Goal: Transaction & Acquisition: Purchase product/service

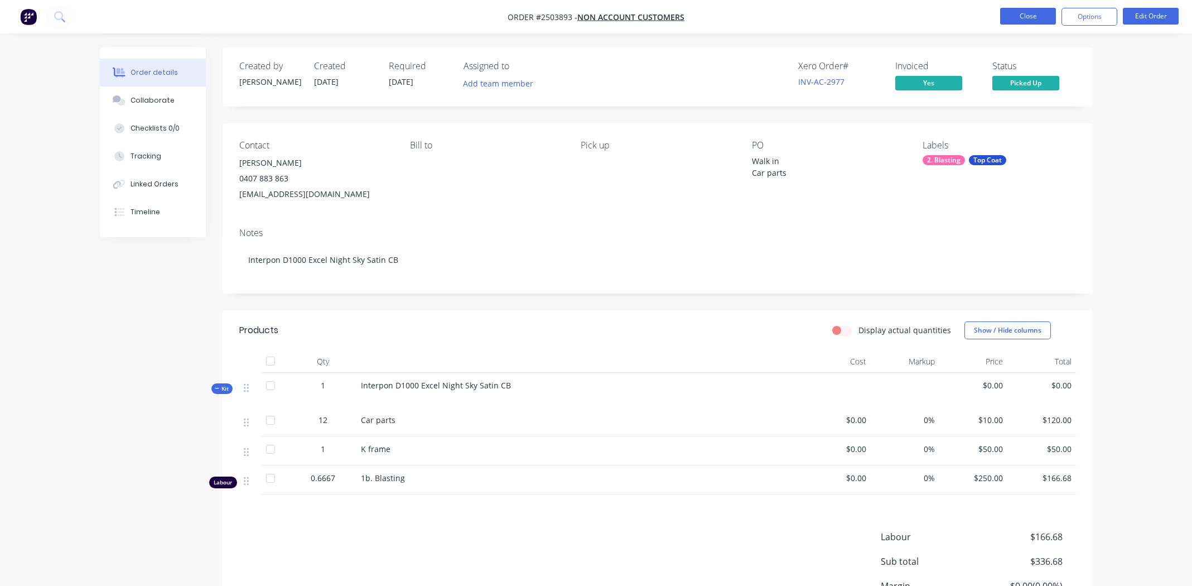
click at [1020, 21] on button "Close" at bounding box center [1028, 16] width 56 height 17
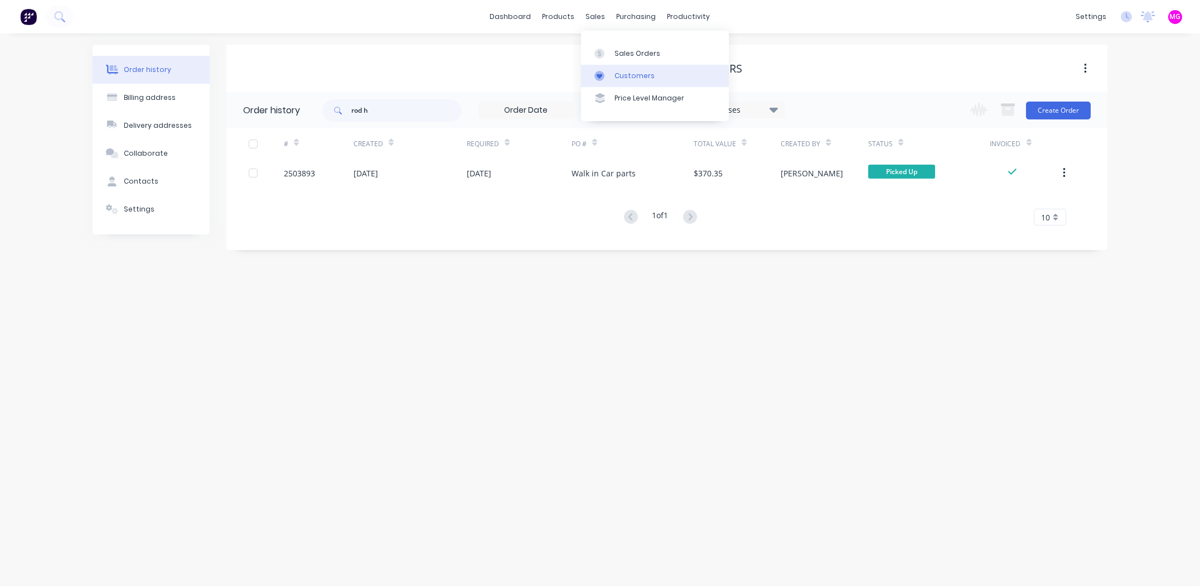
drag, startPoint x: 590, startPoint y: 13, endPoint x: 627, endPoint y: 65, distance: 63.9
click at [590, 14] on div "sales" at bounding box center [596, 16] width 31 height 17
click at [629, 57] on div "Sales Orders" at bounding box center [638, 54] width 46 height 10
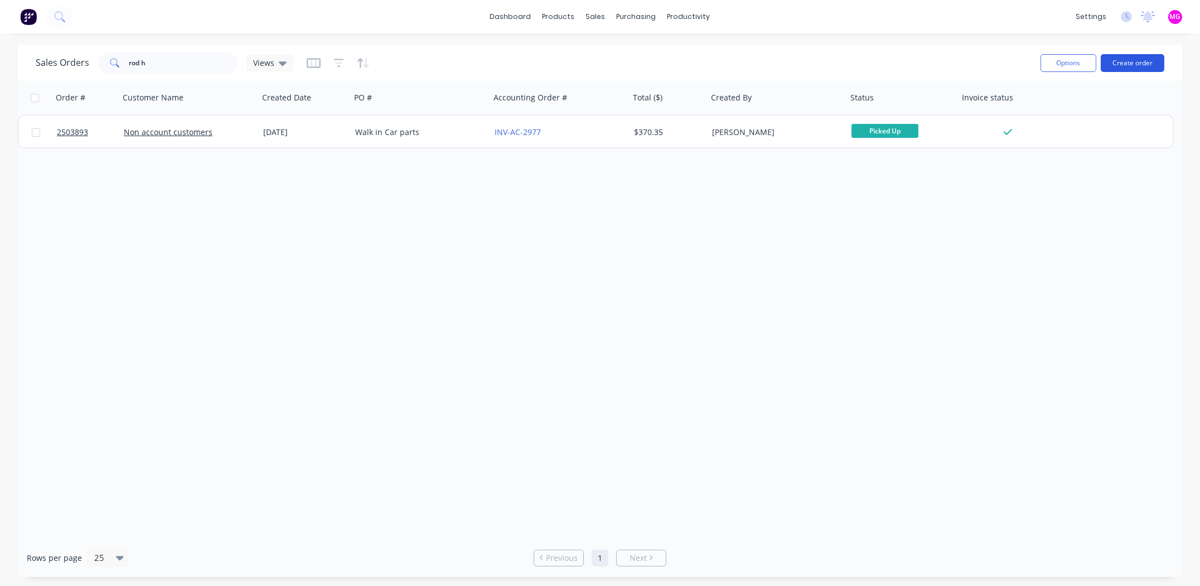
click at [1133, 62] on button "Create order" at bounding box center [1133, 63] width 64 height 18
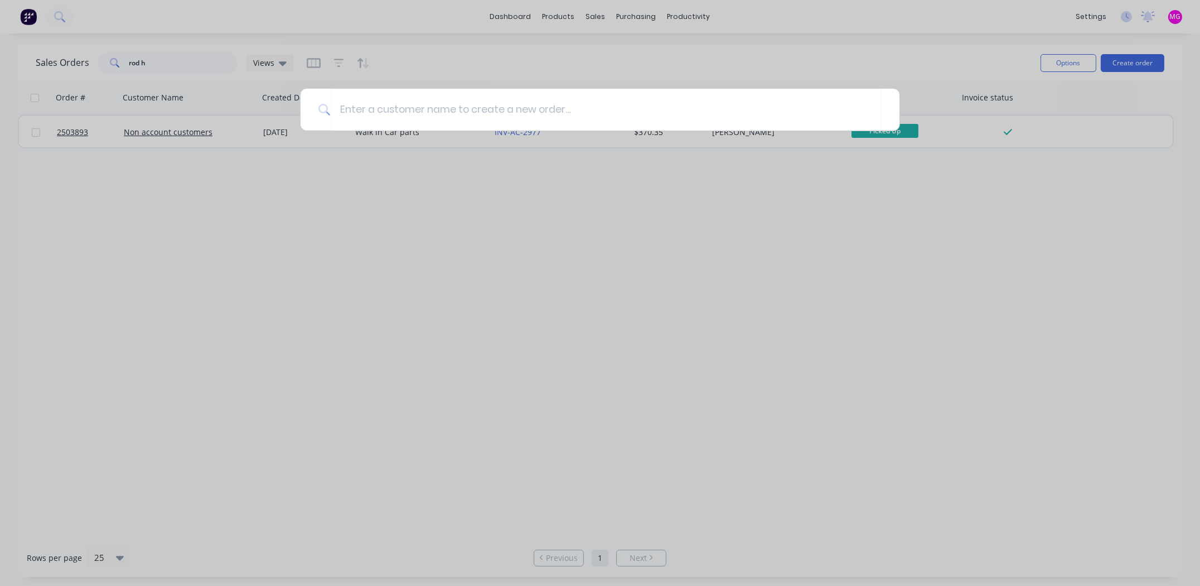
click at [366, 264] on div at bounding box center [600, 293] width 1200 height 586
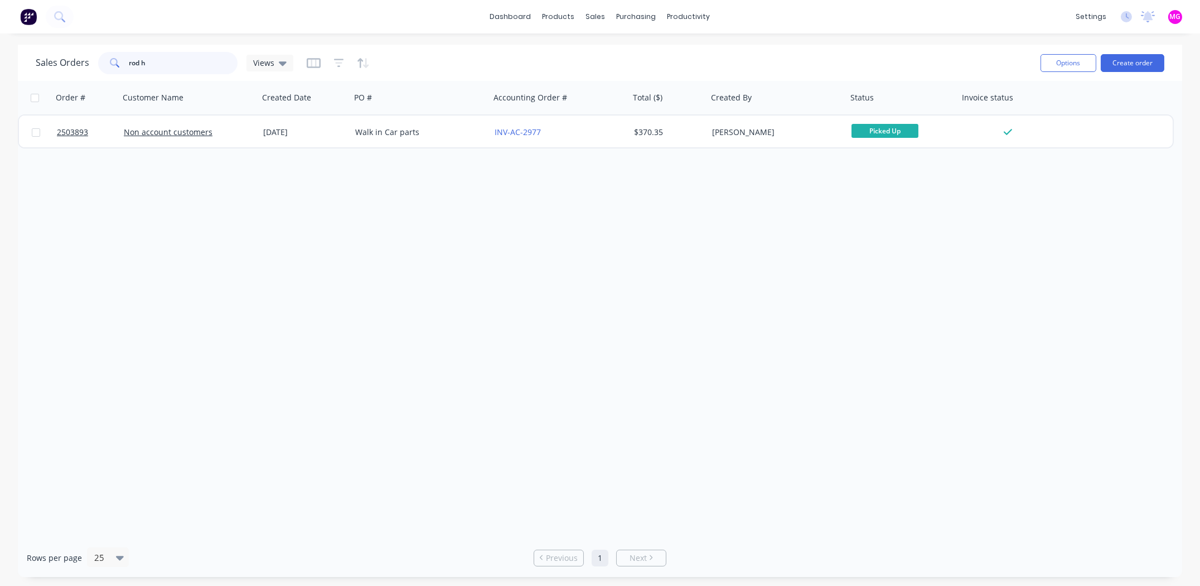
click at [173, 66] on input "rod h" at bounding box center [183, 63] width 109 height 22
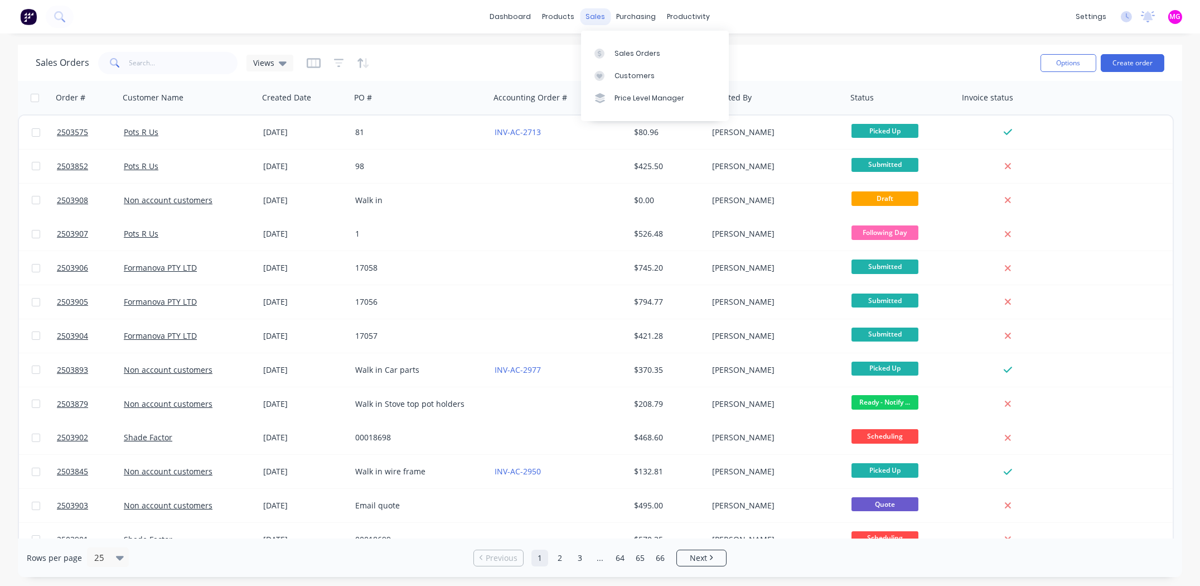
click at [600, 15] on div "sales" at bounding box center [596, 16] width 31 height 17
click at [958, 55] on div "Sales Orders Views" at bounding box center [534, 62] width 996 height 27
click at [1129, 59] on button "Create order" at bounding box center [1133, 63] width 64 height 18
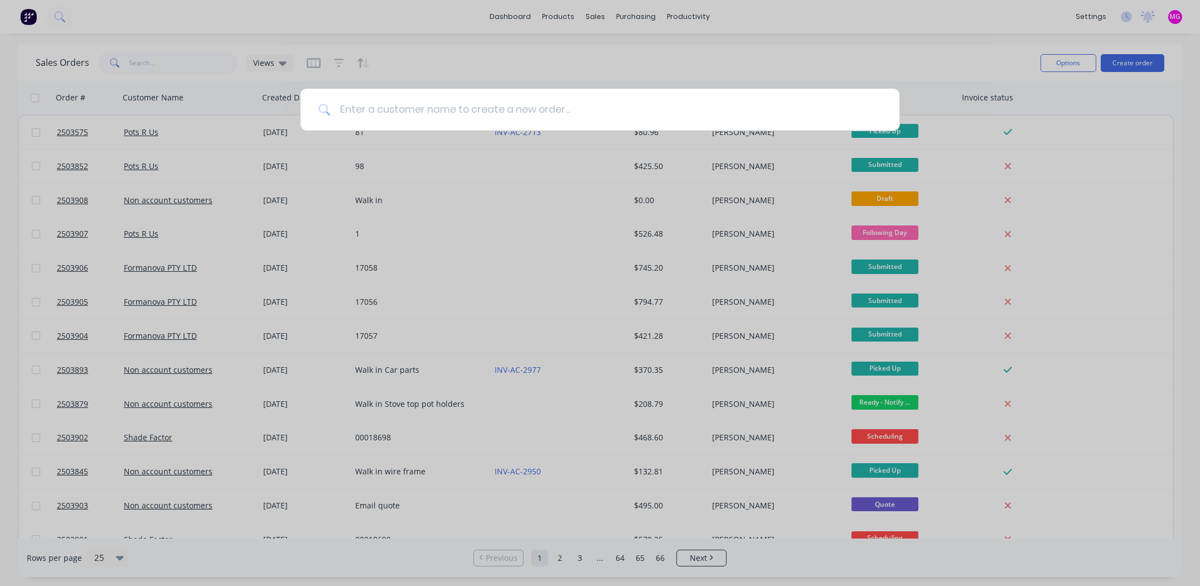
click at [436, 108] on input at bounding box center [606, 110] width 551 height 42
type input "bms"
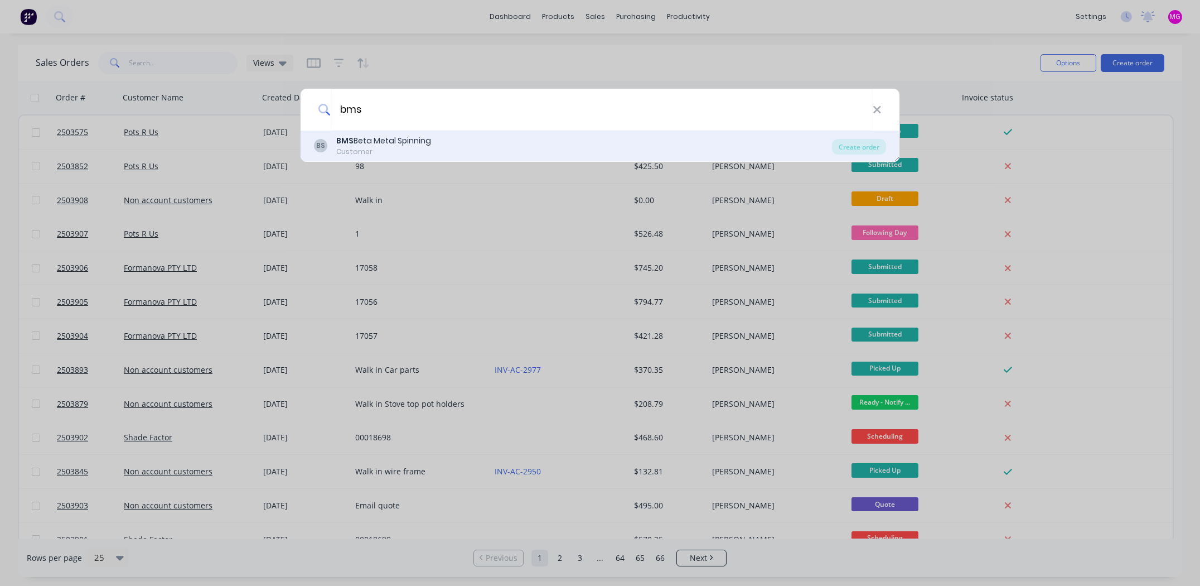
click at [404, 146] on div "BMS Beta Metal Spinning" at bounding box center [383, 141] width 95 height 12
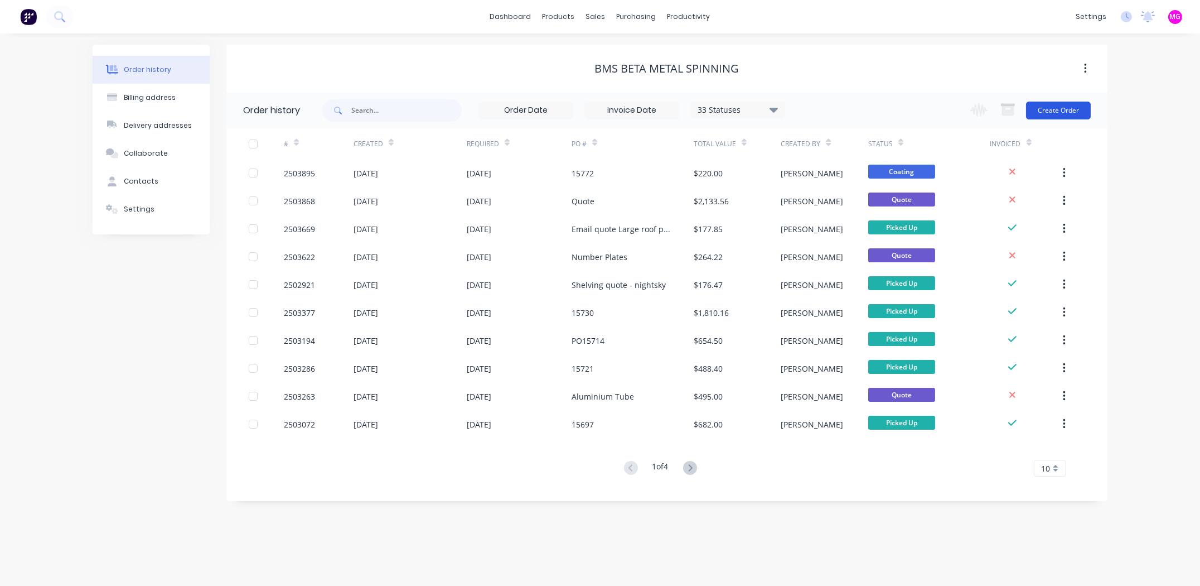
click at [1048, 108] on button "Create Order" at bounding box center [1058, 111] width 65 height 18
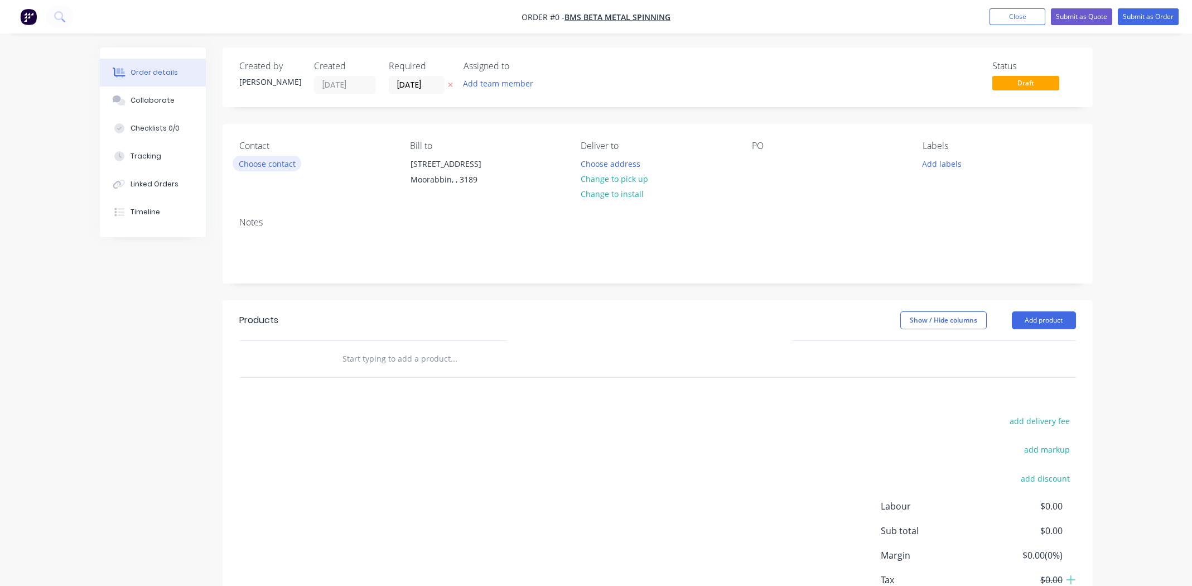
click at [282, 161] on button "Choose contact" at bounding box center [267, 163] width 69 height 15
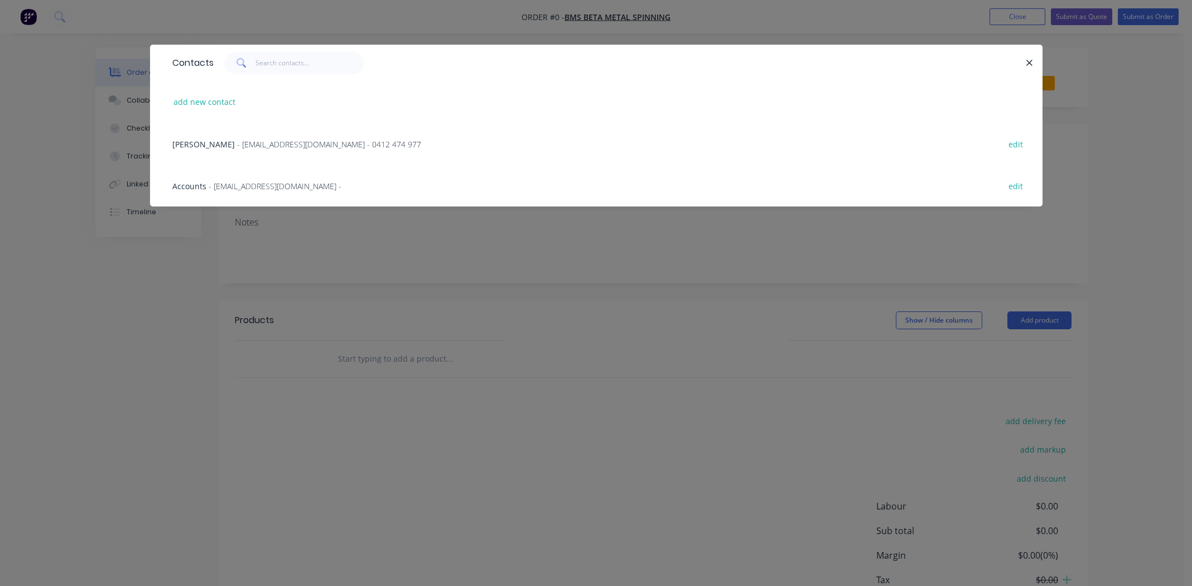
click at [192, 142] on span "Matt Steiner" at bounding box center [203, 144] width 62 height 11
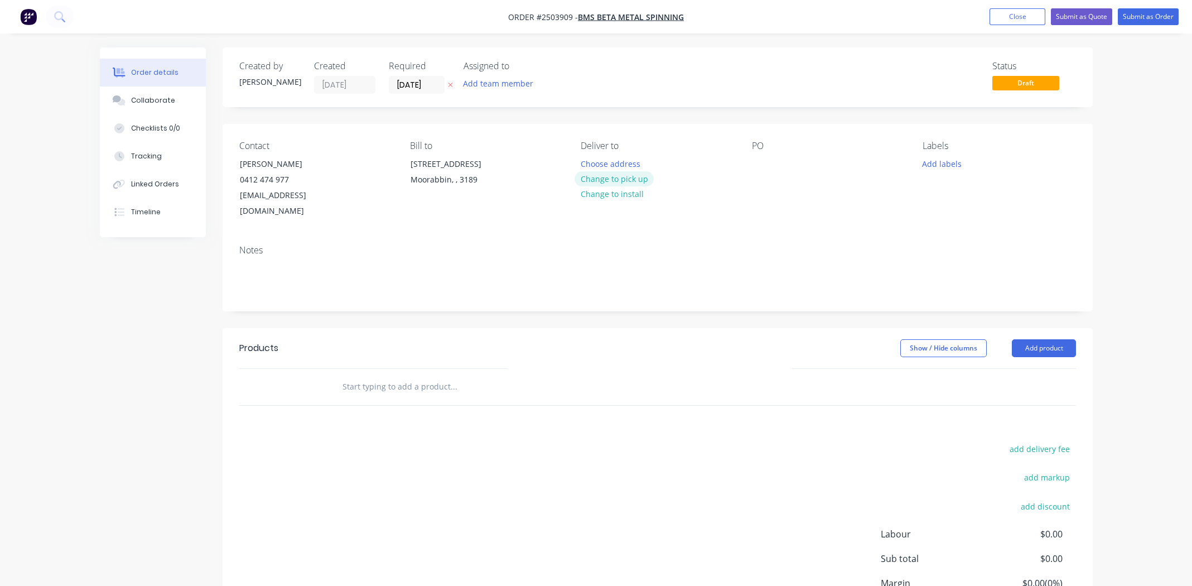
click at [615, 178] on button "Change to pick up" at bounding box center [613, 178] width 79 height 15
click at [759, 168] on div at bounding box center [761, 164] width 18 height 16
click at [942, 161] on button "Add labels" at bounding box center [941, 163] width 51 height 15
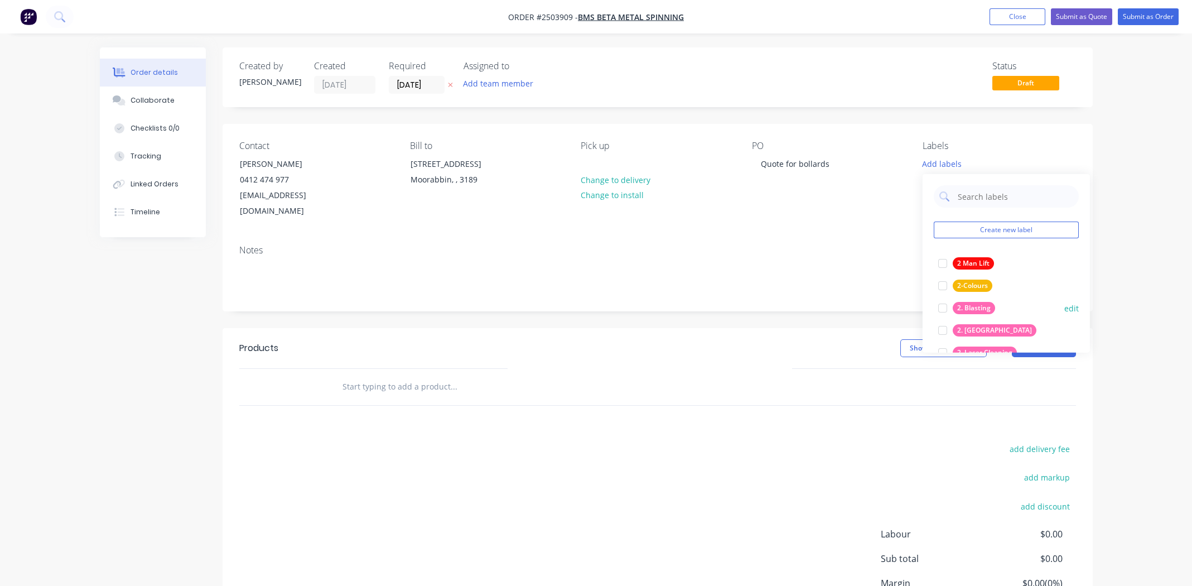
click at [942, 305] on div at bounding box center [942, 308] width 22 height 22
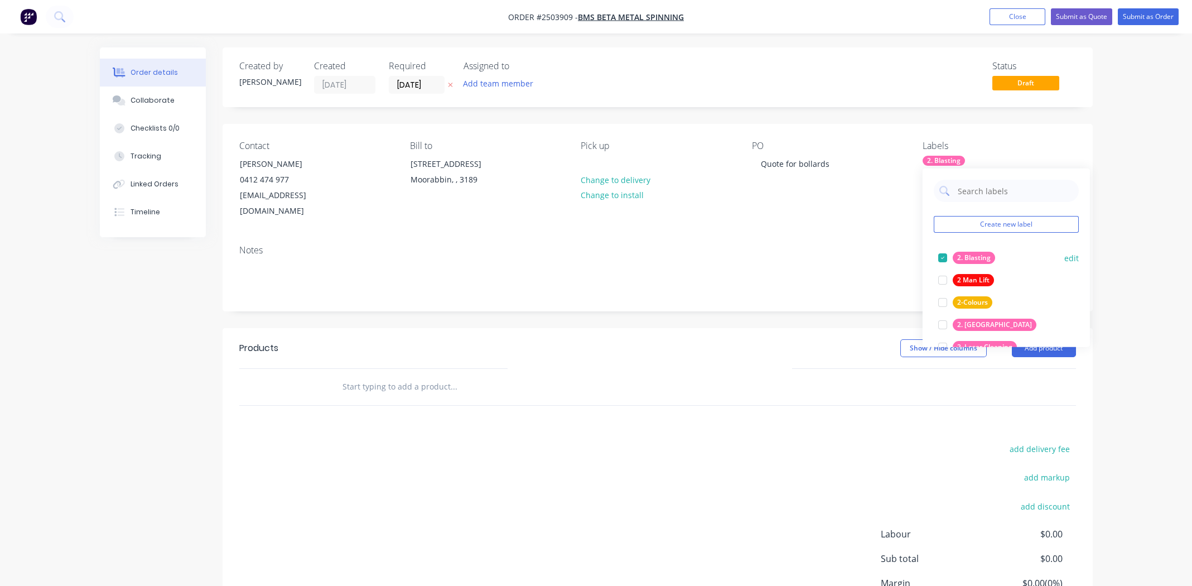
click at [943, 257] on div at bounding box center [942, 258] width 22 height 22
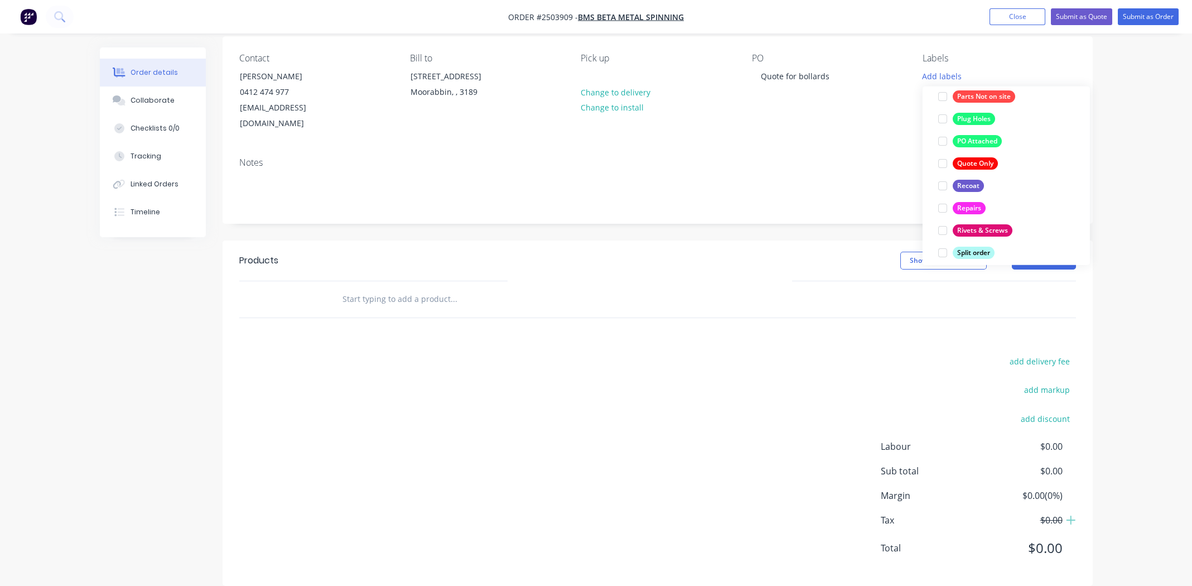
scroll to position [635, 0]
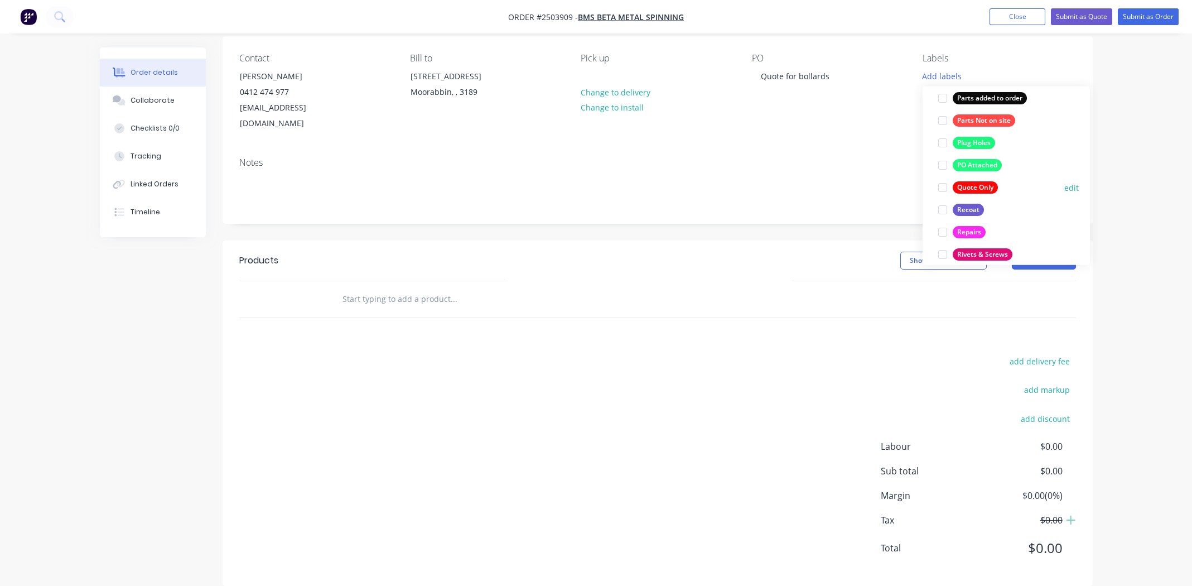
click at [942, 184] on div at bounding box center [942, 187] width 22 height 22
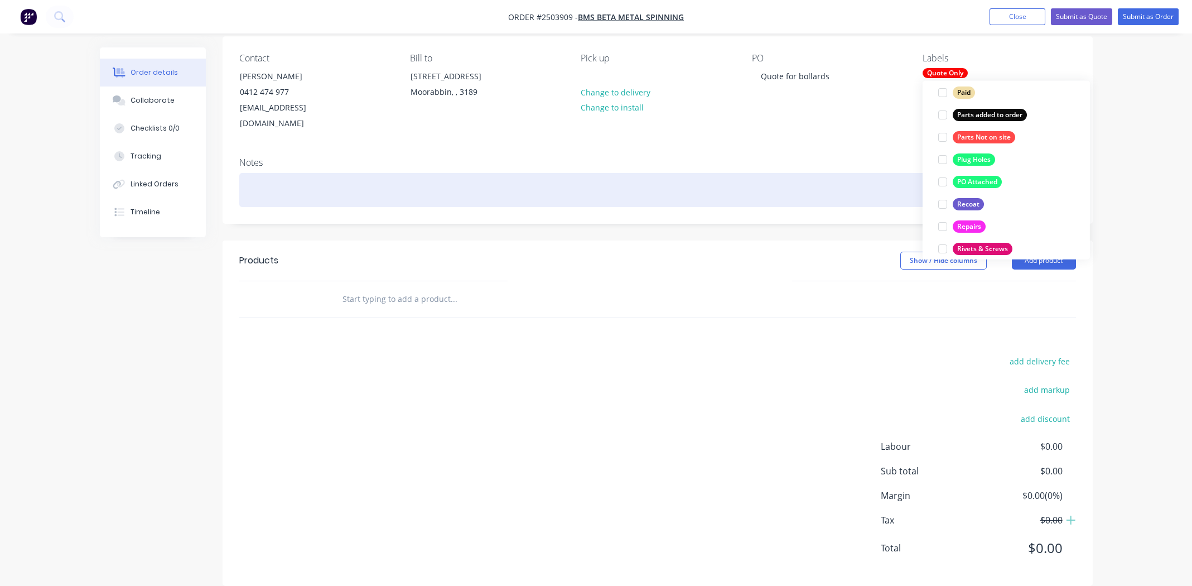
scroll to position [0, 0]
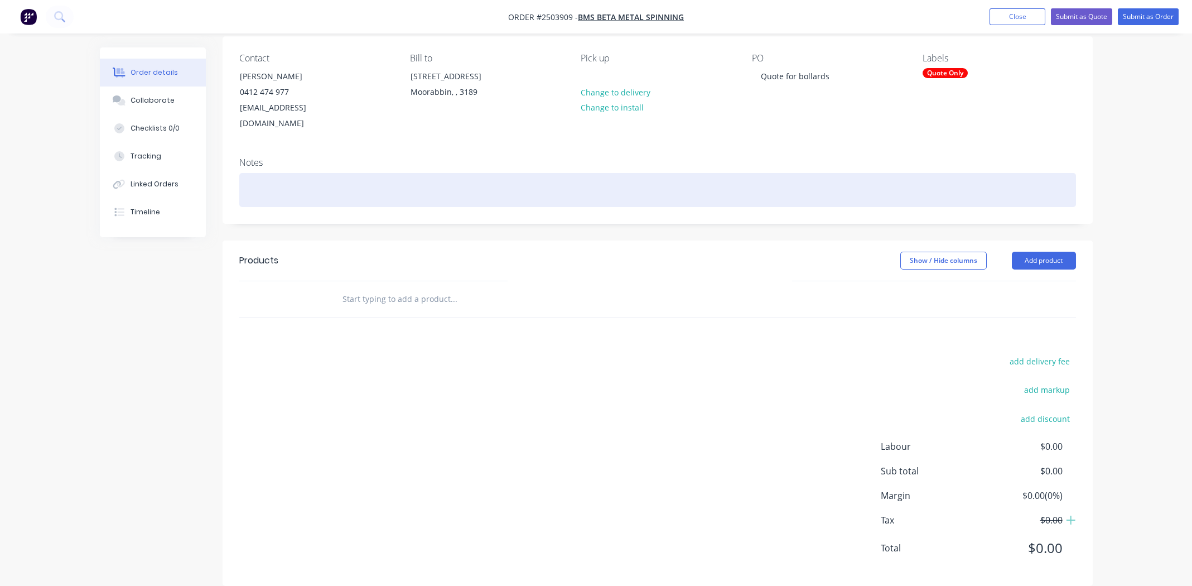
click at [861, 173] on div at bounding box center [657, 190] width 837 height 34
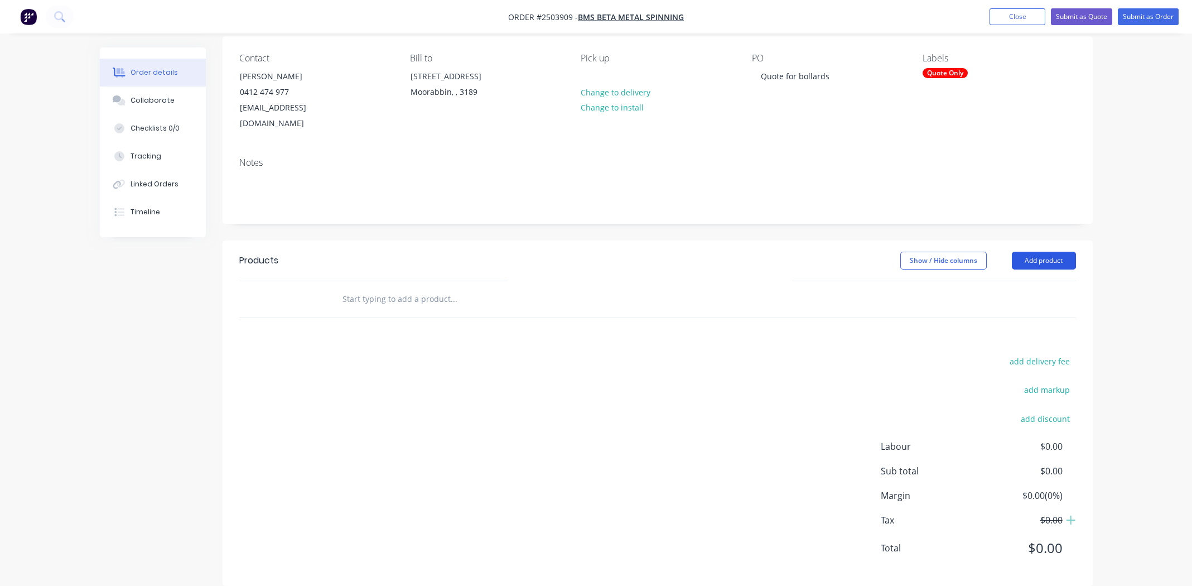
click at [1046, 252] on button "Add product" at bounding box center [1044, 261] width 64 height 18
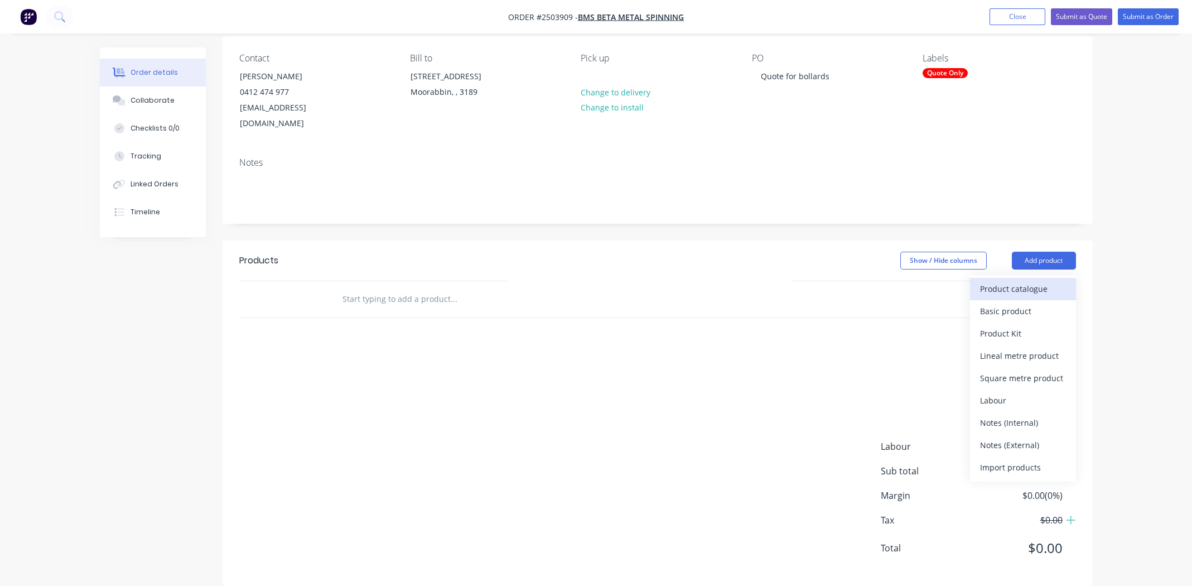
click at [1044, 281] on div "Product catalogue" at bounding box center [1023, 289] width 86 height 16
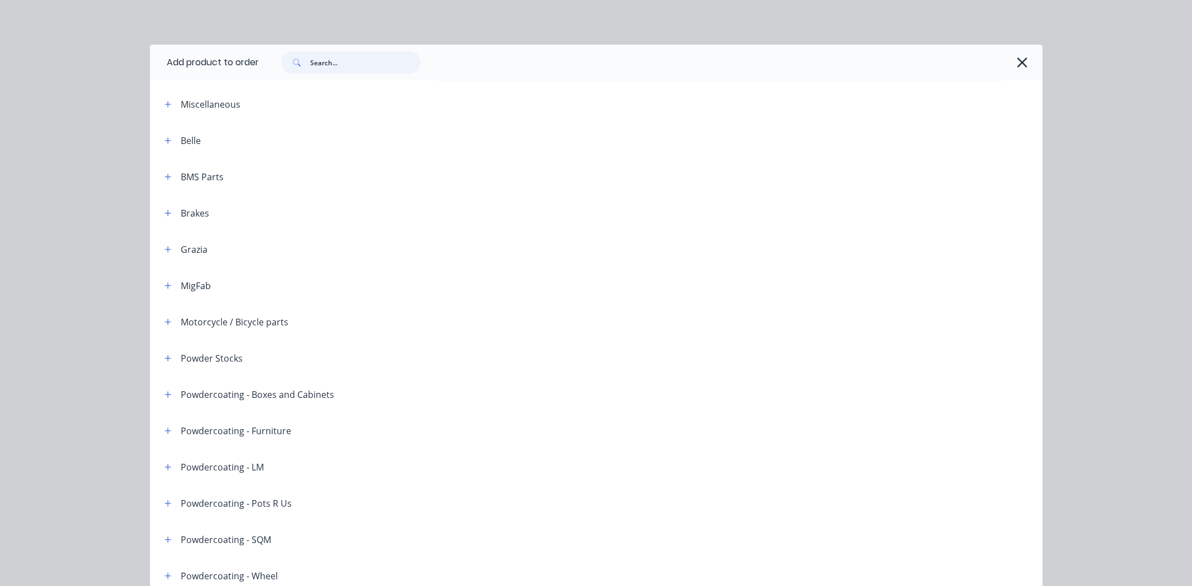
click at [339, 69] on input "text" at bounding box center [365, 62] width 110 height 22
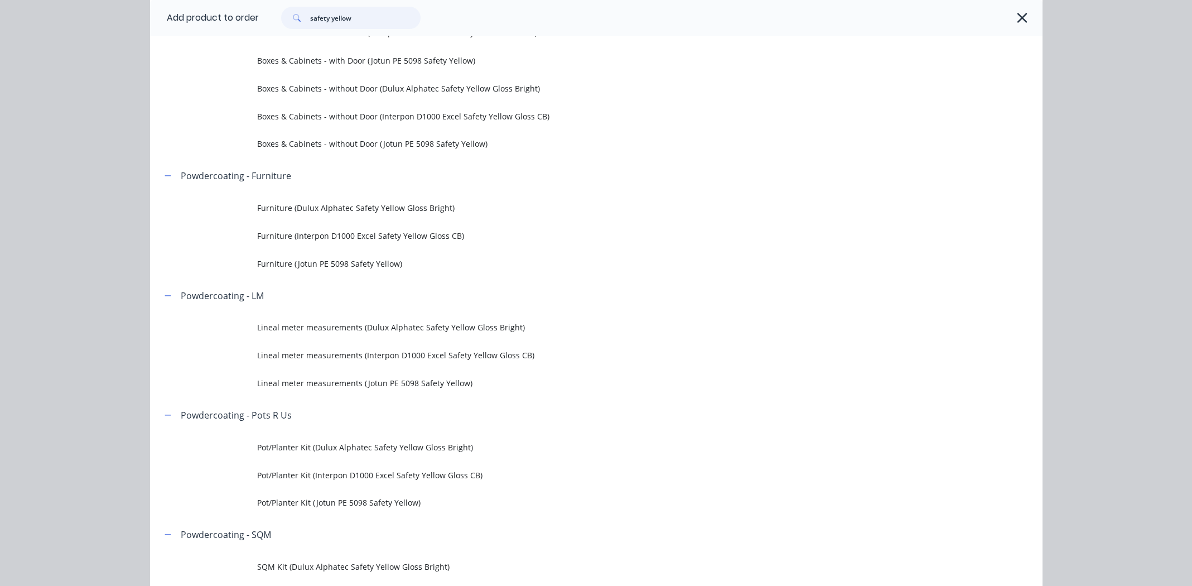
scroll to position [278, 0]
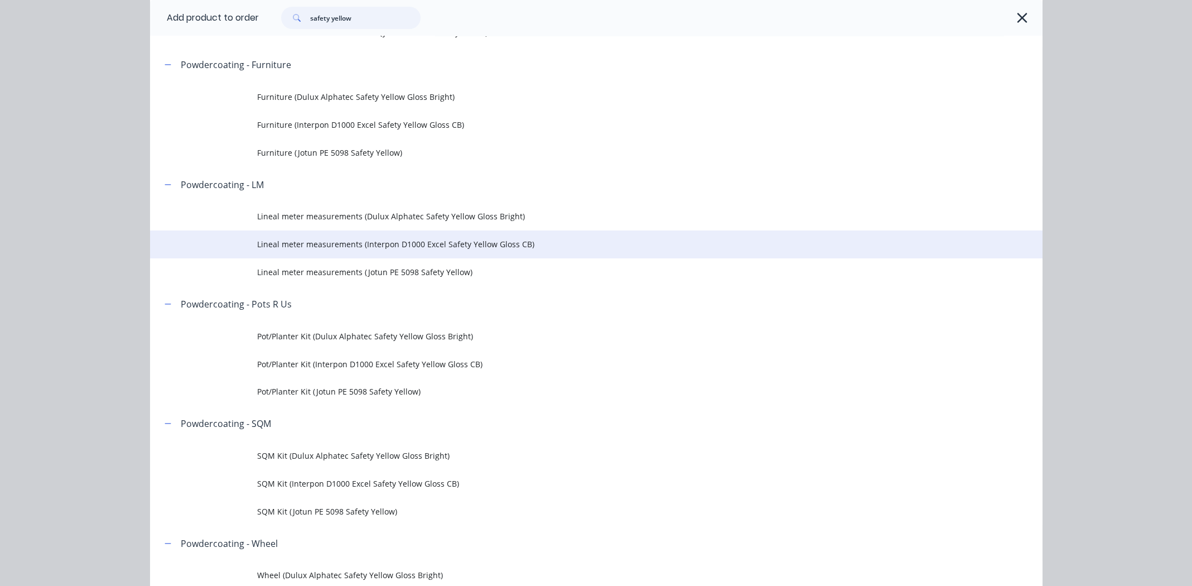
type input "safety yellow"
click at [428, 245] on span "Lineal meter measurements (Interpon D1000 Excel Safety Yellow Gloss CB)" at bounding box center [571, 244] width 628 height 12
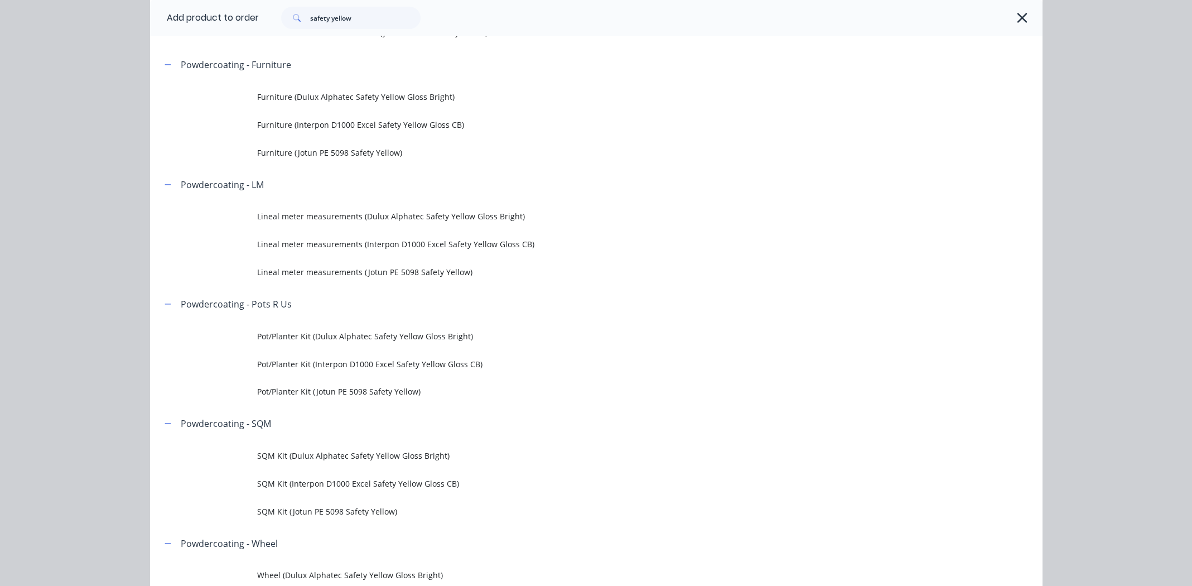
scroll to position [0, 0]
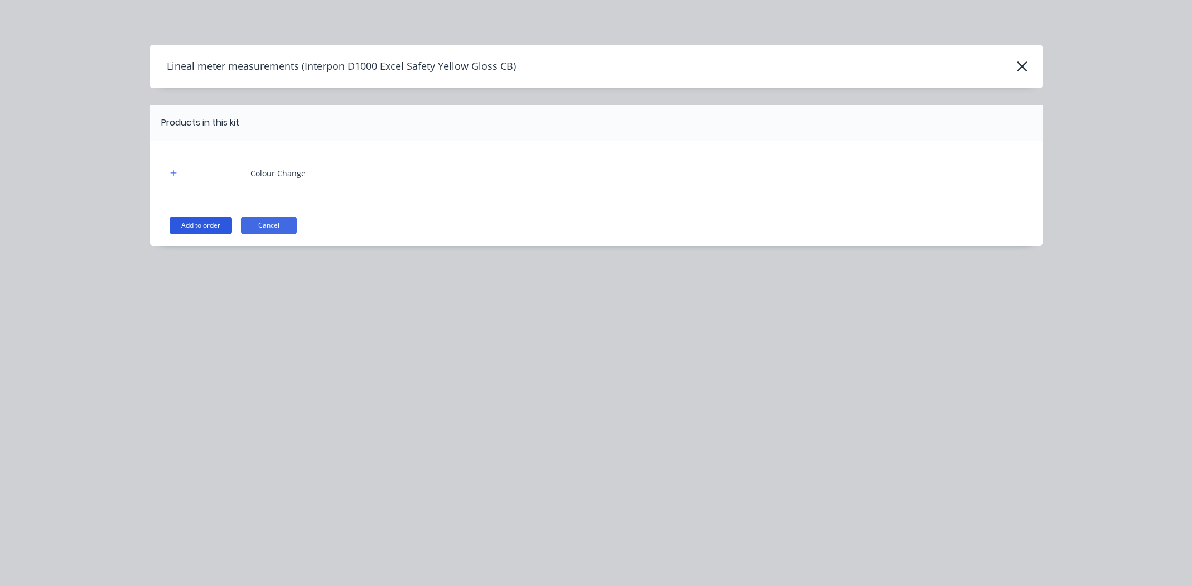
click at [188, 223] on button "Add to order" at bounding box center [201, 225] width 62 height 18
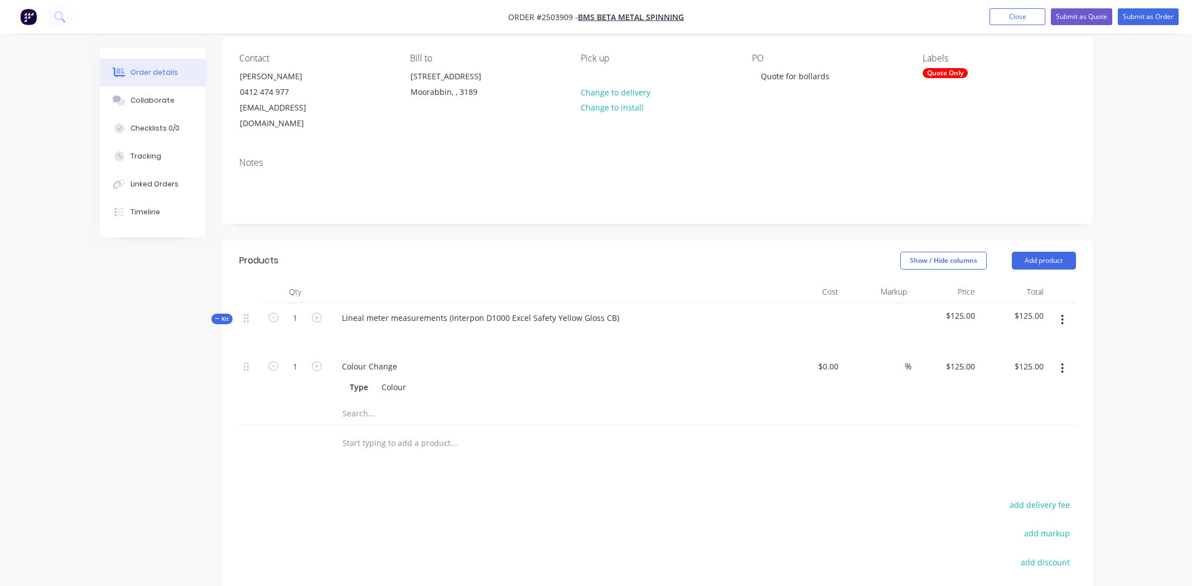
click at [1064, 310] on button "button" at bounding box center [1062, 320] width 26 height 20
click at [1016, 341] on div "Add product to kit" at bounding box center [1023, 349] width 86 height 16
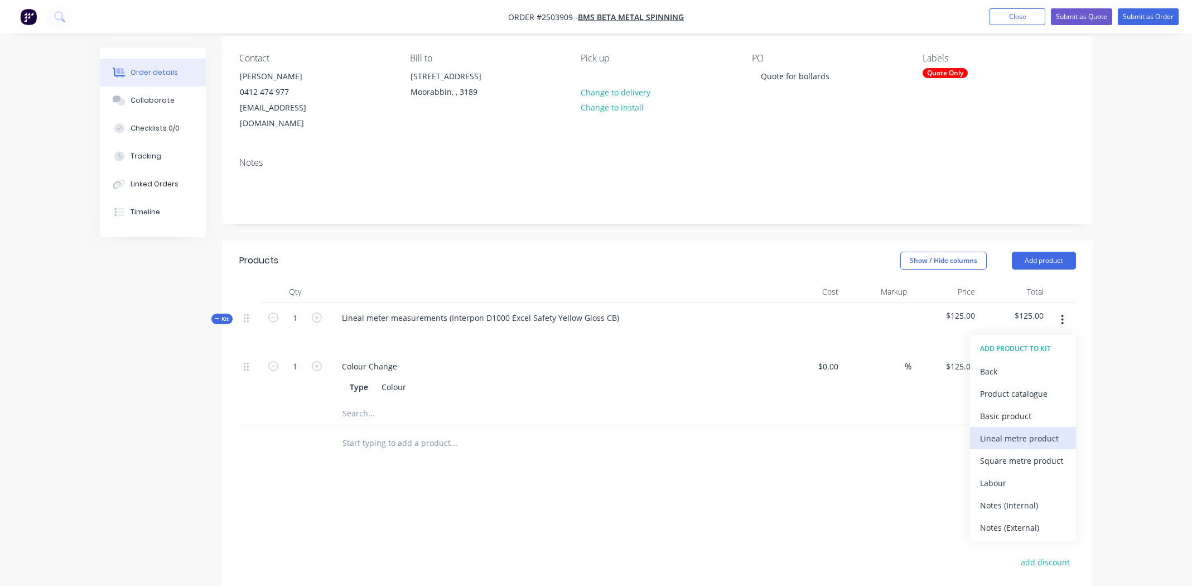
click at [1003, 430] on div "Lineal metre product" at bounding box center [1023, 438] width 86 height 16
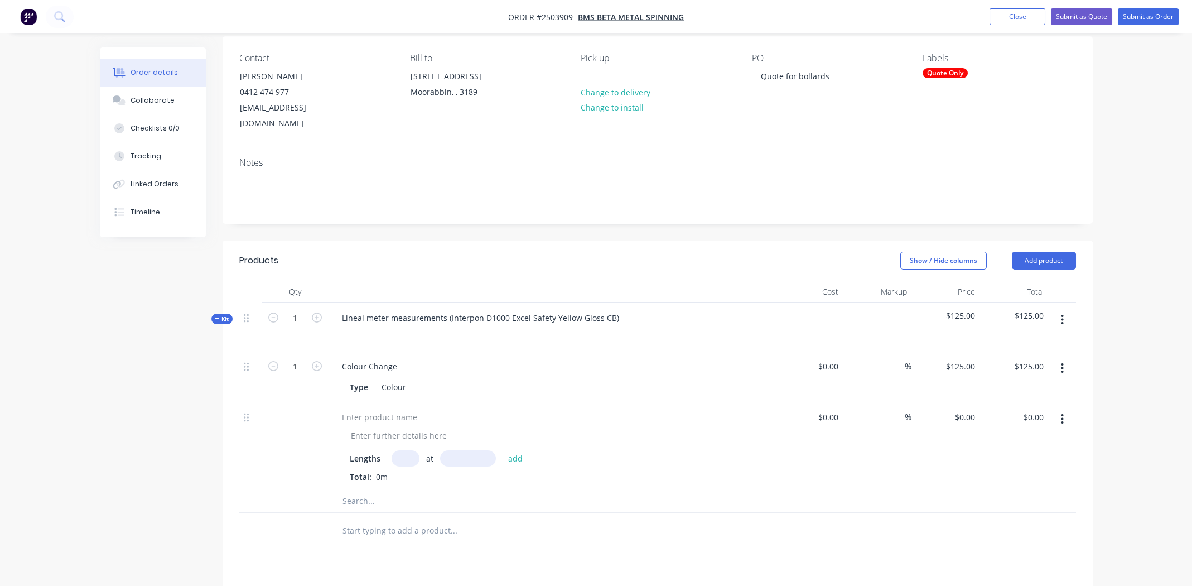
click at [1063, 414] on icon "button" at bounding box center [1062, 419] width 2 height 10
click at [1000, 507] on div "Delete" at bounding box center [1023, 515] width 86 height 16
click at [1059, 310] on button "button" at bounding box center [1062, 320] width 26 height 20
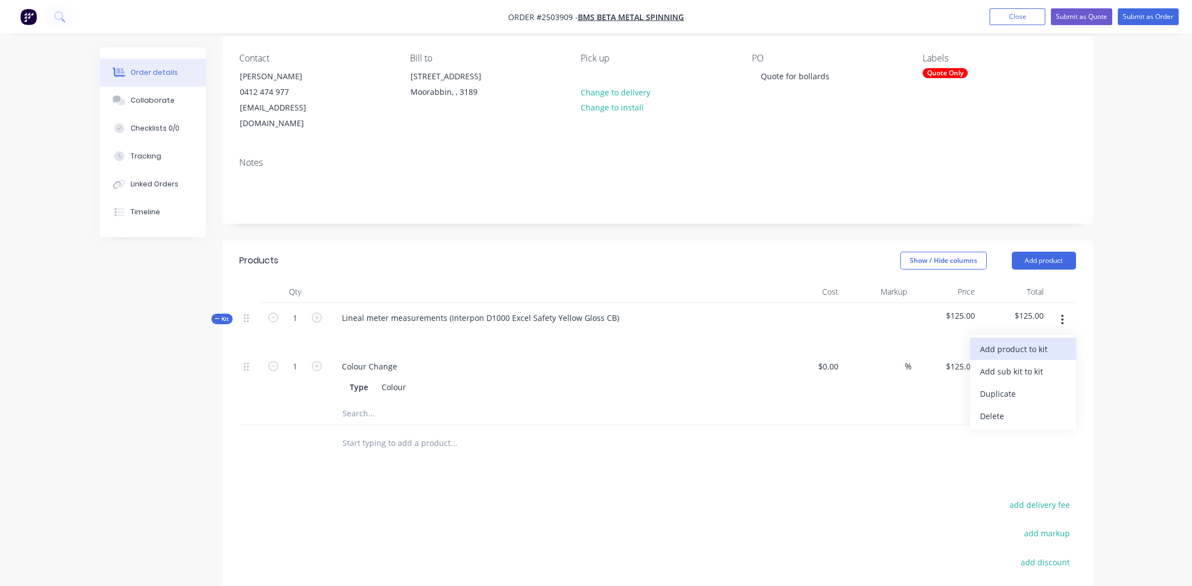
click at [1027, 341] on div "Add product to kit" at bounding box center [1023, 349] width 86 height 16
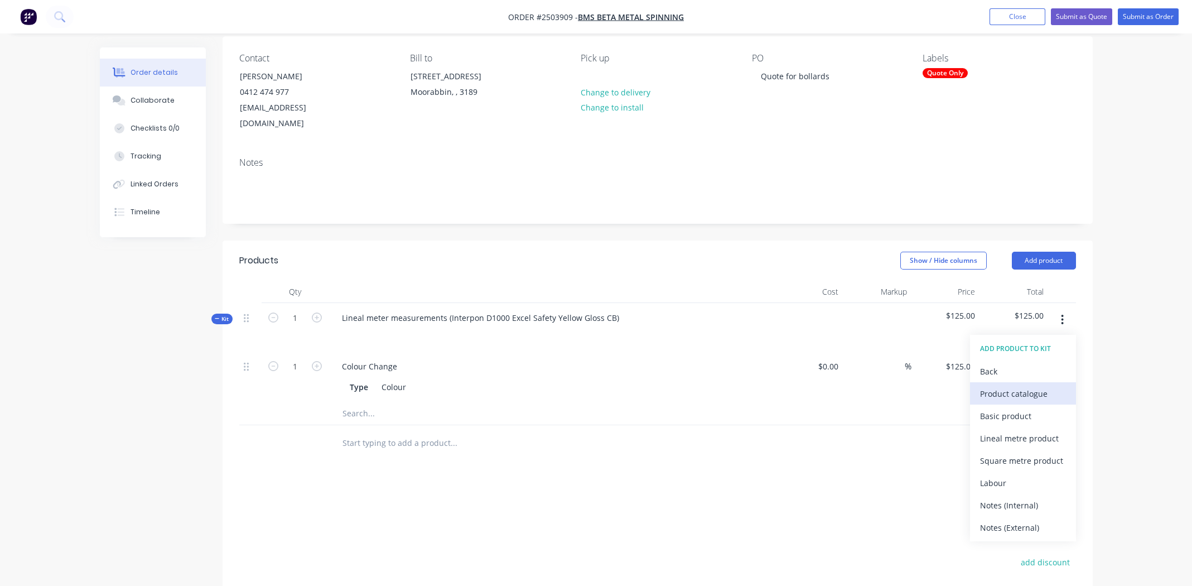
click at [1017, 385] on div "Product catalogue" at bounding box center [1023, 393] width 86 height 16
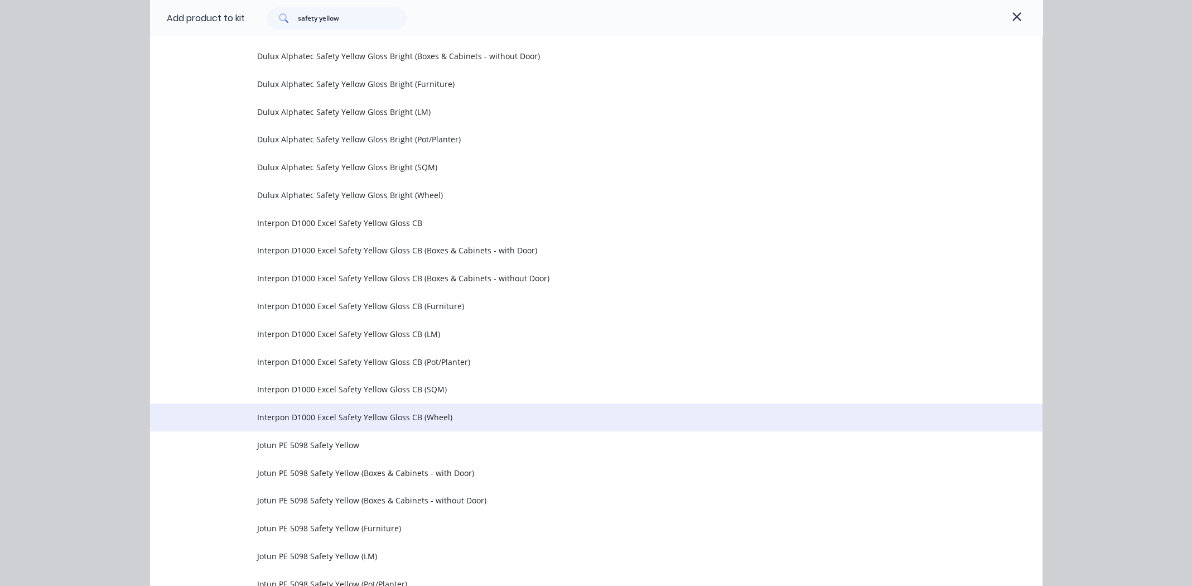
scroll to position [506, 0]
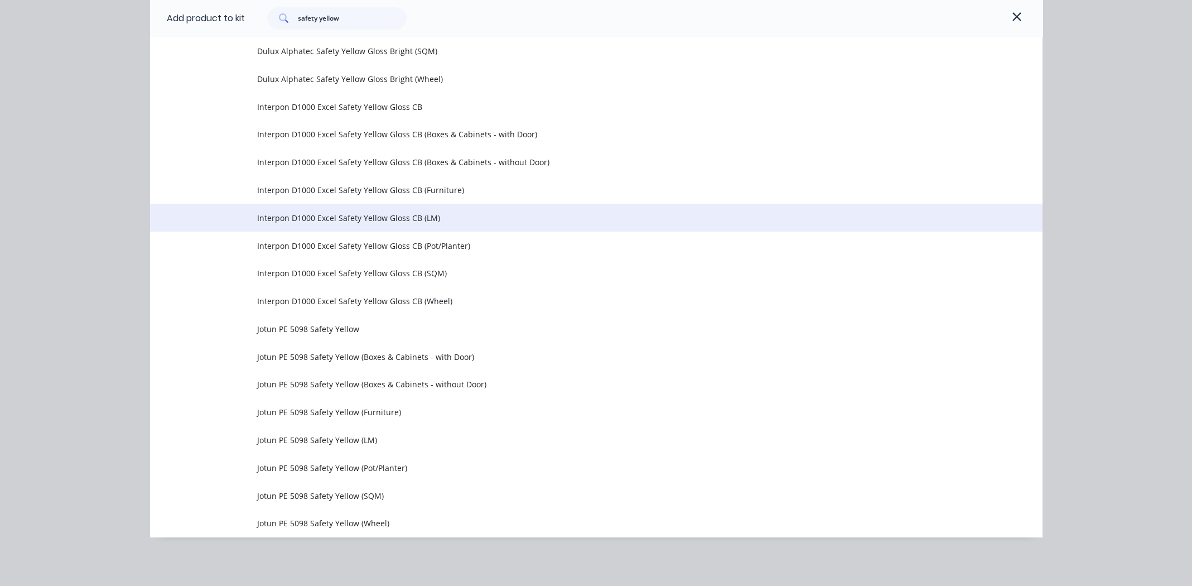
click at [355, 215] on span "Interpon D1000 Excel Safety Yellow Gloss CB (LM)" at bounding box center [571, 218] width 628 height 12
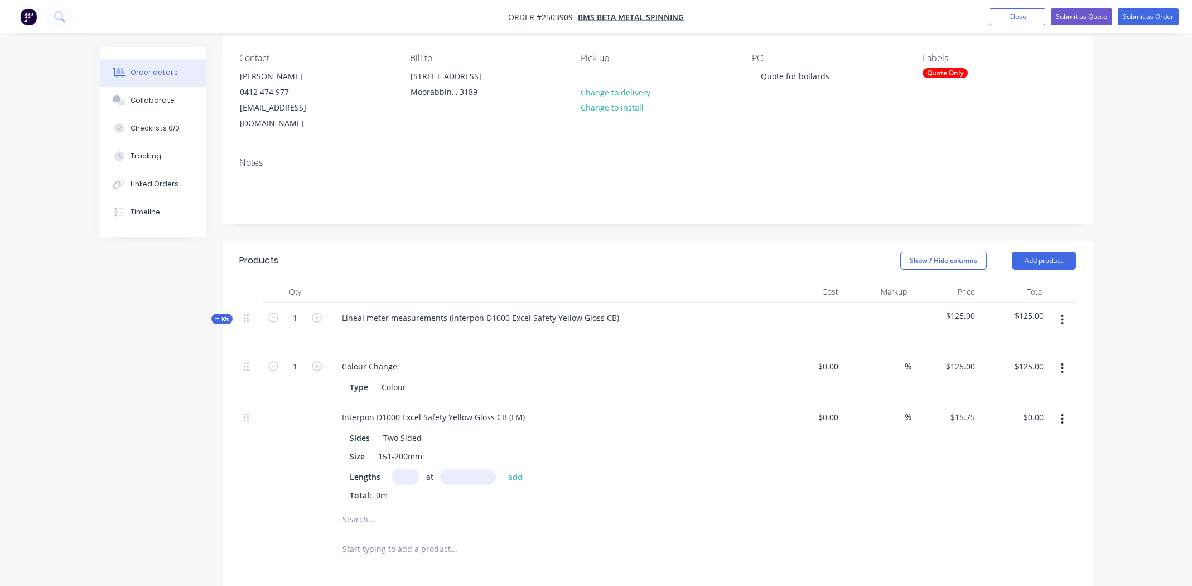
click at [408, 469] on input "text" at bounding box center [406, 477] width 28 height 16
type input "1"
type input "2600"
click at [503, 469] on button "add" at bounding box center [516, 476] width 26 height 15
type input "$40.95"
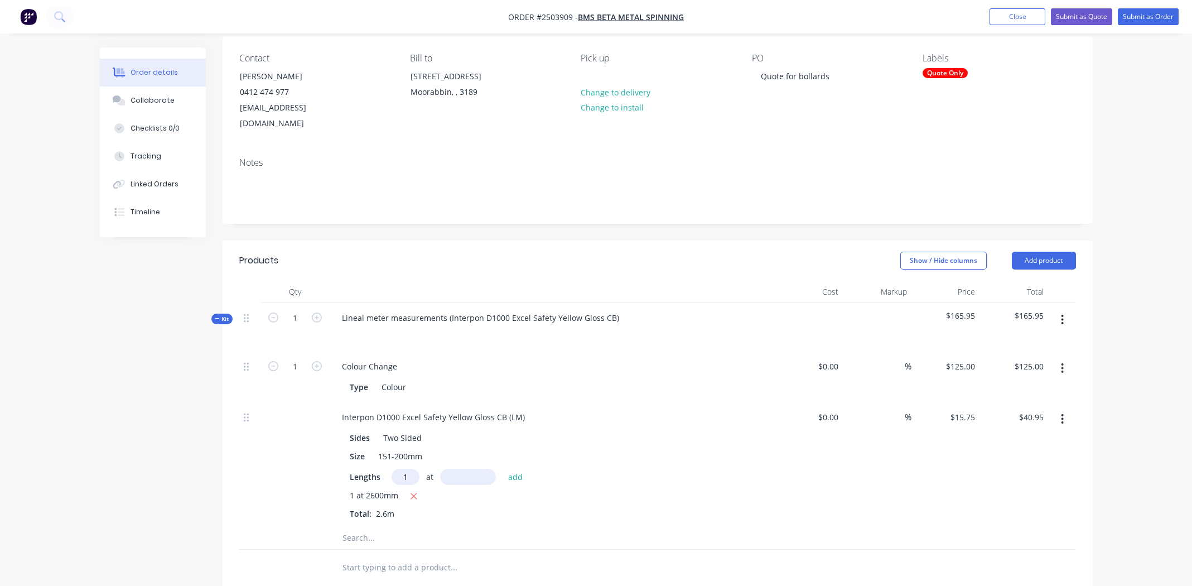
type input "1"
type input "1800mm"
click at [519, 469] on button "add" at bounding box center [516, 476] width 26 height 15
type input "$69.30"
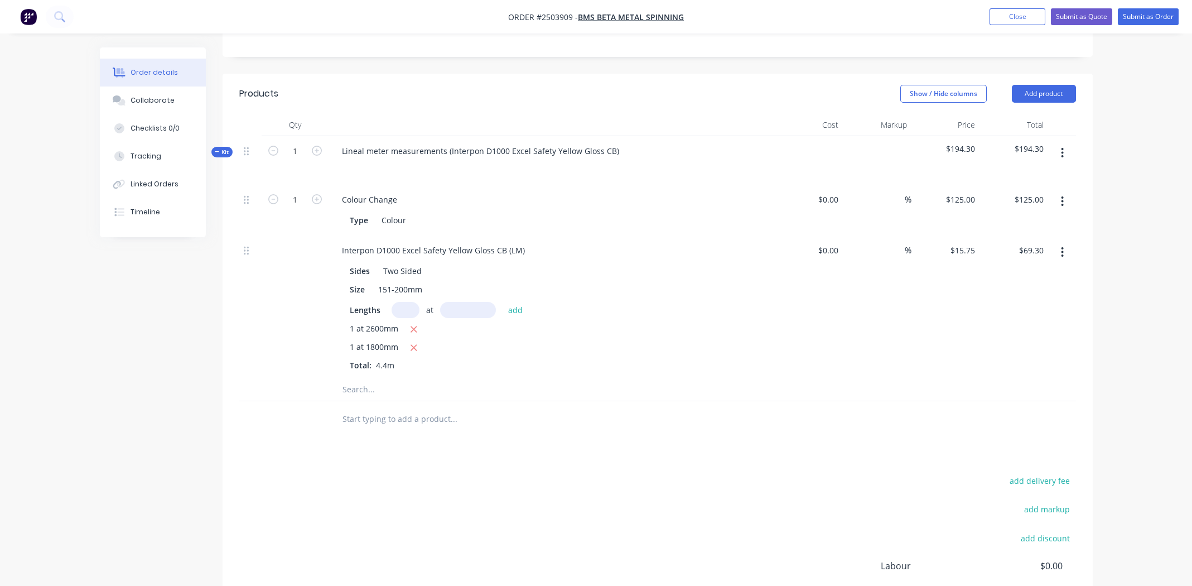
scroll to position [255, 0]
click at [1059, 142] on button "button" at bounding box center [1062, 152] width 26 height 20
click at [1031, 173] on div "Add product to kit" at bounding box center [1023, 181] width 86 height 16
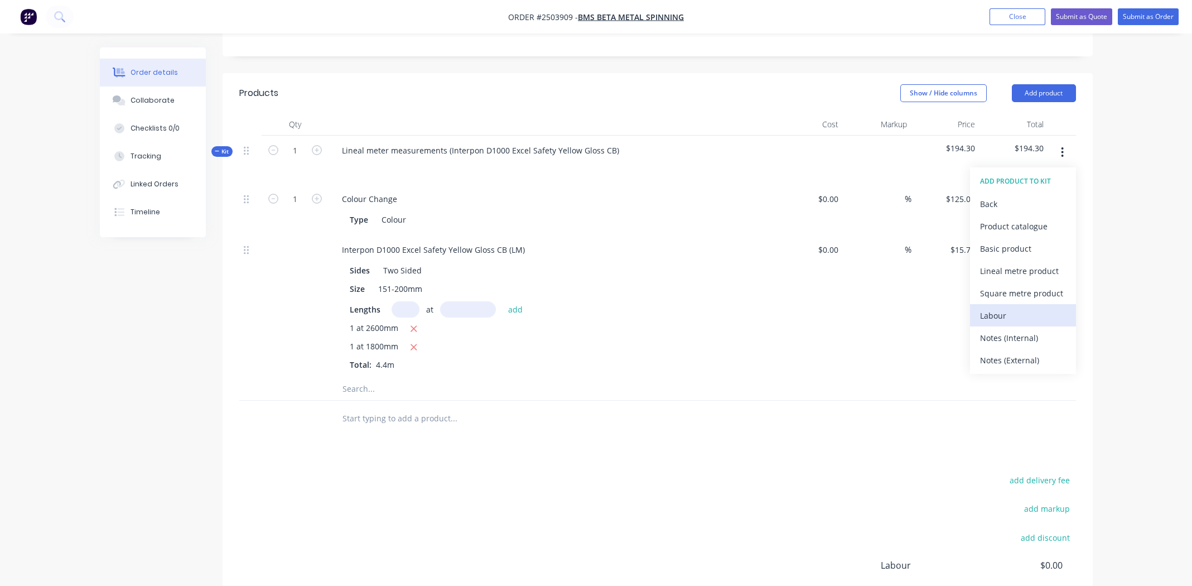
click at [1015, 307] on div "Labour" at bounding box center [1023, 315] width 86 height 16
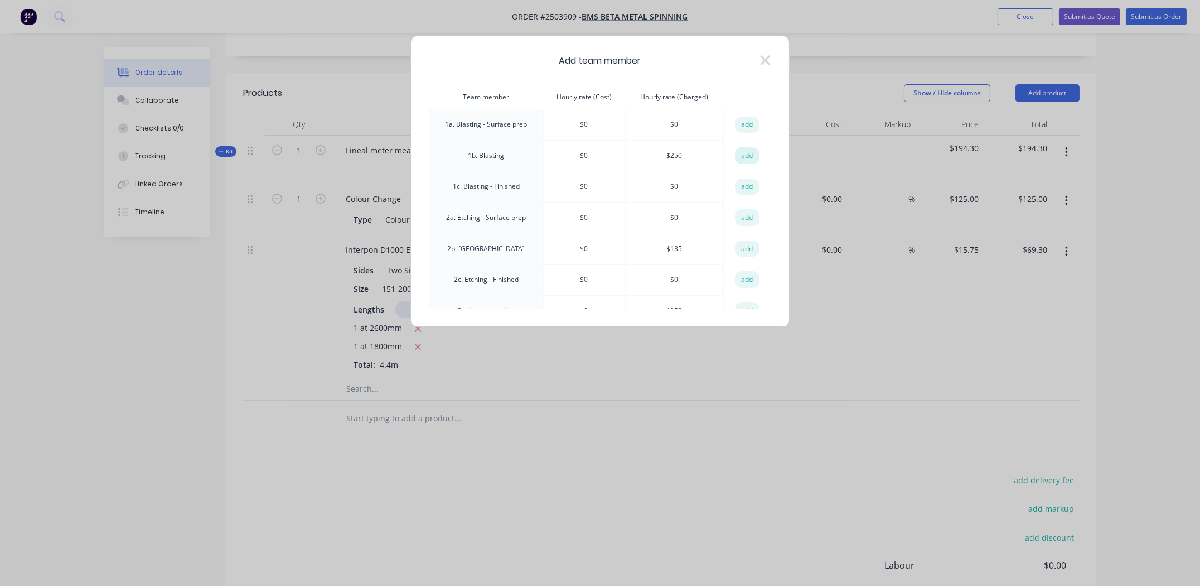
click at [742, 152] on button "add" at bounding box center [747, 155] width 25 height 17
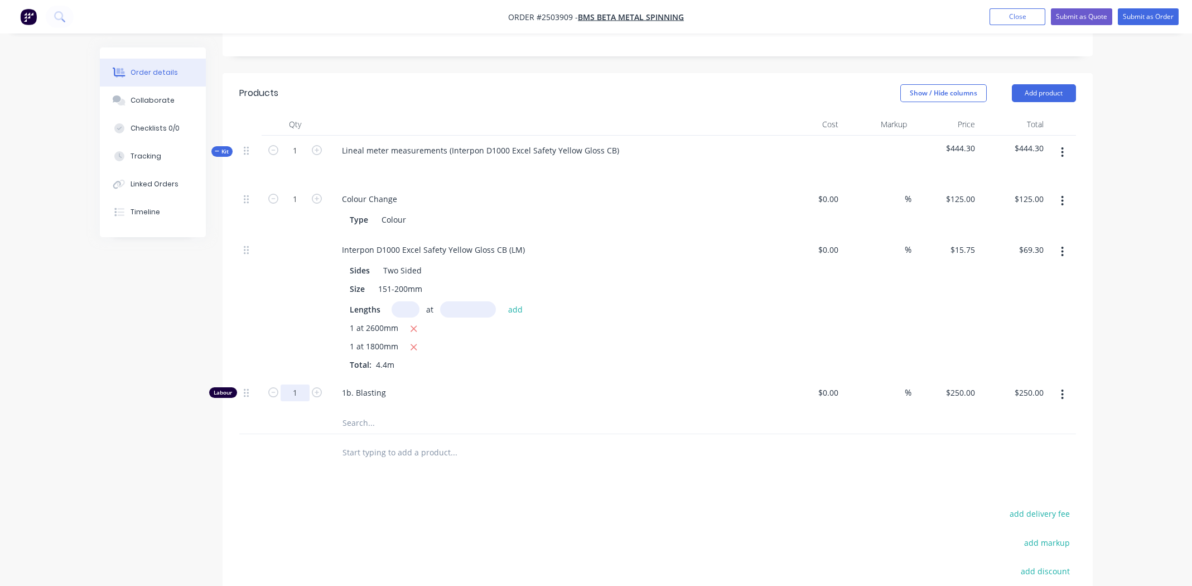
drag, startPoint x: 301, startPoint y: 376, endPoint x: 315, endPoint y: 382, distance: 14.3
click at [301, 207] on input "1" at bounding box center [295, 199] width 29 height 17
type input "0.5"
type input "$125.00"
click at [554, 358] on div "Interpon D1000 Excel Safety Yellow Gloss CB (LM) Sides Two Sided Size 151-200mm…" at bounding box center [552, 306] width 446 height 143
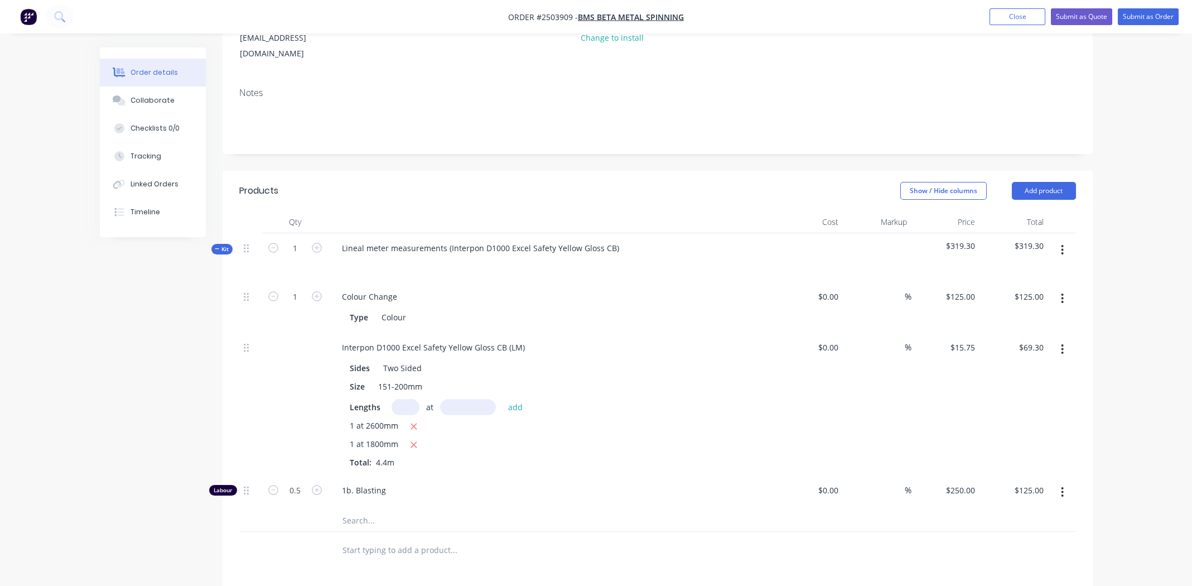
scroll to position [73, 0]
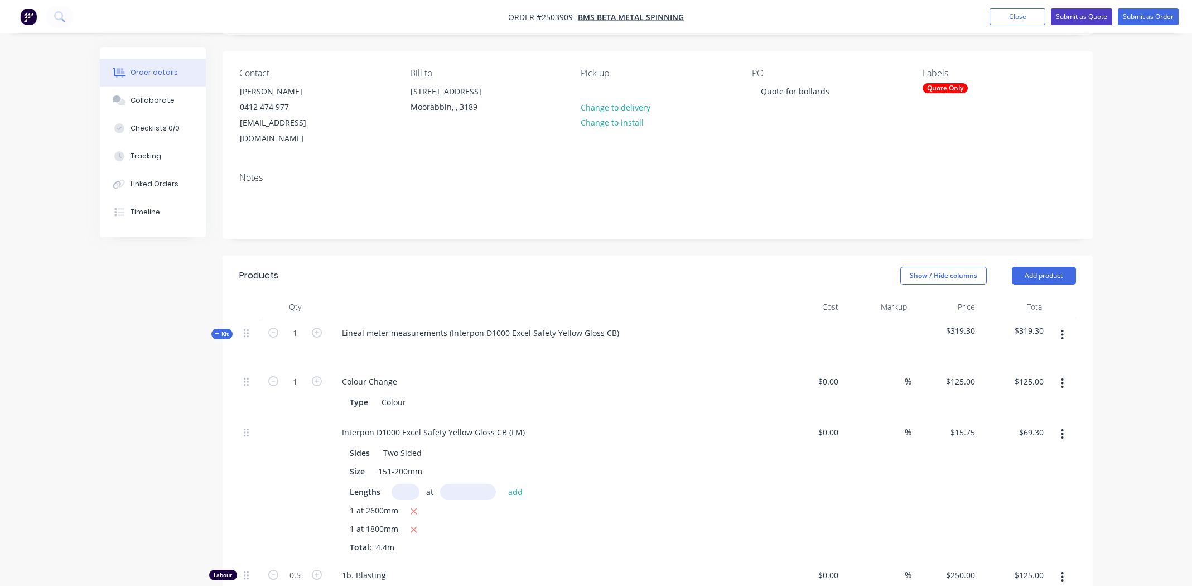
click at [1074, 17] on button "Submit as Quote" at bounding box center [1081, 16] width 61 height 17
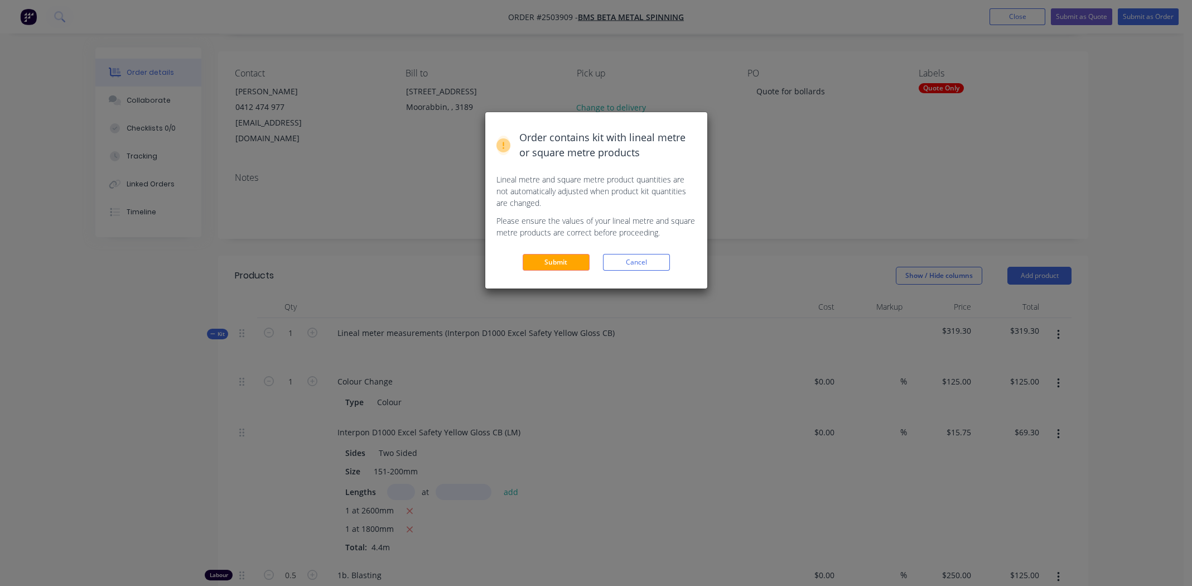
drag, startPoint x: 561, startPoint y: 261, endPoint x: 573, endPoint y: 254, distance: 14.0
click at [561, 261] on button "Submit" at bounding box center [556, 262] width 67 height 17
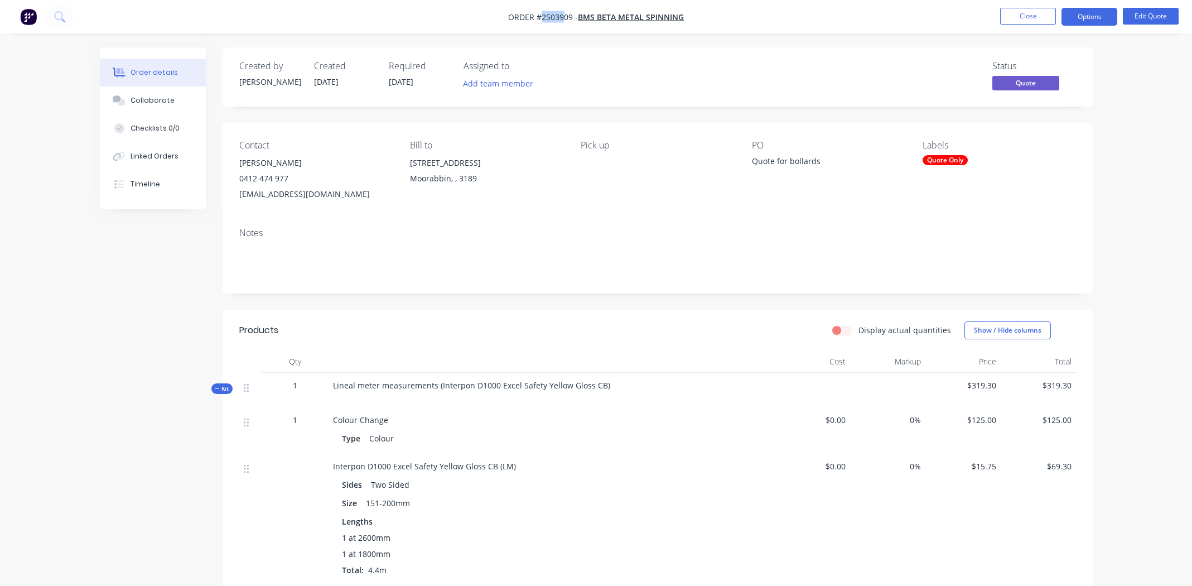
drag, startPoint x: 540, startPoint y: 17, endPoint x: 563, endPoint y: 20, distance: 23.0
click at [563, 20] on span "Order #2503909 -" at bounding box center [543, 17] width 70 height 11
click at [571, 19] on span "Order #2503909 -" at bounding box center [543, 17] width 70 height 11
drag, startPoint x: 571, startPoint y: 17, endPoint x: 537, endPoint y: 15, distance: 34.1
click at [537, 15] on span "Order #2503909 -" at bounding box center [543, 17] width 70 height 11
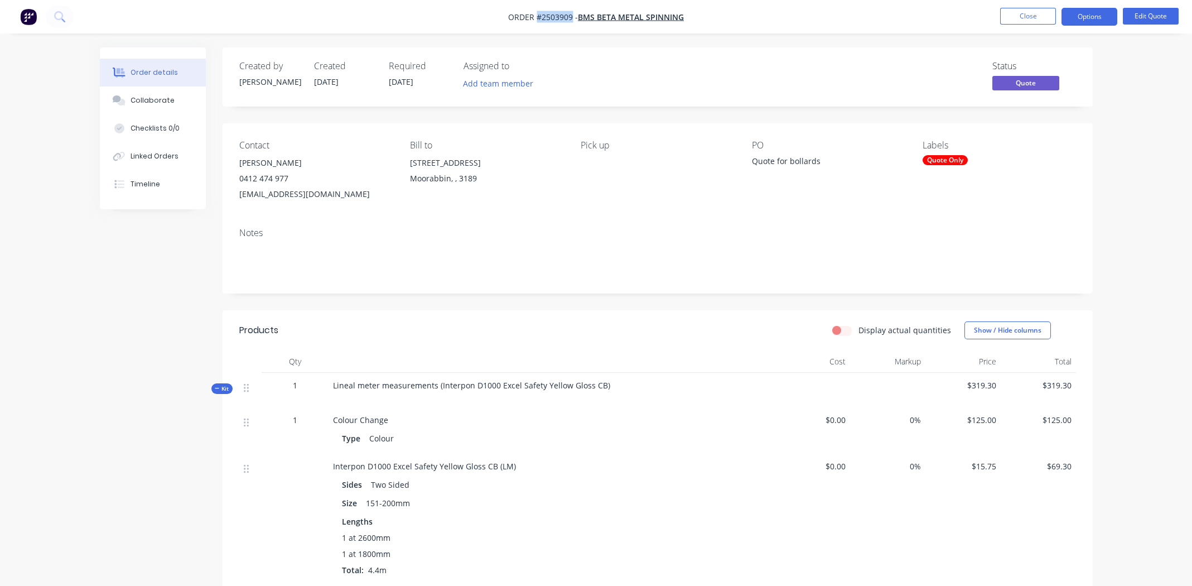
copy span "#2503909"
click at [441, 385] on span "Lineal meter measurements (Interpon D1000 Excel Safety Yellow Gloss CB)" at bounding box center [471, 385] width 277 height 11
click at [1151, 15] on button "Edit Quote" at bounding box center [1151, 16] width 56 height 17
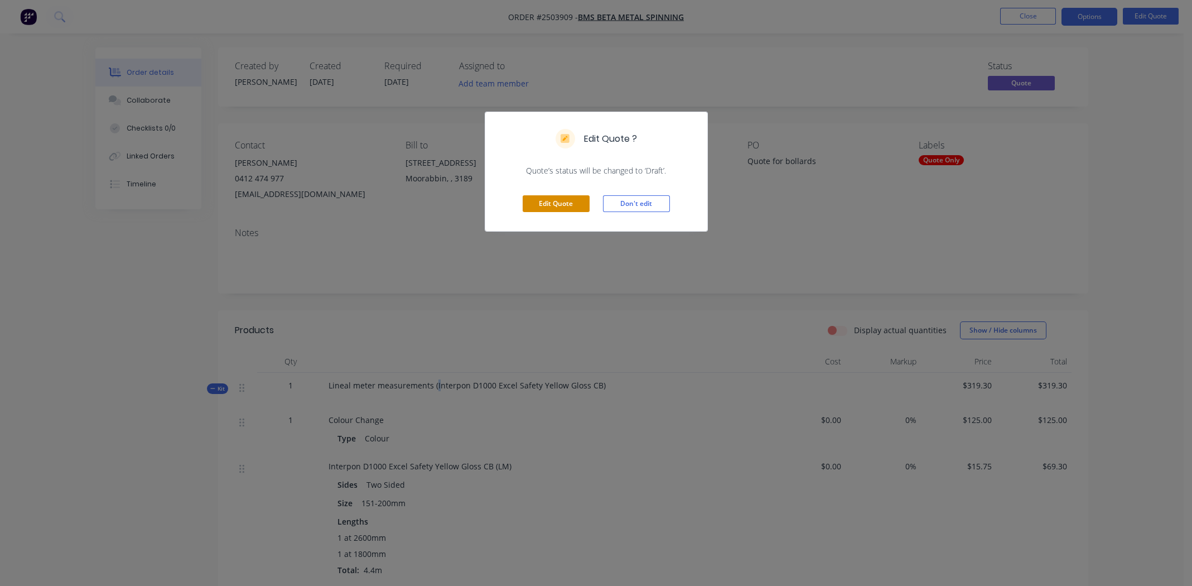
click at [549, 203] on button "Edit Quote" at bounding box center [556, 203] width 67 height 17
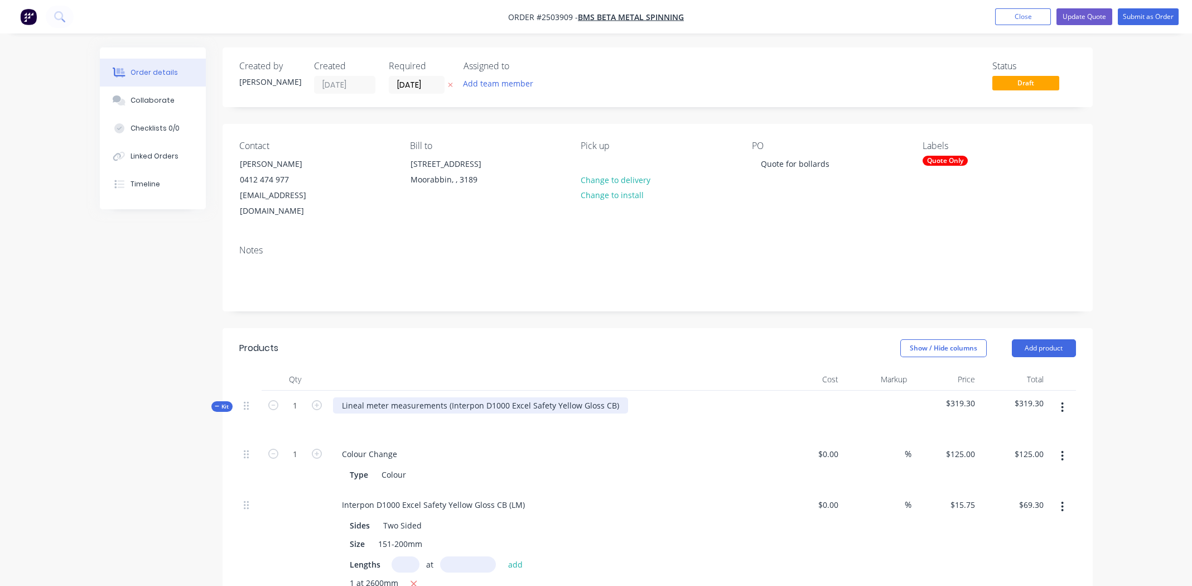
click at [449, 397] on div "Lineal meter measurements (Interpon D1000 Excel Safety Yellow Gloss CB)" at bounding box center [480, 405] width 295 height 16
click at [438, 397] on div "Interpon D1000 Excel Safety Yellow Gloss CB" at bounding box center [424, 405] width 183 height 16
copy div "Interpon D1000 Excel Safety Yellow Gloss CB"
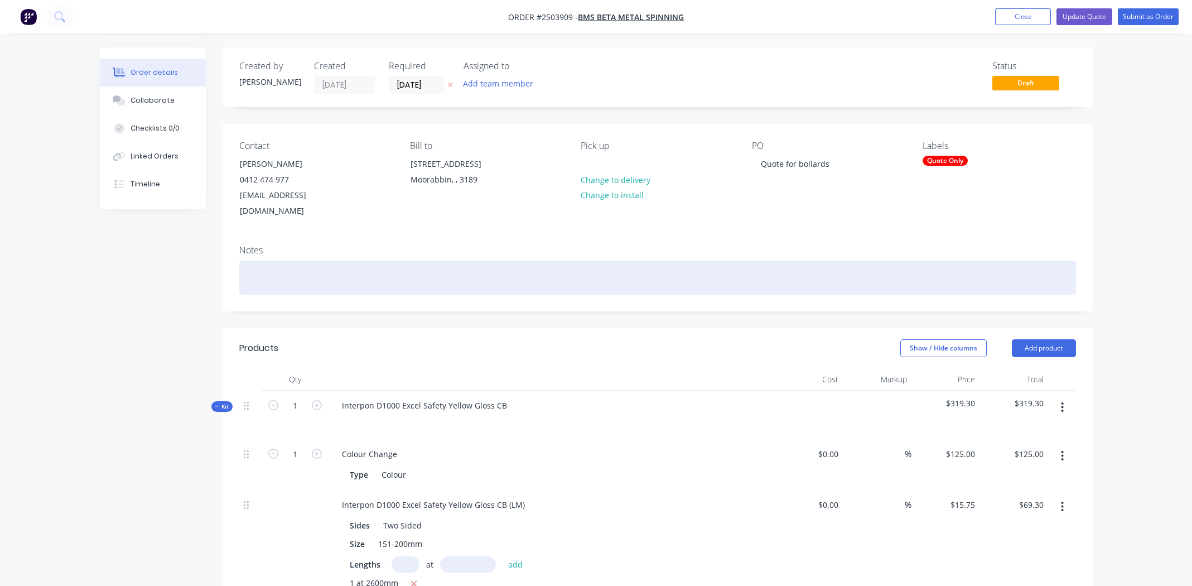
click at [277, 260] on div at bounding box center [657, 277] width 837 height 34
paste div
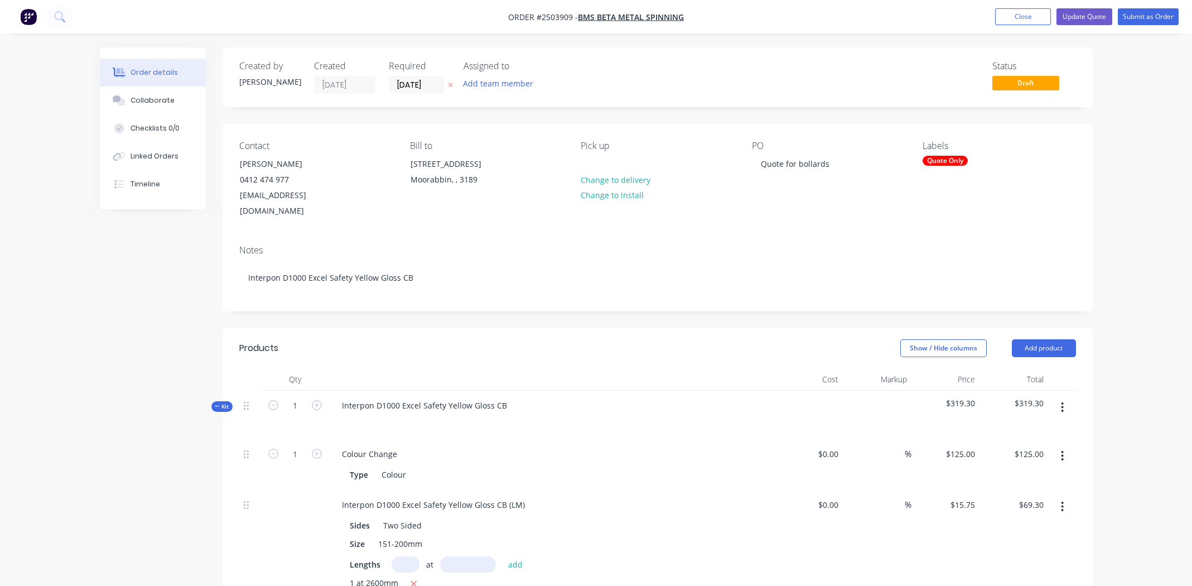
drag, startPoint x: 569, startPoint y: 16, endPoint x: 577, endPoint y: 21, distance: 8.8
click at [571, 16] on span "Order #2503909 -" at bounding box center [543, 17] width 70 height 11
click at [571, 15] on span "Order #2503909 -" at bounding box center [543, 17] width 70 height 11
drag, startPoint x: 572, startPoint y: 17, endPoint x: 580, endPoint y: 20, distance: 7.8
click at [572, 17] on span "Order #2503909 -" at bounding box center [543, 17] width 70 height 11
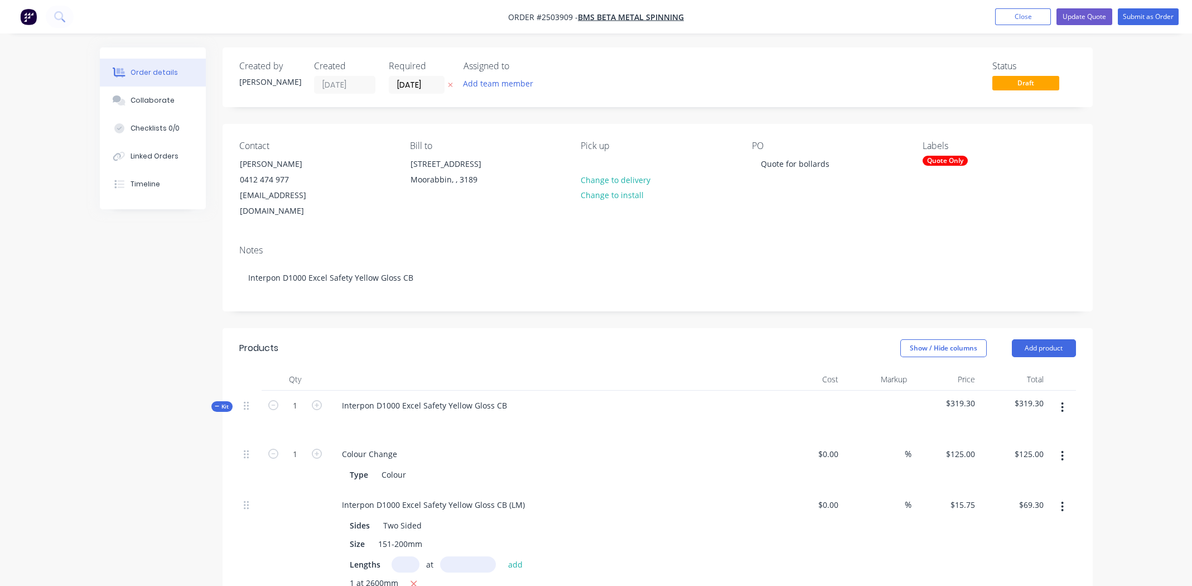
click at [566, 16] on span "Order #2503909 -" at bounding box center [543, 17] width 70 height 11
click at [553, 18] on span "Order #2503909 -" at bounding box center [543, 17] width 70 height 11
drag, startPoint x: 575, startPoint y: 17, endPoint x: 567, endPoint y: 18, distance: 7.9
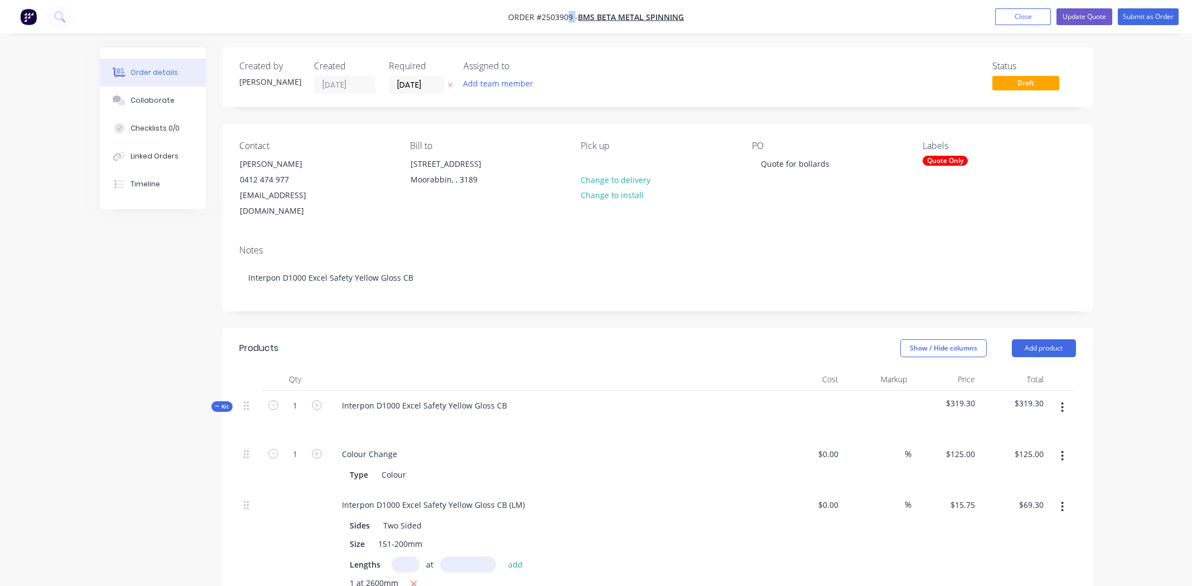
click at [567, 18] on span "Order #2503909 -" at bounding box center [543, 17] width 70 height 11
click at [569, 18] on span "Order #2503909 -" at bounding box center [543, 17] width 70 height 11
click at [572, 16] on span "Order #2503909 -" at bounding box center [543, 17] width 70 height 11
click at [558, 19] on span "Order #2503909 -" at bounding box center [543, 17] width 70 height 11
drag, startPoint x: 535, startPoint y: 16, endPoint x: 573, endPoint y: 17, distance: 37.9
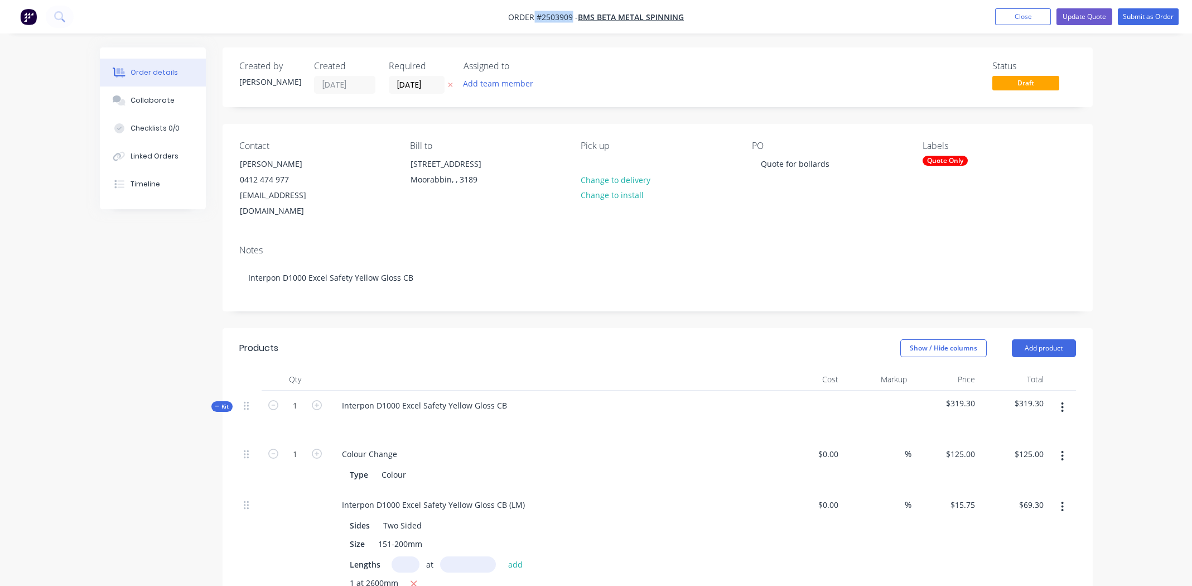
click at [573, 17] on span "Order #2503909 -" at bounding box center [543, 17] width 70 height 11
copy span "#2503909"
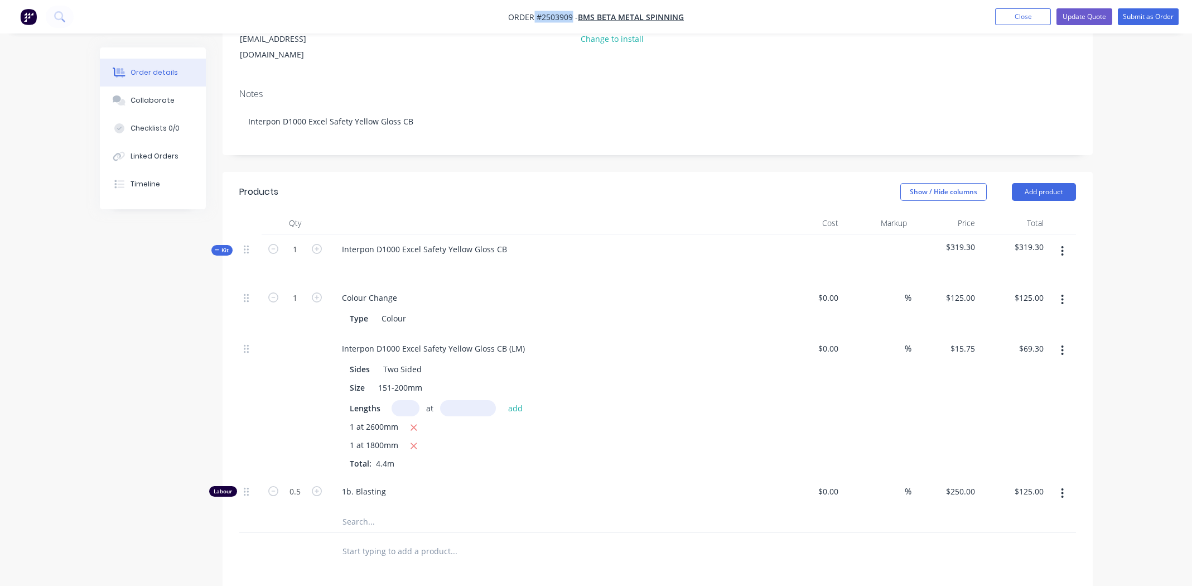
scroll to position [278, 0]
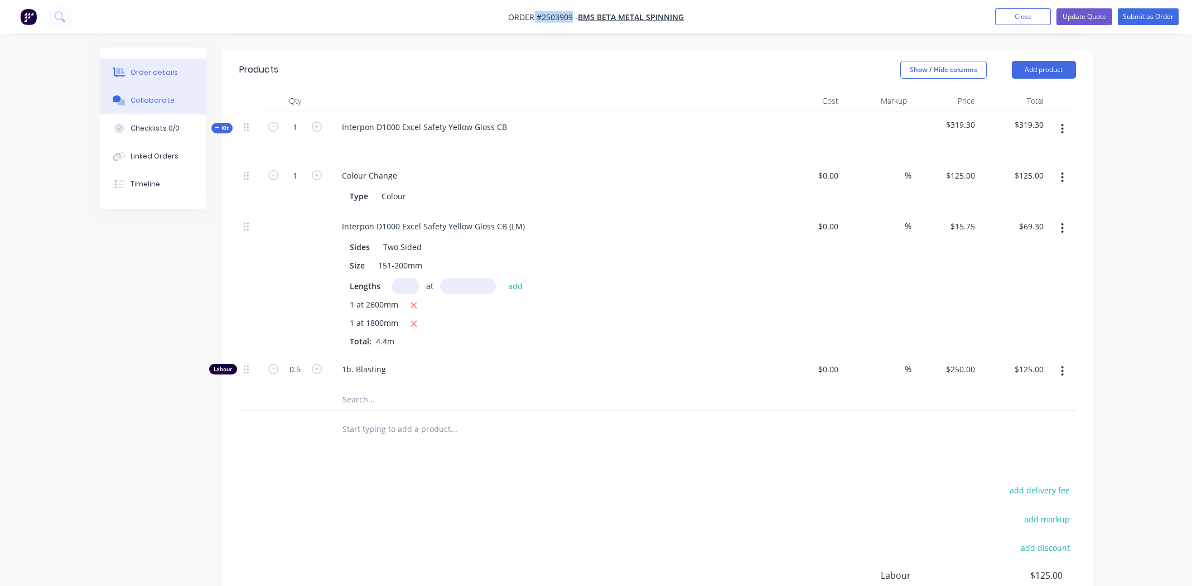
click at [141, 101] on div "Collaborate" at bounding box center [153, 100] width 44 height 10
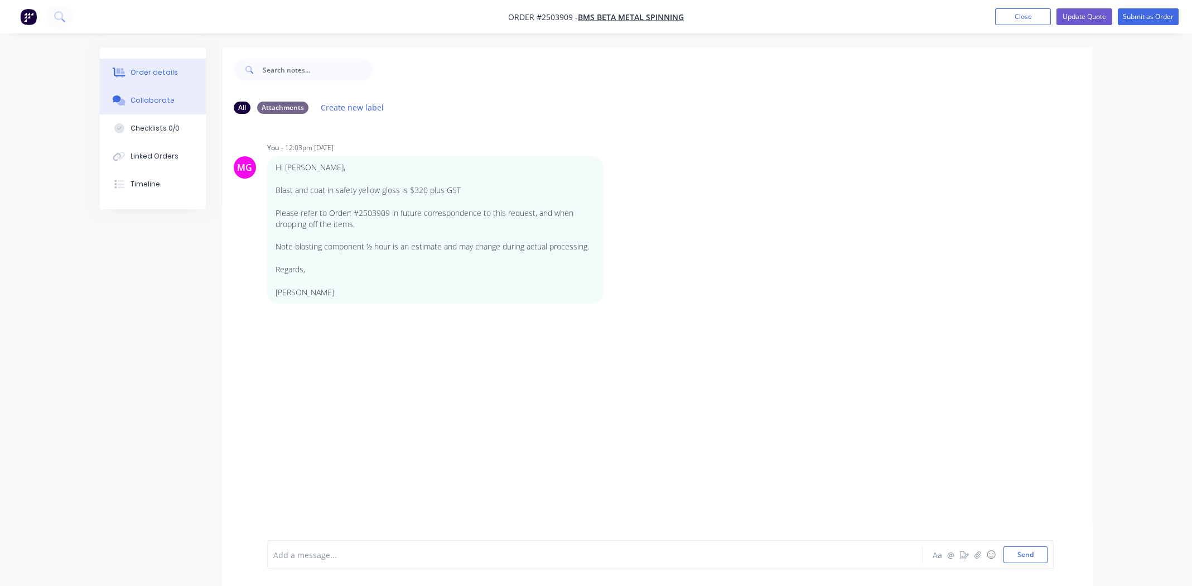
click at [128, 69] on button "Order details" at bounding box center [153, 73] width 106 height 28
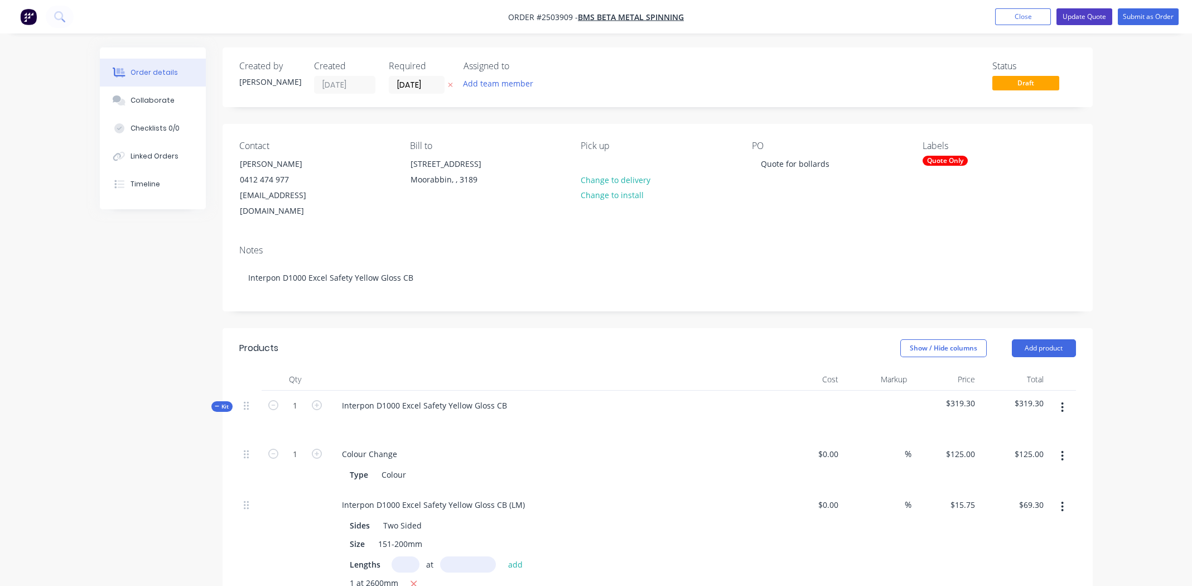
click at [1081, 15] on button "Update Quote" at bounding box center [1084, 16] width 56 height 17
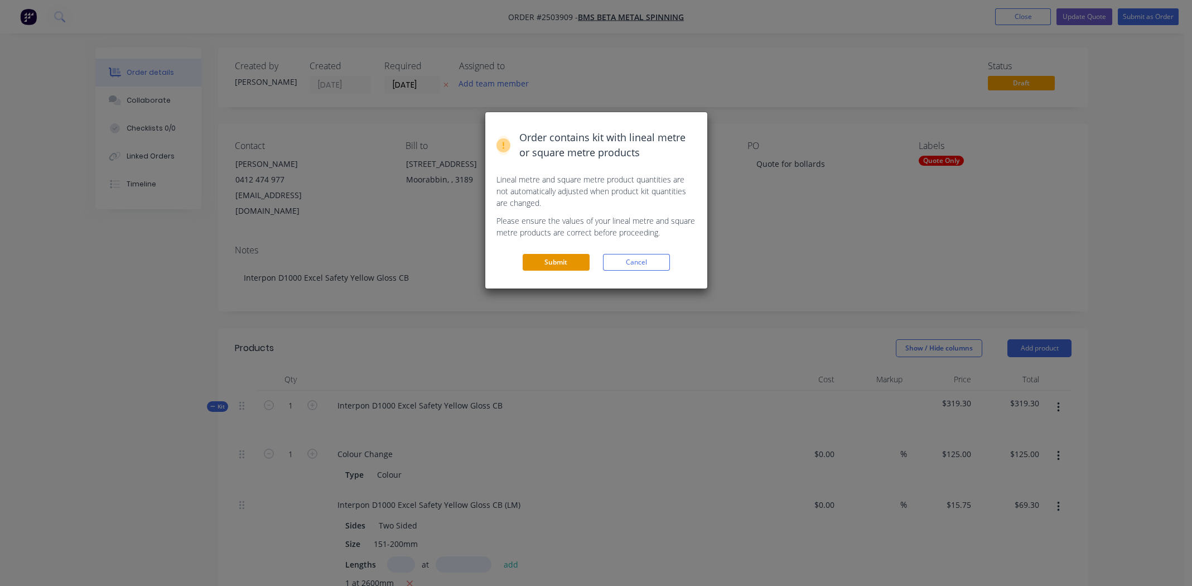
click at [569, 261] on button "Submit" at bounding box center [556, 262] width 67 height 17
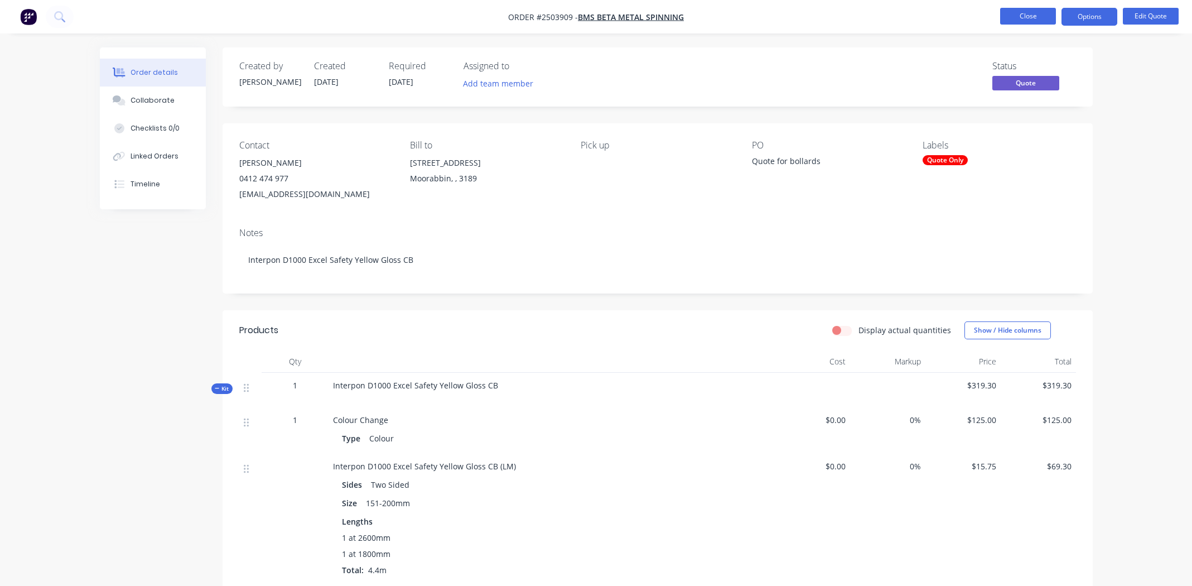
click at [1032, 11] on button "Close" at bounding box center [1028, 16] width 56 height 17
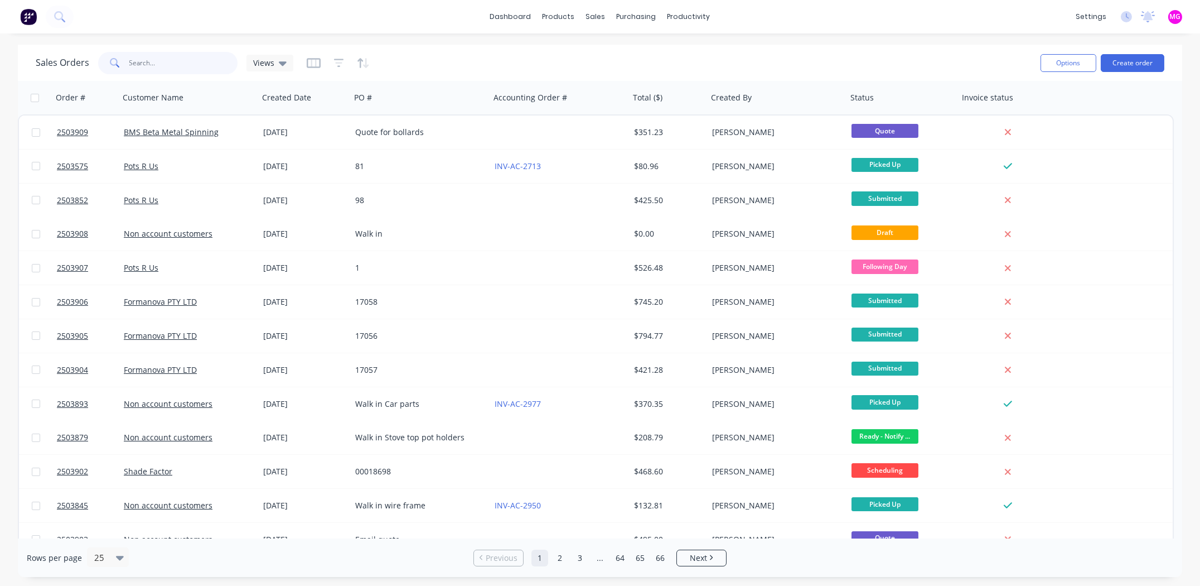
click at [158, 61] on input "text" at bounding box center [183, 63] width 109 height 22
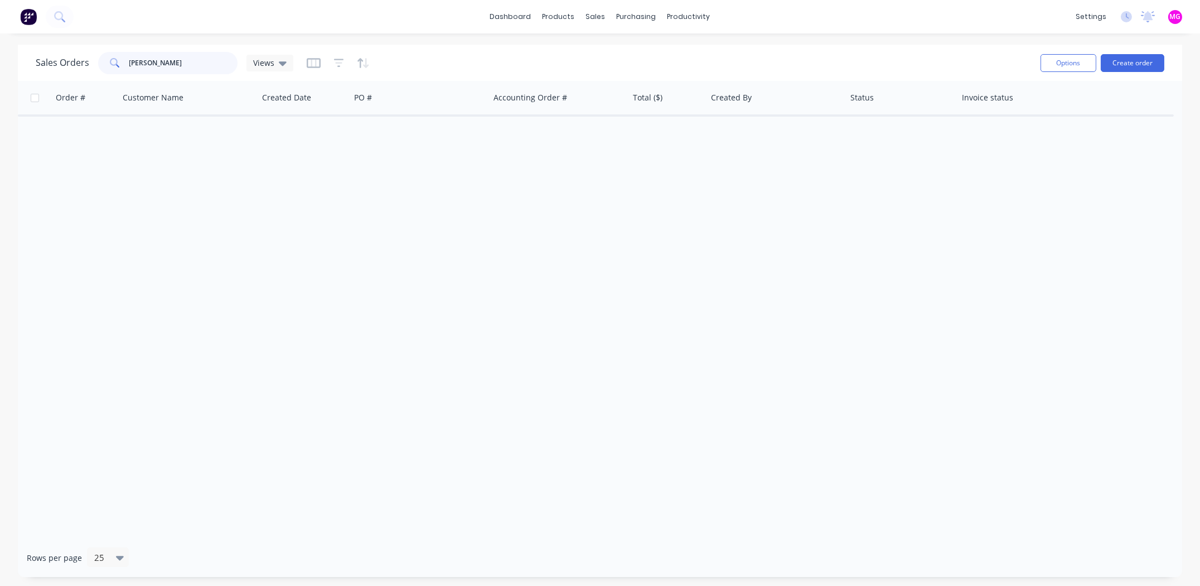
click at [173, 62] on input "barry hod" at bounding box center [183, 63] width 109 height 22
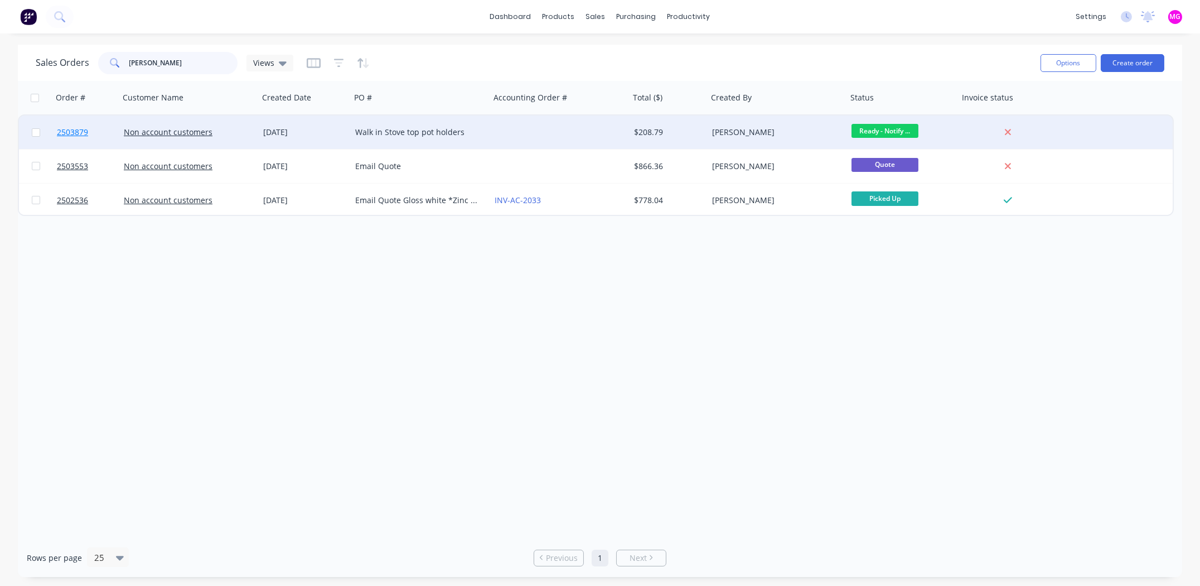
type input "barry"
click at [70, 132] on span "2503879" at bounding box center [72, 132] width 31 height 11
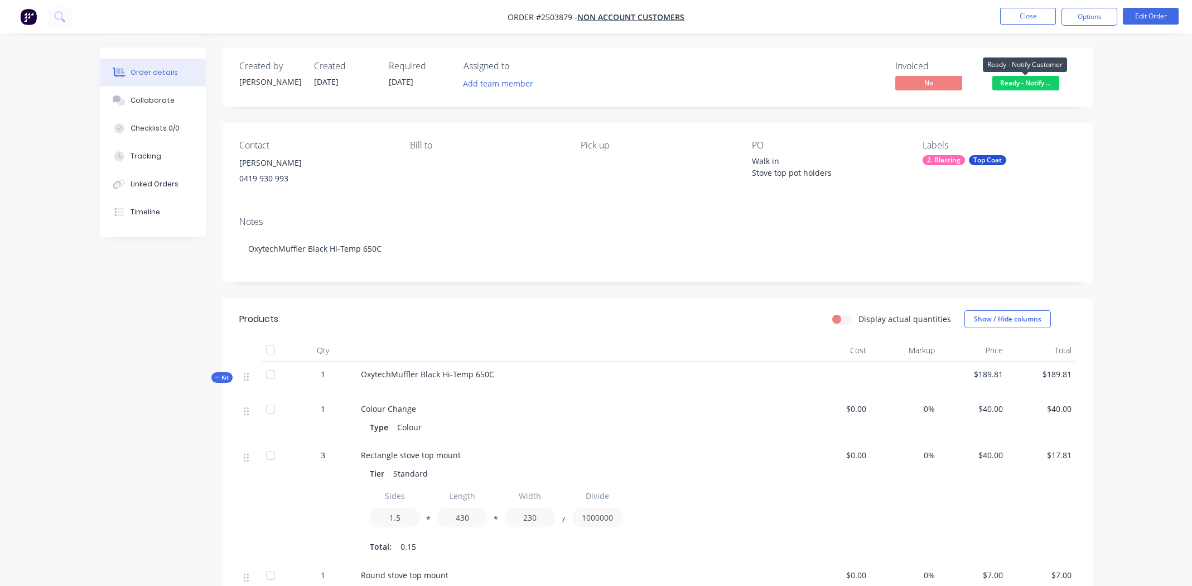
click at [1027, 85] on span "Ready - Notify ..." at bounding box center [1025, 83] width 67 height 14
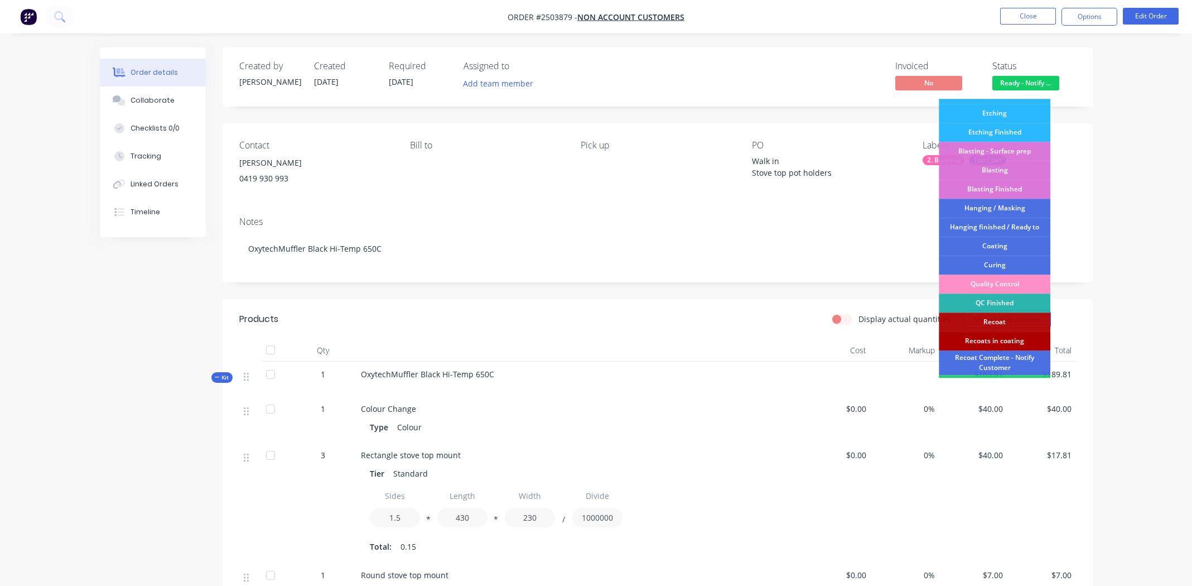
scroll to position [238, 0]
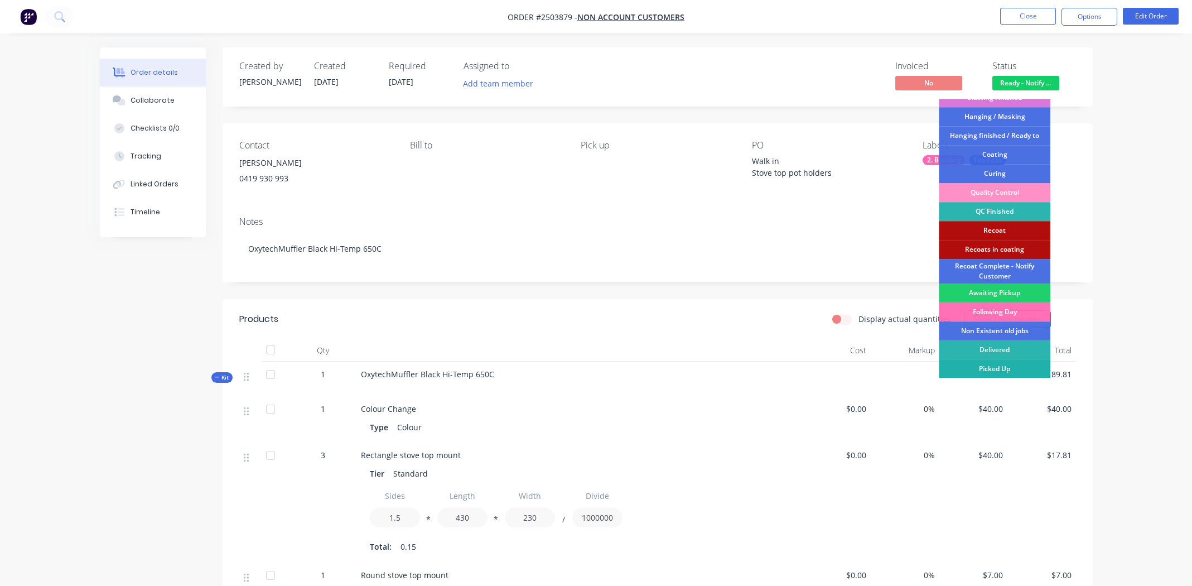
click at [1001, 370] on div "Picked Up" at bounding box center [995, 368] width 112 height 19
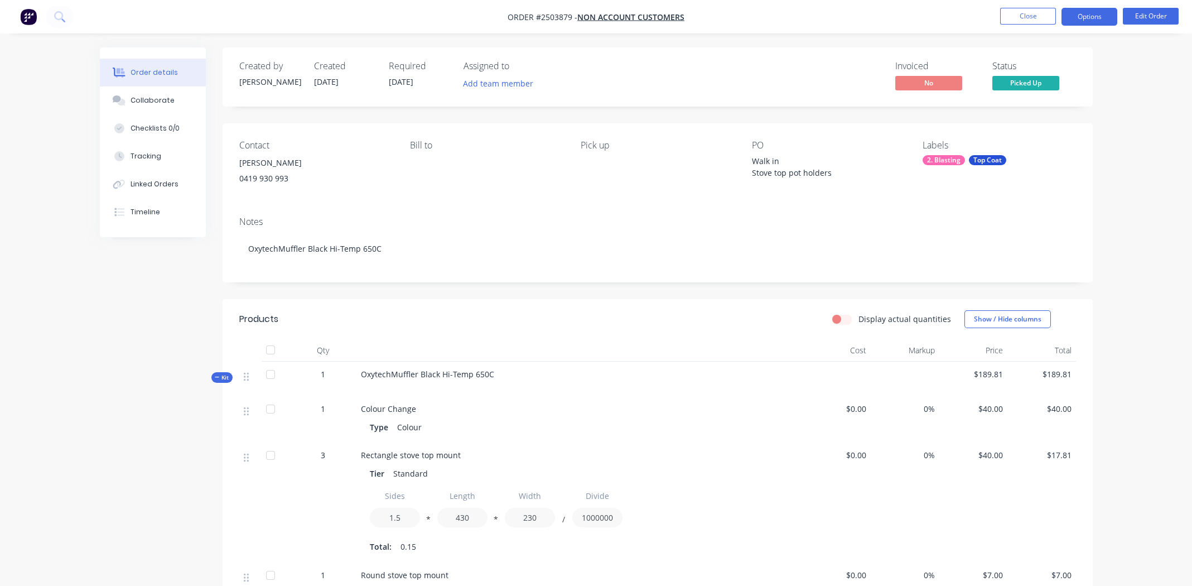
click at [1083, 12] on button "Options" at bounding box center [1089, 17] width 56 height 18
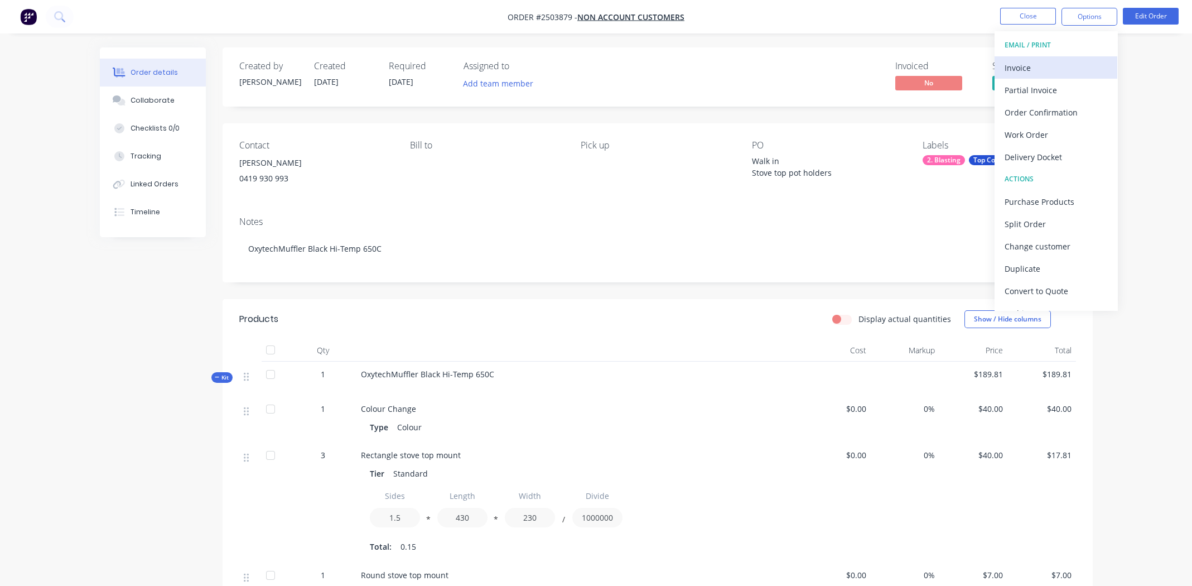
click at [1054, 70] on div "Invoice" at bounding box center [1056, 68] width 103 height 16
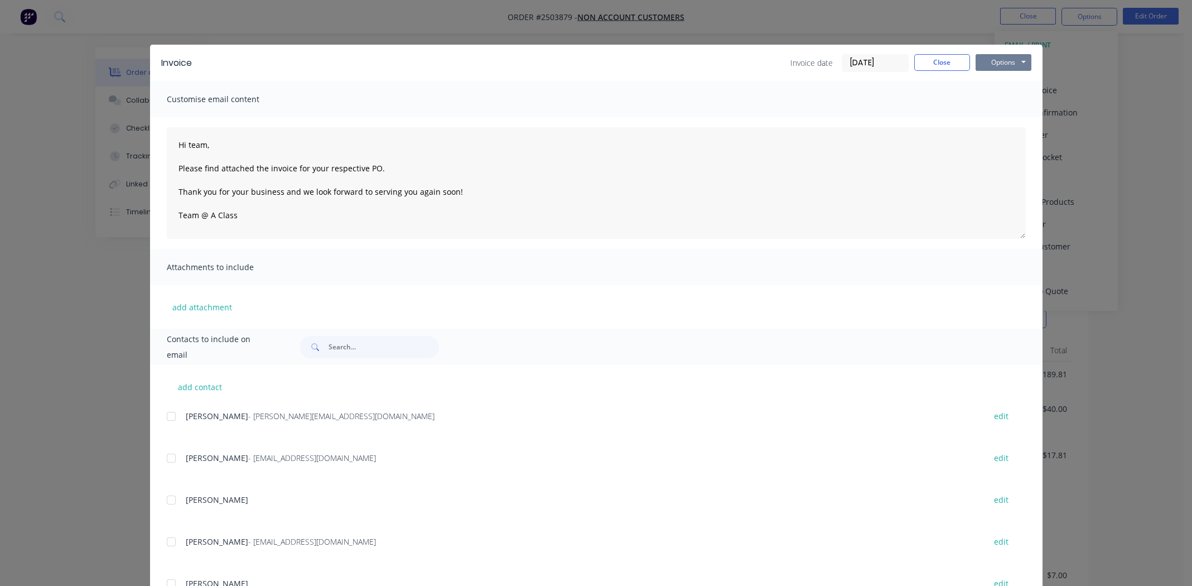
click at [1003, 58] on button "Options" at bounding box center [1004, 62] width 56 height 17
click at [996, 101] on button "Print" at bounding box center [1011, 100] width 71 height 18
click at [938, 64] on button "Close" at bounding box center [942, 62] width 56 height 17
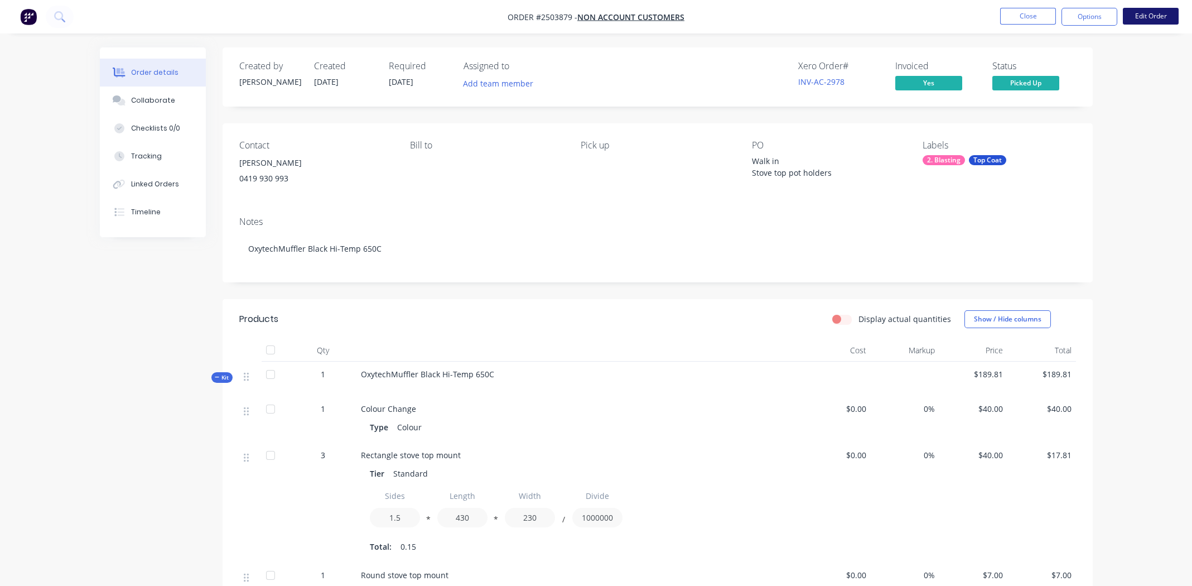
click at [1151, 14] on button "Edit Order" at bounding box center [1151, 16] width 56 height 17
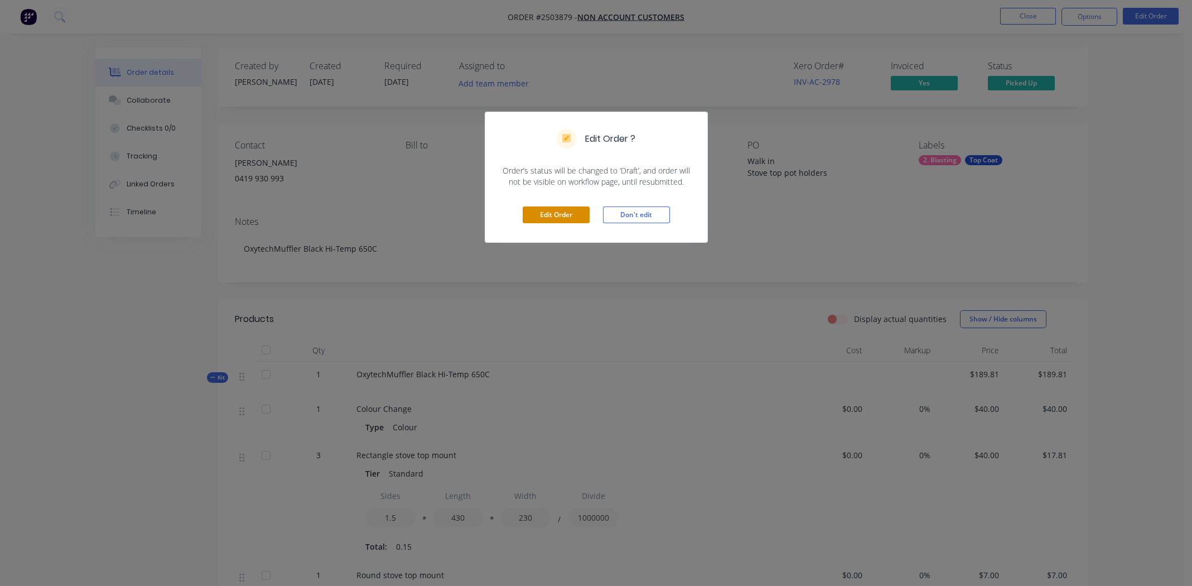
click at [574, 214] on button "Edit Order" at bounding box center [556, 214] width 67 height 17
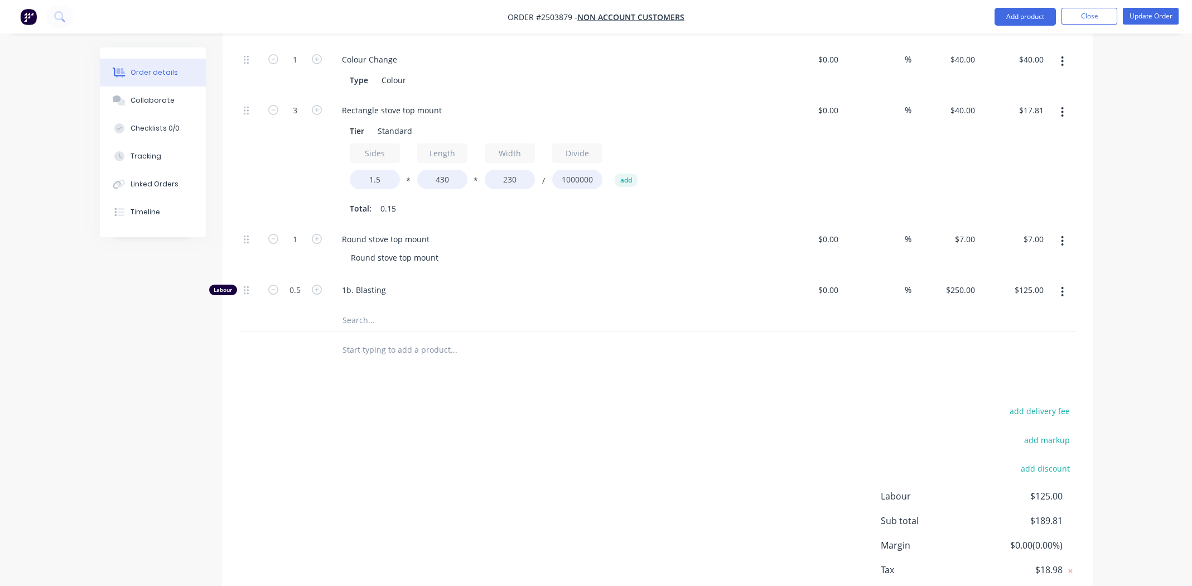
scroll to position [431, 0]
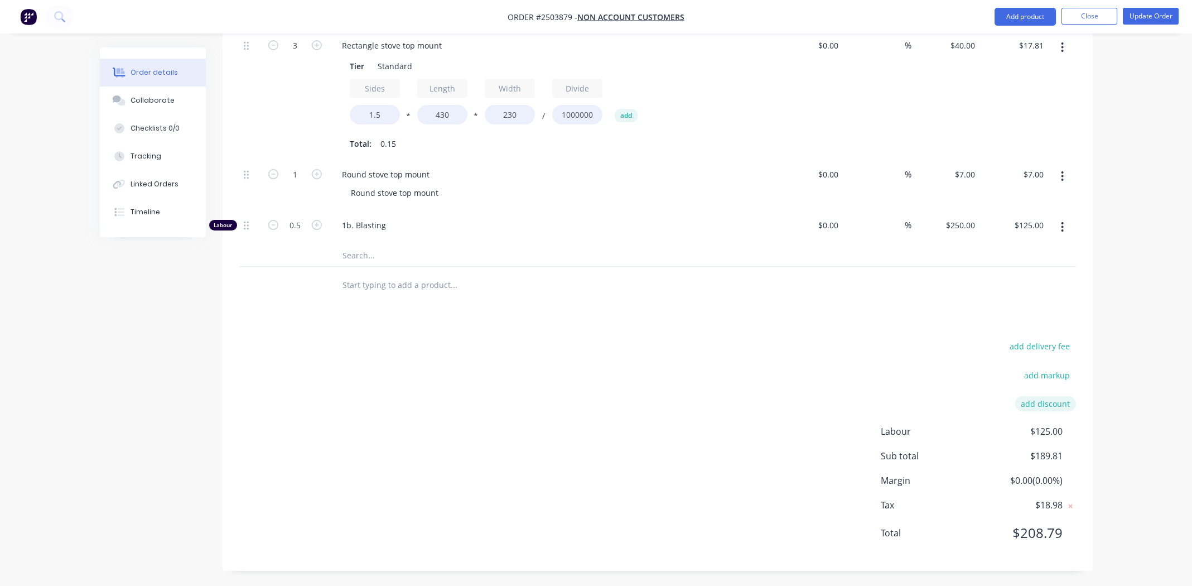
click at [1054, 400] on button "add discount" at bounding box center [1045, 403] width 61 height 15
click at [919, 408] on input at bounding box center [941, 407] width 105 height 17
type input "Google Review"
click at [1037, 412] on input at bounding box center [1032, 407] width 50 height 17
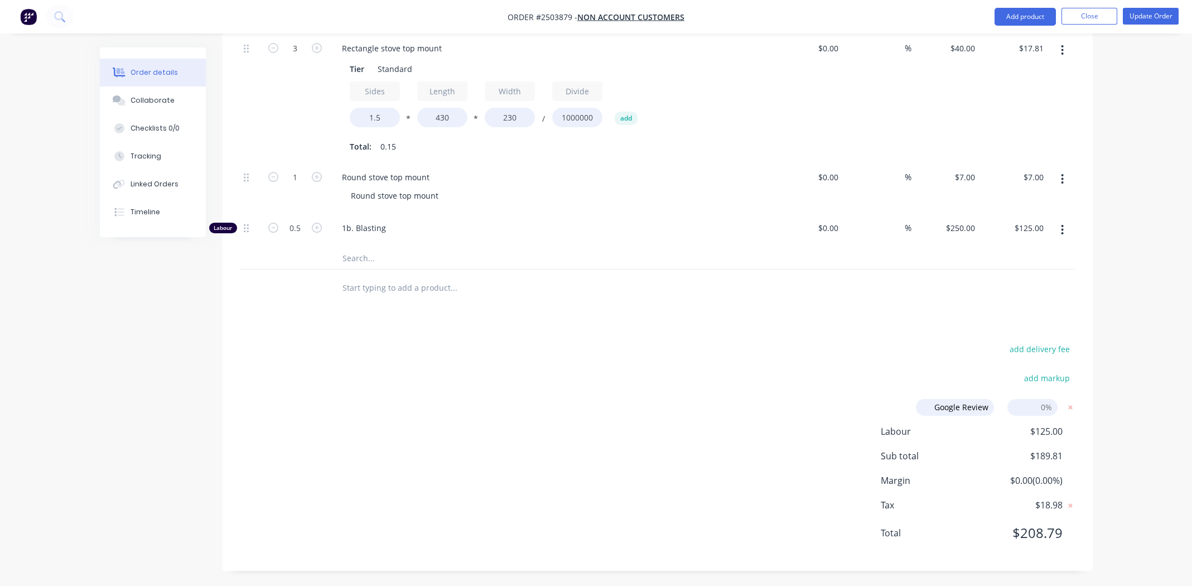
type input "5"
click input "submit" at bounding box center [0, 0] width 0 height 0
click at [843, 364] on div "add delivery fee add markup Google Review Google Review Discount name (Optional…" at bounding box center [657, 461] width 837 height 241
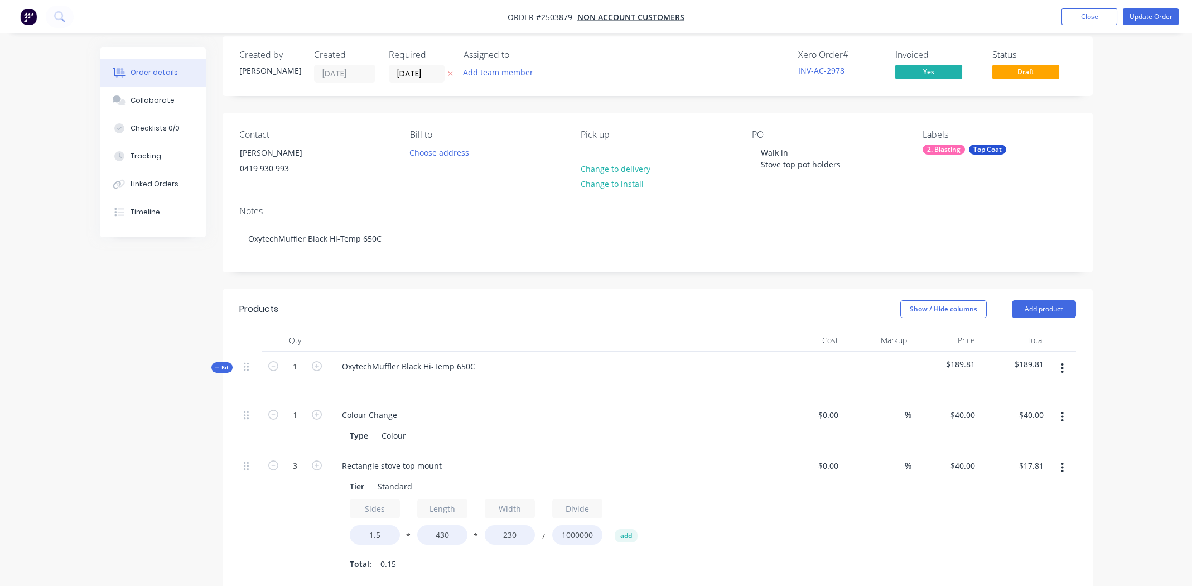
scroll to position [402, 0]
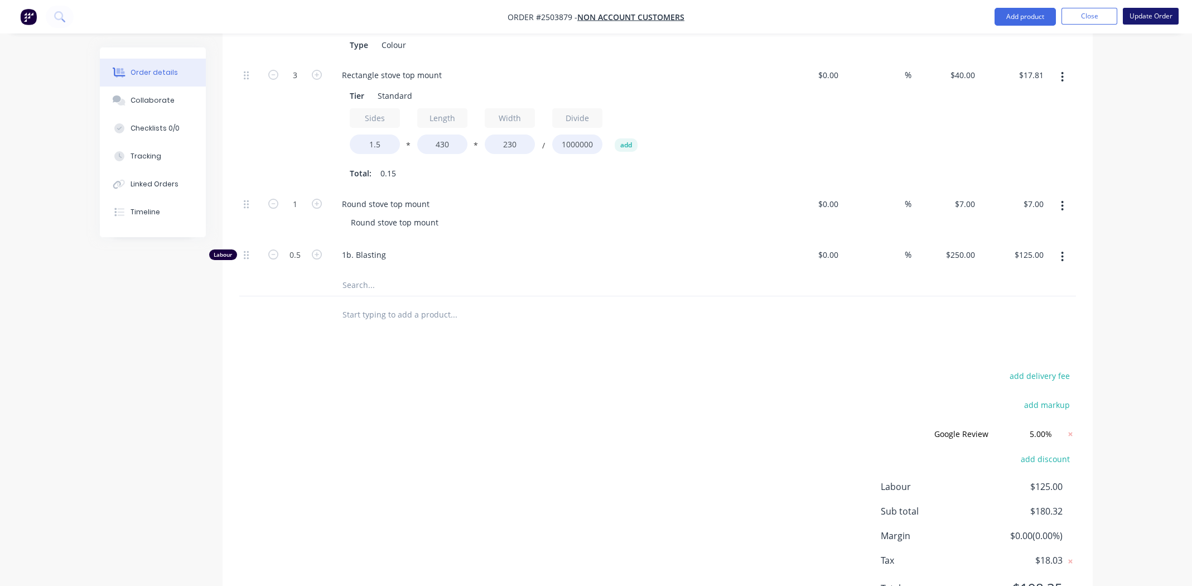
click at [1142, 15] on button "Update Order" at bounding box center [1151, 16] width 56 height 17
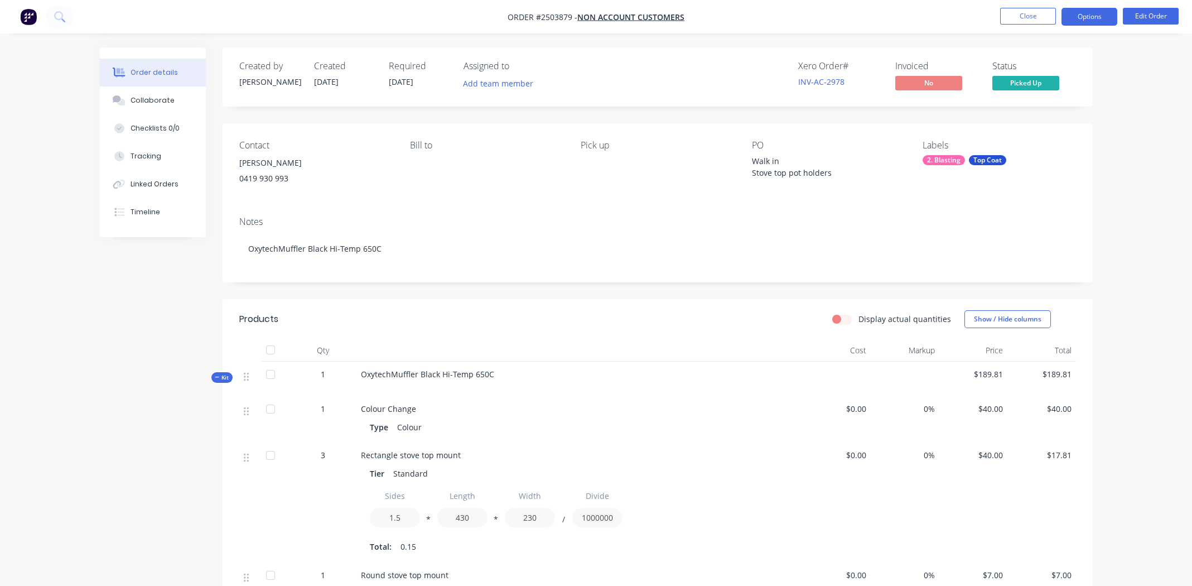
click at [1087, 17] on button "Options" at bounding box center [1089, 17] width 56 height 18
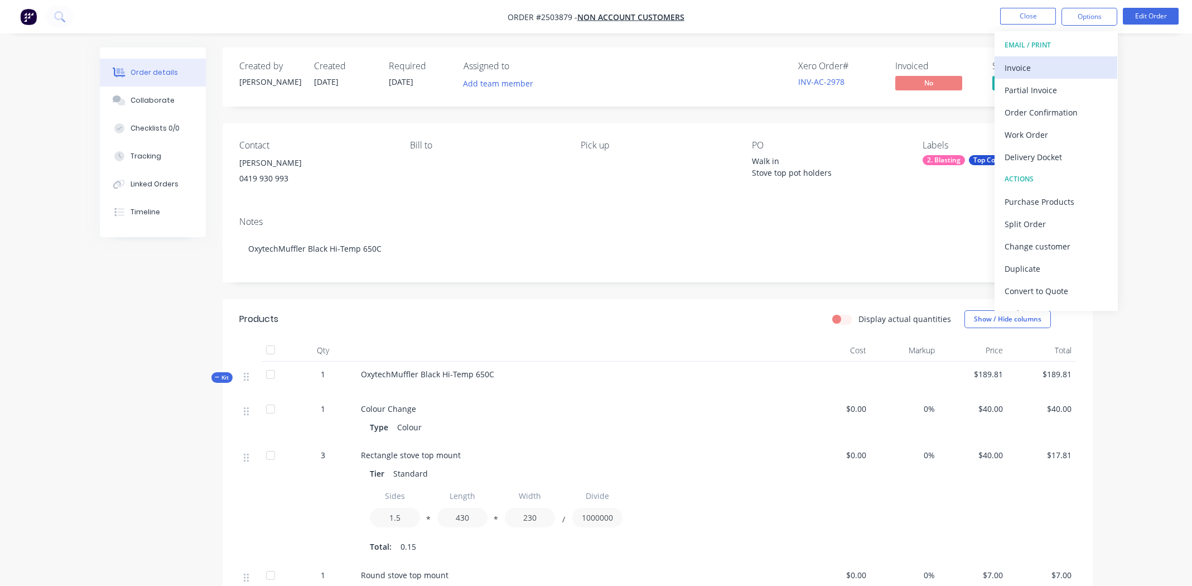
click at [1027, 60] on div "Invoice" at bounding box center [1056, 68] width 103 height 16
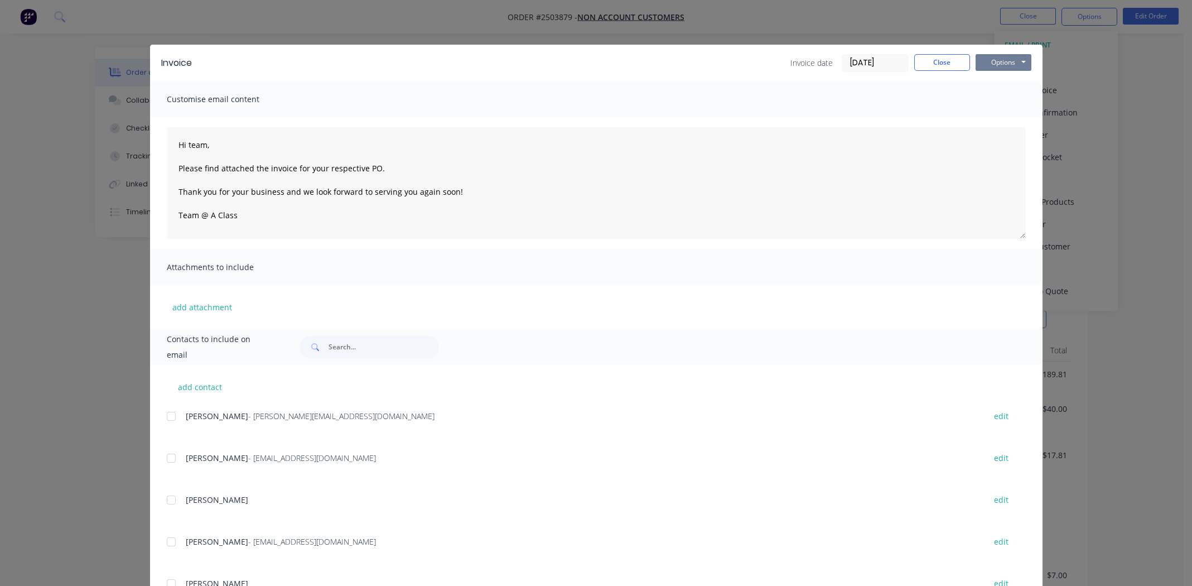
click at [1000, 64] on button "Options" at bounding box center [1004, 62] width 56 height 17
click at [996, 98] on button "Print" at bounding box center [1011, 100] width 71 height 18
click at [939, 56] on button "Close" at bounding box center [942, 62] width 56 height 17
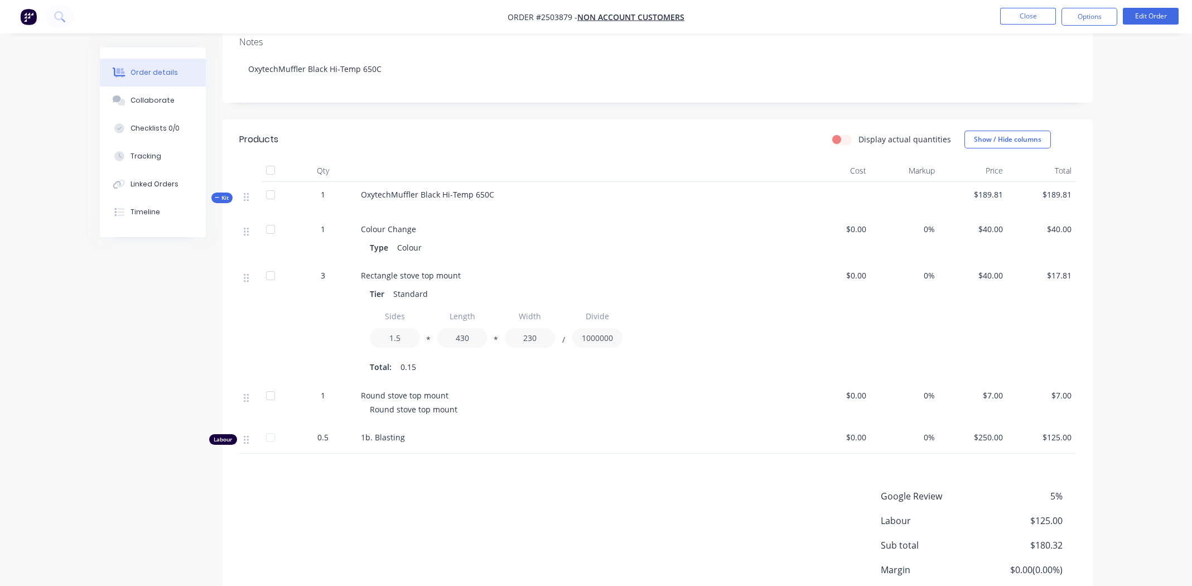
scroll to position [271, 0]
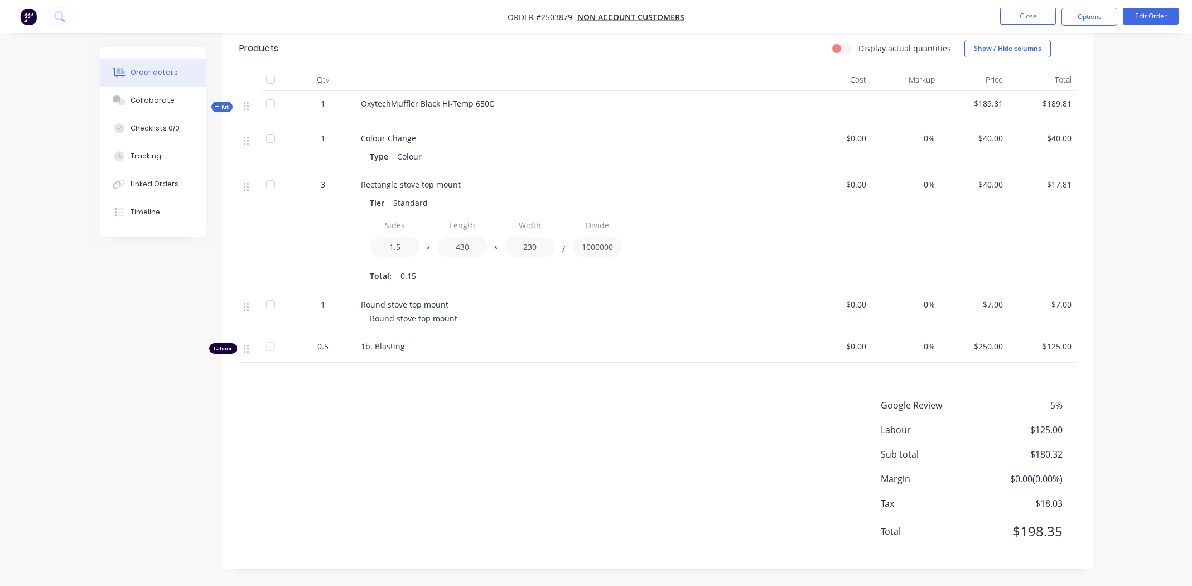
click at [593, 429] on div "Google Review 5% Labour $125.00 Sub total $180.32 Margin $0.00 ( 0.00 %) Tax $1…" at bounding box center [657, 475] width 837 height 154
click at [494, 401] on div "Google Review 5% Labour $125.00 Sub total $180.32 Margin $0.00 ( 0.00 %) Tax $1…" at bounding box center [657, 475] width 837 height 154
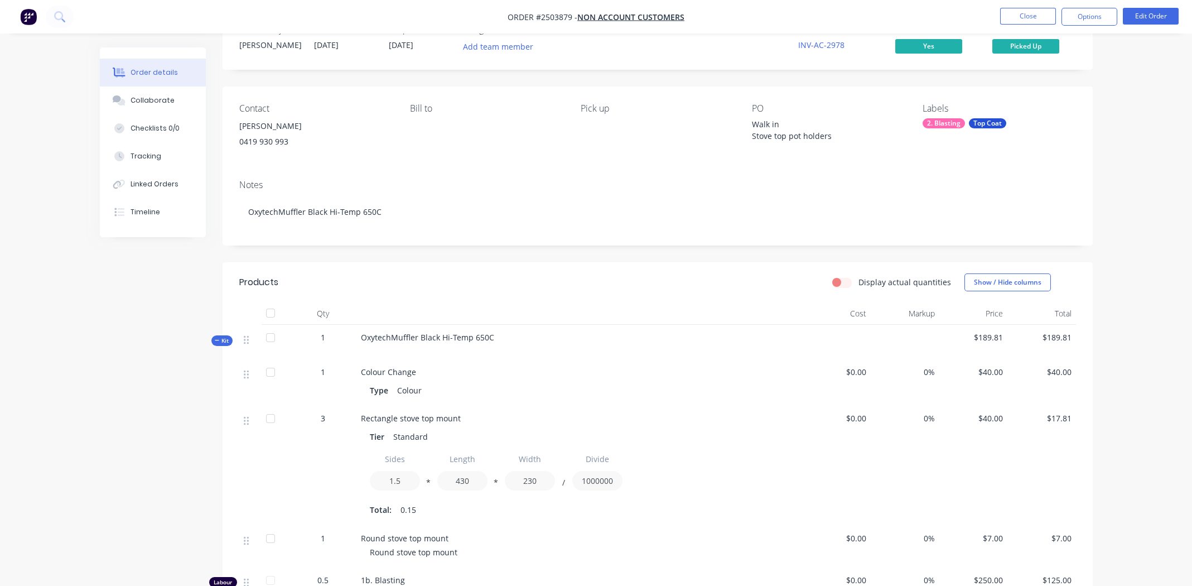
scroll to position [0, 0]
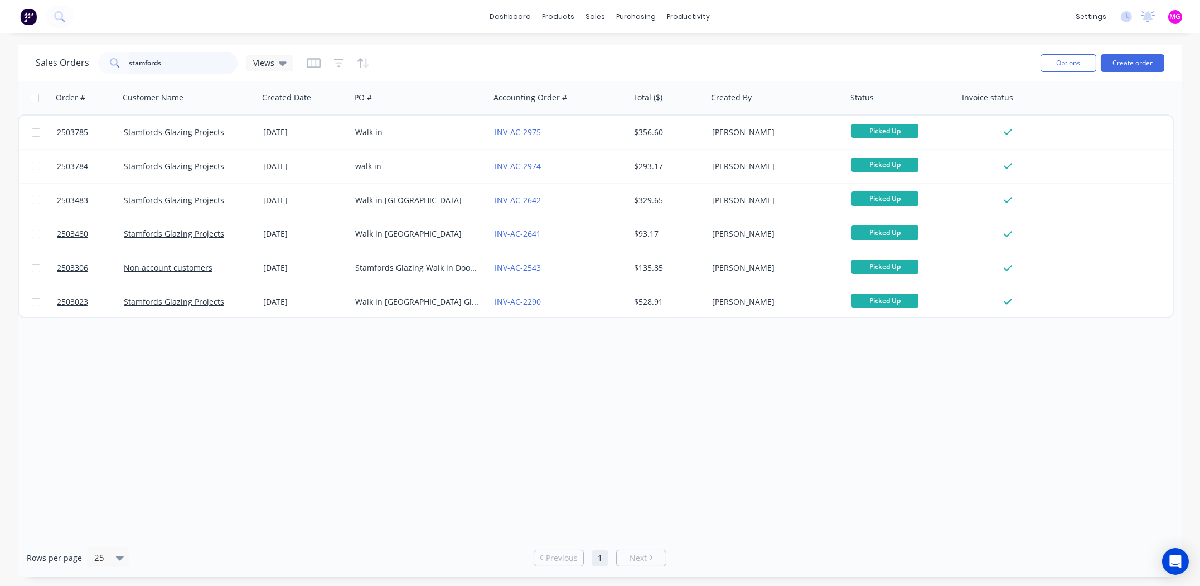
click at [180, 62] on input "stamfords" at bounding box center [183, 63] width 109 height 22
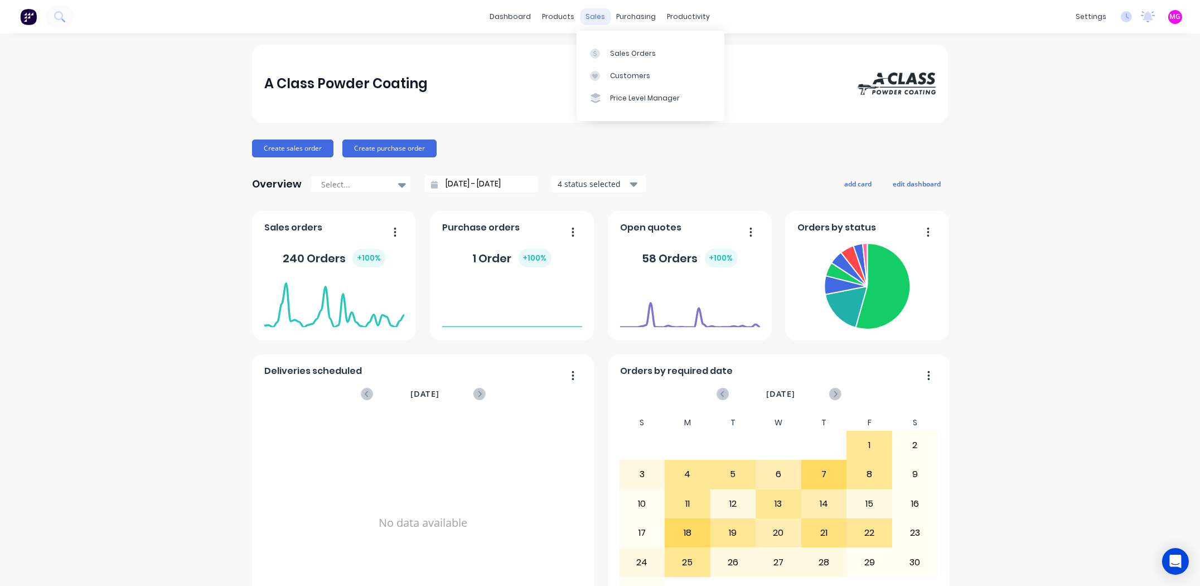
click at [585, 12] on div "sales" at bounding box center [596, 16] width 31 height 17
click at [624, 46] on link "Sales Orders" at bounding box center [651, 53] width 148 height 22
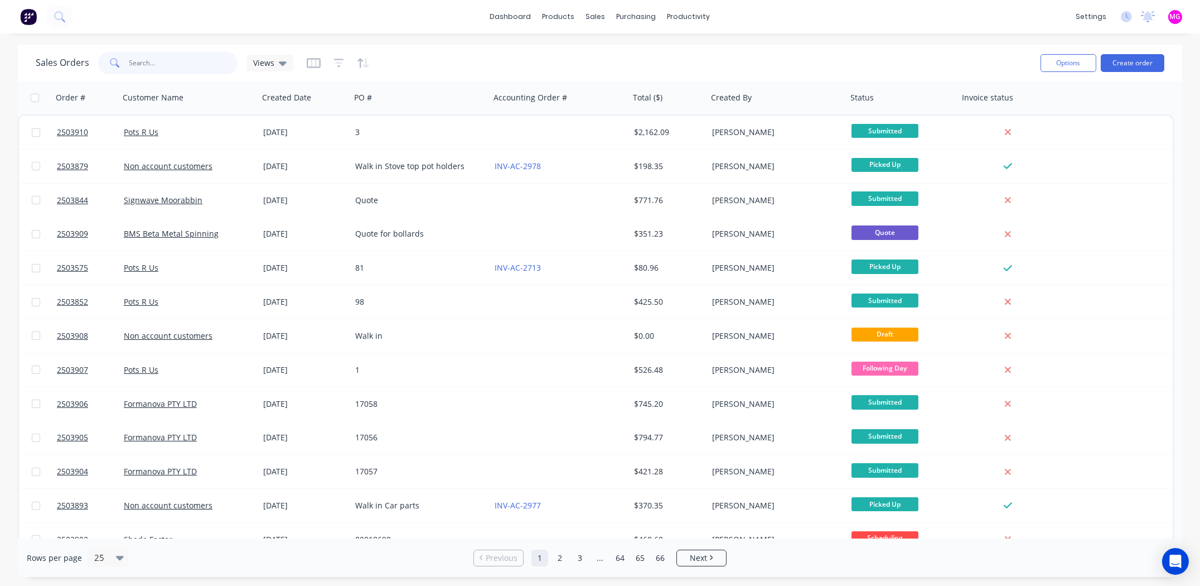
click at [194, 57] on input "text" at bounding box center [183, 63] width 109 height 22
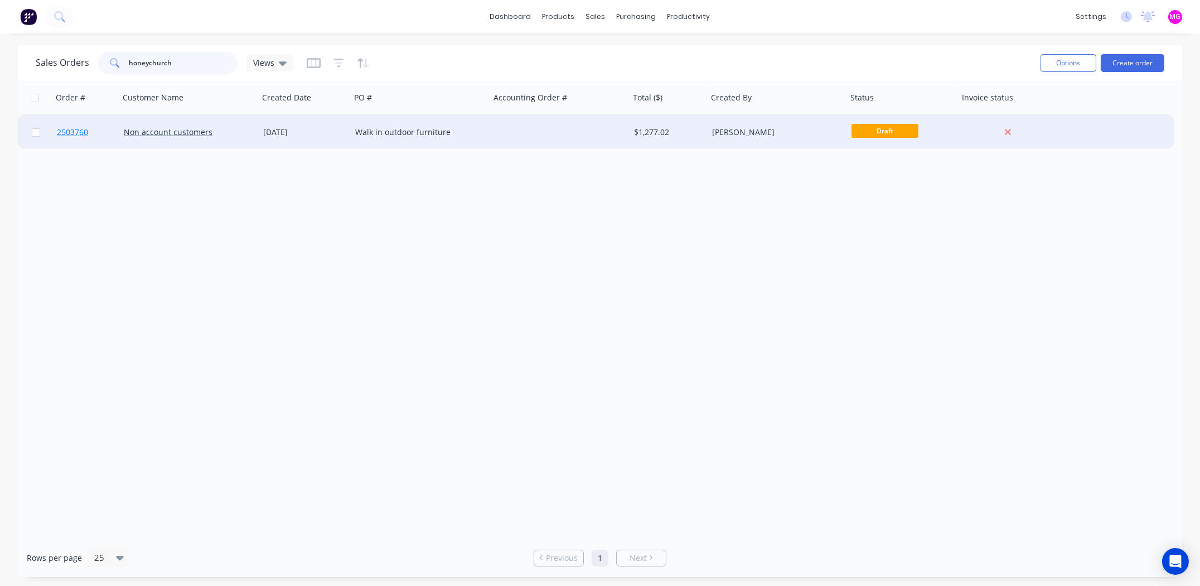
type input "honeychurch"
click at [66, 130] on span "2503760" at bounding box center [72, 132] width 31 height 11
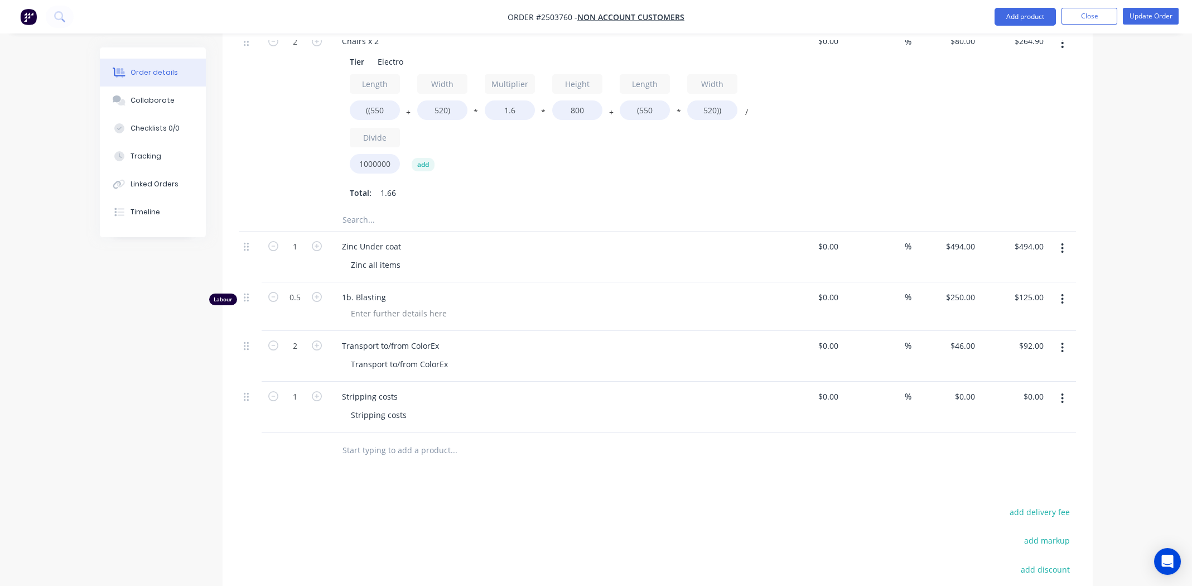
scroll to position [669, 0]
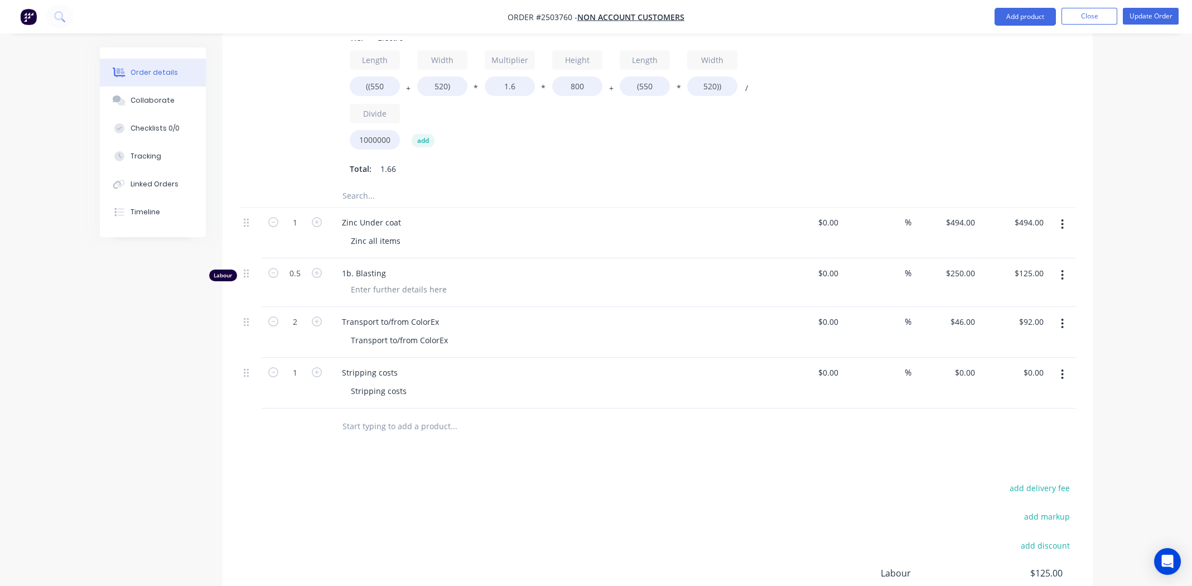
drag, startPoint x: 579, startPoint y: 520, endPoint x: 709, endPoint y: 499, distance: 131.6
click at [580, 520] on div "add delivery fee add markup add discount Labour $125.00 Sub total $1,160.93 Mar…" at bounding box center [657, 587] width 837 height 215
click at [957, 358] on div "0 $0.00" at bounding box center [945, 383] width 69 height 51
type input "$164.45"
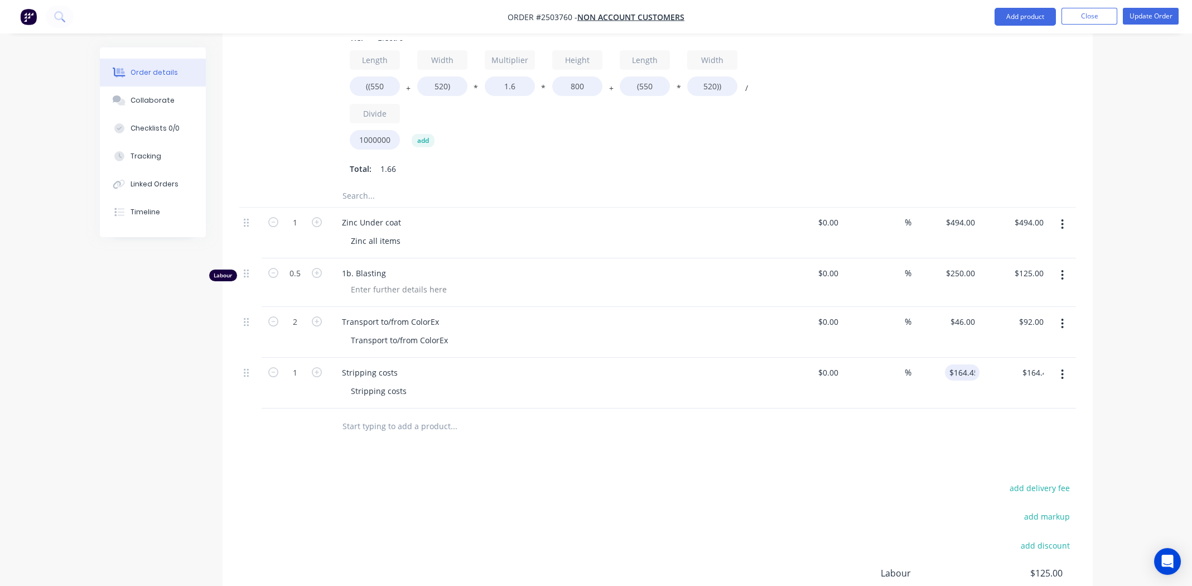
click at [759, 480] on div "add delivery fee add markup add discount Labour $125.00 Sub total $1,160.93 Mar…" at bounding box center [657, 587] width 837 height 215
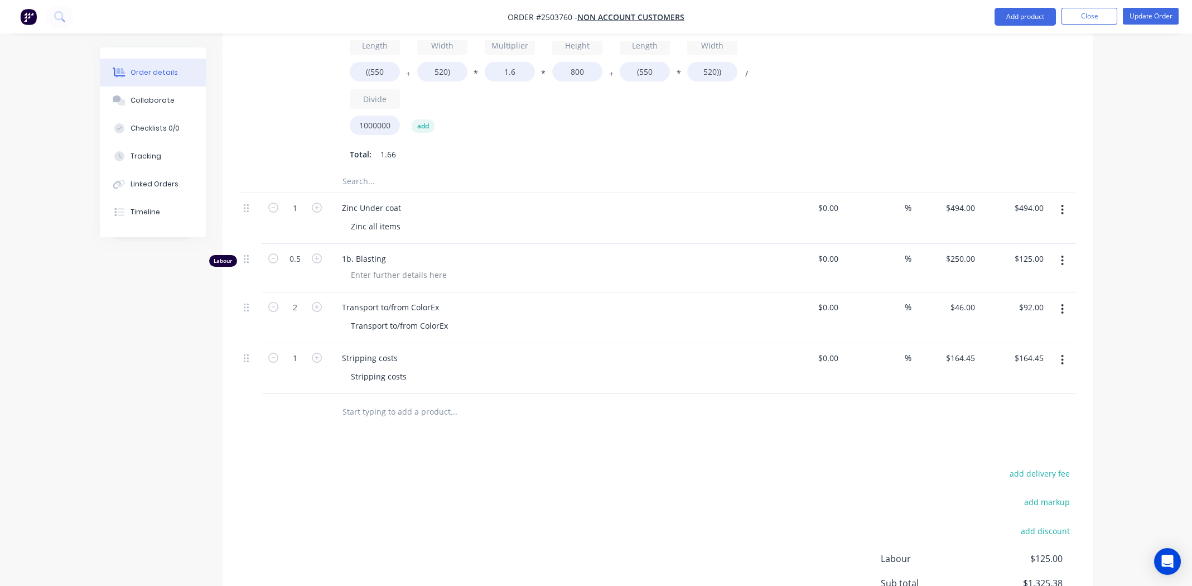
scroll to position [293, 0]
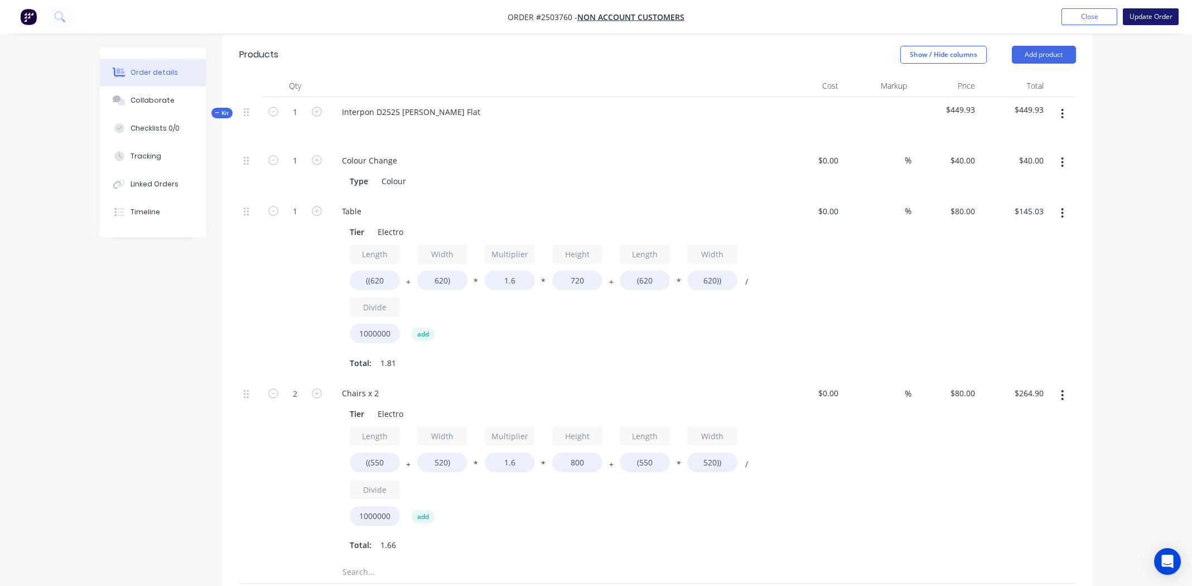
click at [1139, 15] on button "Update Order" at bounding box center [1151, 16] width 56 height 17
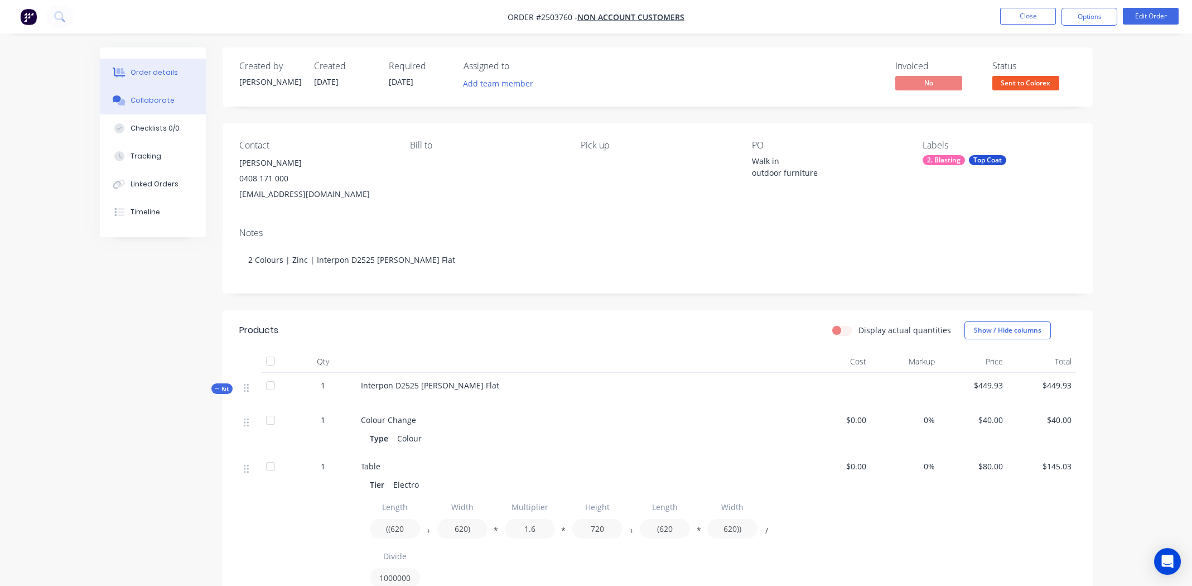
click at [152, 96] on div "Collaborate" at bounding box center [153, 100] width 44 height 10
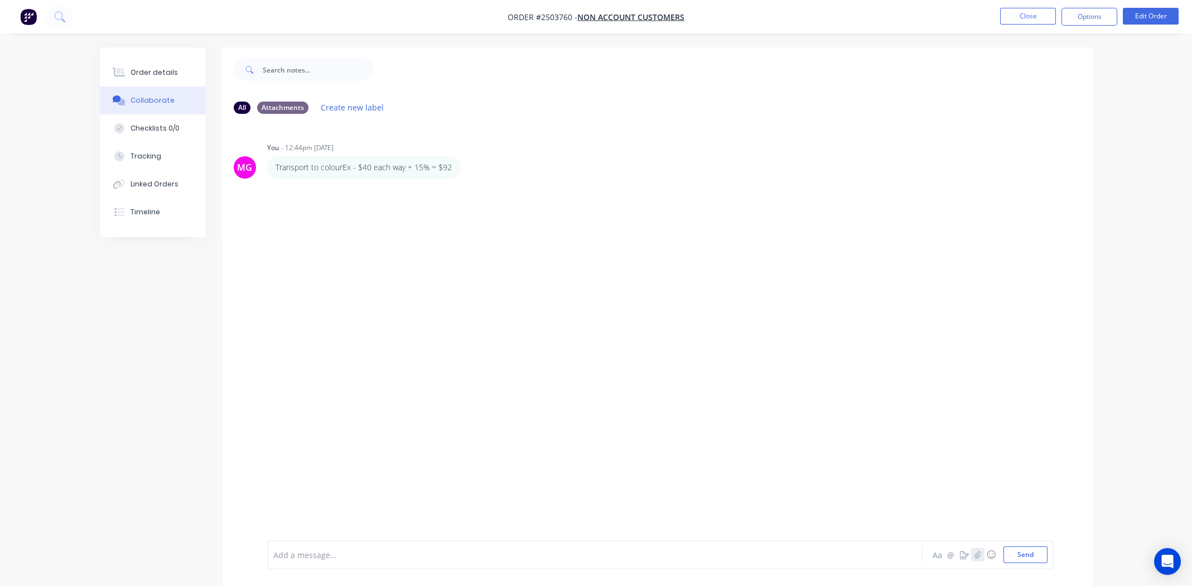
click at [981, 554] on icon "button" at bounding box center [977, 555] width 7 height 8
click at [1025, 558] on button "Send" at bounding box center [1025, 554] width 44 height 17
drag, startPoint x: 129, startPoint y: 67, endPoint x: 417, endPoint y: 15, distance: 292.1
click at [129, 68] on button "Order details" at bounding box center [153, 73] width 106 height 28
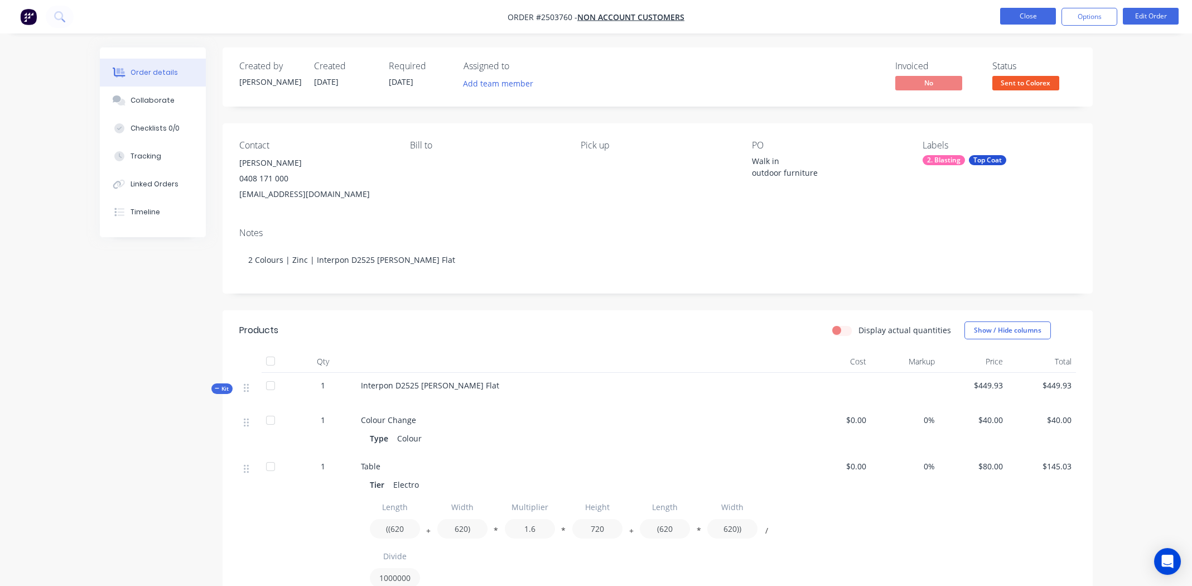
click at [1025, 16] on button "Close" at bounding box center [1028, 16] width 56 height 17
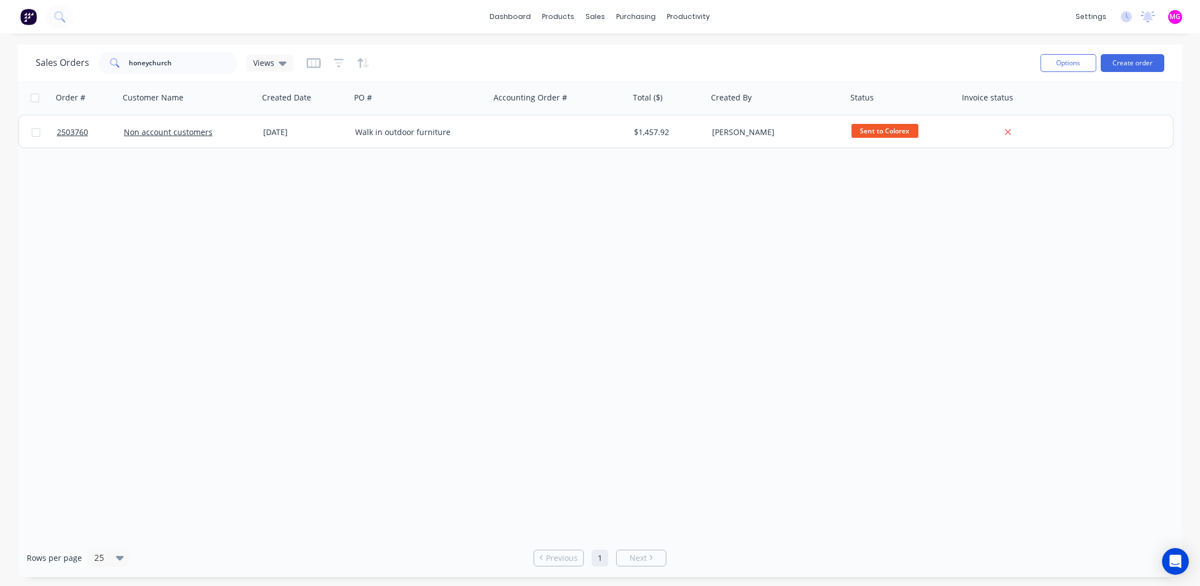
click at [448, 257] on div "Order # Customer Name Created Date PO # Accounting Order # Total ($) Created By…" at bounding box center [600, 309] width 1165 height 457
click at [216, 65] on input "honeychurch" at bounding box center [183, 63] width 109 height 22
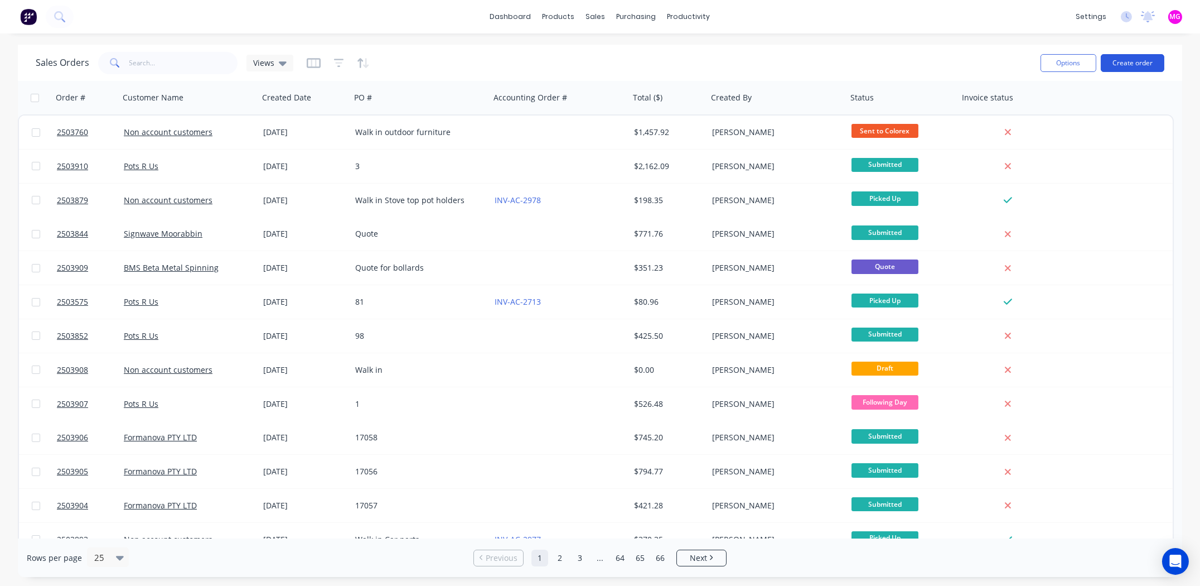
click at [1133, 57] on button "Create order" at bounding box center [1133, 63] width 64 height 18
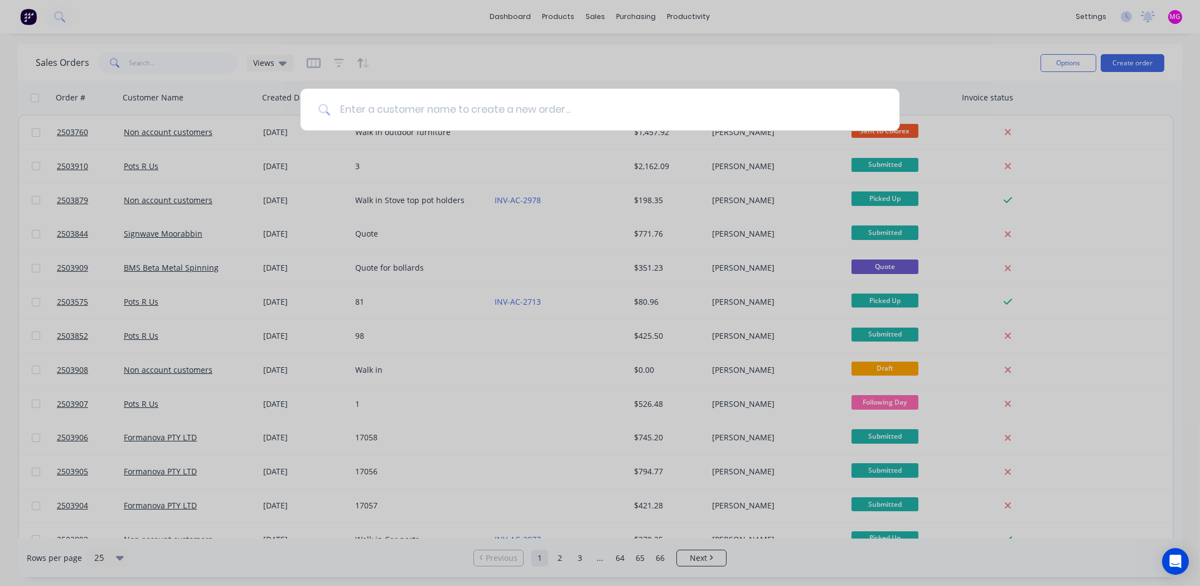
click at [548, 106] on input at bounding box center [606, 110] width 551 height 42
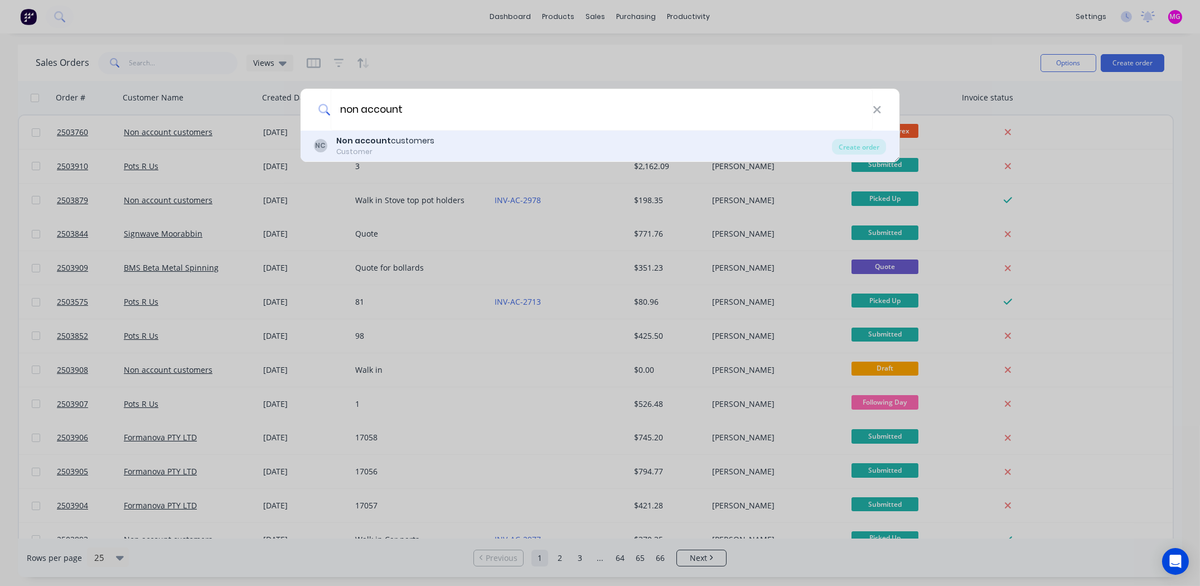
type input "non account"
click at [438, 146] on div "NC Non account customers Customer" at bounding box center [573, 146] width 518 height 22
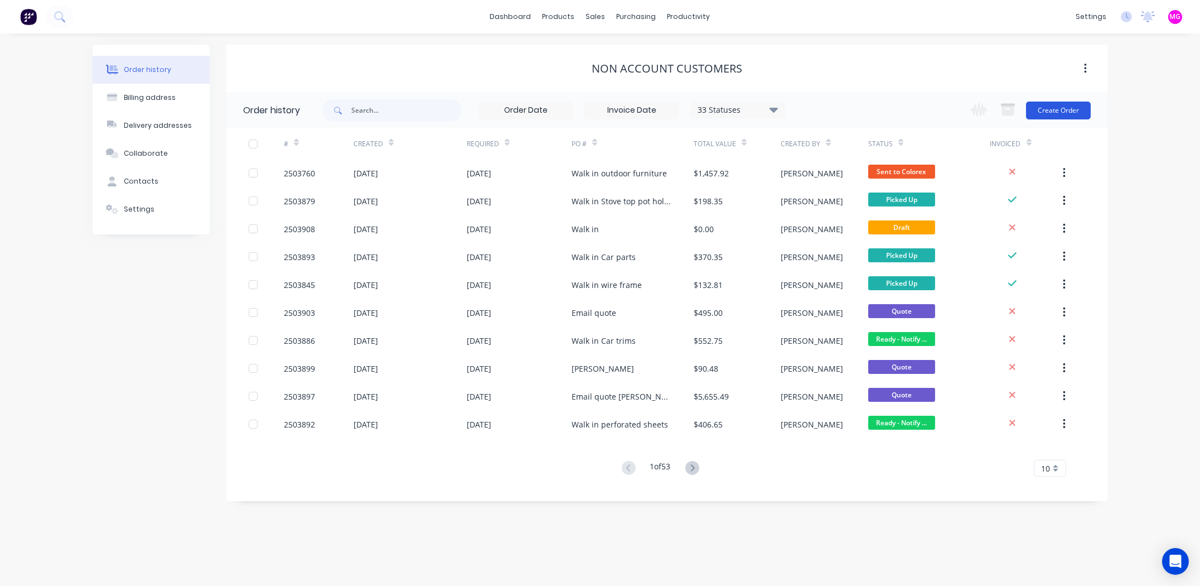
click at [1061, 111] on button "Create Order" at bounding box center [1058, 111] width 65 height 18
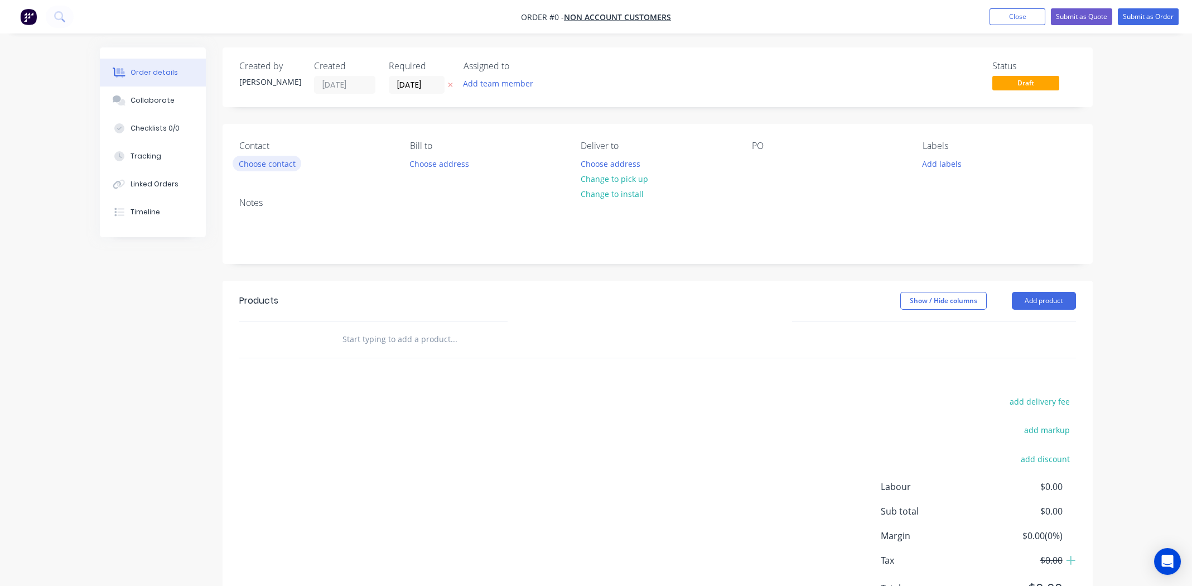
click at [258, 164] on button "Choose contact" at bounding box center [267, 163] width 69 height 15
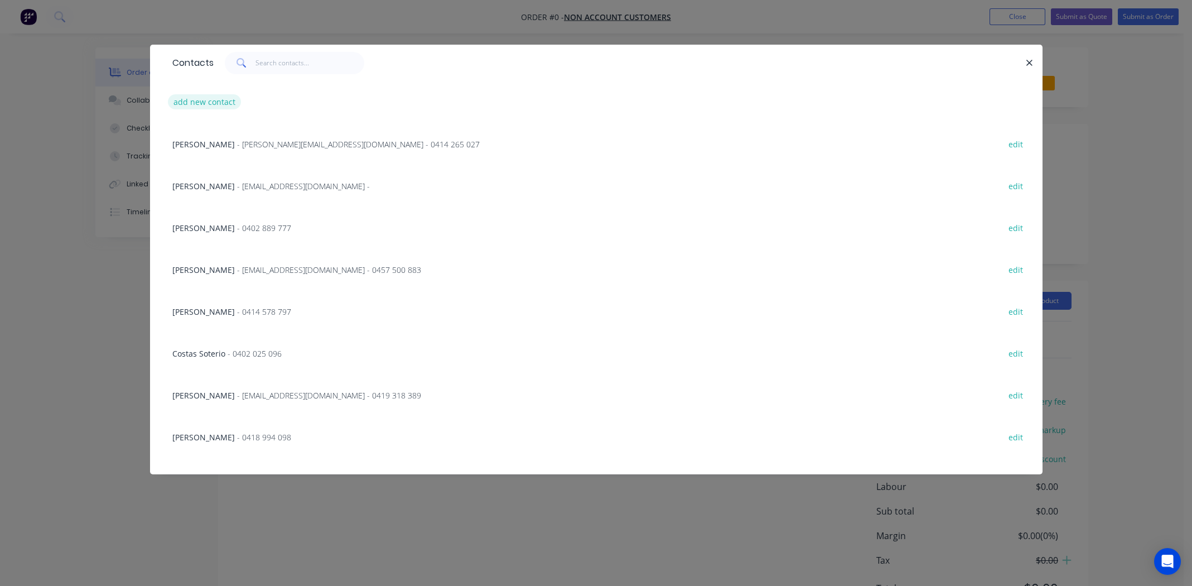
click at [199, 98] on button "add new contact" at bounding box center [205, 101] width 74 height 15
select select "AU"
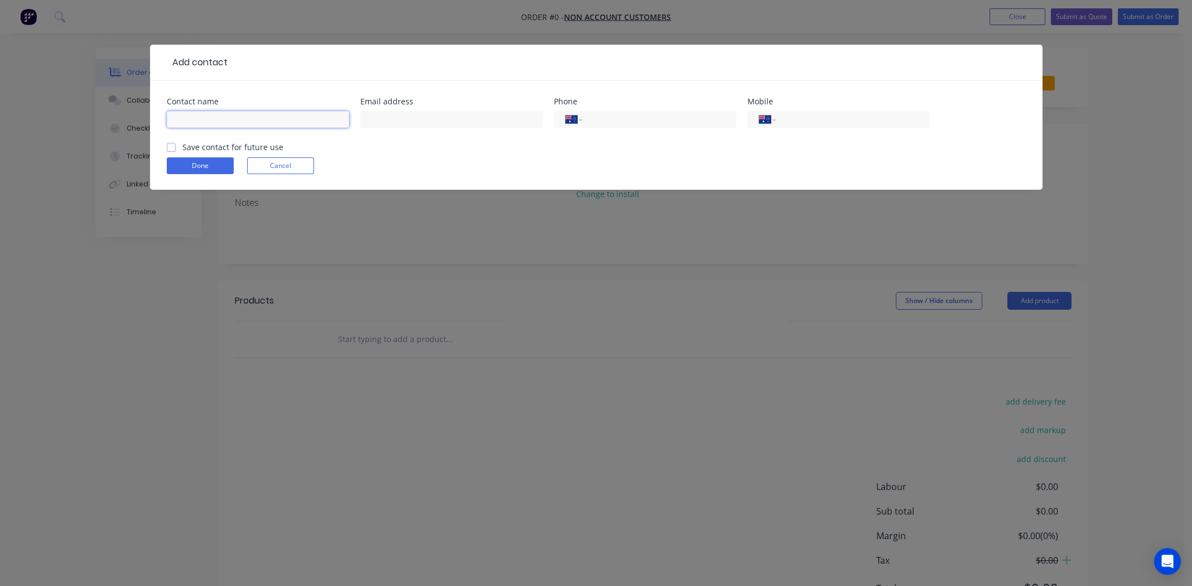
click at [258, 120] on input "text" at bounding box center [258, 119] width 182 height 17
click at [190, 118] on input "Richkie Oakley" at bounding box center [258, 119] width 182 height 17
type input "Richie Oakley"
click at [390, 117] on input "text" at bounding box center [451, 119] width 182 height 17
type input "richie@oakleyprojects.com.au"
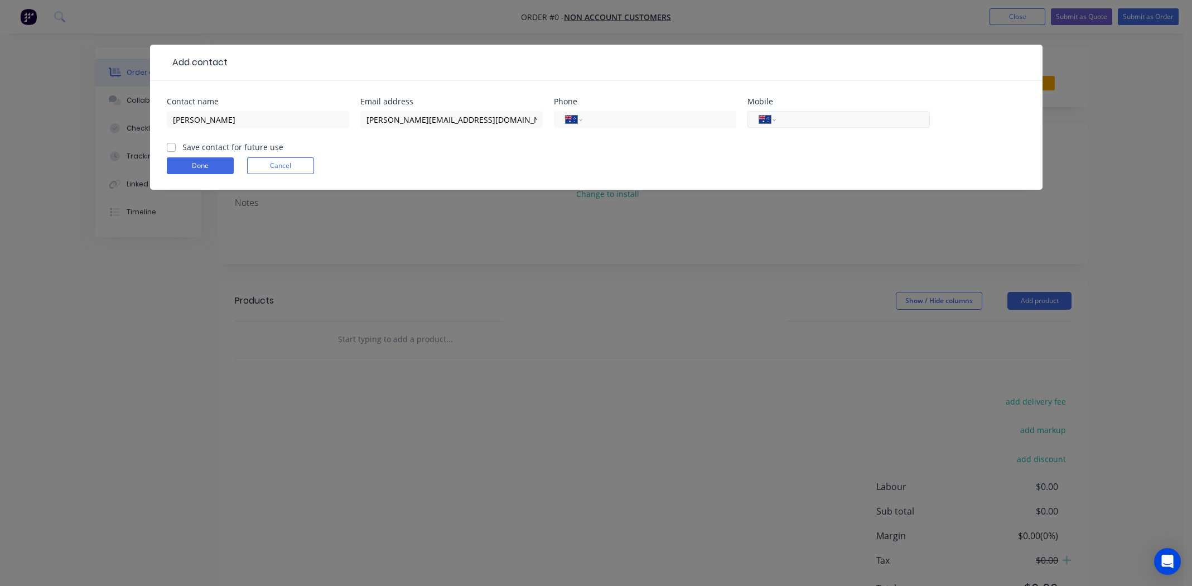
click at [829, 113] on input "tel" at bounding box center [851, 119] width 134 height 13
type input "0433 408 273"
click at [182, 146] on label "Save contact for future use" at bounding box center [232, 147] width 101 height 12
click at [170, 146] on input "Save contact for future use" at bounding box center [171, 146] width 9 height 11
checkbox input "true"
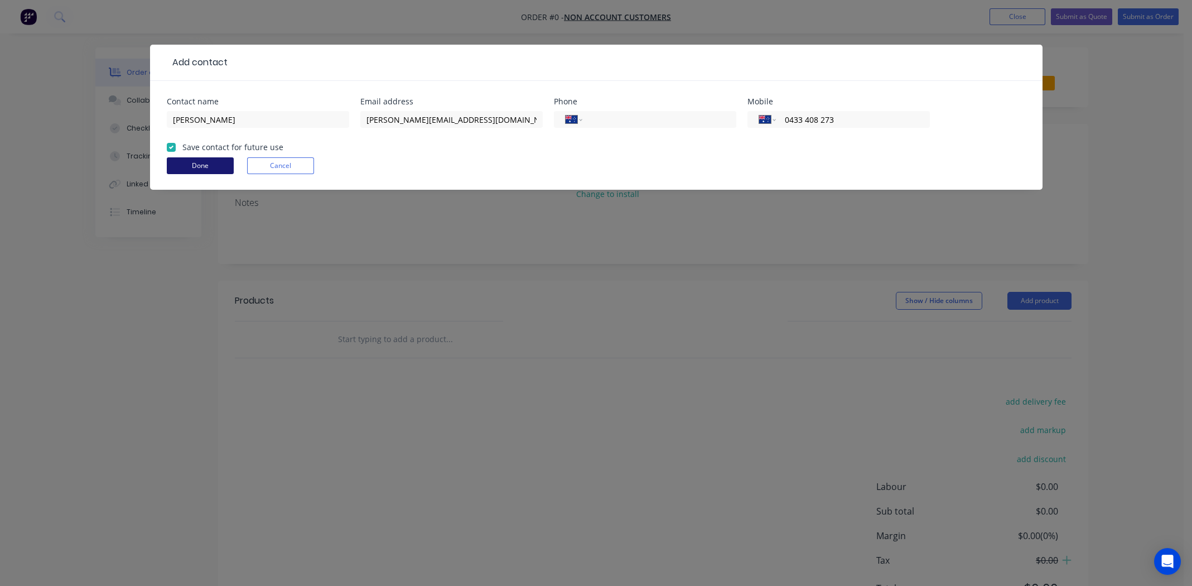
drag, startPoint x: 184, startPoint y: 162, endPoint x: 193, endPoint y: 162, distance: 9.5
click at [185, 162] on button "Done" at bounding box center [200, 165] width 67 height 17
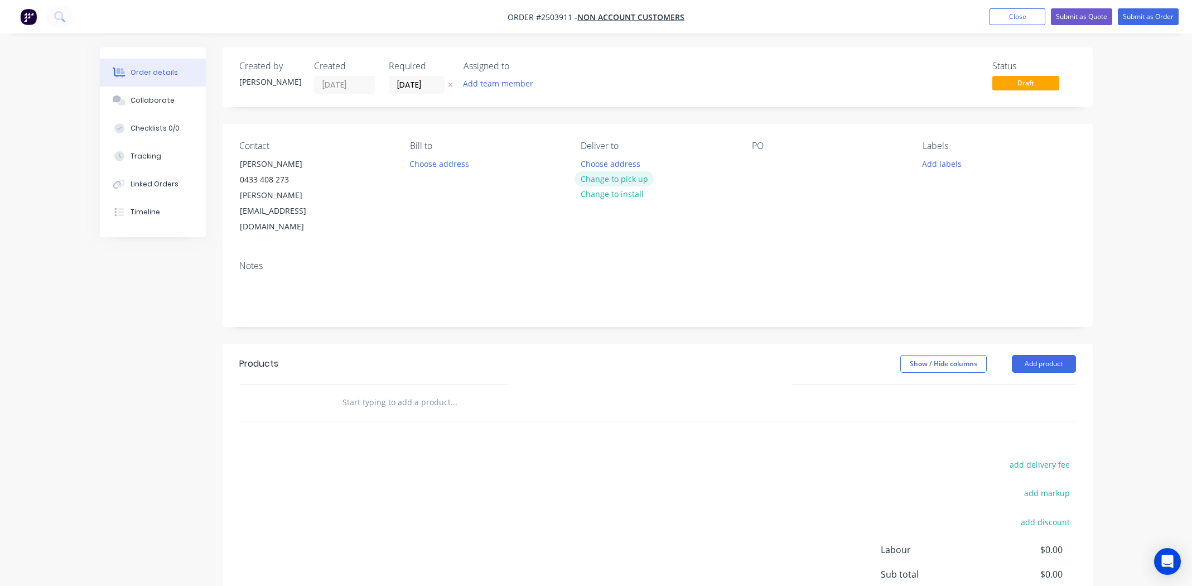
click at [602, 177] on button "Change to pick up" at bounding box center [613, 178] width 79 height 15
click at [768, 165] on div at bounding box center [761, 164] width 18 height 16
click at [936, 160] on button "Add labels" at bounding box center [941, 163] width 51 height 15
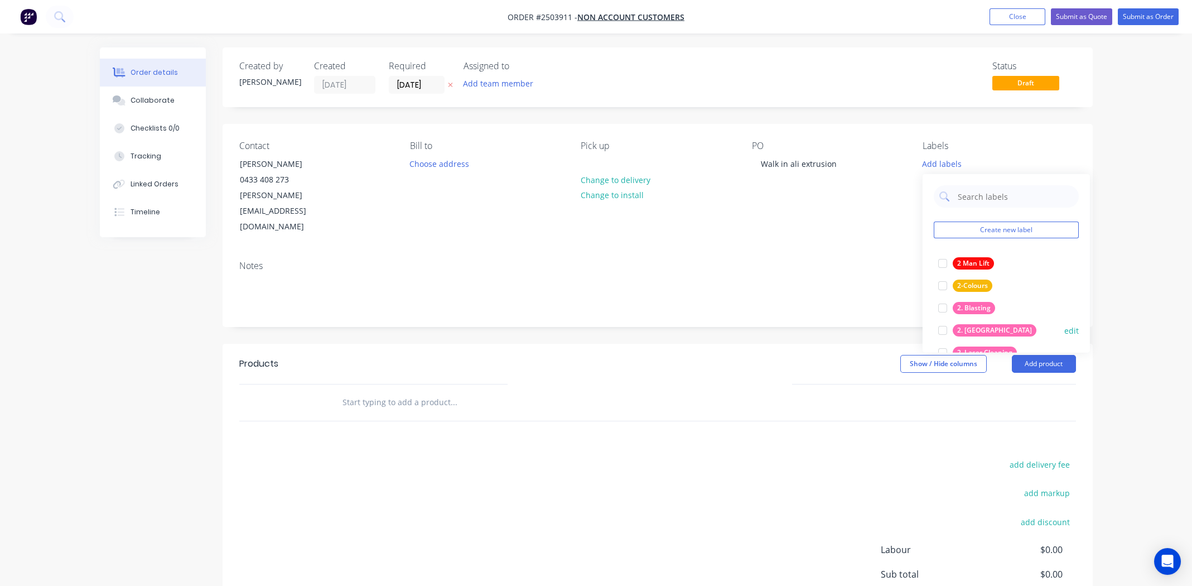
click at [945, 326] on div at bounding box center [942, 330] width 22 height 22
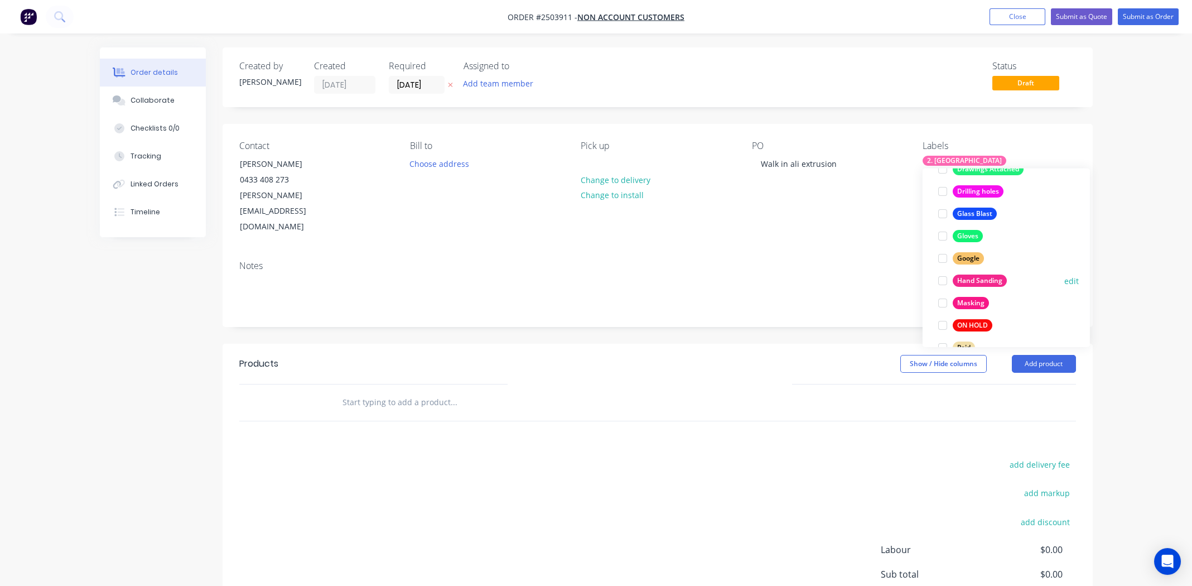
scroll to position [803, 0]
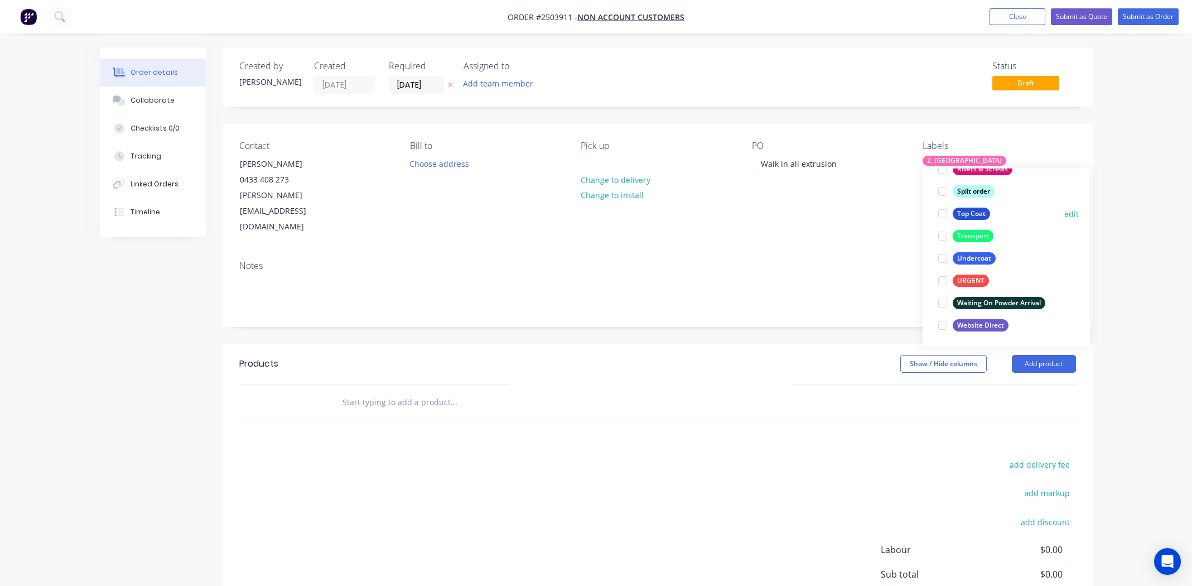
click at [944, 210] on div at bounding box center [942, 213] width 22 height 22
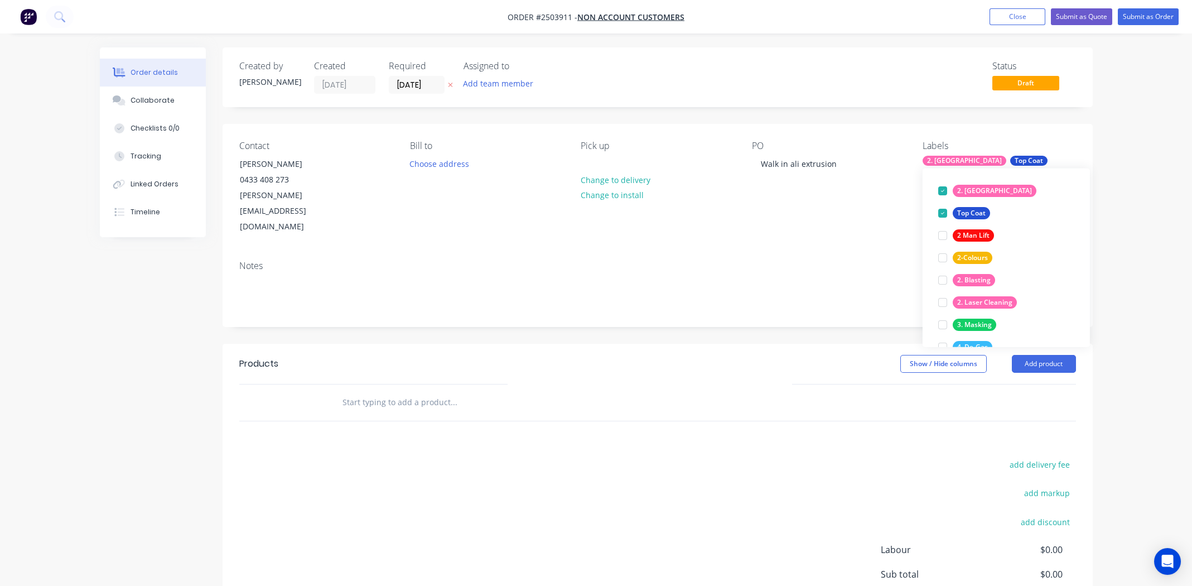
click at [616, 464] on div "add delivery fee add markup add discount Labour $0.00 Sub total $0.00 Margin $0…" at bounding box center [657, 564] width 837 height 215
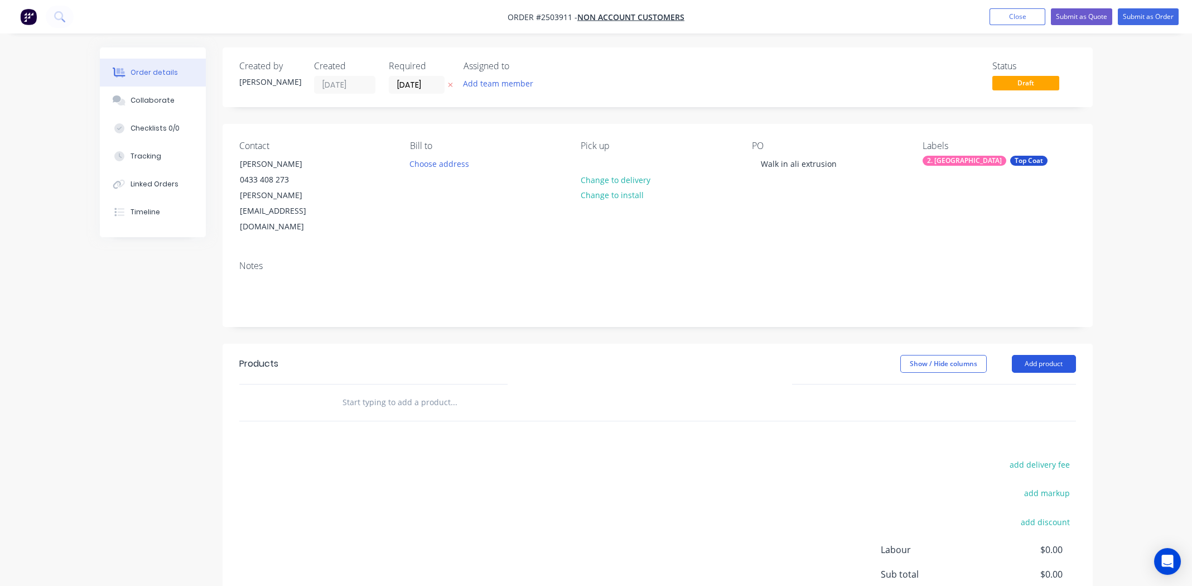
click at [1047, 355] on button "Add product" at bounding box center [1044, 364] width 64 height 18
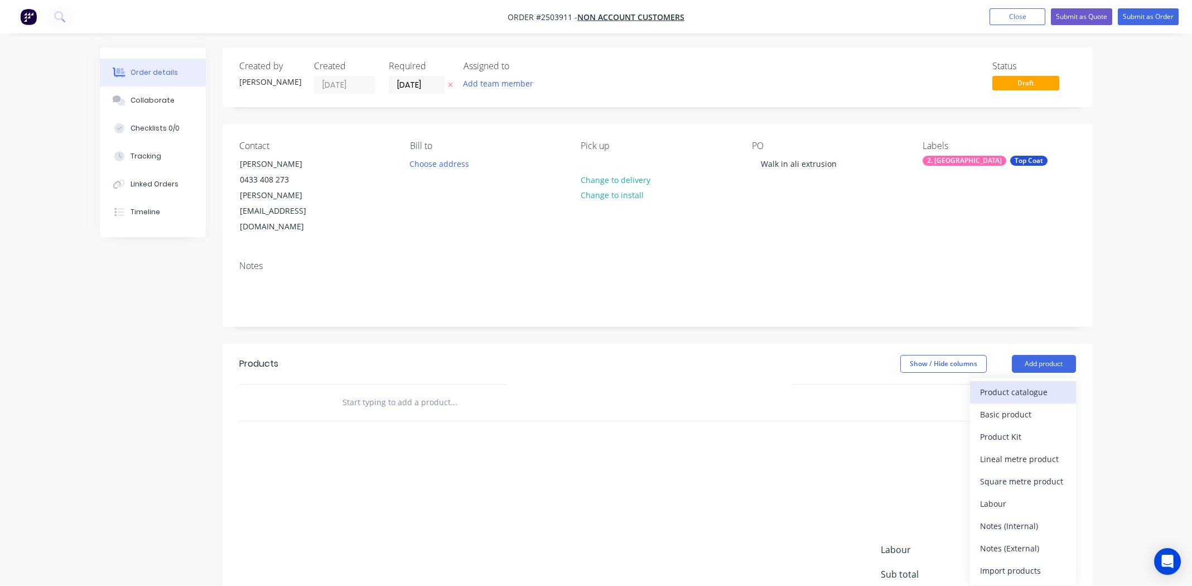
click at [1042, 384] on div "Product catalogue" at bounding box center [1023, 392] width 86 height 16
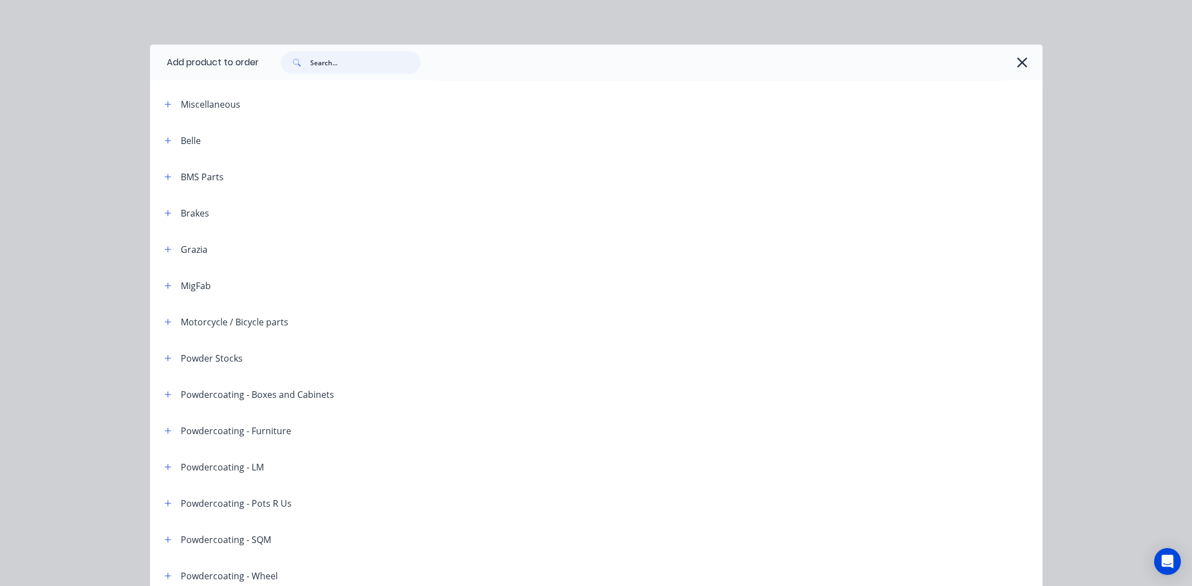
click at [327, 63] on input "text" at bounding box center [365, 62] width 110 height 22
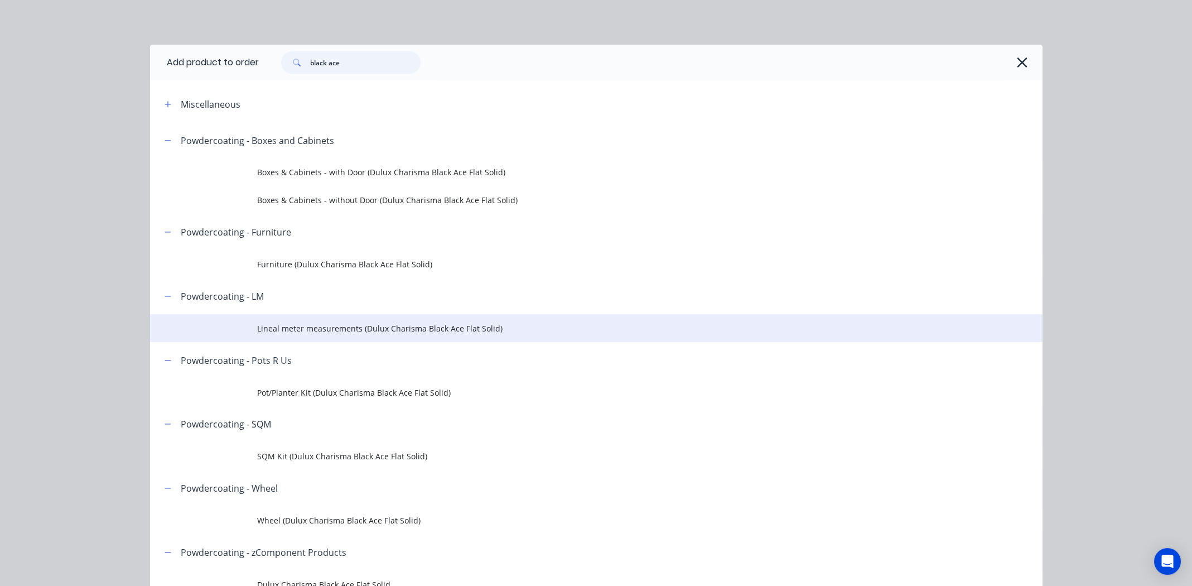
type input "black ace"
click at [311, 326] on span "Lineal meter measurements (Dulux Charisma Black Ace Flat Solid)" at bounding box center [571, 328] width 628 height 12
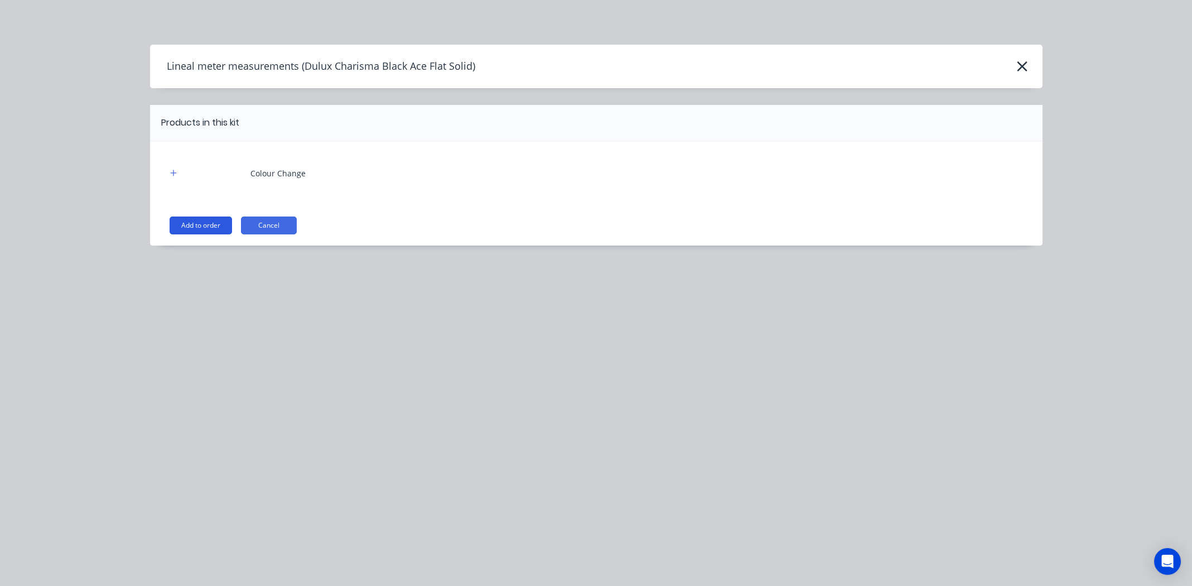
click at [190, 224] on button "Add to order" at bounding box center [201, 225] width 62 height 18
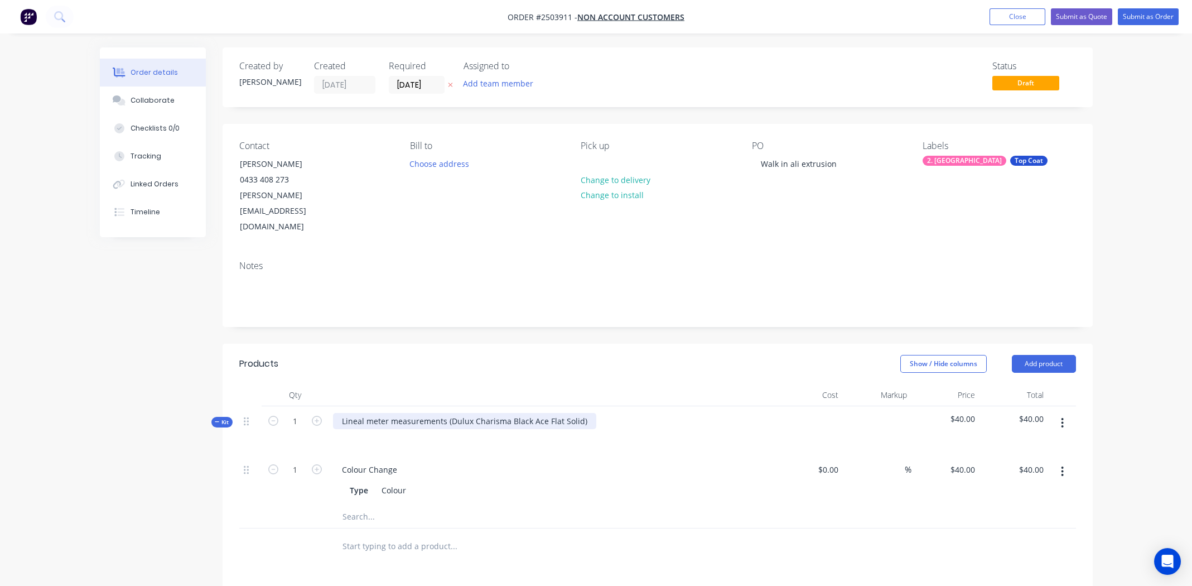
click at [447, 413] on div "Lineal meter measurements (Dulux Charisma Black Ace Flat Solid)" at bounding box center [464, 421] width 263 height 16
copy div "Dulux Charisma Black Ace Flat Solid"
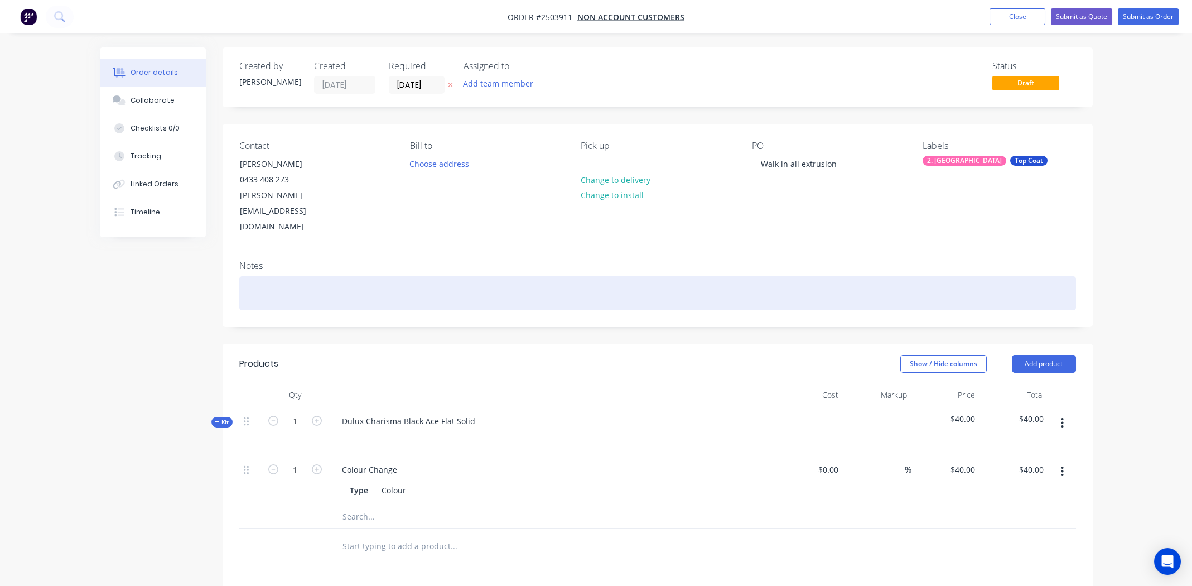
paste div
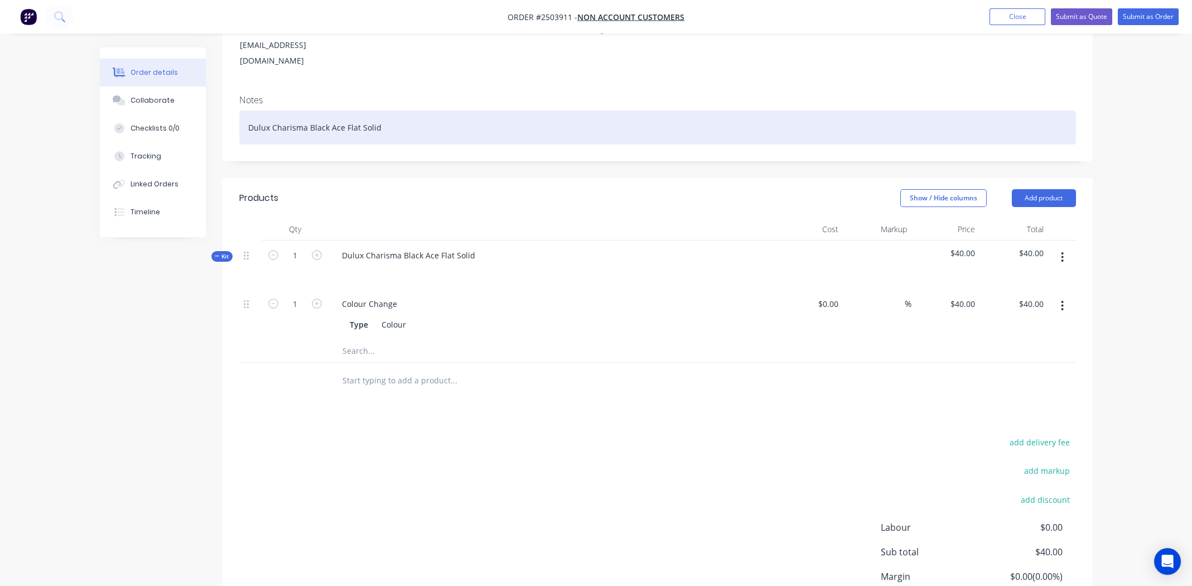
scroll to position [167, 0]
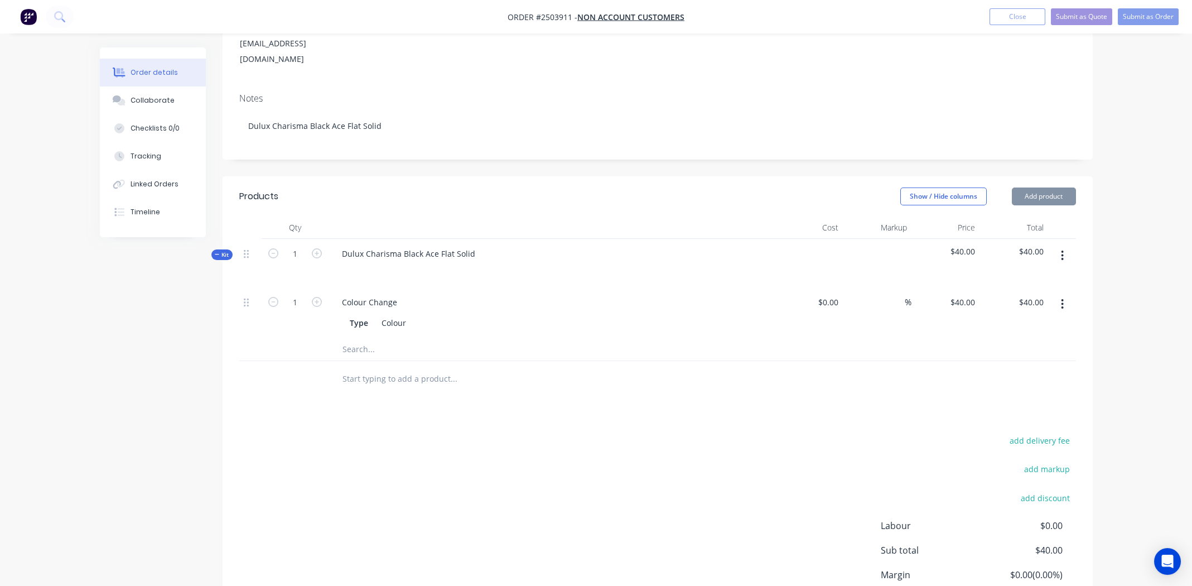
click at [1064, 249] on icon "button" at bounding box center [1062, 255] width 3 height 12
click at [1010, 277] on div "Add product to kit" at bounding box center [1023, 285] width 86 height 16
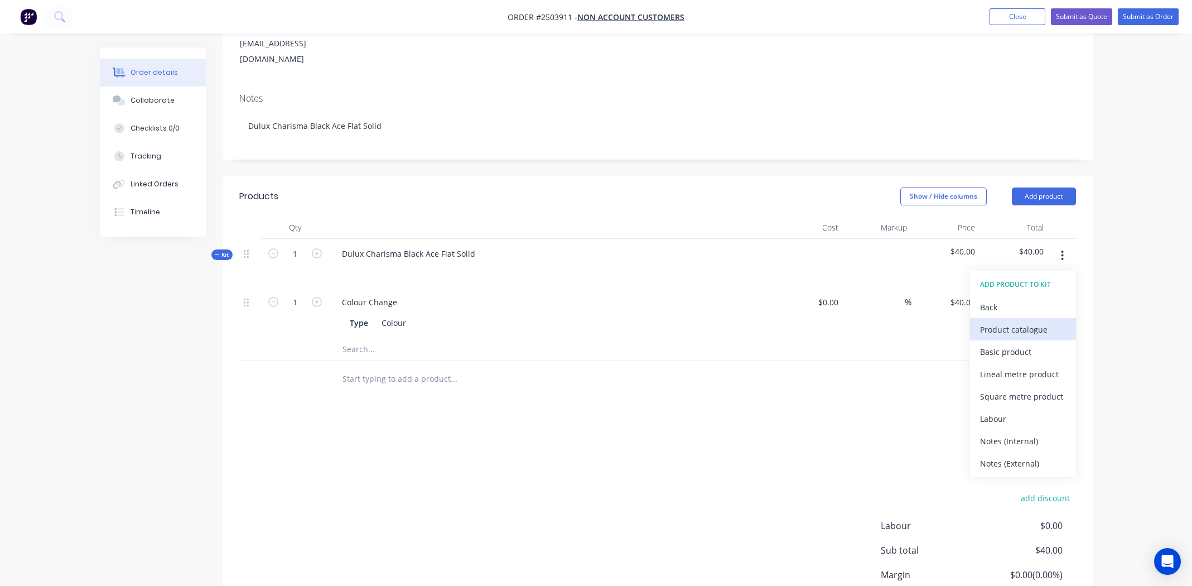
click at [1011, 321] on div "Product catalogue" at bounding box center [1023, 329] width 86 height 16
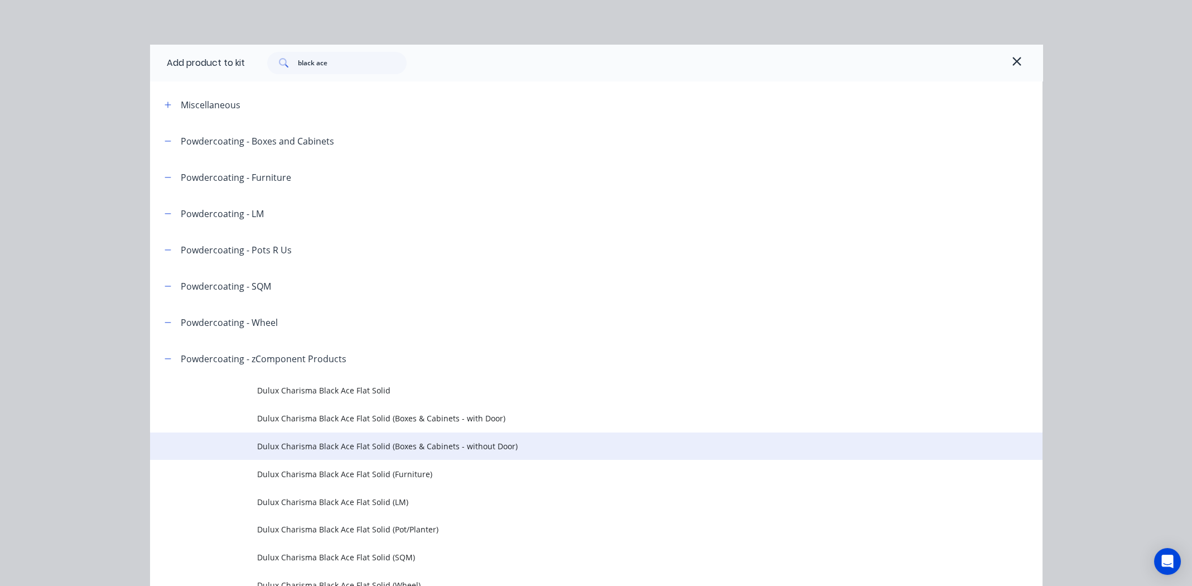
scroll to position [62, 0]
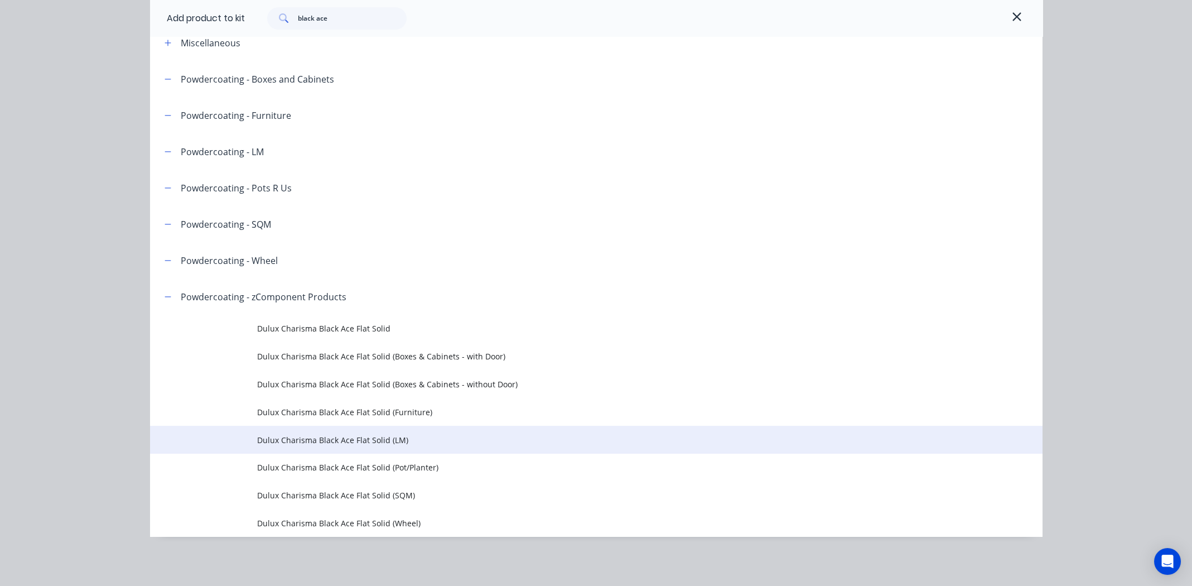
click at [314, 437] on span "Dulux Charisma Black Ace Flat Solid (LM)" at bounding box center [571, 440] width 628 height 12
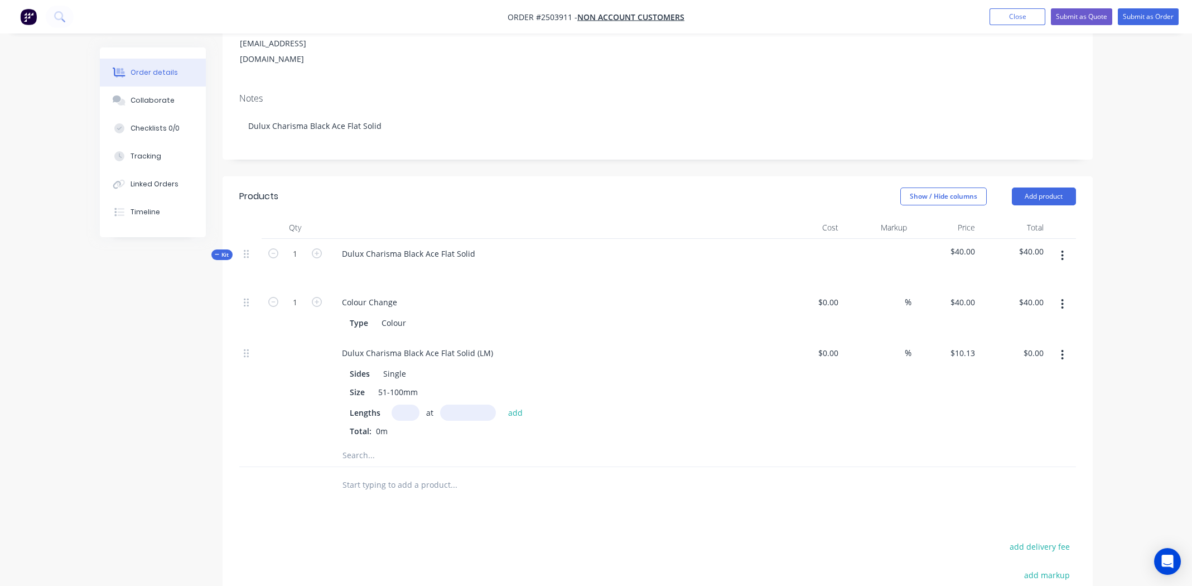
click at [398, 404] on input "text" at bounding box center [406, 412] width 28 height 16
type input "1"
type input "1500"
click at [503, 404] on button "add" at bounding box center [516, 411] width 26 height 15
type input "$15.20"
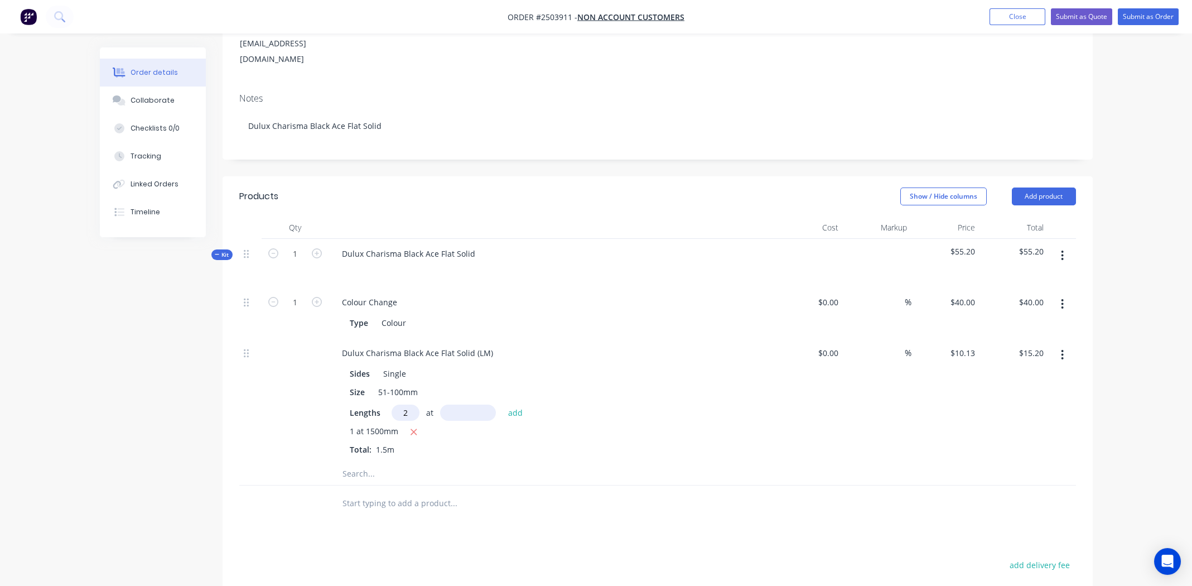
type input "2"
type input "11"
click at [503, 404] on button "add" at bounding box center [516, 411] width 26 height 15
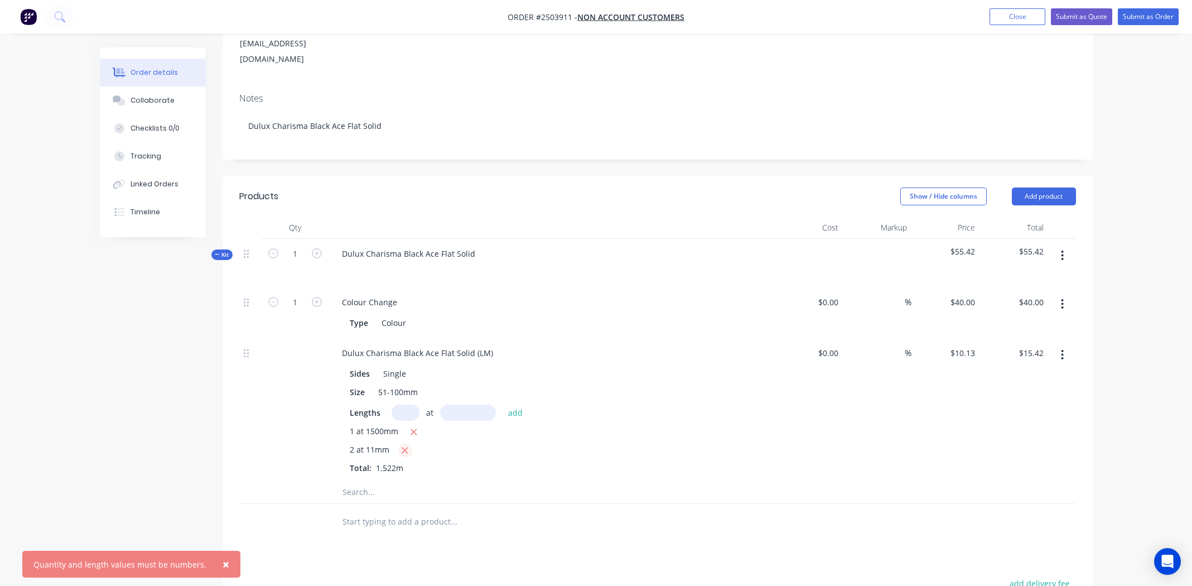
click at [403, 447] on icon "button" at bounding box center [405, 450] width 6 height 6
type input "$15.20"
click at [411, 404] on input "text" at bounding box center [406, 412] width 28 height 16
type input "2"
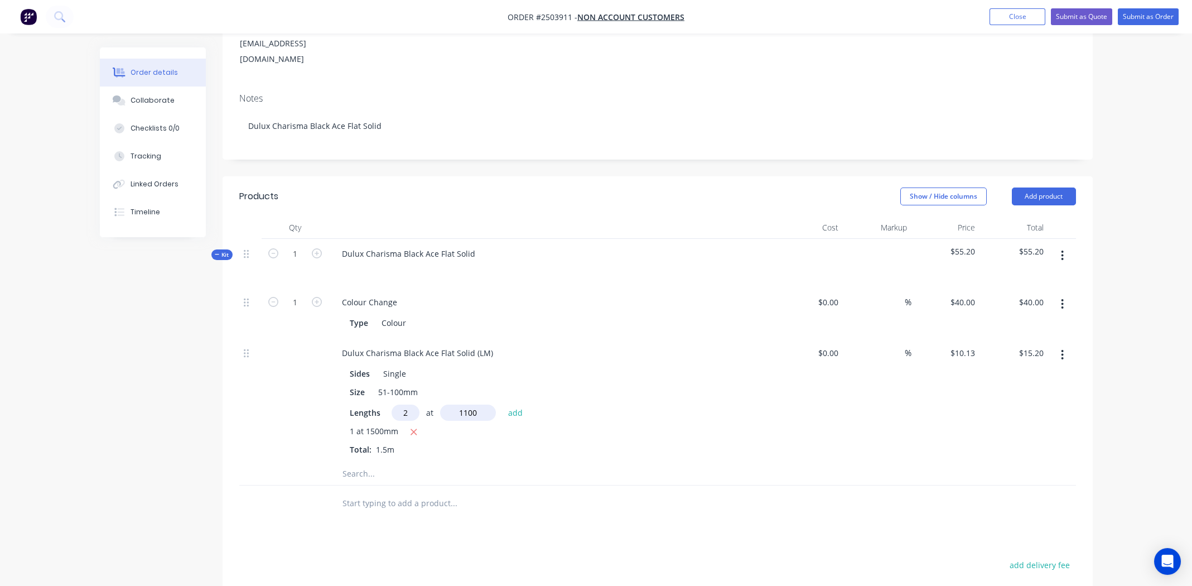
type input "1100"
click at [503, 404] on button "add" at bounding box center [516, 411] width 26 height 15
type input "$37.48"
click at [1062, 250] on icon "button" at bounding box center [1062, 255] width 2 height 10
click at [1039, 277] on div "Add product to kit" at bounding box center [1023, 285] width 86 height 16
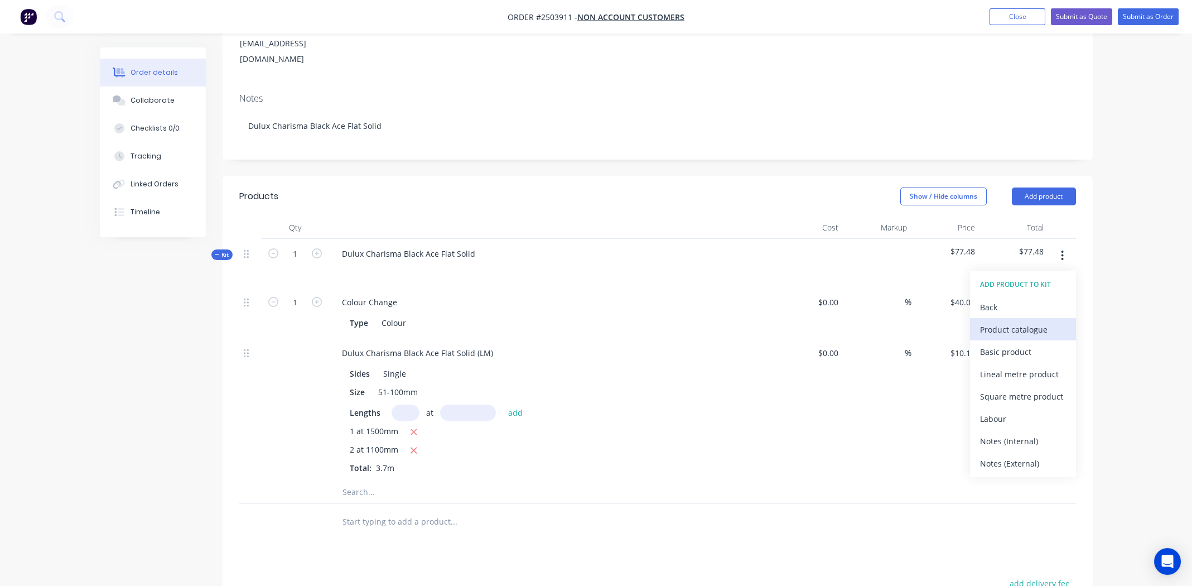
click at [1019, 321] on div "Product catalogue" at bounding box center [1023, 329] width 86 height 16
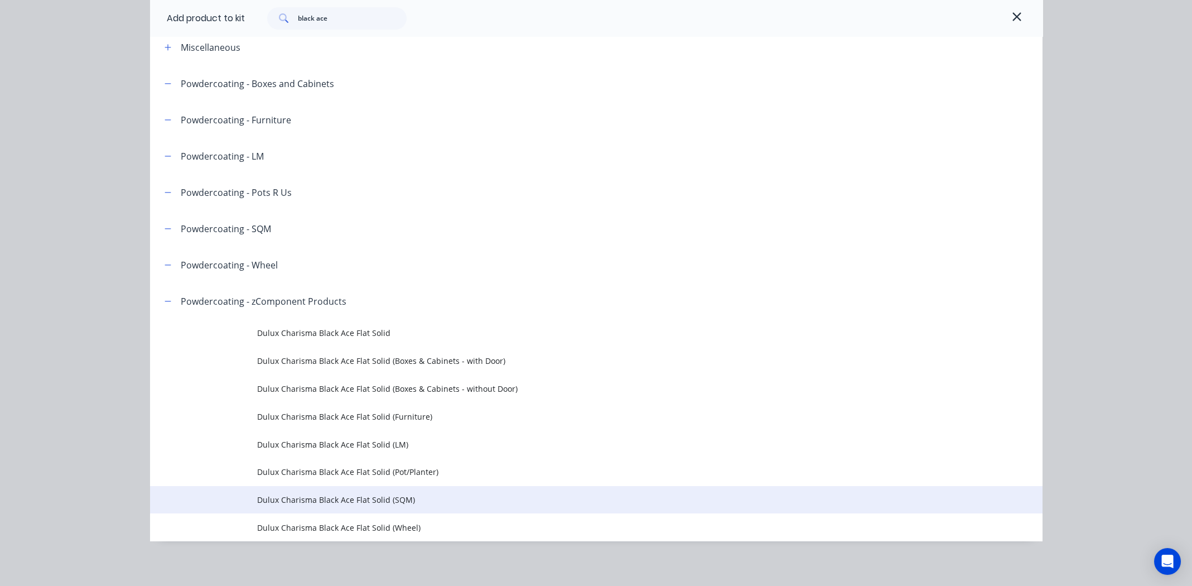
scroll to position [62, 0]
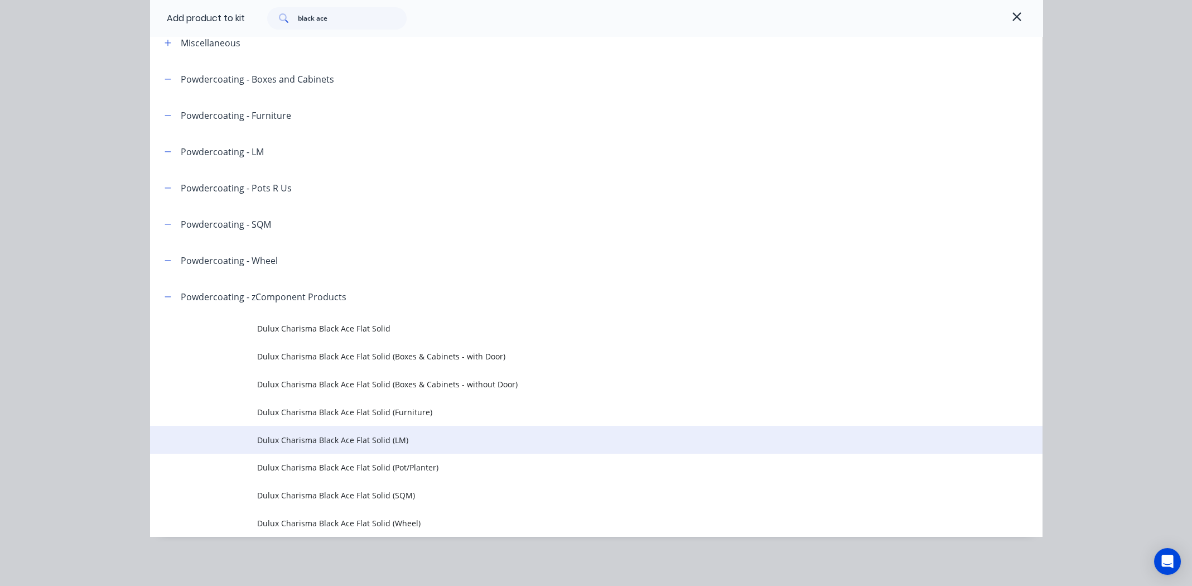
click at [355, 437] on span "Dulux Charisma Black Ace Flat Solid (LM)" at bounding box center [571, 440] width 628 height 12
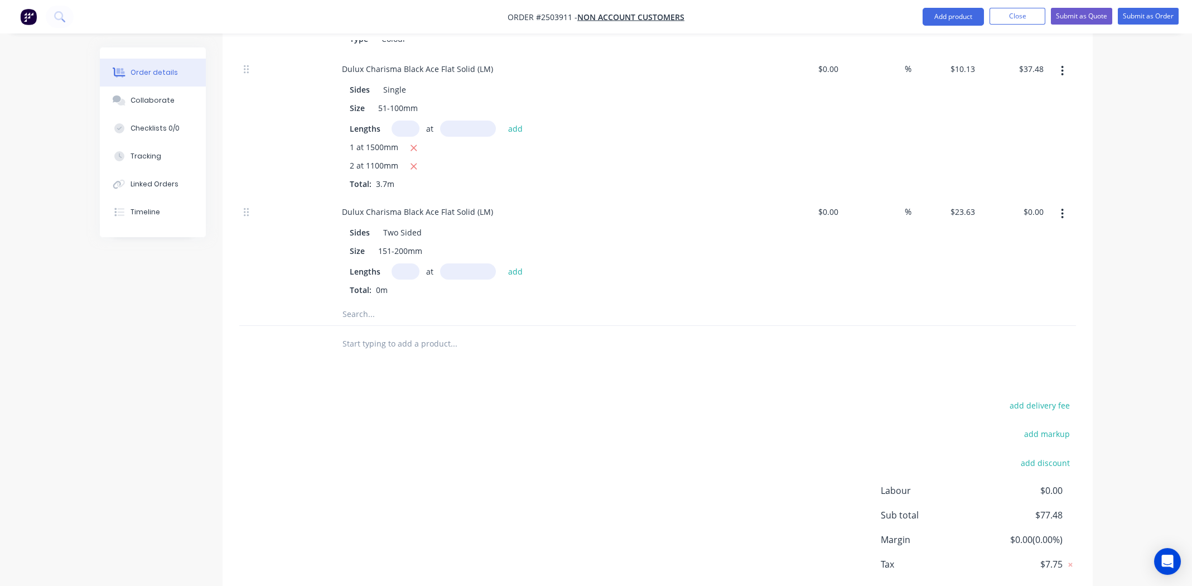
scroll to position [479, 0]
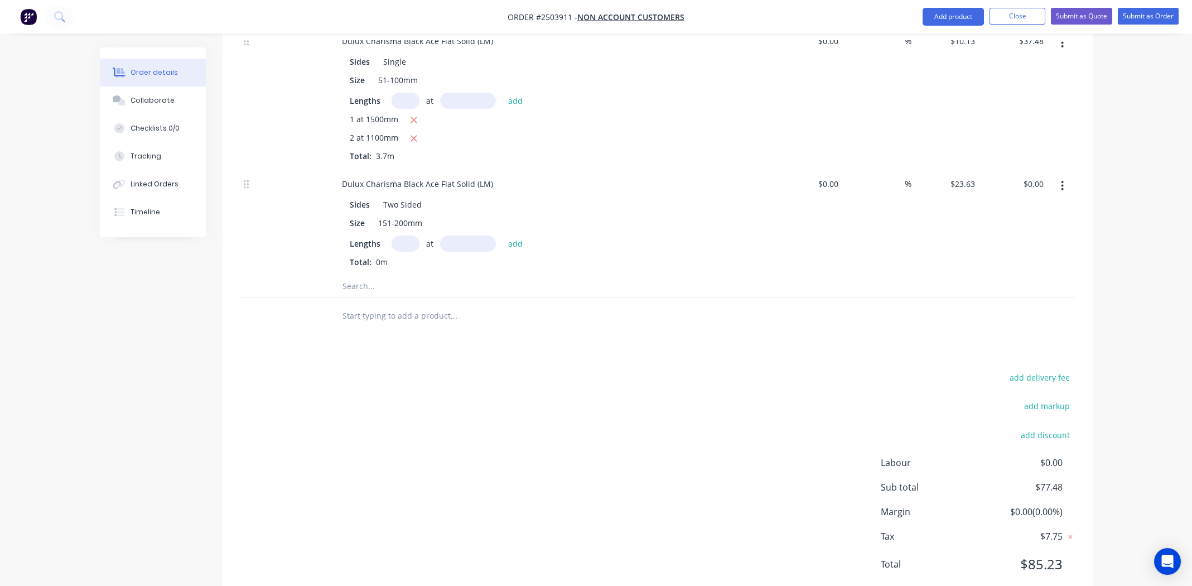
click at [406, 235] on input "text" at bounding box center [406, 243] width 28 height 16
type input "3"
type input "3200"
click at [503, 235] on button "add" at bounding box center [516, 242] width 26 height 15
type input "$226.85"
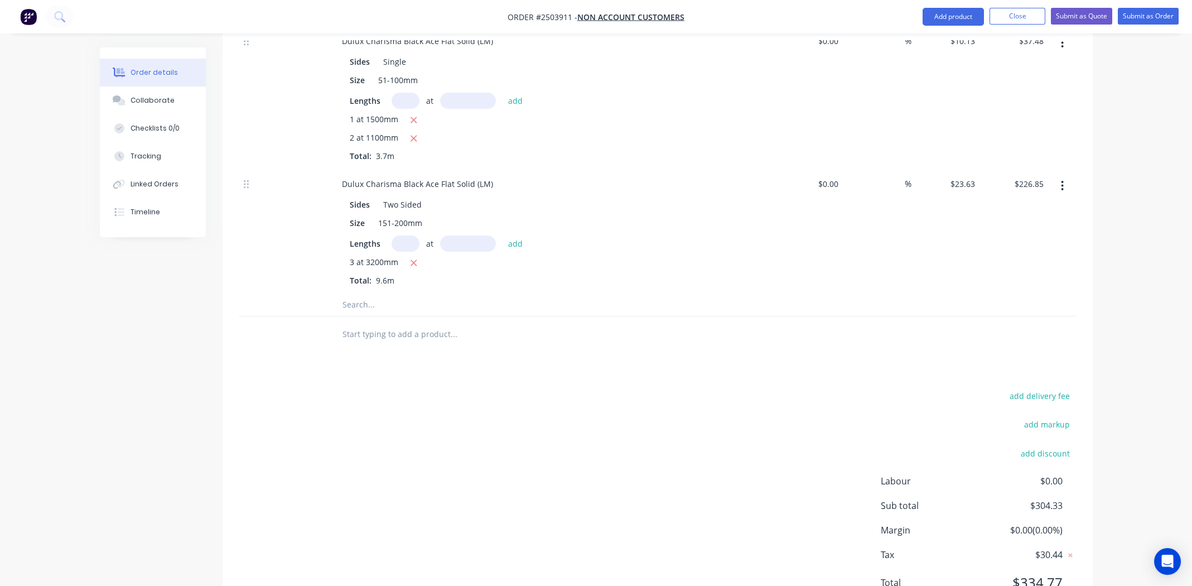
click at [672, 293] on div at bounding box center [530, 304] width 402 height 22
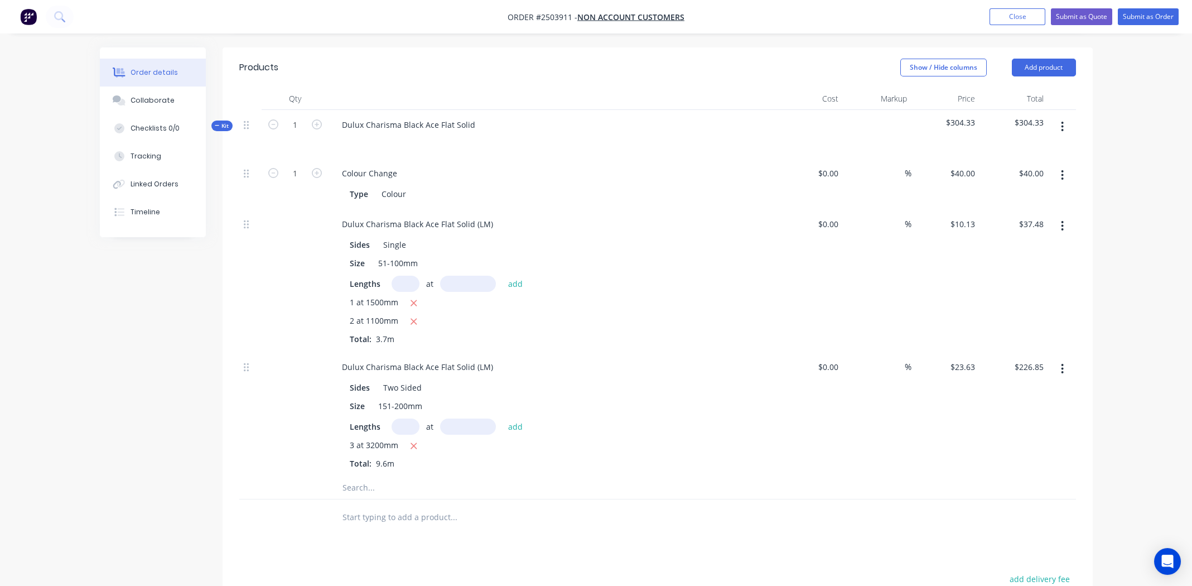
scroll to position [274, 0]
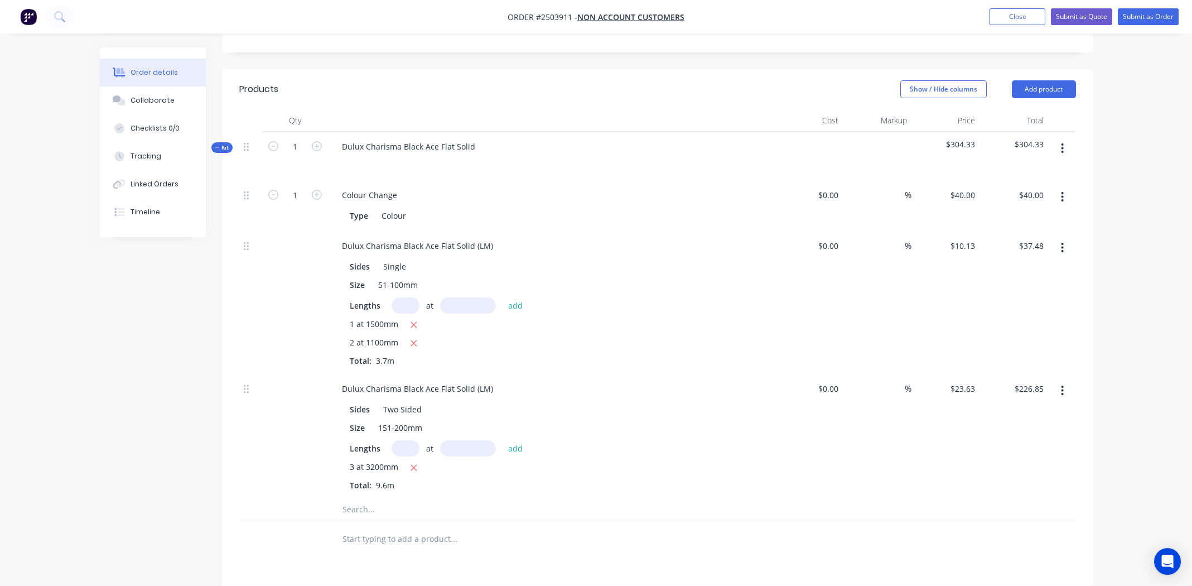
click at [1061, 142] on icon "button" at bounding box center [1062, 148] width 3 height 12
click at [1021, 170] on div "Add product to kit" at bounding box center [1023, 178] width 86 height 16
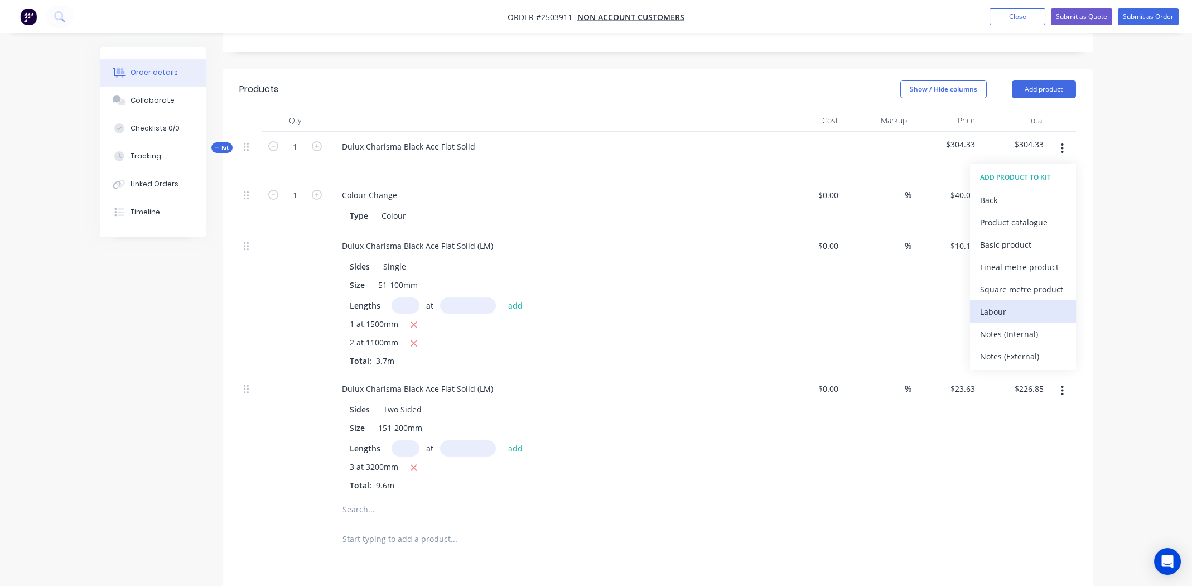
click at [1012, 303] on div "Labour" at bounding box center [1023, 311] width 86 height 16
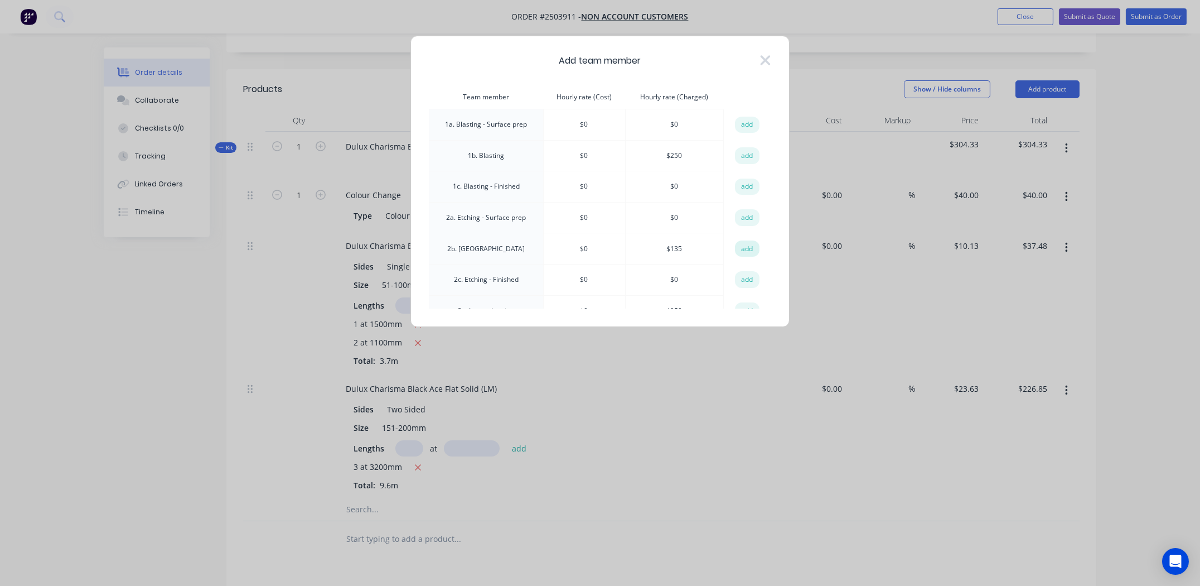
click at [742, 246] on button "add" at bounding box center [747, 248] width 25 height 17
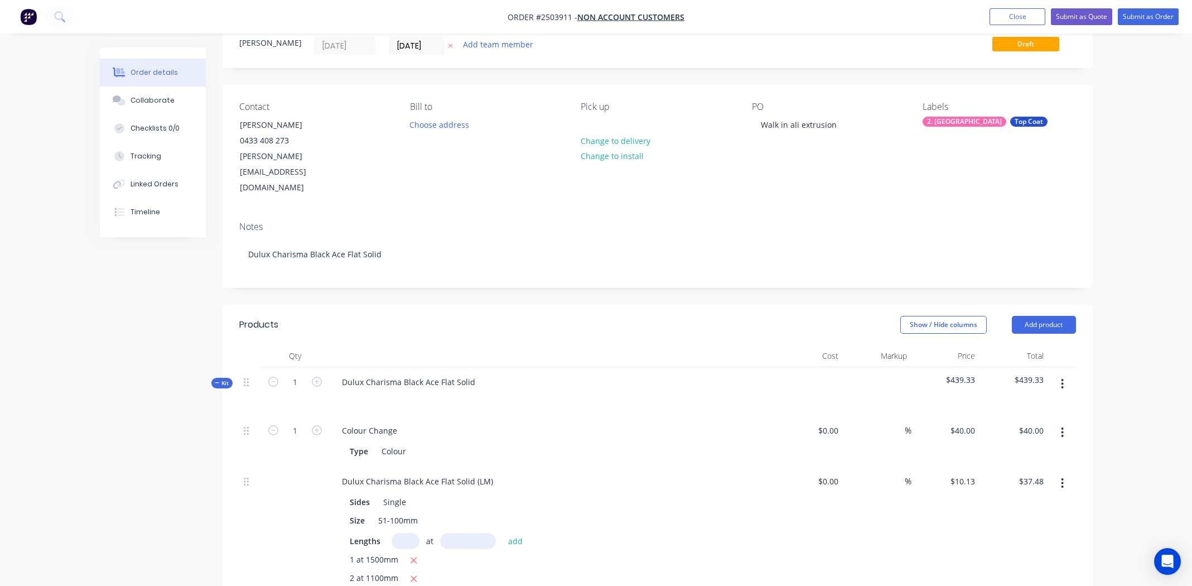
scroll to position [0, 0]
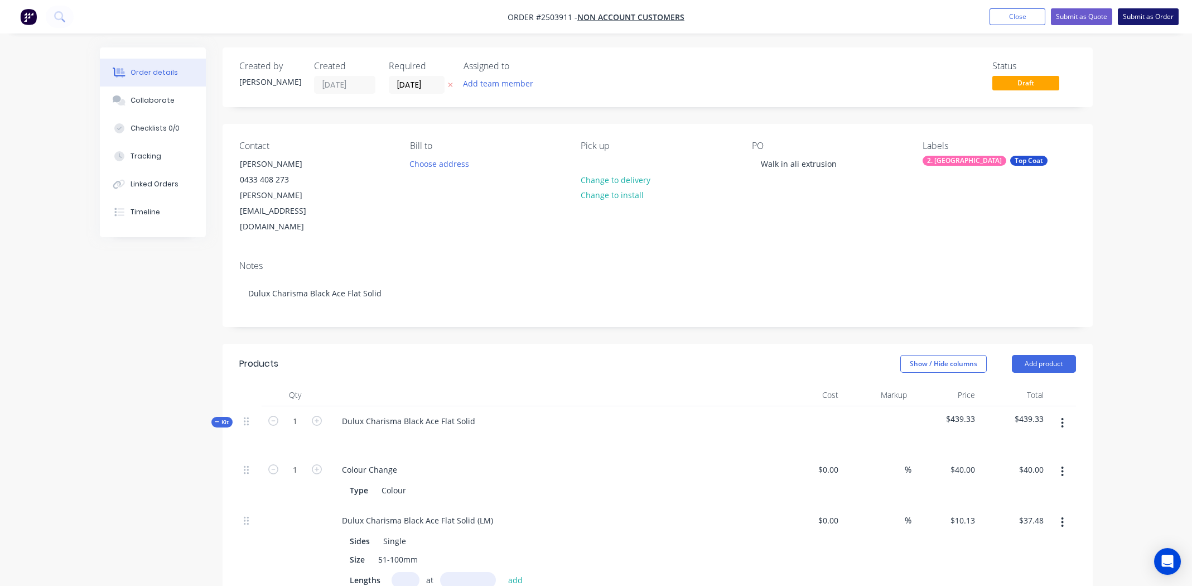
click at [1145, 15] on button "Submit as Order" at bounding box center [1148, 16] width 61 height 17
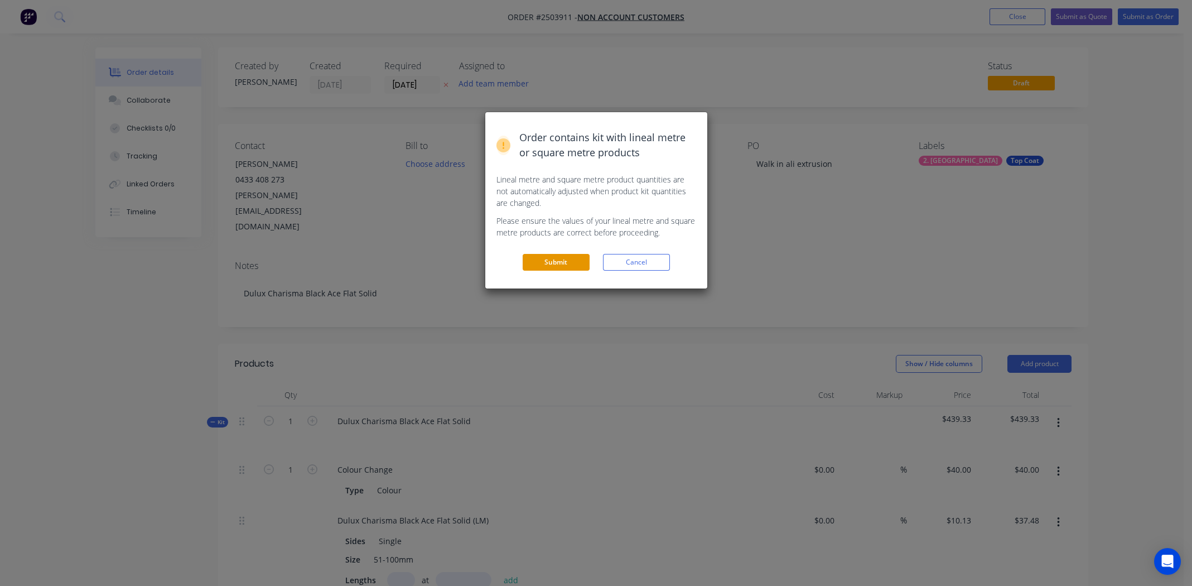
click at [561, 258] on button "Submit" at bounding box center [556, 262] width 67 height 17
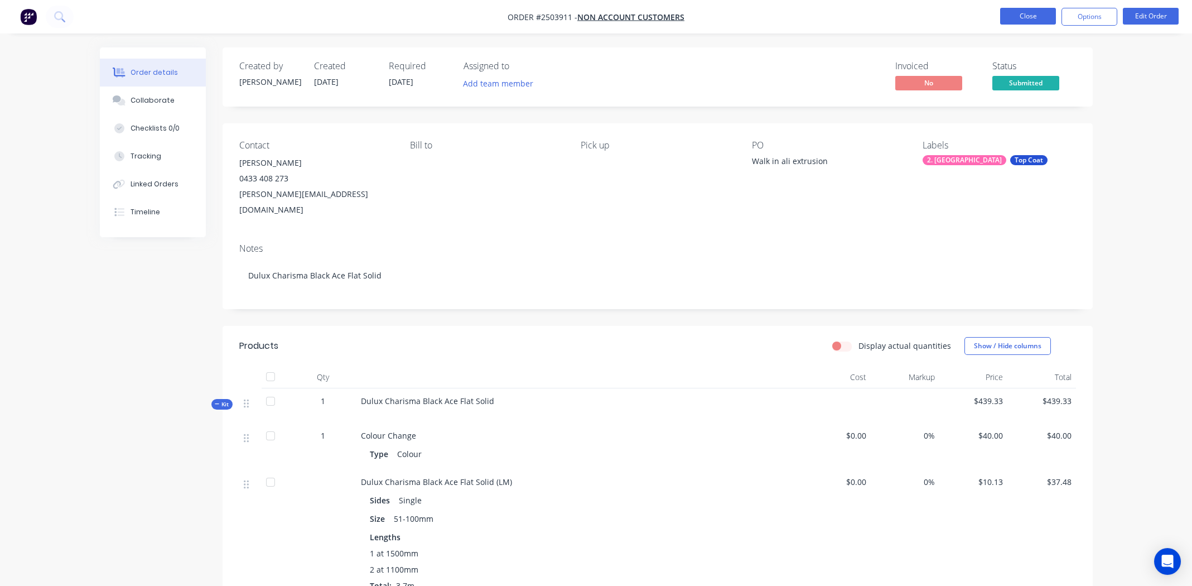
click at [1024, 17] on button "Close" at bounding box center [1028, 16] width 56 height 17
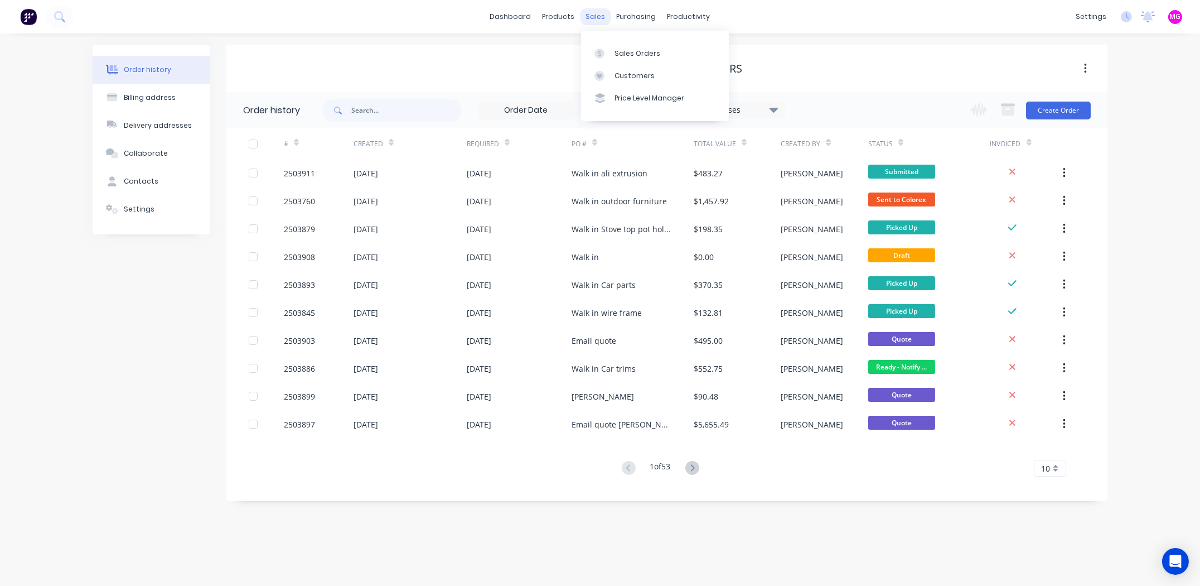
click at [588, 12] on div "sales" at bounding box center [596, 16] width 31 height 17
click at [615, 47] on link "Sales Orders" at bounding box center [655, 53] width 148 height 22
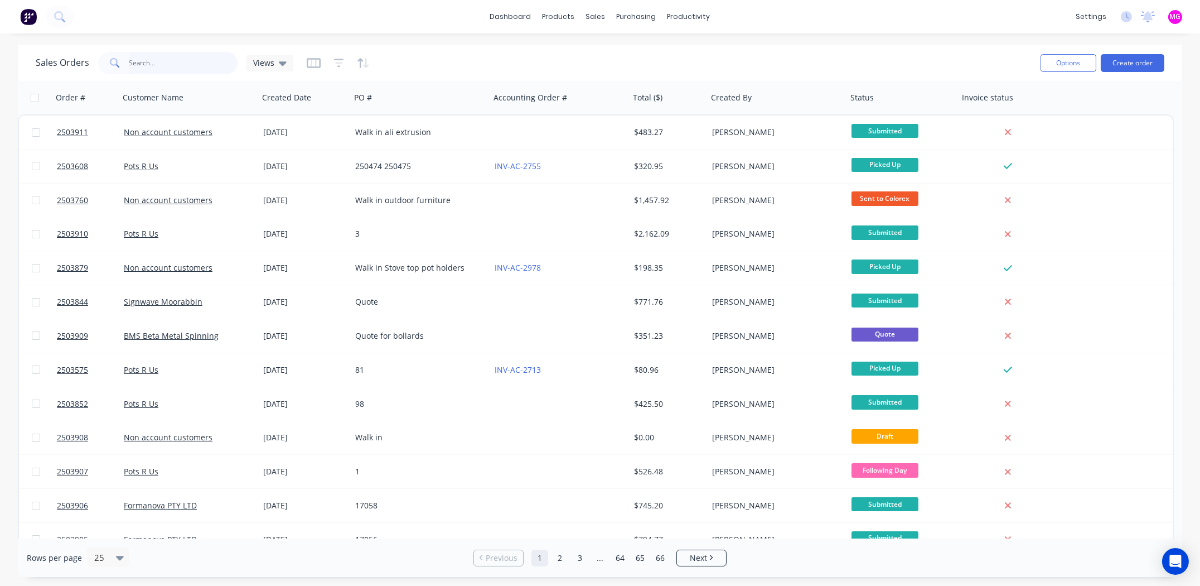
click at [171, 68] on input "text" at bounding box center [183, 63] width 109 height 22
type input "2503757"
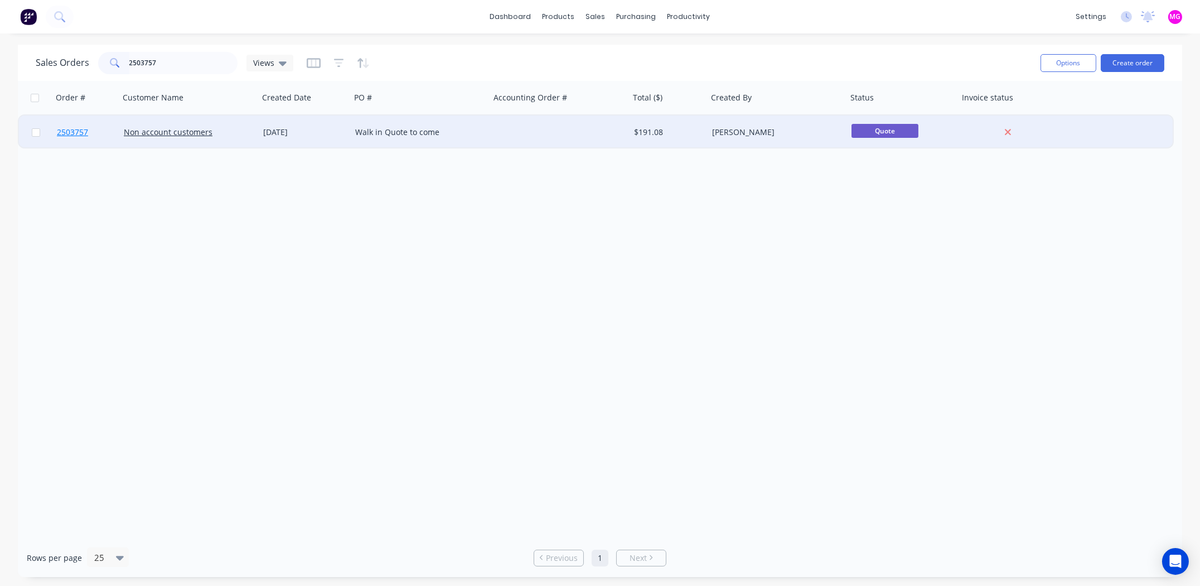
click at [64, 131] on span "2503757" at bounding box center [72, 132] width 31 height 11
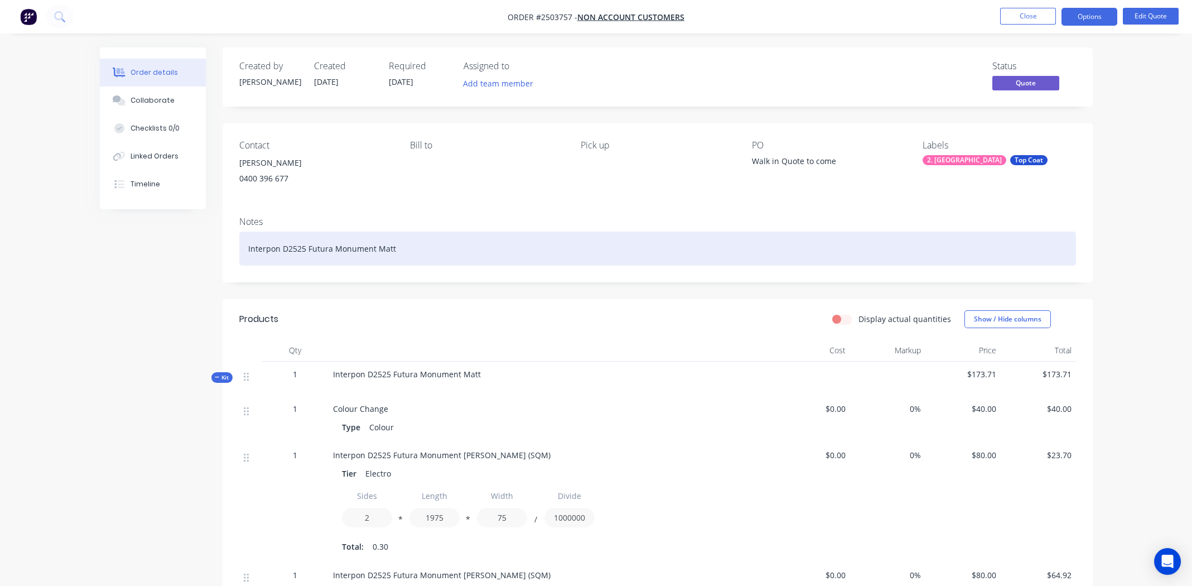
click at [437, 248] on div "Interpon D2525 Futura Monument Matt" at bounding box center [657, 248] width 837 height 34
click at [417, 252] on div "Interpon D2525 Futura Monument Matt" at bounding box center [657, 248] width 837 height 34
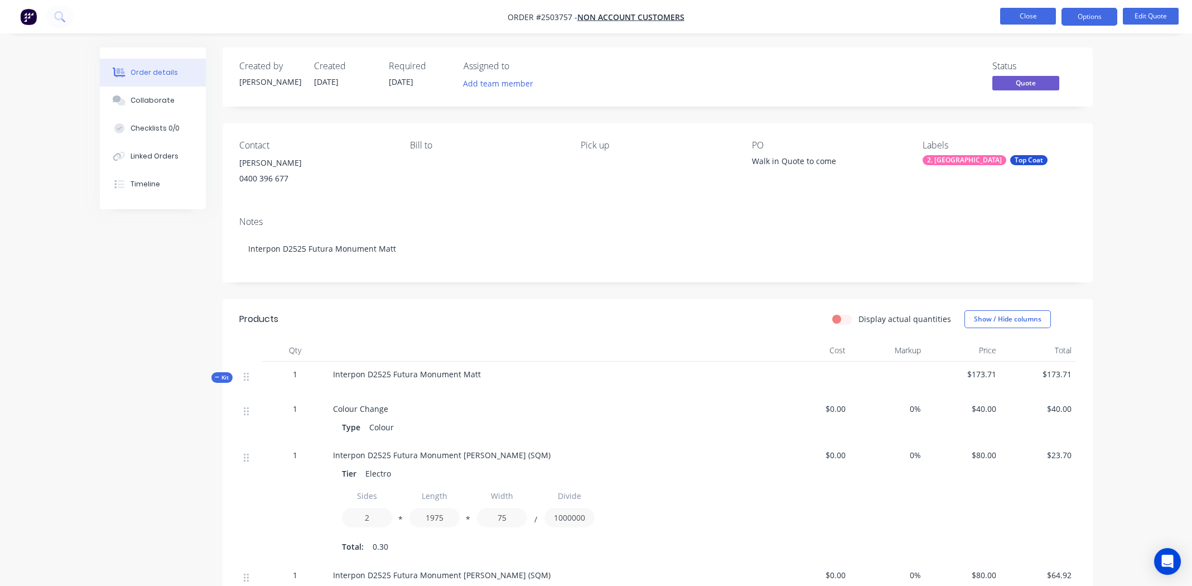
click at [1029, 16] on button "Close" at bounding box center [1028, 16] width 56 height 17
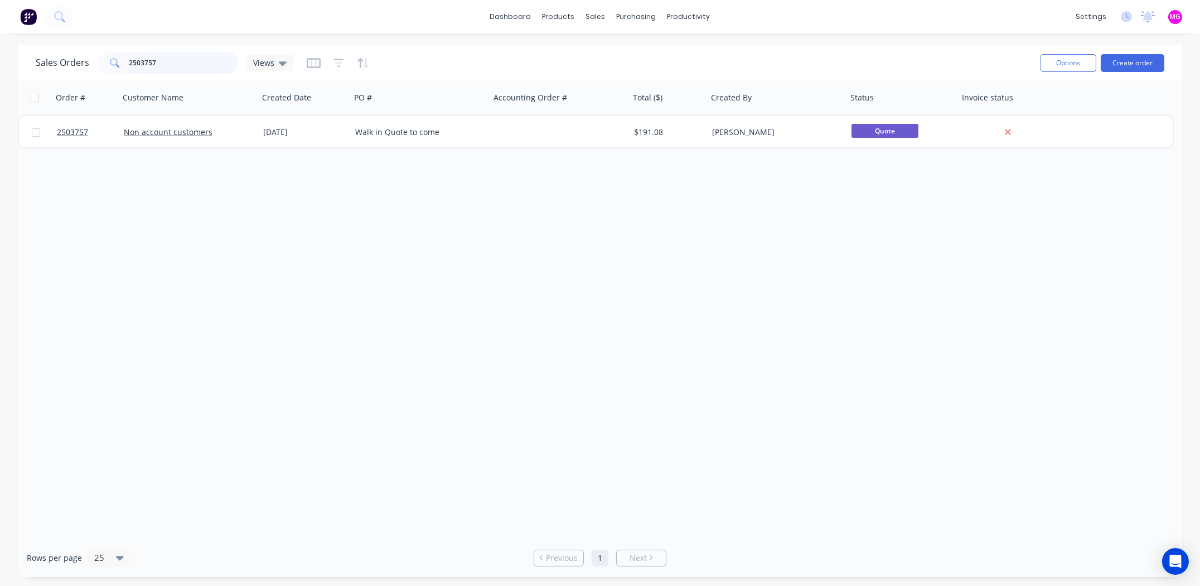
click at [157, 62] on input "2503757" at bounding box center [183, 63] width 109 height 22
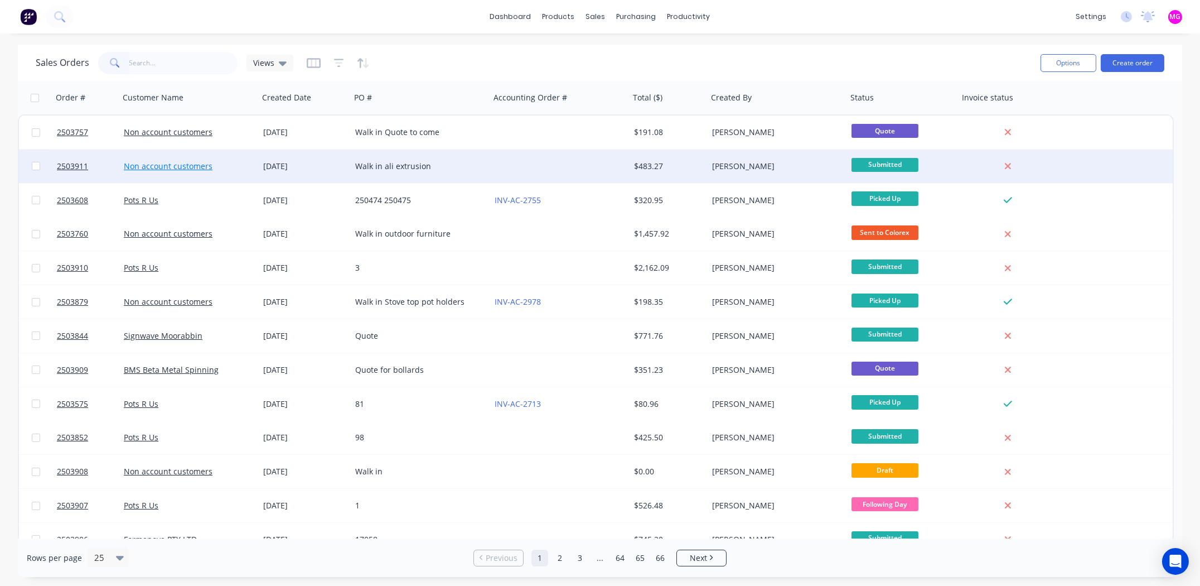
click at [160, 166] on link "Non account customers" at bounding box center [168, 166] width 89 height 11
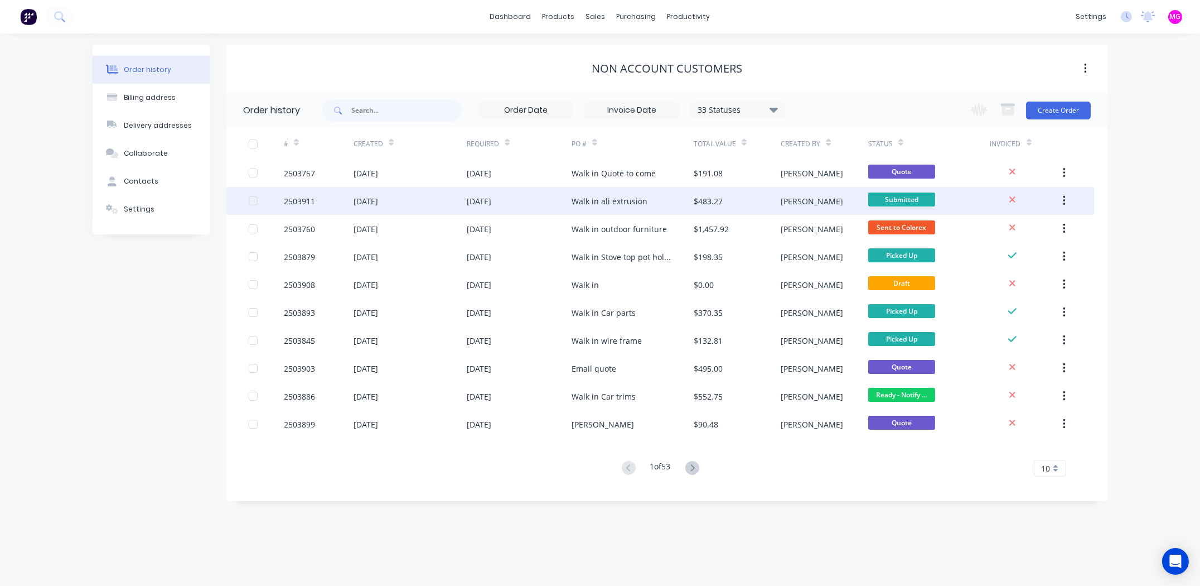
click at [293, 196] on div "2503911" at bounding box center [299, 201] width 31 height 12
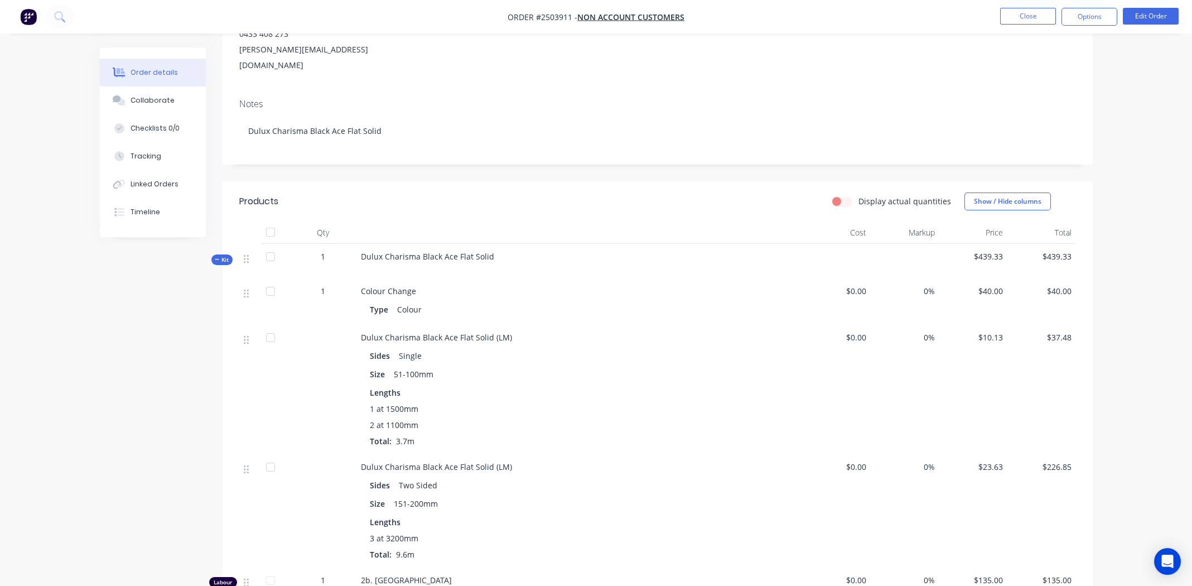
scroll to position [171, 0]
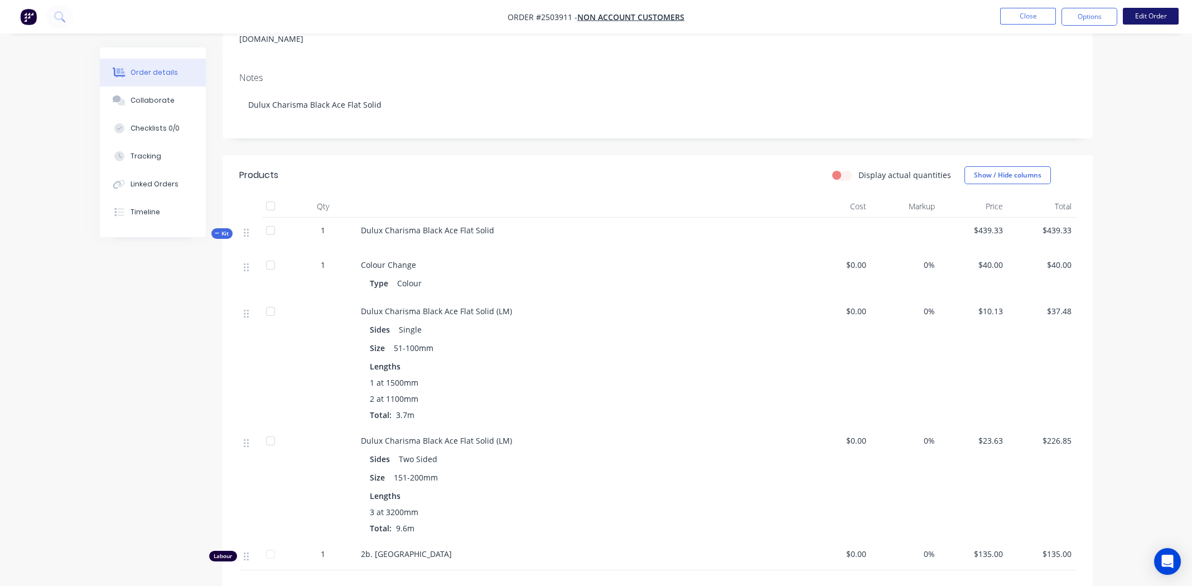
click at [1145, 15] on button "Edit Order" at bounding box center [1151, 16] width 56 height 17
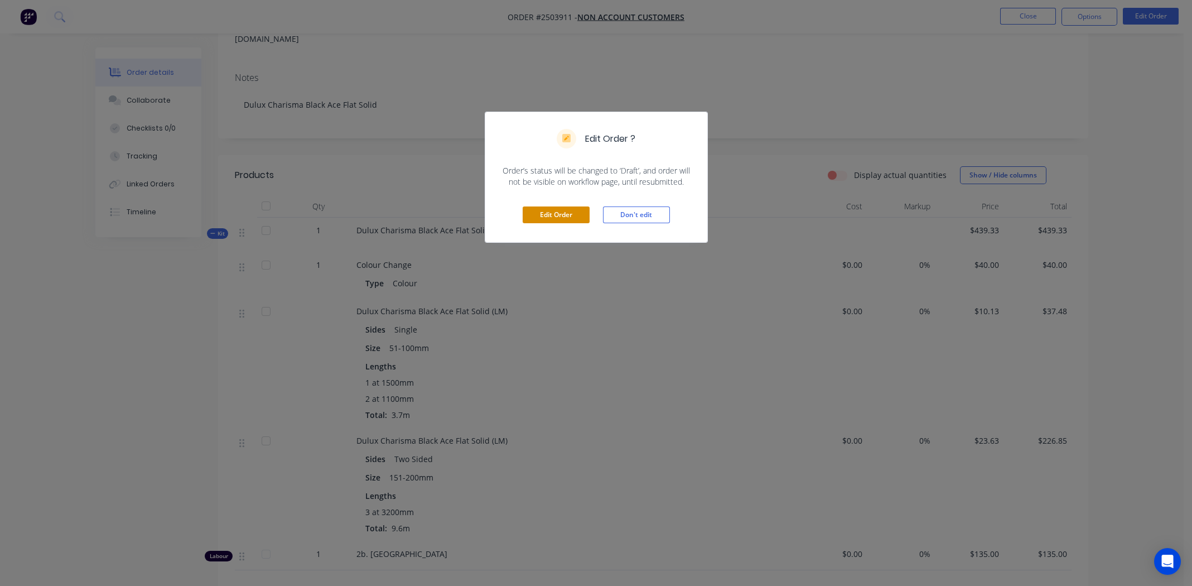
click at [549, 213] on button "Edit Order" at bounding box center [556, 214] width 67 height 17
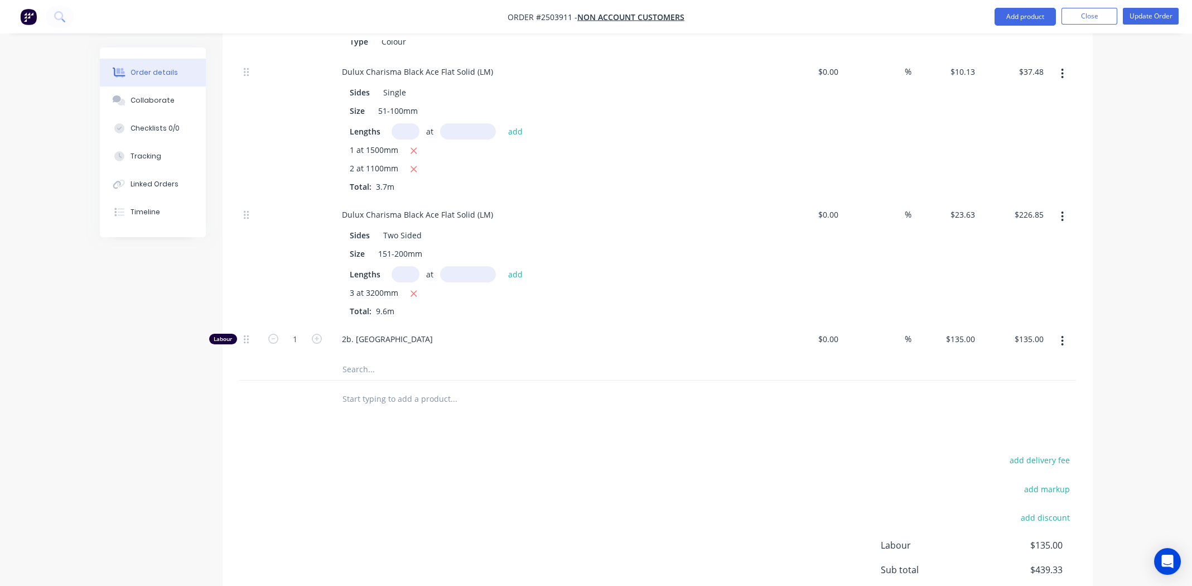
scroll to position [531, 0]
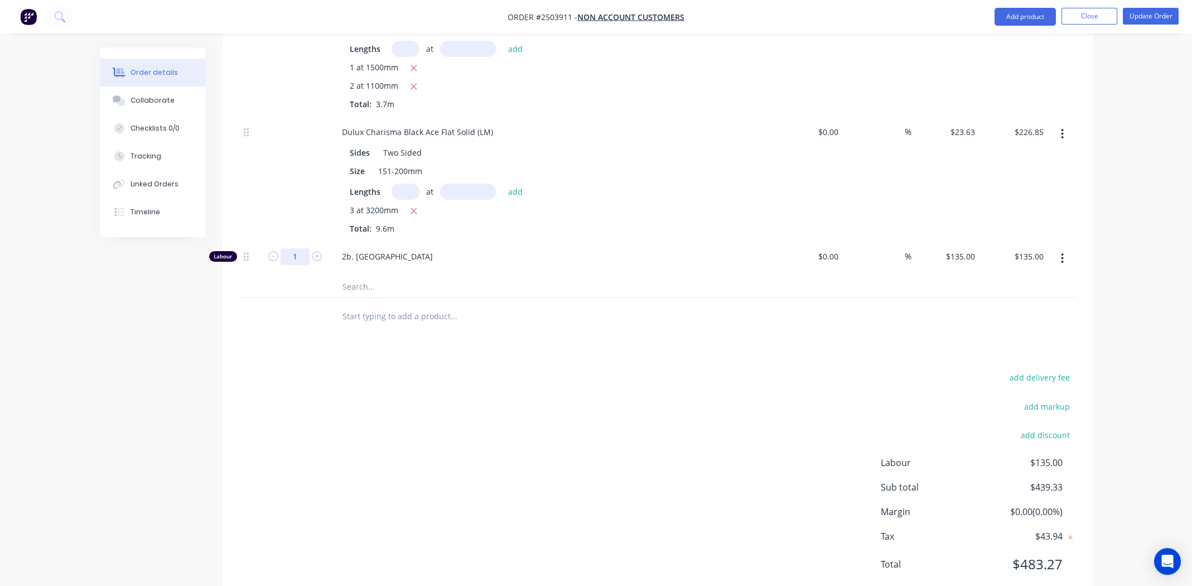
type input "0.333"
type input "$44.96"
click at [663, 302] on div "Products Show / Hide columns Add product Qty Cost Markup Price Total Kit 1 Dulu…" at bounding box center [658, 208] width 870 height 790
click at [707, 390] on div "add delivery fee add markup add discount Labour $44.96 Sub total $349.29 Margin…" at bounding box center [657, 477] width 837 height 215
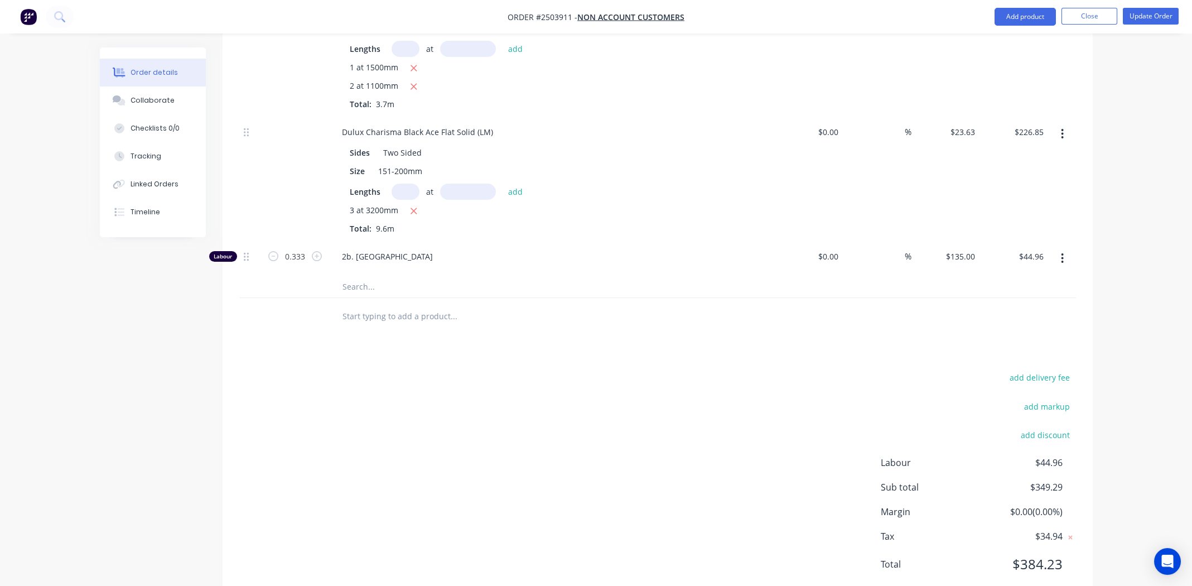
drag, startPoint x: 379, startPoint y: 434, endPoint x: 455, endPoint y: 415, distance: 77.6
click at [380, 434] on div "add delivery fee add markup add discount Labour $44.96 Sub total $349.29 Margin…" at bounding box center [657, 477] width 837 height 215
click at [588, 422] on div "add delivery fee add markup add discount Labour $44.96 Sub total $349.29 Margin…" at bounding box center [657, 477] width 837 height 215
click at [728, 404] on div "add delivery fee add markup add discount Labour $44.96 Sub total $349.29 Margin…" at bounding box center [657, 477] width 837 height 215
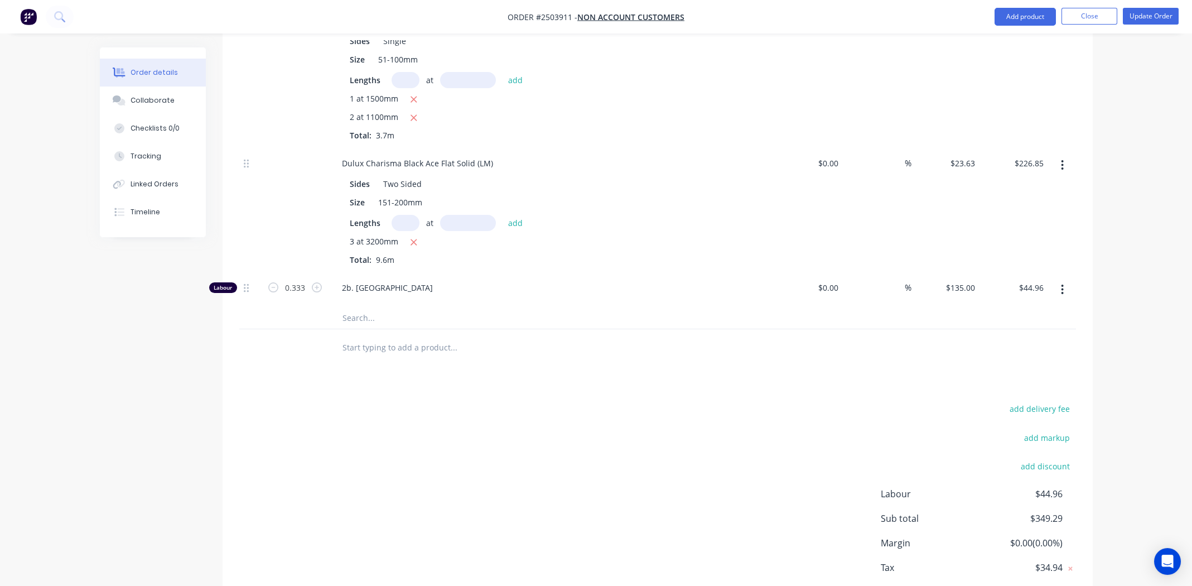
scroll to position [475, 0]
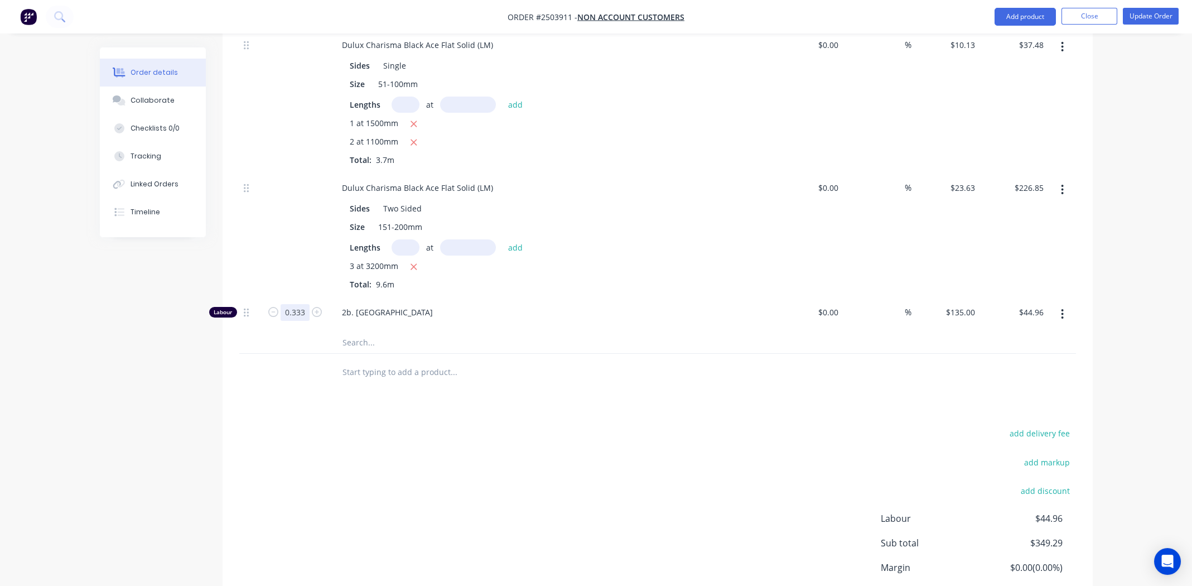
type input "1"
type input "$135.00"
click at [677, 375] on div "Products Show / Hide columns Add product Qty Cost Markup Price Total Kit 1 Dulu…" at bounding box center [658, 263] width 870 height 790
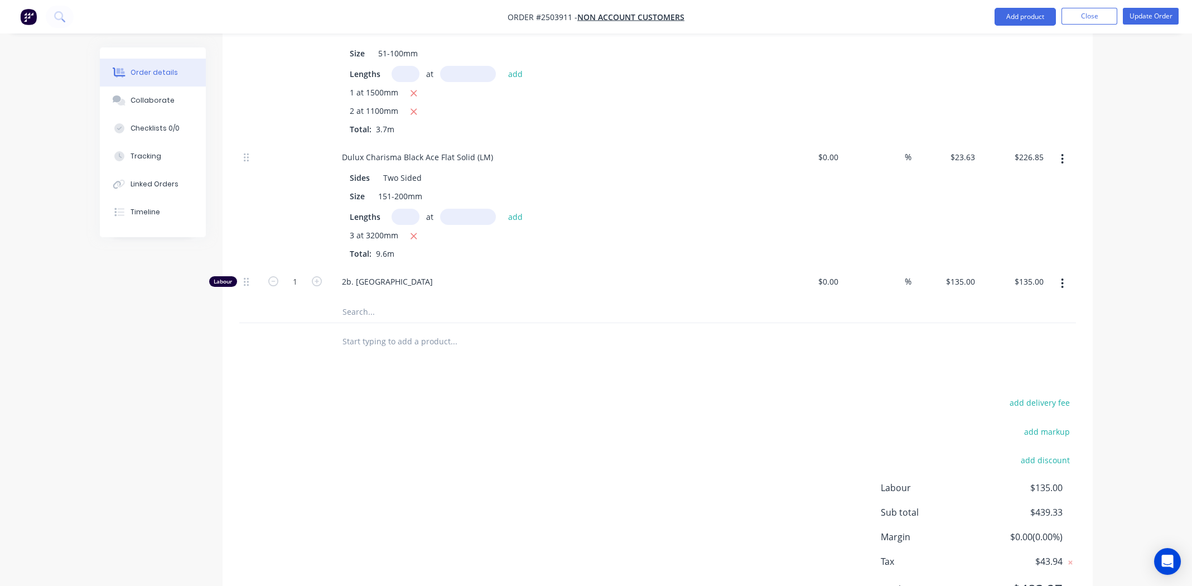
scroll to position [531, 0]
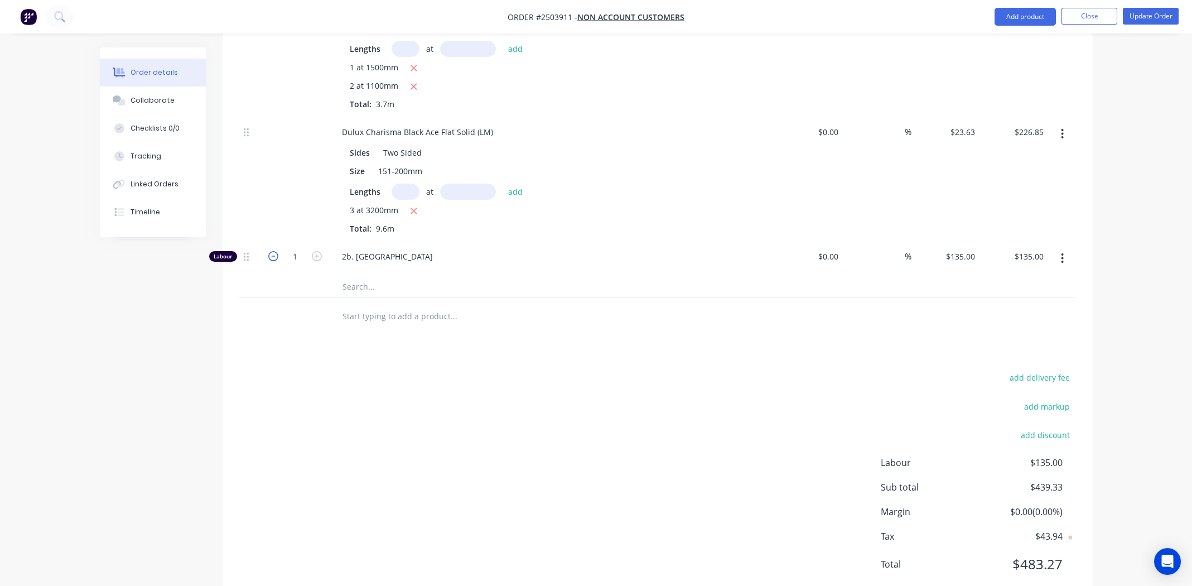
click at [273, 251] on icon "button" at bounding box center [273, 256] width 10 height 10
type input "0"
type input "$0.00"
type input "0.333"
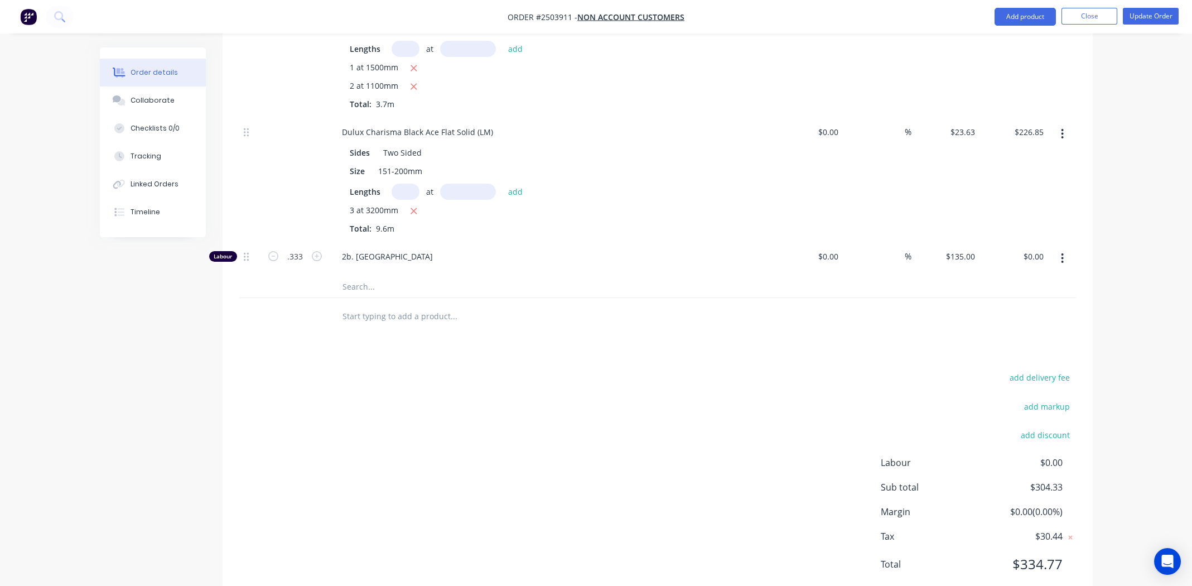
type input "$44.96"
click at [520, 335] on div "Products Show / Hide columns Add product Qty Cost Markup Price Total Kit 1 Dulu…" at bounding box center [658, 208] width 870 height 790
click at [628, 370] on div "add delivery fee add markup add discount Labour $44.96 Sub total $349.29 Margin…" at bounding box center [657, 477] width 837 height 215
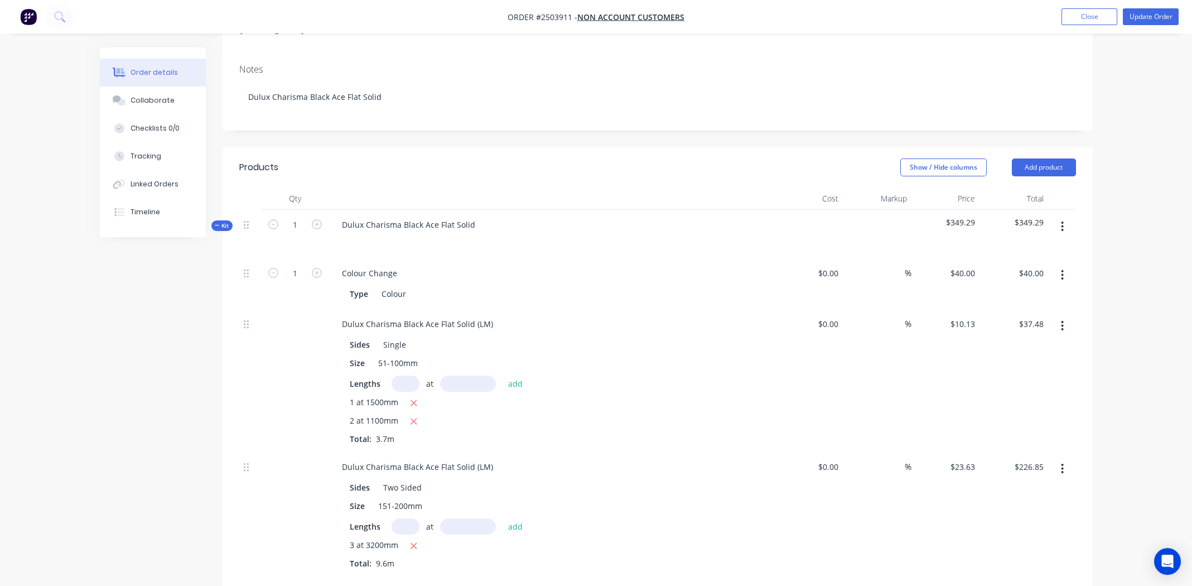
scroll to position [0, 0]
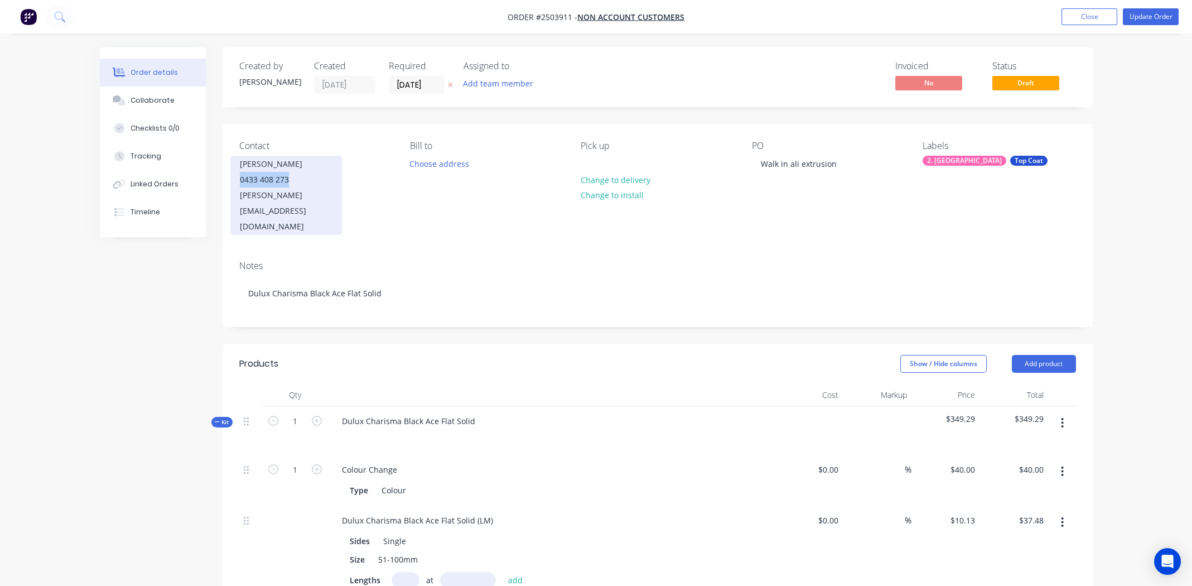
drag, startPoint x: 289, startPoint y: 183, endPoint x: 239, endPoint y: 181, distance: 50.2
click at [240, 181] on div "0433 408 273" at bounding box center [286, 180] width 93 height 16
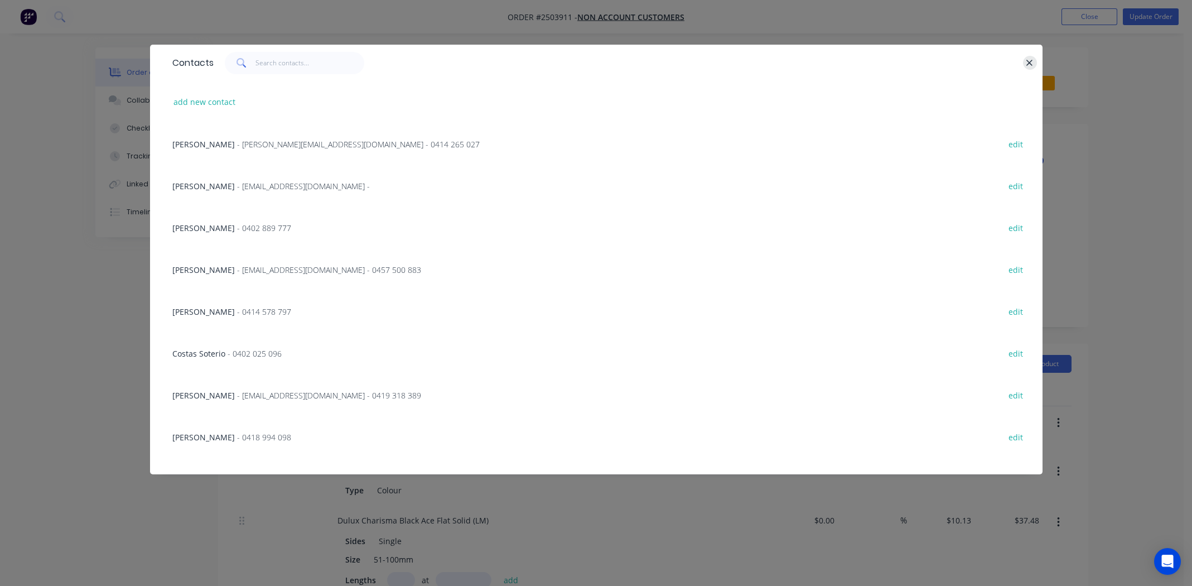
click at [1027, 62] on icon "button" at bounding box center [1029, 63] width 7 height 10
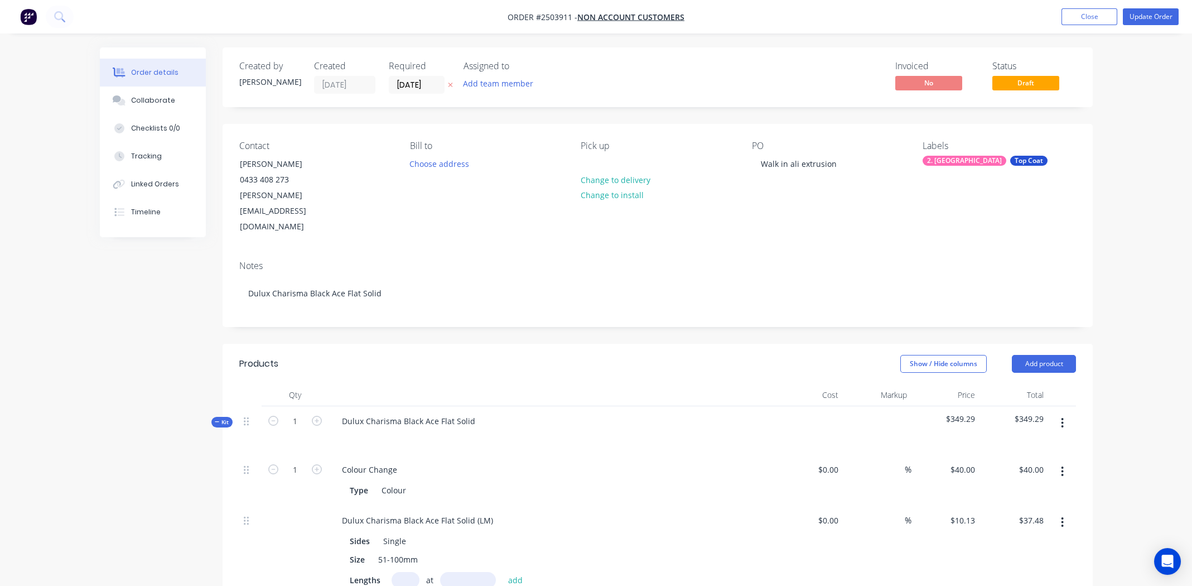
click at [563, 213] on div "Contact Richie Oakley 0433 408 273 richie@oakleyprojects.com.au Bill to Choose …" at bounding box center [658, 188] width 870 height 128
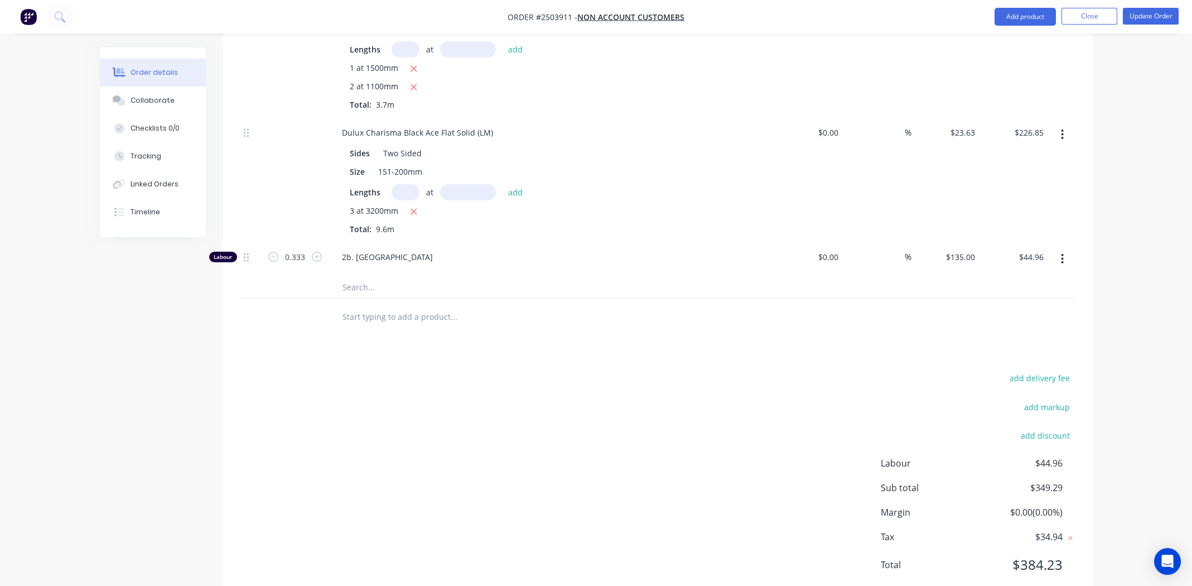
scroll to position [531, 0]
click at [546, 443] on div "add delivery fee add markup add discount Labour $44.96 Sub total $349.29 Margin…" at bounding box center [657, 477] width 837 height 215
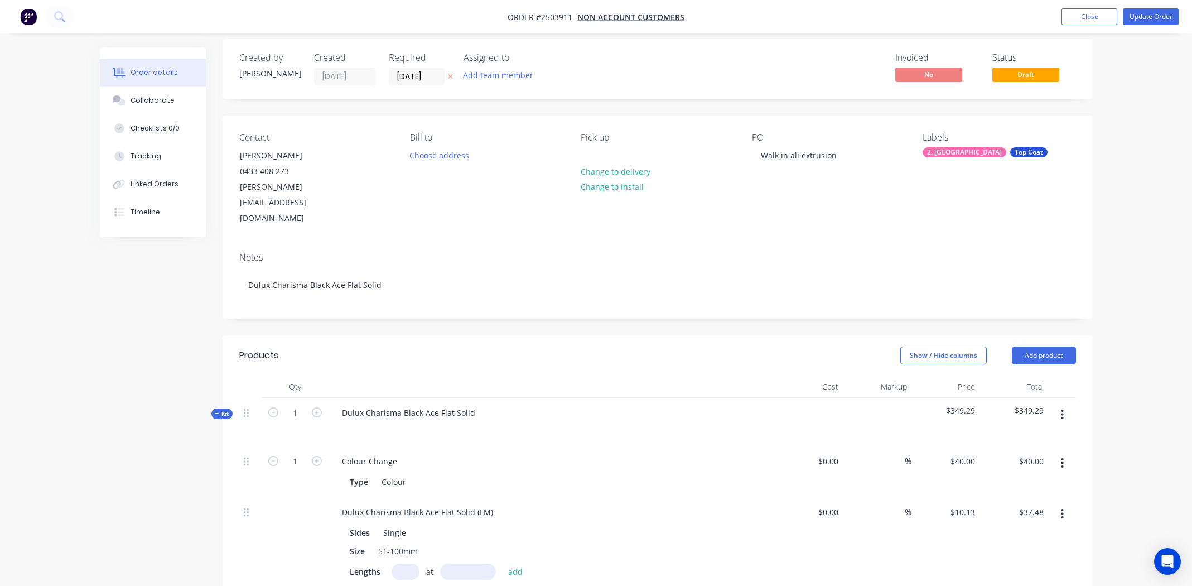
scroll to position [0, 0]
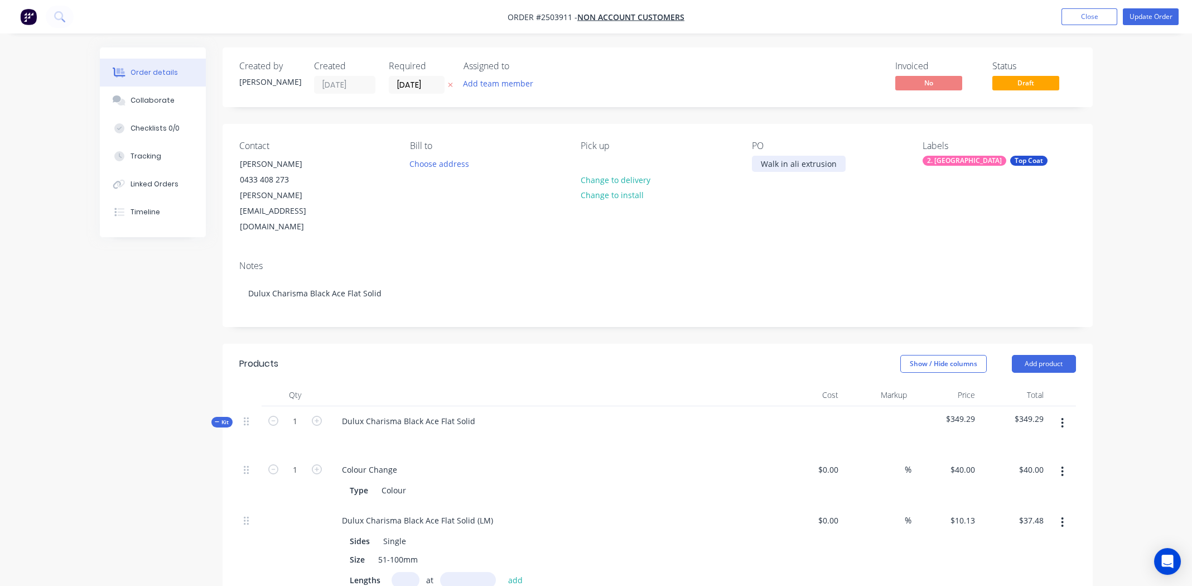
click at [836, 161] on div "Walk in ali extrusion" at bounding box center [799, 164] width 94 height 16
click at [651, 284] on div "Notes Dulux Charisma Black Ace Flat Solid" at bounding box center [658, 289] width 870 height 75
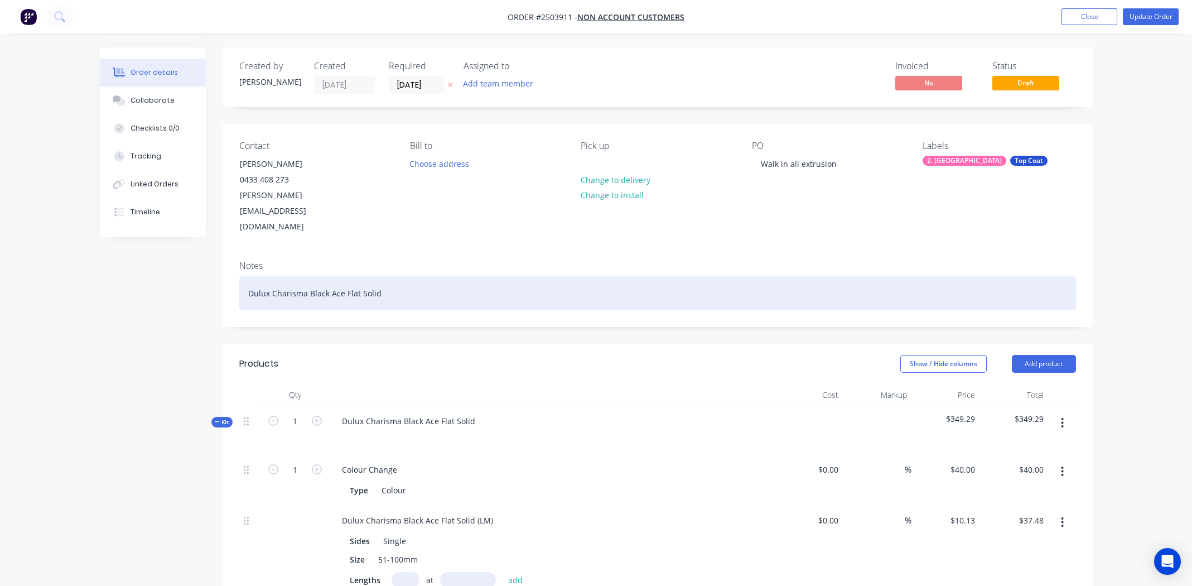
click at [516, 276] on div "Dulux Charisma Black Ace Flat Solid" at bounding box center [657, 293] width 837 height 34
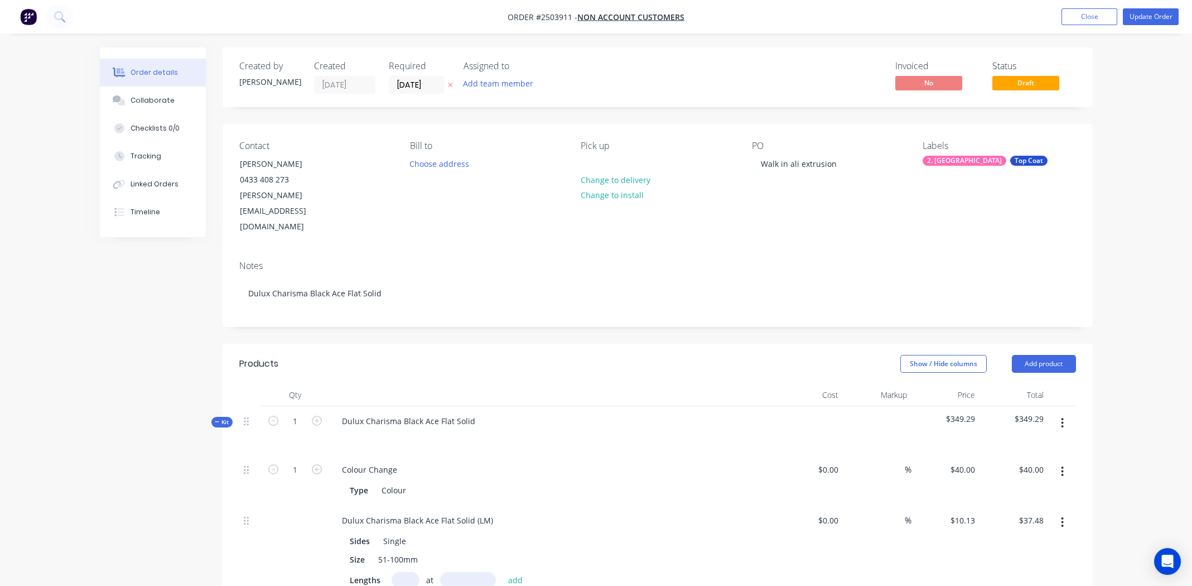
click at [519, 355] on div "Show / Hide columns Add product" at bounding box center [746, 364] width 659 height 18
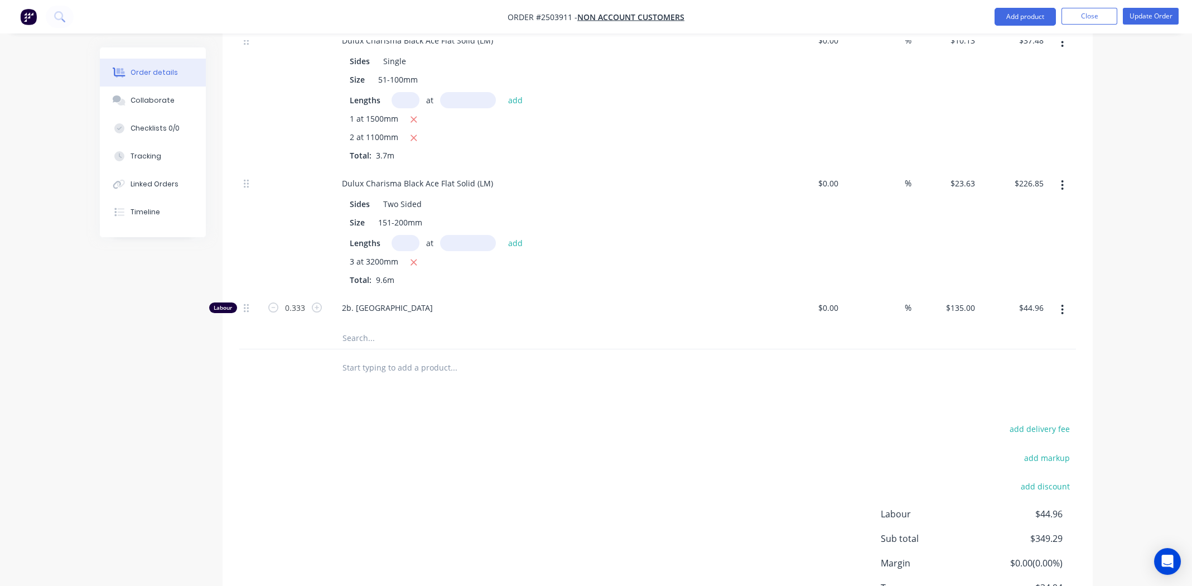
scroll to position [531, 0]
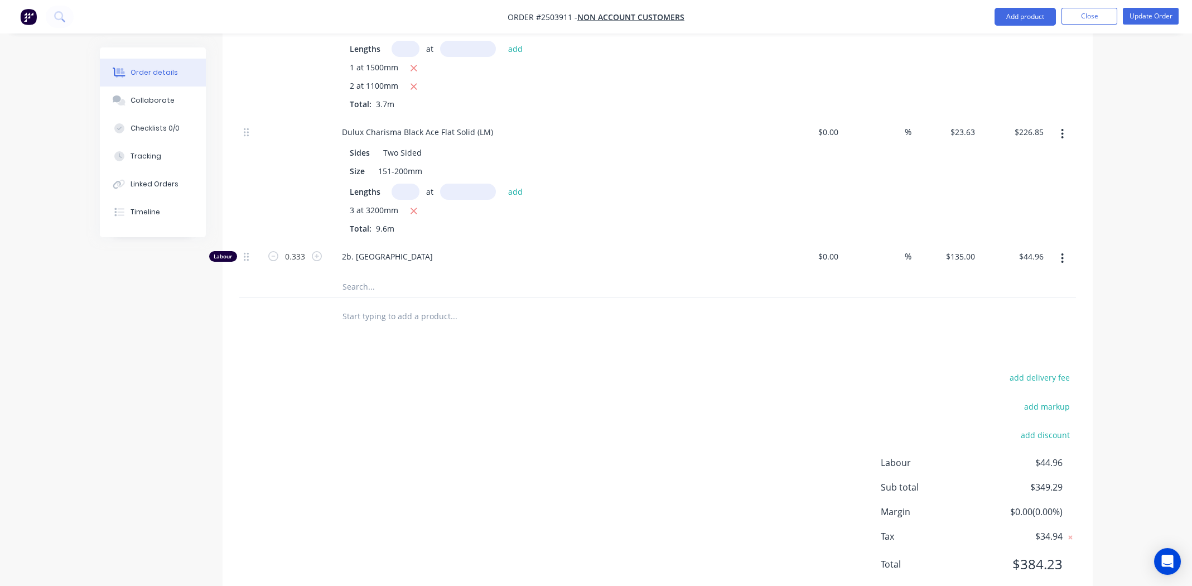
click at [1061, 554] on div "Total $384.23" at bounding box center [978, 564] width 195 height 20
click at [654, 429] on div "add delivery fee add markup add discount Labour $44.96 Sub total $349.29 Margin…" at bounding box center [657, 477] width 837 height 215
click at [585, 463] on div "add delivery fee add markup add discount Labour $44.96 Sub total $349.29 Margin…" at bounding box center [657, 477] width 837 height 215
click at [483, 400] on div "add delivery fee add markup add discount Labour $44.96 Sub total $349.29 Margin…" at bounding box center [657, 477] width 837 height 215
click at [479, 394] on div "add delivery fee add markup add discount Labour $44.96 Sub total $349.29 Margin…" at bounding box center [657, 477] width 837 height 215
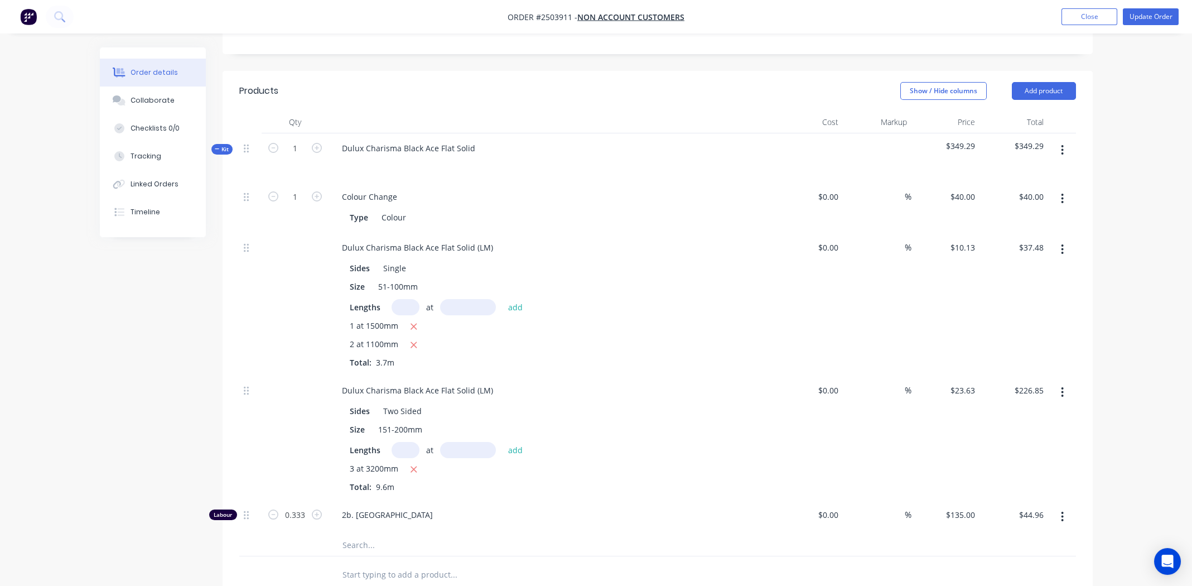
scroll to position [0, 0]
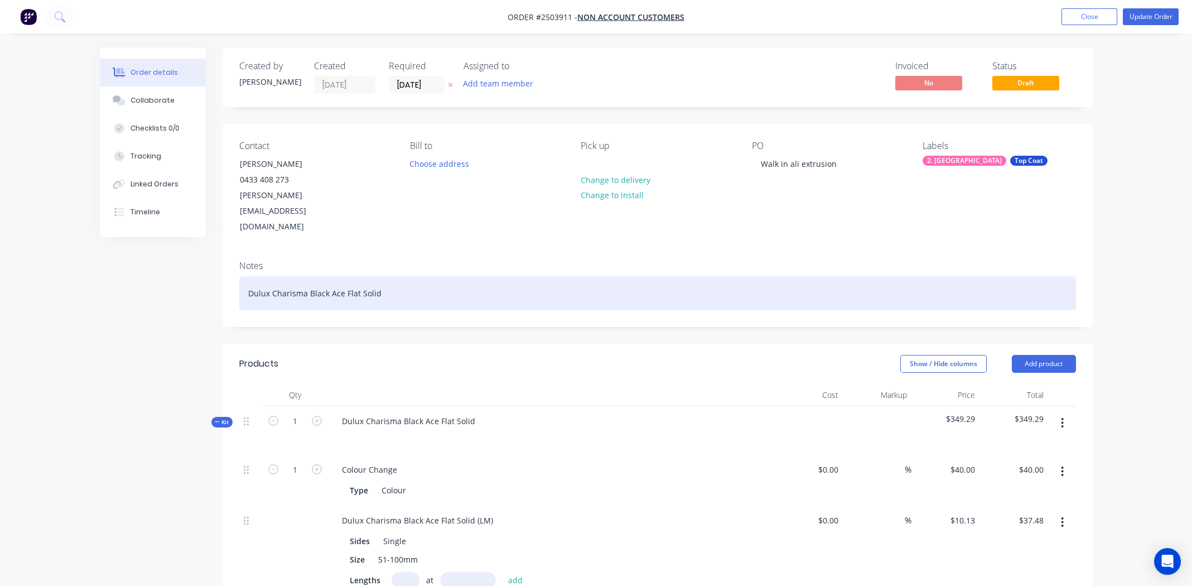
click at [417, 276] on div "Dulux Charisma Black Ace Flat Solid" at bounding box center [657, 293] width 837 height 34
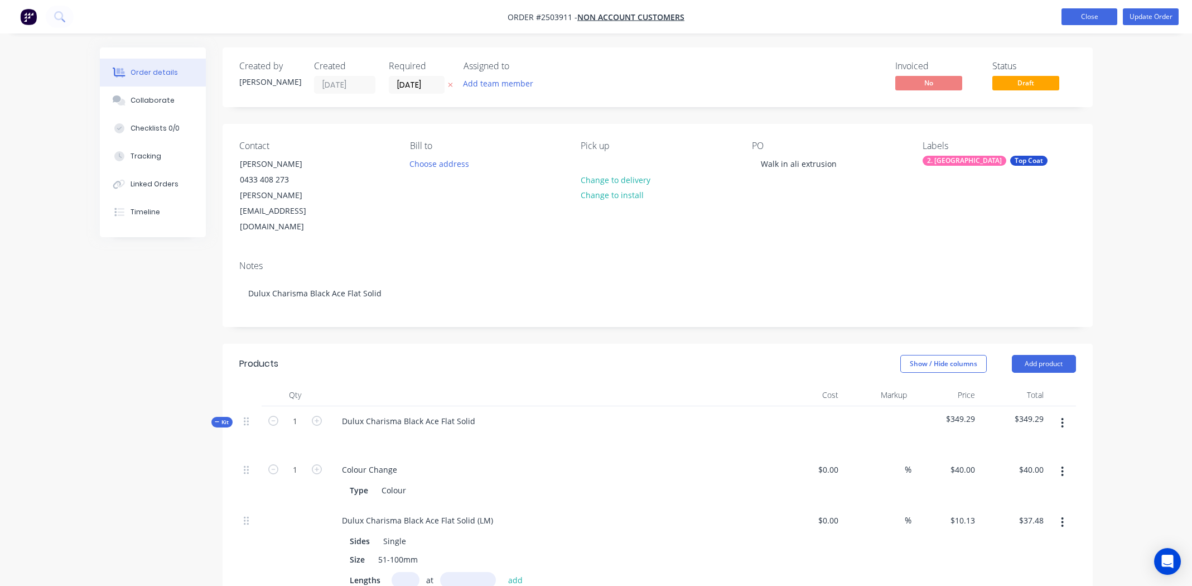
click at [1080, 15] on button "Close" at bounding box center [1089, 16] width 56 height 17
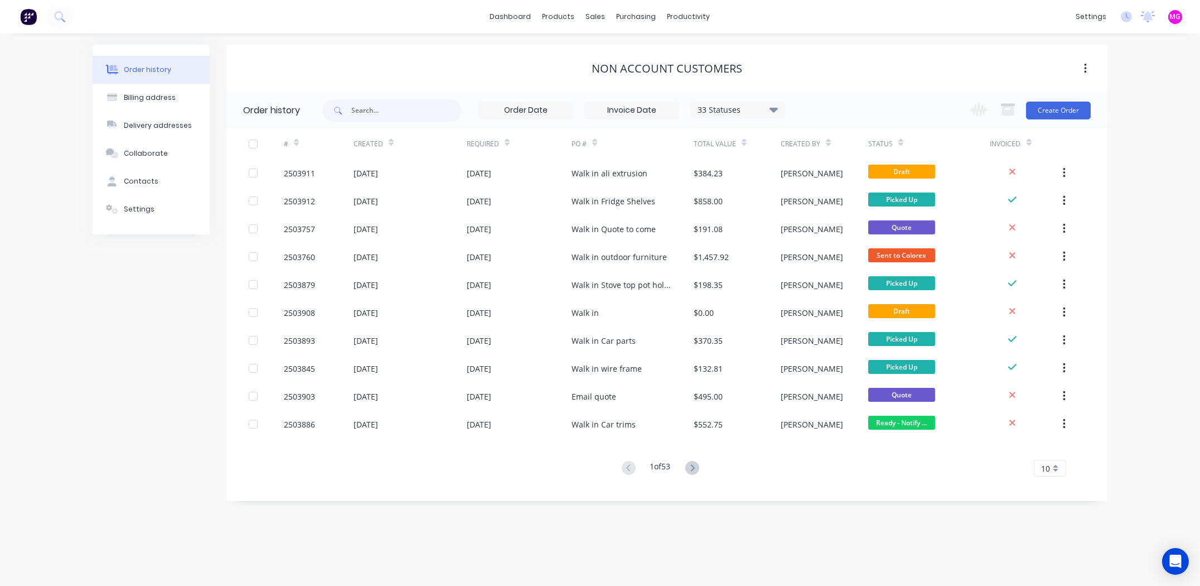
click at [915, 45] on div "Non account customers" at bounding box center [666, 68] width 881 height 47
click at [1060, 107] on button "Create Order" at bounding box center [1058, 111] width 65 height 18
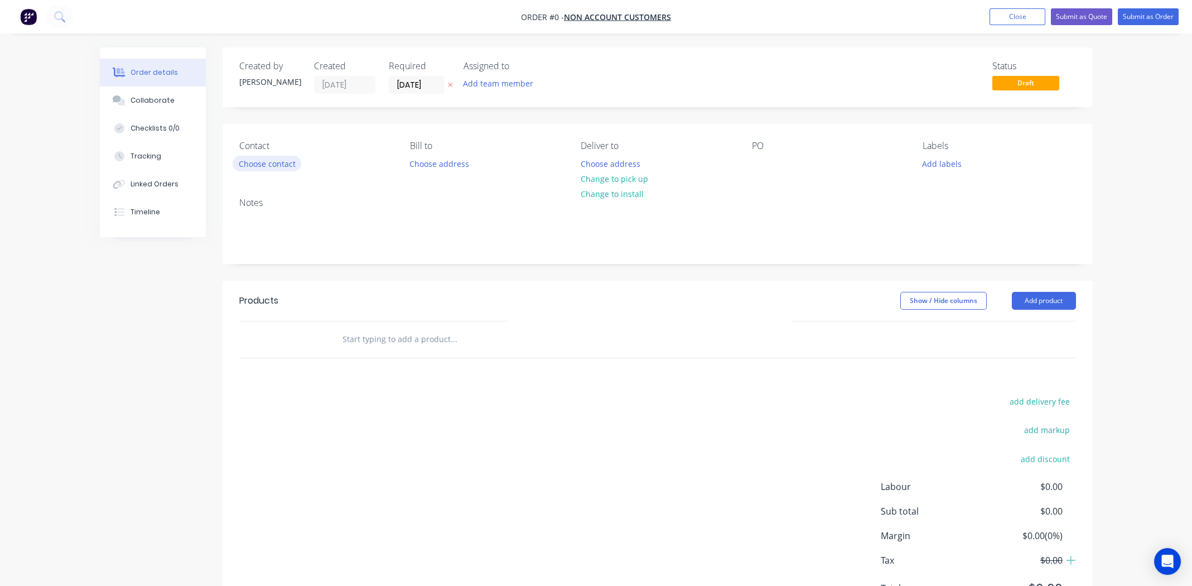
click at [255, 163] on button "Choose contact" at bounding box center [267, 163] width 69 height 15
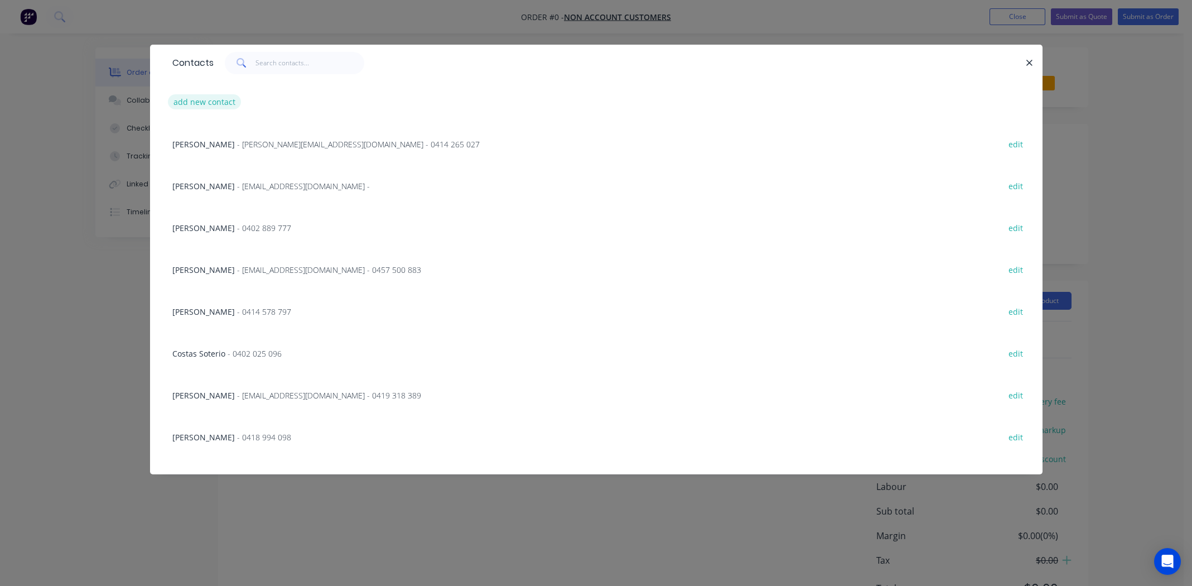
click at [220, 107] on button "add new contact" at bounding box center [205, 101] width 74 height 15
select select "AU"
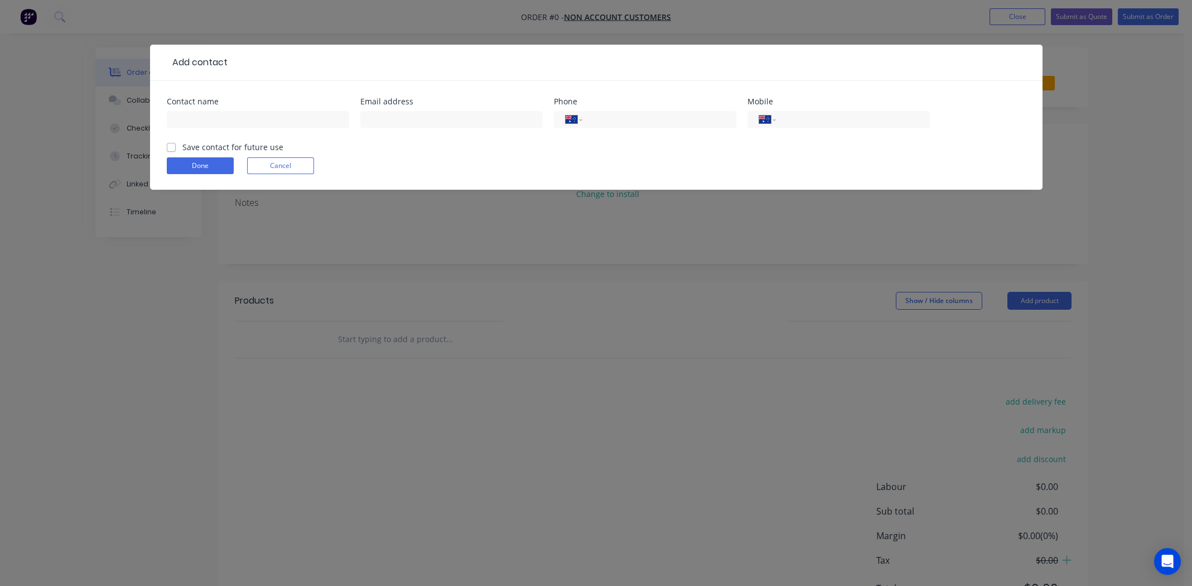
click at [220, 105] on div "Contact name" at bounding box center [258, 102] width 182 height 8
click at [218, 131] on div at bounding box center [258, 124] width 182 height 33
click at [217, 117] on input "text" at bounding box center [258, 119] width 182 height 17
type input "Russel Kerr"
click at [447, 114] on input "text" at bounding box center [451, 119] width 182 height 17
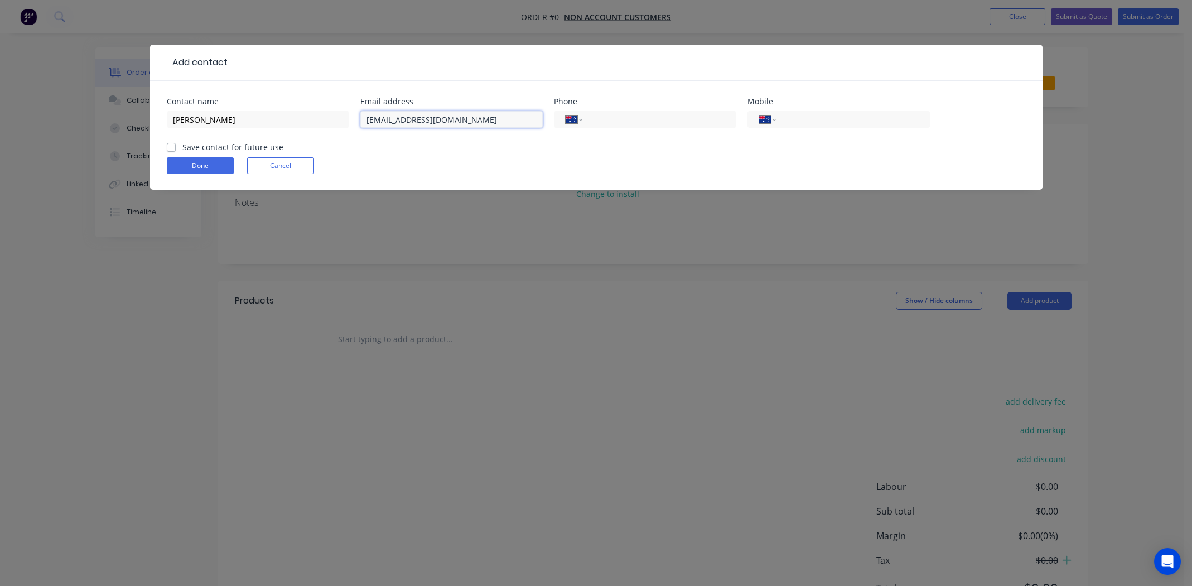
type input "transferpress@gmail.com"
drag, startPoint x: 767, startPoint y: 108, endPoint x: 781, endPoint y: 114, distance: 15.2
click at [769, 108] on div "International Afghanistan Åland Islands Albania Algeria American Samoa Andorra …" at bounding box center [838, 124] width 182 height 33
drag, startPoint x: 784, startPoint y: 112, endPoint x: 791, endPoint y: 116, distance: 7.7
click at [785, 113] on input "tel" at bounding box center [851, 119] width 134 height 13
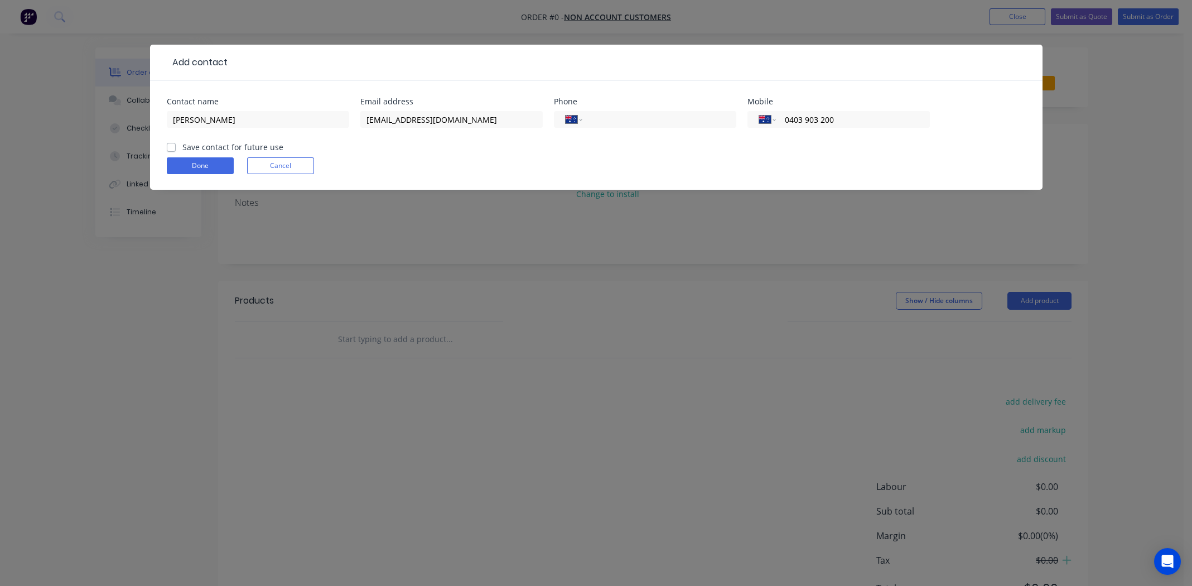
type input "0403 903 200"
click at [182, 146] on label "Save contact for future use" at bounding box center [232, 147] width 101 height 12
click at [169, 146] on input "Save contact for future use" at bounding box center [171, 146] width 9 height 11
checkbox input "true"
click at [177, 156] on form "Contact name Russel Kerr Email address transferpress@gmail.com Phone Internatio…" at bounding box center [596, 144] width 859 height 92
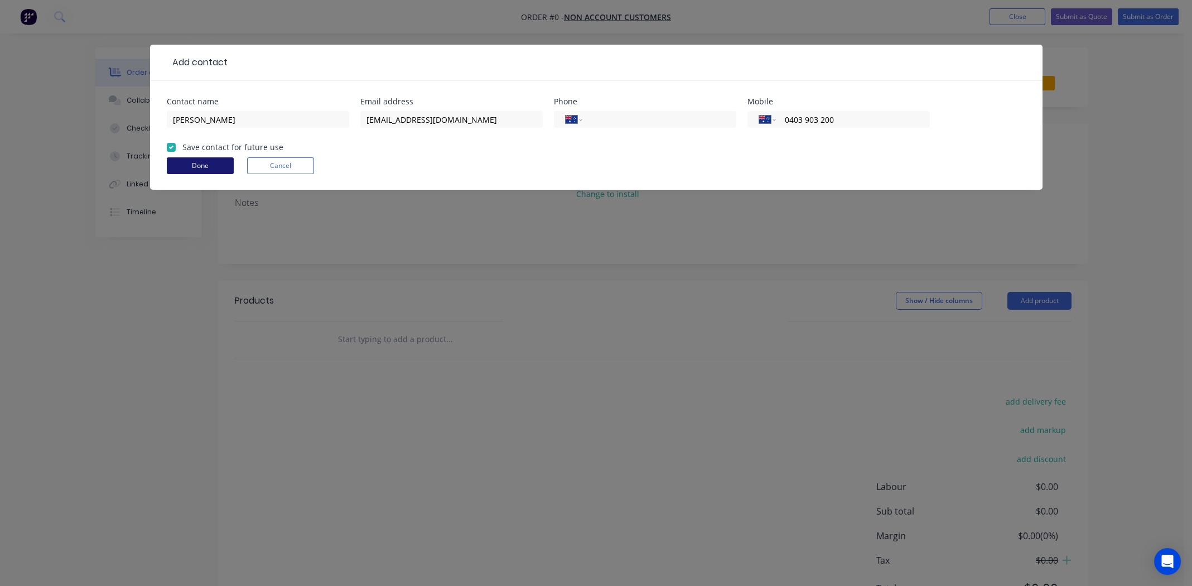
click at [231, 161] on button "Done" at bounding box center [200, 165] width 67 height 17
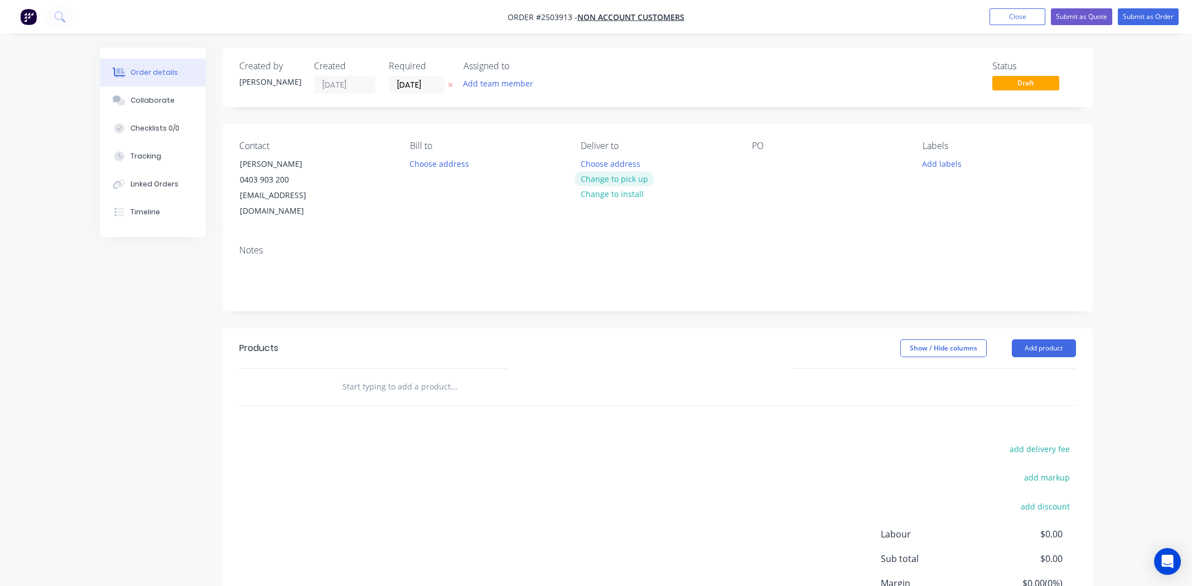
click at [615, 179] on button "Change to pick up" at bounding box center [613, 178] width 79 height 15
click at [765, 157] on div at bounding box center [761, 164] width 18 height 16
click at [943, 164] on button "Add labels" at bounding box center [941, 163] width 51 height 15
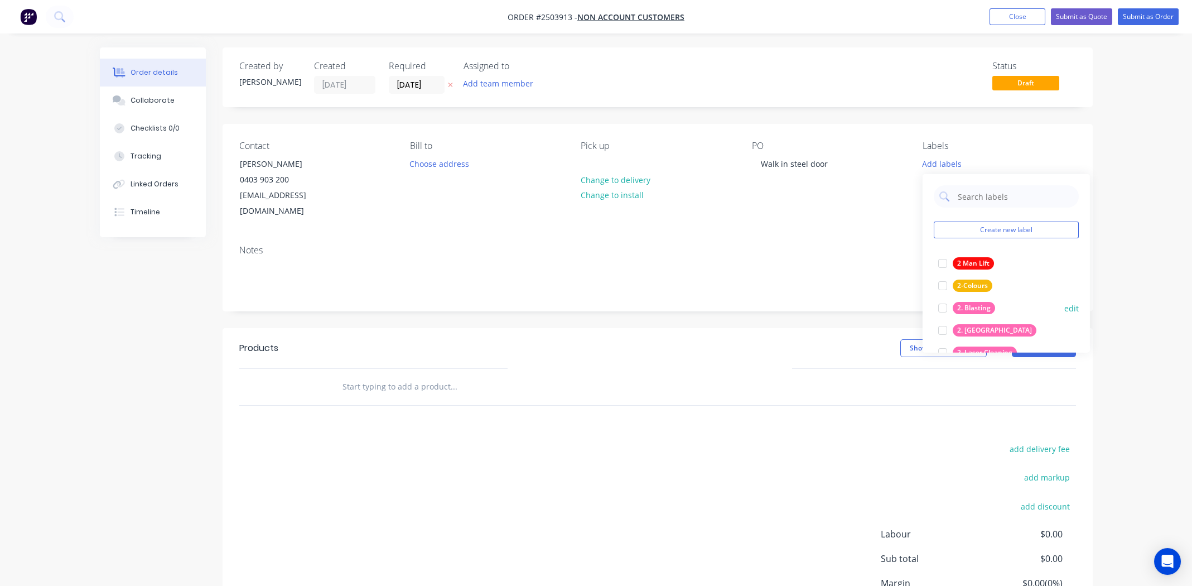
click at [944, 308] on div at bounding box center [942, 308] width 22 height 22
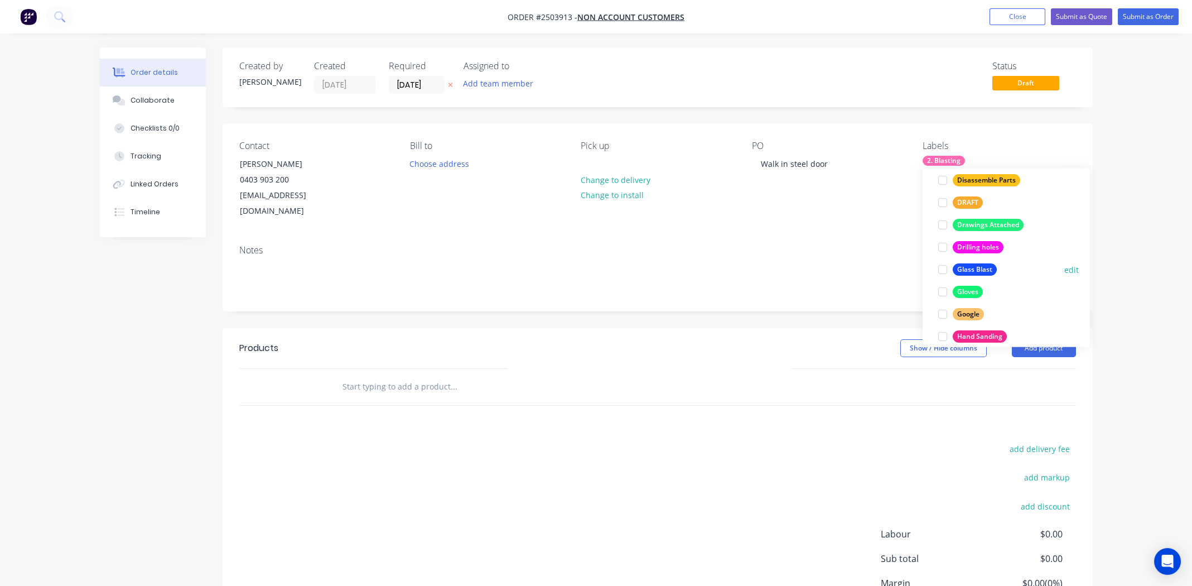
scroll to position [803, 0]
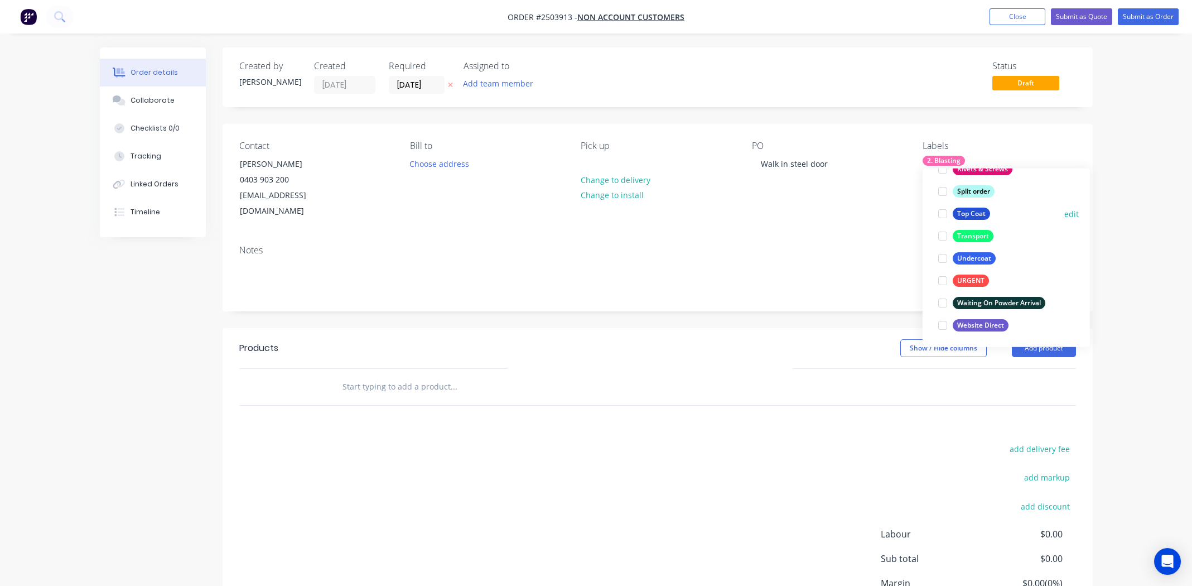
click at [939, 211] on div at bounding box center [942, 213] width 22 height 22
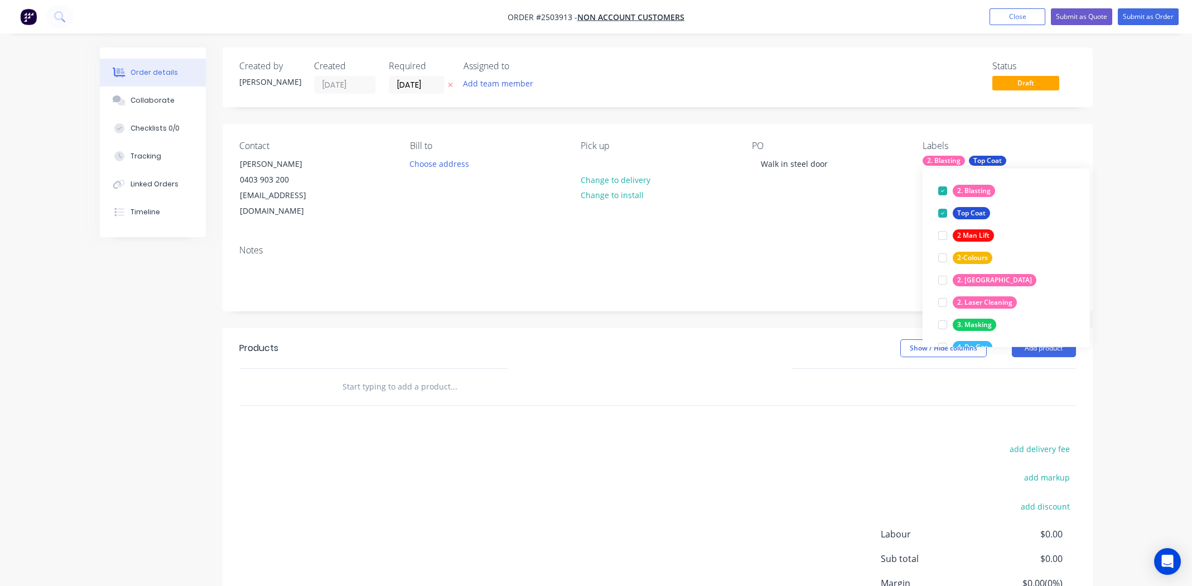
click at [841, 242] on div "Notes" at bounding box center [658, 273] width 870 height 75
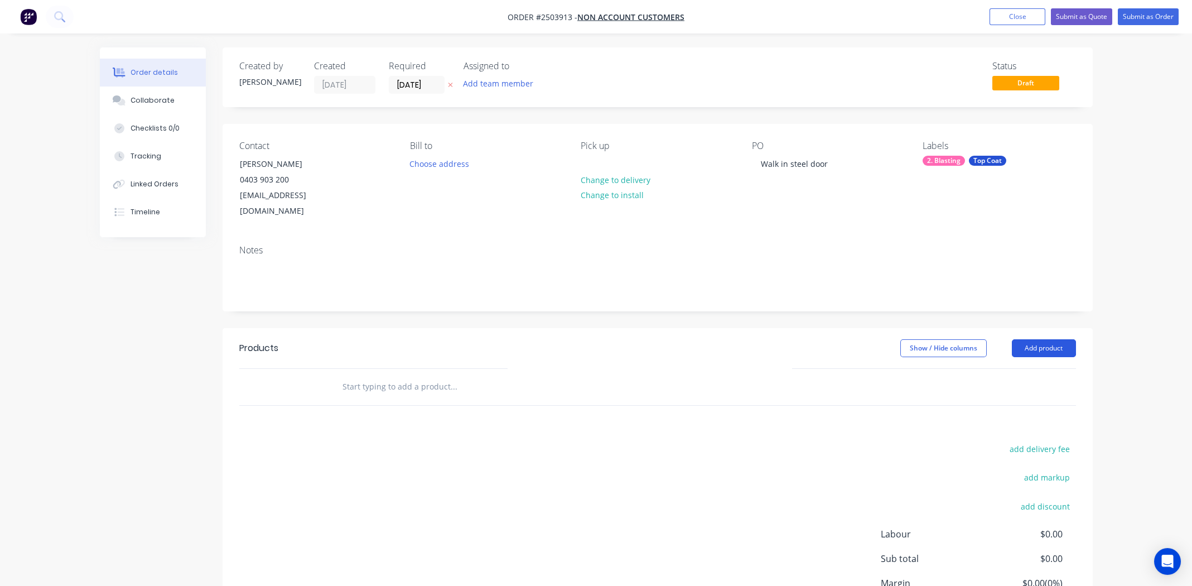
click at [1033, 339] on button "Add product" at bounding box center [1044, 348] width 64 height 18
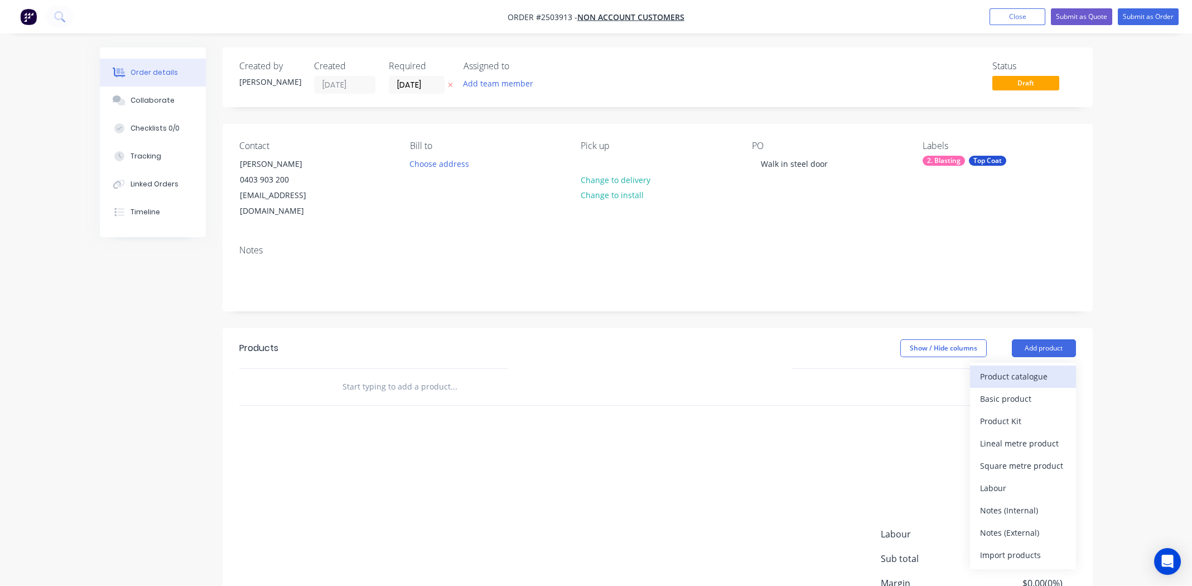
click at [991, 368] on div "Product catalogue" at bounding box center [1023, 376] width 86 height 16
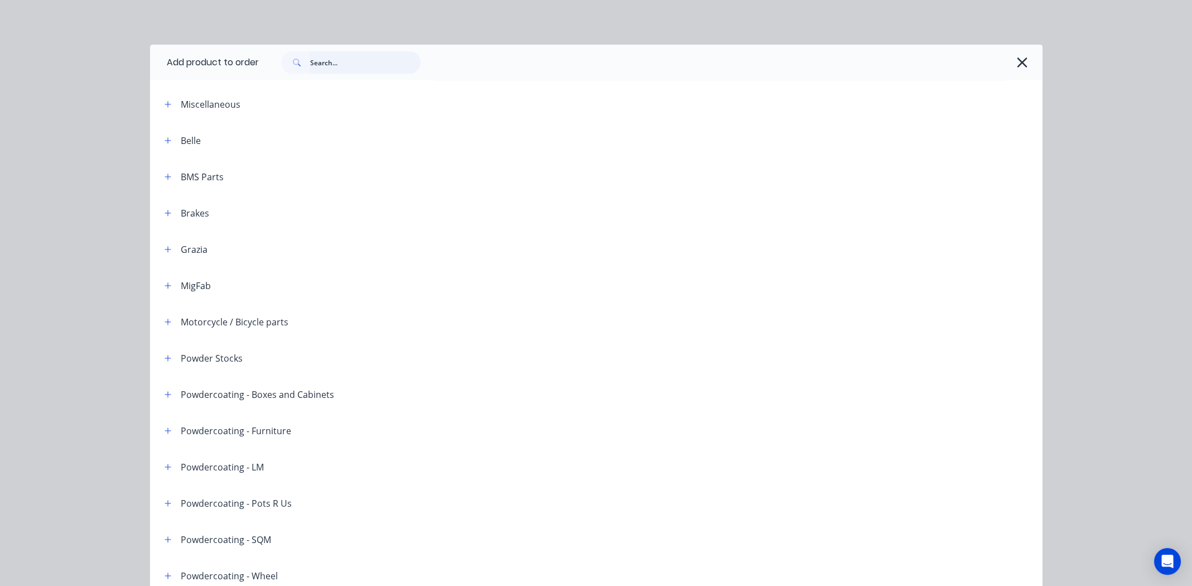
click at [356, 65] on input "text" at bounding box center [365, 62] width 110 height 22
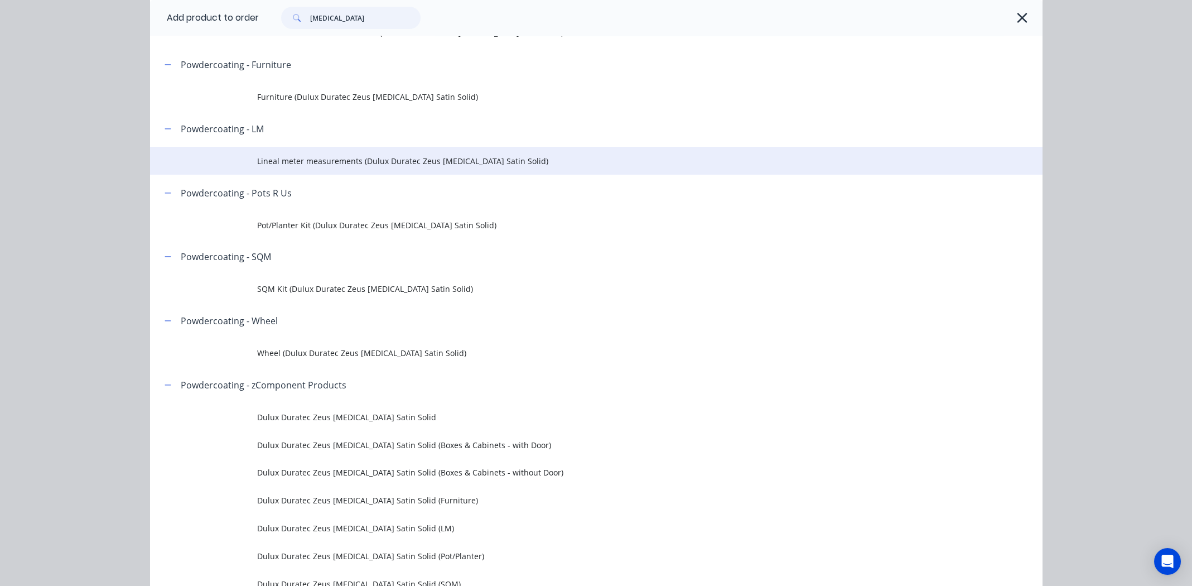
scroll to position [223, 0]
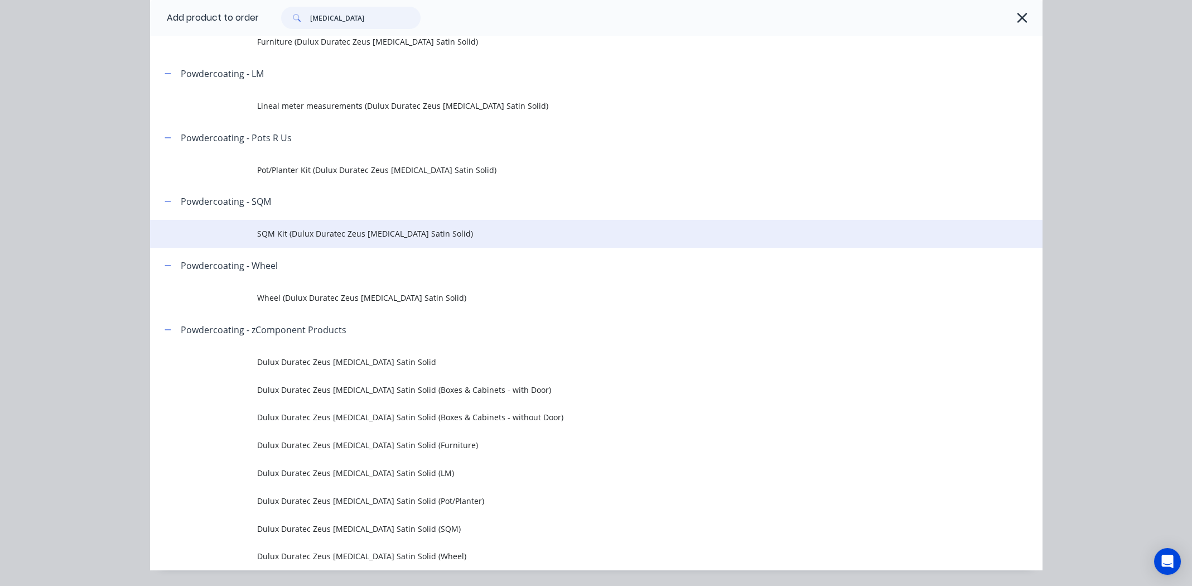
type input "talc"
click at [337, 231] on span "SQM Kit (Dulux Duratec Zeus Talc Satin Solid)" at bounding box center [571, 234] width 628 height 12
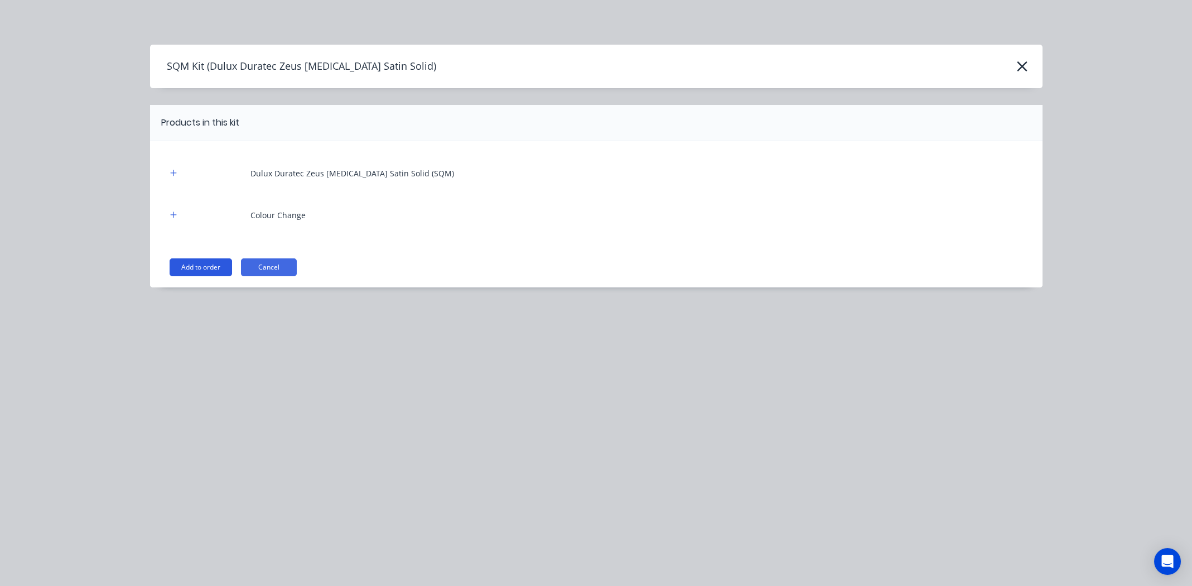
click at [200, 268] on button "Add to order" at bounding box center [201, 267] width 62 height 18
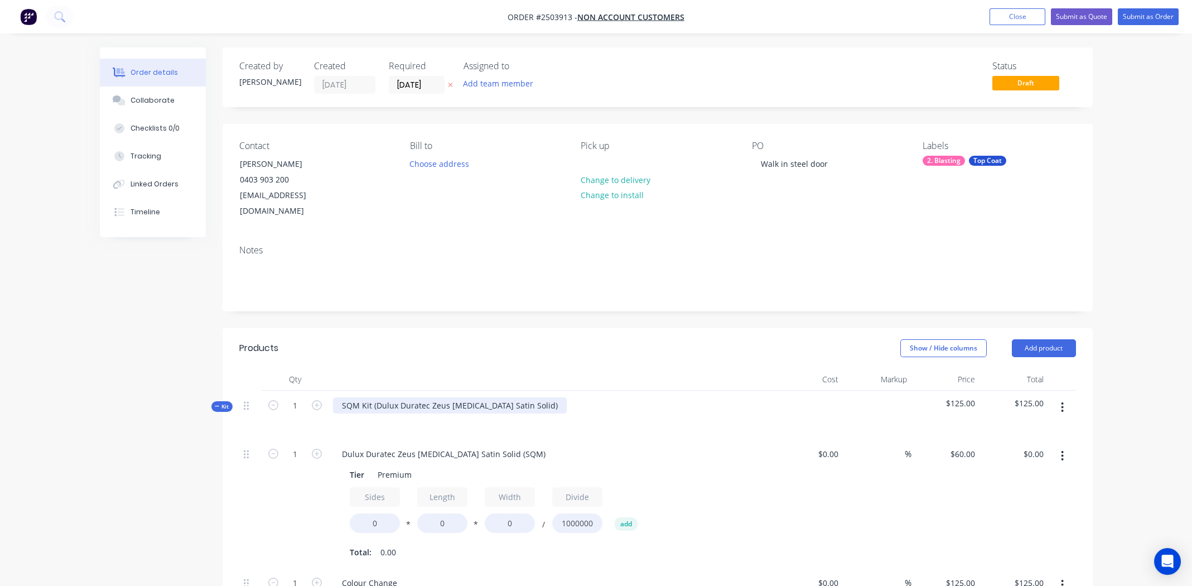
click at [505, 397] on div "SQM Kit (Dulux Duratec Zeus Talc Satin Solid)" at bounding box center [450, 405] width 234 height 16
copy div "Dulux Duratec Zeus Talc Satin Solid"
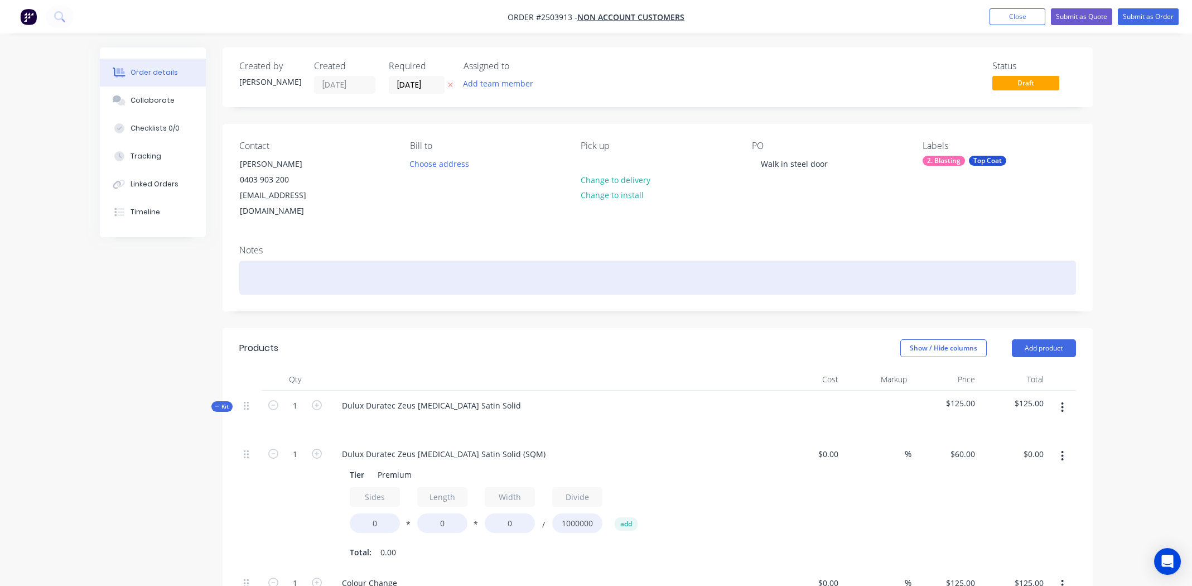
click at [301, 260] on div at bounding box center [657, 277] width 837 height 34
paste div
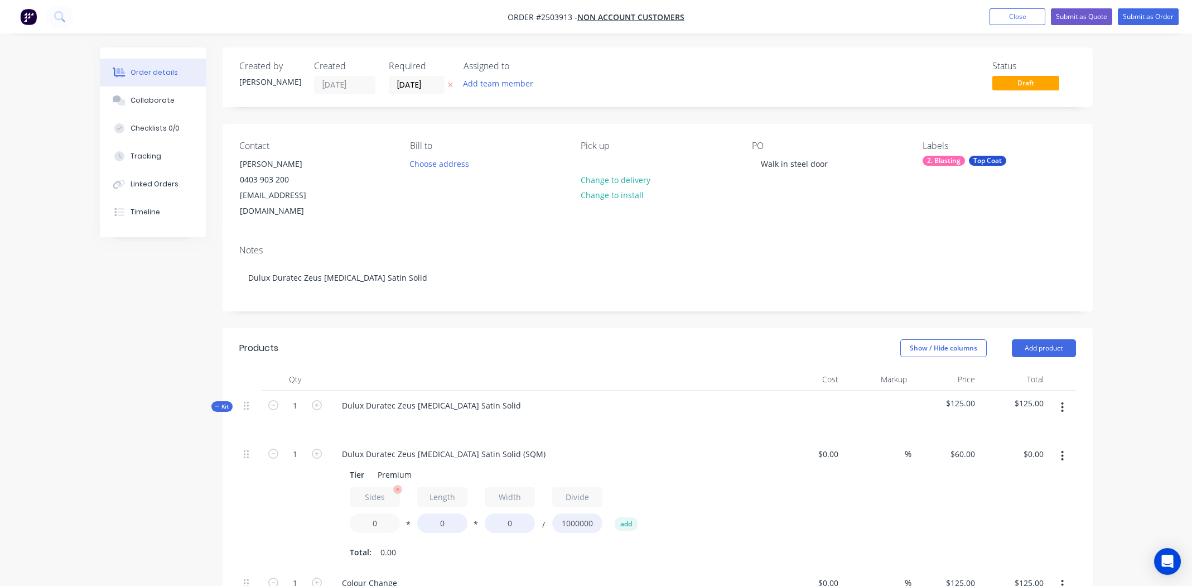
click at [379, 514] on input "0" at bounding box center [375, 523] width 50 height 20
type input "1.9"
click at [445, 513] on input "0" at bounding box center [442, 523] width 50 height 20
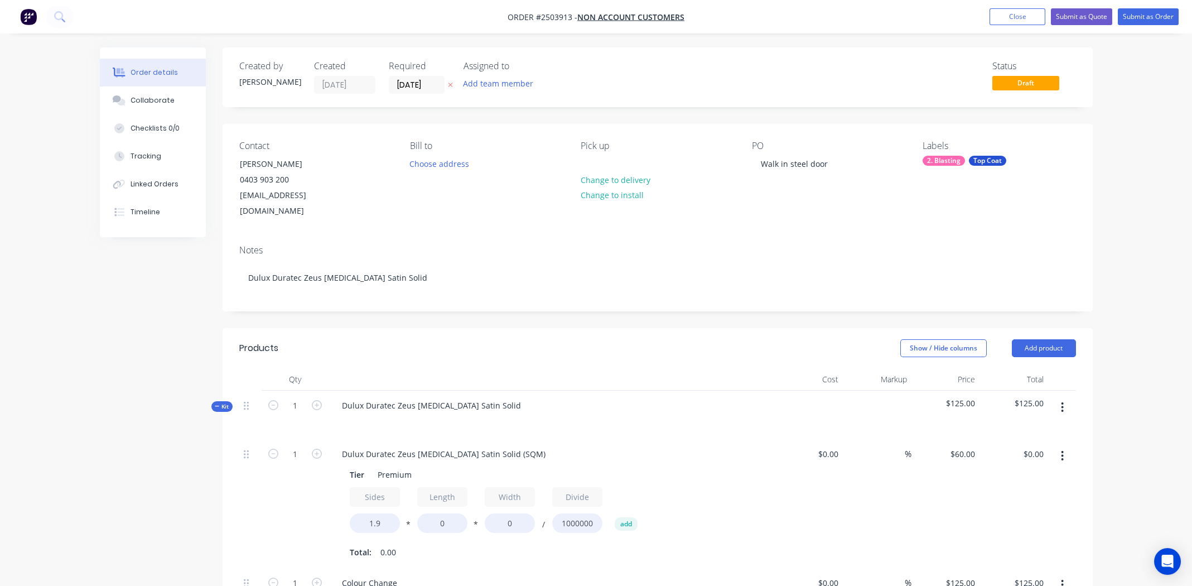
click at [1064, 450] on icon "button" at bounding box center [1062, 456] width 3 height 12
click at [452, 513] on input "0" at bounding box center [442, 523] width 50 height 20
click at [445, 513] on input "0" at bounding box center [442, 523] width 50 height 20
type input "2000"
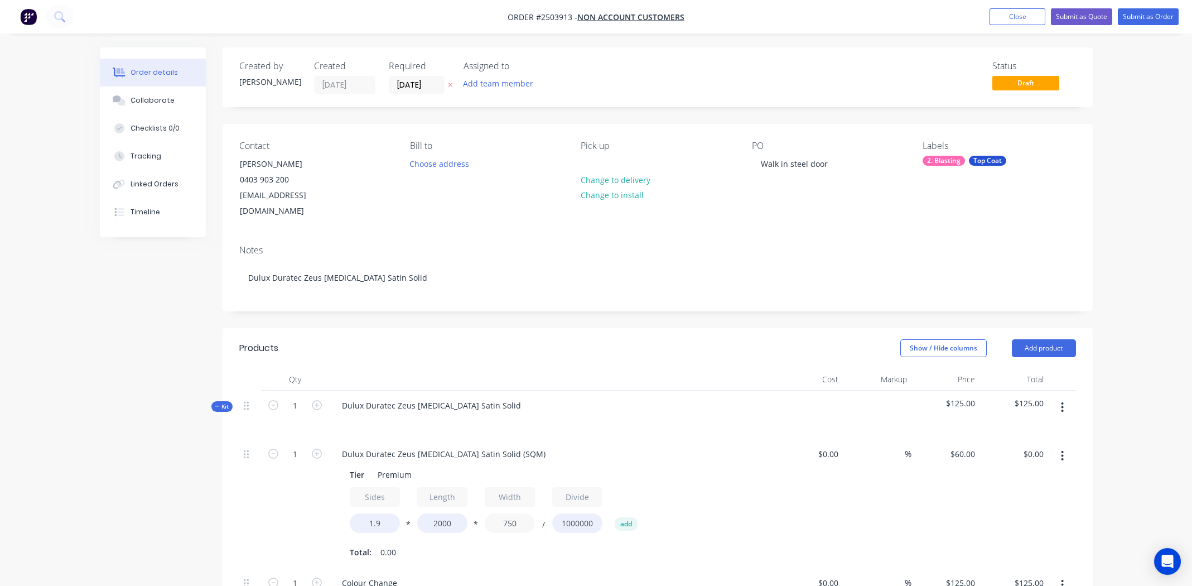
type input "750"
type input "$171.00"
click at [760, 464] on div "Tier Premium Sides 1.9 * Length 2000 * Width 750 / Divide 1000000 add Total: 0.…" at bounding box center [551, 512] width 437 height 96
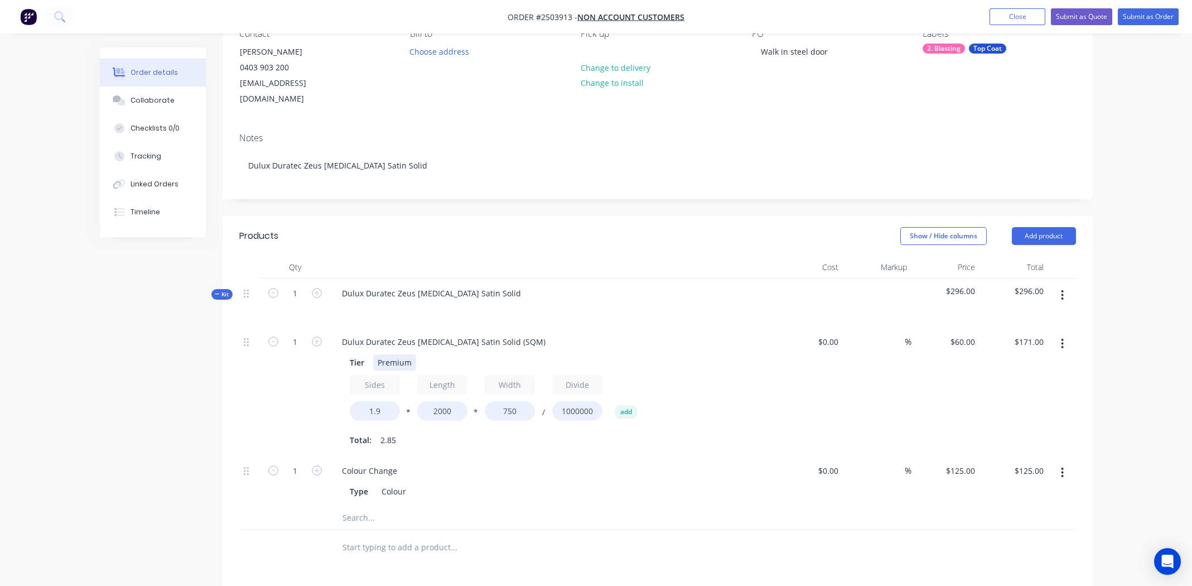
scroll to position [113, 0]
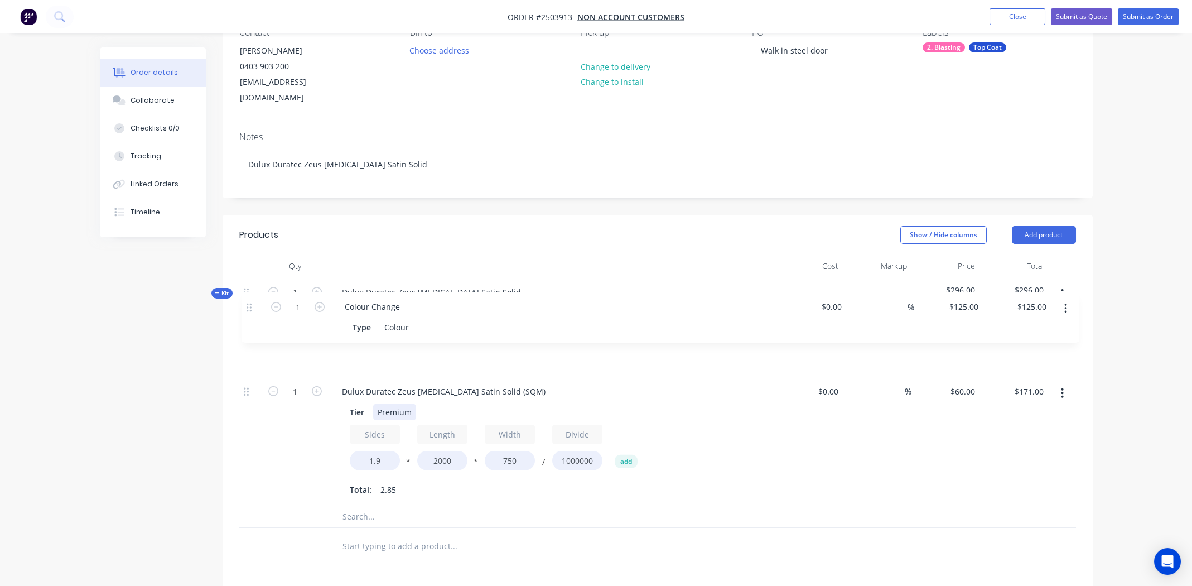
drag, startPoint x: 247, startPoint y: 455, endPoint x: 252, endPoint y: 304, distance: 150.7
click at [252, 304] on div "Kit 1 Dulux Duratec Zeus Talc Satin Solid $296.00 $296.00 1 Dulux Duratec Zeus …" at bounding box center [657, 402] width 837 height 251
click at [1059, 284] on button "button" at bounding box center [1062, 294] width 26 height 20
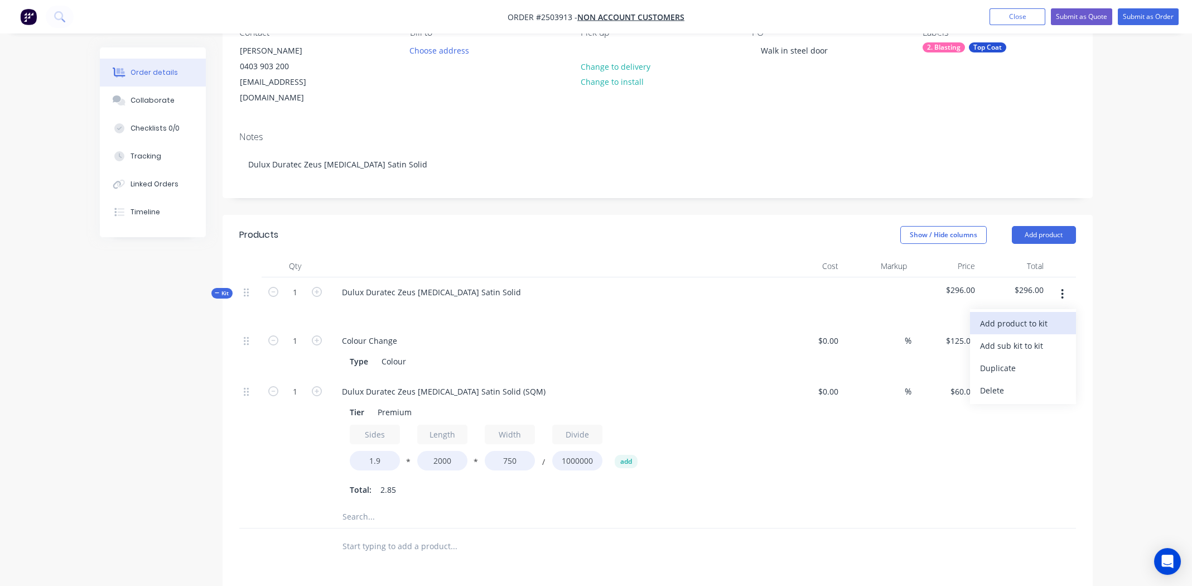
click at [1039, 315] on div "Add product to kit" at bounding box center [1023, 323] width 86 height 16
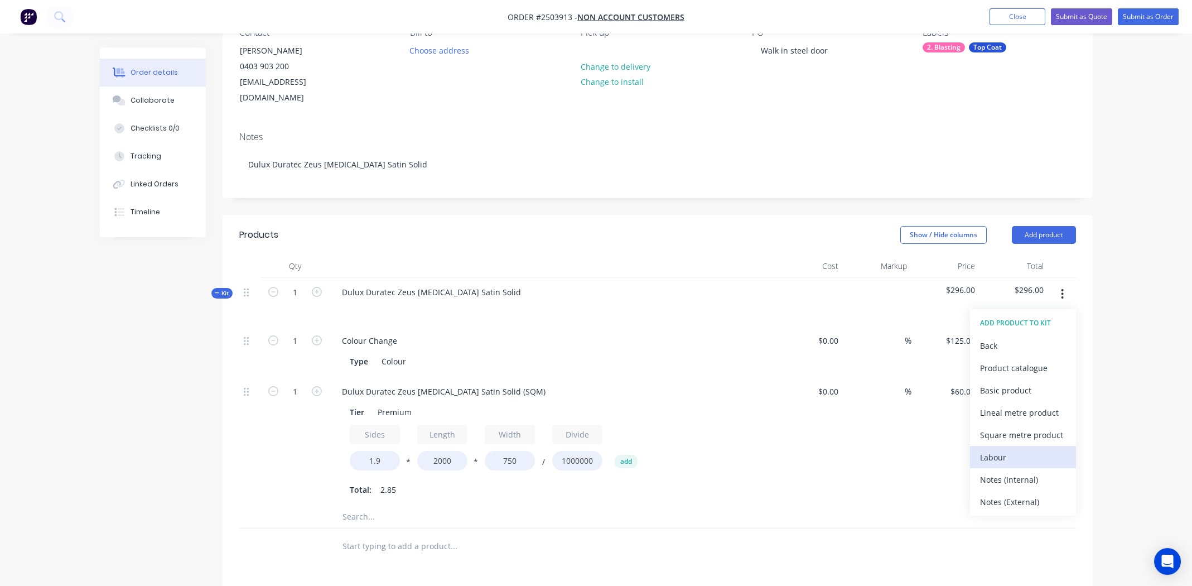
click at [1016, 449] on div "Labour" at bounding box center [1023, 457] width 86 height 16
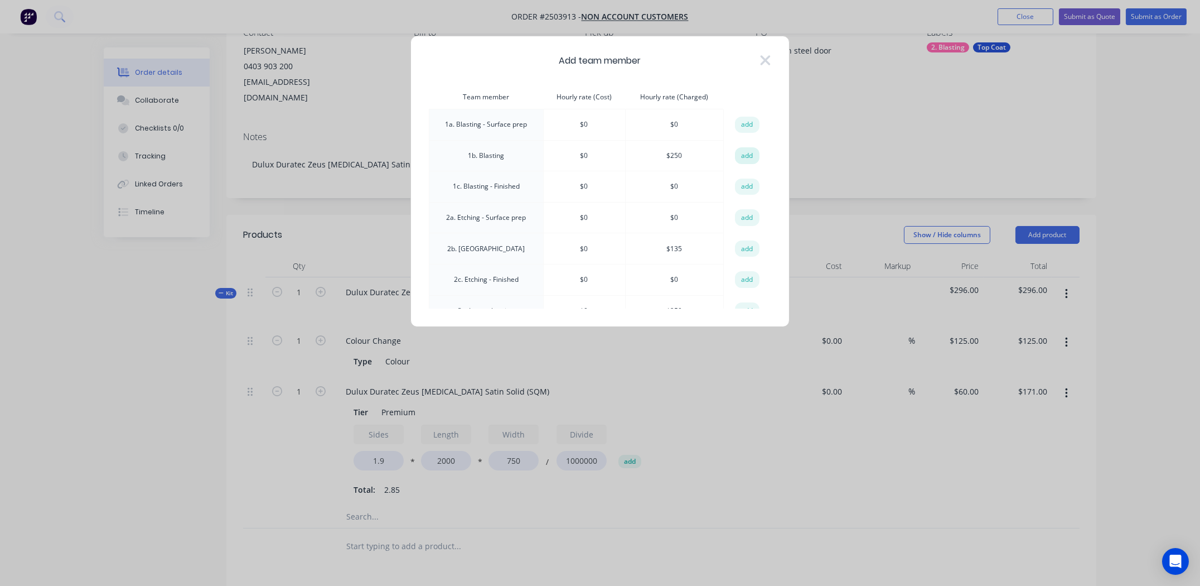
click at [744, 155] on button "add" at bounding box center [747, 155] width 25 height 17
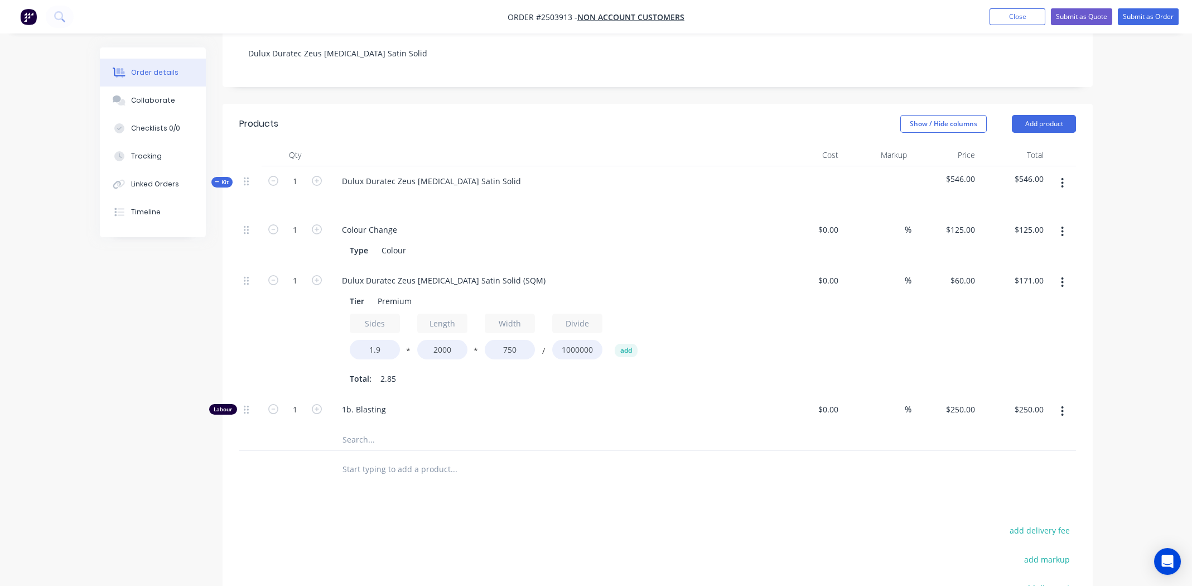
scroll to position [225, 0]
click at [289, 238] on input "1" at bounding box center [295, 229] width 29 height 17
type input "0.75"
type input "$187.50"
click at [595, 497] on div "Products Show / Hide columns Add product Qty Cost Markup Price Total Kit 1 Dulu…" at bounding box center [658, 428] width 870 height 651
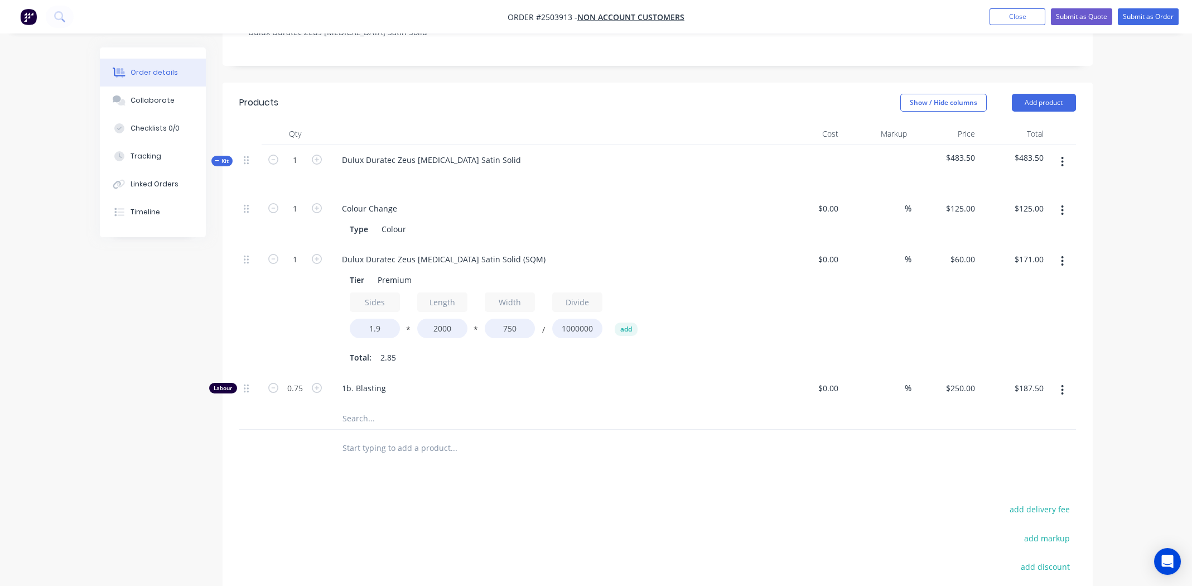
scroll to position [226, 0]
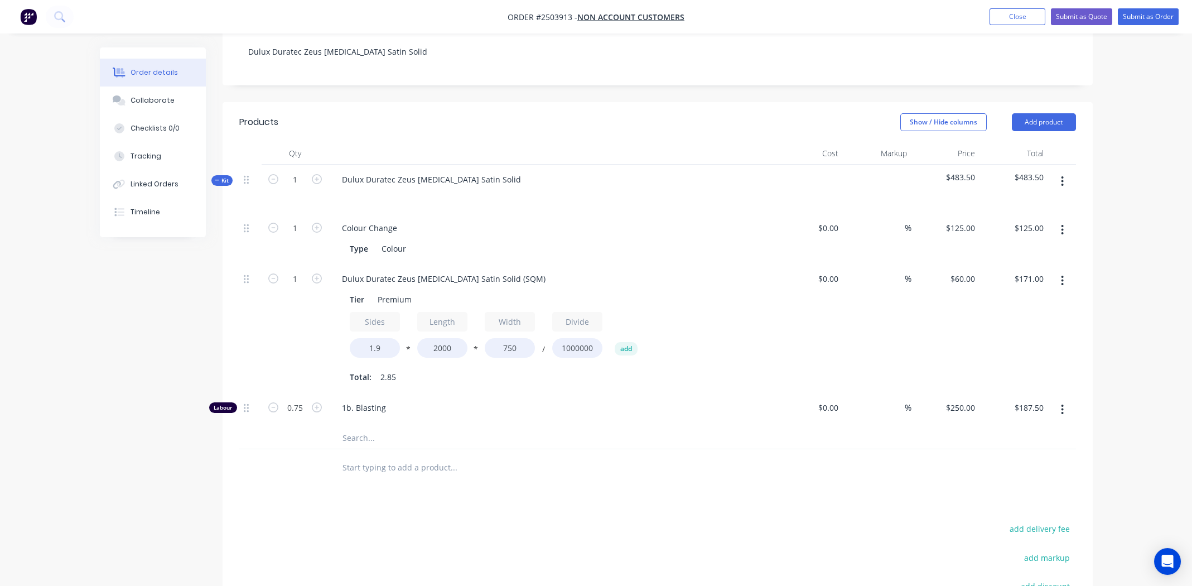
click at [593, 426] on div at bounding box center [500, 437] width 335 height 22
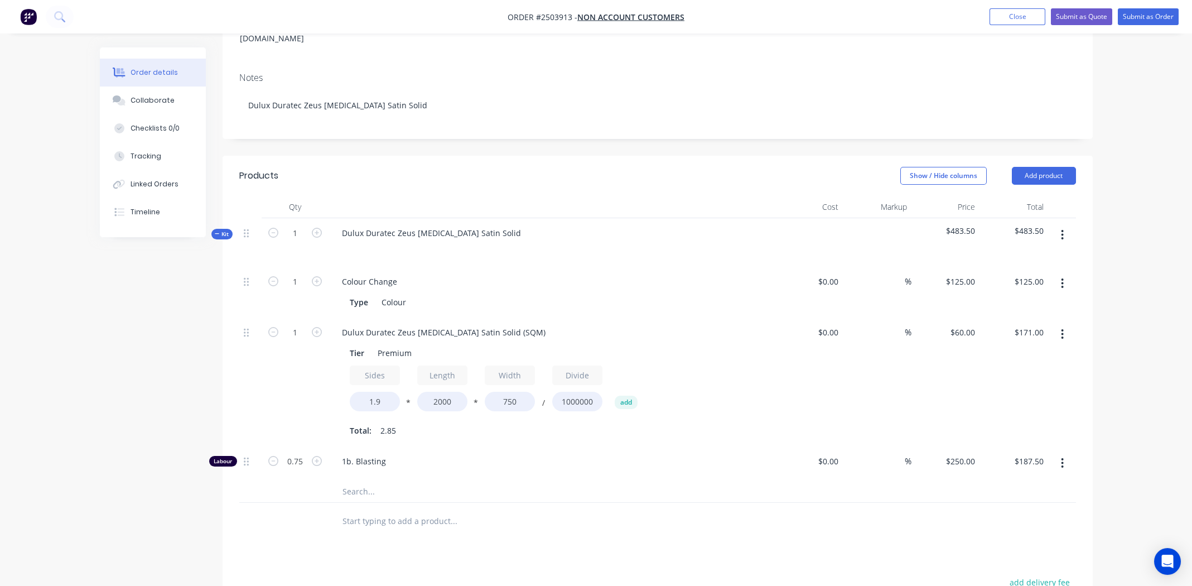
scroll to position [170, 0]
click at [560, 482] on input "text" at bounding box center [453, 493] width 223 height 22
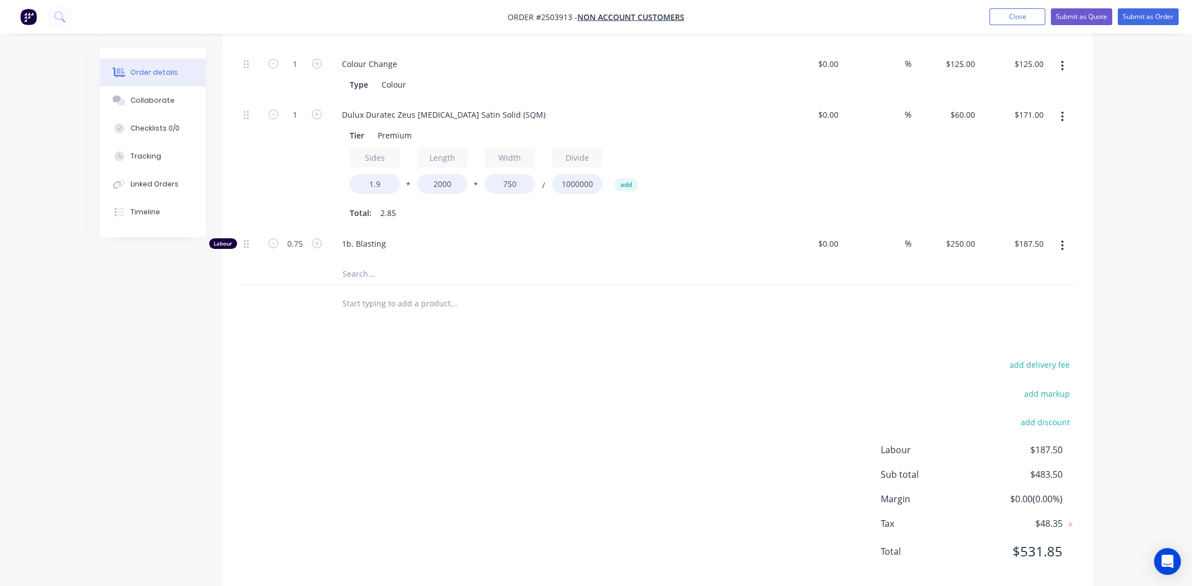
scroll to position [390, 0]
click at [637, 357] on div "add delivery fee add markup add discount Labour $187.50 Sub total $483.50 Margi…" at bounding box center [657, 464] width 837 height 215
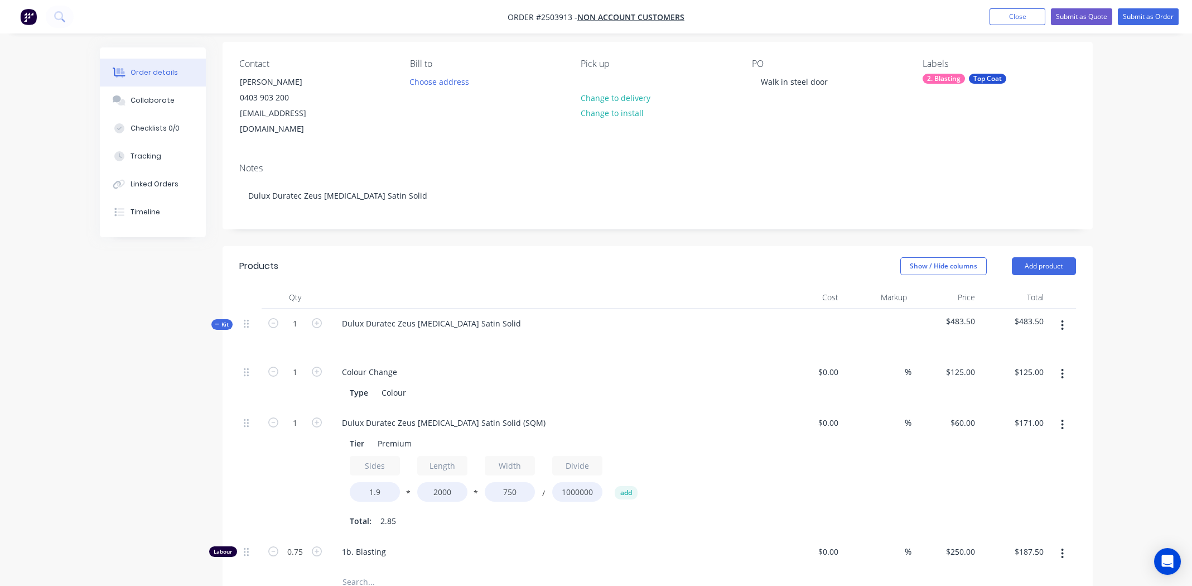
scroll to position [111, 0]
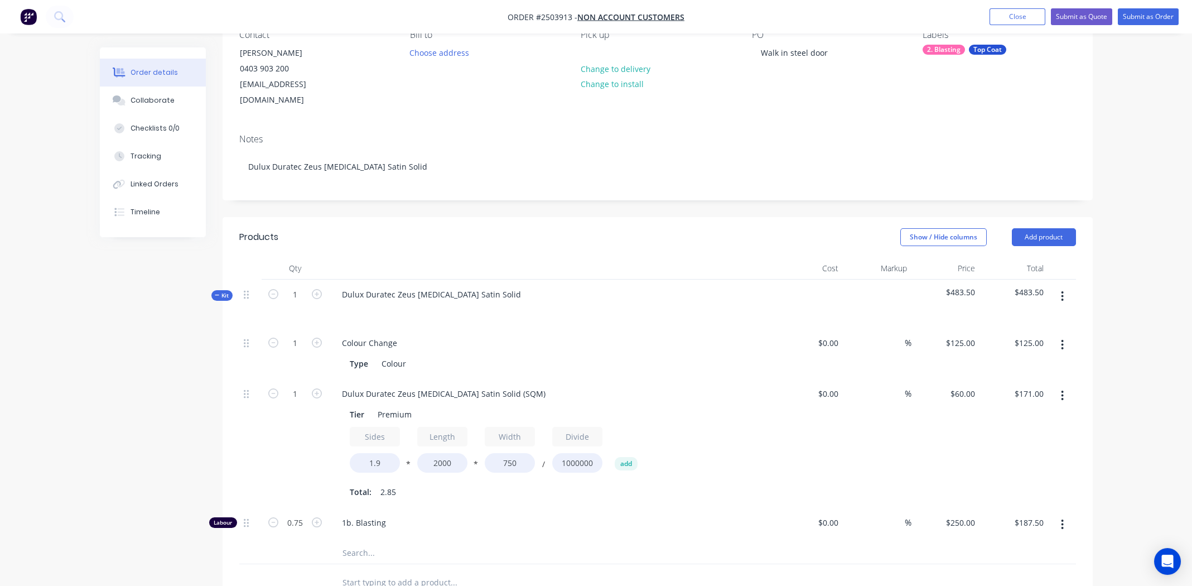
click at [965, 397] on div "$60.00 $60.00" at bounding box center [945, 443] width 69 height 129
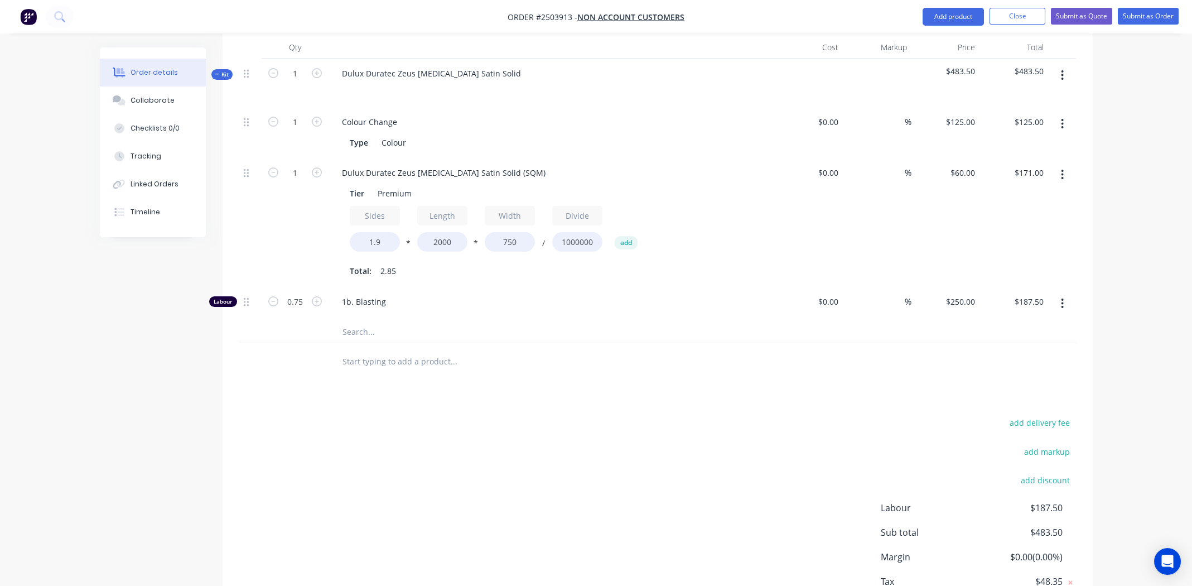
scroll to position [335, 0]
click at [644, 437] on div "add delivery fee add markup add discount Labour $187.50 Sub total $483.50 Margi…" at bounding box center [657, 519] width 837 height 215
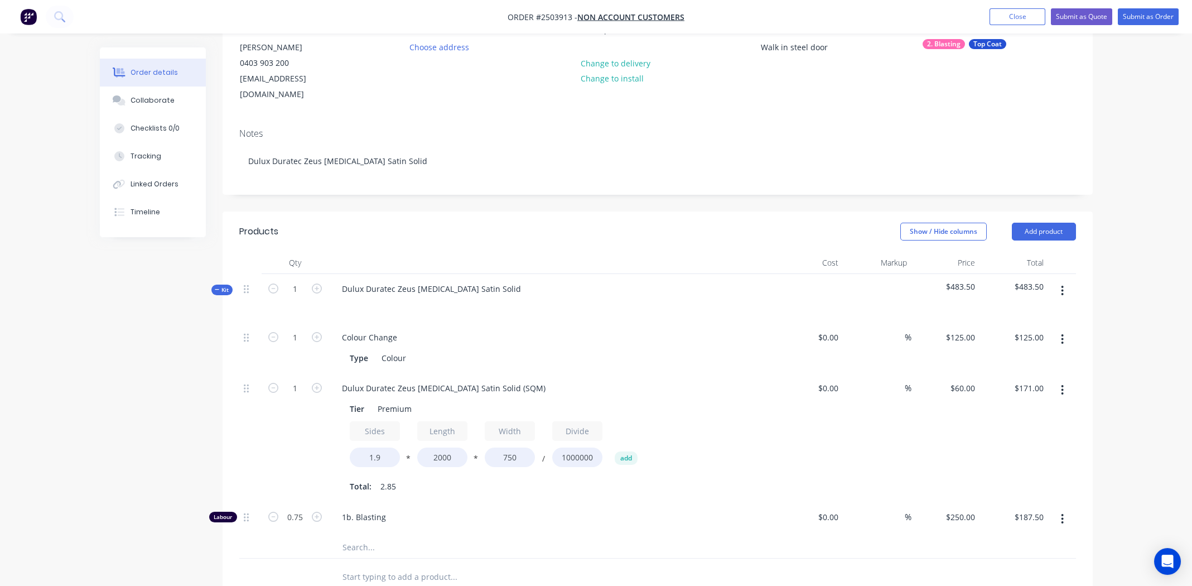
scroll to position [167, 0]
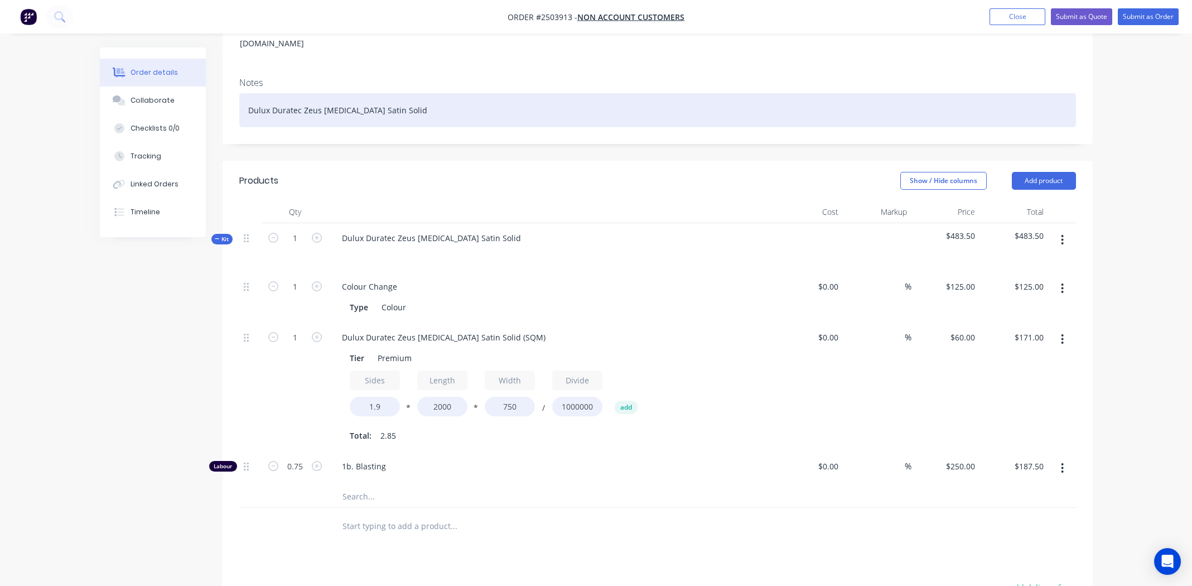
click at [522, 93] on div "Dulux Duratec Zeus Talc Satin Solid" at bounding box center [657, 110] width 837 height 34
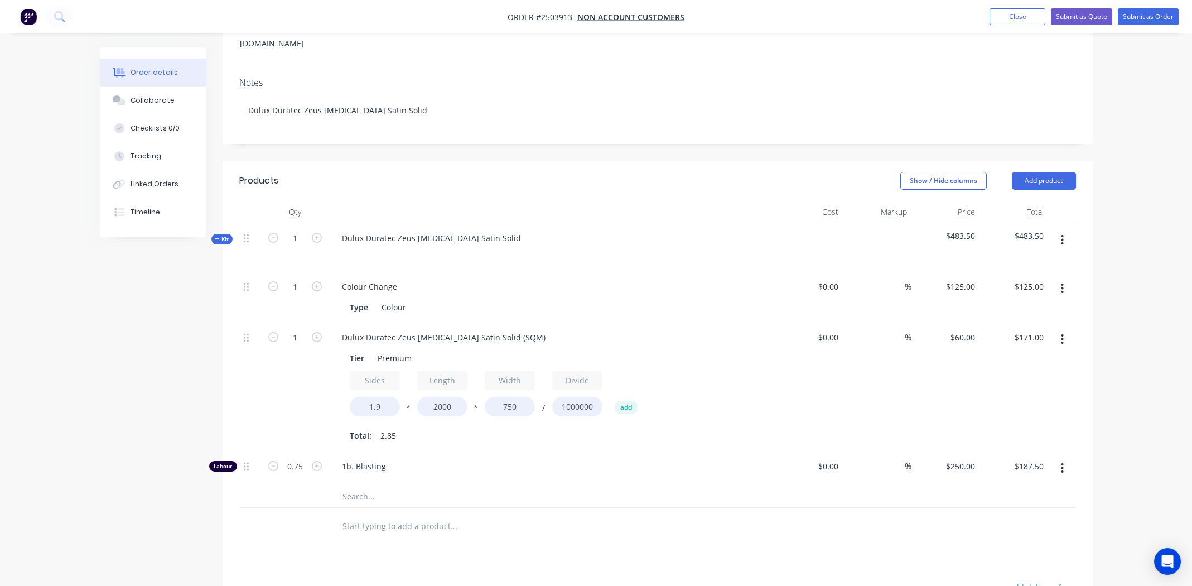
click at [689, 451] on div "1b. Blasting" at bounding box center [552, 468] width 446 height 34
click at [565, 461] on div "1b. Blasting" at bounding box center [552, 468] width 446 height 34
click at [399, 460] on span "1b. Blasting" at bounding box center [556, 466] width 428 height 12
click at [496, 329] on div "Dulux Duratec Zeus Talc Satin Solid (SQM)" at bounding box center [443, 337] width 221 height 16
click at [498, 329] on div "Dulux Duratec Zeus Talc Satin Solid (SQM)" at bounding box center [443, 337] width 221 height 16
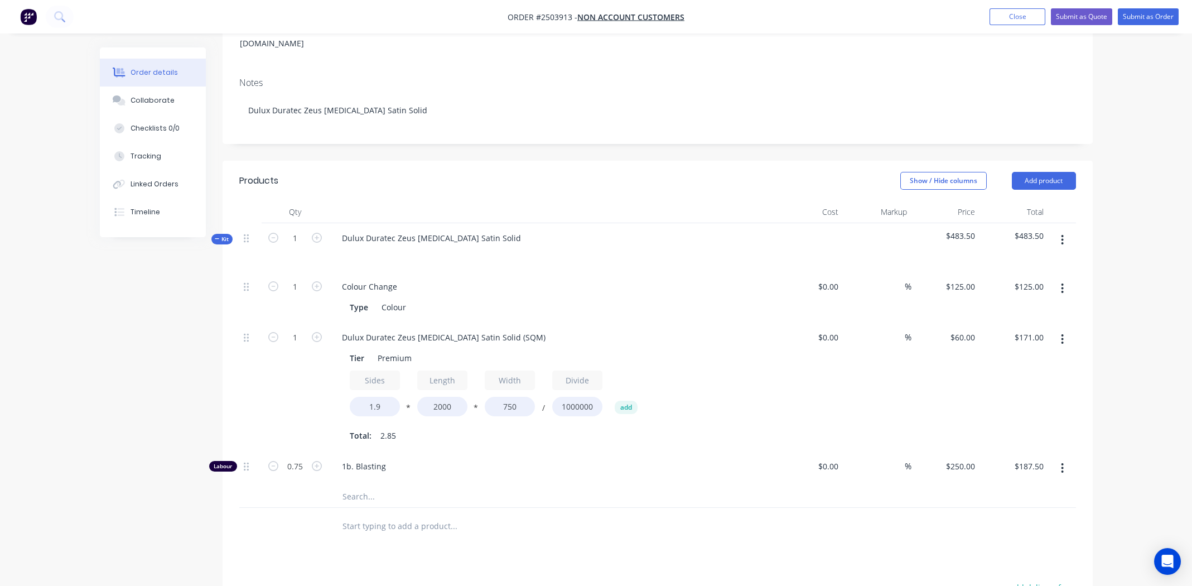
click at [1061, 282] on icon "button" at bounding box center [1062, 288] width 3 height 12
click at [994, 354] on div "Delete" at bounding box center [1023, 362] width 86 height 16
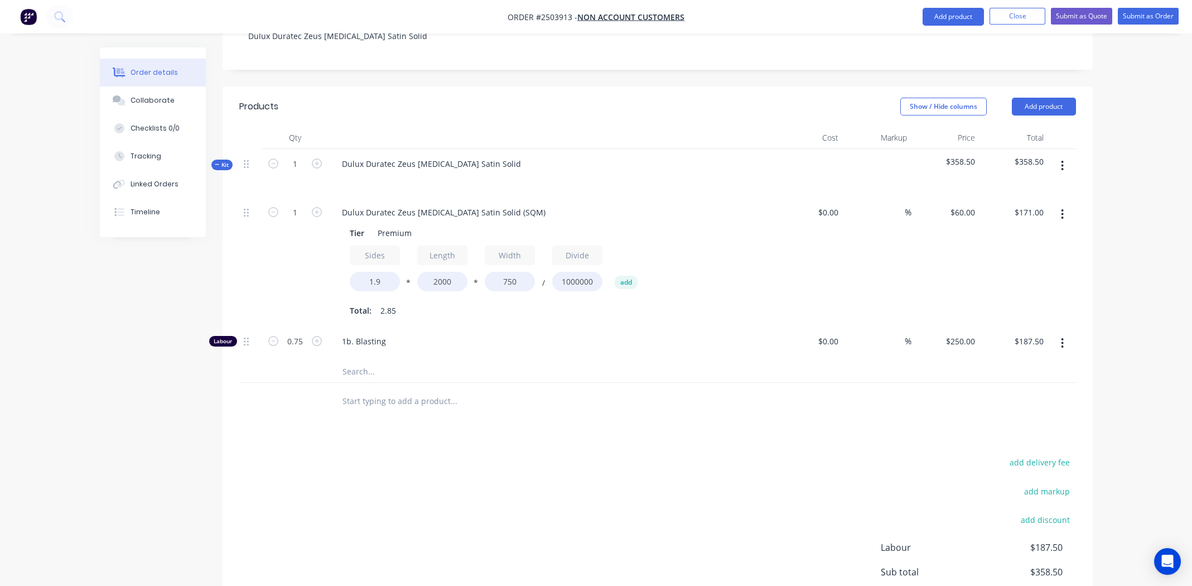
scroll to position [342, 0]
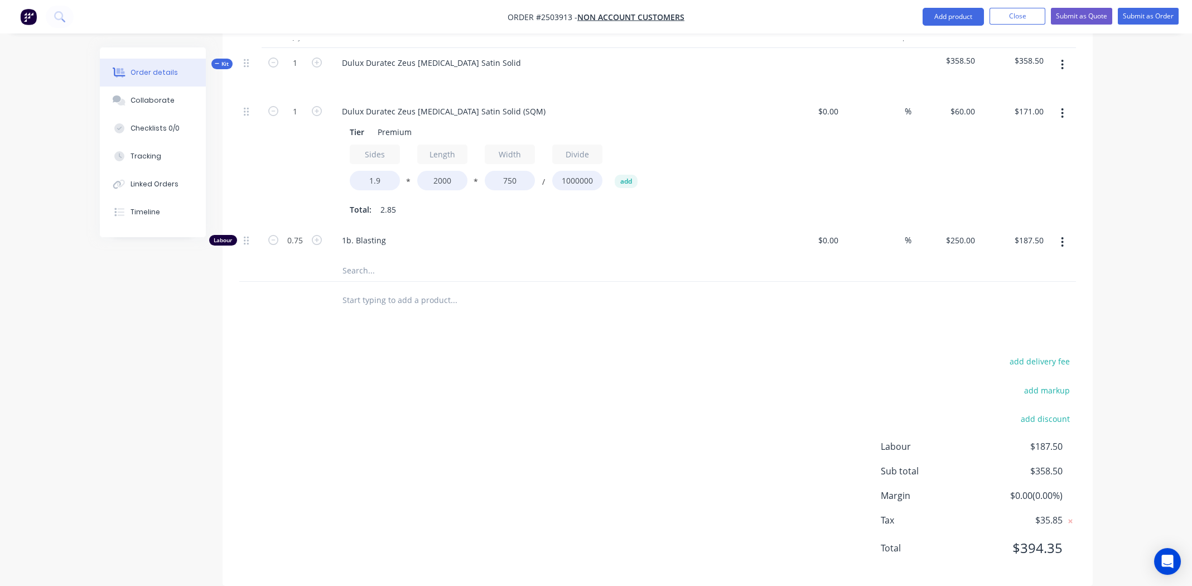
click at [613, 387] on div "add delivery fee add markup add discount Labour $187.50 Sub total $358.50 Margi…" at bounding box center [657, 461] width 837 height 215
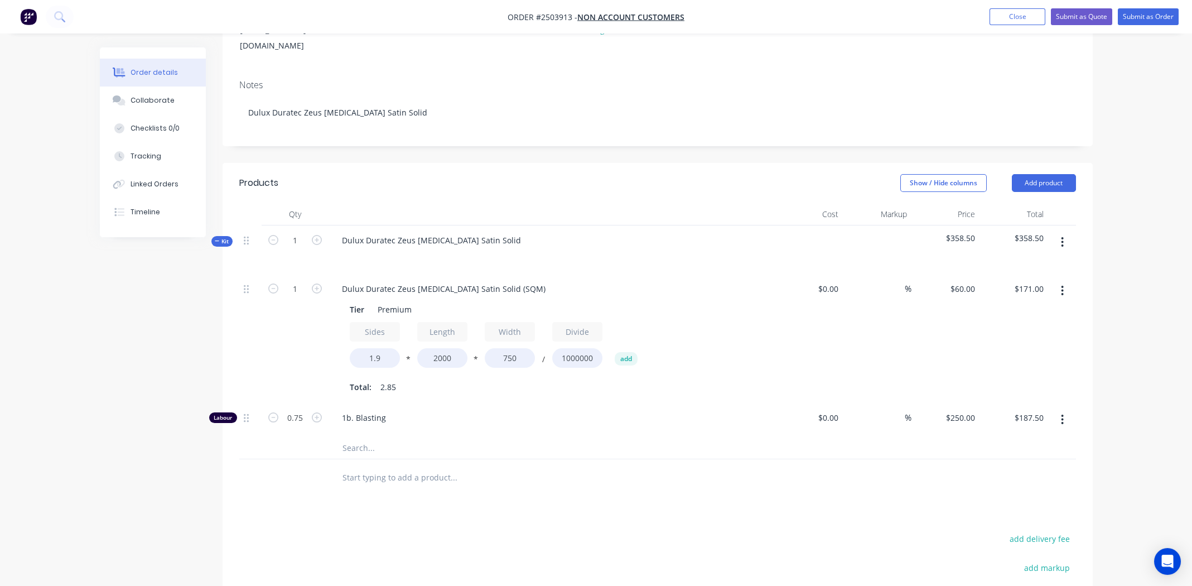
scroll to position [167, 0]
click at [635, 406] on div "1b. Blasting" at bounding box center [552, 417] width 446 height 34
click at [686, 409] on span "1b. Blasting" at bounding box center [556, 415] width 428 height 12
click at [1063, 235] on icon "button" at bounding box center [1062, 240] width 2 height 10
click at [1042, 261] on div "Add product to kit" at bounding box center [1023, 269] width 86 height 16
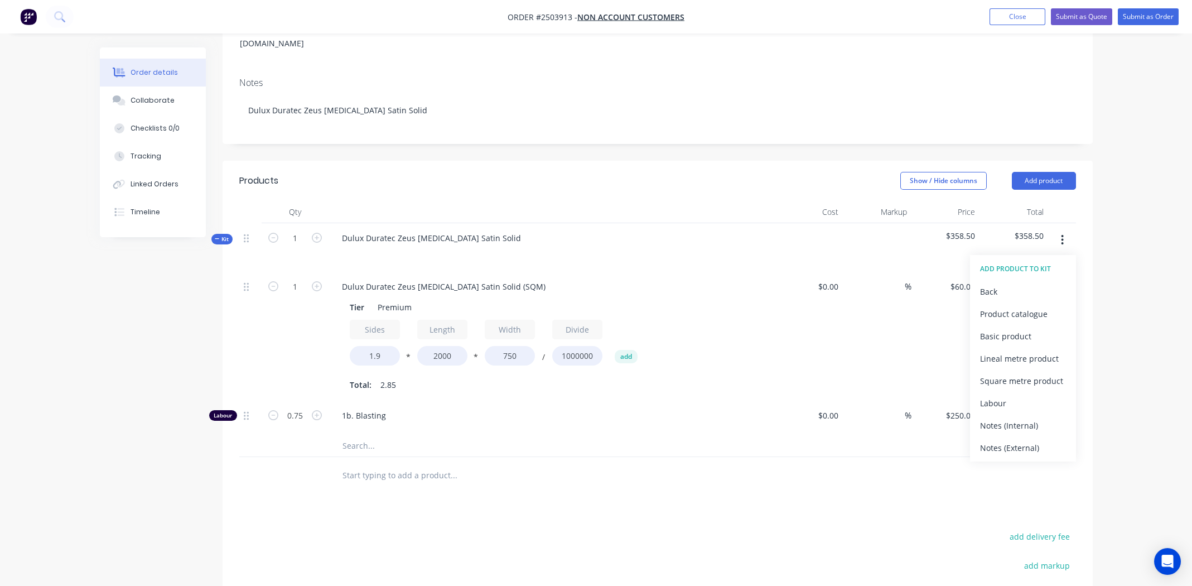
click at [1062, 235] on icon "button" at bounding box center [1062, 240] width 2 height 10
click at [1062, 234] on icon "button" at bounding box center [1062, 240] width 3 height 12
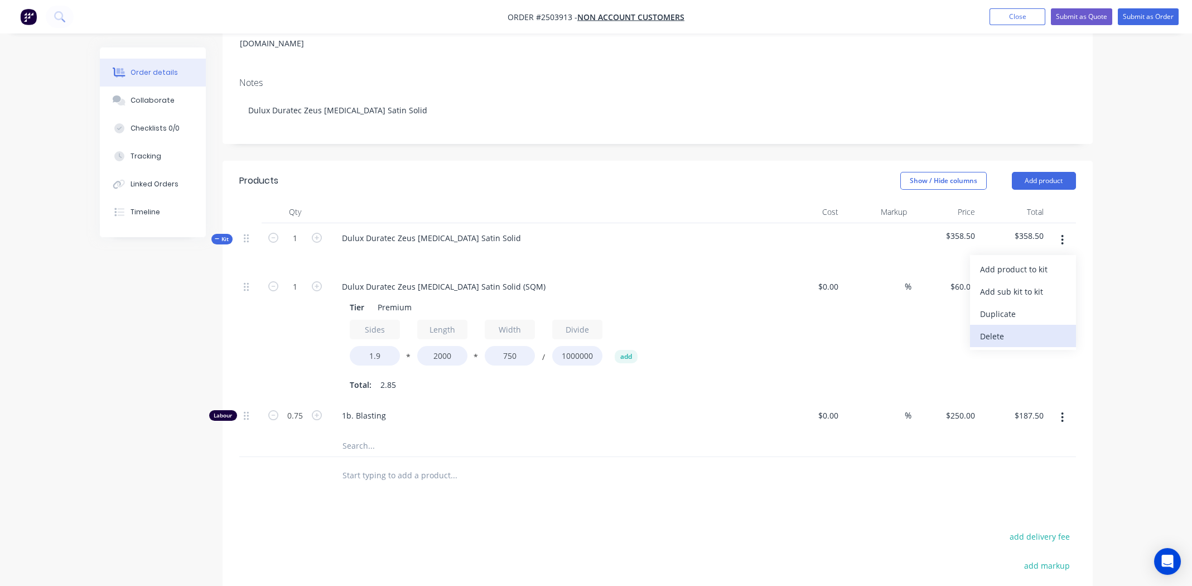
click at [1010, 325] on button "Delete" at bounding box center [1023, 336] width 106 height 22
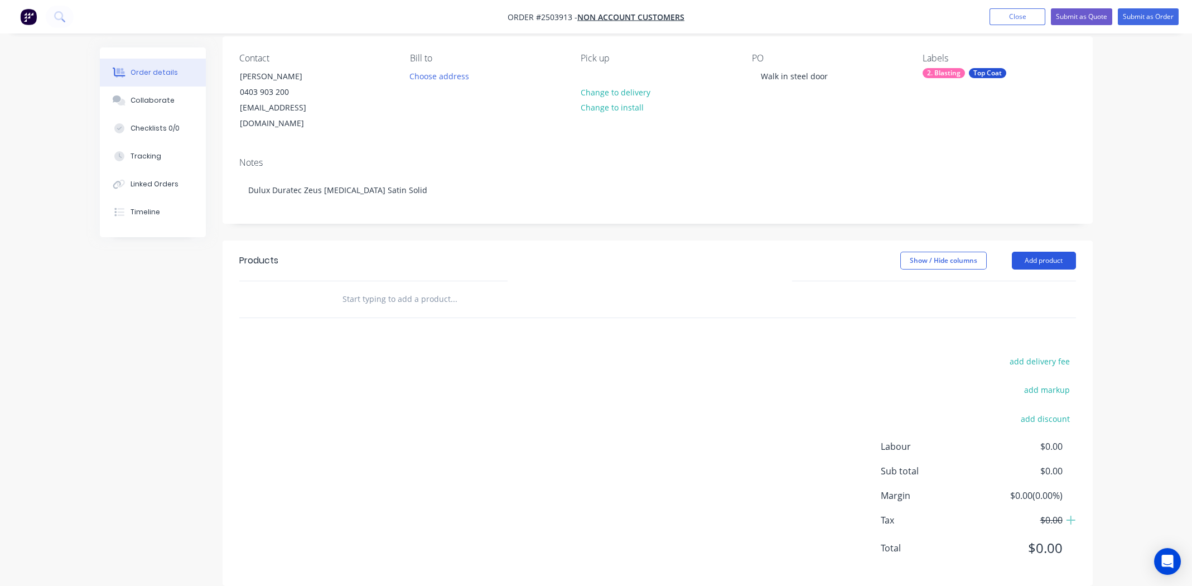
click at [1050, 252] on button "Add product" at bounding box center [1044, 261] width 64 height 18
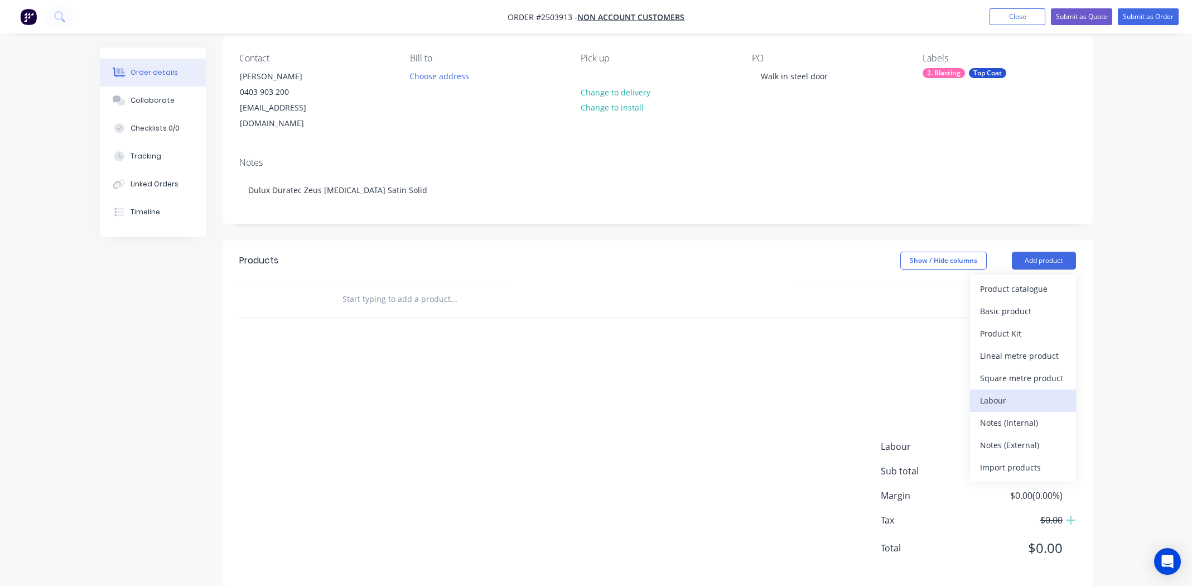
click at [1016, 392] on div "Labour" at bounding box center [1023, 400] width 86 height 16
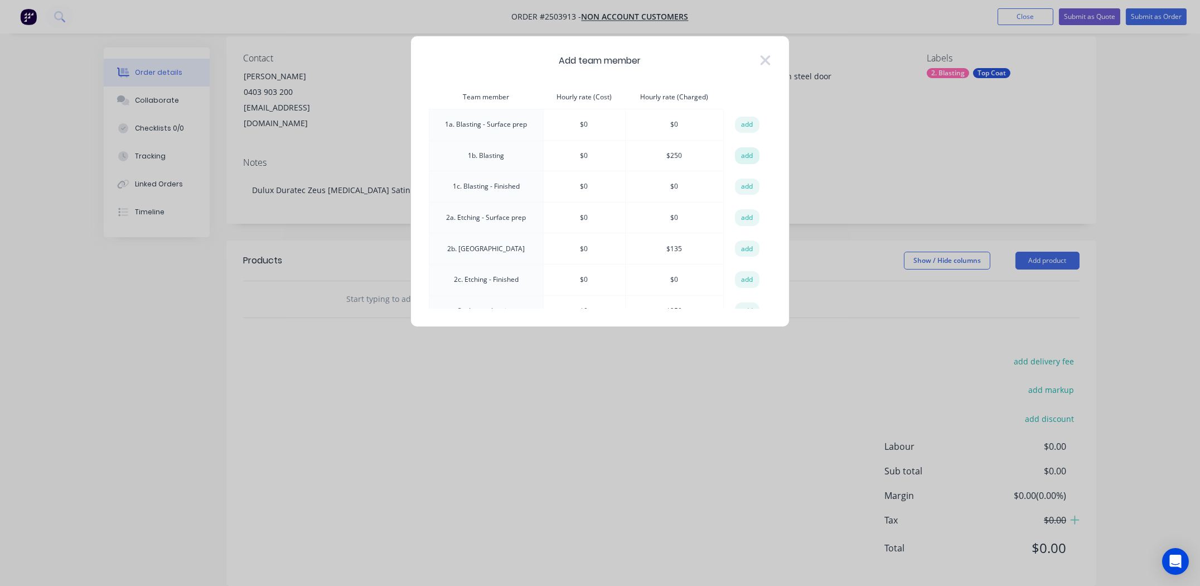
click at [751, 151] on button "add" at bounding box center [747, 155] width 25 height 17
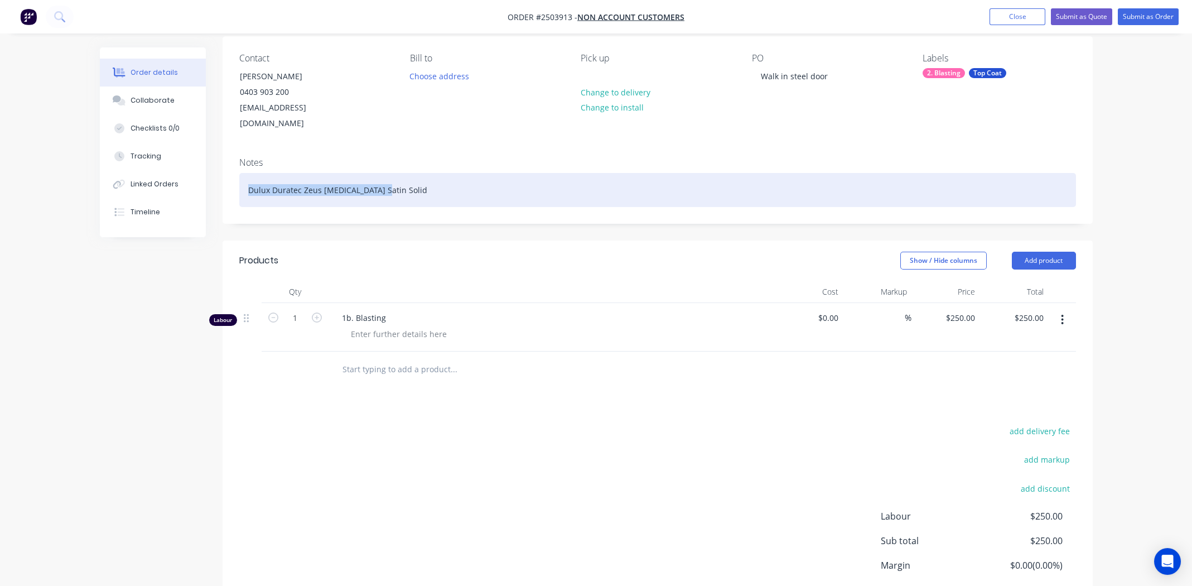
drag, startPoint x: 390, startPoint y: 172, endPoint x: 274, endPoint y: 163, distance: 116.9
click at [230, 163] on div "Notes Dulux Duratec Zeus Talc Satin Solid" at bounding box center [658, 185] width 870 height 75
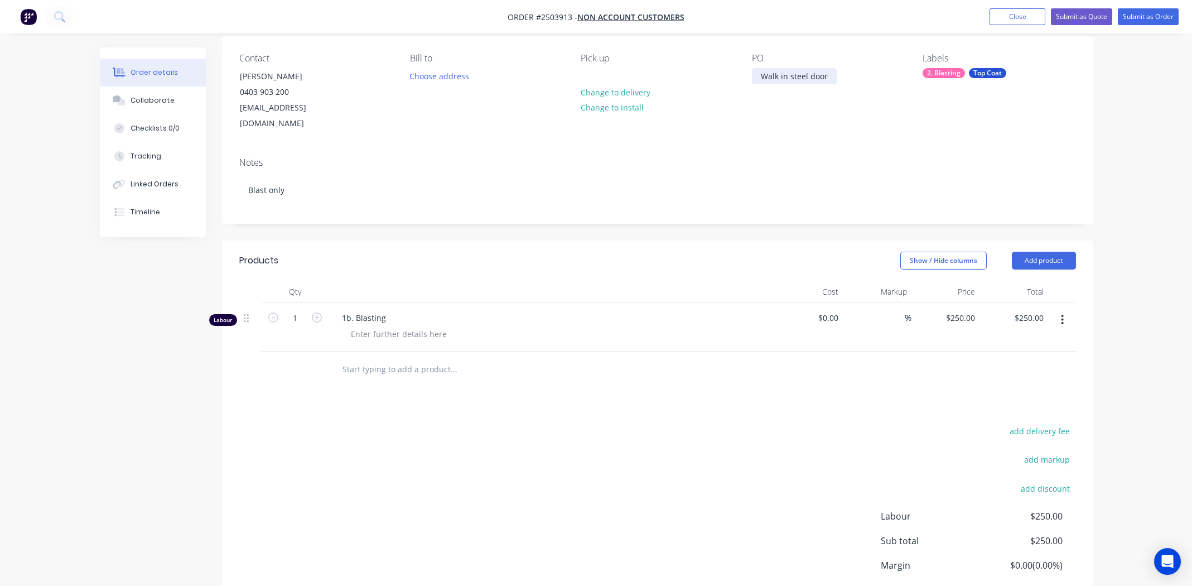
click at [826, 74] on div "Walk in steel door" at bounding box center [794, 76] width 85 height 16
click at [996, 69] on div "Top Coat" at bounding box center [987, 73] width 37 height 10
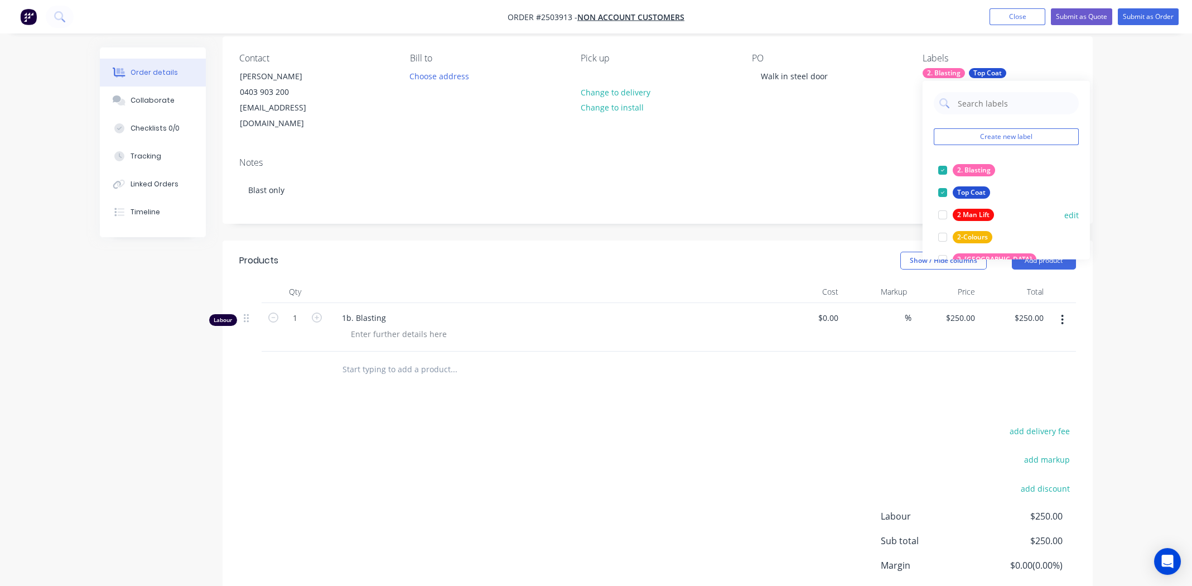
click at [942, 189] on div at bounding box center [942, 192] width 22 height 22
click at [826, 73] on div "Walk in steel door" at bounding box center [794, 76] width 85 height 16
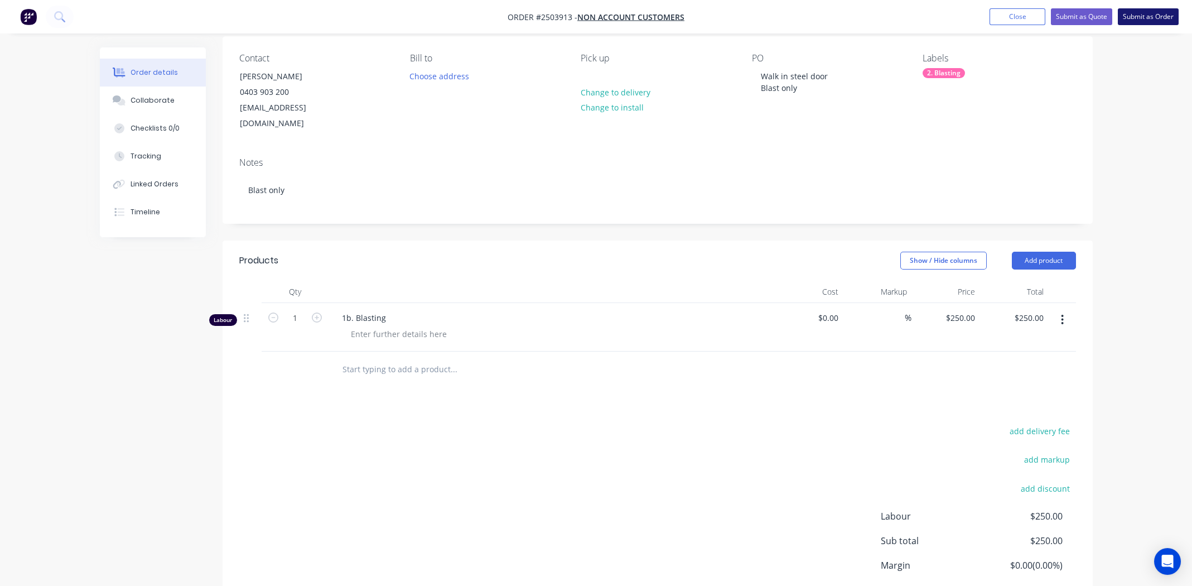
click at [1143, 17] on button "Submit as Order" at bounding box center [1148, 16] width 61 height 17
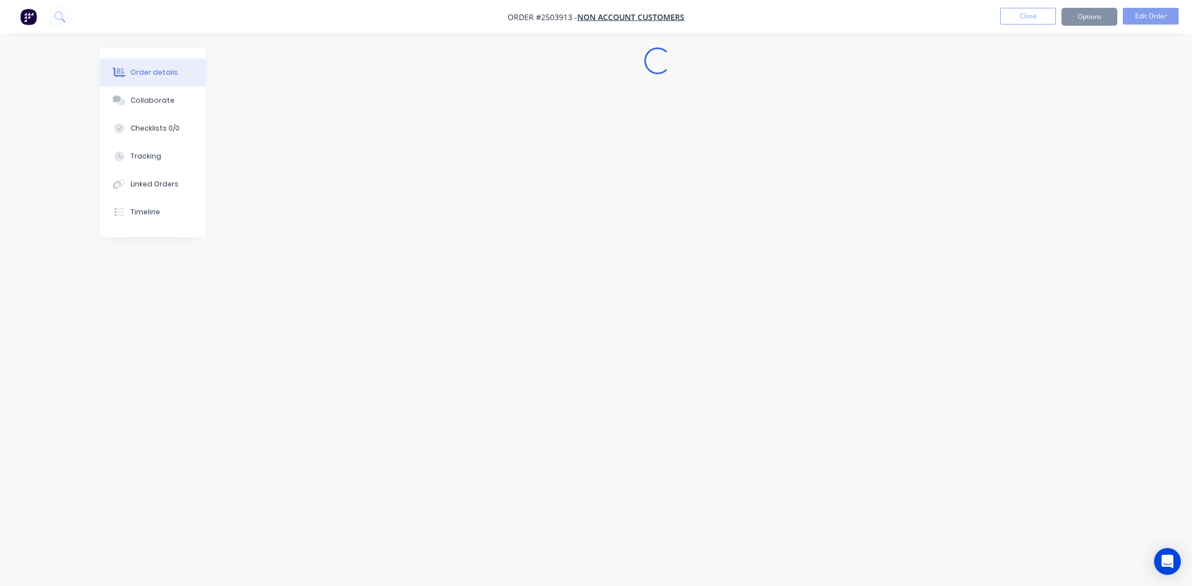
scroll to position [0, 0]
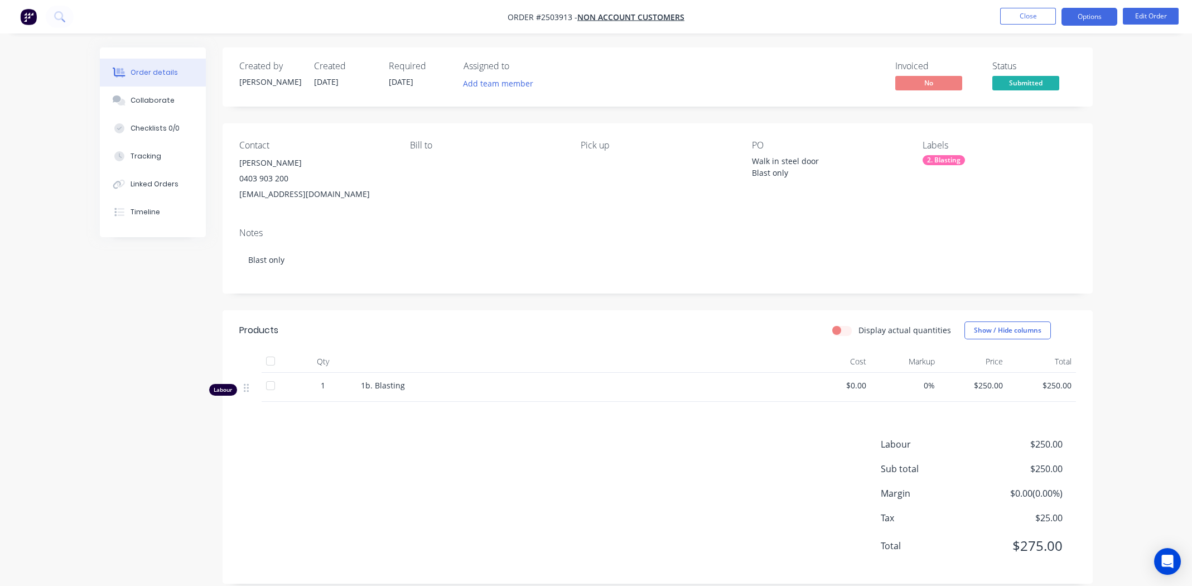
click at [1089, 13] on button "Options" at bounding box center [1089, 17] width 56 height 18
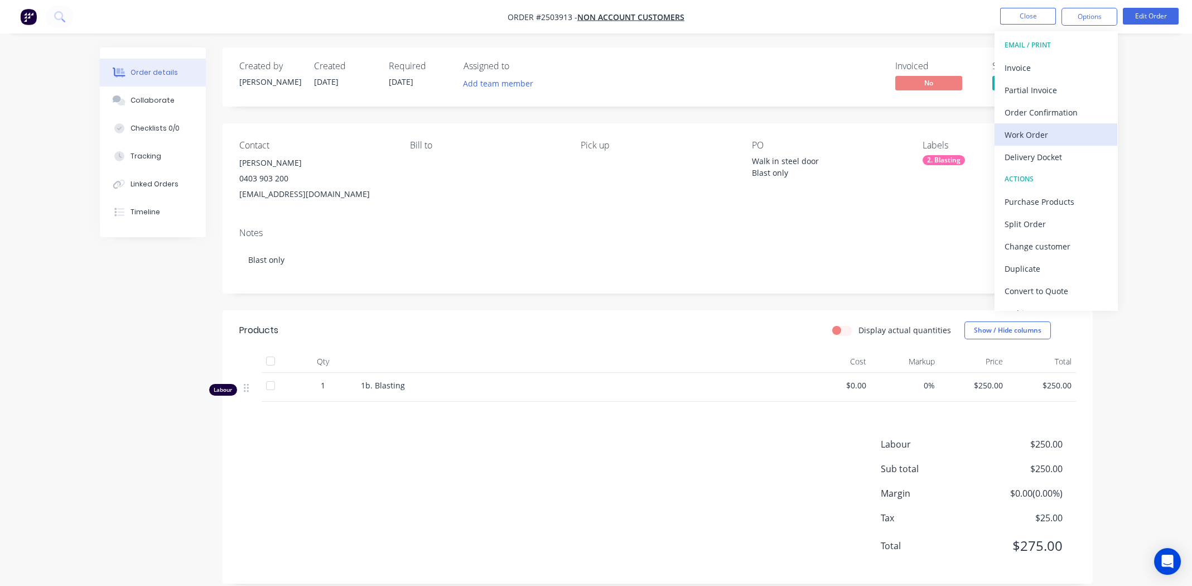
click at [1018, 132] on div "Work Order" at bounding box center [1056, 135] width 103 height 16
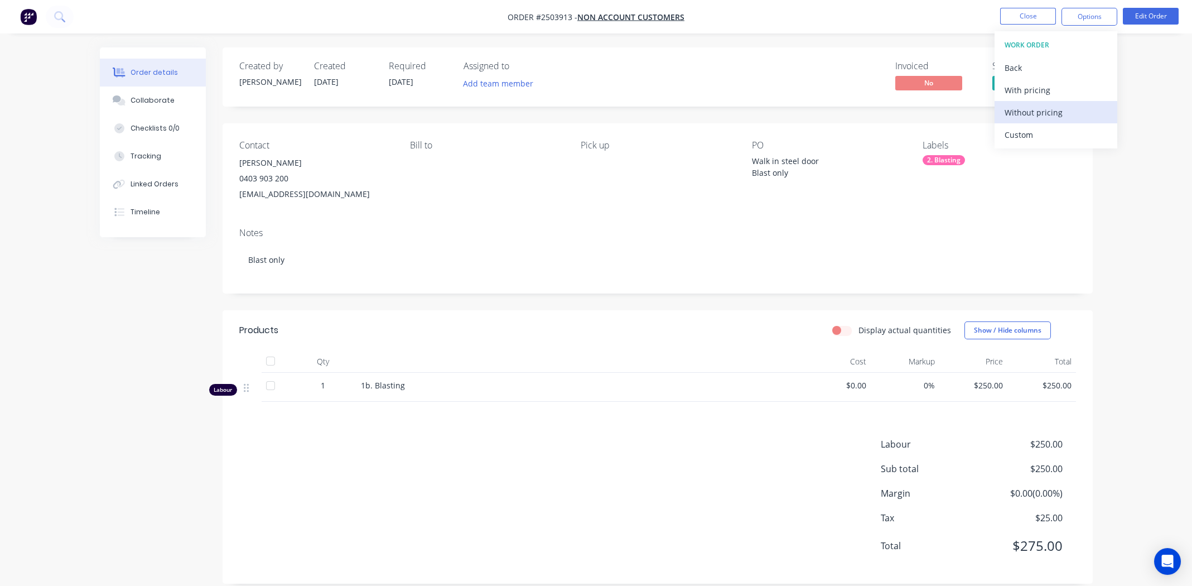
click at [1022, 110] on div "Without pricing" at bounding box center [1056, 112] width 103 height 16
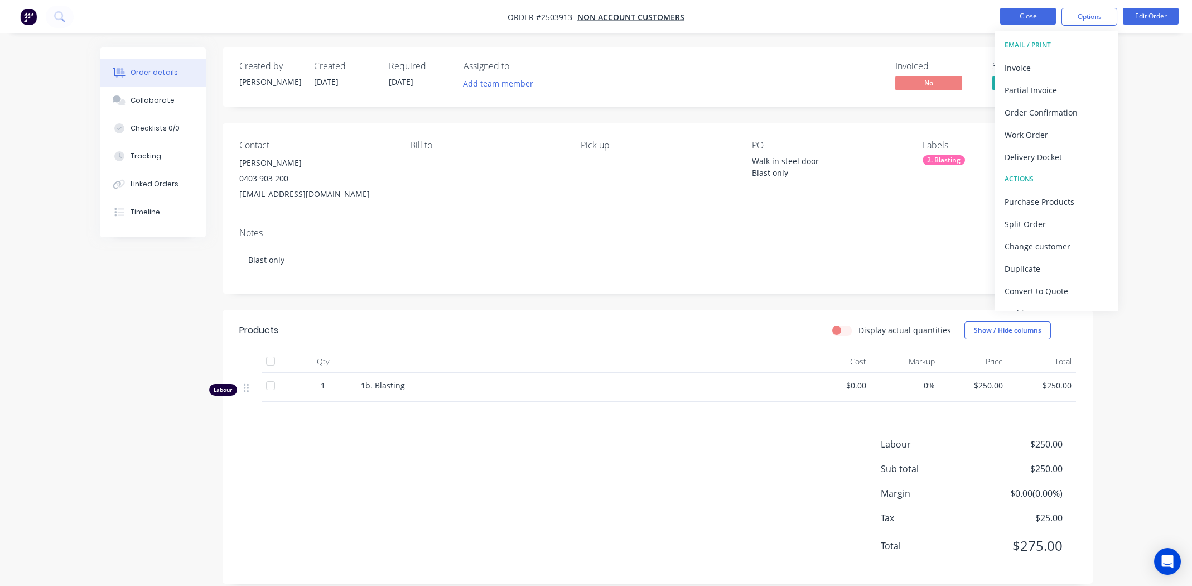
click at [1039, 17] on button "Close" at bounding box center [1028, 16] width 56 height 17
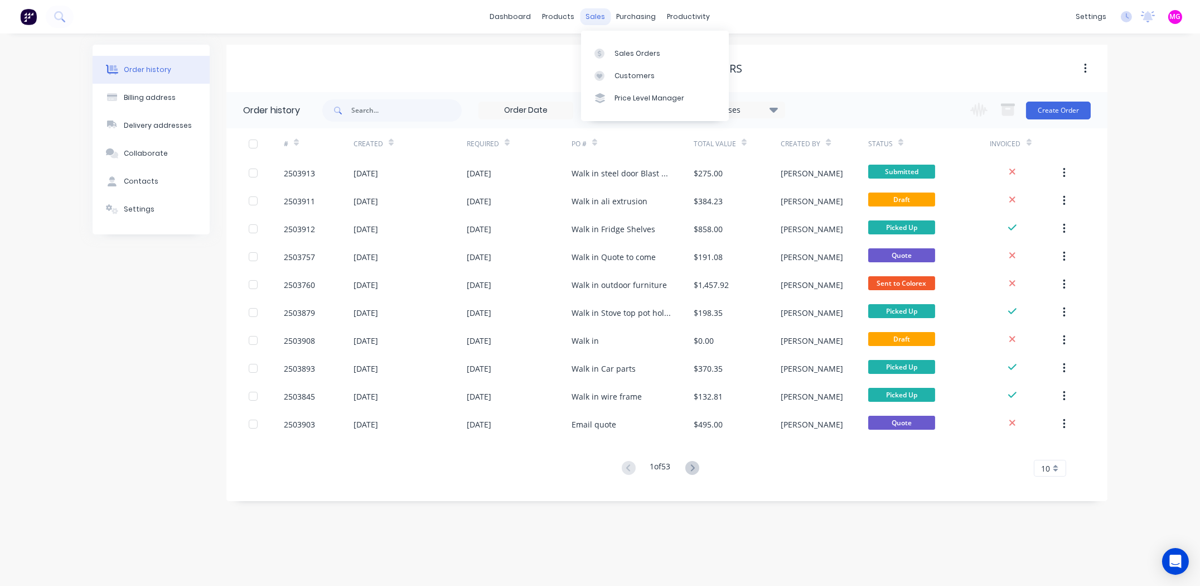
click at [593, 22] on div "sales" at bounding box center [596, 16] width 31 height 17
click at [632, 57] on div "Sales Orders" at bounding box center [638, 54] width 46 height 10
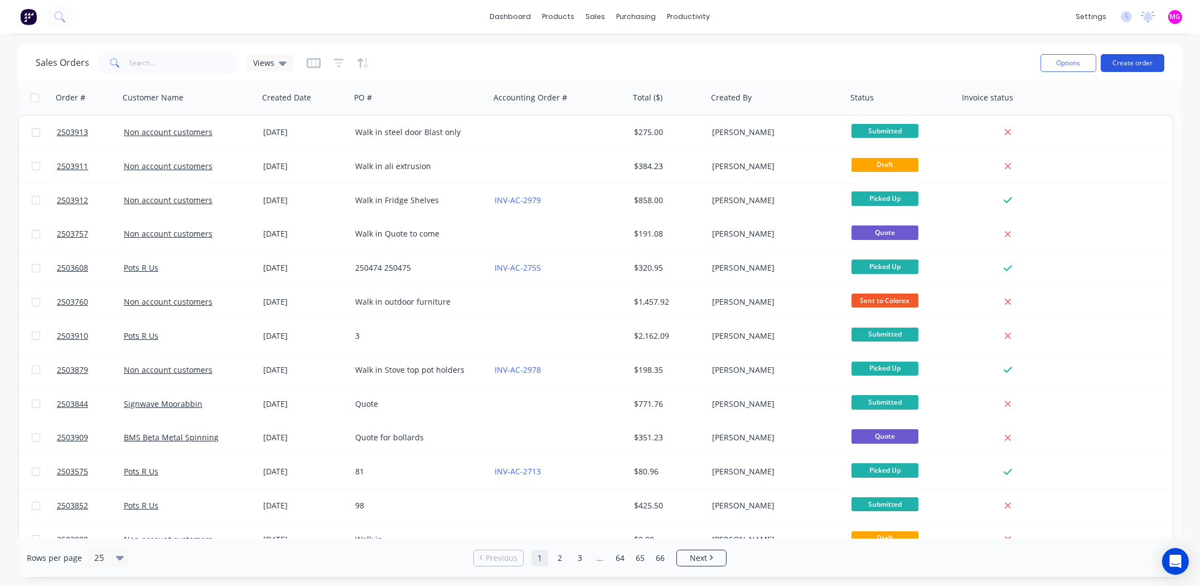
click at [1132, 64] on button "Create order" at bounding box center [1133, 63] width 64 height 18
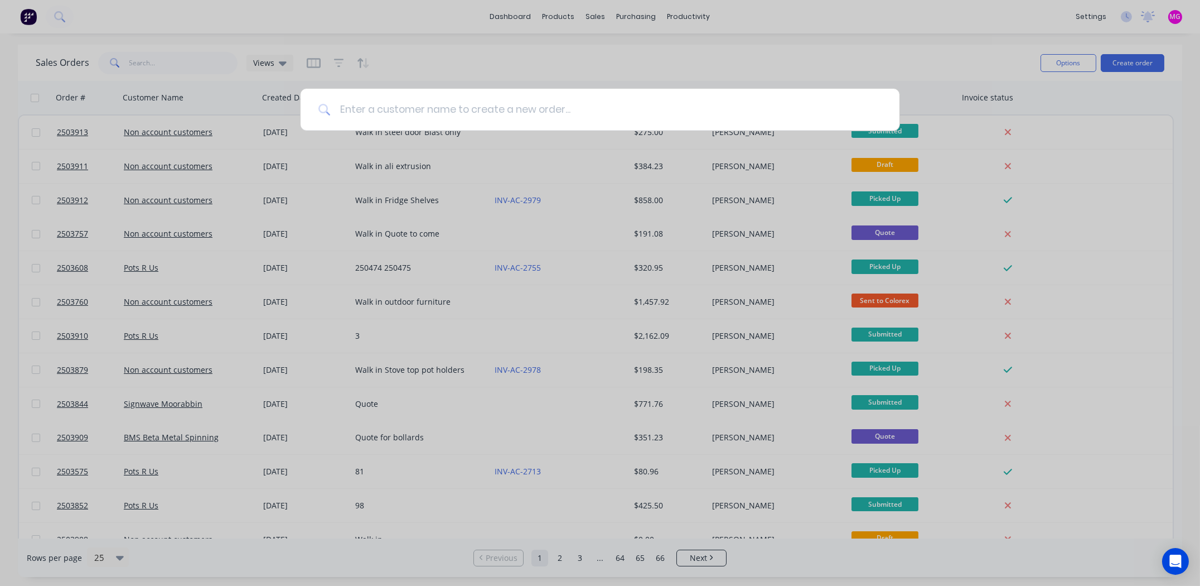
click at [500, 103] on input at bounding box center [606, 110] width 551 height 42
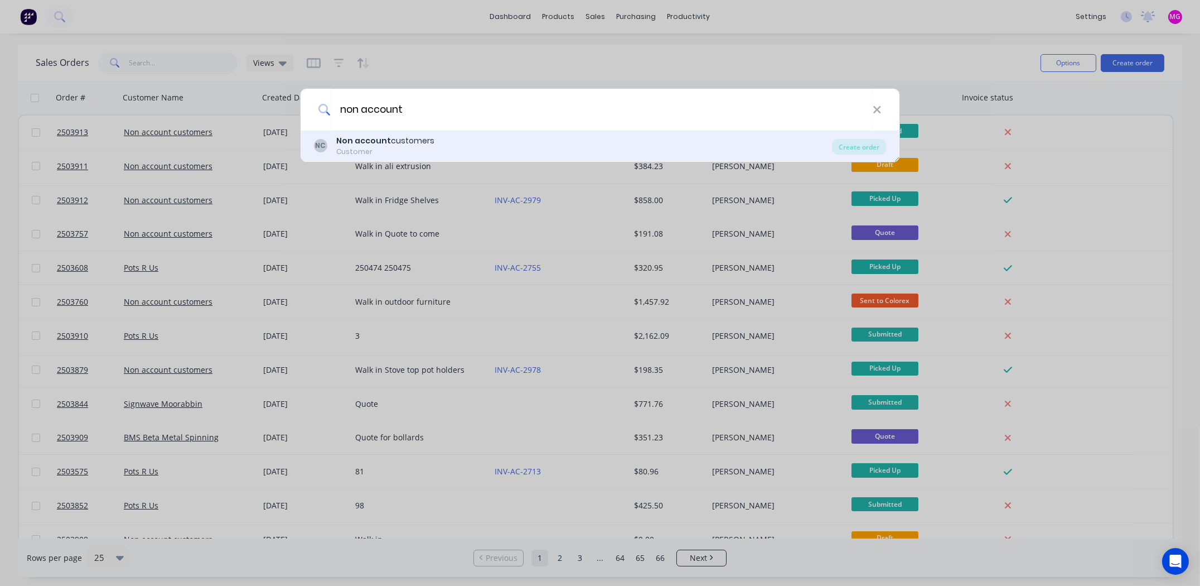
type input "non account"
click at [402, 144] on div "Non account customers" at bounding box center [385, 141] width 98 height 12
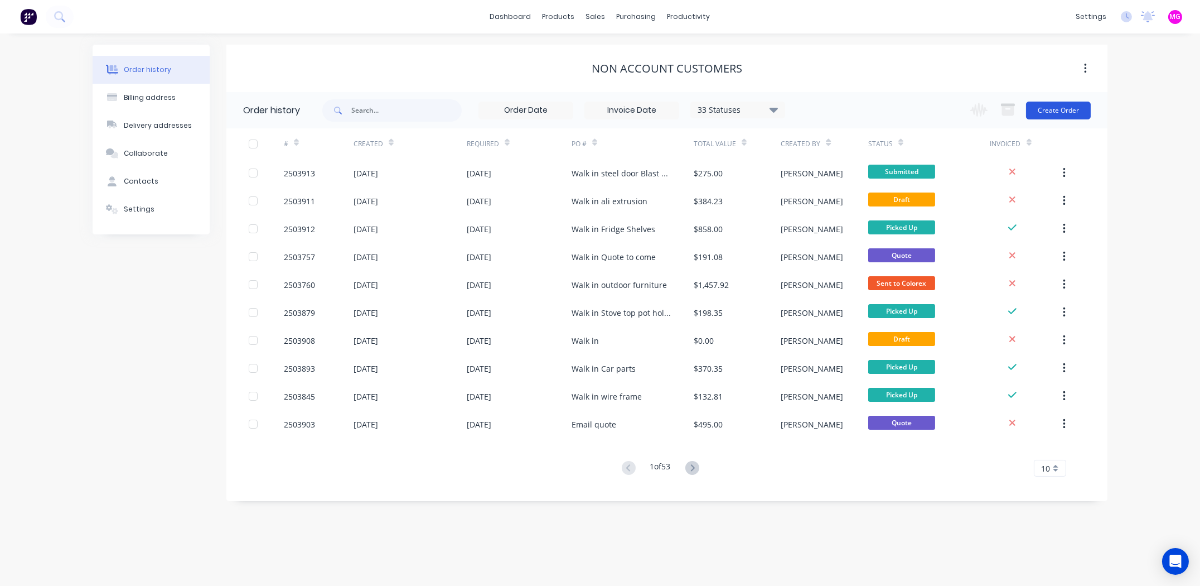
click at [1059, 110] on button "Create Order" at bounding box center [1058, 111] width 65 height 18
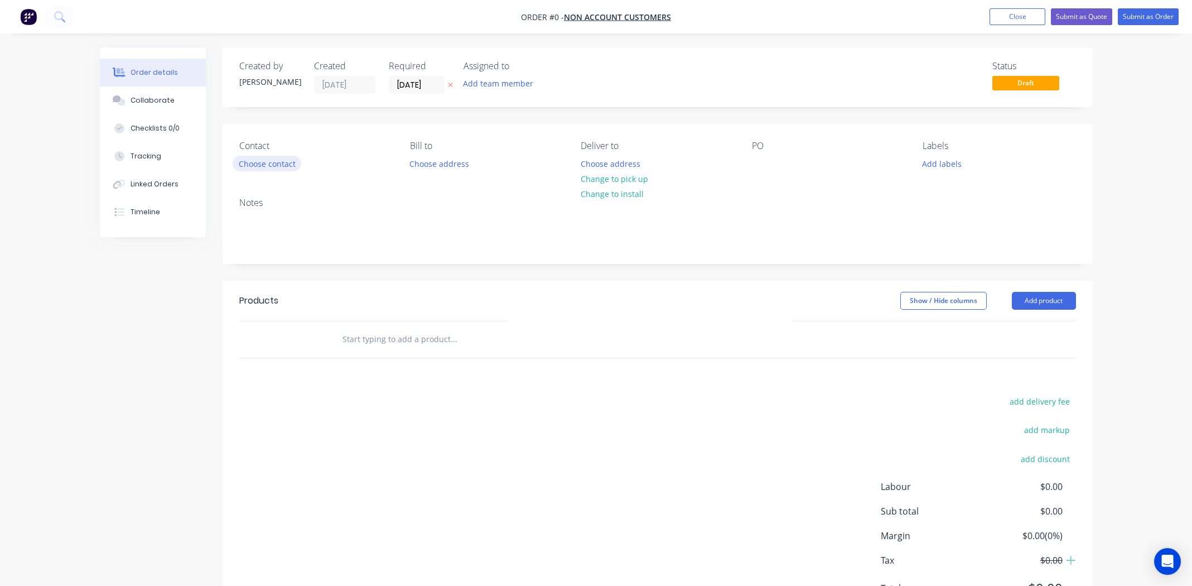
click at [278, 161] on button "Choose contact" at bounding box center [267, 163] width 69 height 15
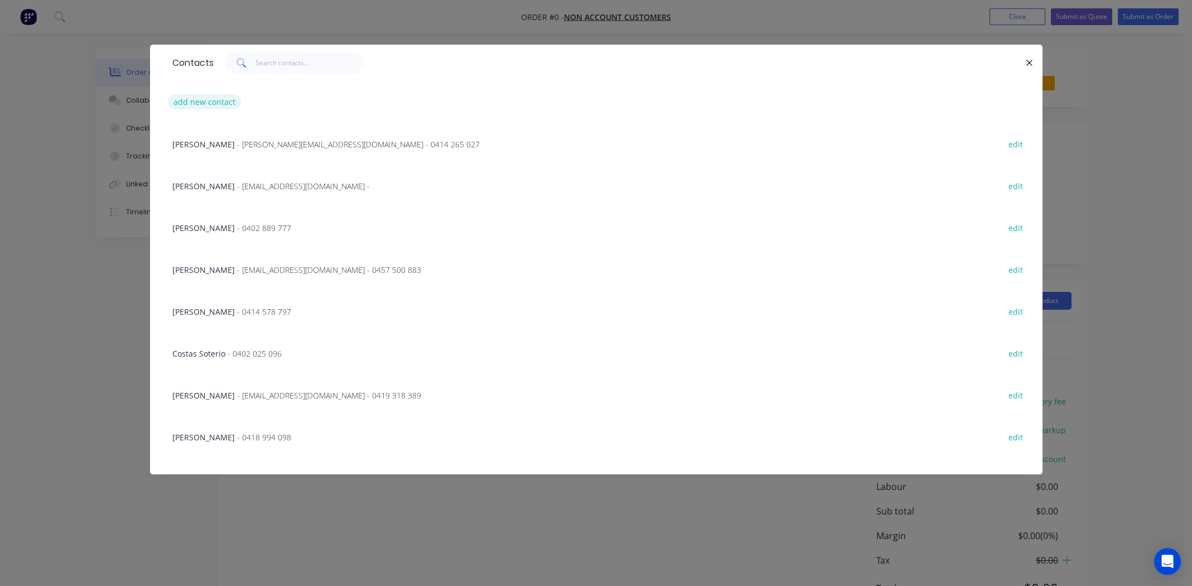
click at [222, 102] on button "add new contact" at bounding box center [205, 101] width 74 height 15
select select "AU"
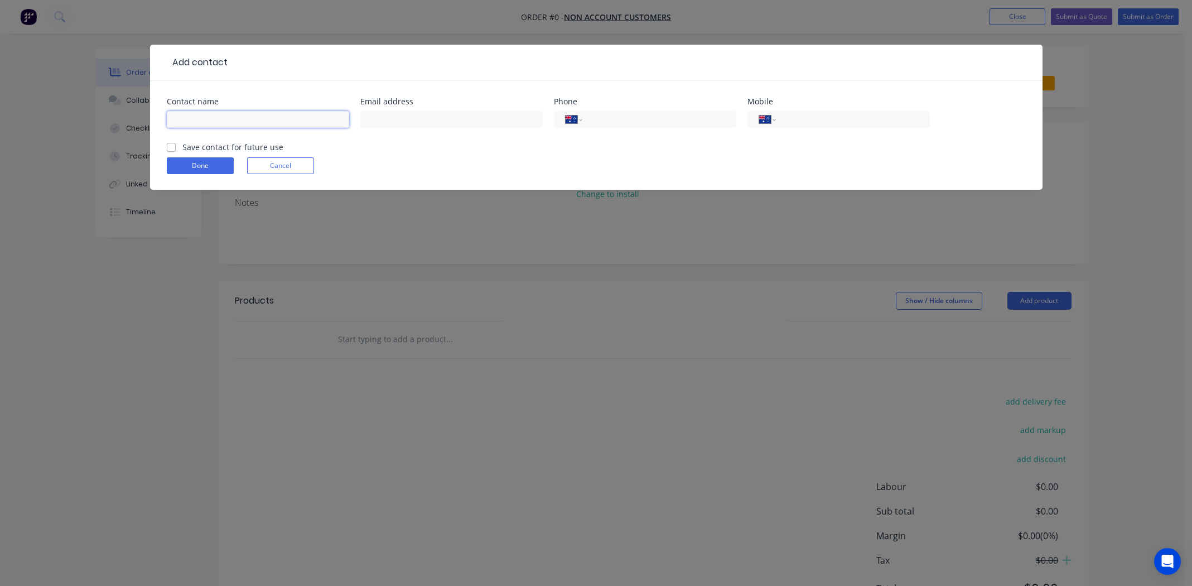
click at [211, 118] on input "text" at bounding box center [258, 119] width 182 height 17
type input "Rob Crisafi"
type input "rrobcris@gmail.com"
click at [839, 122] on input "tel" at bounding box center [851, 119] width 134 height 13
type input "0414 339 682"
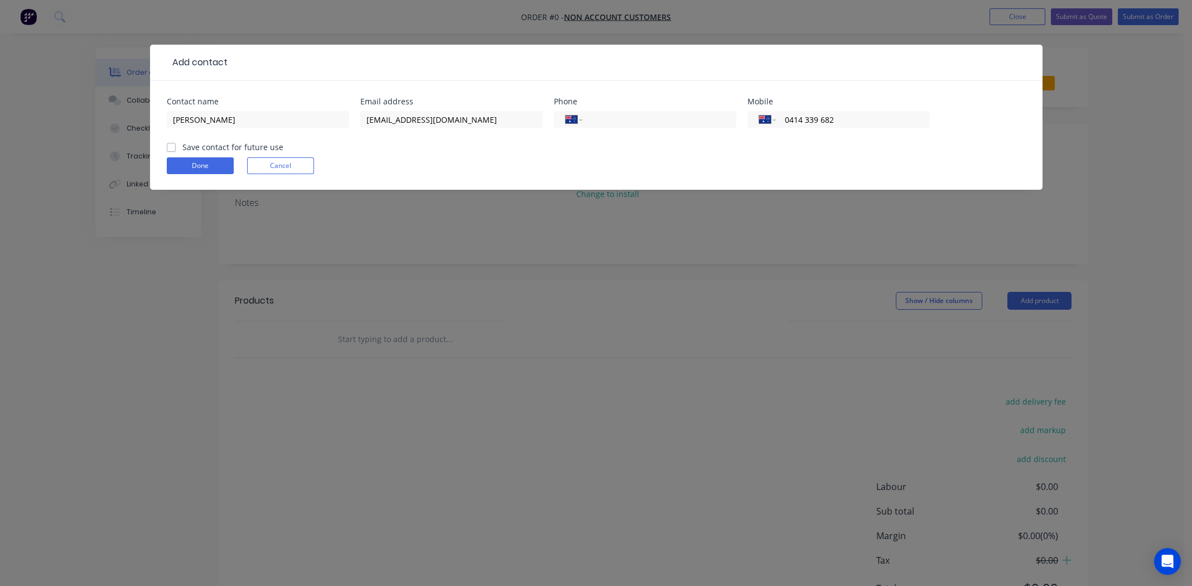
click at [182, 146] on label "Save contact for future use" at bounding box center [232, 147] width 101 height 12
click at [170, 146] on input "Save contact for future use" at bounding box center [171, 146] width 9 height 11
checkbox input "true"
click at [186, 161] on button "Done" at bounding box center [200, 165] width 67 height 17
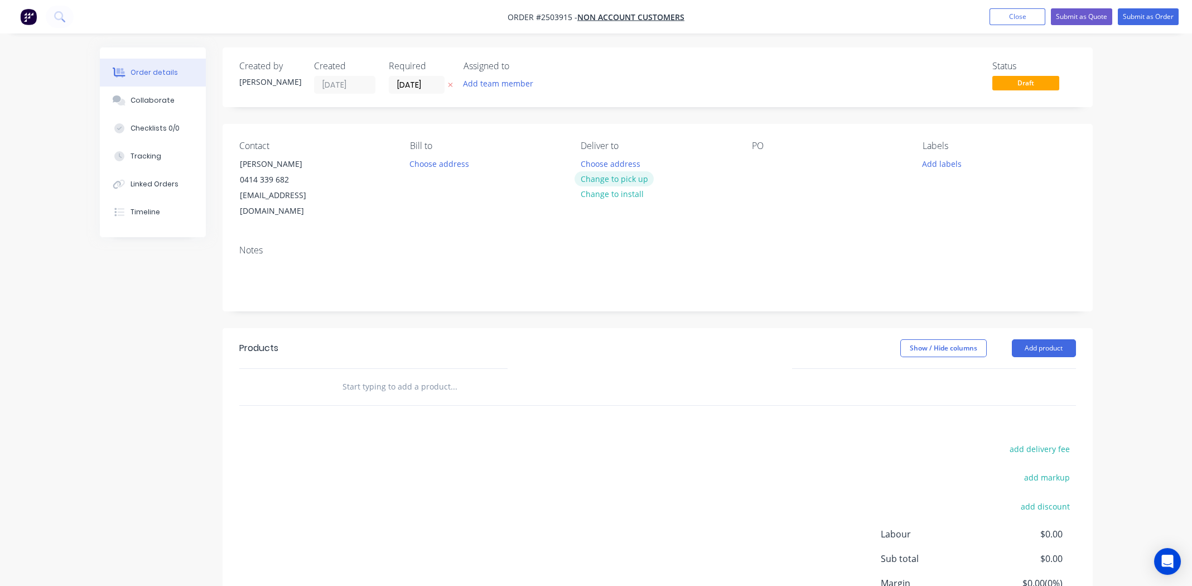
click at [633, 178] on button "Change to pick up" at bounding box center [613, 178] width 79 height 15
click at [757, 165] on div at bounding box center [761, 164] width 18 height 16
click at [937, 158] on button "Add labels" at bounding box center [941, 163] width 51 height 15
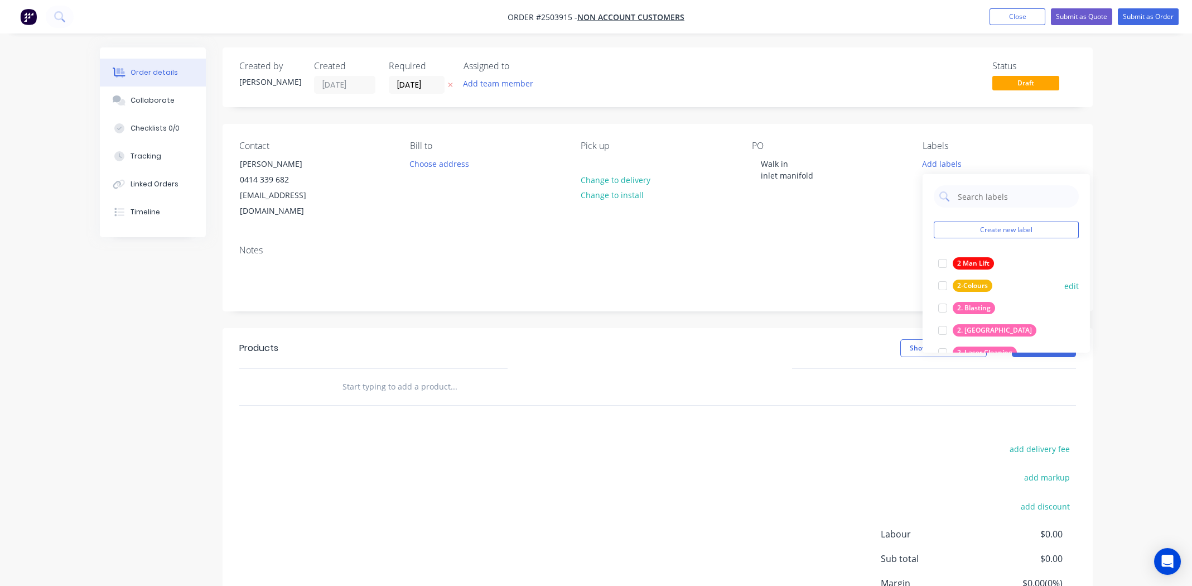
click at [942, 310] on div at bounding box center [942, 308] width 22 height 22
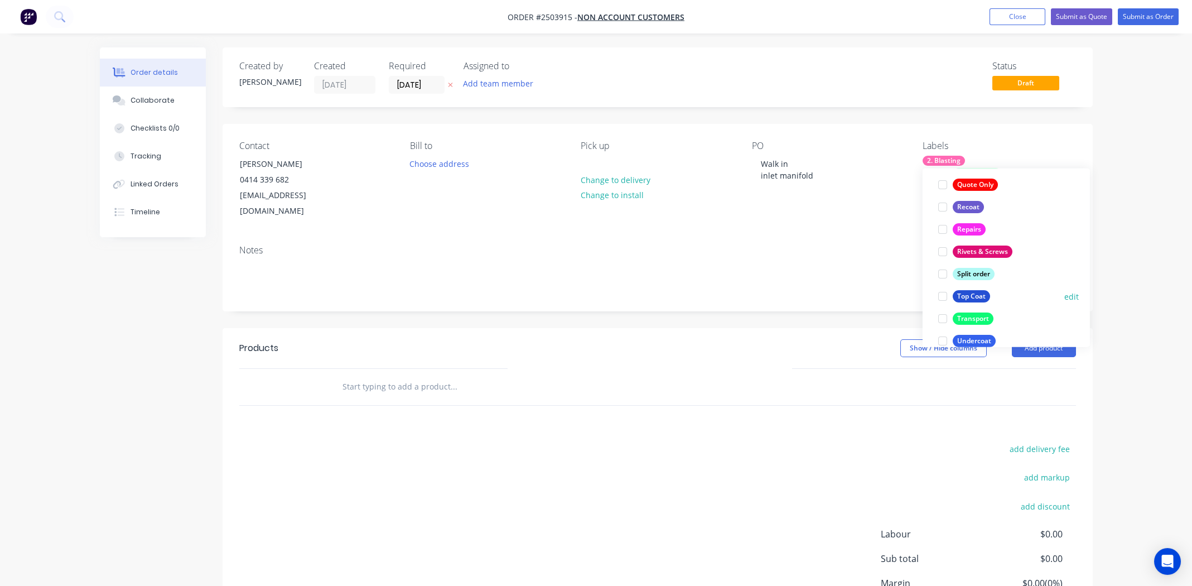
scroll to position [803, 0]
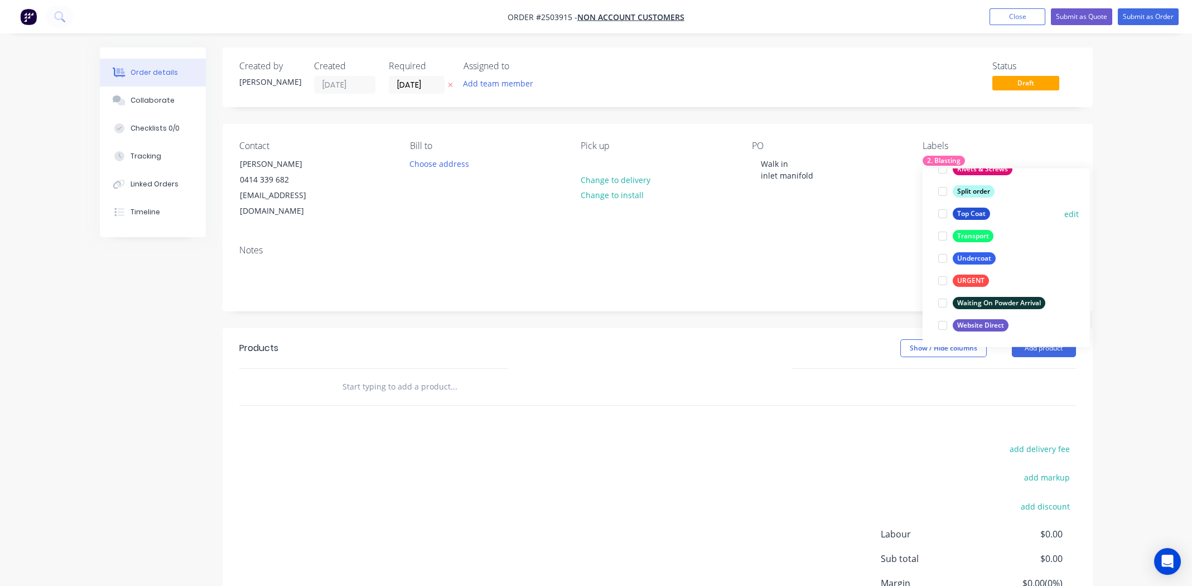
click at [945, 207] on div at bounding box center [942, 213] width 22 height 22
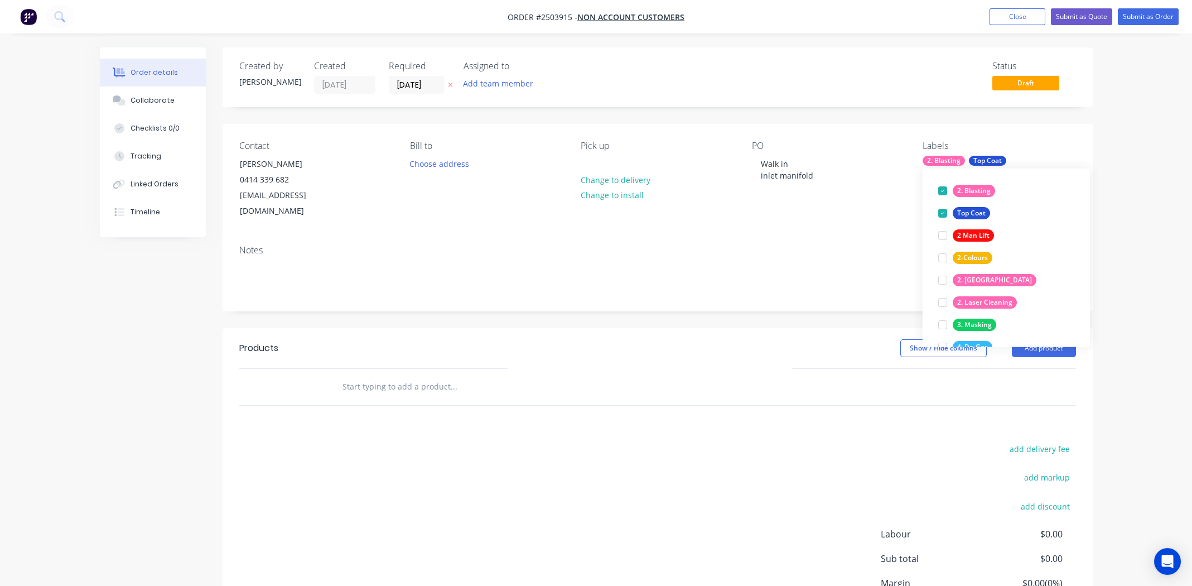
click at [831, 400] on div "Products Show / Hide columns Add product add delivery fee add markup add discou…" at bounding box center [658, 500] width 870 height 345
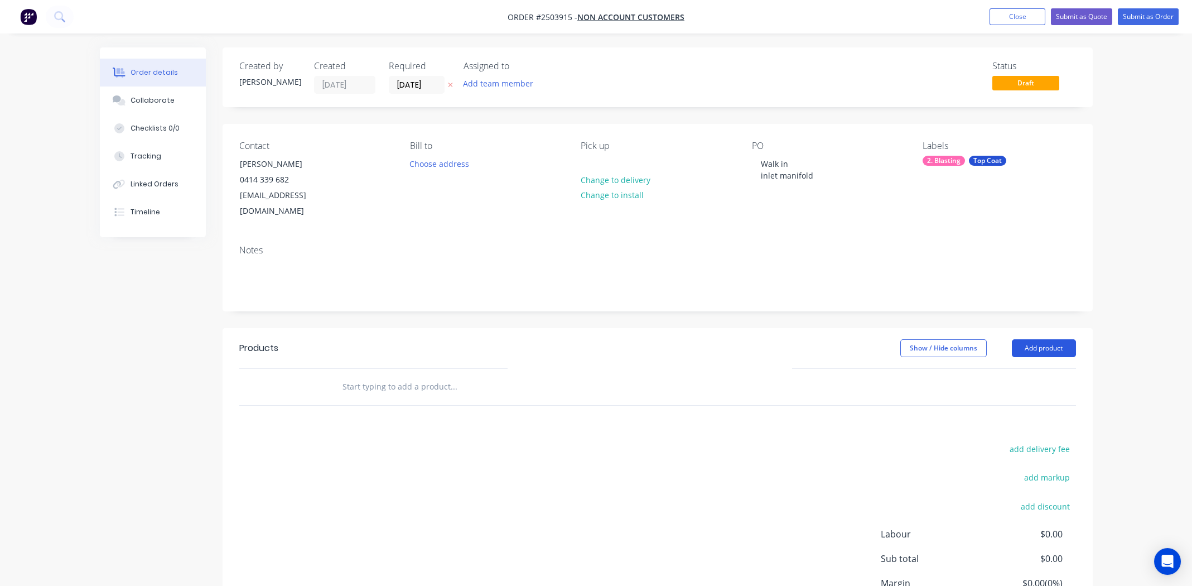
click at [1034, 339] on button "Add product" at bounding box center [1044, 348] width 64 height 18
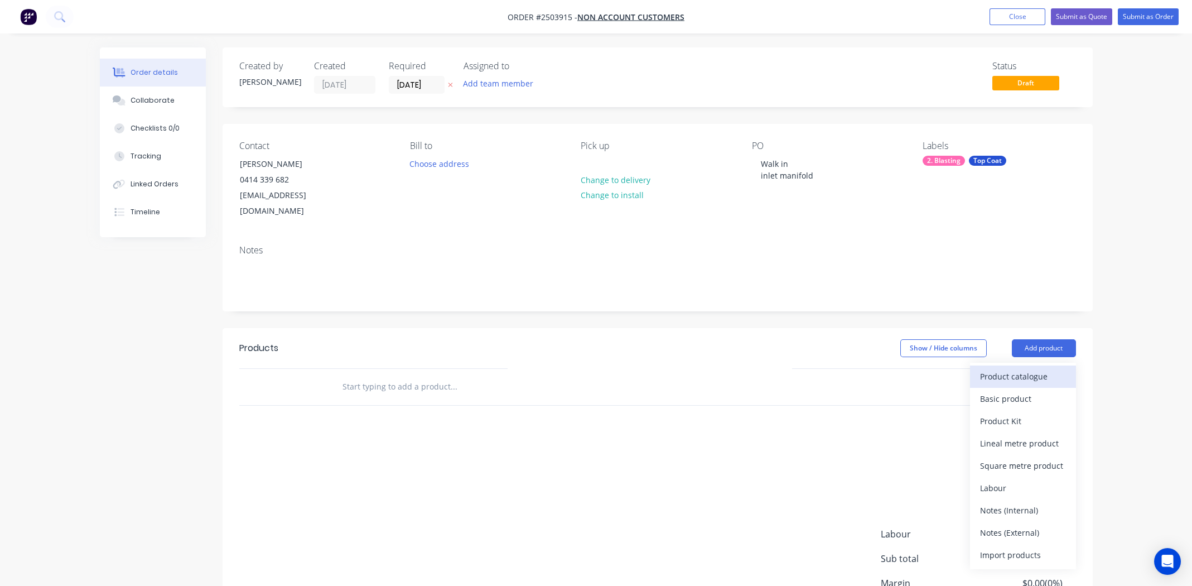
click at [1023, 368] on div "Product catalogue" at bounding box center [1023, 376] width 86 height 16
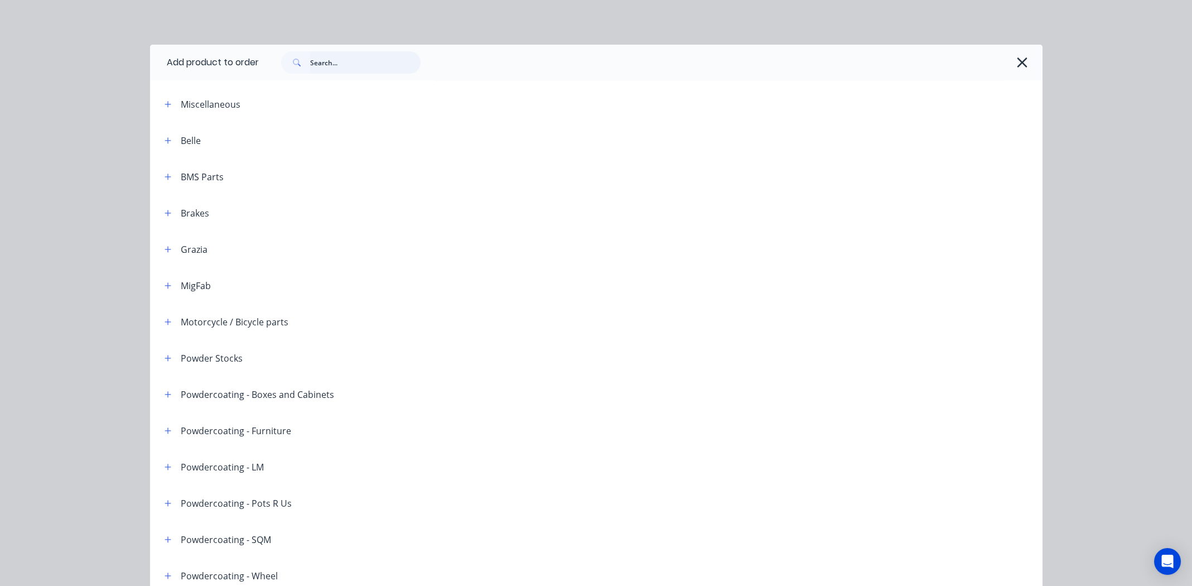
click at [350, 60] on input "text" at bounding box center [365, 62] width 110 height 22
type input "black gloss"
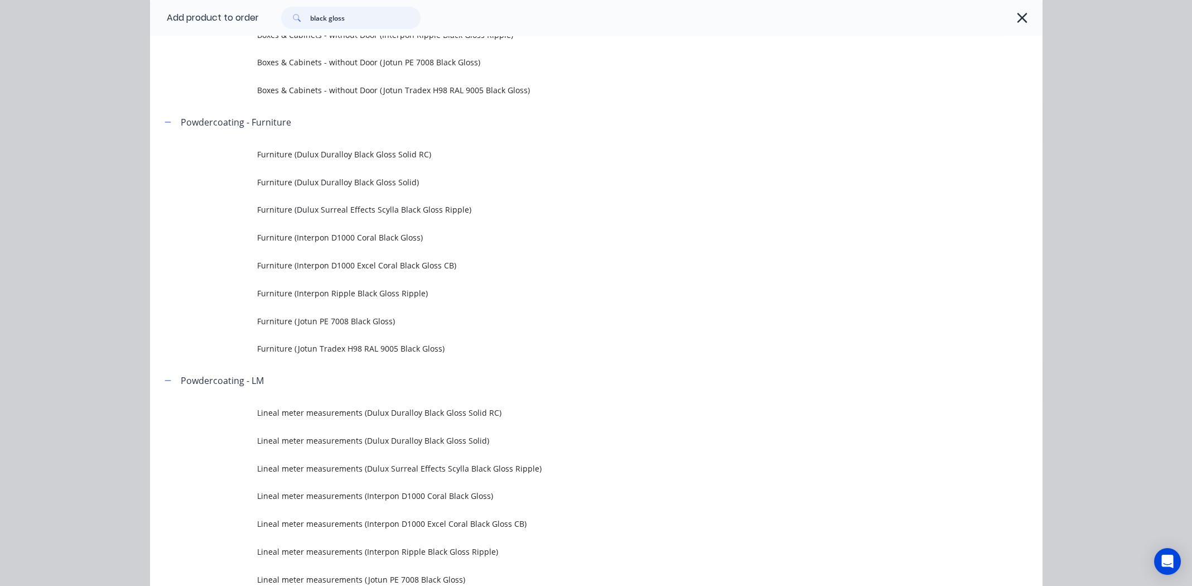
scroll to position [446, 0]
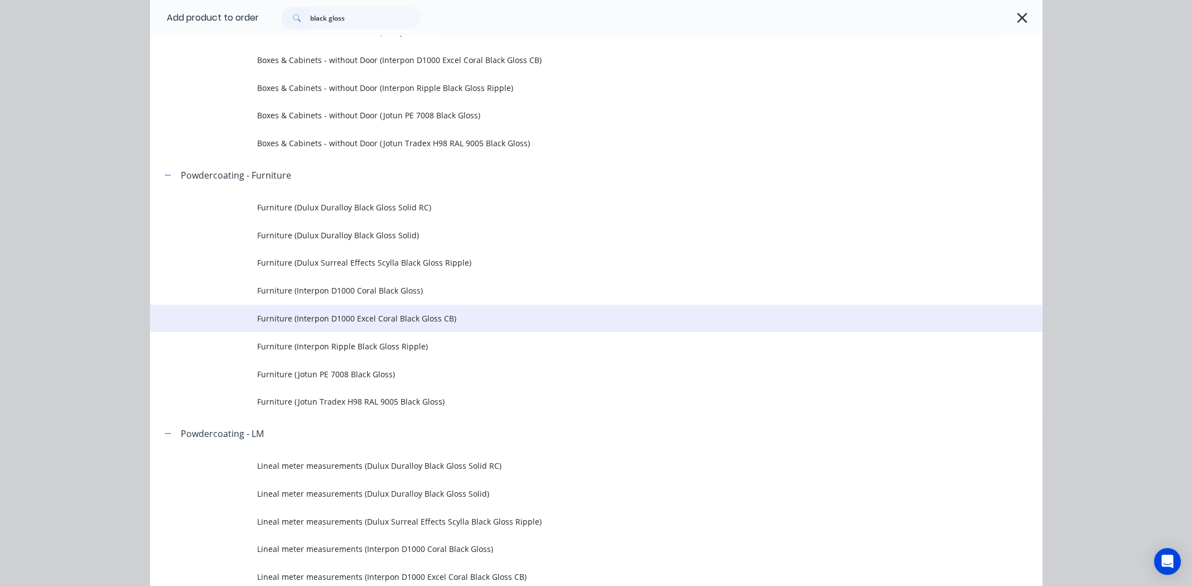
click at [337, 318] on span "Furniture (Interpon D1000 Excel Coral Black Gloss CB)" at bounding box center [571, 318] width 628 height 12
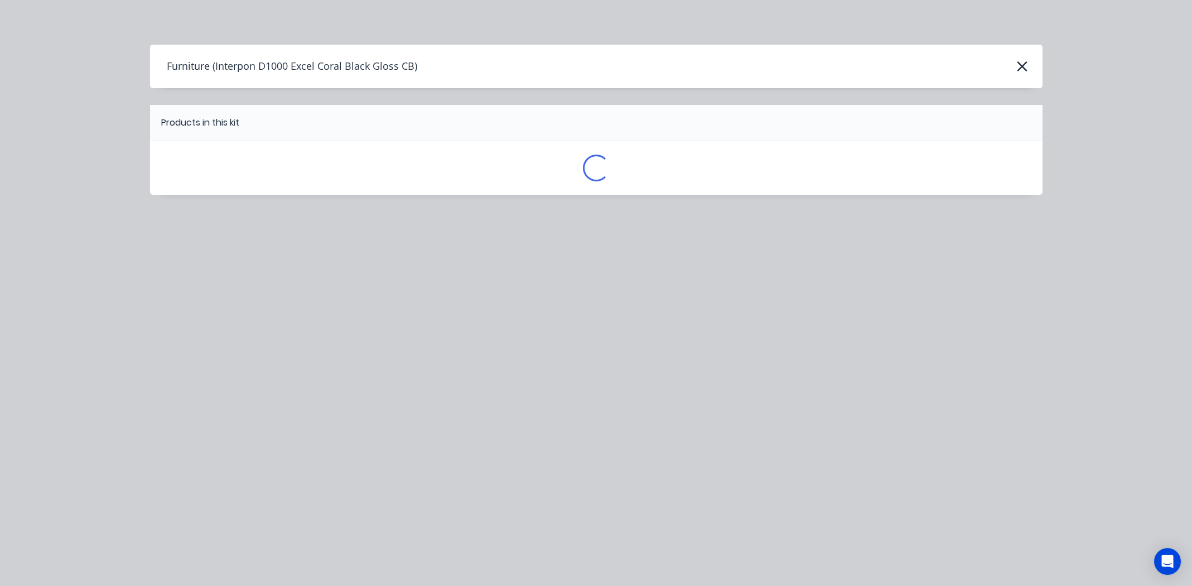
scroll to position [0, 0]
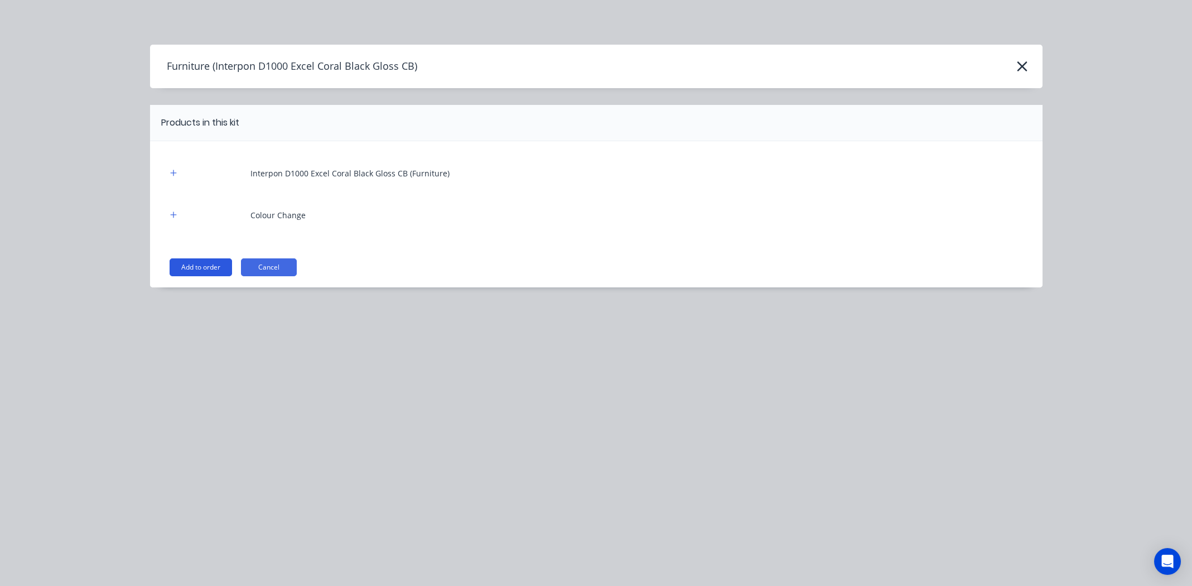
click at [197, 265] on button "Add to order" at bounding box center [201, 267] width 62 height 18
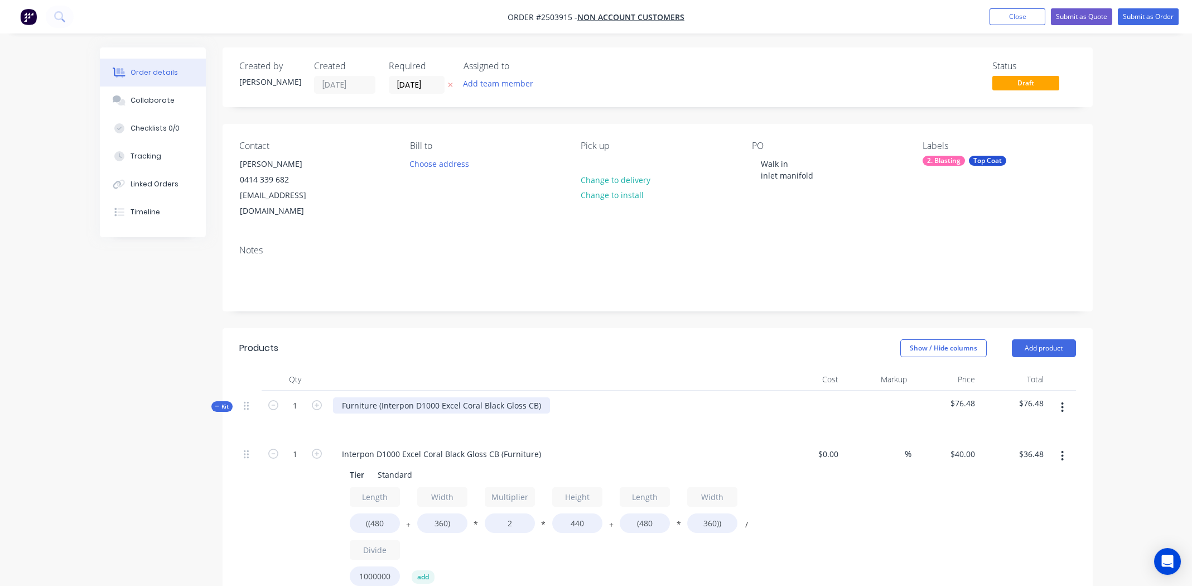
click at [536, 397] on div "Furniture (Interpon D1000 Excel Coral Black Gloss CB)" at bounding box center [441, 405] width 217 height 16
copy div "Interpon D1000 Excel Coral Black Gloss CB"
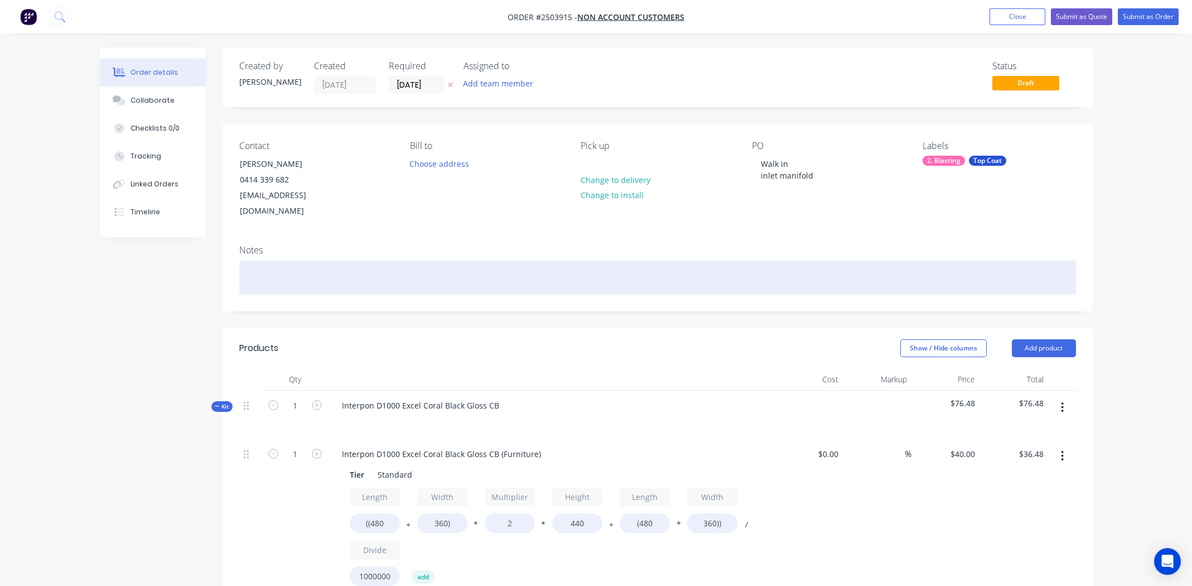
click at [378, 260] on div at bounding box center [657, 277] width 837 height 34
paste div
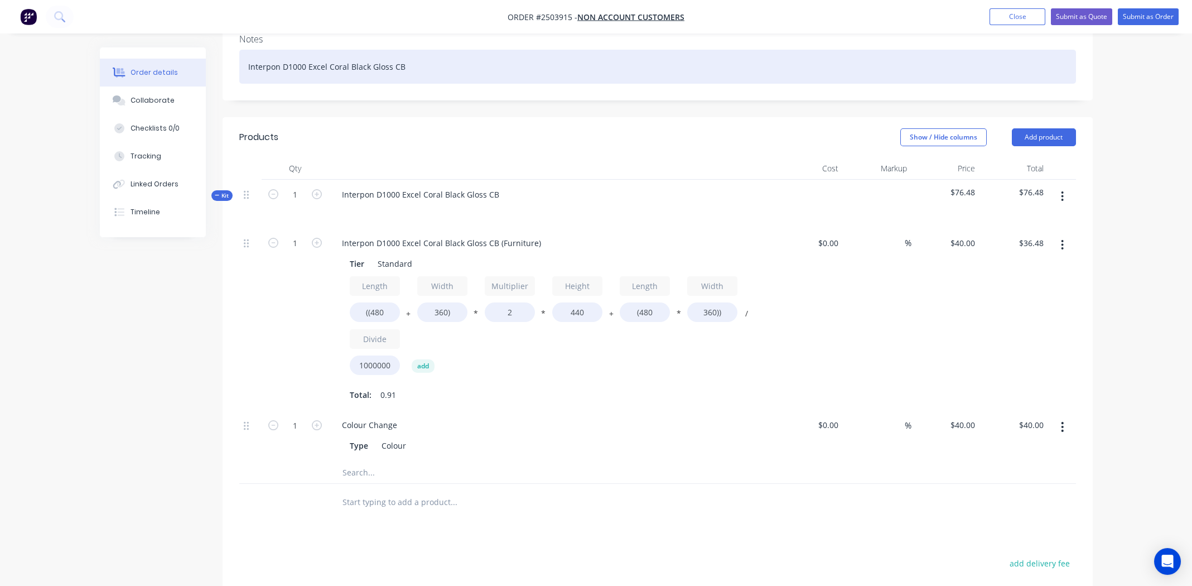
scroll to position [223, 0]
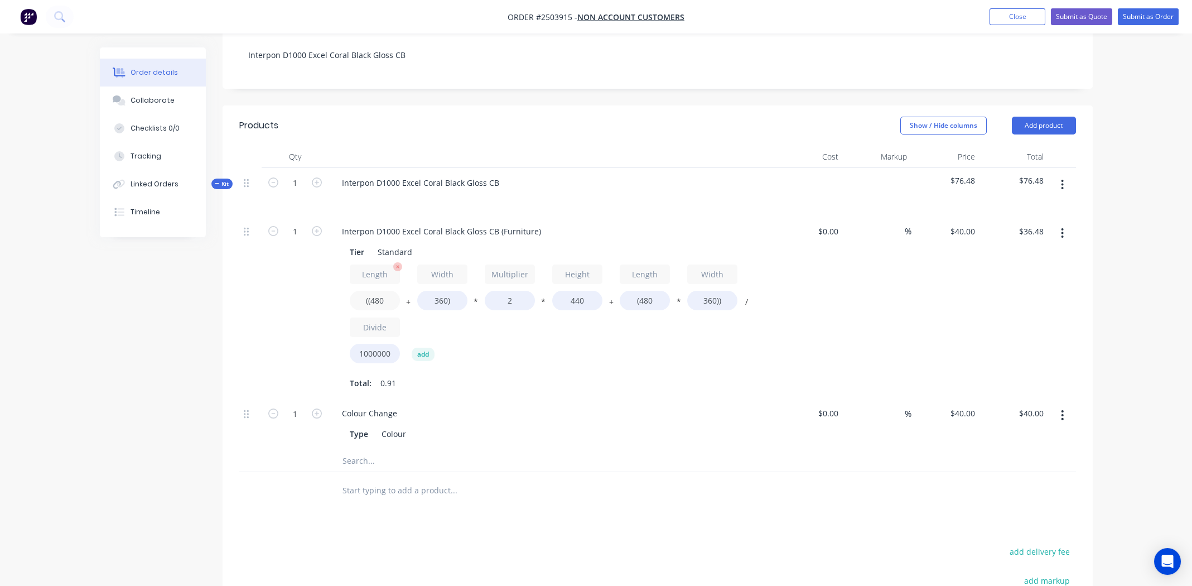
click at [378, 291] on input "((480" at bounding box center [375, 301] width 50 height 20
type input "((570"
type input "$39.65"
click at [440, 291] on input "360)" at bounding box center [442, 301] width 50 height 20
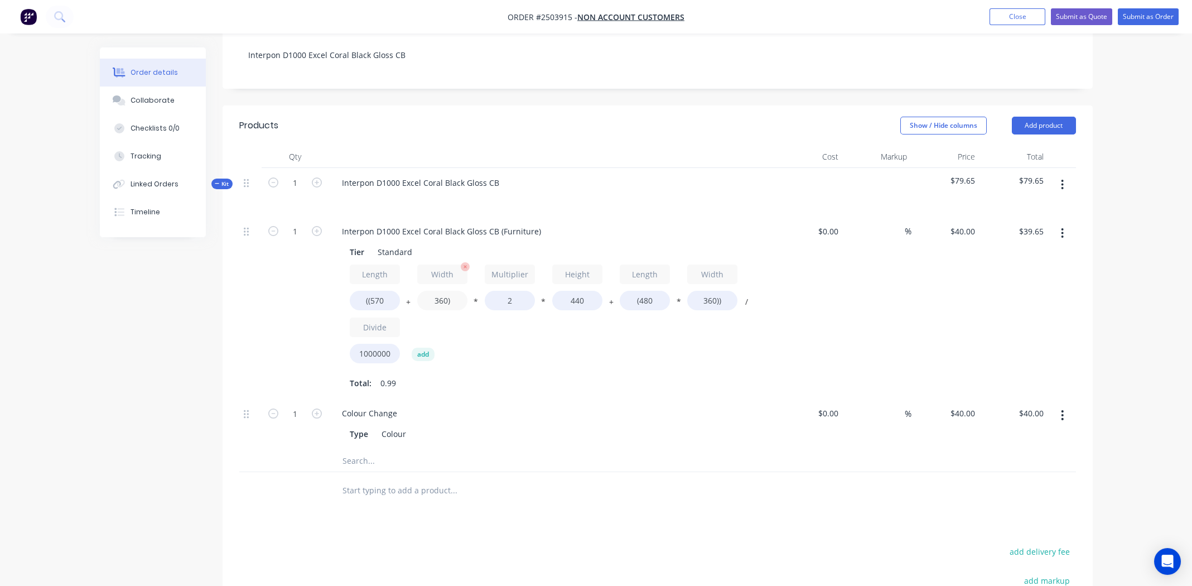
click at [440, 291] on input "360)" at bounding box center [442, 301] width 50 height 20
type input "350)"
type input "$39.30"
click at [581, 291] on input "440" at bounding box center [577, 301] width 50 height 20
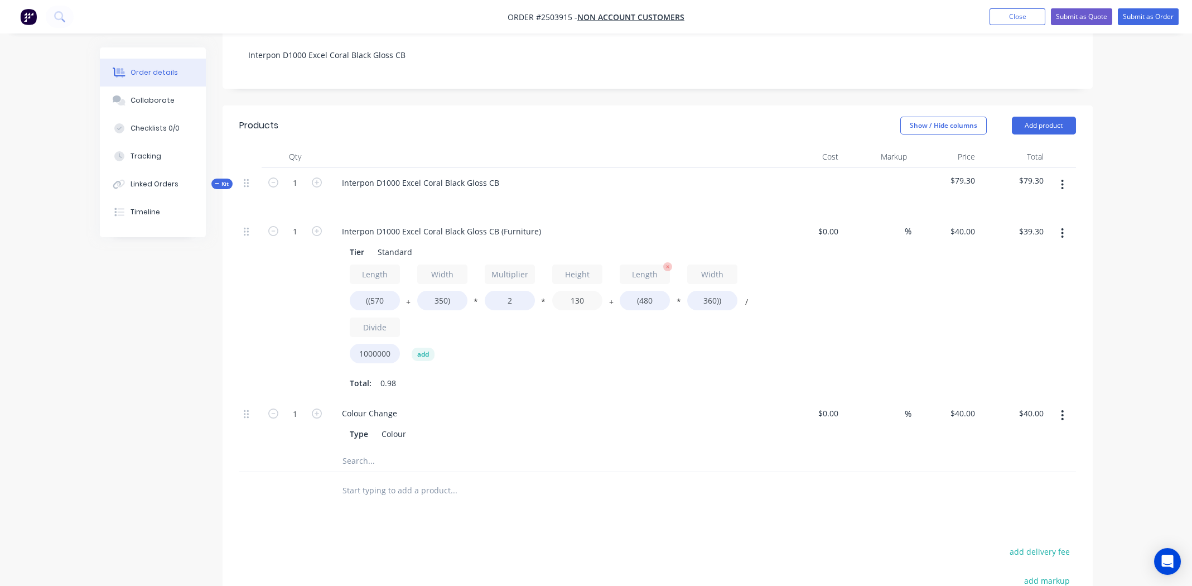
type input "130"
type input "$16.48"
click at [650, 291] on input "(480" at bounding box center [645, 301] width 50 height 20
type input "(570"
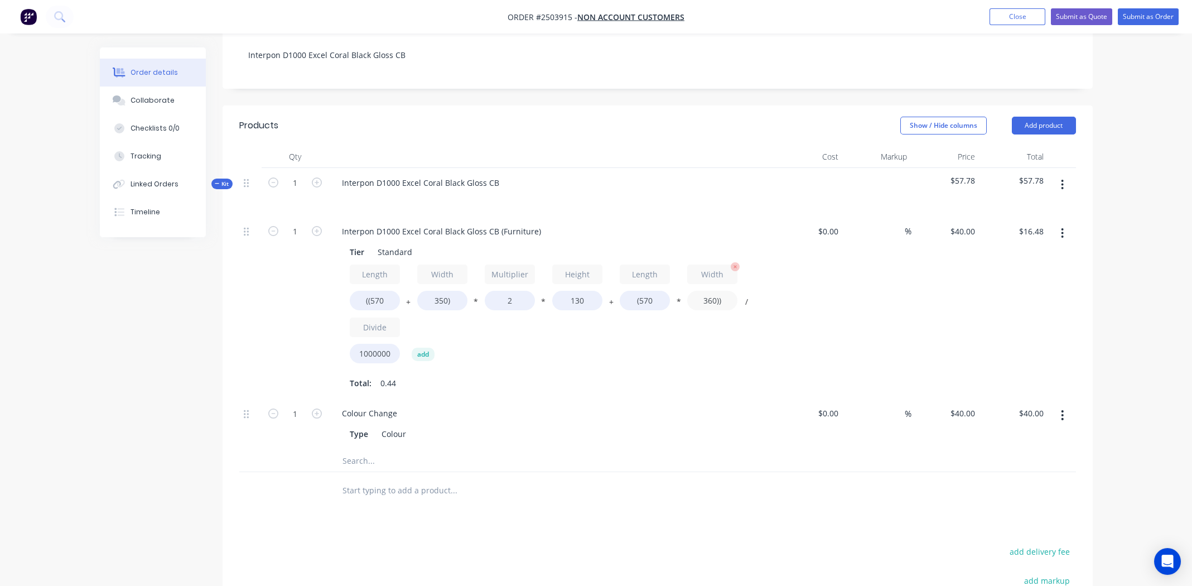
type input "$17.78"
click at [707, 291] on input "360))" at bounding box center [712, 301] width 50 height 20
type input "350))"
type input "$17.55"
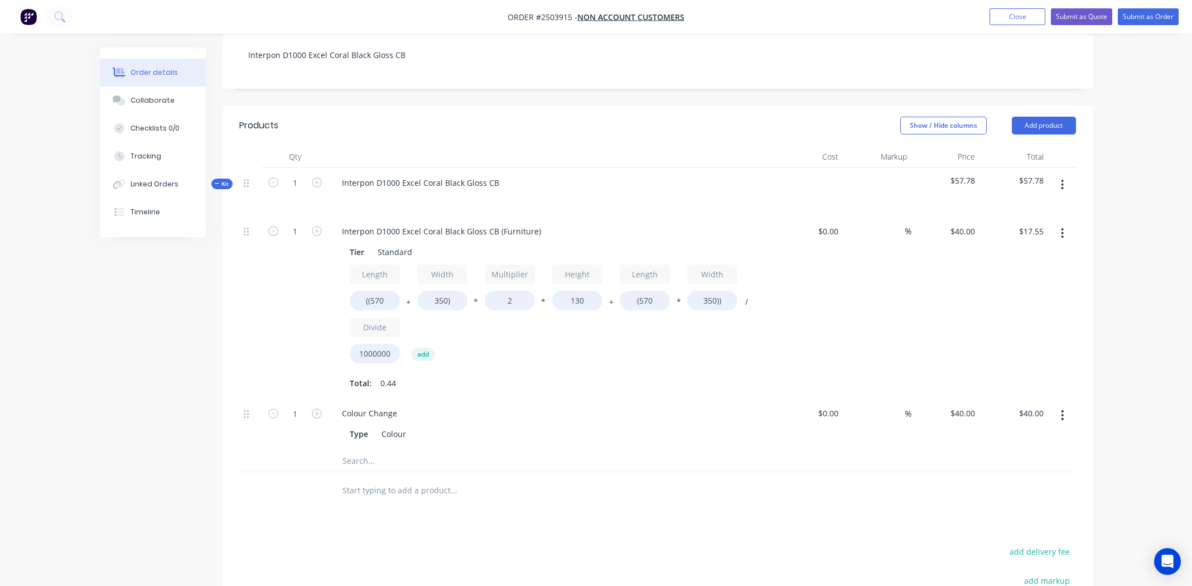
click at [640, 347] on div "Length ((570 + Width 350) * Multiplier 2 * Height 130 + Length (570 * Width 350…" at bounding box center [552, 316] width 404 height 104
click at [998, 282] on div "$17.55 $17.55" at bounding box center [1013, 307] width 69 height 182
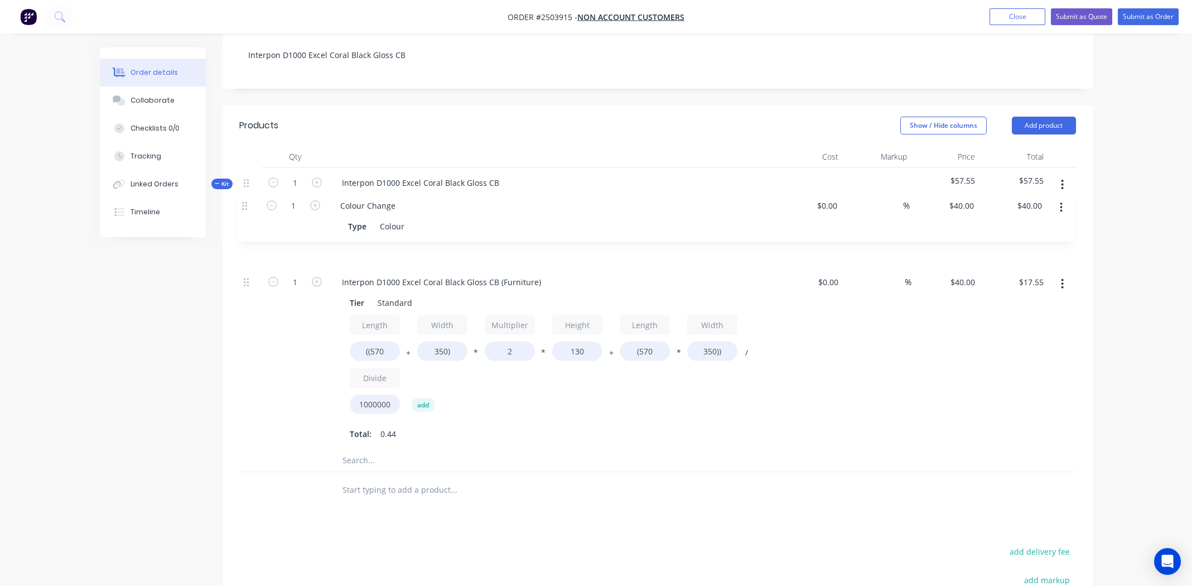
drag, startPoint x: 247, startPoint y: 397, endPoint x: 248, endPoint y: 205, distance: 191.3
click at [248, 216] on div "1 Interpon D1000 Excel Coral Black Gloss CB (Furniture) Tier Standard Length ((…" at bounding box center [657, 332] width 837 height 233
click at [1060, 175] on button "button" at bounding box center [1062, 185] width 26 height 20
click at [1015, 206] on div "Add product to kit" at bounding box center [1023, 214] width 86 height 16
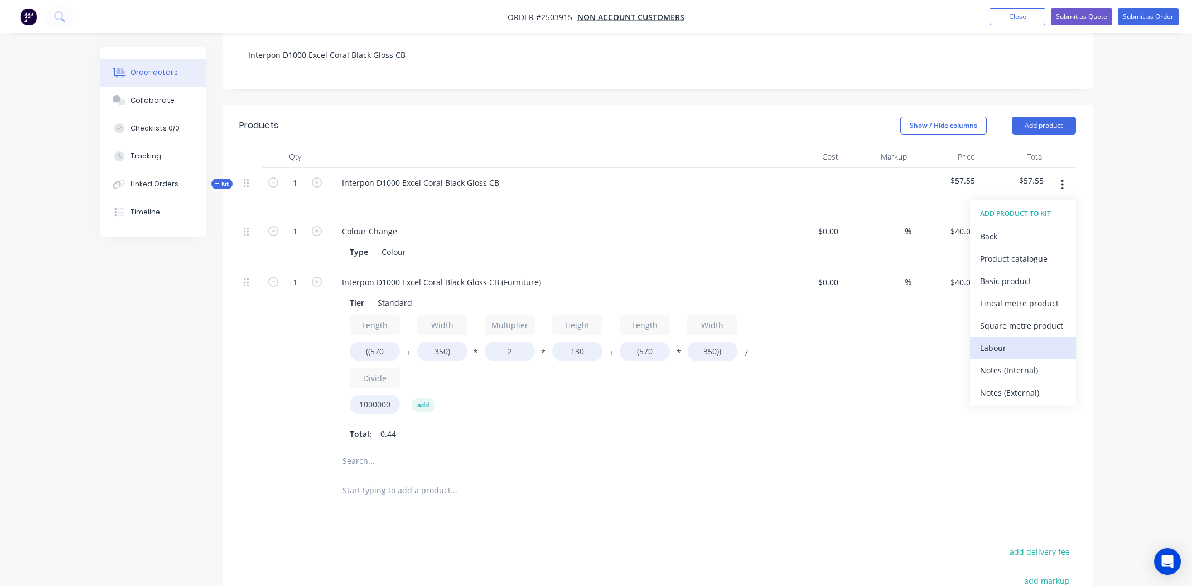
click at [1022, 340] on div "Labour" at bounding box center [1023, 348] width 86 height 16
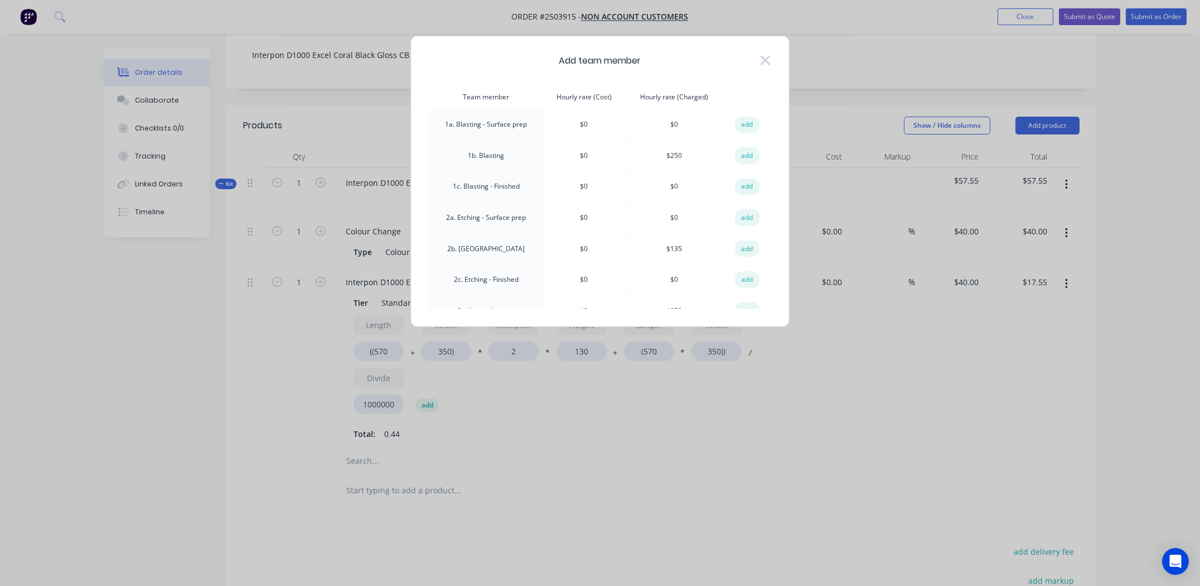
click at [488, 152] on td "1b. Blasting" at bounding box center [486, 155] width 114 height 31
click at [749, 149] on button "add" at bounding box center [747, 155] width 25 height 17
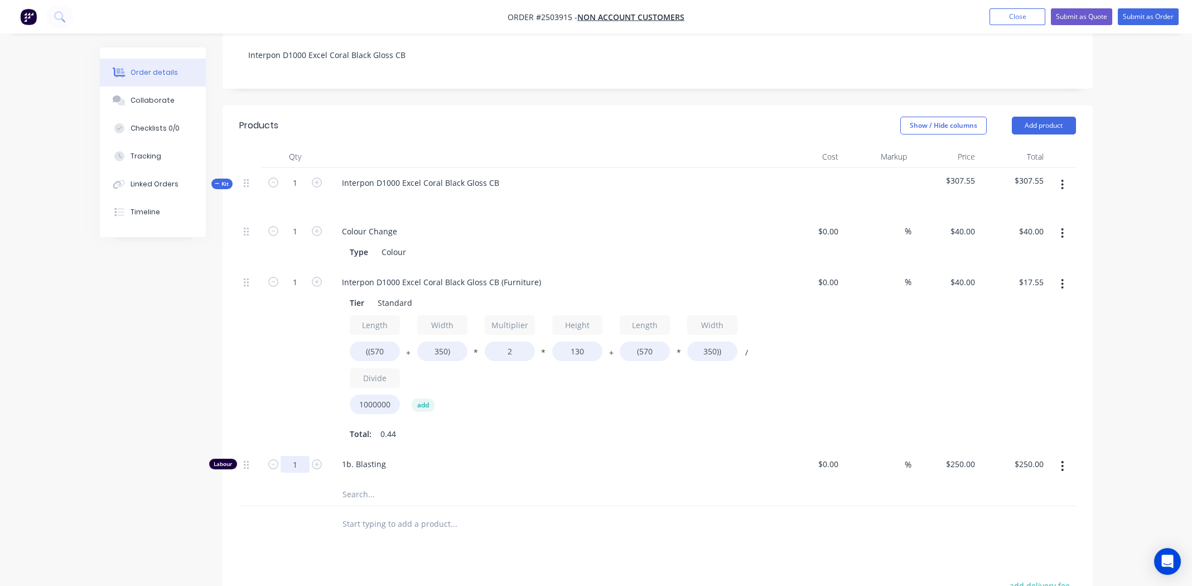
click at [293, 240] on input "1" at bounding box center [295, 231] width 29 height 17
type input "0.166"
type input "$41.50"
click at [593, 425] on div "Total: 0.44" at bounding box center [552, 433] width 404 height 17
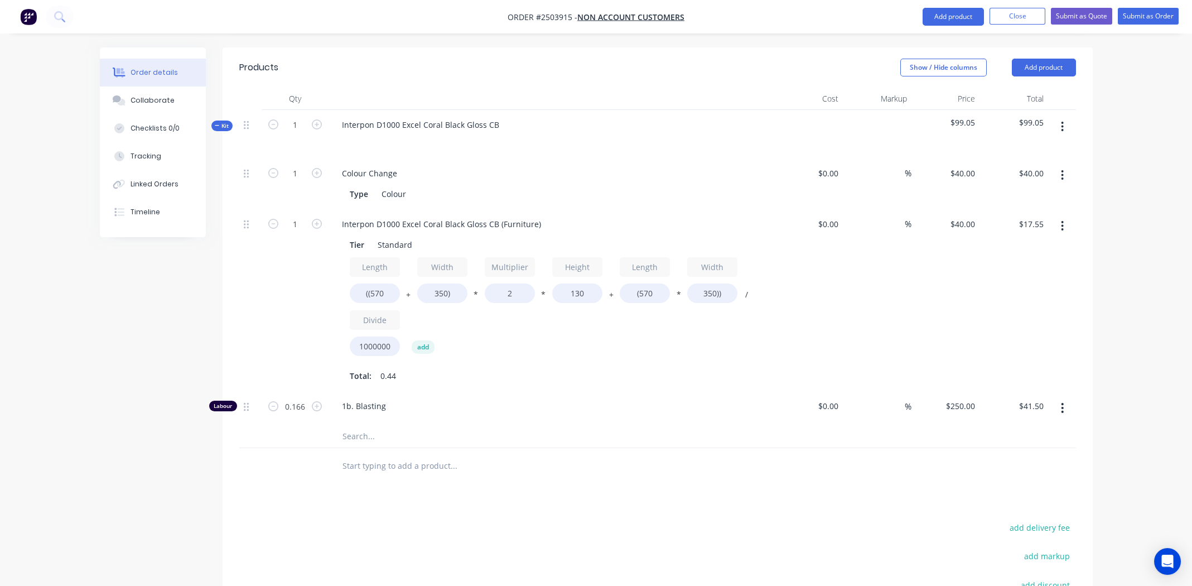
scroll to position [112, 0]
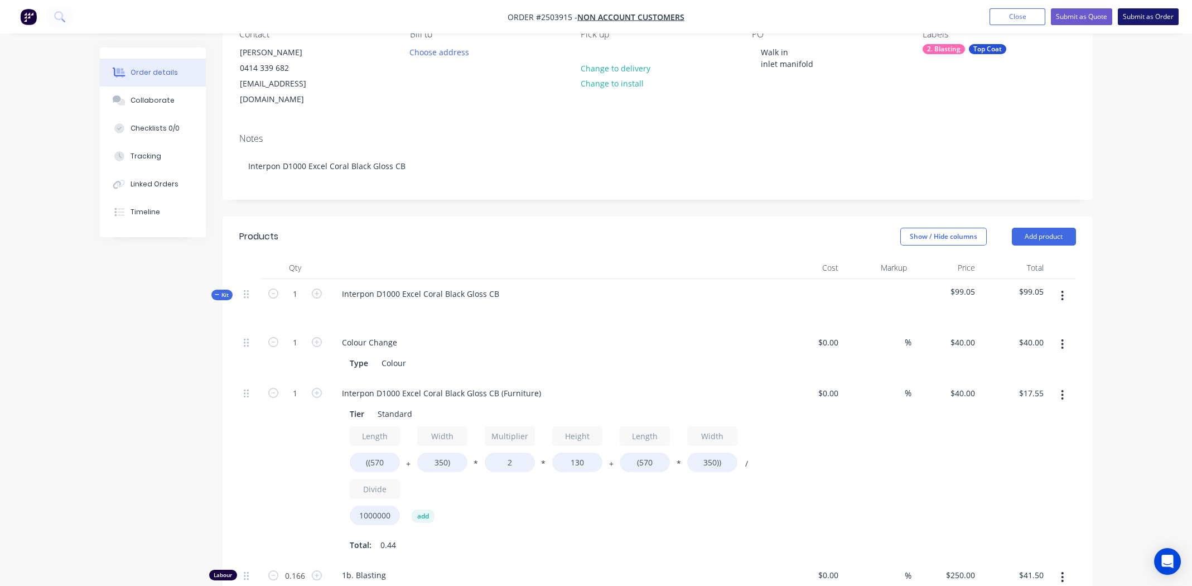
click at [1138, 19] on button "Submit as Order" at bounding box center [1148, 16] width 61 height 17
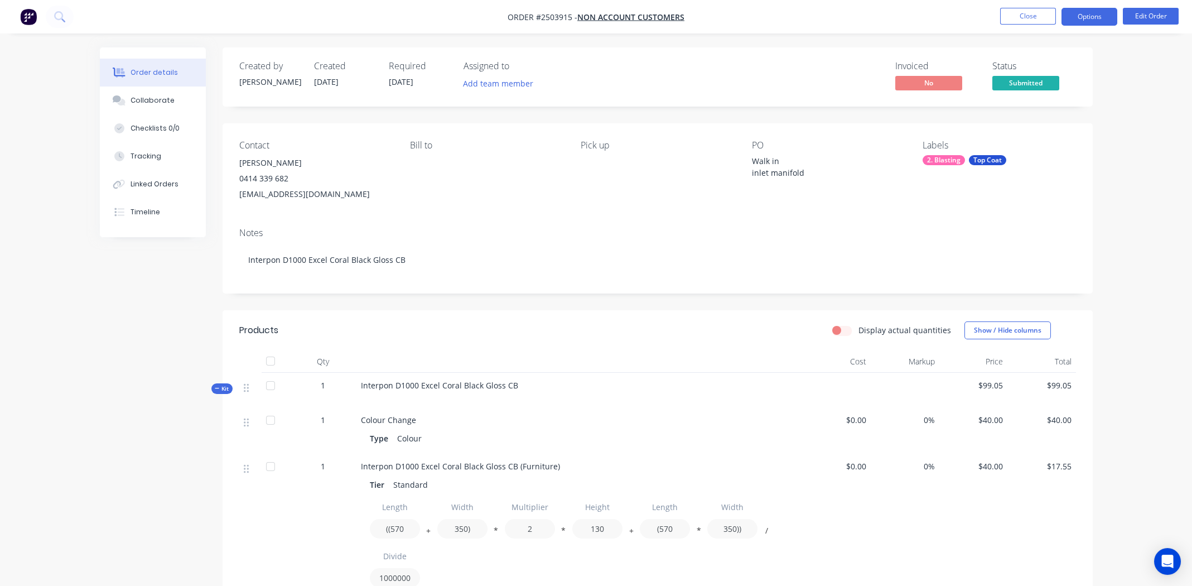
click at [1086, 21] on button "Options" at bounding box center [1089, 17] width 56 height 18
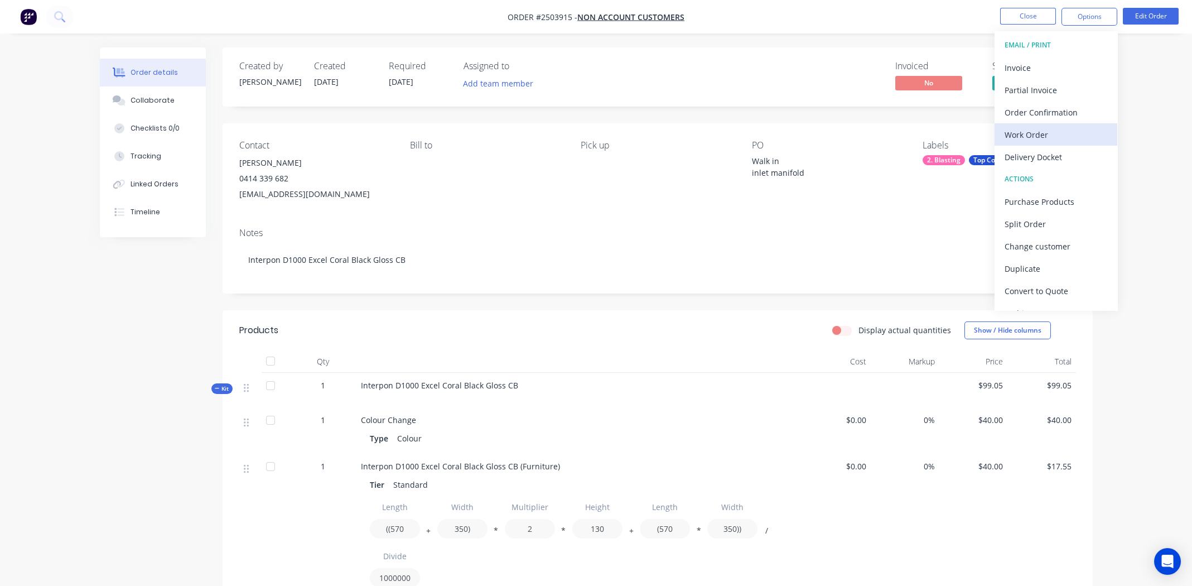
click at [1016, 130] on div "Work Order" at bounding box center [1056, 135] width 103 height 16
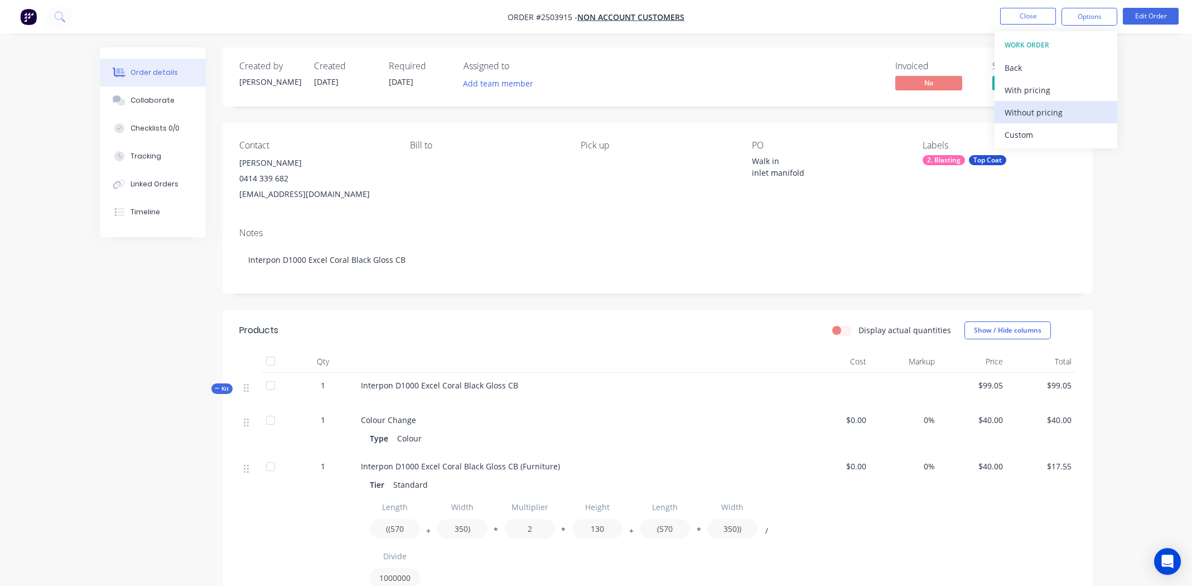
click at [1018, 102] on button "Without pricing" at bounding box center [1055, 112] width 123 height 22
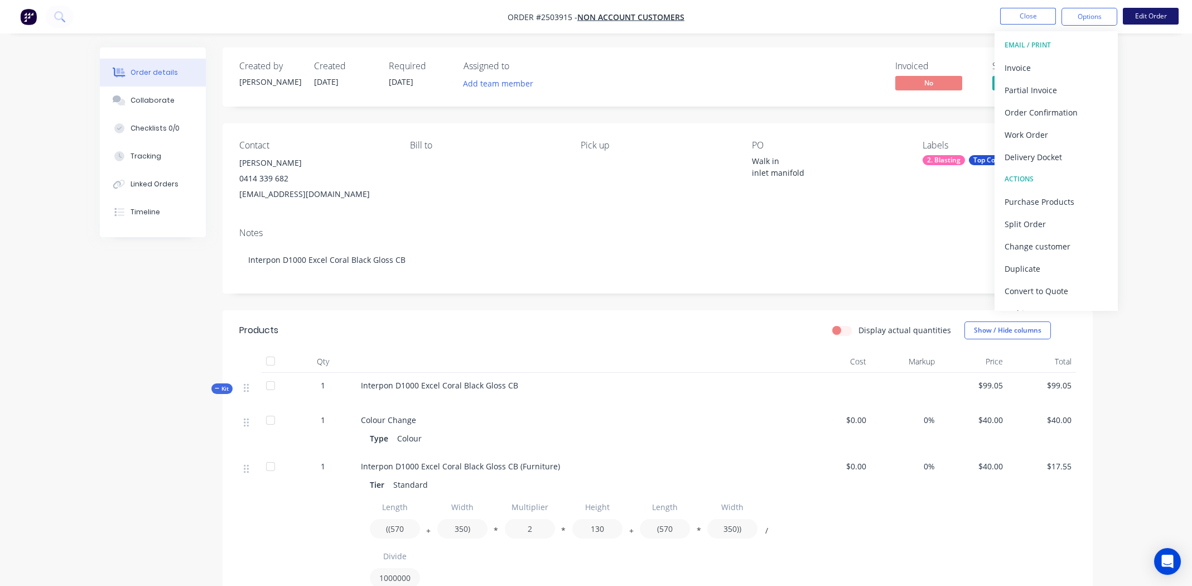
click at [1138, 17] on button "Edit Order" at bounding box center [1151, 16] width 56 height 17
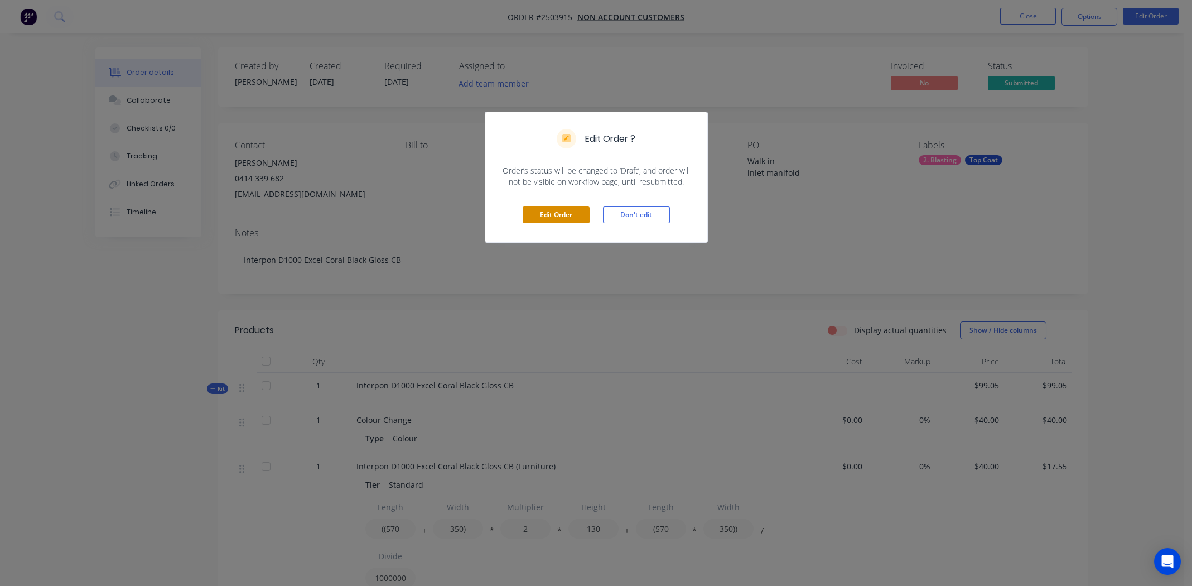
click at [533, 214] on button "Edit Order" at bounding box center [556, 214] width 67 height 17
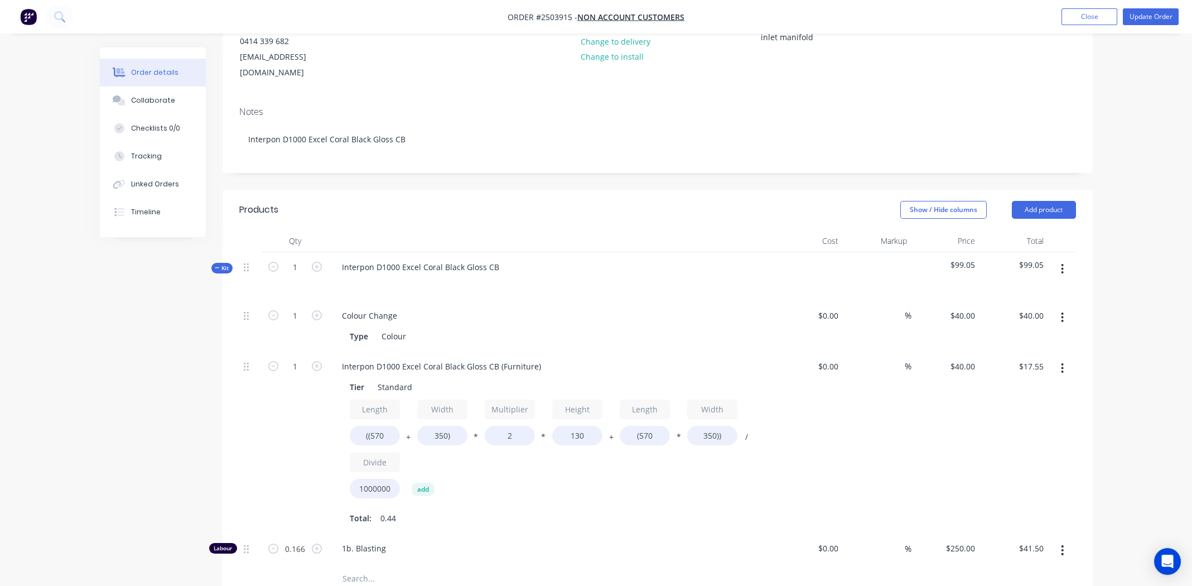
scroll to position [278, 0]
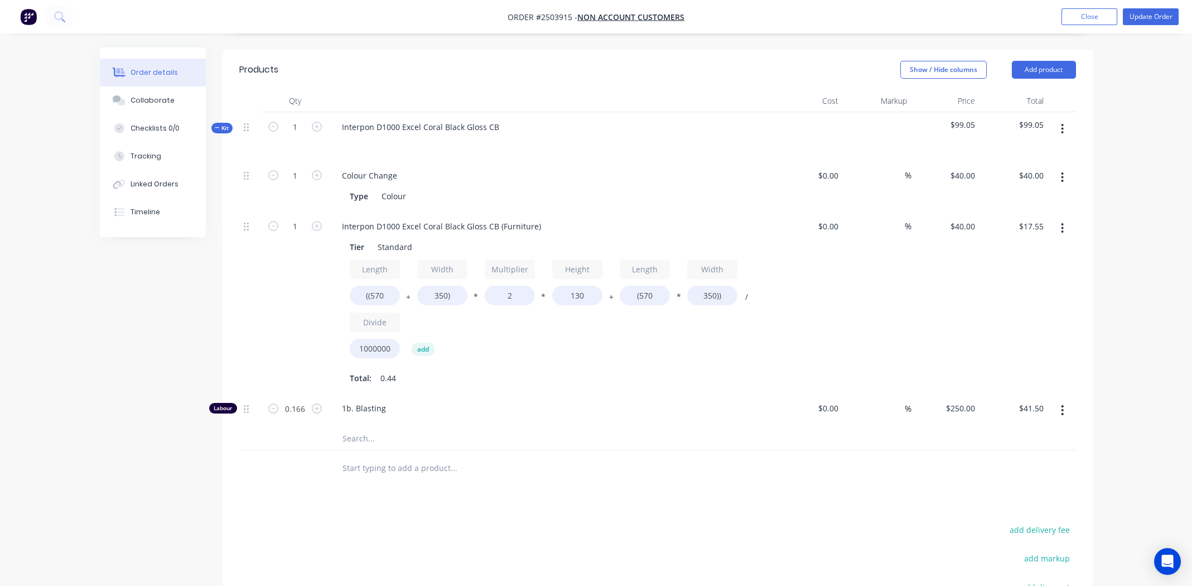
click at [1062, 124] on icon "button" at bounding box center [1062, 129] width 2 height 10
click at [1031, 150] on div "Add product to kit" at bounding box center [1023, 158] width 86 height 16
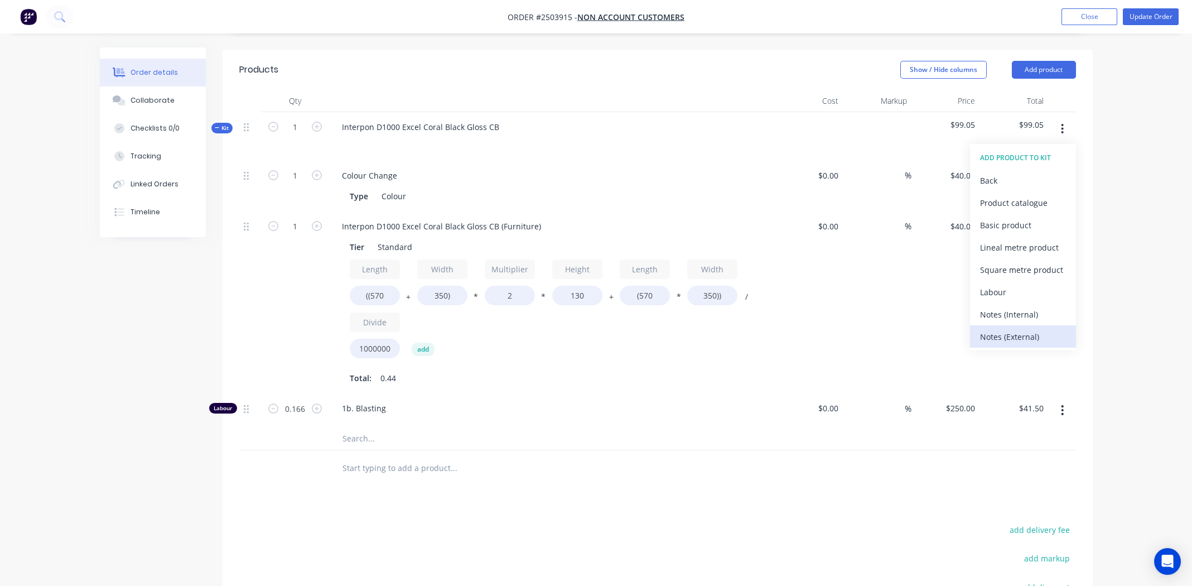
click at [1013, 329] on div "Notes (External)" at bounding box center [1023, 337] width 86 height 16
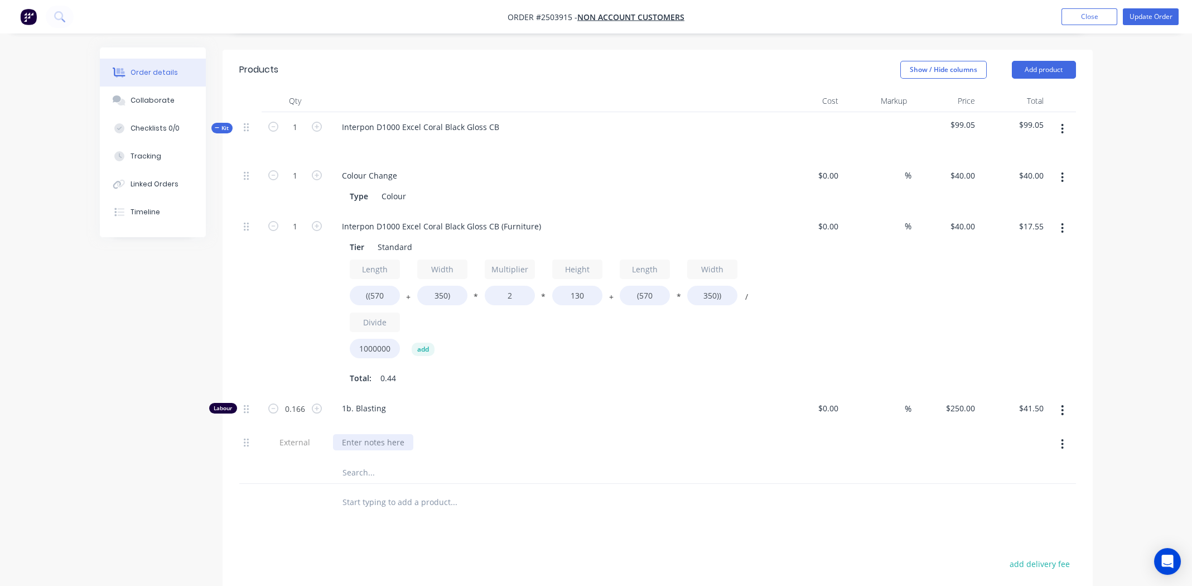
click at [373, 434] on div at bounding box center [373, 442] width 80 height 16
click at [608, 434] on div "Mask before blasting and coating | Plug allthreaded holes" at bounding box center [551, 442] width 437 height 16
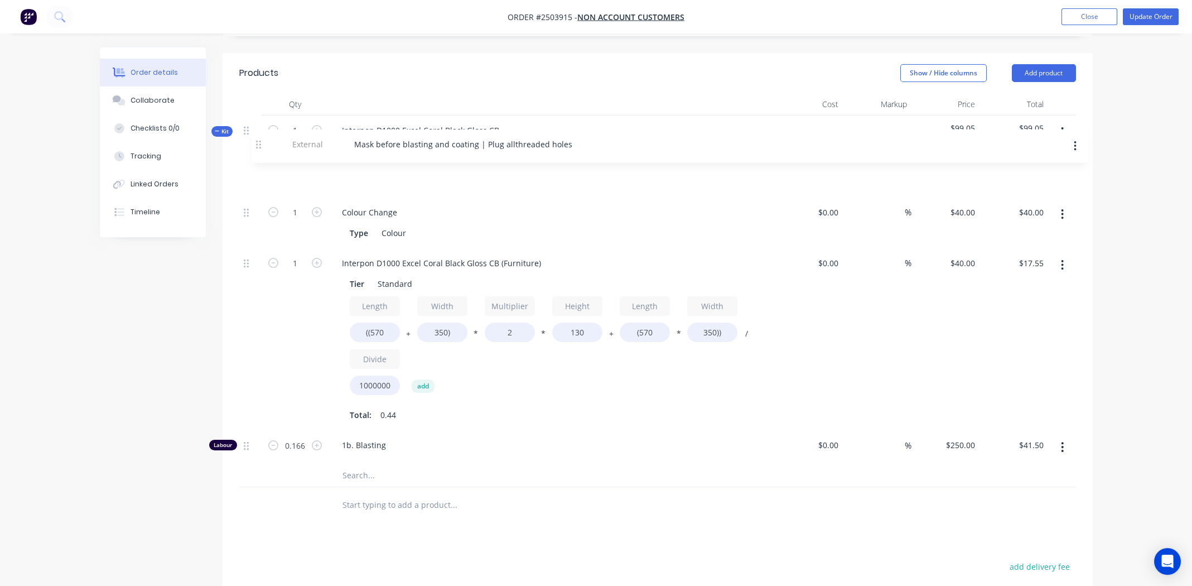
drag, startPoint x: 247, startPoint y: 425, endPoint x: 258, endPoint y: 139, distance: 286.4
click at [258, 139] on div "Kit 1 Interpon D1000 Excel Coral Black Gloss CB $99.05 $99.05 1 Colour Change T…" at bounding box center [657, 300] width 837 height 371
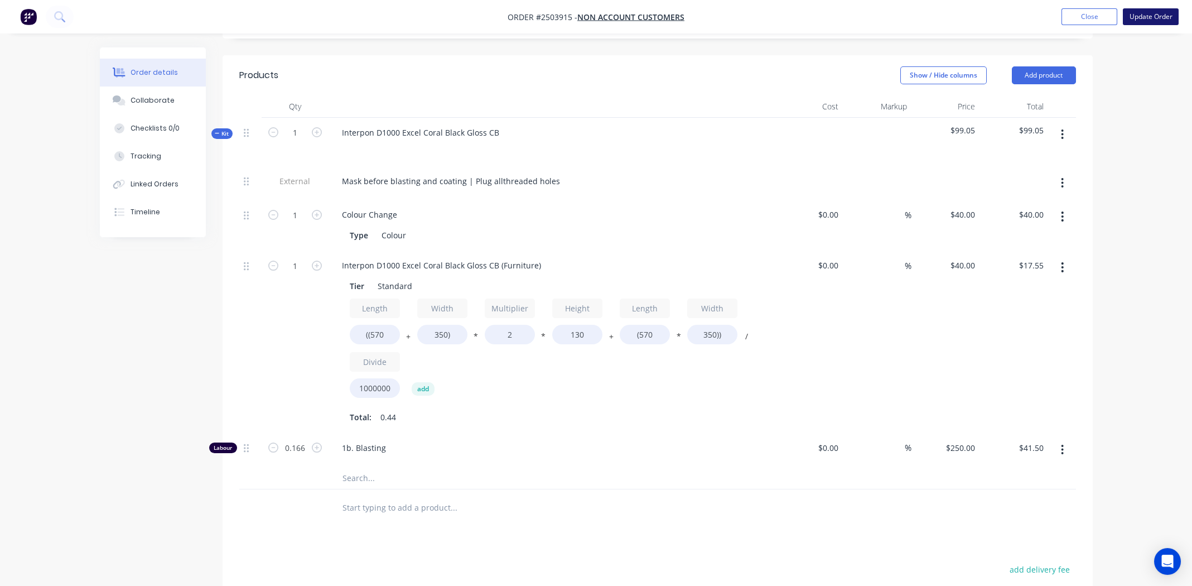
click at [1131, 17] on button "Update Order" at bounding box center [1151, 16] width 56 height 17
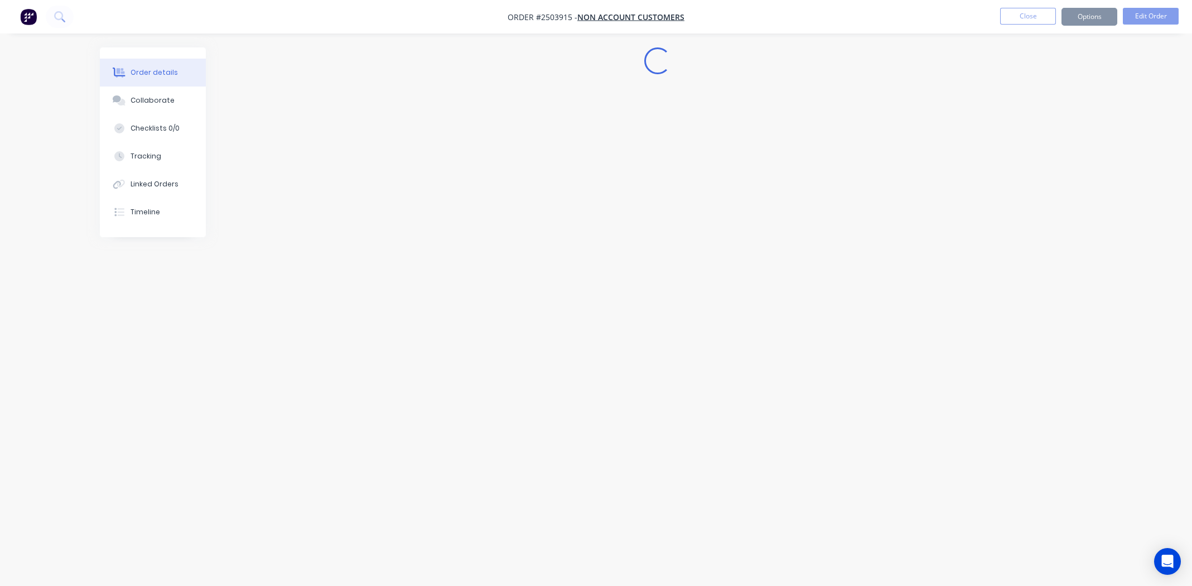
scroll to position [0, 0]
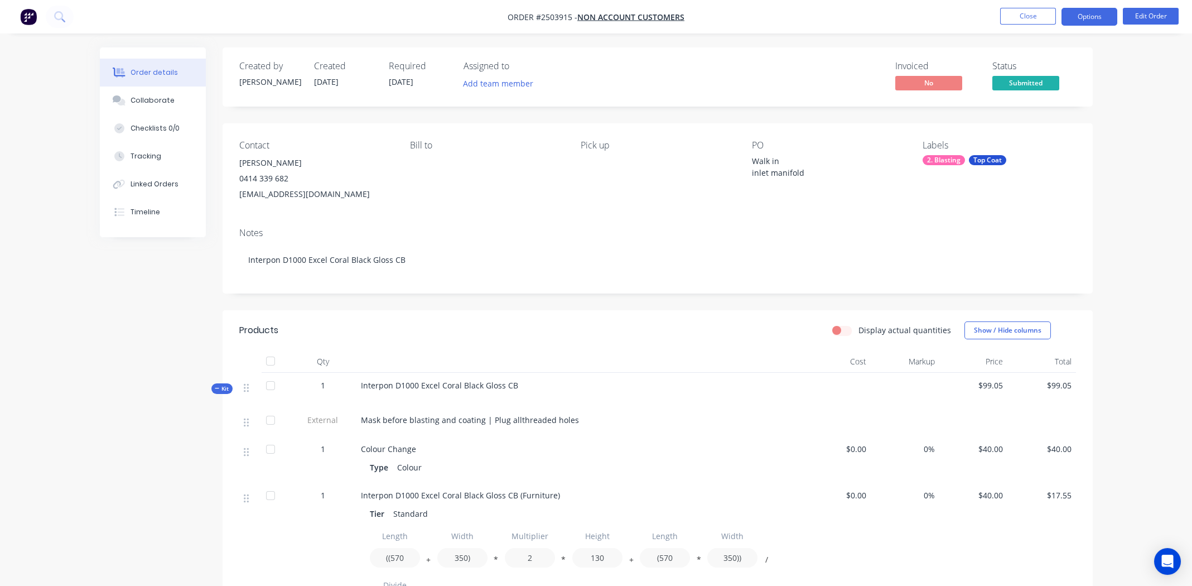
click at [1083, 14] on button "Options" at bounding box center [1089, 17] width 56 height 18
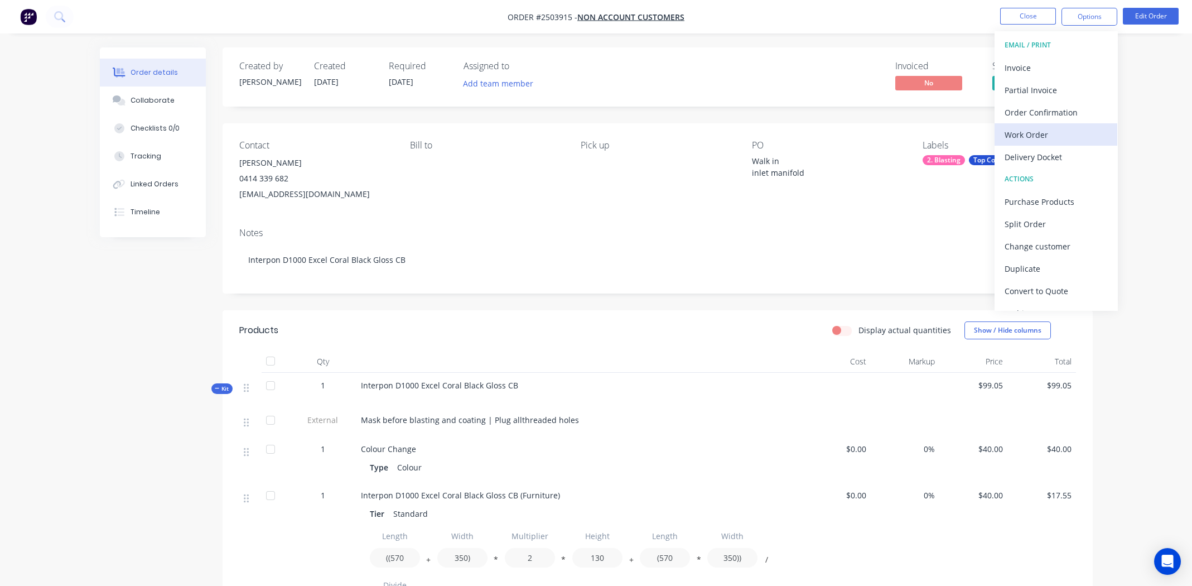
click at [1026, 135] on div "Work Order" at bounding box center [1056, 135] width 103 height 16
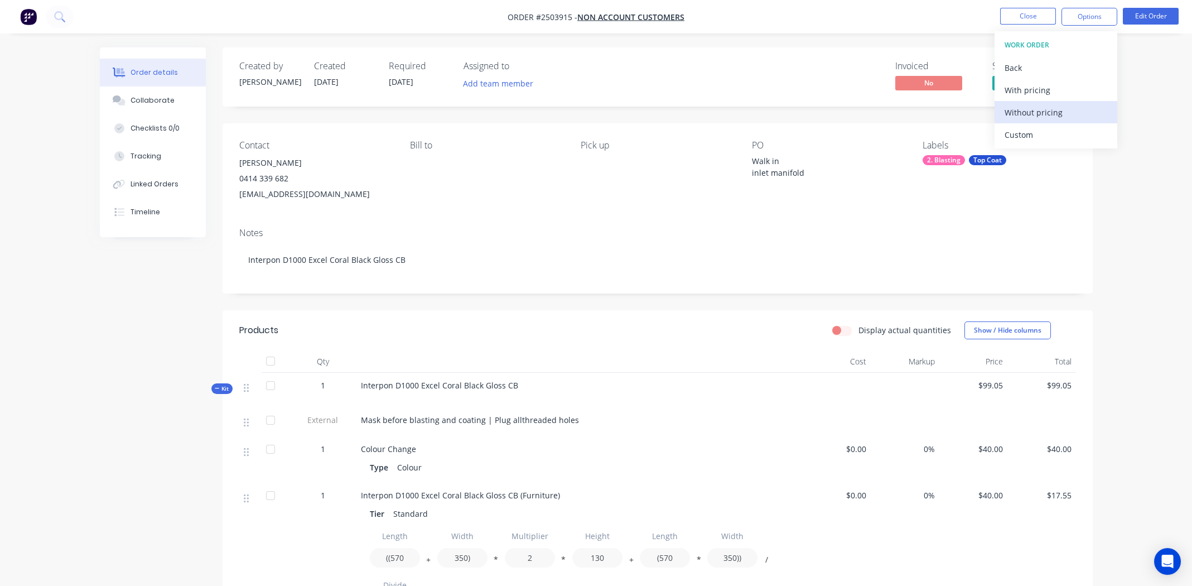
click at [1014, 107] on div "Without pricing" at bounding box center [1056, 112] width 103 height 16
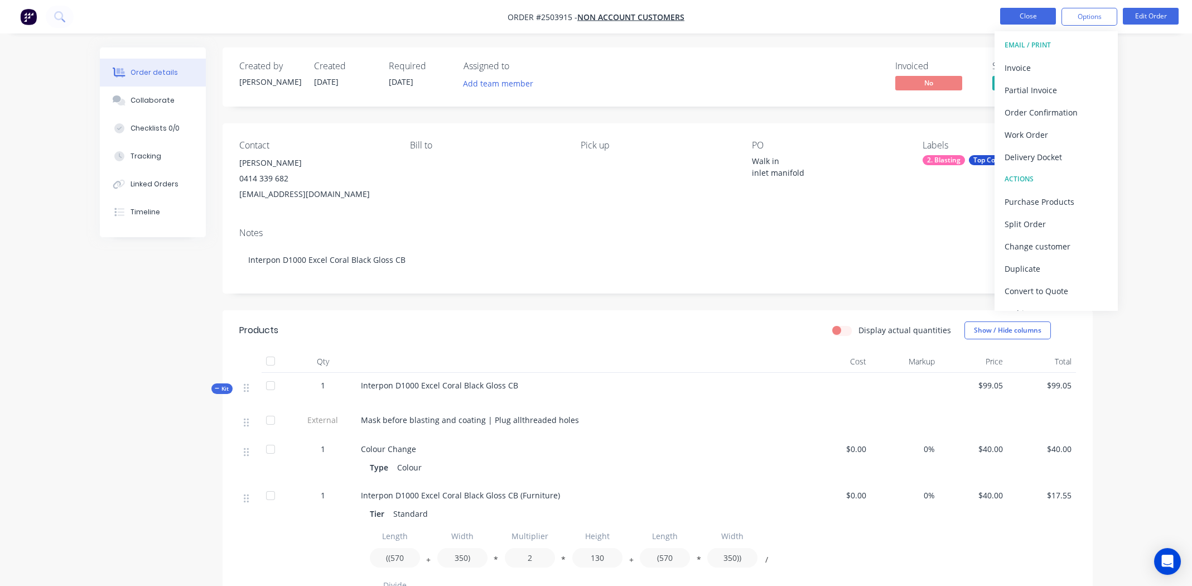
click at [1026, 18] on button "Close" at bounding box center [1028, 16] width 56 height 17
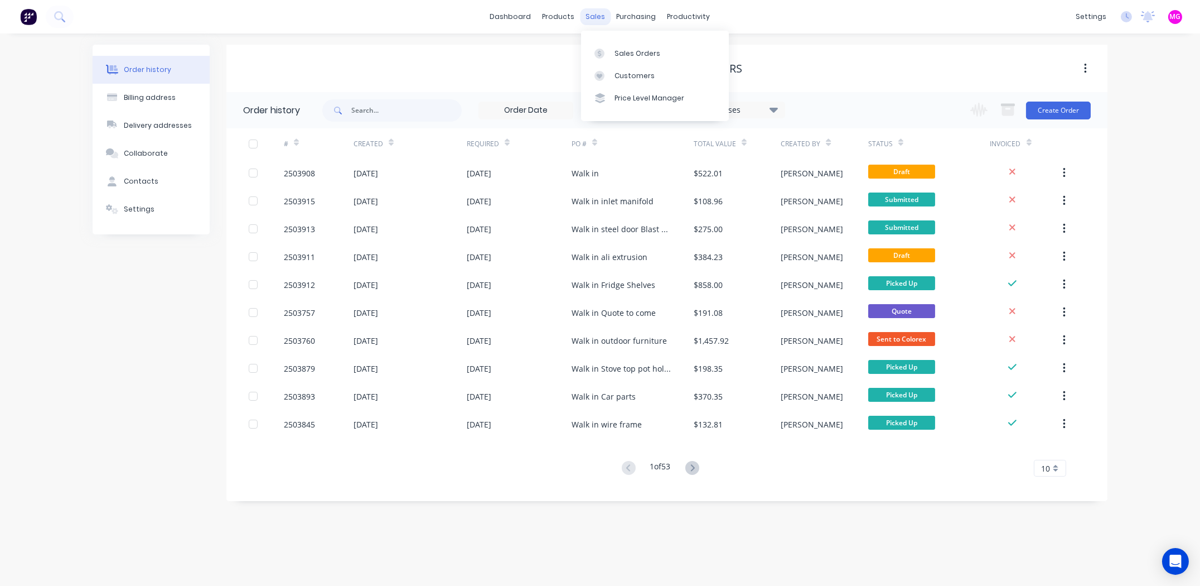
click at [595, 17] on div "sales" at bounding box center [596, 16] width 31 height 17
click at [611, 47] on link "Sales Orders" at bounding box center [655, 53] width 148 height 22
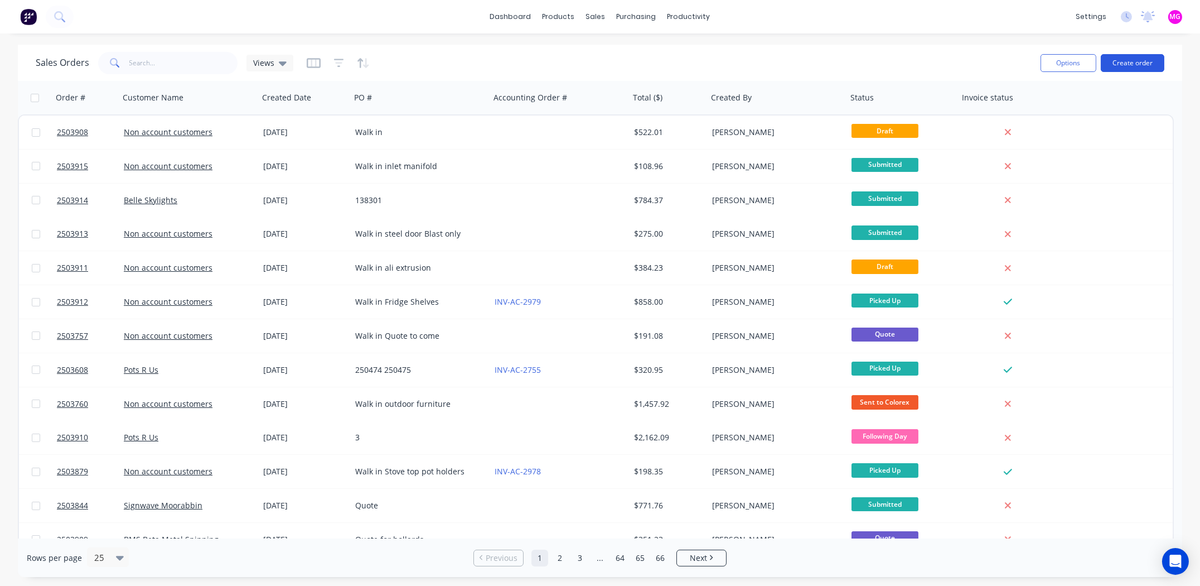
click at [1124, 60] on button "Create order" at bounding box center [1133, 63] width 64 height 18
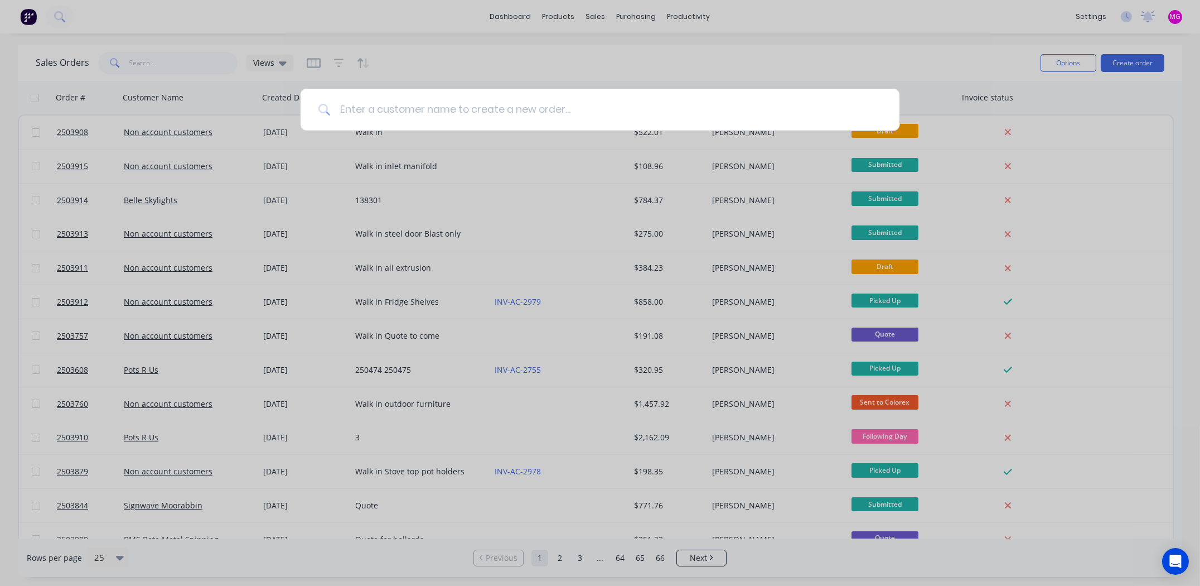
click at [592, 108] on input at bounding box center [606, 110] width 551 height 42
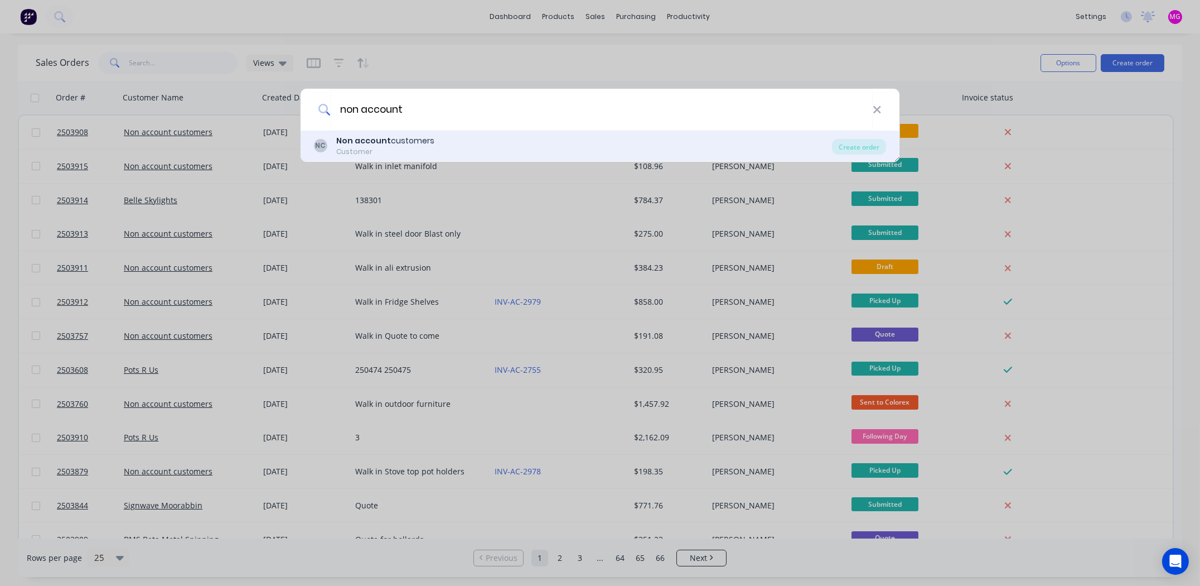
type input "non account"
click at [356, 147] on div "Customer" at bounding box center [385, 152] width 98 height 10
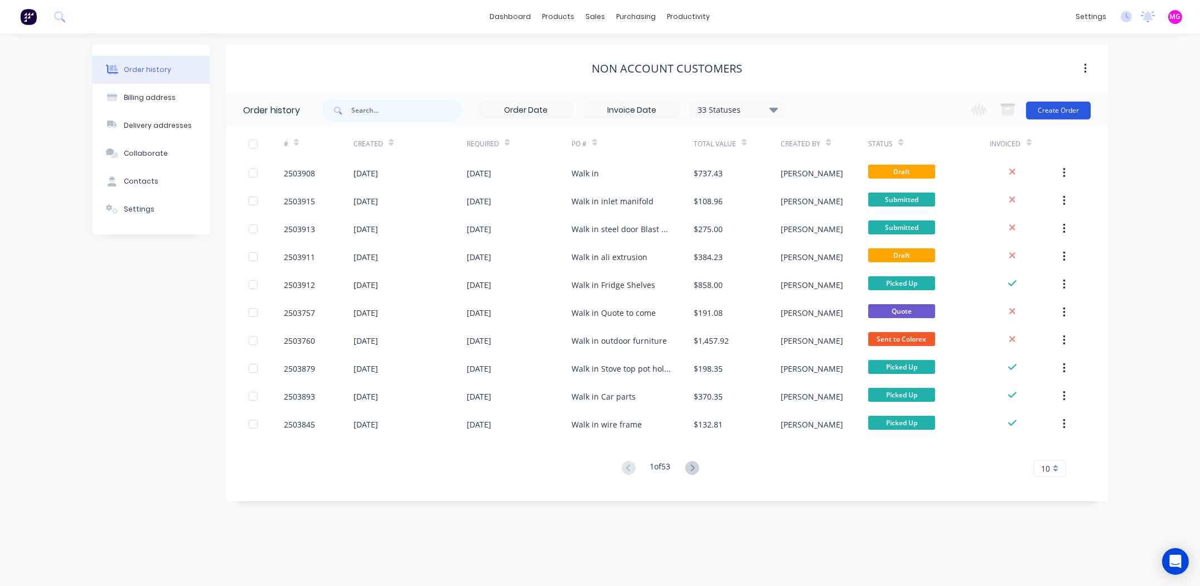
click at [1051, 112] on button "Create Order" at bounding box center [1058, 111] width 65 height 18
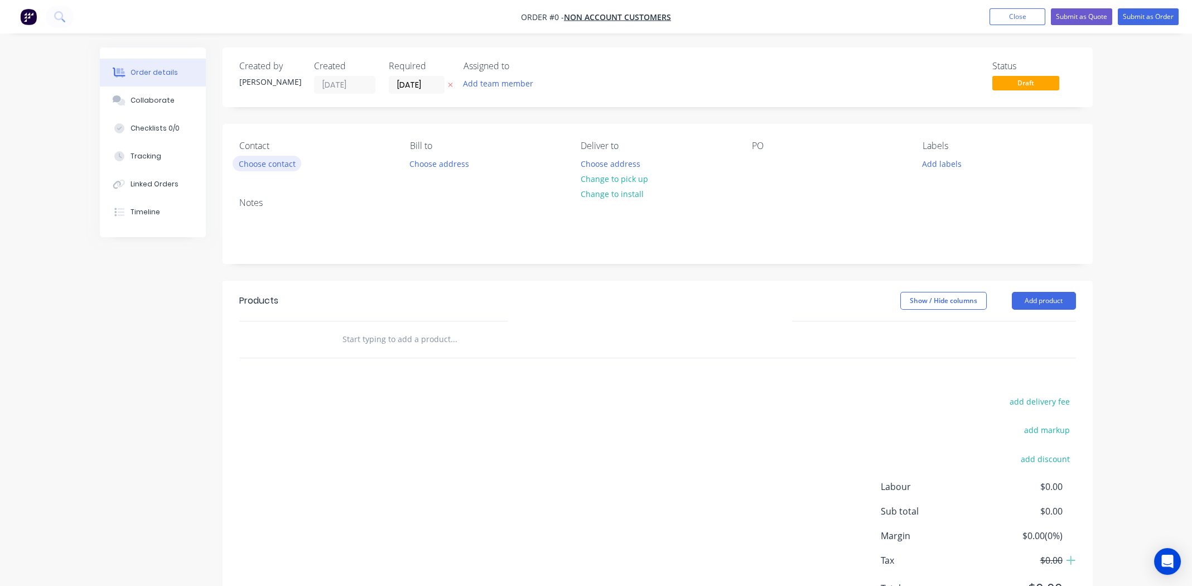
click at [270, 163] on button "Choose contact" at bounding box center [267, 163] width 69 height 15
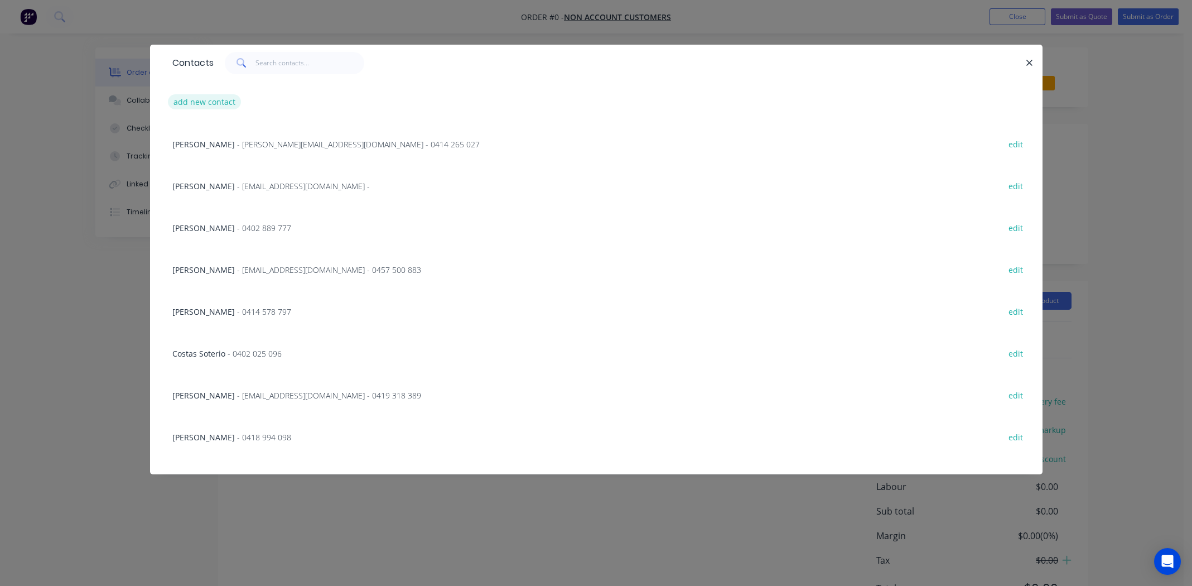
click at [203, 103] on button "add new contact" at bounding box center [205, 101] width 74 height 15
select select "AU"
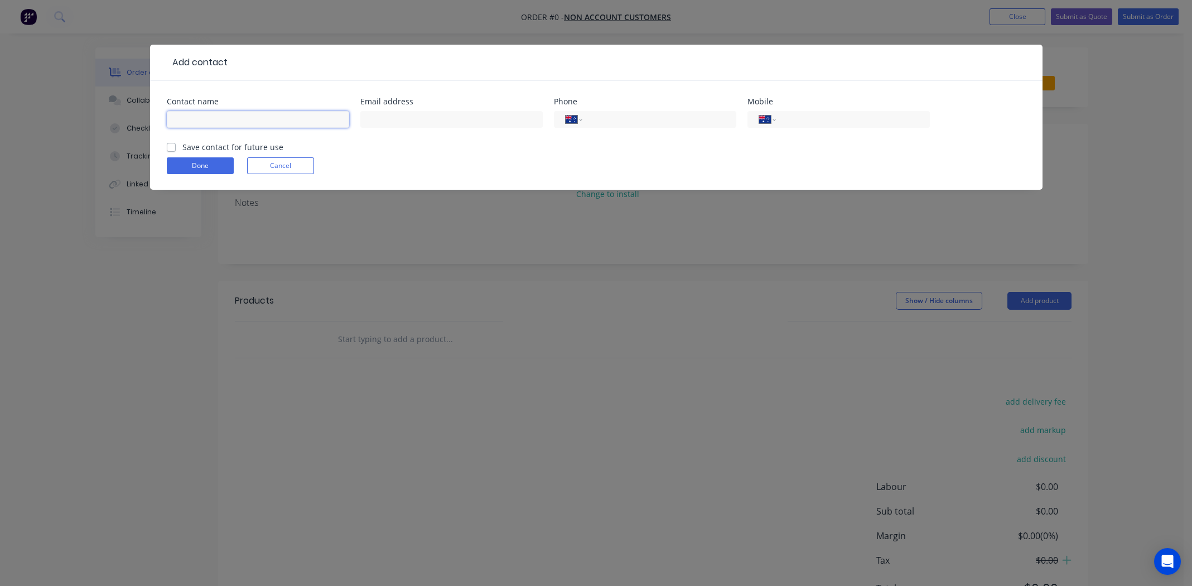
drag, startPoint x: 279, startPoint y: 118, endPoint x: 286, endPoint y: 116, distance: 6.4
click at [279, 118] on input "text" at bounding box center [258, 119] width 182 height 17
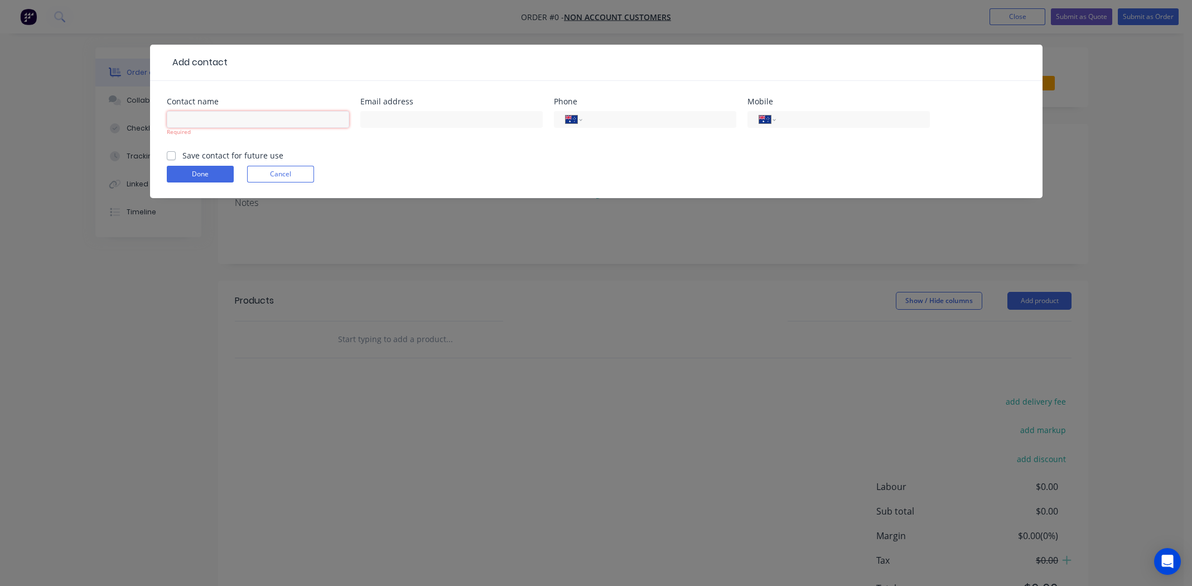
click at [261, 116] on input "text" at bounding box center [258, 119] width 182 height 17
paste input "OConnor"
type input "Lex OConnor"
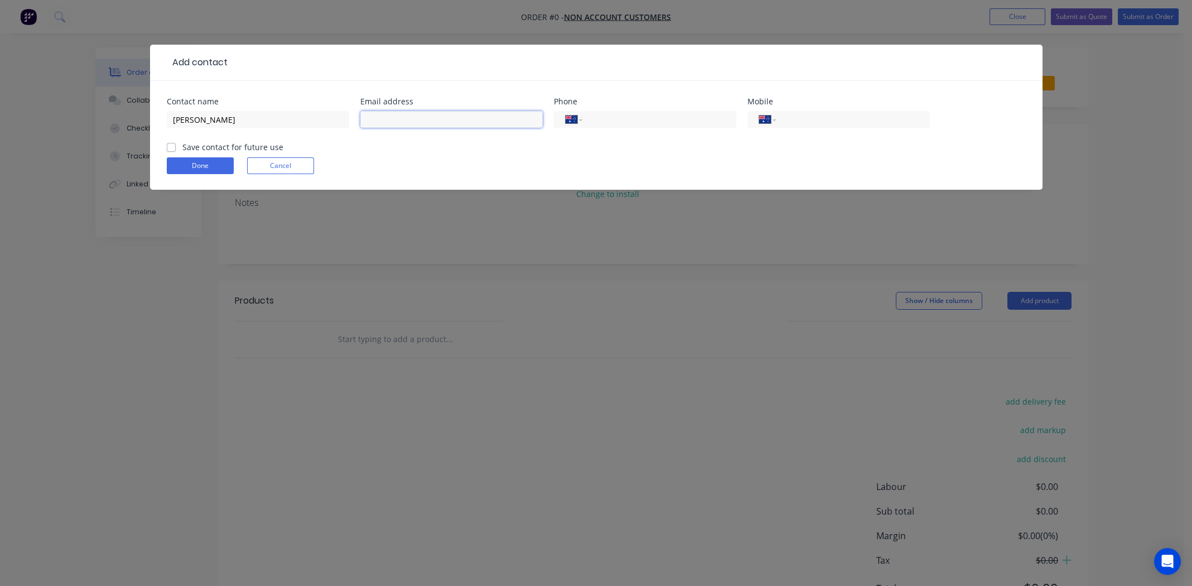
click at [415, 123] on input "text" at bounding box center [451, 119] width 182 height 17
paste input "lex@pro987.com"
type input "lex@pro987.com"
click at [819, 119] on input "tel" at bounding box center [851, 119] width 134 height 13
paste input "0405 409 904"
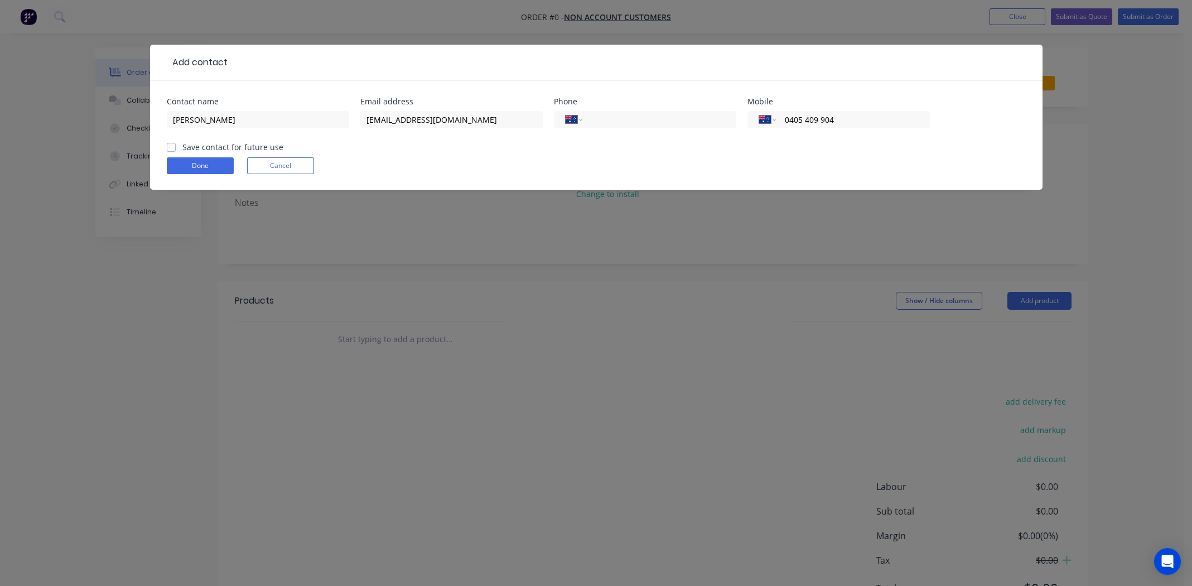
type input "0405 409 904"
click at [182, 147] on label "Save contact for future use" at bounding box center [232, 147] width 101 height 12
click at [170, 147] on input "Save contact for future use" at bounding box center [171, 146] width 9 height 11
checkbox input "true"
click at [175, 160] on button "Done" at bounding box center [200, 165] width 67 height 17
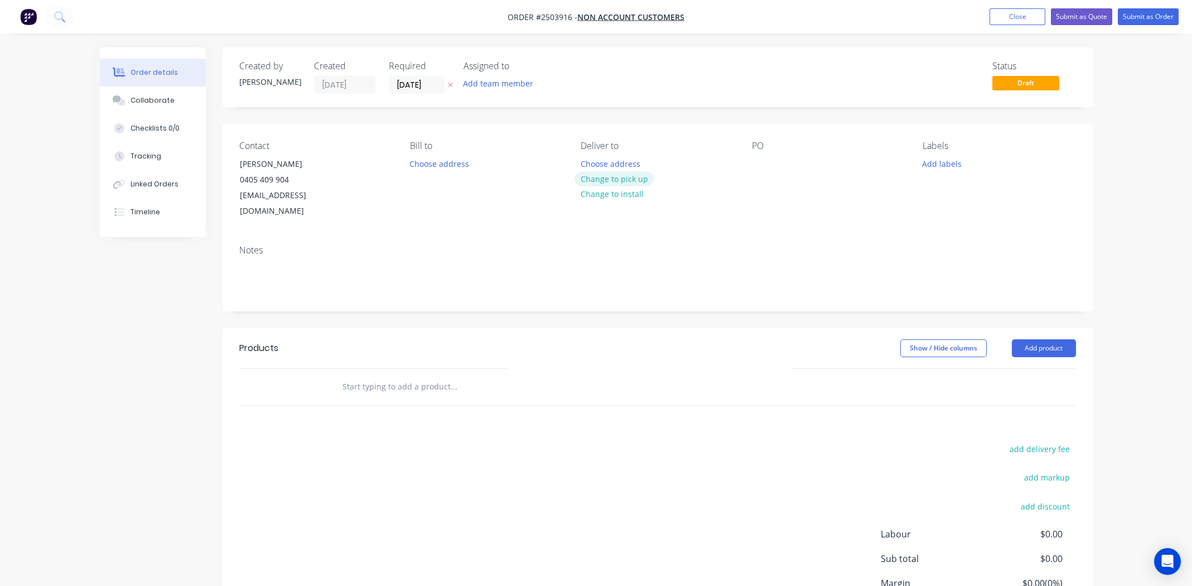
click at [624, 176] on button "Change to pick up" at bounding box center [613, 178] width 79 height 15
click at [755, 170] on div at bounding box center [761, 164] width 18 height 16
click at [942, 160] on button "Add labels" at bounding box center [941, 163] width 51 height 15
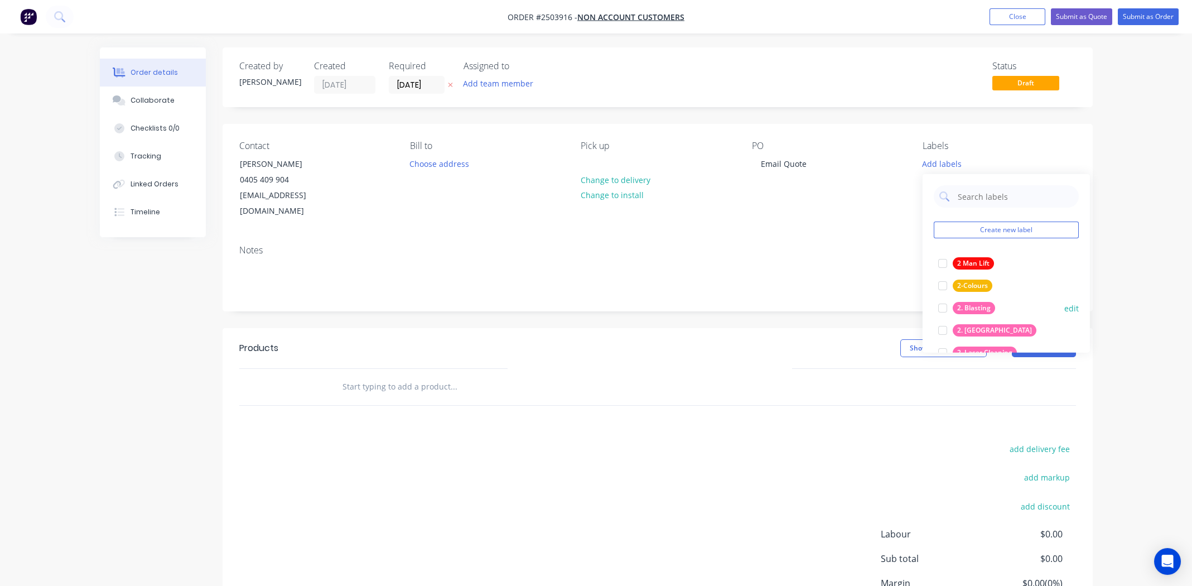
click at [944, 306] on div at bounding box center [942, 308] width 22 height 22
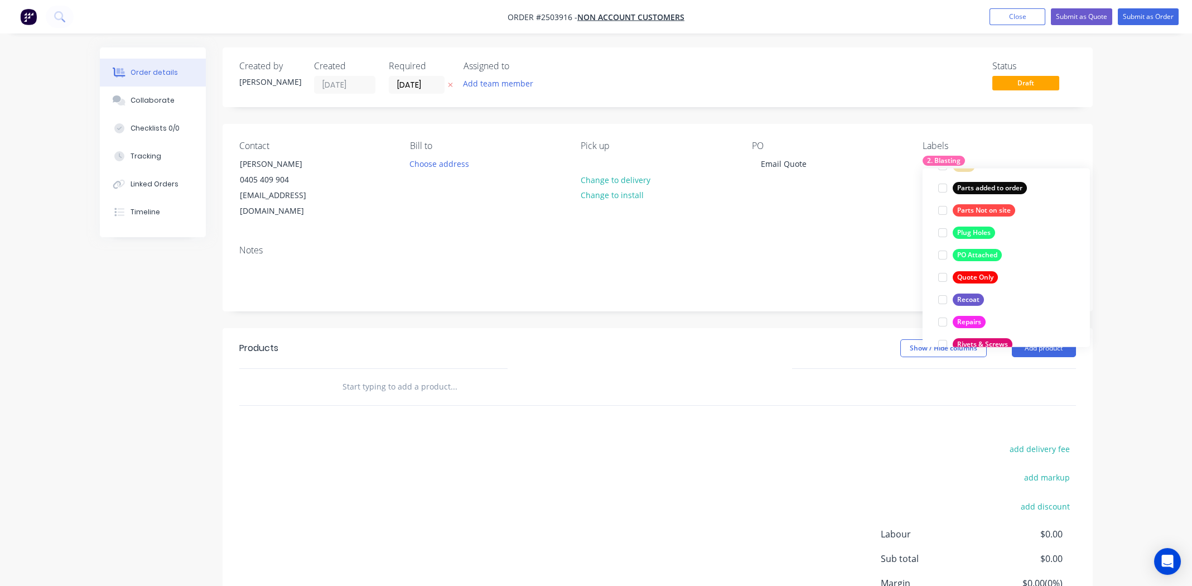
scroll to position [803, 0]
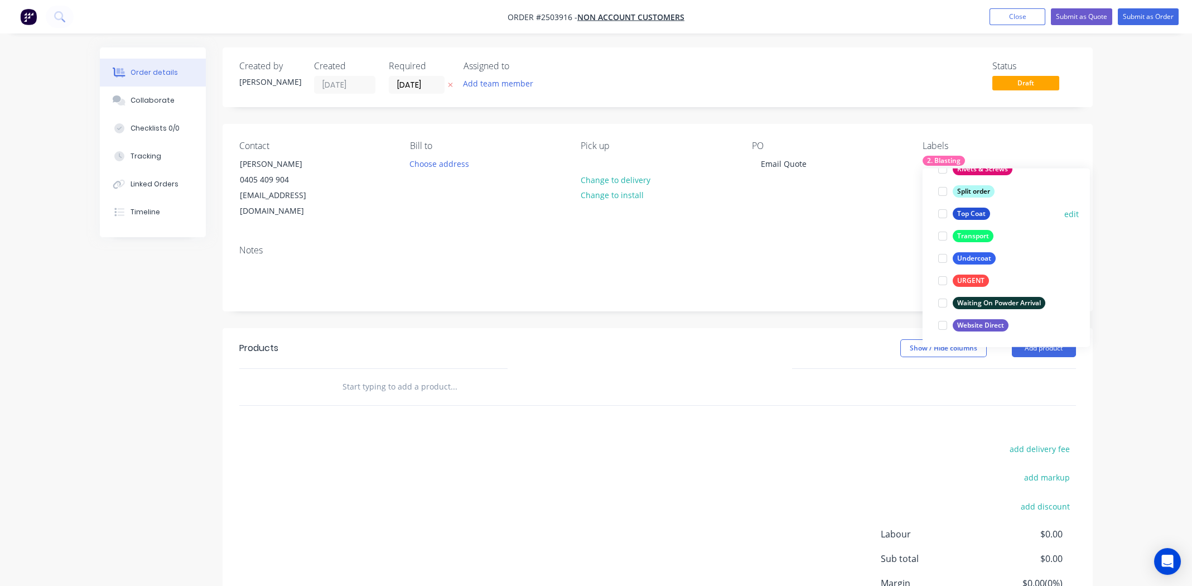
click at [943, 213] on div at bounding box center [942, 213] width 22 height 22
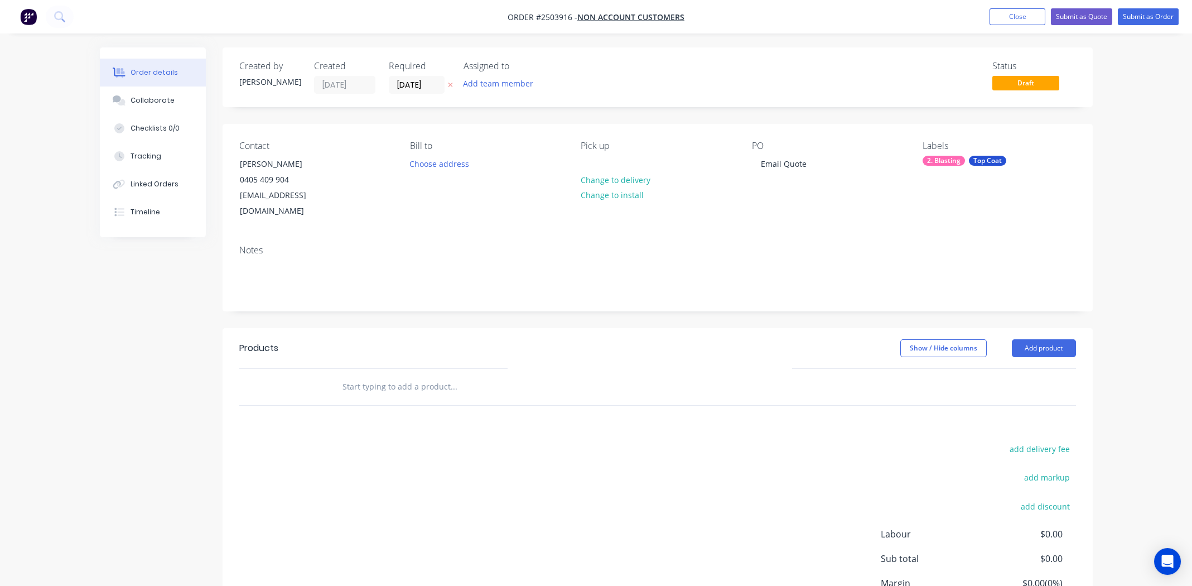
click at [593, 464] on div "add delivery fee add markup add discount Labour $0.00 Sub total $0.00 Margin $0…" at bounding box center [657, 548] width 837 height 215
click at [1044, 339] on button "Add product" at bounding box center [1044, 348] width 64 height 18
click at [1032, 363] on div "Product catalogue Basic product Product Kit Lineal metre product Square metre p…" at bounding box center [1023, 466] width 106 height 206
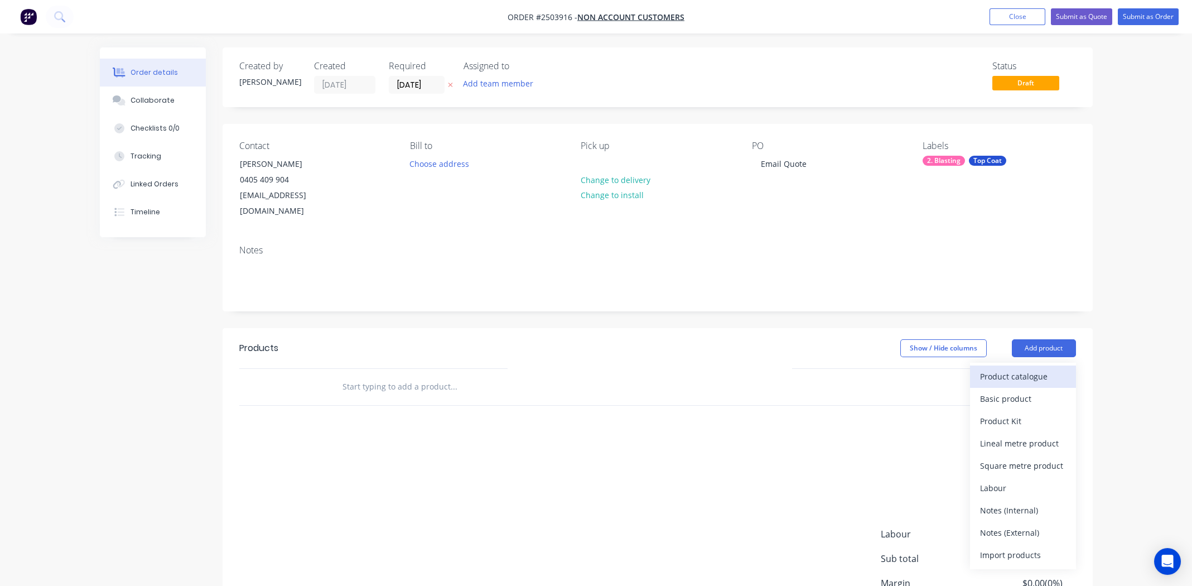
click at [1032, 368] on div "Product catalogue" at bounding box center [1023, 376] width 86 height 16
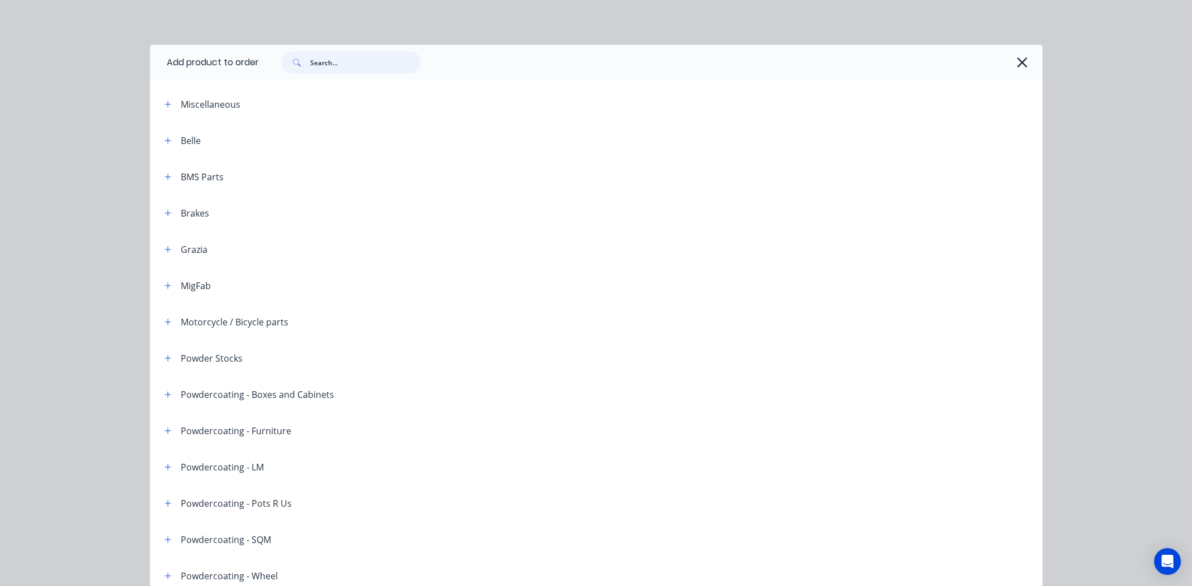
click at [341, 58] on input "text" at bounding box center [365, 62] width 110 height 22
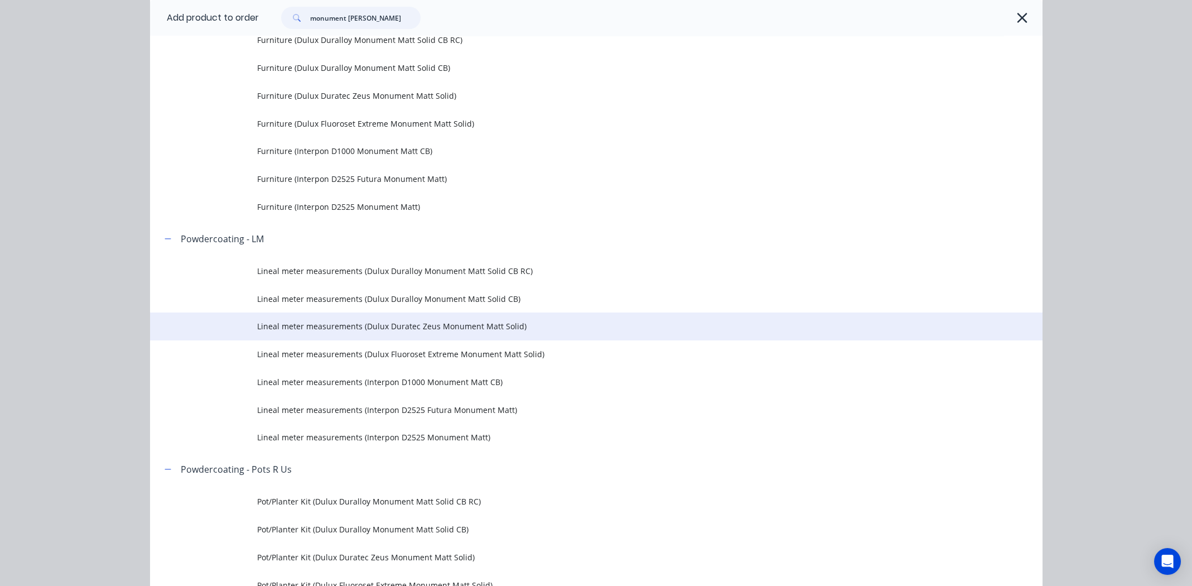
scroll to position [335, 0]
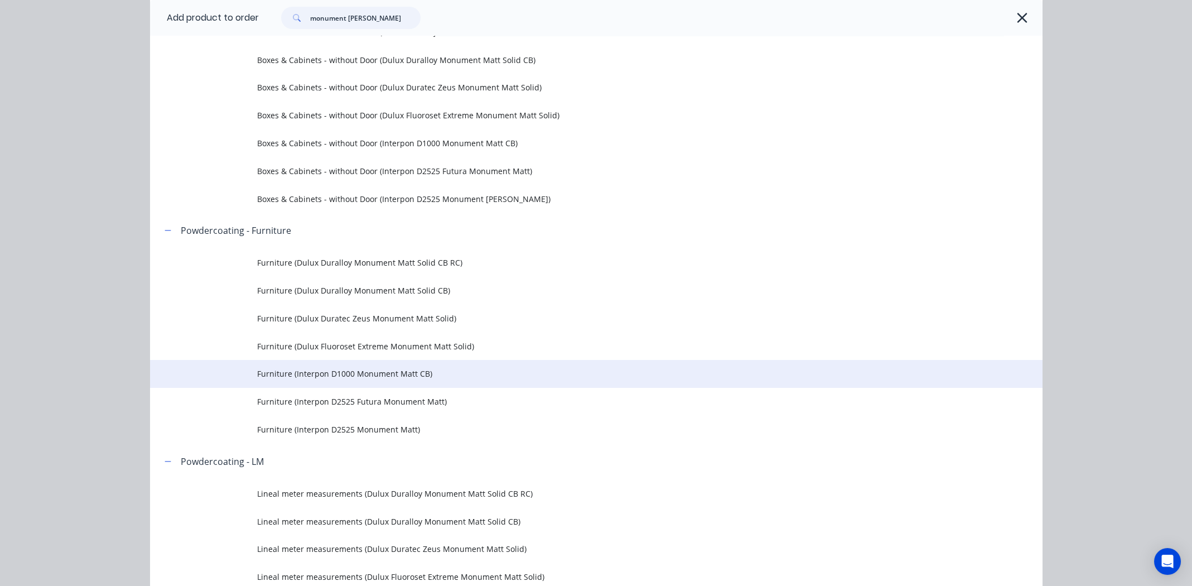
type input "monument matt"
click at [329, 373] on span "Furniture (Interpon D1000 Monument Matt CB)" at bounding box center [571, 374] width 628 height 12
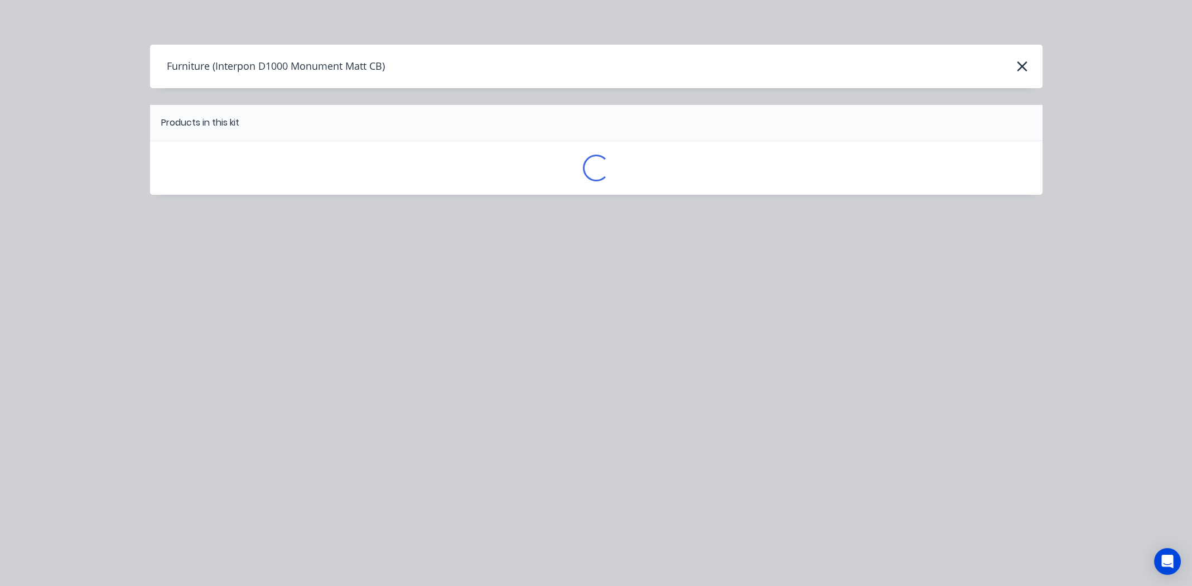
scroll to position [0, 0]
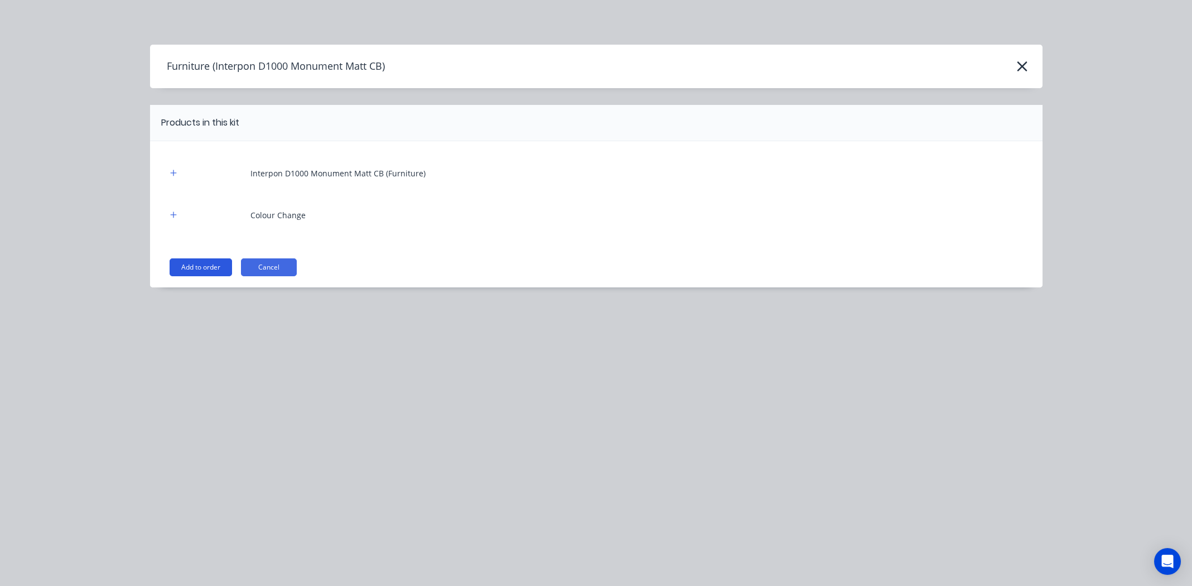
click at [191, 267] on button "Add to order" at bounding box center [201, 267] width 62 height 18
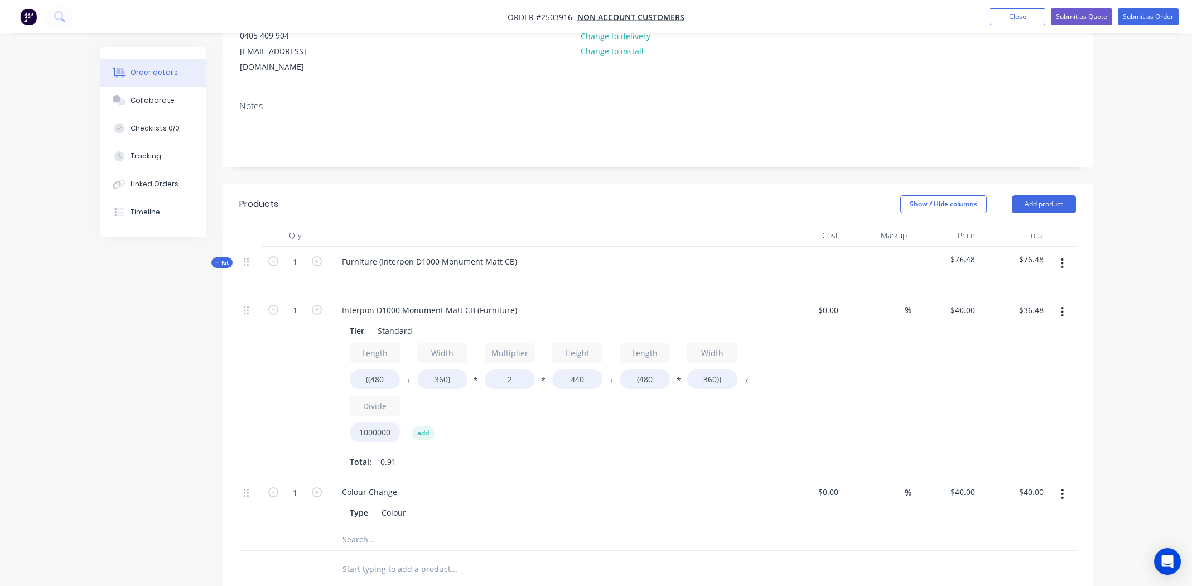
scroll to position [167, 0]
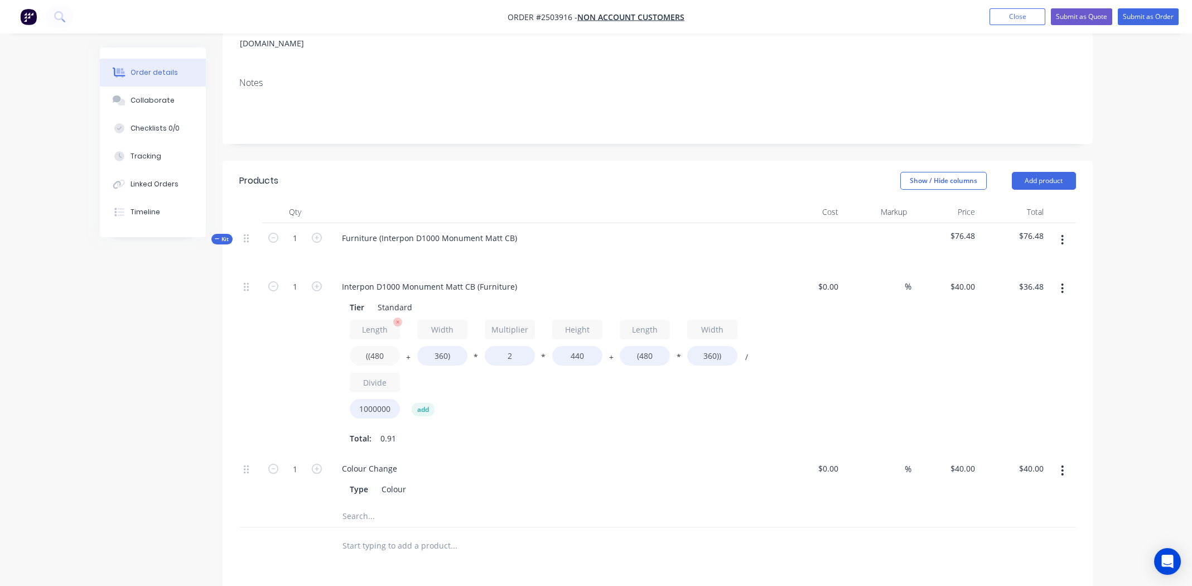
click at [380, 346] on input "((480" at bounding box center [375, 356] width 50 height 20
click at [1062, 282] on icon "button" at bounding box center [1062, 288] width 3 height 12
click at [1024, 354] on div "Delete" at bounding box center [1023, 362] width 86 height 16
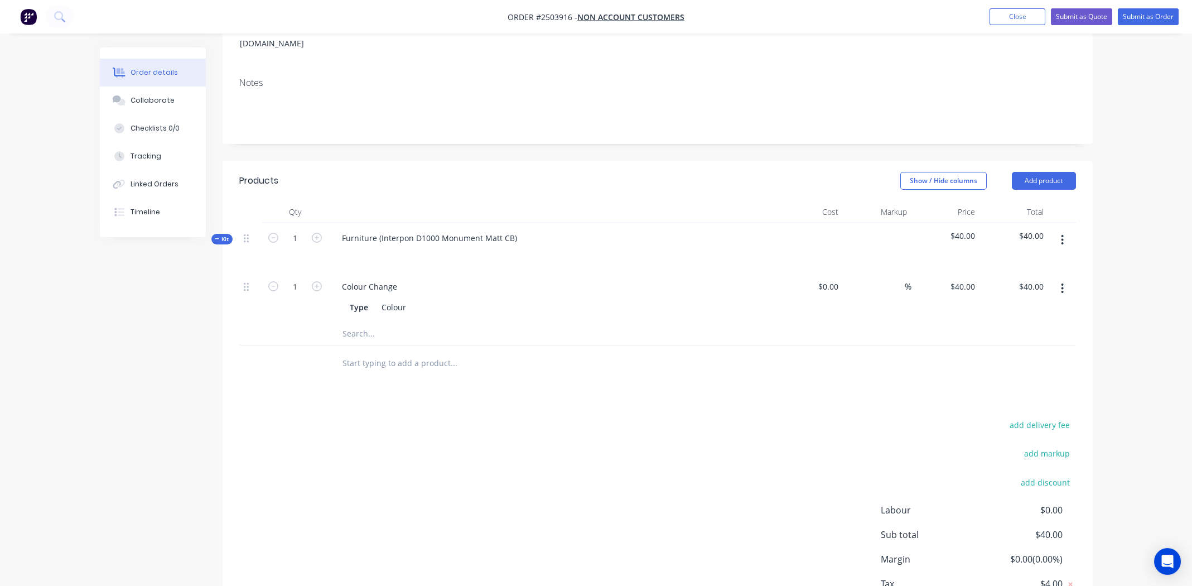
click at [1065, 230] on button "button" at bounding box center [1062, 240] width 26 height 20
click at [1034, 263] on button "Add product to kit" at bounding box center [1023, 269] width 106 height 22
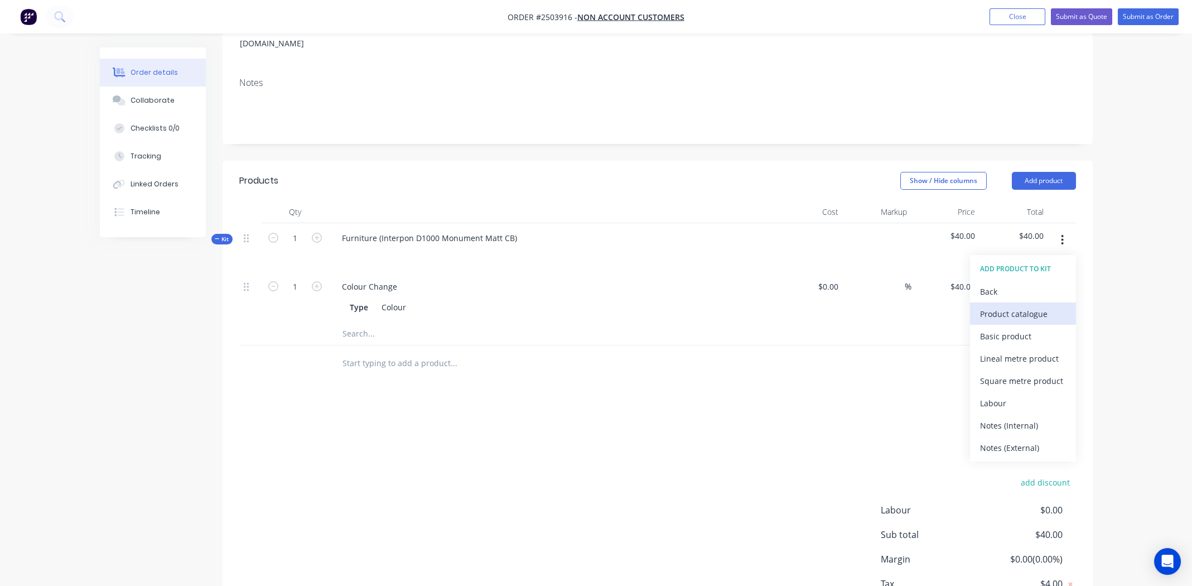
click at [1013, 306] on div "Product catalogue" at bounding box center [1023, 314] width 86 height 16
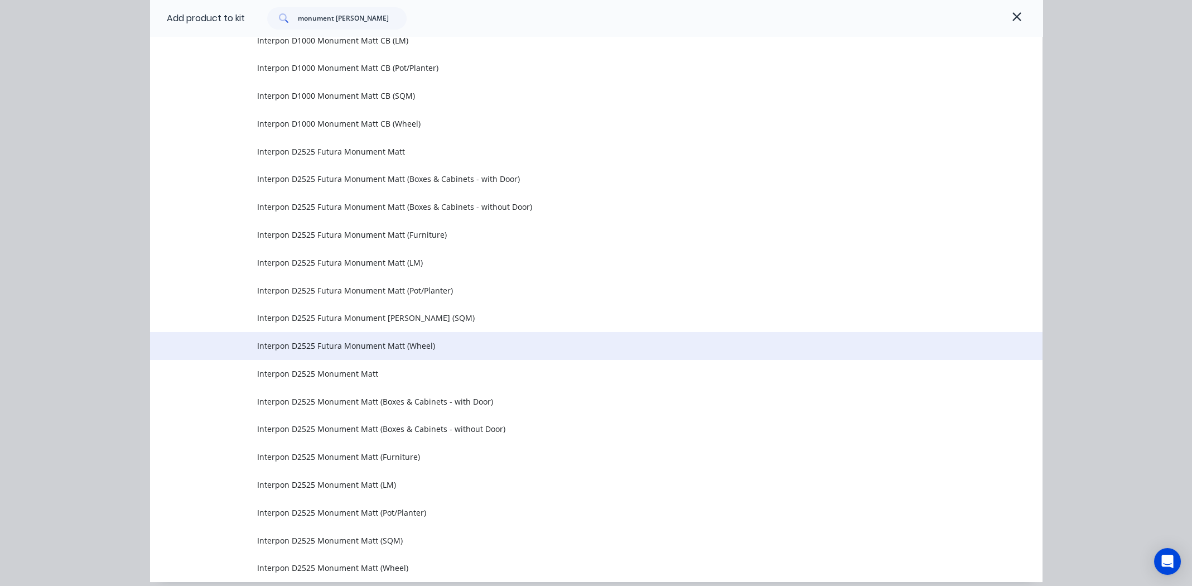
scroll to position [1227, 0]
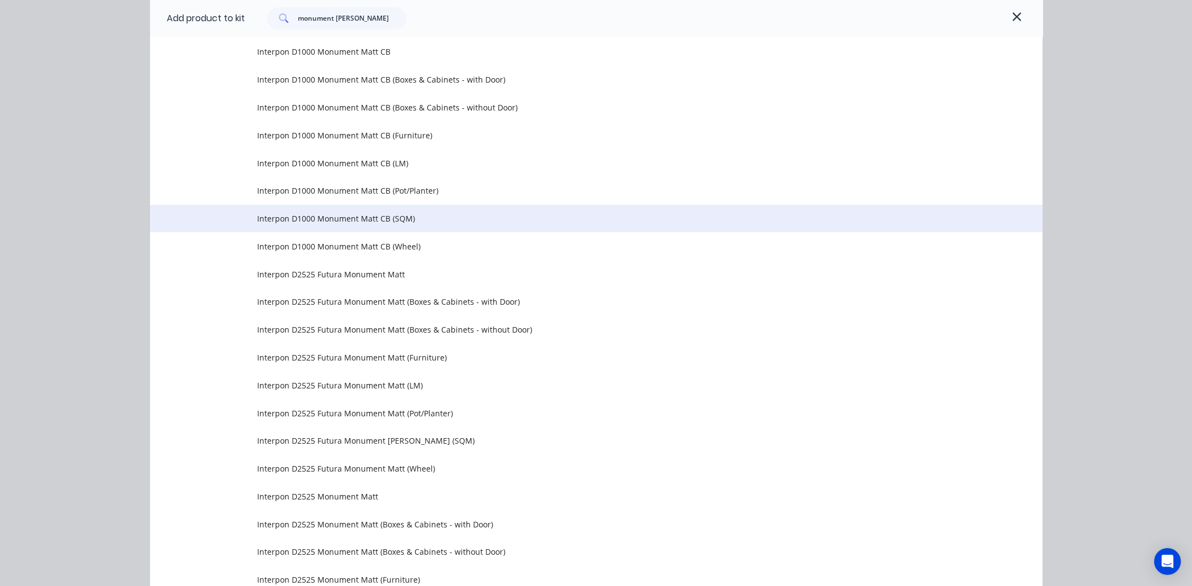
click at [316, 218] on span "Interpon D1000 Monument Matt CB (SQM)" at bounding box center [571, 219] width 628 height 12
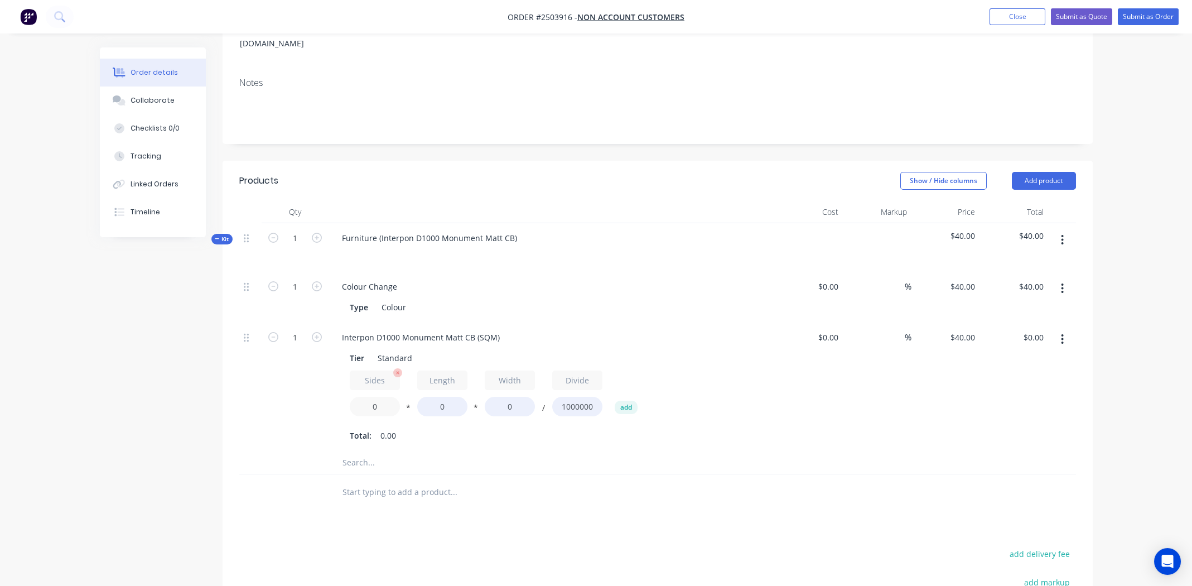
click at [375, 397] on input "0" at bounding box center [375, 407] width 50 height 20
type input "1.7"
click at [443, 397] on input "0" at bounding box center [442, 407] width 50 height 20
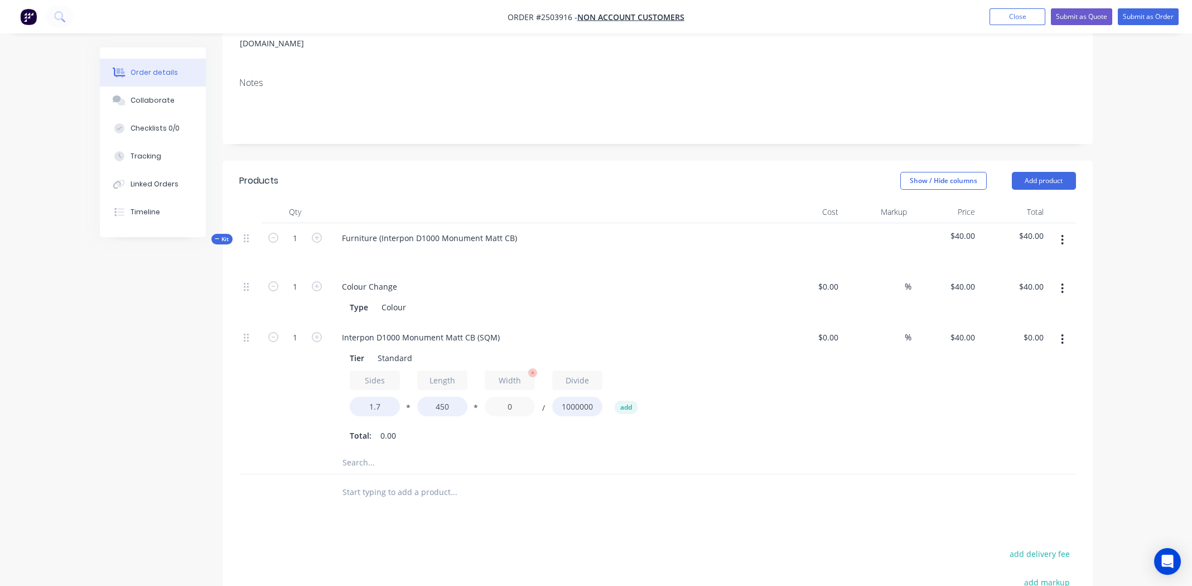
click at [511, 397] on input "0" at bounding box center [510, 407] width 50 height 20
click at [509, 397] on input "0" at bounding box center [510, 407] width 50 height 20
click at [441, 397] on input "450" at bounding box center [442, 407] width 50 height 20
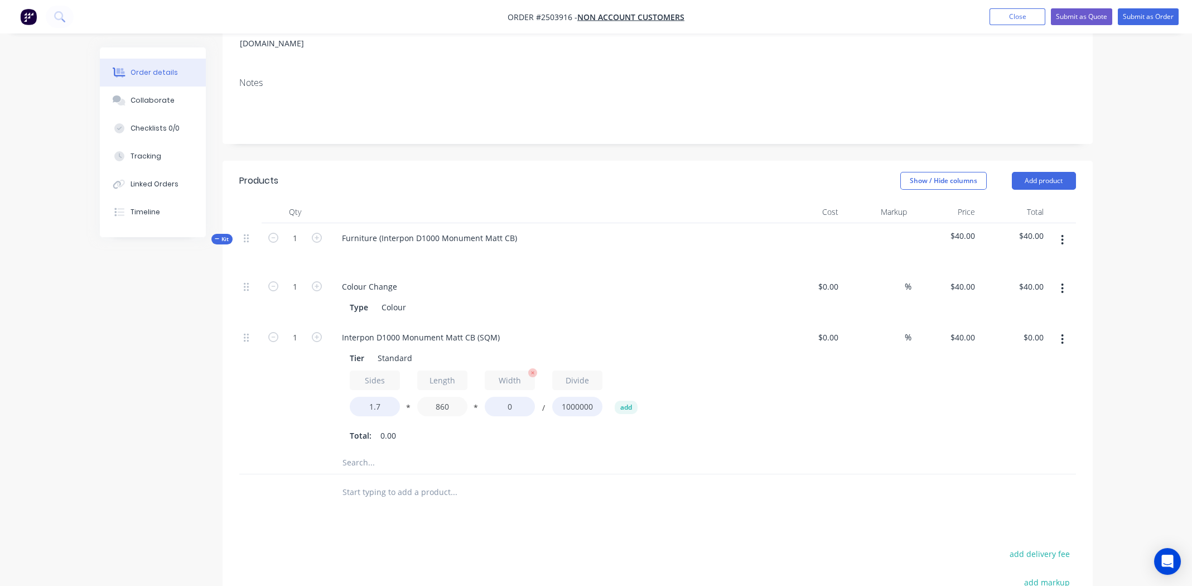
type input "860"
click at [508, 397] on input "0" at bounding box center [510, 407] width 50 height 20
type input "450"
type input "$26.32"
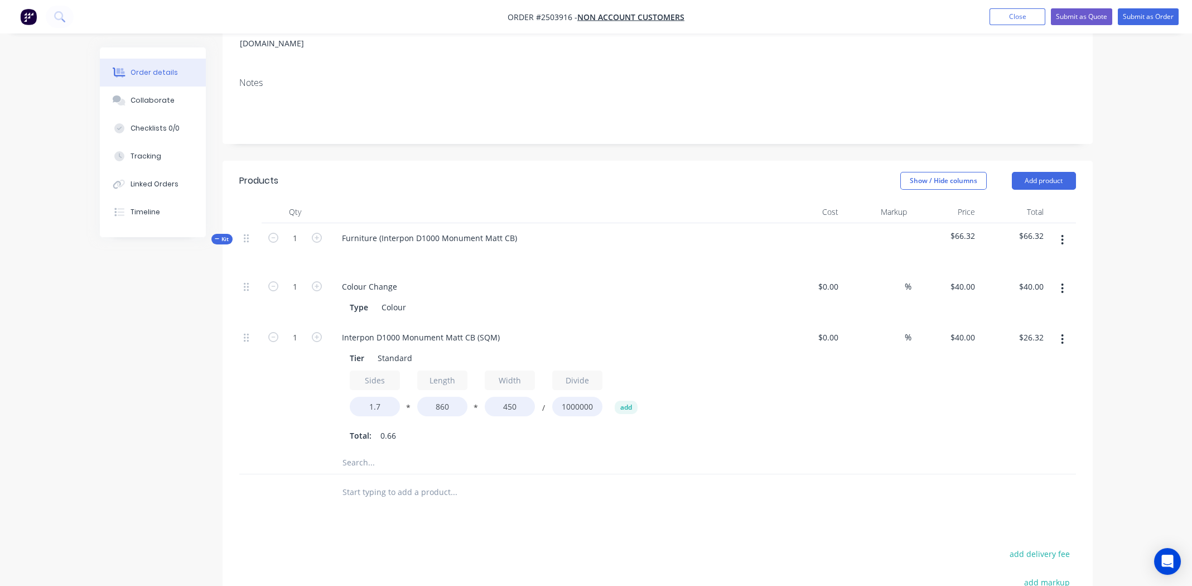
click at [737, 427] on div "Total: 0.66" at bounding box center [552, 435] width 404 height 17
drag, startPoint x: 145, startPoint y: 96, endPoint x: 152, endPoint y: 96, distance: 7.3
click at [145, 96] on div "Collaborate" at bounding box center [153, 100] width 44 height 10
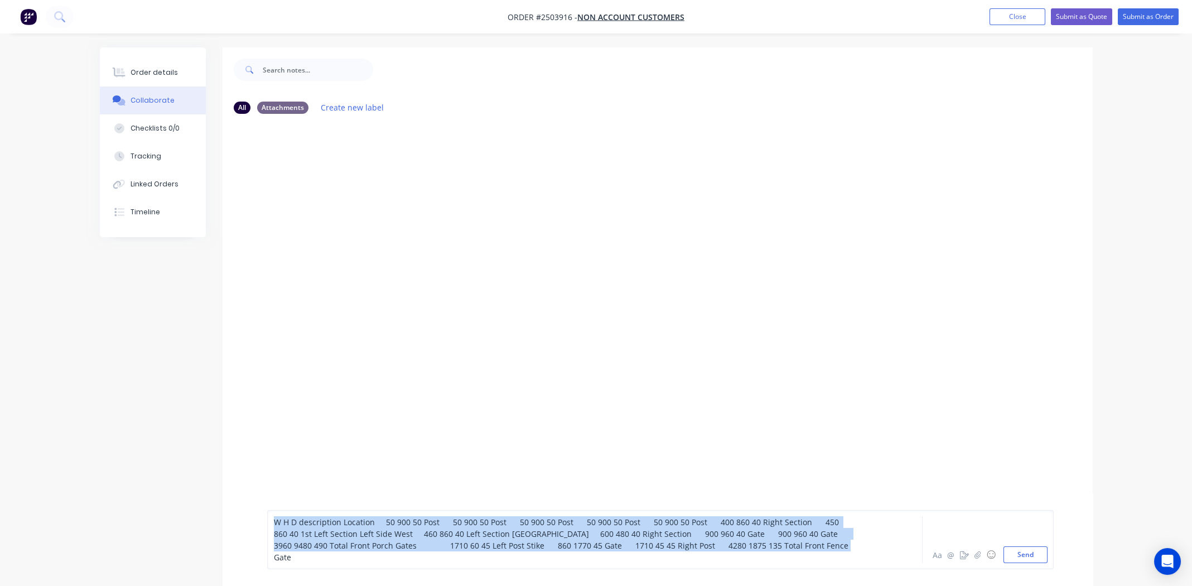
drag, startPoint x: 803, startPoint y: 555, endPoint x: 264, endPoint y: 536, distance: 539.1
click at [264, 536] on div "W H D description Location 50 900 50 Post 50 900 50 Post 50 900 50 Post 50 900 …" at bounding box center [658, 539] width 870 height 93
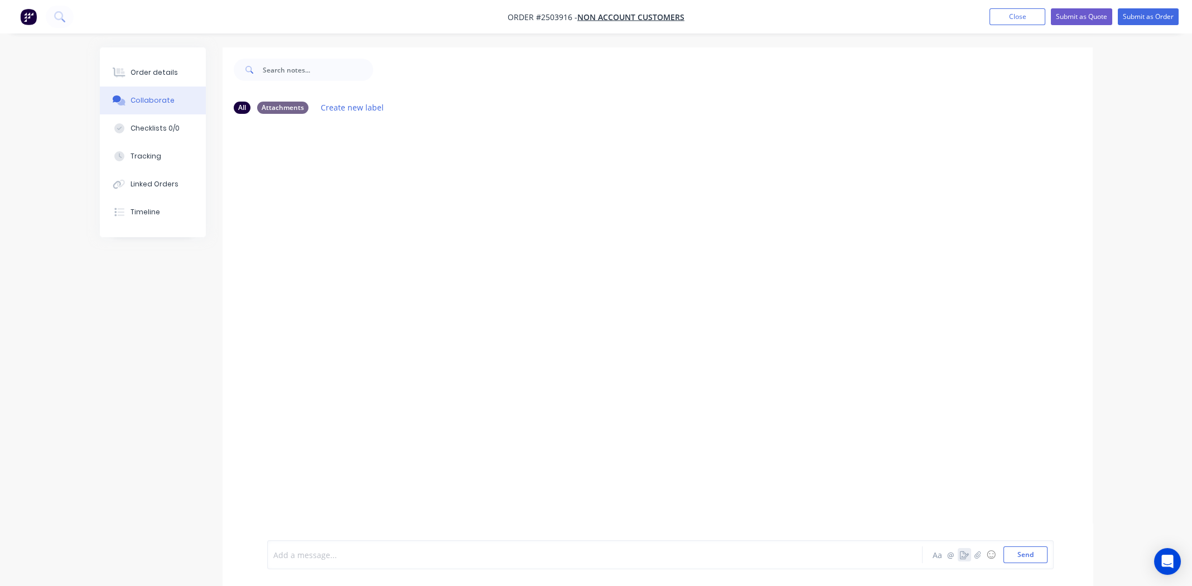
click at [960, 553] on icon "button" at bounding box center [964, 555] width 9 height 8
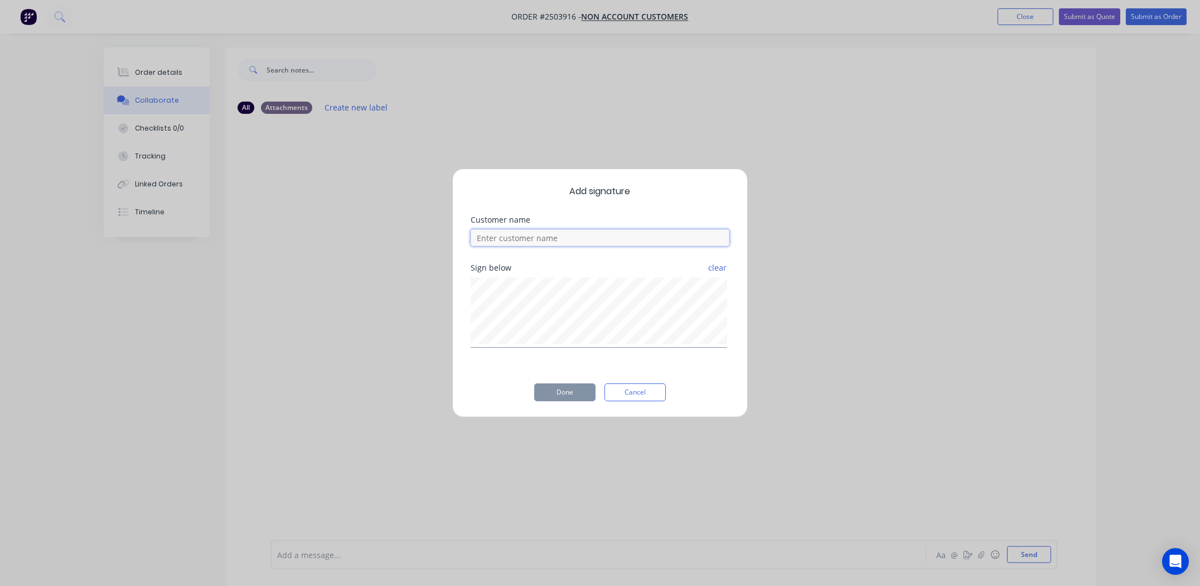
click at [554, 238] on input at bounding box center [600, 237] width 259 height 17
click at [638, 390] on button "Cancel" at bounding box center [635, 392] width 61 height 18
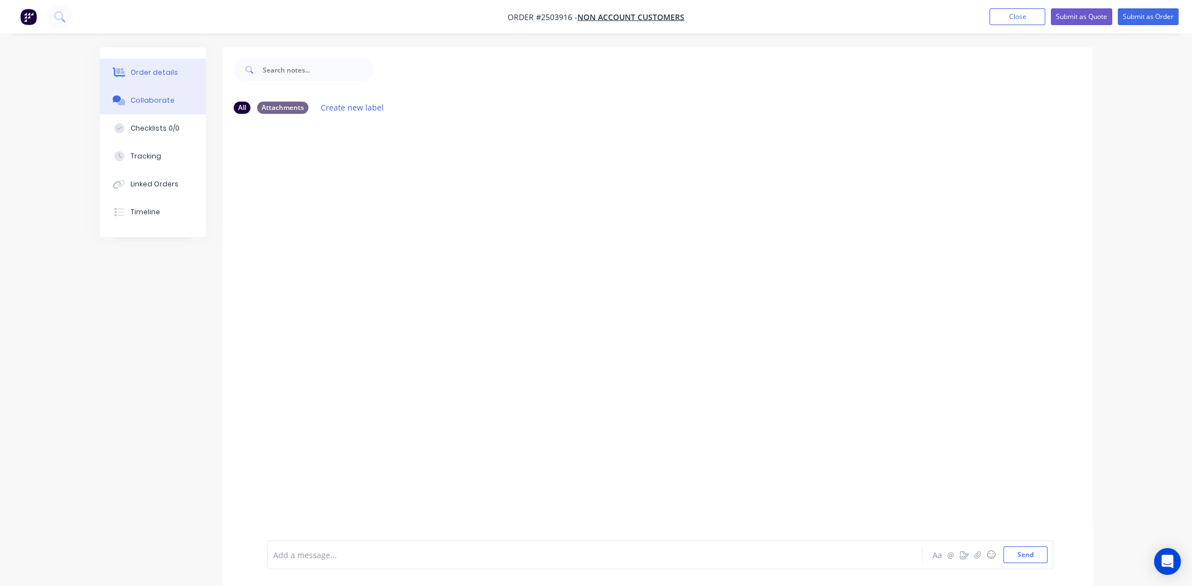
click at [156, 64] on button "Order details" at bounding box center [153, 73] width 106 height 28
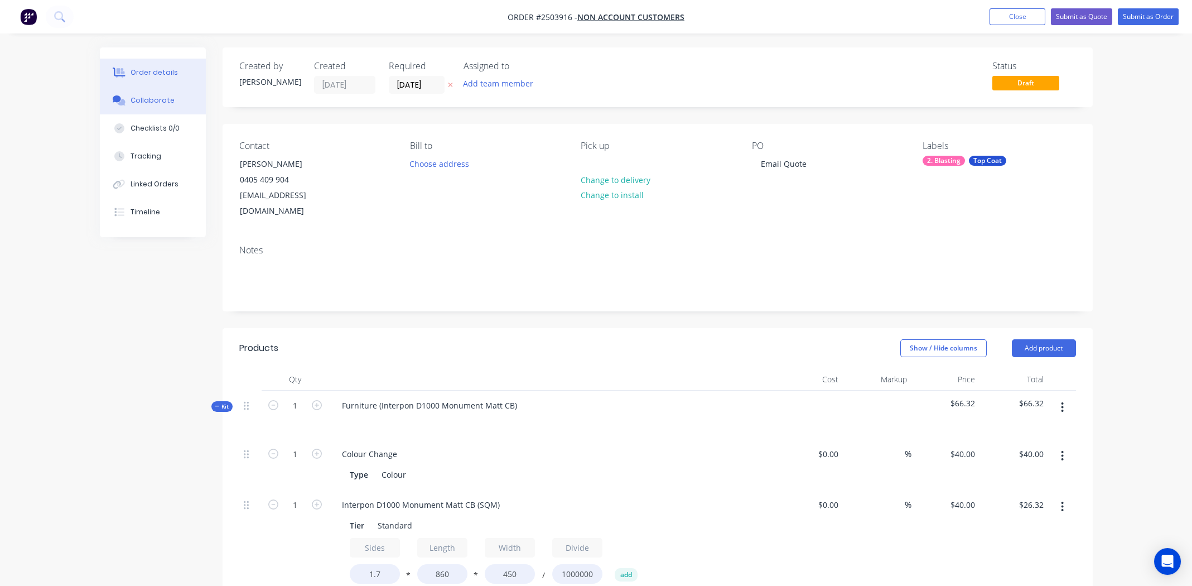
click at [134, 91] on button "Collaborate" at bounding box center [153, 100] width 106 height 28
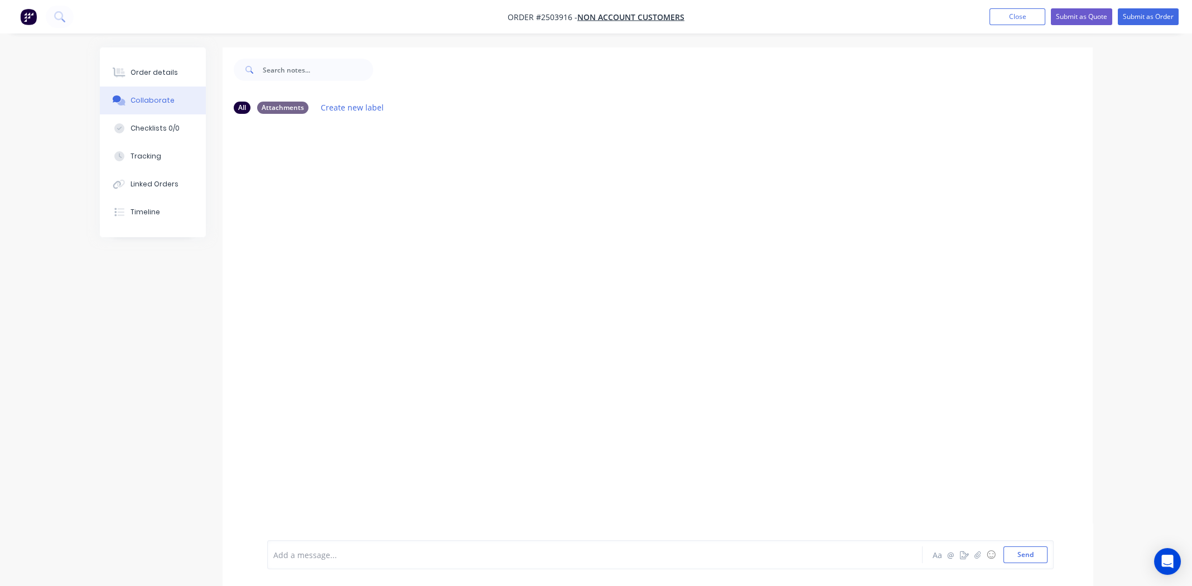
click at [408, 556] on div at bounding box center [564, 555] width 580 height 12
click at [449, 554] on div at bounding box center [564, 555] width 580 height 12
click at [158, 67] on div "Order details" at bounding box center [154, 72] width 47 height 10
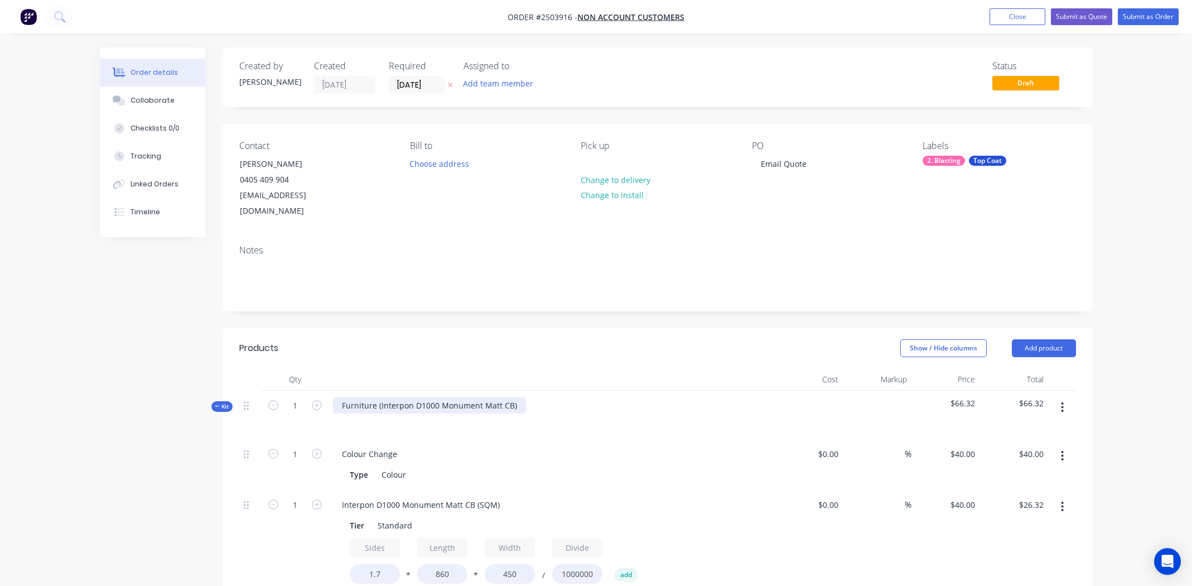
click at [515, 397] on div "Furniture (Interpon D1000 Monument Matt CB)" at bounding box center [429, 405] width 193 height 16
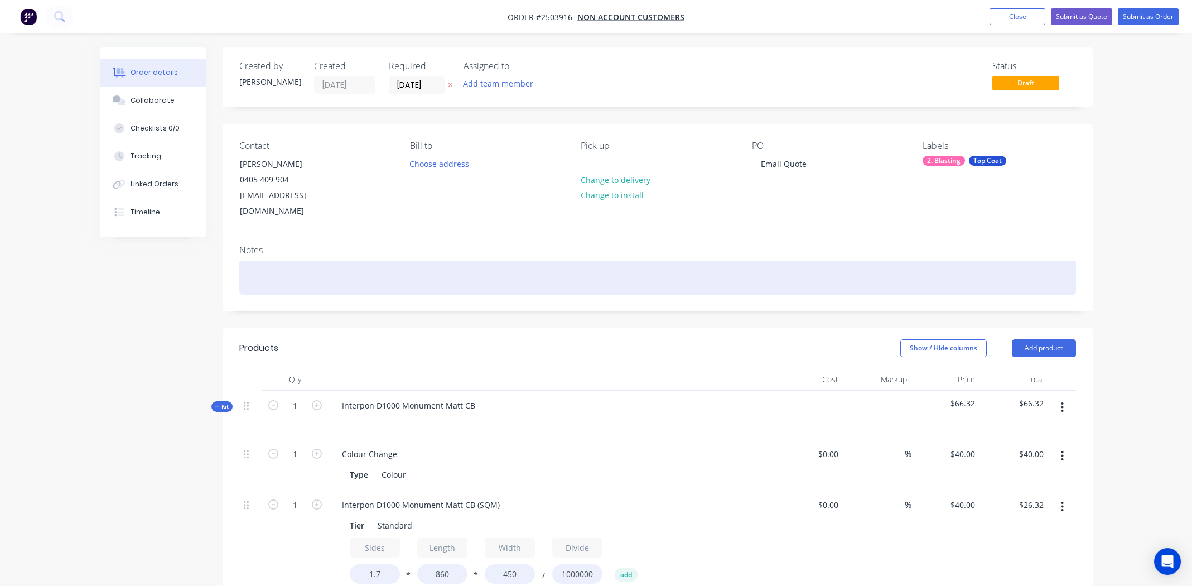
click at [338, 260] on div at bounding box center [657, 277] width 837 height 34
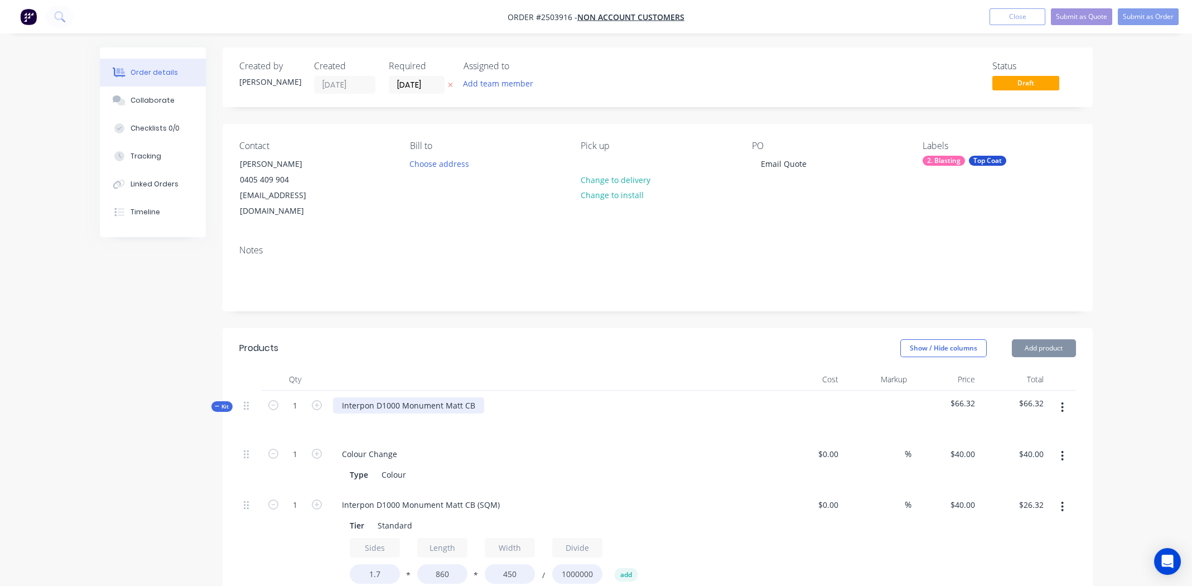
click at [418, 397] on div "Interpon D1000 Monument Matt CB" at bounding box center [408, 405] width 151 height 16
copy div "Interpon D1000 Monument Matt CB"
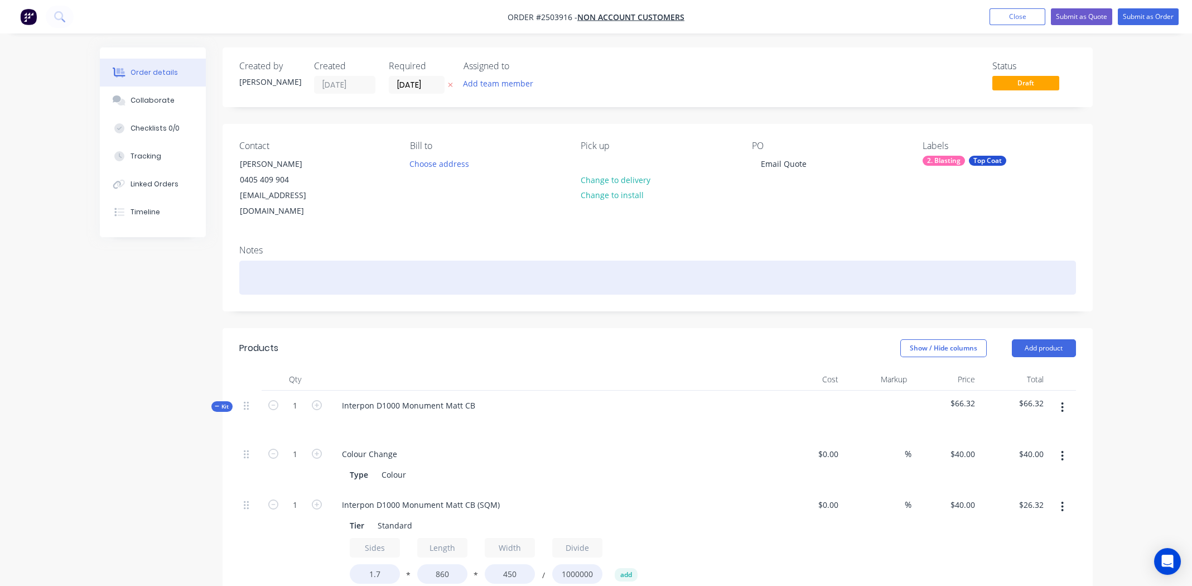
paste div
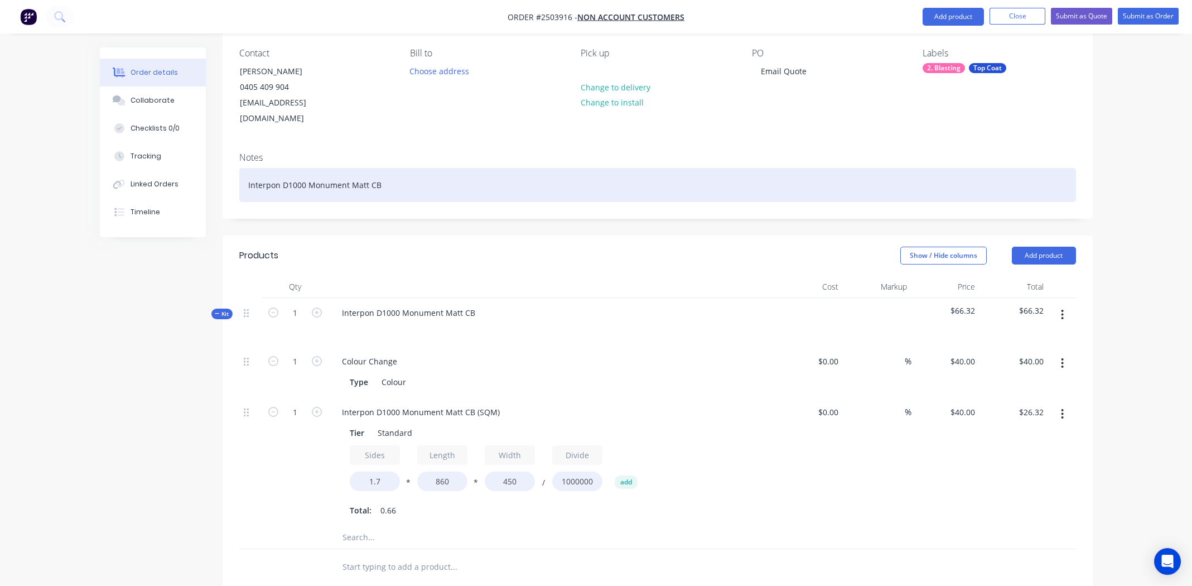
scroll to position [335, 0]
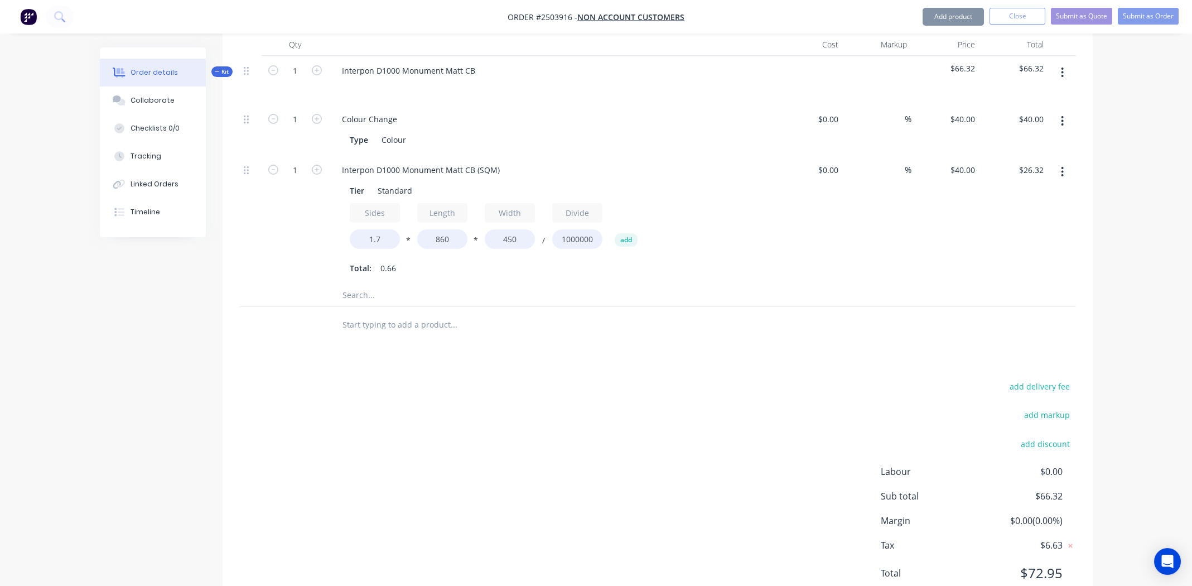
click at [649, 431] on div "add delivery fee add markup add discount Labour $0.00 Sub total $66.32 Margin $…" at bounding box center [657, 486] width 837 height 215
click at [1109, 277] on div "Order details Collaborate Checklists 0/0 Tracking Linked Orders Timeline Order …" at bounding box center [596, 146] width 1192 height 962
drag, startPoint x: 1051, startPoint y: 193, endPoint x: 1064, endPoint y: 174, distance: 22.9
click at [1051, 193] on div at bounding box center [1062, 219] width 28 height 129
click at [1065, 162] on button "button" at bounding box center [1062, 172] width 26 height 20
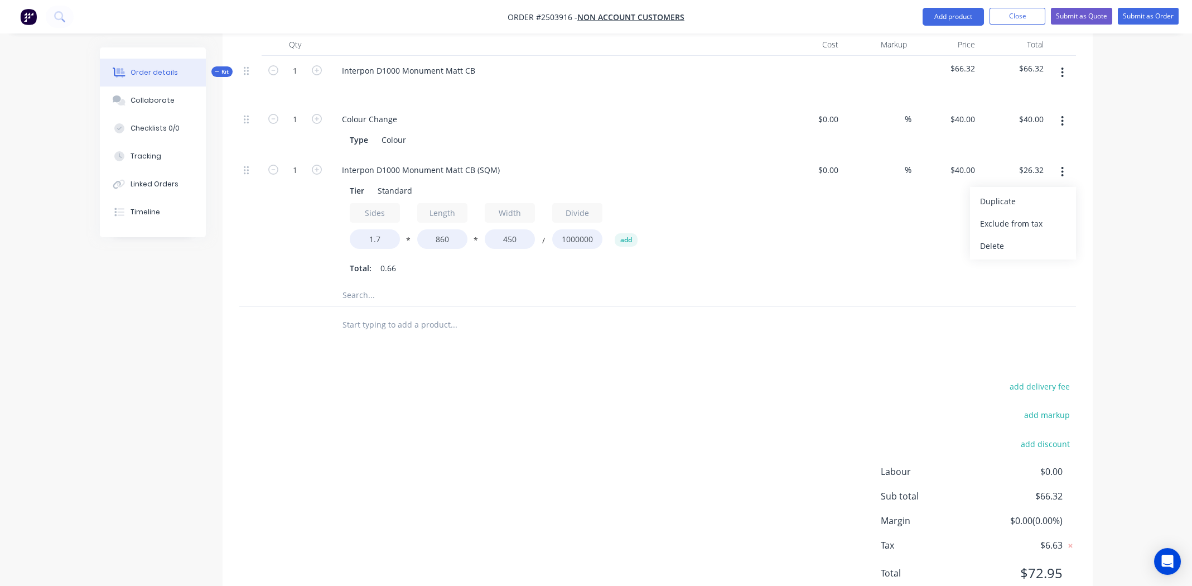
click at [873, 224] on div "%" at bounding box center [877, 219] width 69 height 129
click at [1060, 162] on button "button" at bounding box center [1062, 172] width 26 height 20
click at [1016, 193] on div "Duplicate" at bounding box center [1023, 201] width 86 height 16
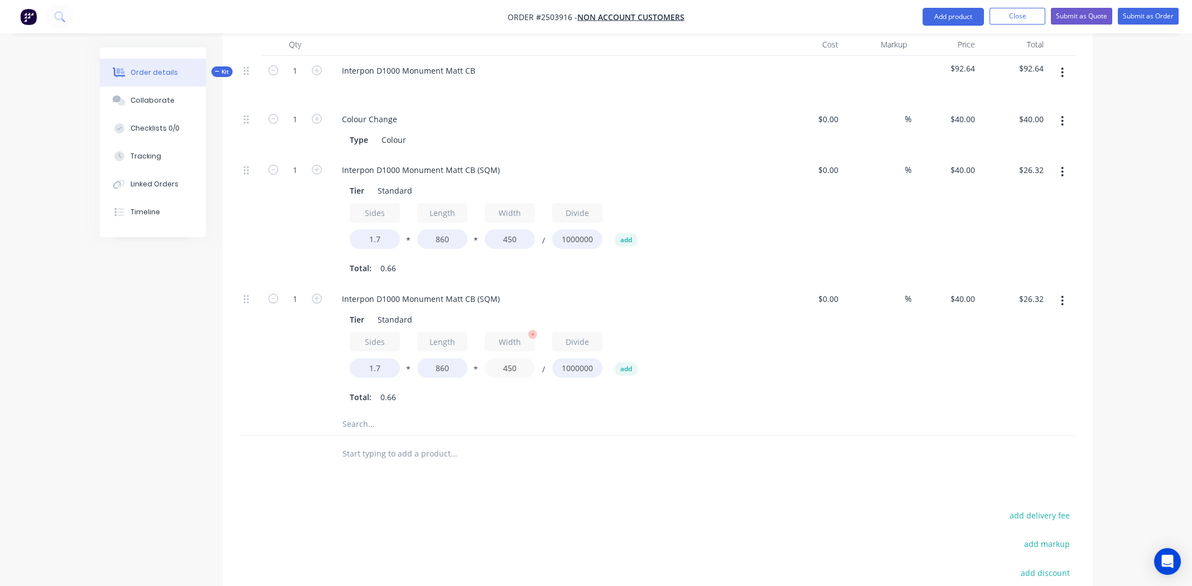
click at [507, 358] on input "450" at bounding box center [510, 368] width 50 height 20
type input "400"
type input "$23.39"
click at [807, 390] on div "$0.00 $0.00" at bounding box center [809, 348] width 69 height 129
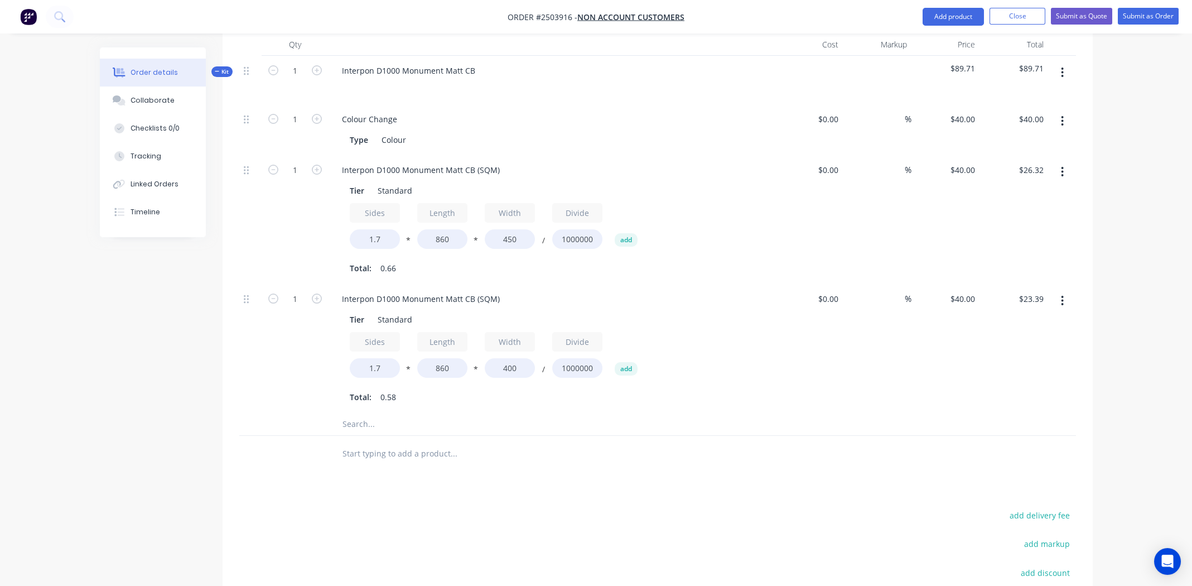
click at [1077, 204] on div "Qty Cost Markup Price Total Kit 1 Interpon D1000 Monument Matt CB $89.71 $89.71…" at bounding box center [658, 252] width 870 height 438
click at [1059, 291] on button "button" at bounding box center [1062, 301] width 26 height 20
click at [1037, 322] on div "Duplicate" at bounding box center [1023, 330] width 86 height 16
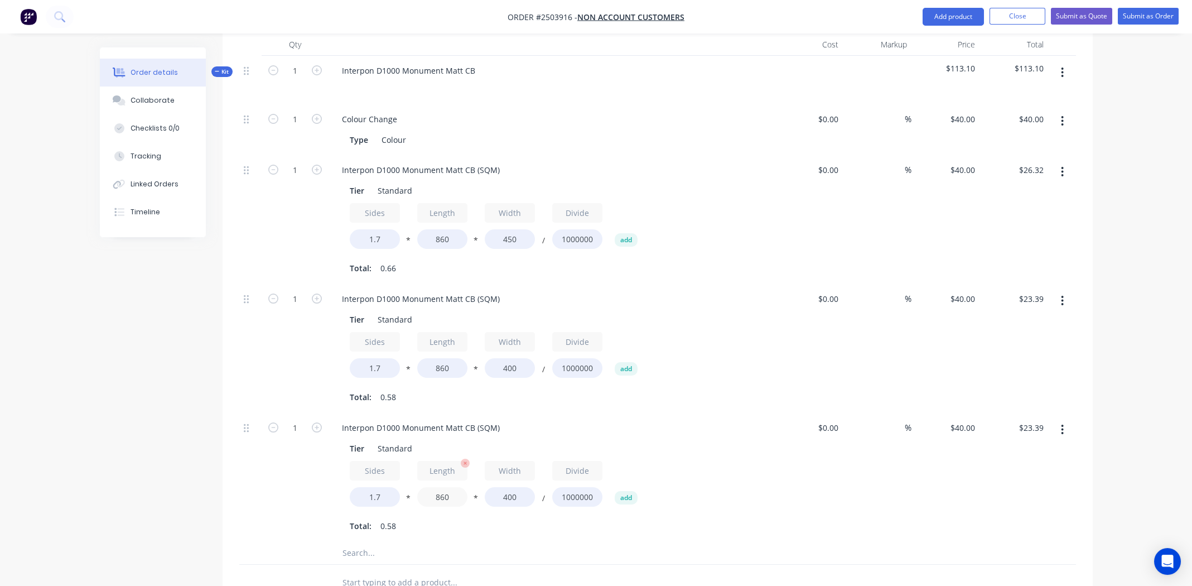
click at [443, 487] on input "860" at bounding box center [442, 497] width 50 height 20
click at [509, 487] on input "400" at bounding box center [510, 497] width 50 height 20
type input "460"
type input "$26.90"
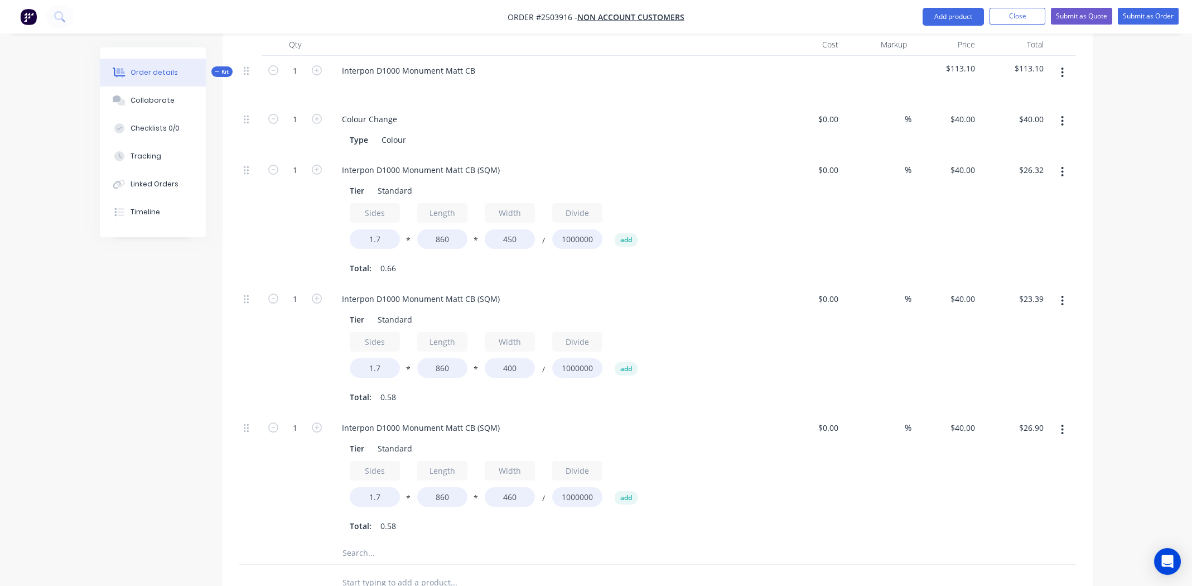
click at [719, 493] on div "Sides 1.7 * Length 860 * Width 460 / Divide 1000000 add" at bounding box center [552, 486] width 404 height 50
click at [1066, 419] on button "button" at bounding box center [1062, 429] width 26 height 20
click at [1045, 451] on div "Duplicate" at bounding box center [1023, 459] width 86 height 16
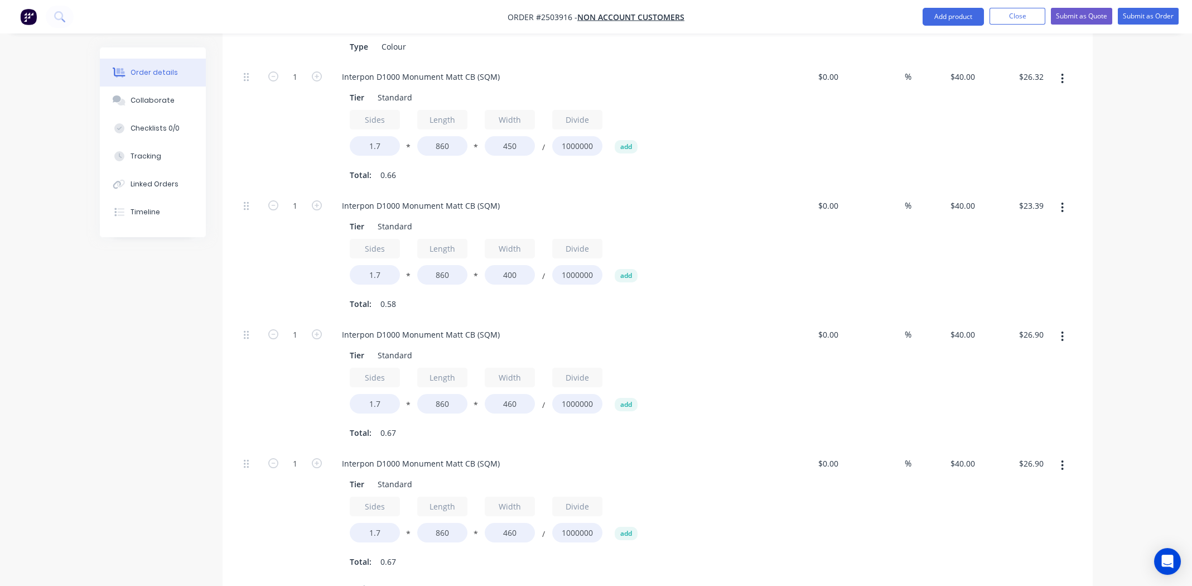
scroll to position [501, 0]
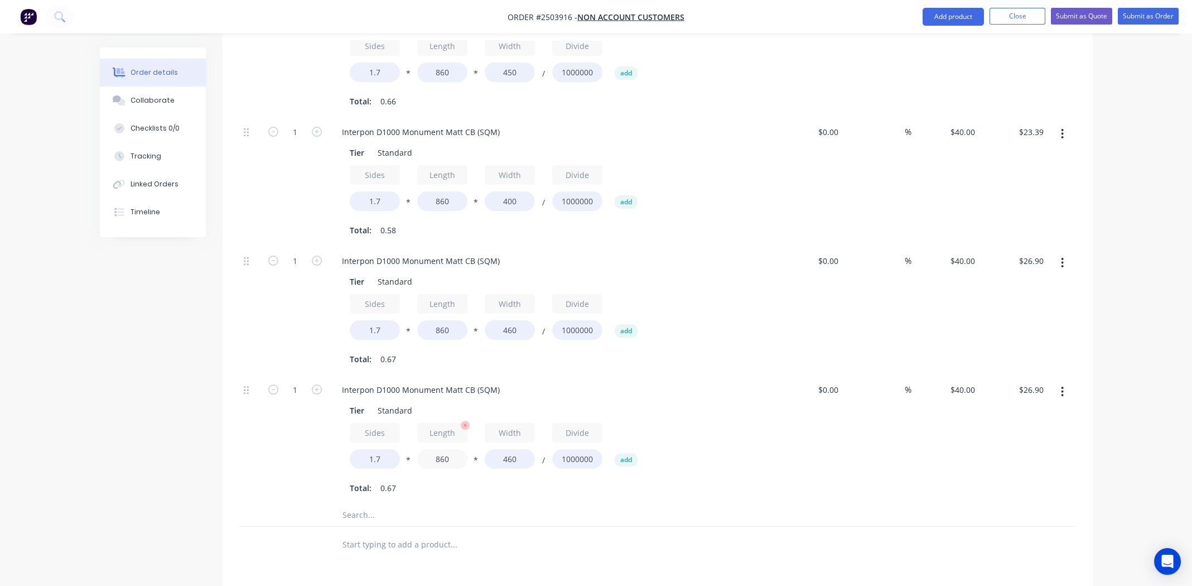
click at [446, 449] on input "860" at bounding box center [442, 459] width 50 height 20
click at [1103, 318] on div "Order details Collaborate Checklists 0/0 Tracking Linked Orders Timeline Order …" at bounding box center [596, 173] width 1192 height 1349
click at [448, 449] on input "860" at bounding box center [442, 459] width 50 height 20
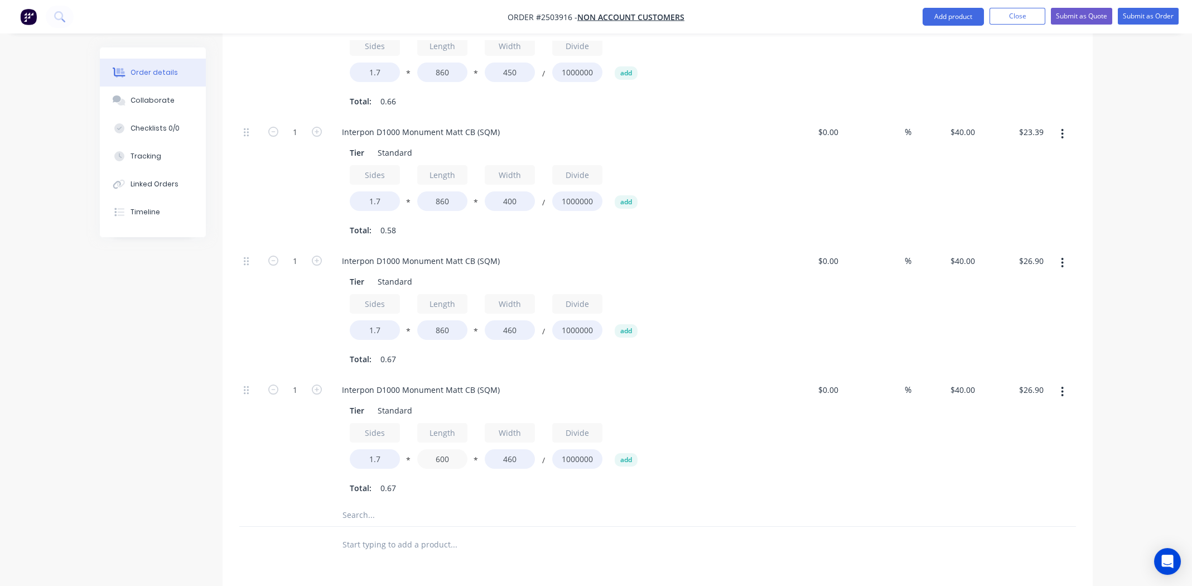
type input "600"
type input "$18.77"
type input "480"
type input "$19.58"
click at [832, 474] on div "$0.00 $0.00" at bounding box center [809, 439] width 69 height 129
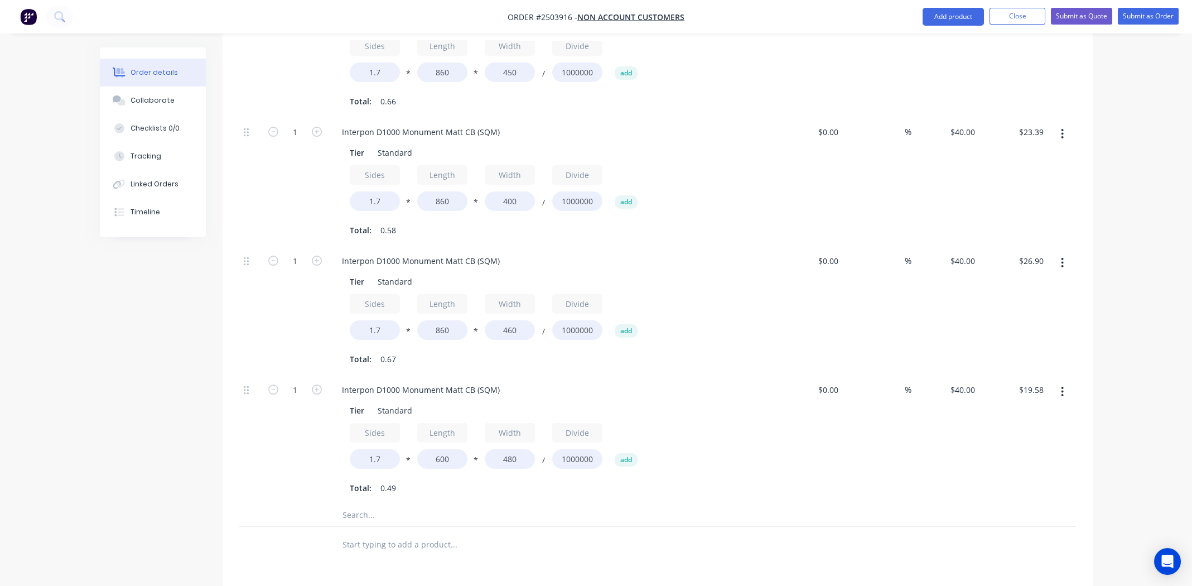
drag, startPoint x: 1114, startPoint y: 305, endPoint x: 1093, endPoint y: 326, distance: 30.0
click at [1114, 305] on div "Order details Collaborate Checklists 0/0 Tracking Linked Orders Timeline Order …" at bounding box center [596, 173] width 1192 height 1349
click at [1062, 385] on icon "button" at bounding box center [1062, 391] width 3 height 12
click at [1018, 413] on div "Duplicate" at bounding box center [1023, 421] width 86 height 16
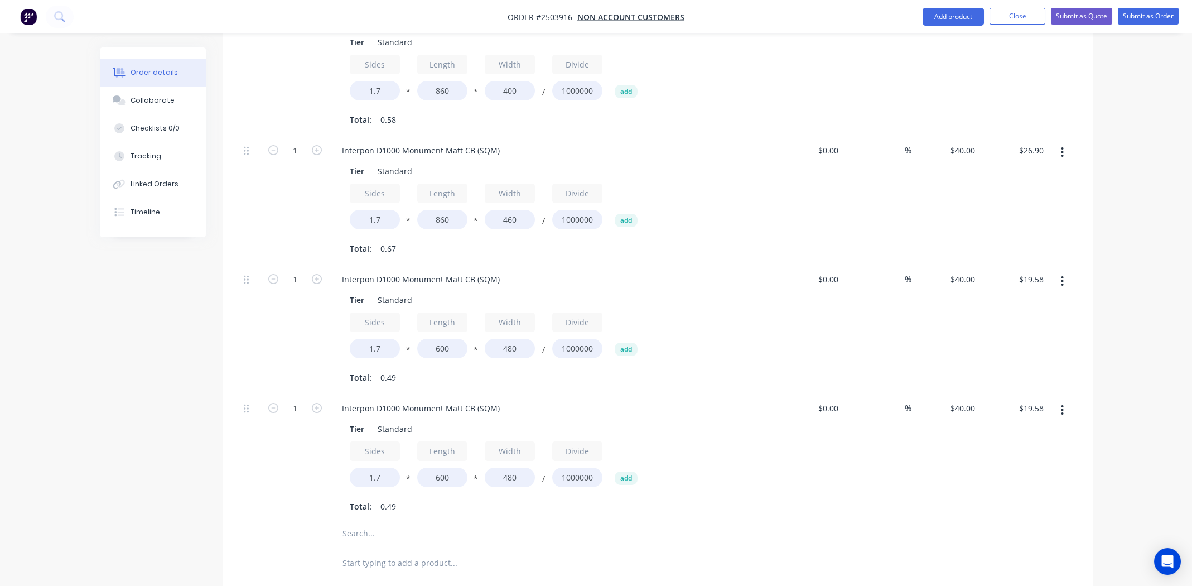
scroll to position [725, 0]
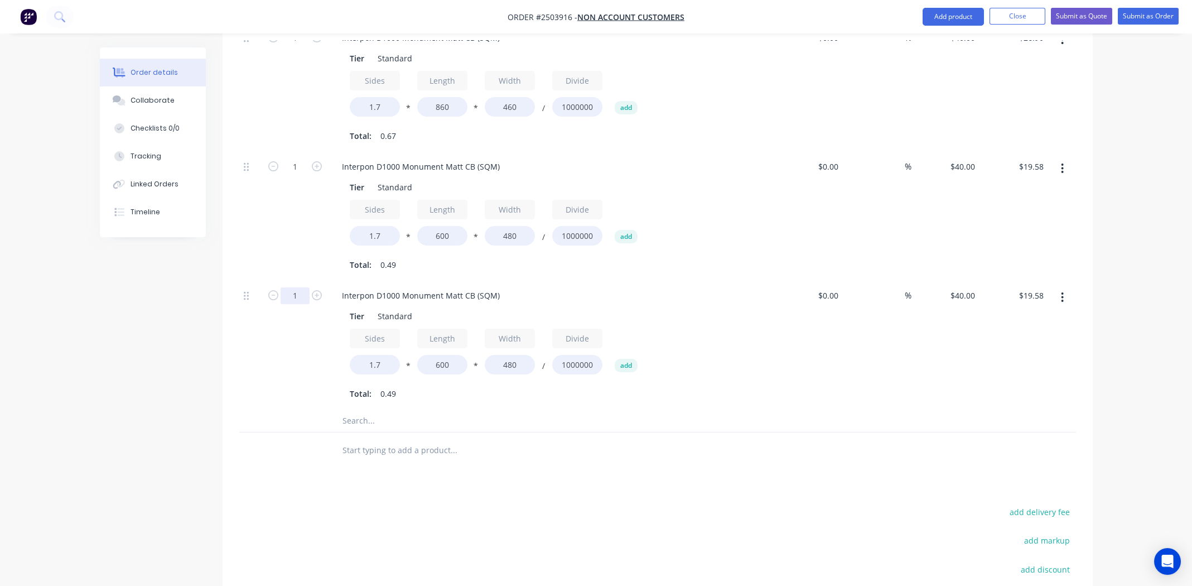
type input "2"
type input "$39.17"
click at [444, 355] on input "600" at bounding box center [442, 365] width 50 height 20
click at [445, 355] on input "600" at bounding box center [442, 365] width 50 height 20
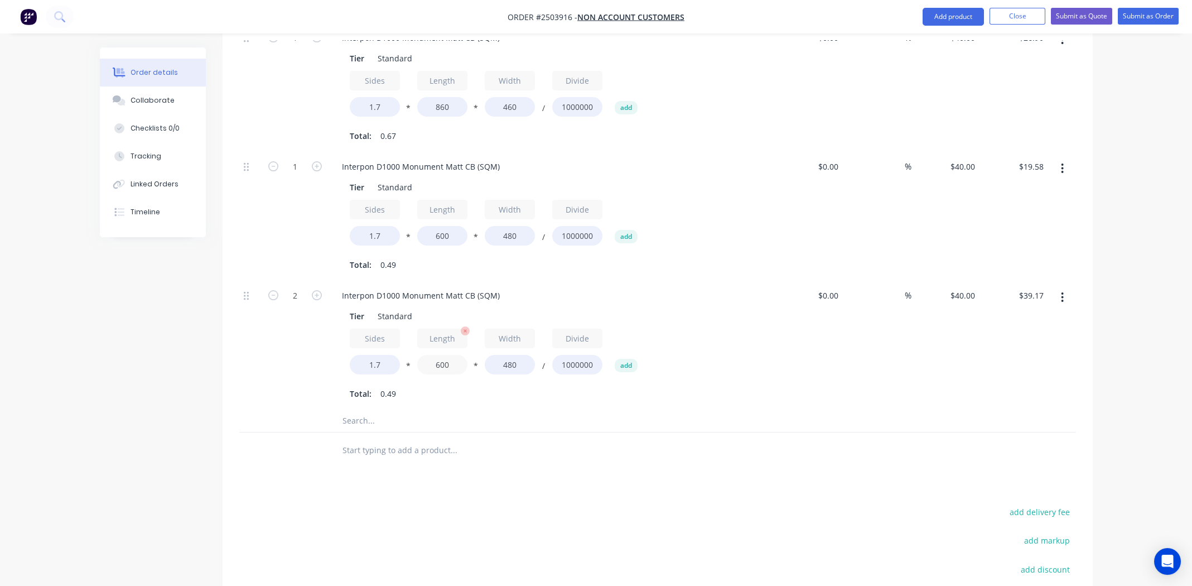
click at [445, 355] on input "600" at bounding box center [442, 365] width 50 height 20
type input "900"
type input "$58.75"
click at [511, 355] on input "480" at bounding box center [510, 365] width 50 height 20
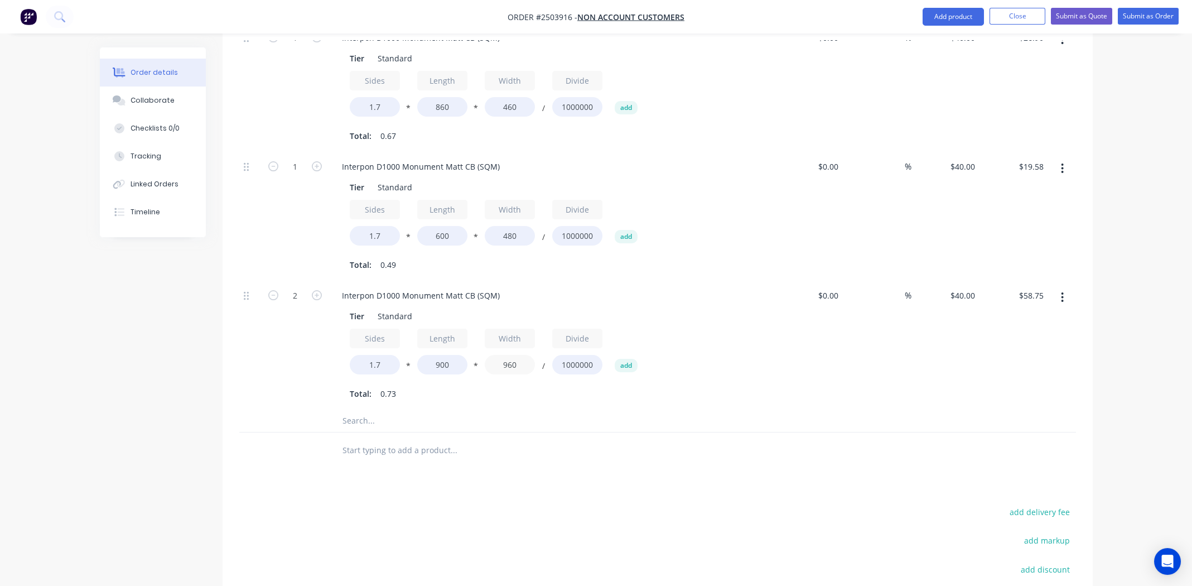
type input "960"
type input "$117.50"
click at [618, 409] on div at bounding box center [500, 420] width 335 height 22
click at [1068, 318] on div at bounding box center [1062, 345] width 28 height 129
click at [1063, 291] on icon "button" at bounding box center [1062, 297] width 3 height 12
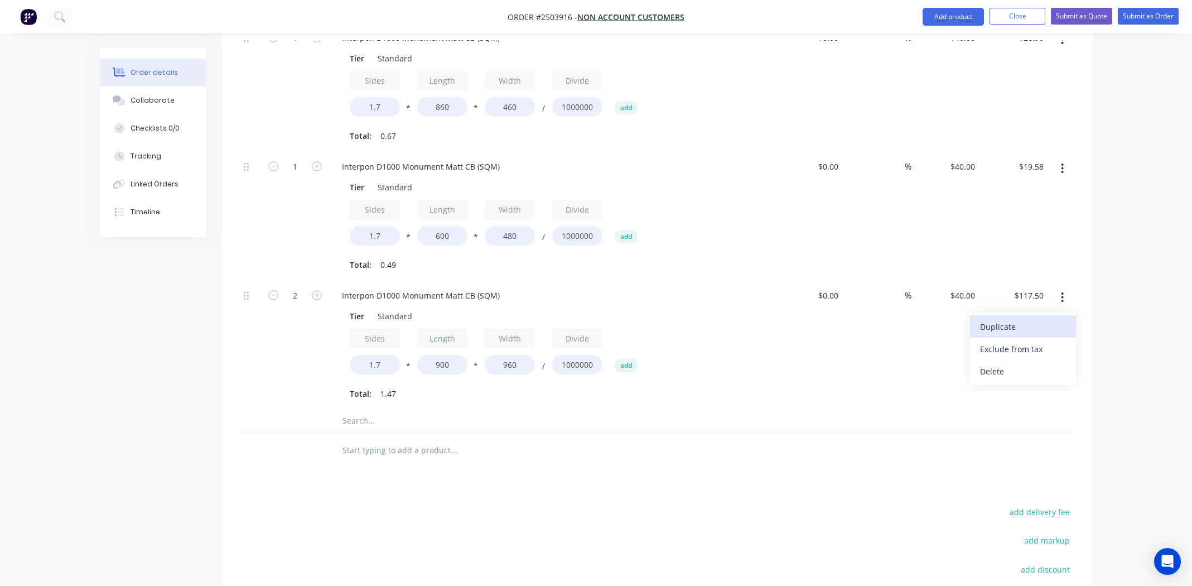
click at [1039, 318] on div "Duplicate" at bounding box center [1023, 326] width 86 height 16
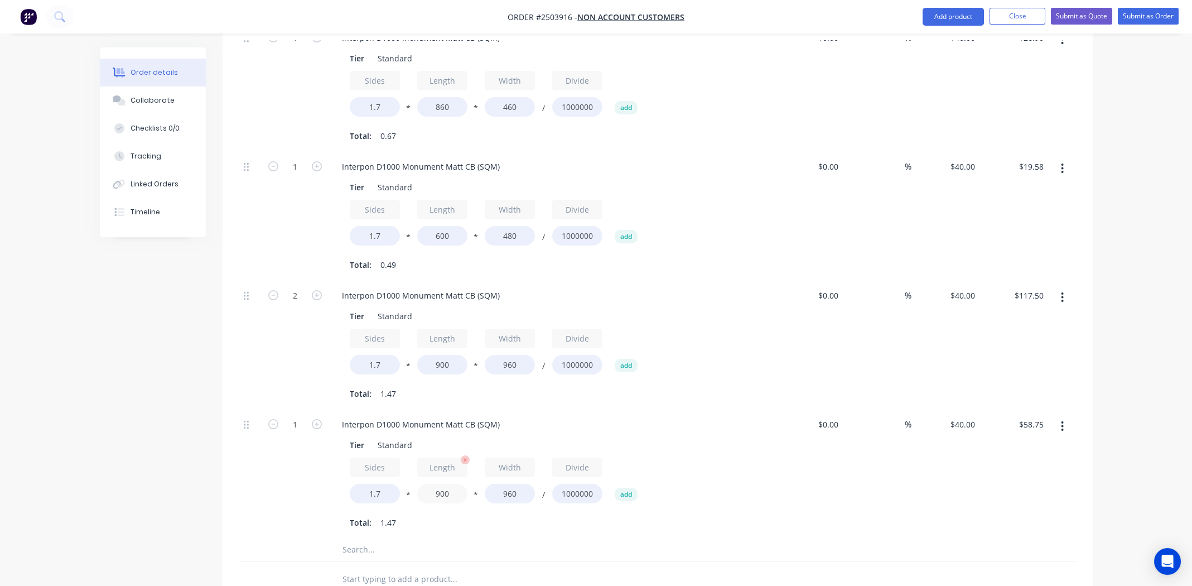
click at [448, 484] on input "900" at bounding box center [442, 494] width 50 height 20
type input "1770"
type input "$115.54"
type input "860"
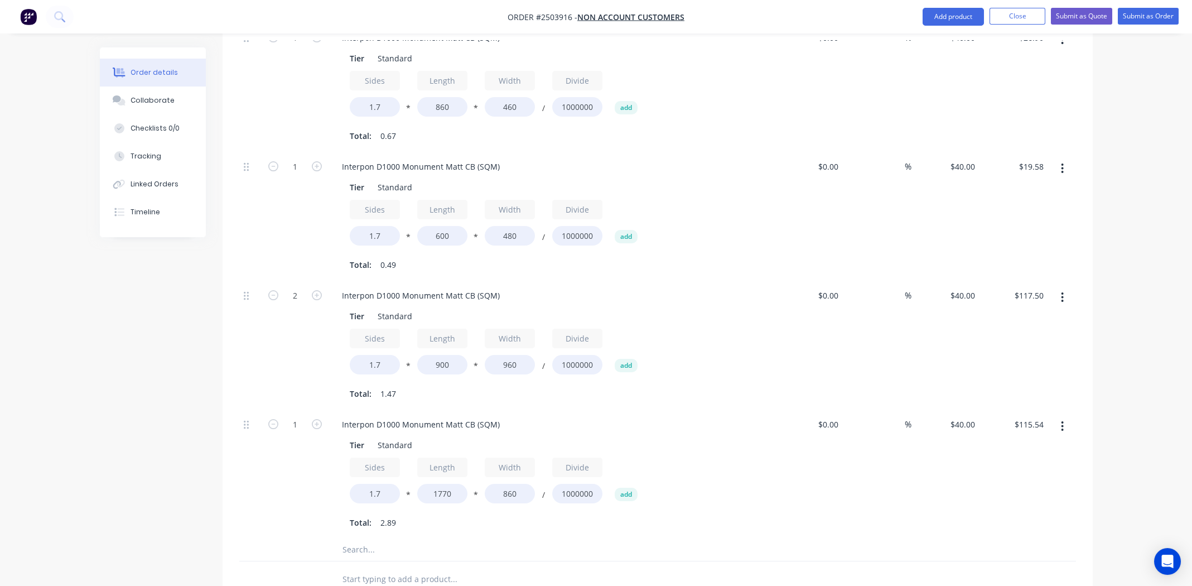
type input "$103.51"
click at [725, 538] on div at bounding box center [530, 549] width 402 height 22
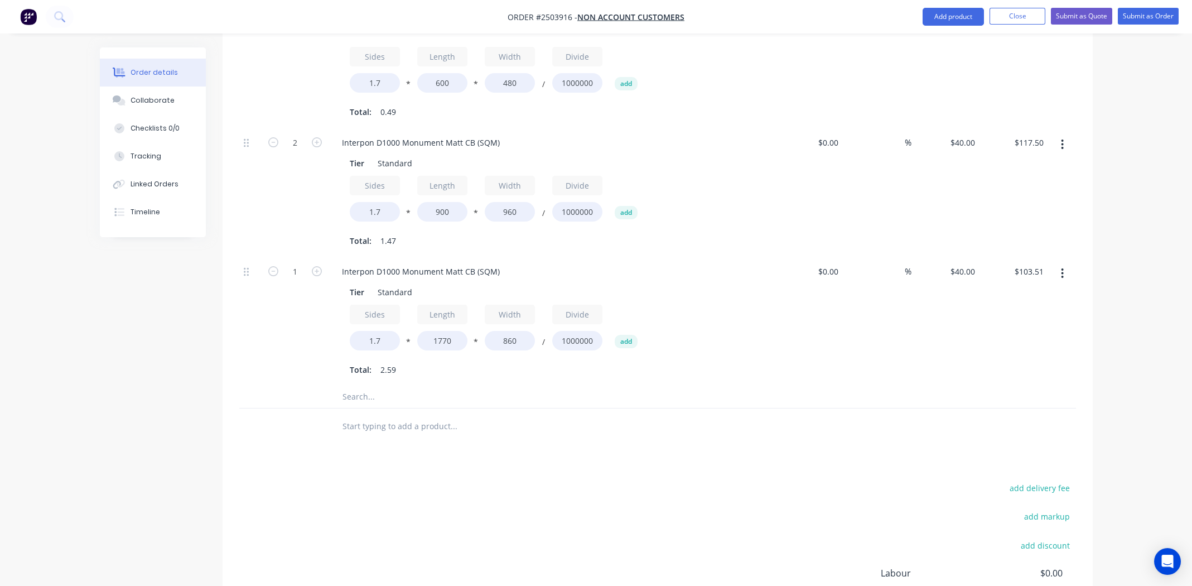
scroll to position [892, 0]
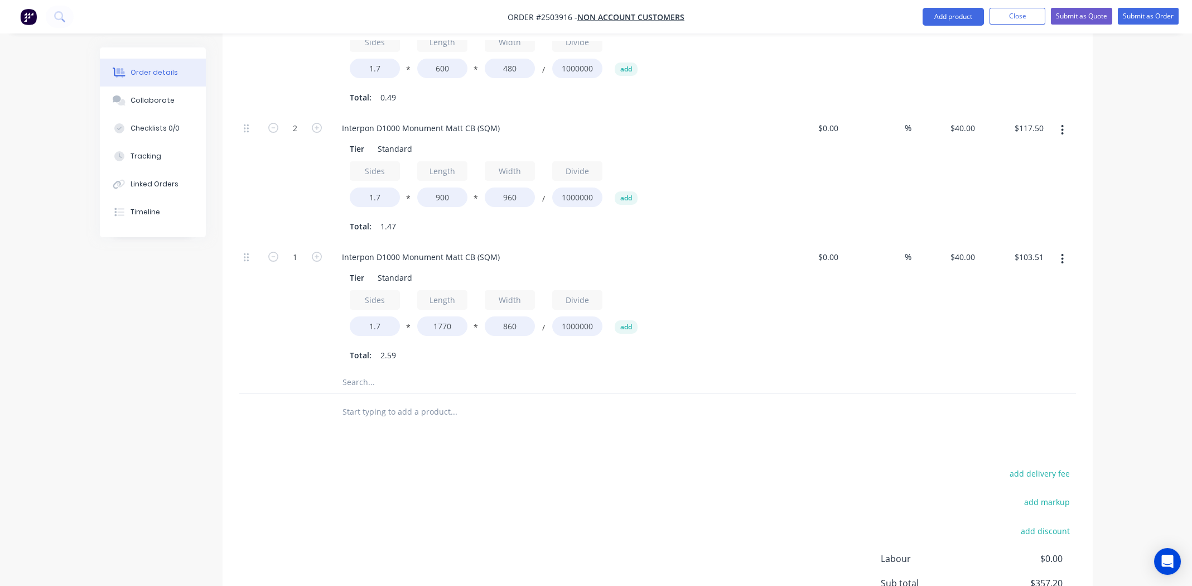
click at [1065, 152] on div at bounding box center [1062, 177] width 28 height 129
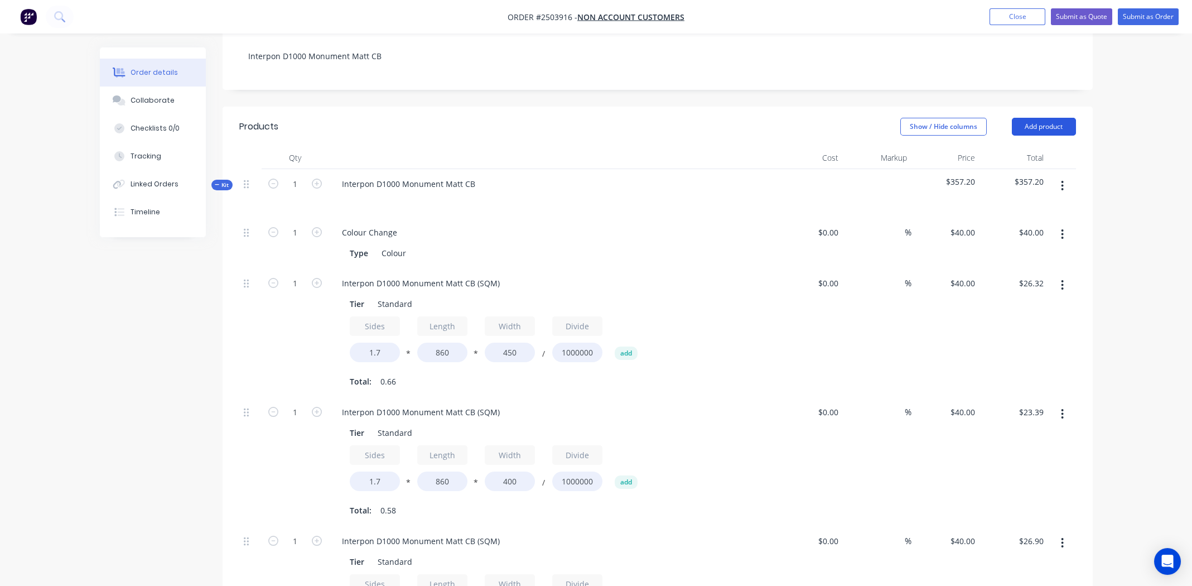
scroll to position [223, 0]
click at [1063, 178] on icon "button" at bounding box center [1062, 184] width 3 height 12
click at [1017, 206] on div "Add product to kit" at bounding box center [1023, 214] width 86 height 16
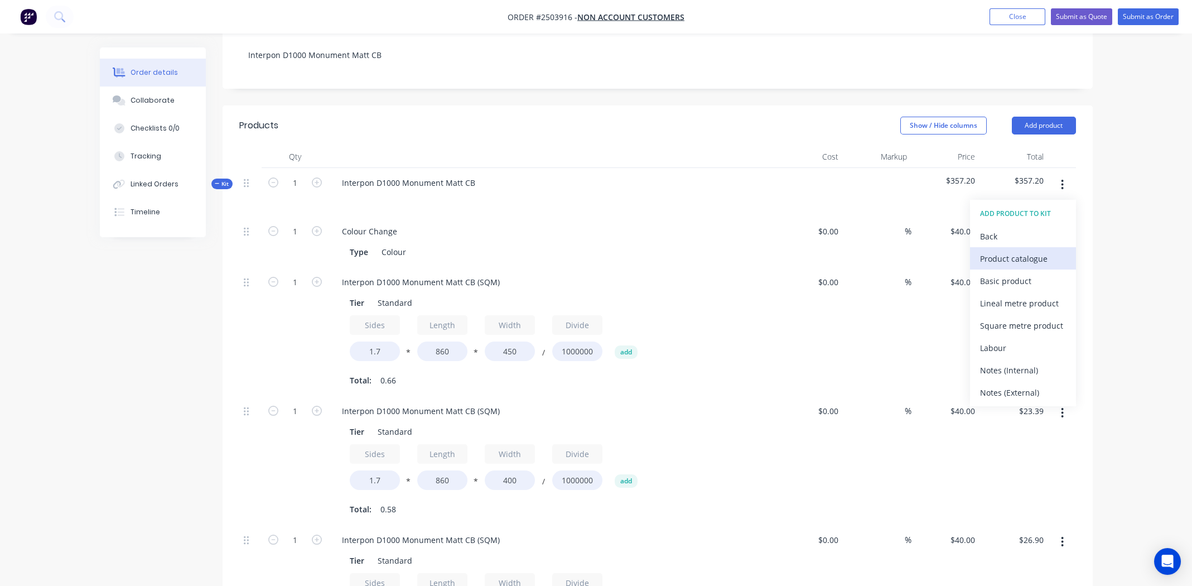
click at [1017, 250] on div "Product catalogue" at bounding box center [1023, 258] width 86 height 16
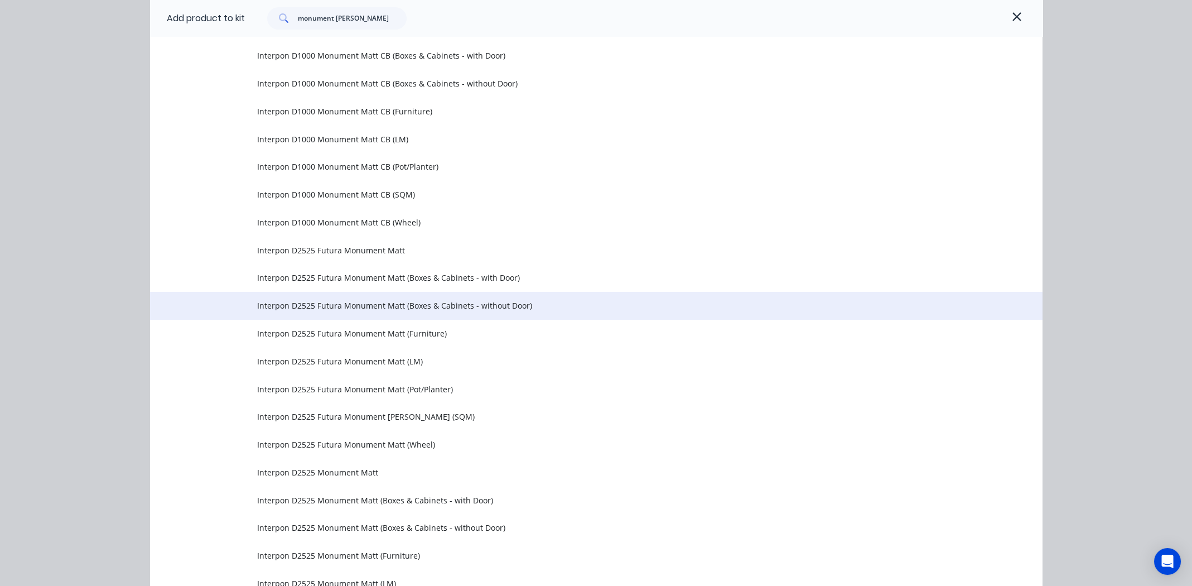
scroll to position [1227, 0]
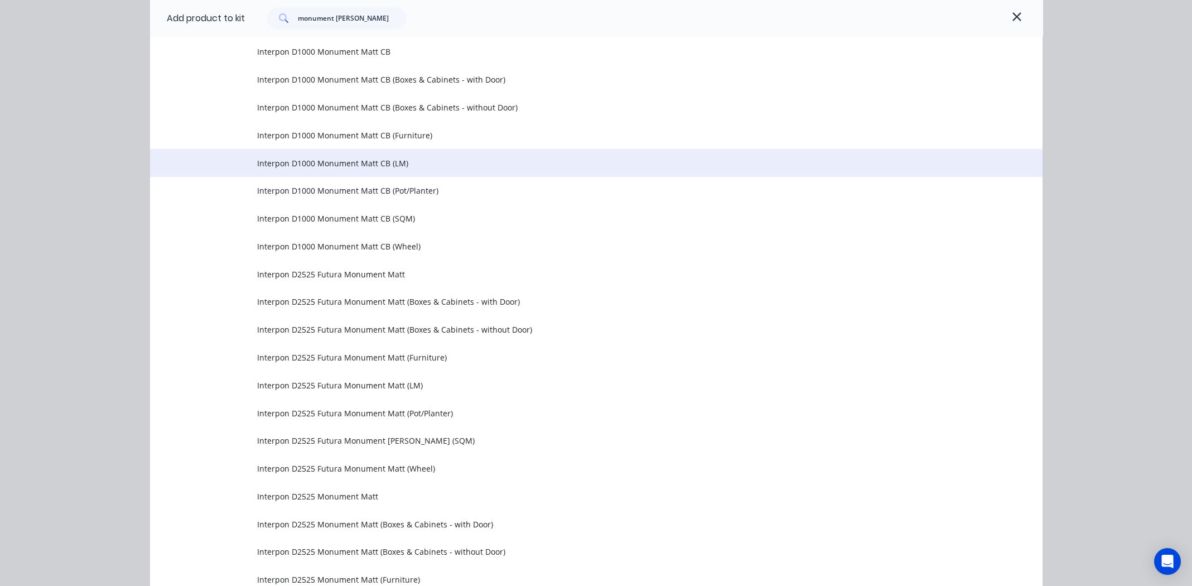
click at [329, 161] on span "Interpon D1000 Monument Matt CB (LM)" at bounding box center [571, 163] width 628 height 12
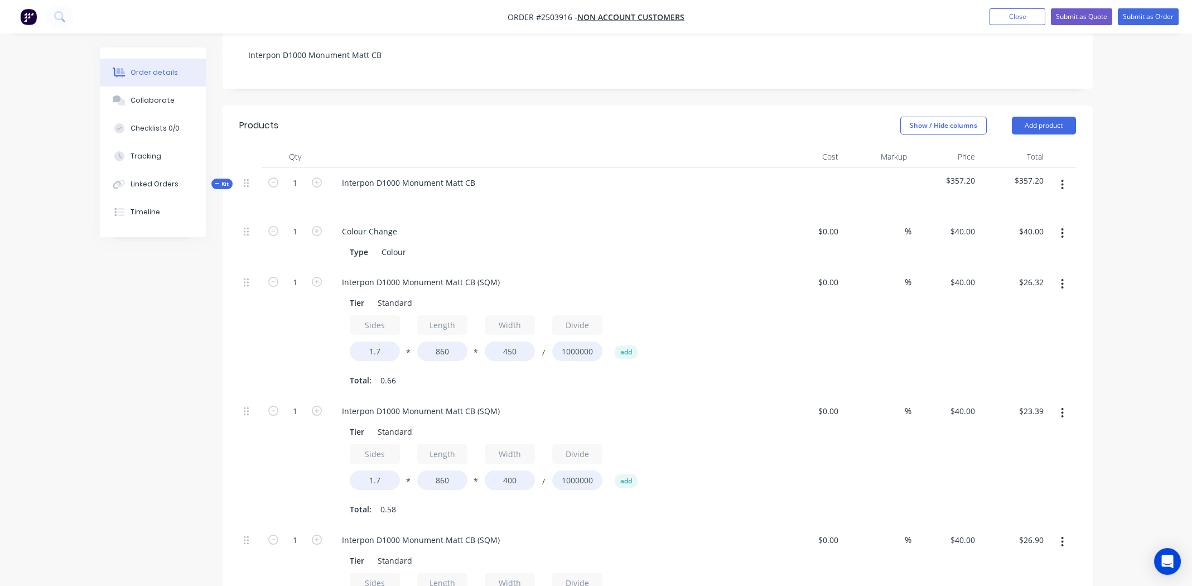
click at [1064, 336] on div at bounding box center [1062, 331] width 28 height 129
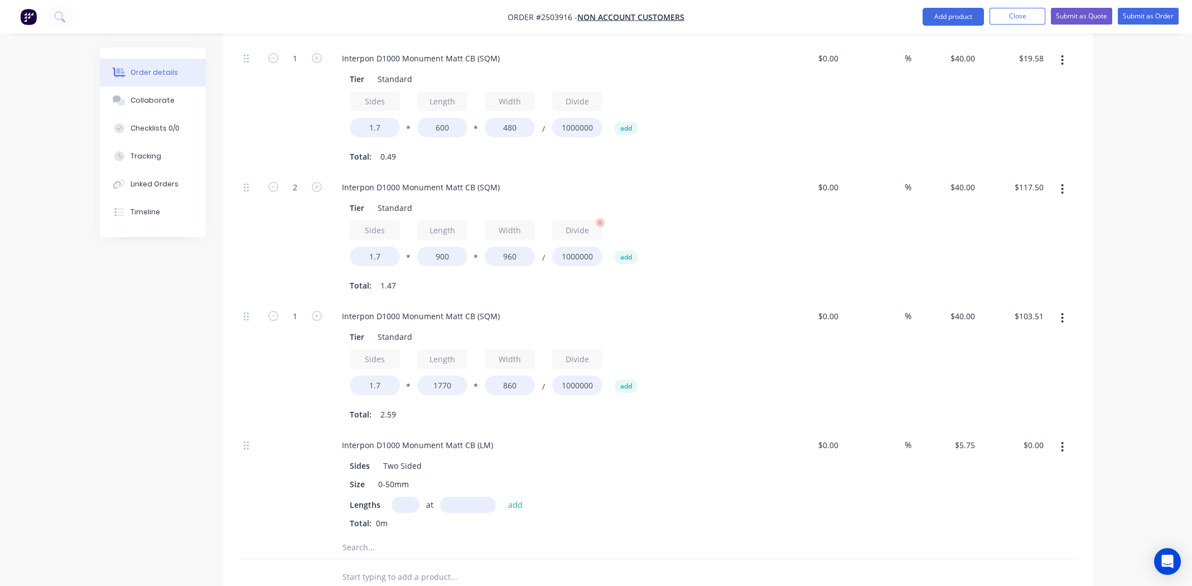
scroll to position [1003, 0]
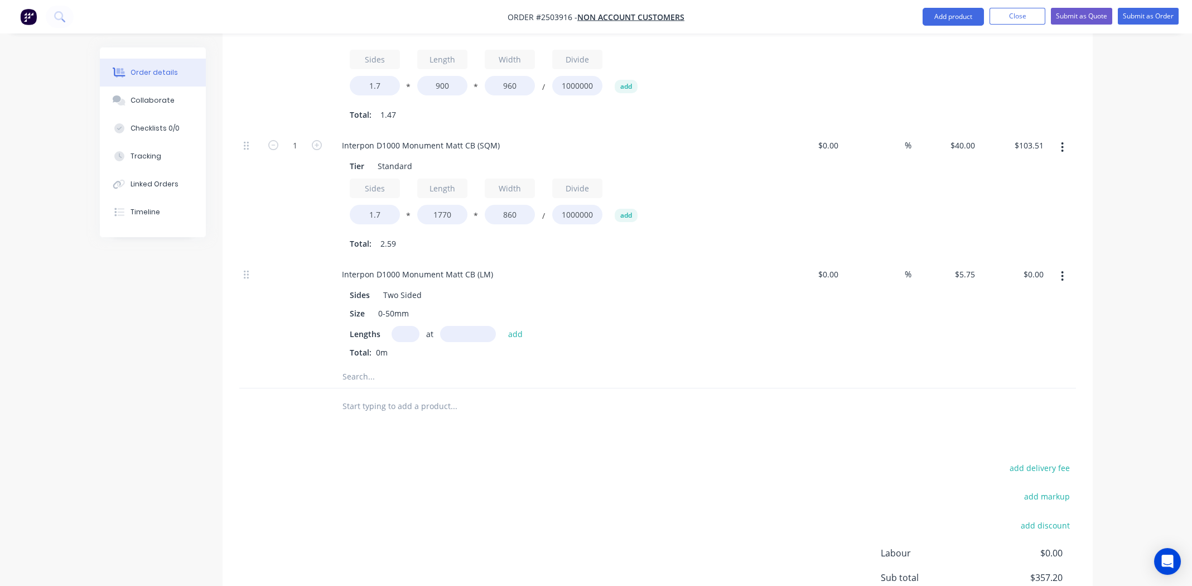
click at [405, 326] on input "text" at bounding box center [406, 334] width 28 height 16
type input "5"
type input "900"
click at [503, 326] on button "add" at bounding box center [516, 333] width 26 height 15
type input "$25.88"
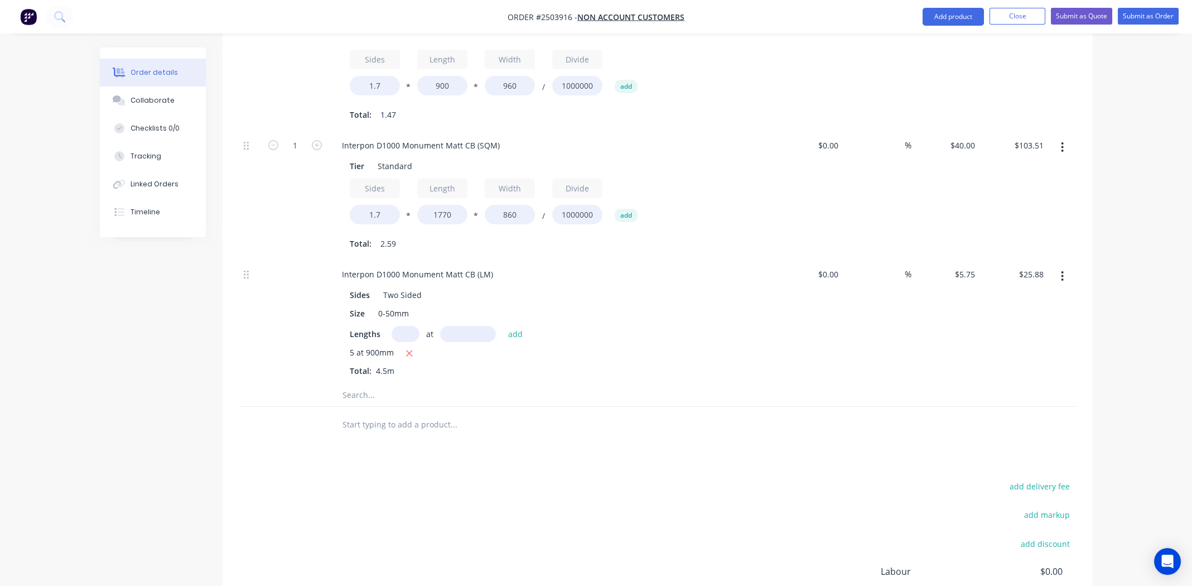
click at [503, 326] on button "add" at bounding box center [516, 333] width 26 height 15
click at [732, 326] on div "Lengths at add" at bounding box center [552, 334] width 404 height 16
click at [412, 326] on input "text" at bounding box center [406, 334] width 28 height 16
click at [1045, 319] on div "$25.88 $25.88" at bounding box center [1013, 321] width 69 height 124
click at [402, 326] on input "1" at bounding box center [406, 334] width 28 height 16
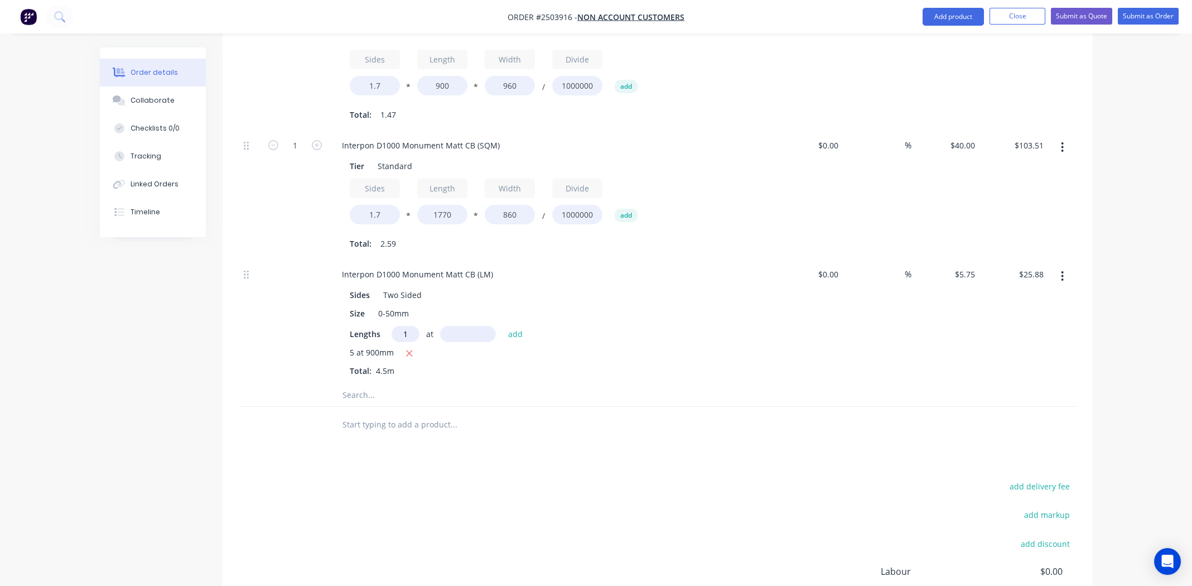
click at [402, 326] on input "1" at bounding box center [406, 334] width 28 height 16
type input "2"
type input "1710mm"
click at [737, 326] on div "Lengths 2 at 1710mm add" at bounding box center [552, 334] width 404 height 16
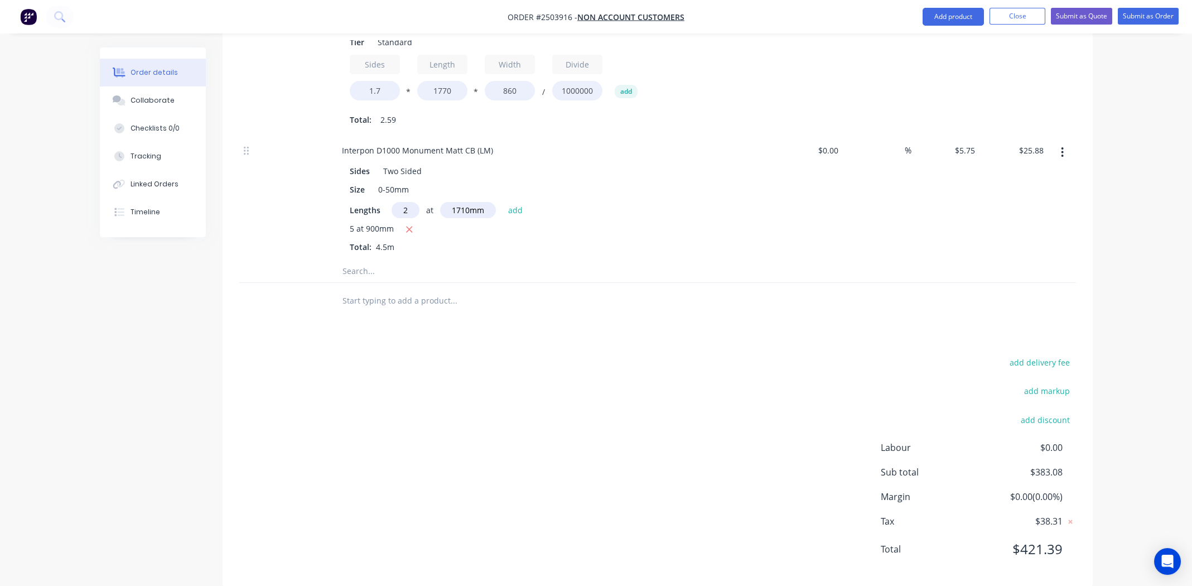
scroll to position [793, 0]
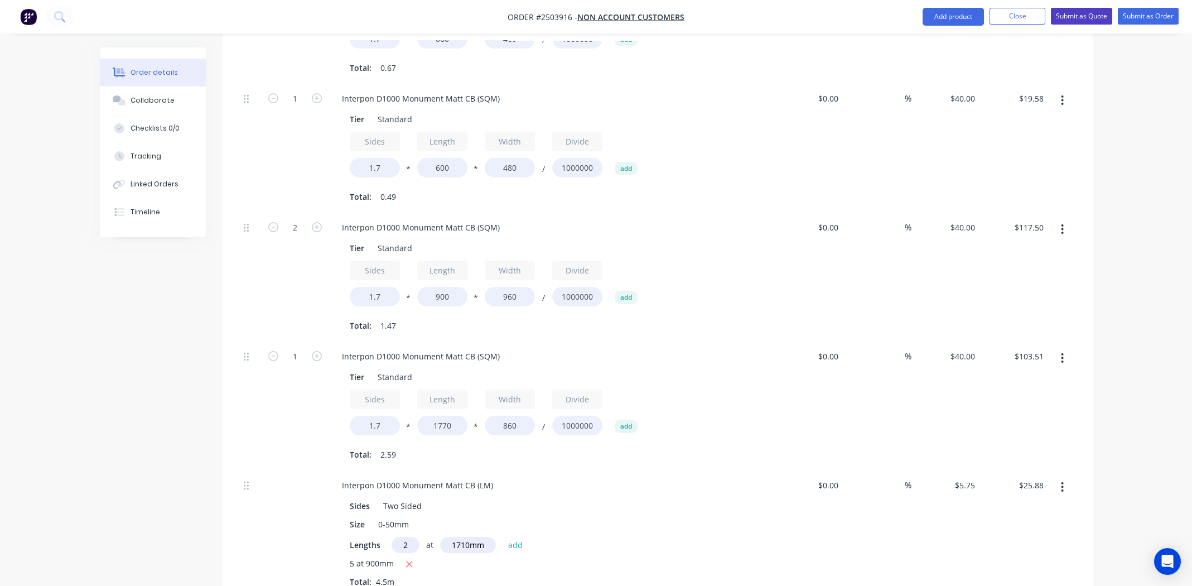
click at [1086, 16] on button "Submit as Quote" at bounding box center [1081, 16] width 61 height 17
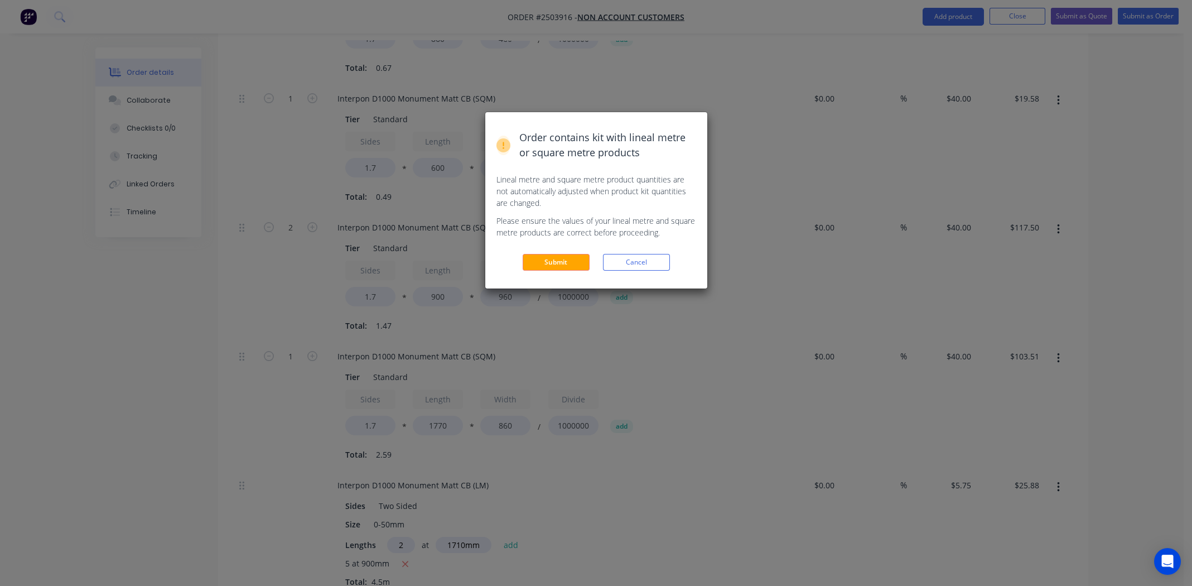
drag, startPoint x: 566, startPoint y: 258, endPoint x: 639, endPoint y: 214, distance: 85.0
click at [566, 257] on button "Submit" at bounding box center [556, 262] width 67 height 17
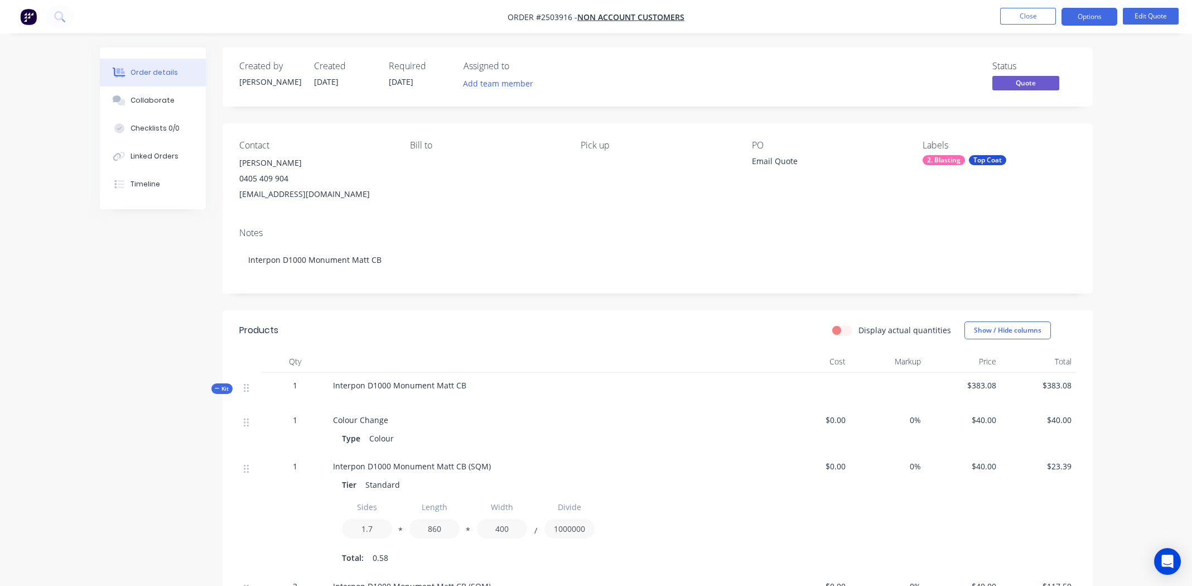
click at [506, 196] on div "Bill to" at bounding box center [486, 171] width 153 height 62
click at [496, 211] on div "Contact Lex OConnor 0405 409 904 lex@pro987.com Bill to Pick up PO Email Quote …" at bounding box center [658, 170] width 870 height 95
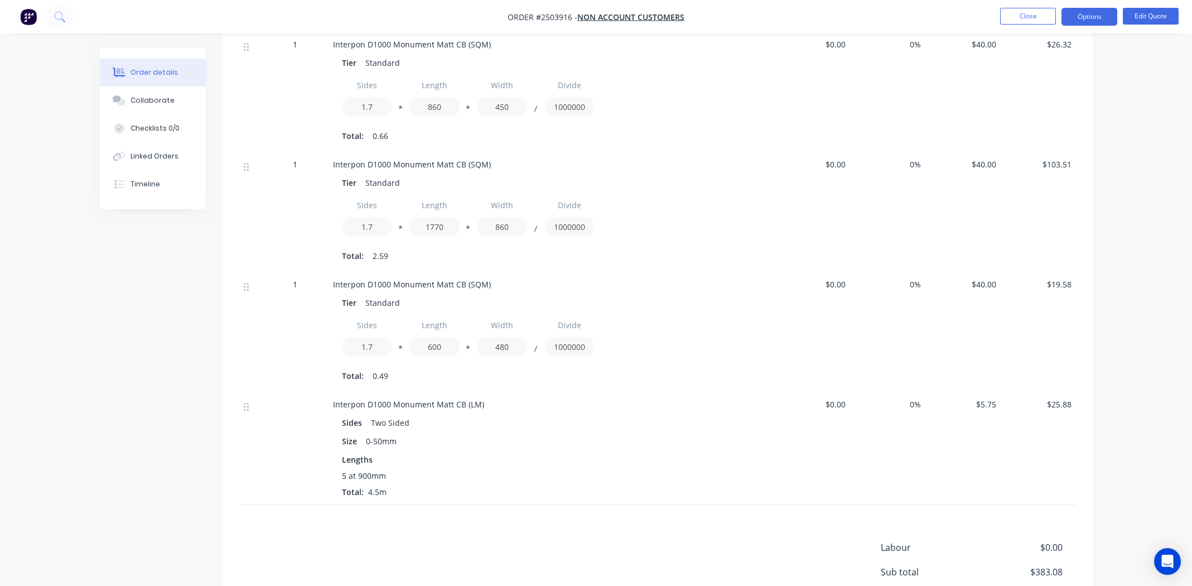
scroll to position [898, 0]
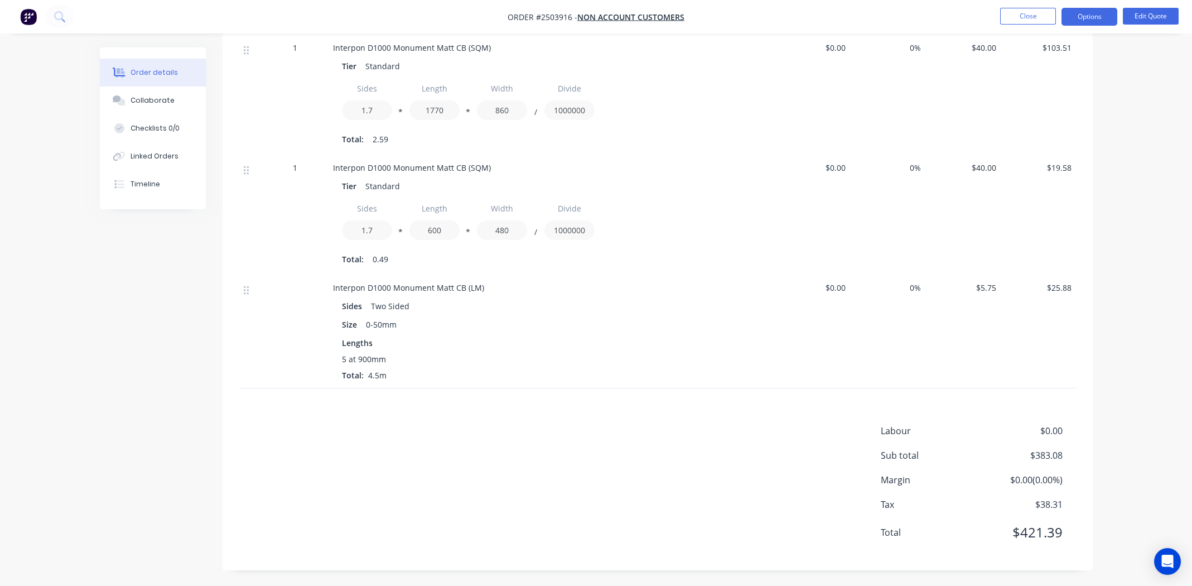
click at [501, 489] on div "Labour $0.00 Sub total $383.08 Margin $0.00 ( 0.00 %) Tax $38.31 Total $421.39" at bounding box center [657, 488] width 837 height 129
click at [588, 378] on div "5 at 900mm Total: 4.5m" at bounding box center [551, 367] width 419 height 28
click at [542, 455] on div "Labour $0.00 Sub total $383.08 Margin $0.00 ( 0.00 %) Tax $38.31 Total $421.39" at bounding box center [657, 488] width 837 height 129
click at [403, 285] on span "Interpon D1000 Monument Matt CB (LM)" at bounding box center [408, 287] width 151 height 11
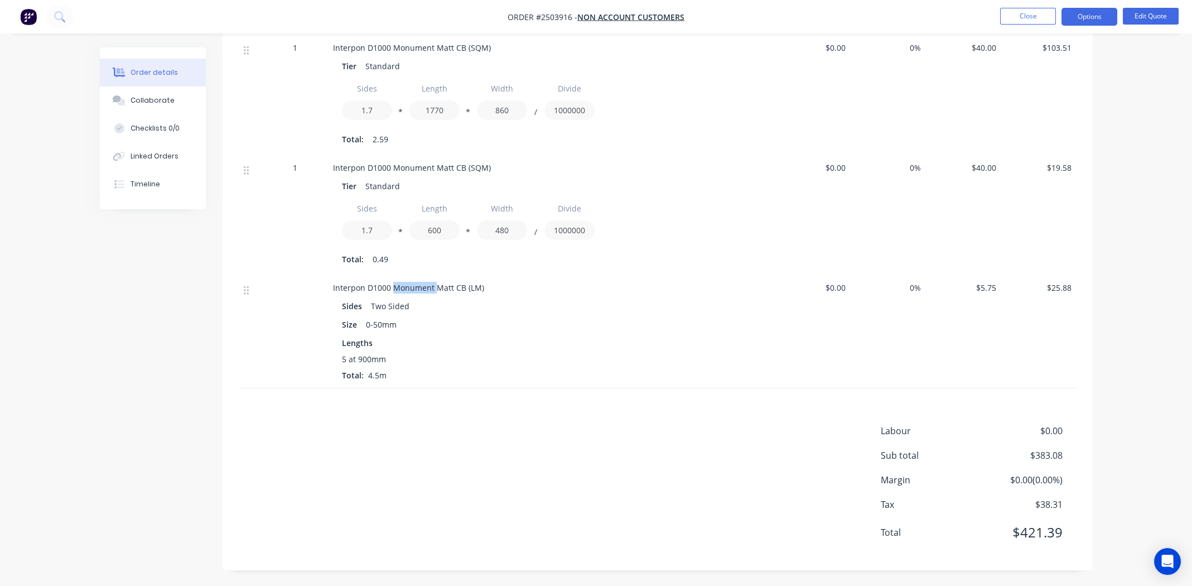
click at [403, 285] on span "Interpon D1000 Monument Matt CB (LM)" at bounding box center [408, 287] width 151 height 11
click at [1147, 15] on button "Edit Quote" at bounding box center [1151, 16] width 56 height 17
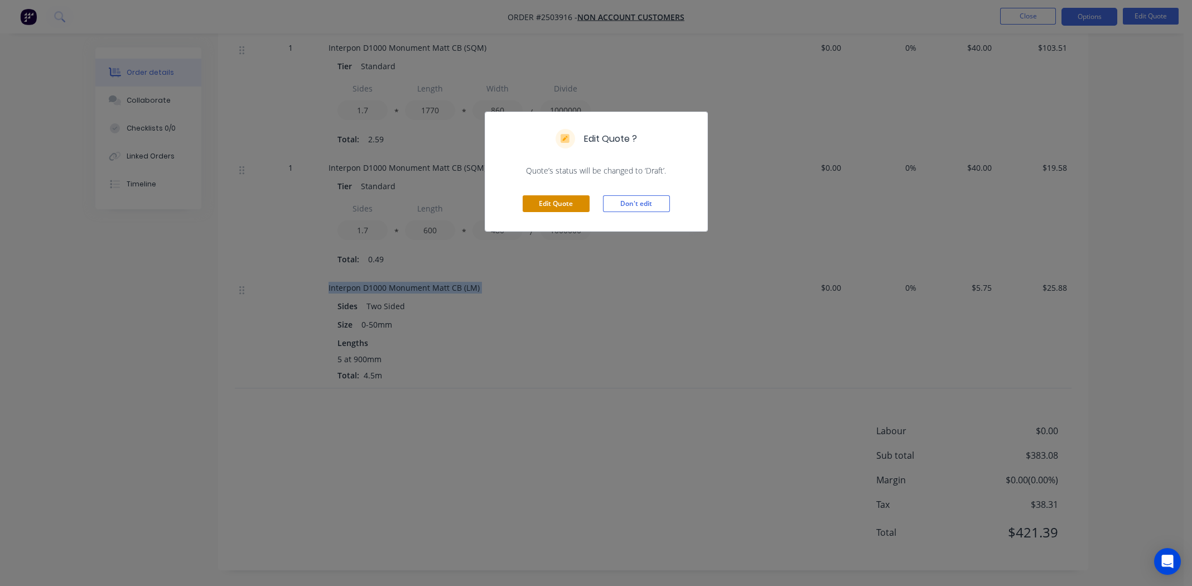
click at [562, 202] on button "Edit Quote" at bounding box center [556, 203] width 67 height 17
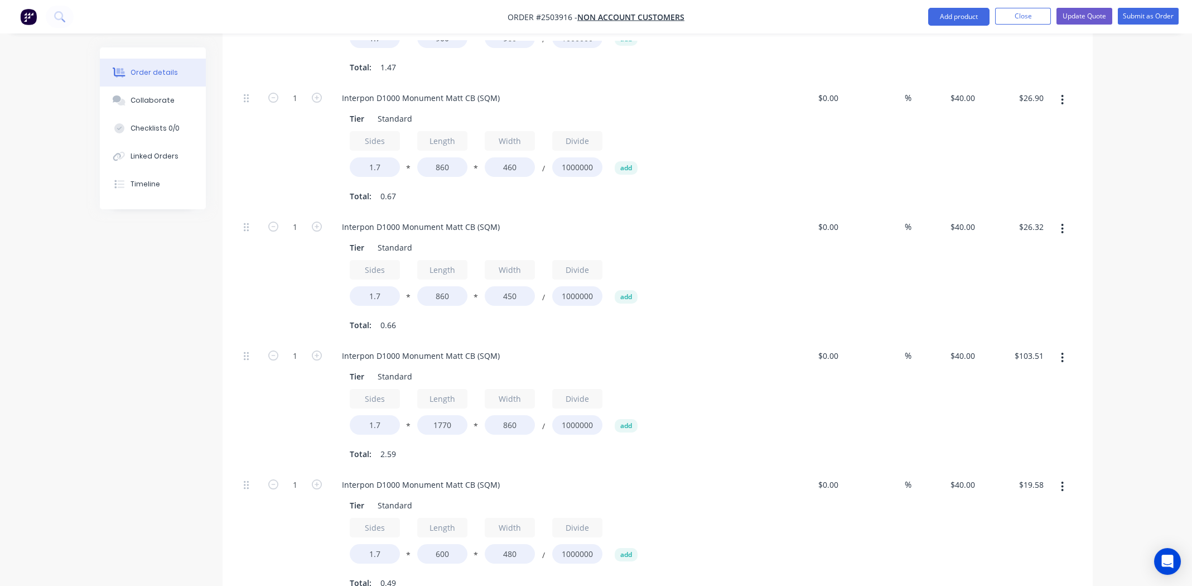
scroll to position [836, 0]
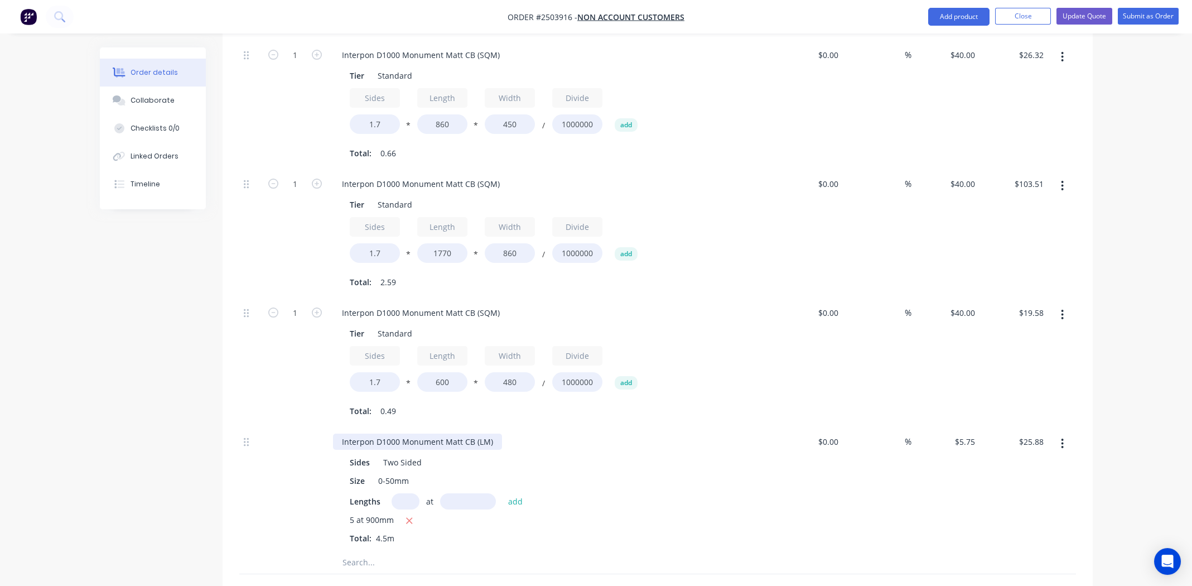
click at [421, 433] on div "Interpon D1000 Monument Matt CB (LM)" at bounding box center [417, 441] width 169 height 16
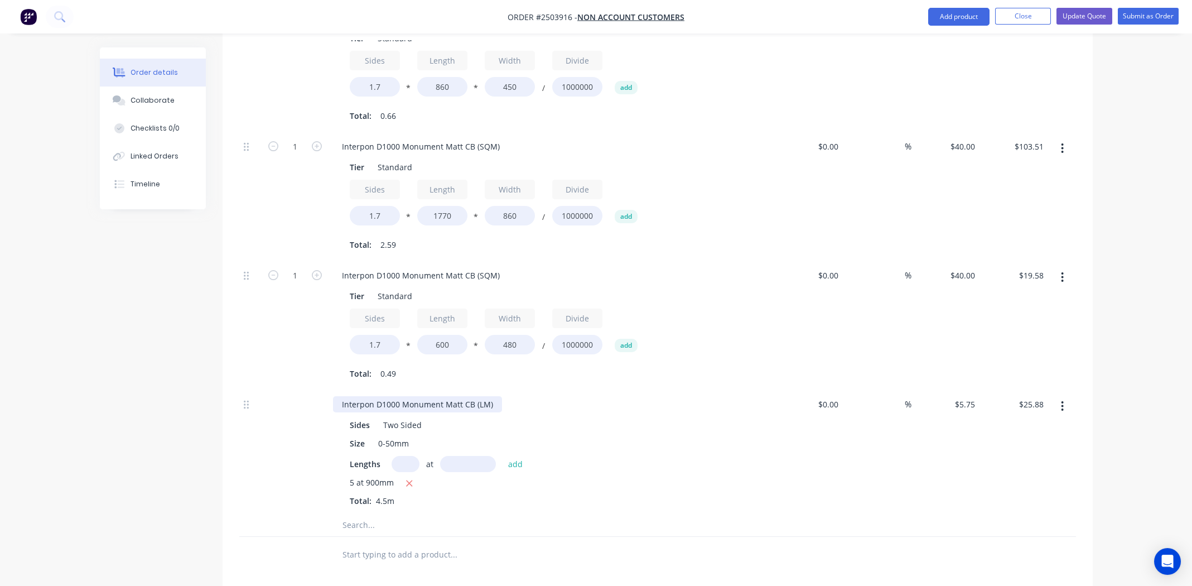
scroll to position [1059, 0]
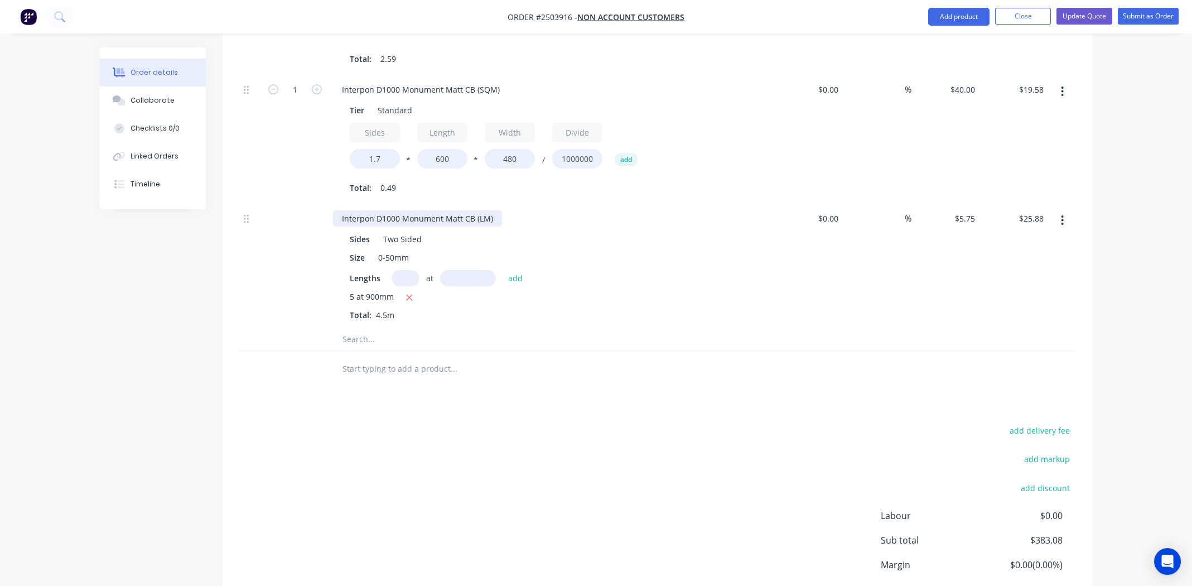
click at [428, 210] on div "Interpon D1000 Monument Matt CB (LM)" at bounding box center [417, 218] width 169 height 16
click at [622, 182] on div "Interpon D1000 Monument Matt CB (SQM) Tier Standard Sides 1.7 * Length 600 * Wi…" at bounding box center [552, 139] width 446 height 129
click at [347, 210] on div "posts" at bounding box center [352, 218] width 38 height 16
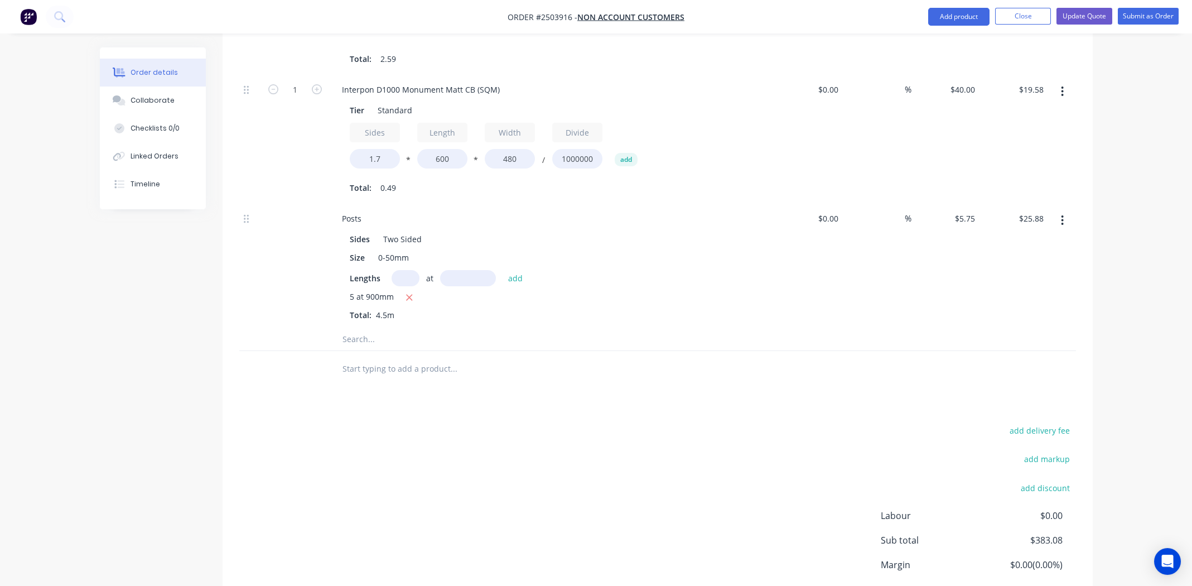
click at [621, 328] on div at bounding box center [500, 339] width 335 height 22
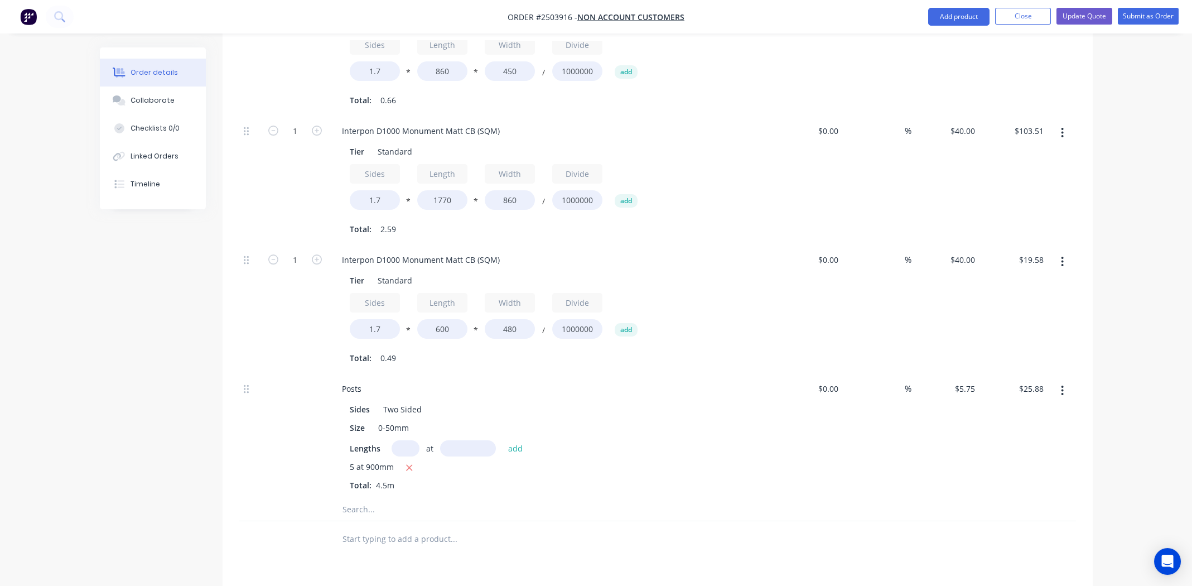
scroll to position [836, 0]
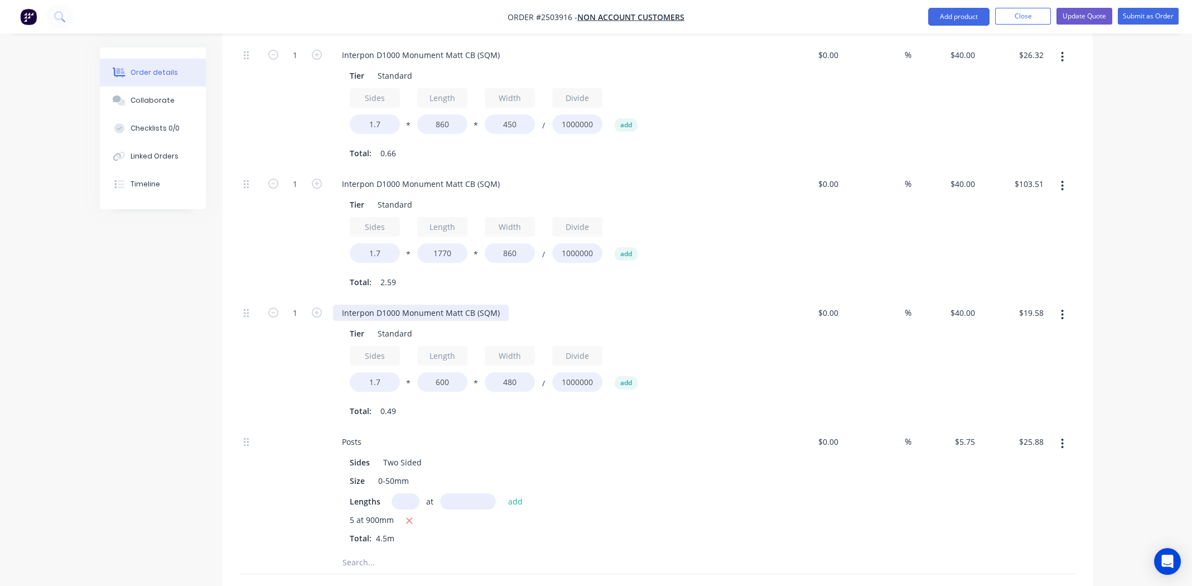
click at [415, 305] on div "Interpon D1000 Monument Matt CB (SQM)" at bounding box center [421, 313] width 176 height 16
click at [416, 305] on div "Interpon D1000 Monument Matt CB (SQM)" at bounding box center [421, 313] width 176 height 16
click at [390, 176] on div "Interpon D1000 Monument Matt CB (SQM)" at bounding box center [421, 184] width 176 height 16
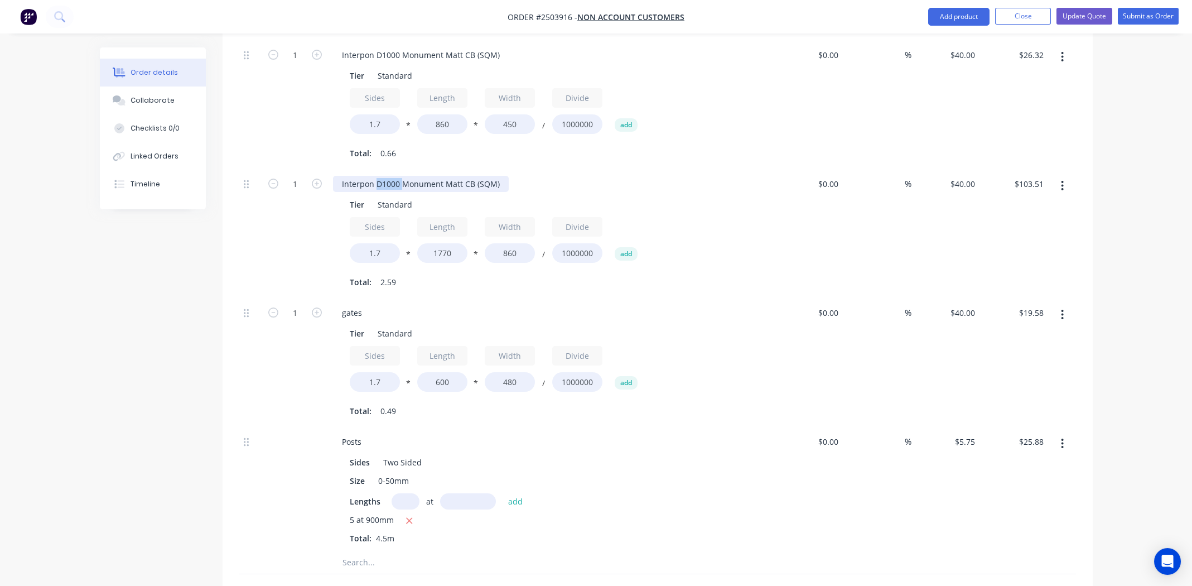
click at [390, 176] on div "Interpon D1000 Monument Matt CB (SQM)" at bounding box center [421, 184] width 176 height 16
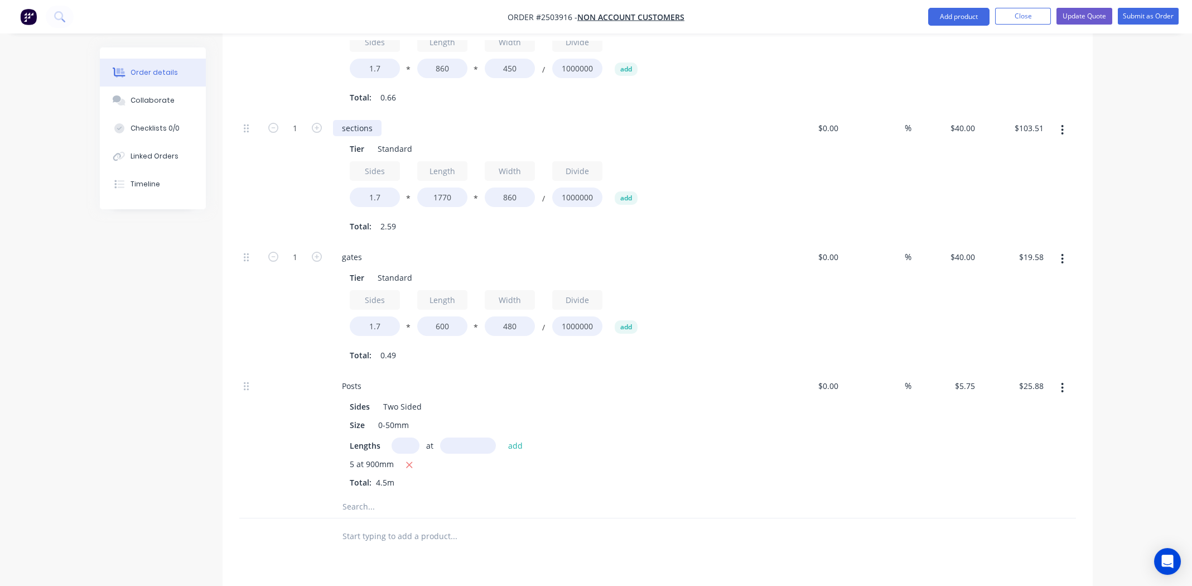
scroll to position [1003, 0]
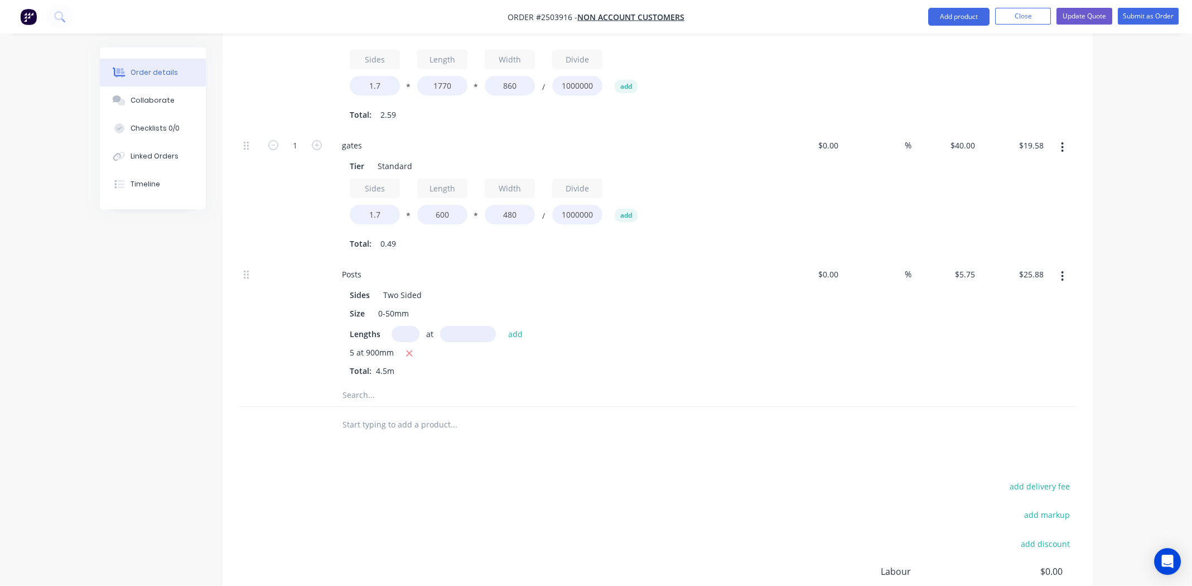
click at [593, 346] on div "5 at 900mm" at bounding box center [552, 353] width 404 height 14
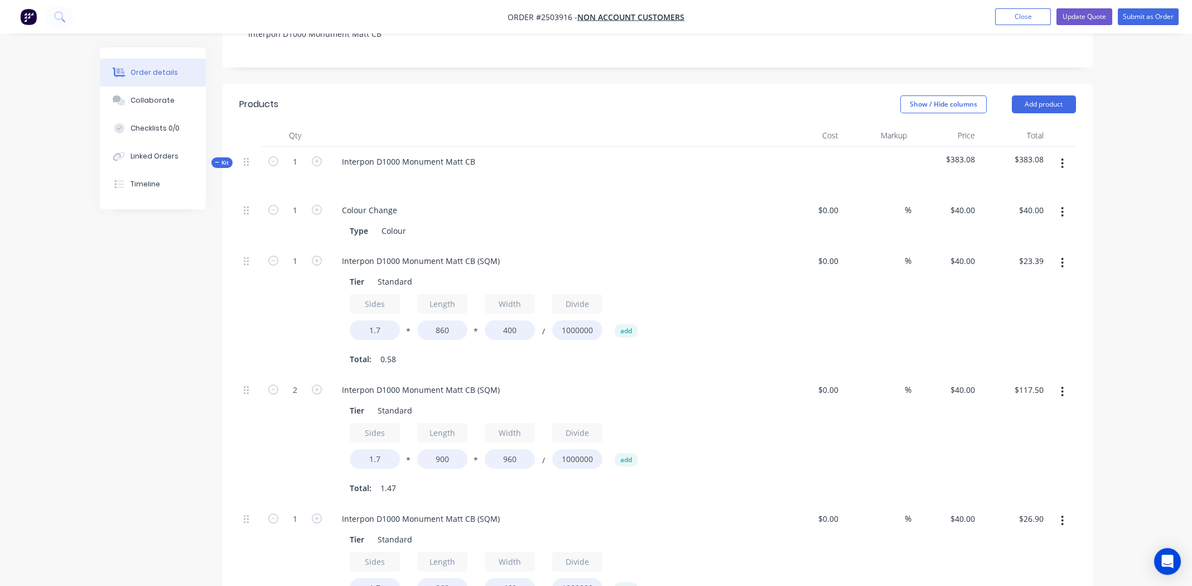
scroll to position [278, 0]
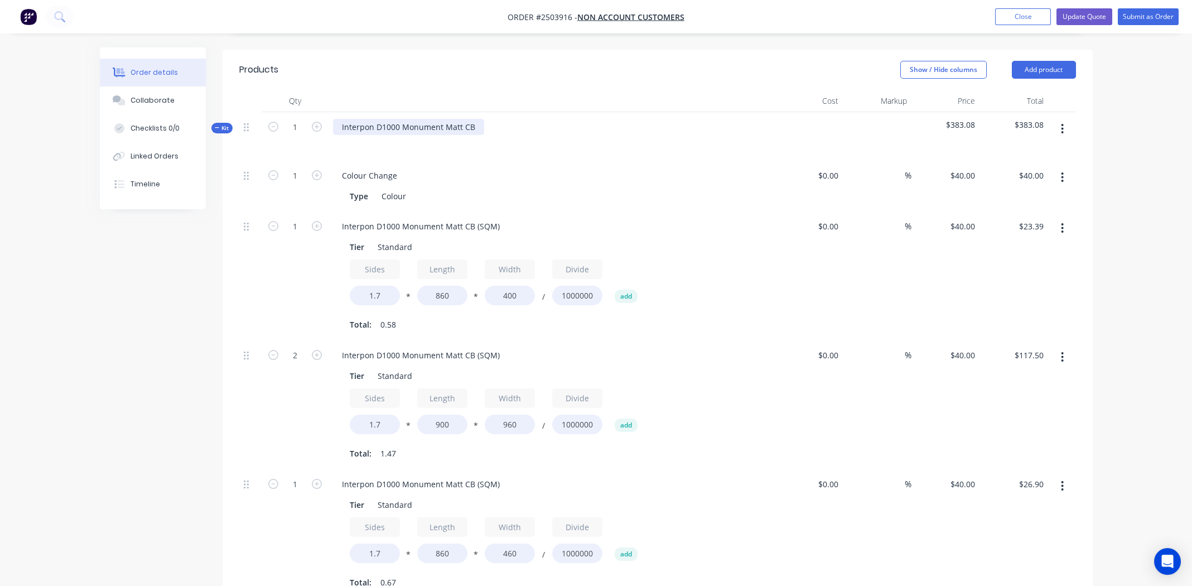
click at [398, 119] on div "Interpon D1000 Monument Matt CB" at bounding box center [408, 127] width 151 height 16
paste div
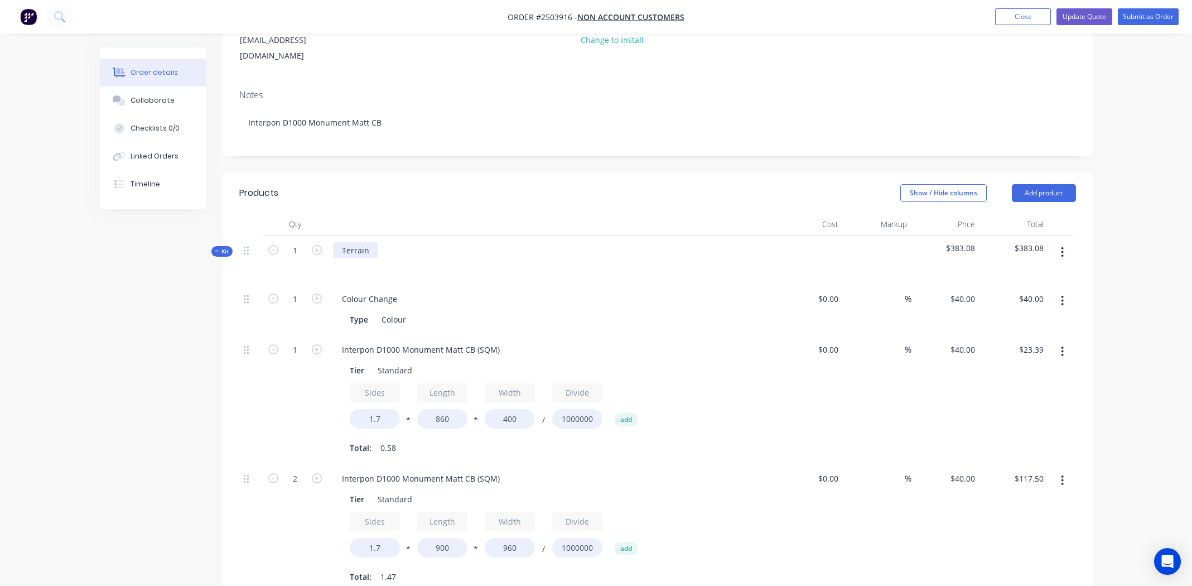
scroll to position [55, 0]
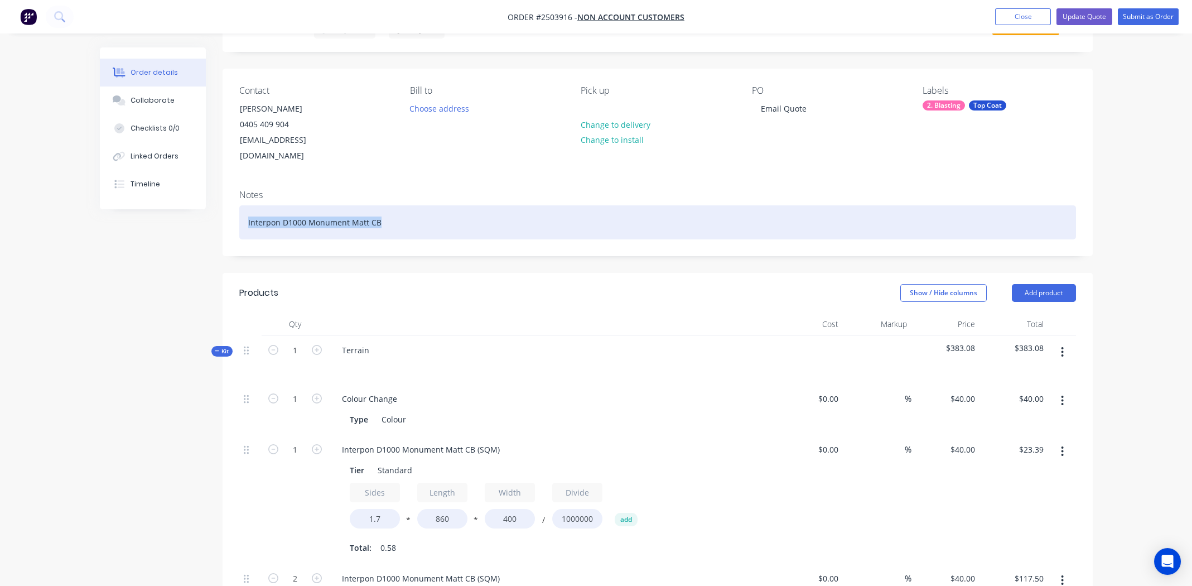
drag, startPoint x: 400, startPoint y: 205, endPoint x: 276, endPoint y: 206, distance: 124.9
click at [240, 223] on div "Notes Interpon D1000 Monument Matt CB" at bounding box center [658, 218] width 870 height 75
paste div
click at [468, 205] on div "Terrain" at bounding box center [657, 222] width 837 height 34
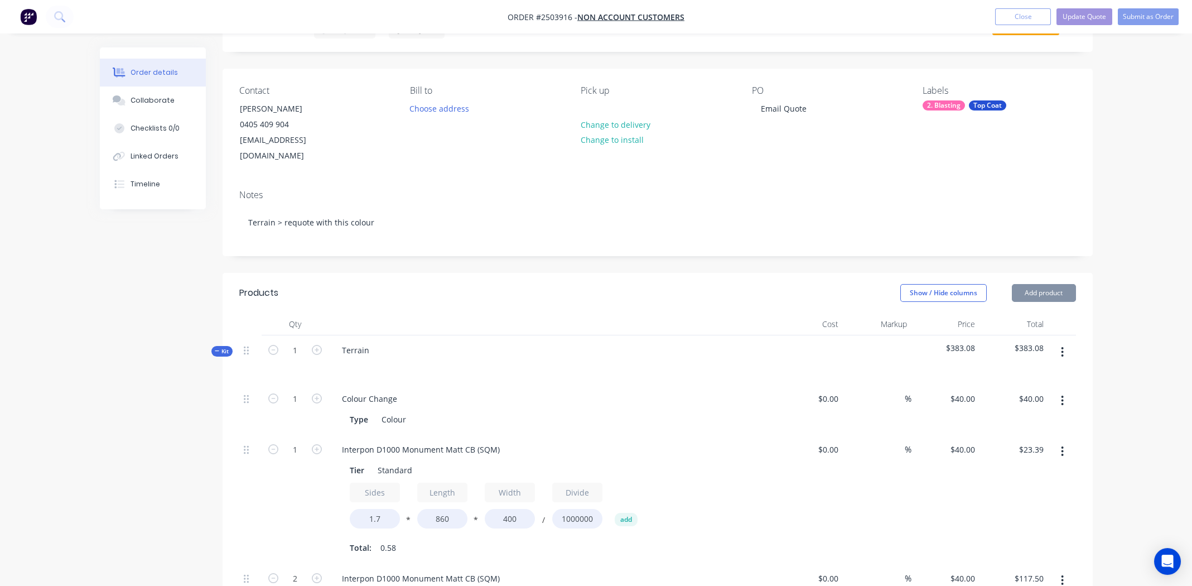
click at [378, 336] on div "Terrain" at bounding box center [552, 359] width 446 height 49
click at [427, 185] on div "Notes Terrain > requote with this colour" at bounding box center [658, 218] width 870 height 75
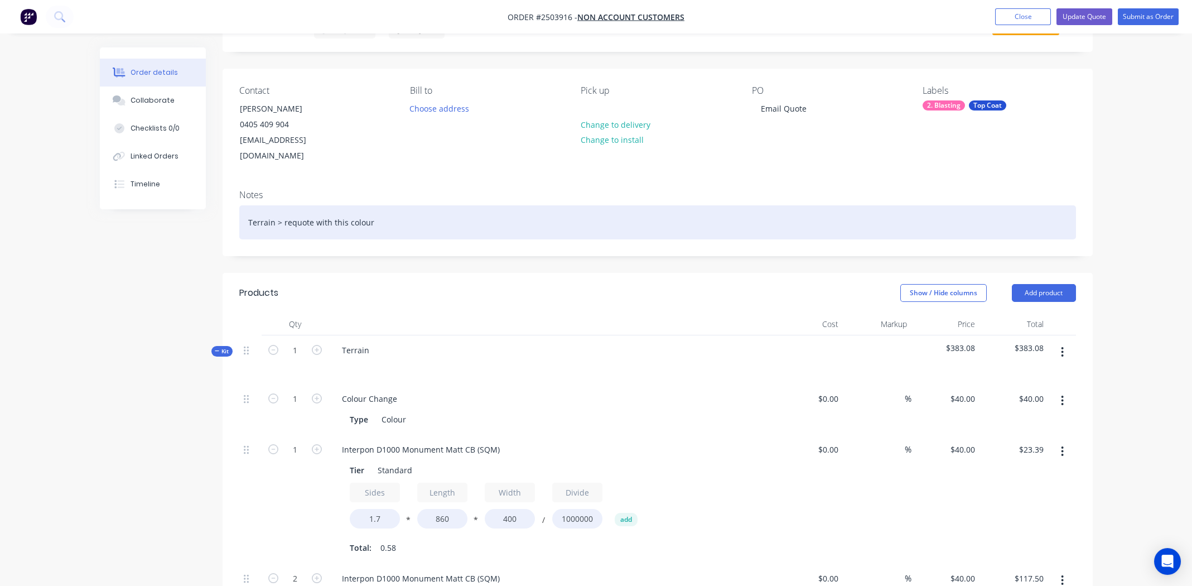
click at [428, 205] on div "Terrain > requote with this colour" at bounding box center [657, 222] width 837 height 34
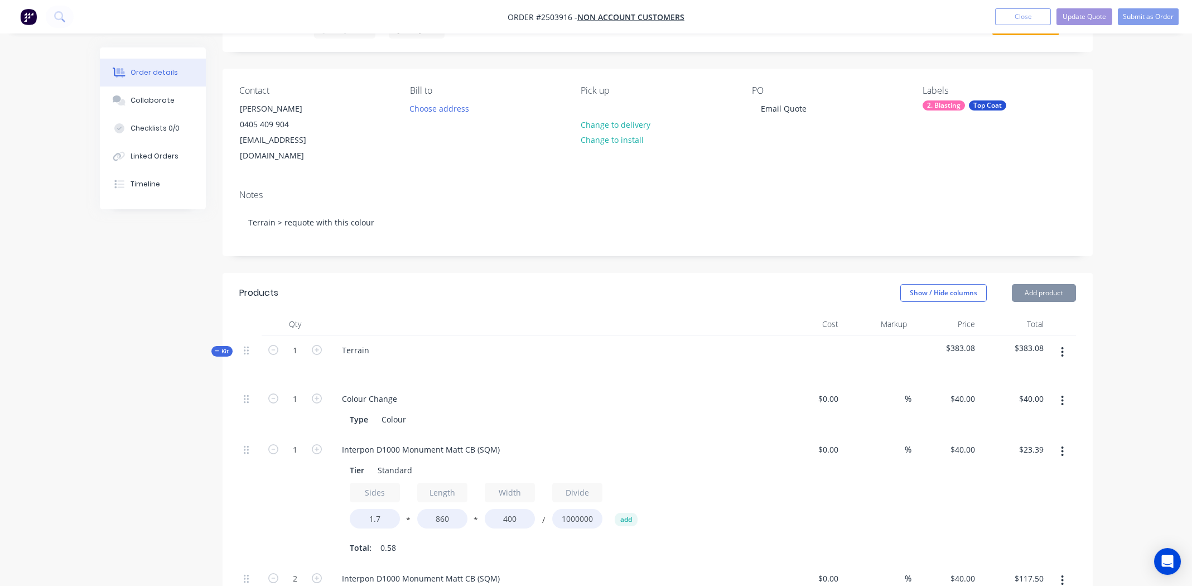
click at [619, 360] on div "Terrain" at bounding box center [552, 359] width 446 height 49
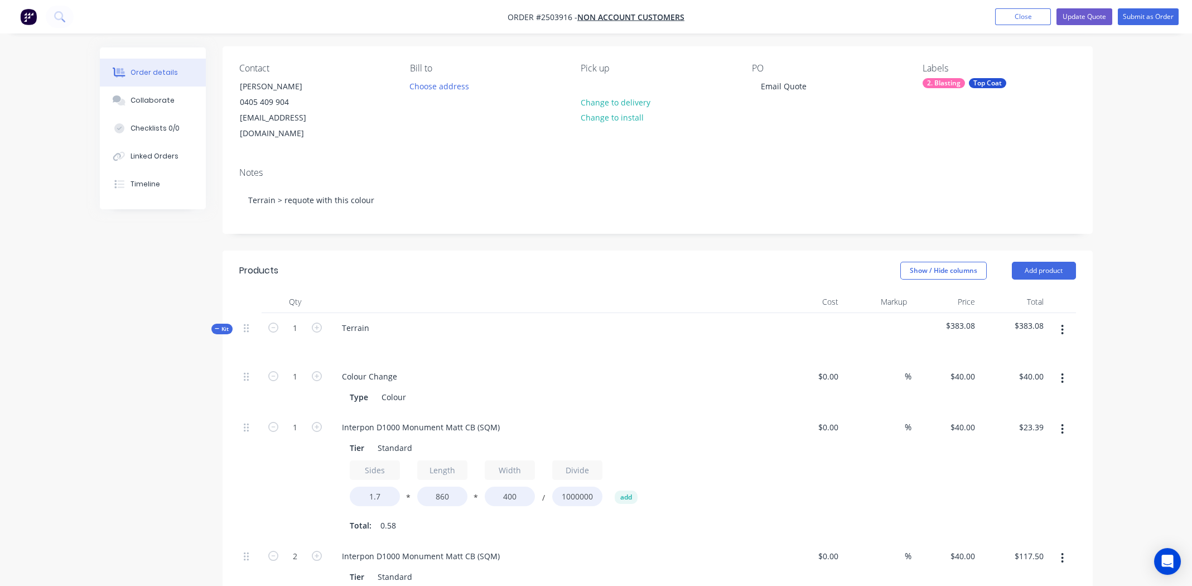
scroll to position [0, 0]
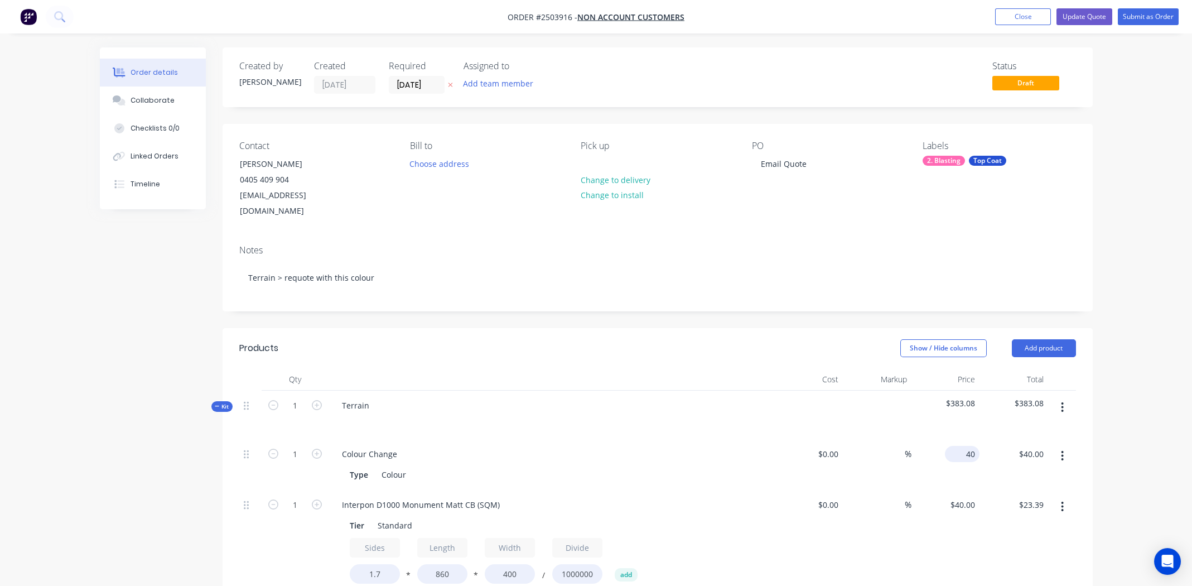
click at [968, 446] on input "40" at bounding box center [964, 454] width 30 height 16
type input "$1,250.00"
click at [990, 439] on div "$1,250.00 $1,250.00" at bounding box center [1013, 464] width 69 height 51
click at [973, 446] on input "1250" at bounding box center [959, 454] width 41 height 16
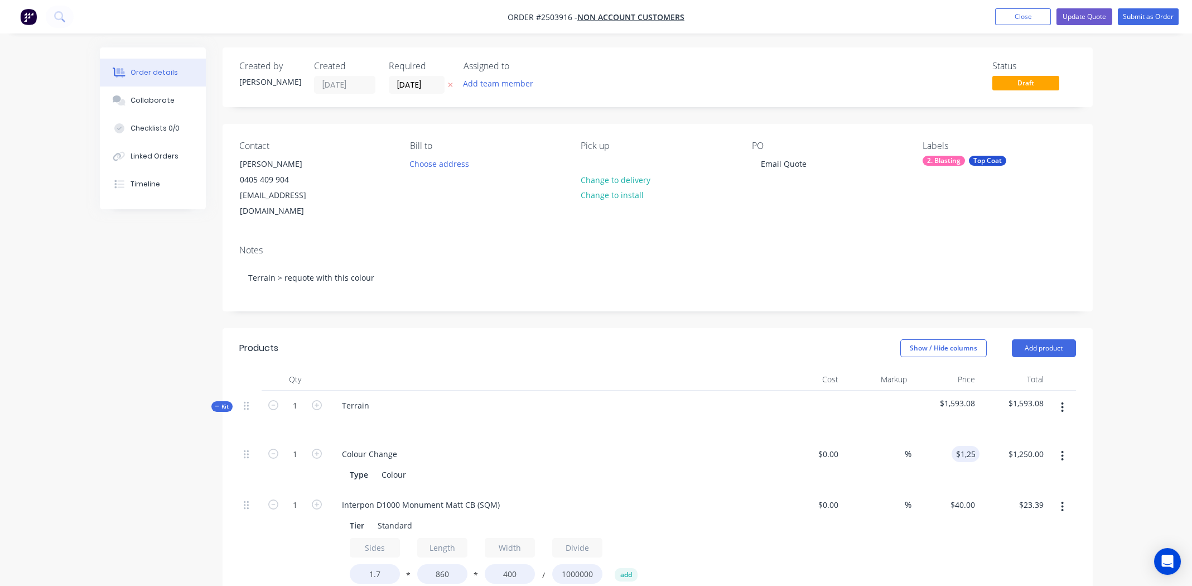
click at [984, 460] on div "$1,250.00 $1,250.00" at bounding box center [1013, 464] width 69 height 51
click at [962, 446] on input "1250" at bounding box center [959, 454] width 41 height 16
type input "$125.00"
click at [669, 413] on div at bounding box center [551, 421] width 437 height 16
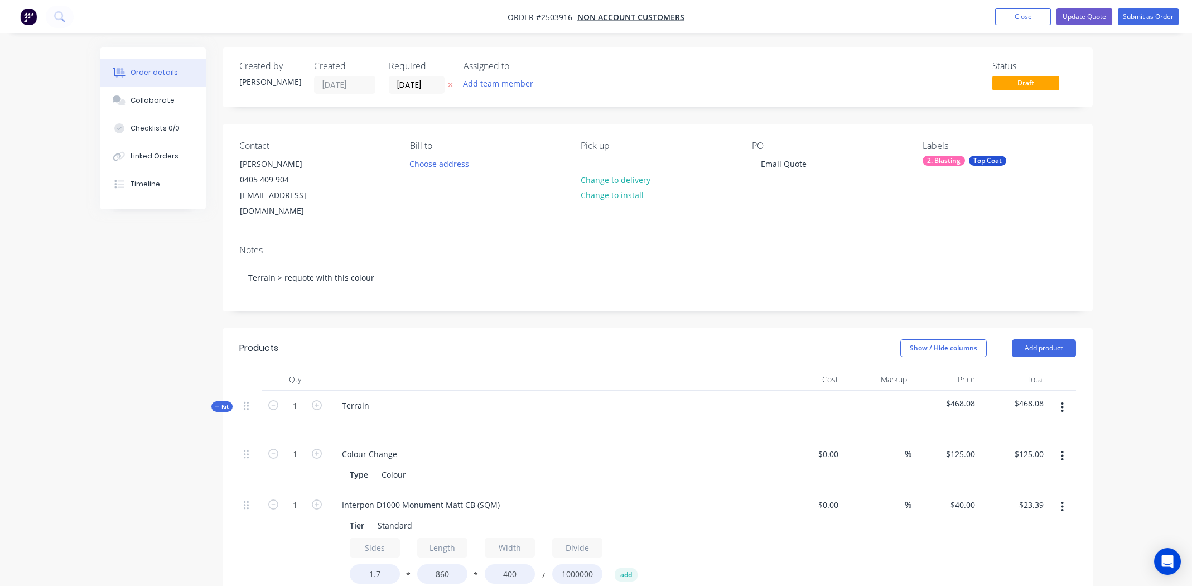
click at [1062, 401] on icon "button" at bounding box center [1062, 407] width 3 height 12
click at [1046, 428] on div "Add product to kit" at bounding box center [1023, 436] width 86 height 16
click at [1012, 562] on div "Labour" at bounding box center [1023, 570] width 86 height 16
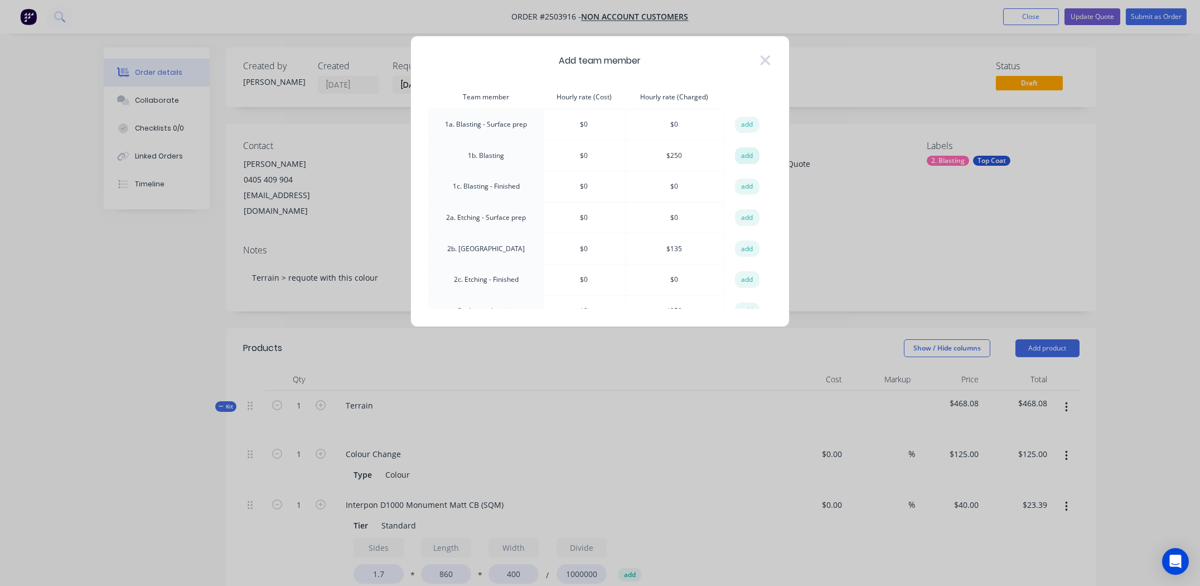
click at [743, 152] on button "add" at bounding box center [747, 155] width 25 height 17
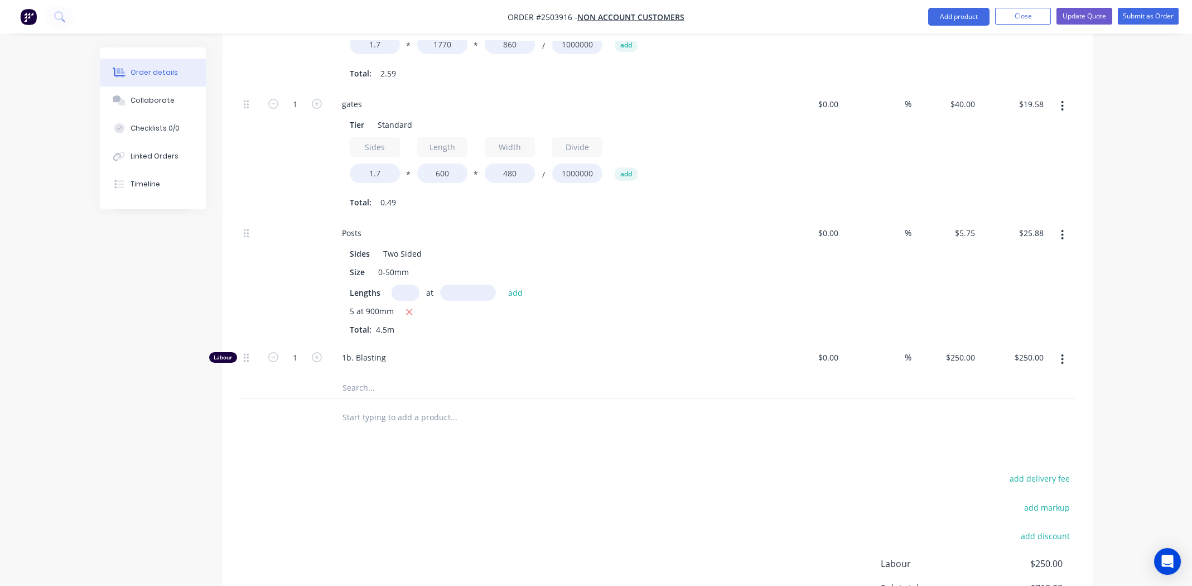
scroll to position [1161, 0]
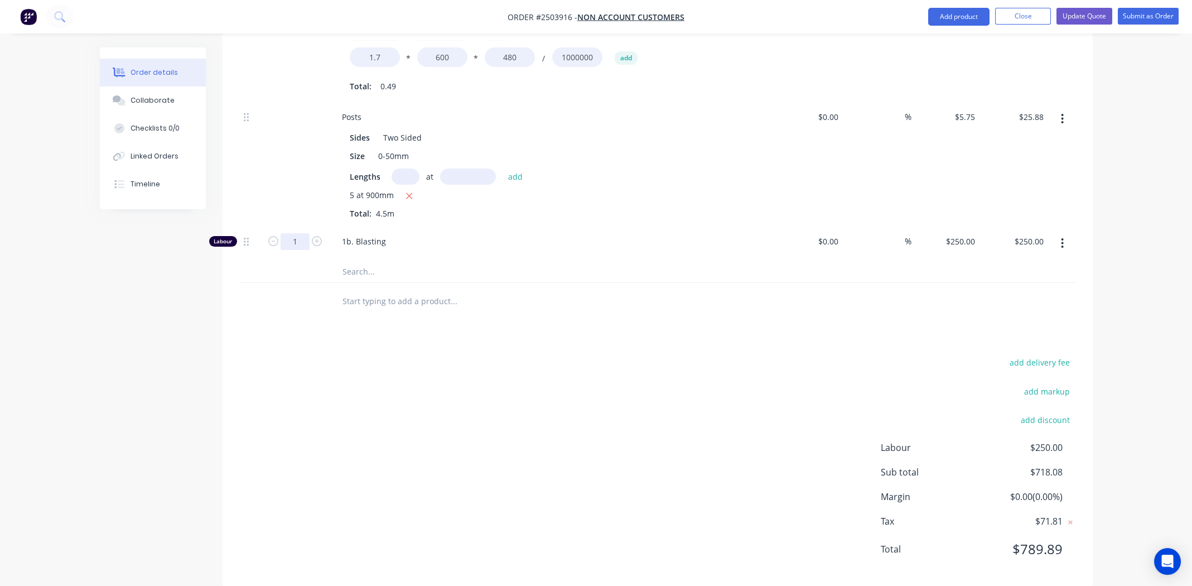
click at [573, 391] on div "add delivery fee add markup add discount Labour $250.00 Sub total $718.08 Margi…" at bounding box center [657, 462] width 837 height 215
click at [651, 451] on div "add delivery fee add markup add discount Labour $250.00 Sub total $718.08 Margi…" at bounding box center [657, 462] width 837 height 215
click at [670, 461] on div "add delivery fee add markup add discount Labour $250.00 Sub total $718.08 Margi…" at bounding box center [657, 462] width 837 height 215
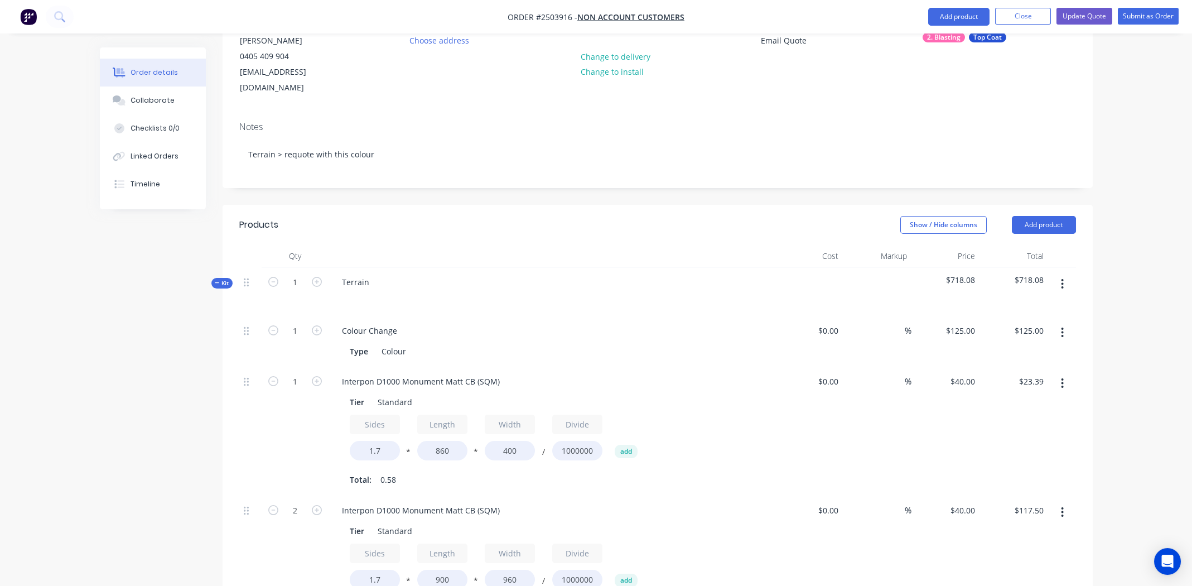
scroll to position [0, 0]
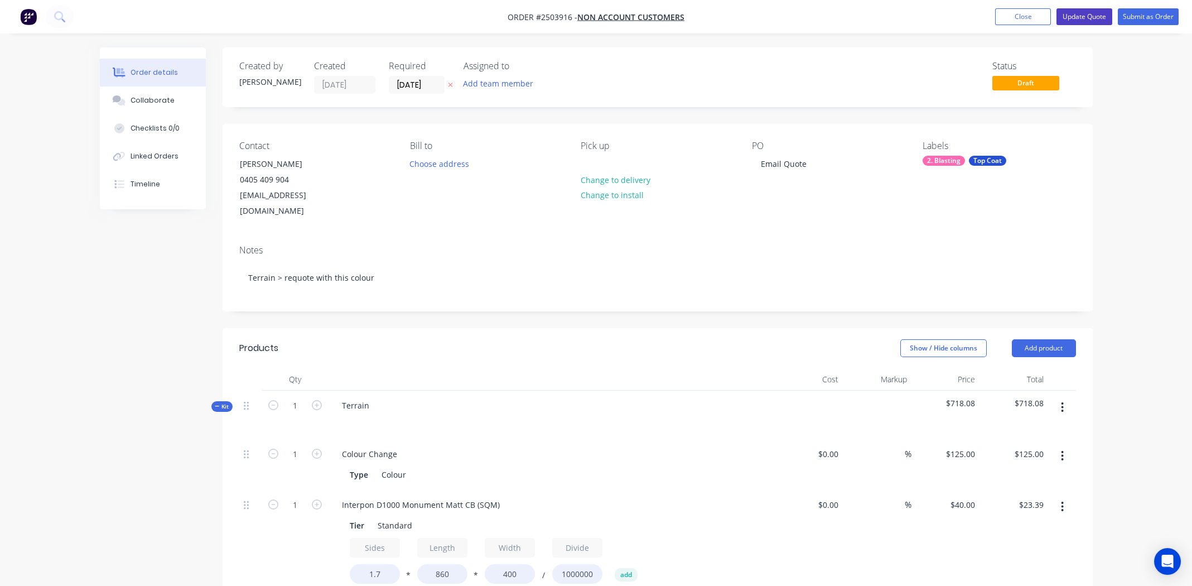
click at [1088, 15] on button "Update Quote" at bounding box center [1084, 16] width 56 height 17
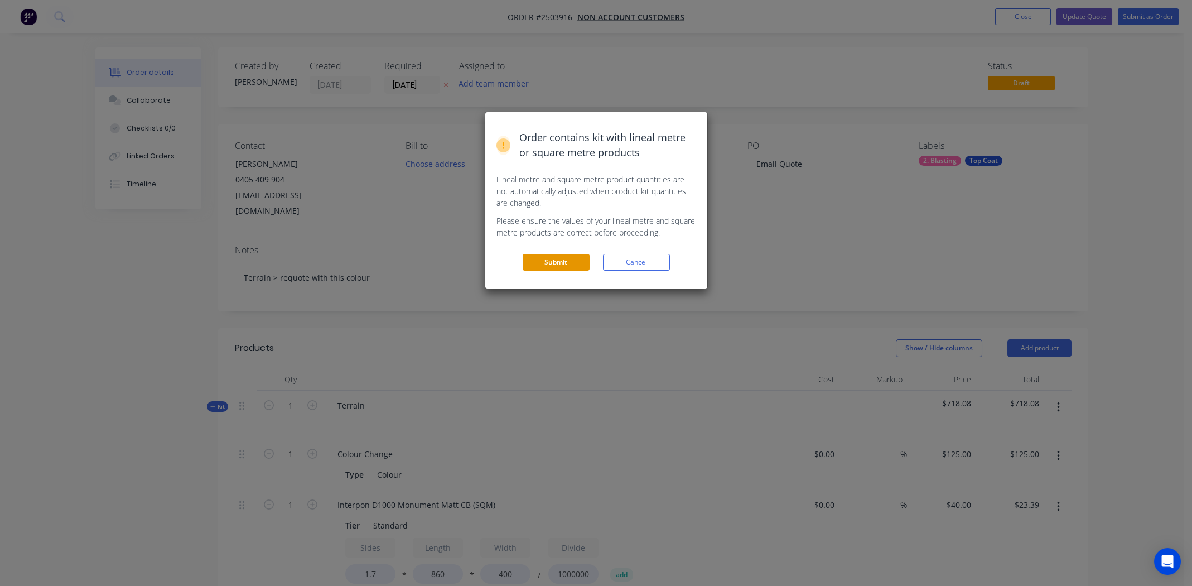
click at [566, 262] on button "Submit" at bounding box center [556, 262] width 67 height 17
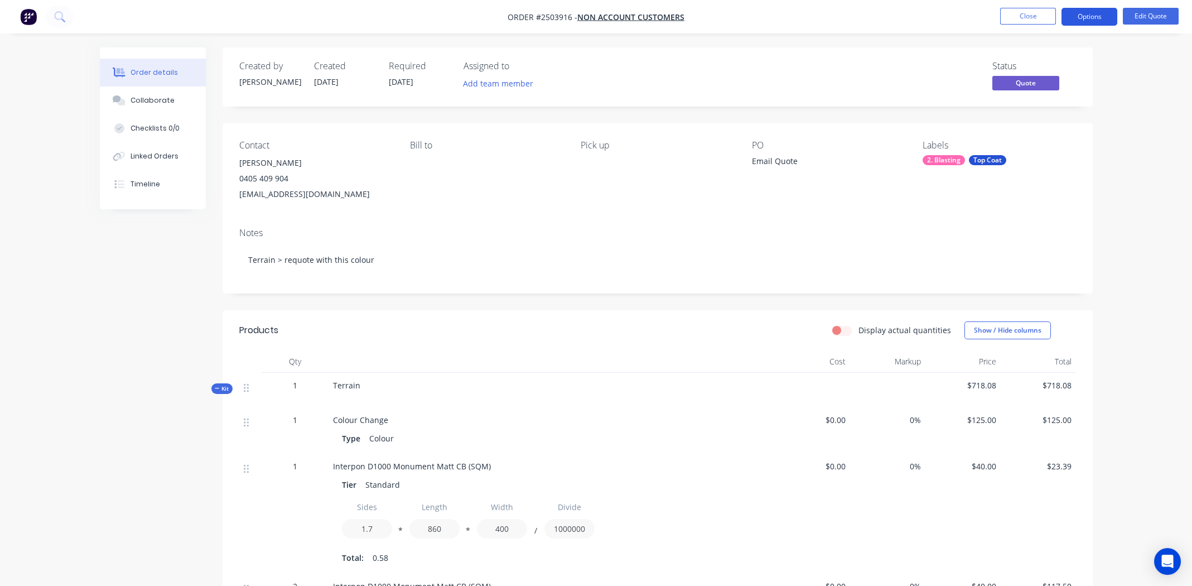
click at [1090, 15] on button "Options" at bounding box center [1089, 17] width 56 height 18
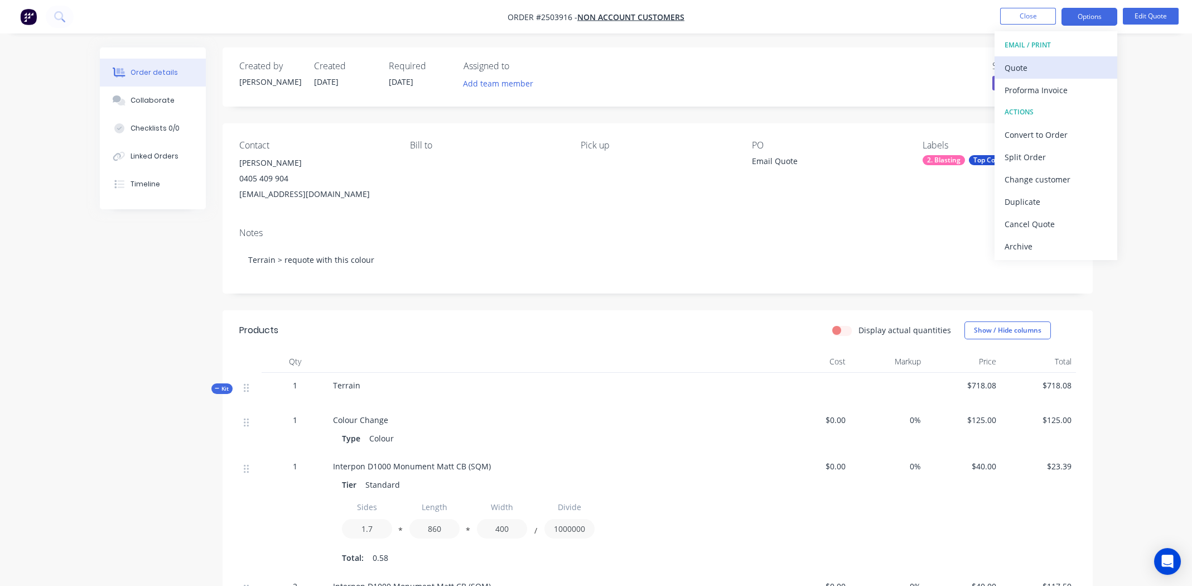
click at [1031, 60] on div "Quote" at bounding box center [1056, 68] width 103 height 16
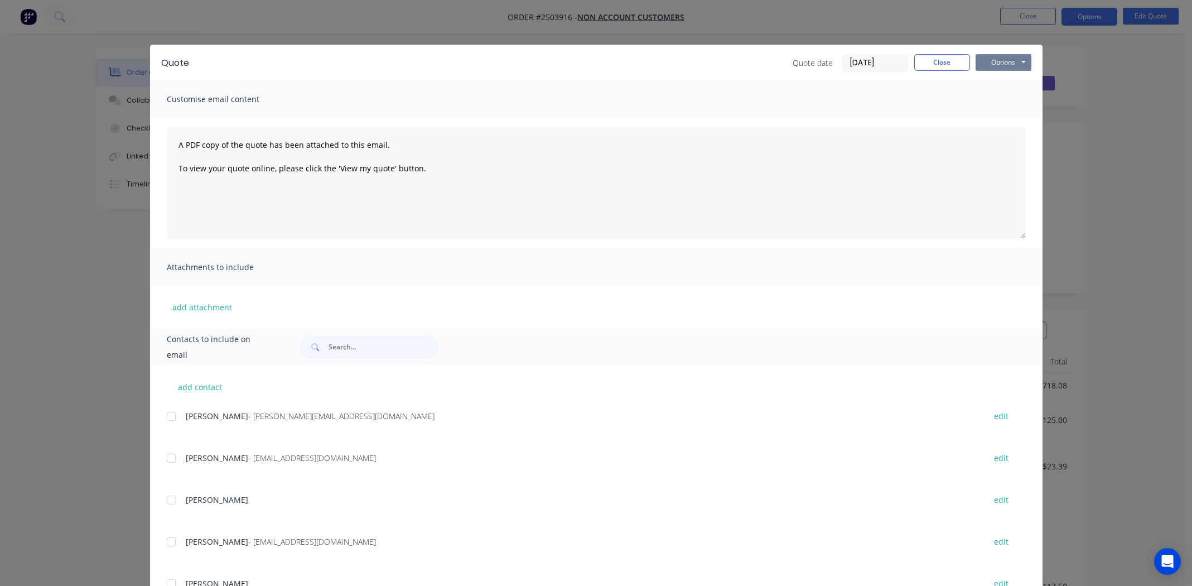
click at [993, 58] on button "Options" at bounding box center [1004, 62] width 56 height 17
click at [996, 80] on button "Preview" at bounding box center [1011, 82] width 71 height 18
click at [369, 344] on input "text" at bounding box center [384, 347] width 110 height 22
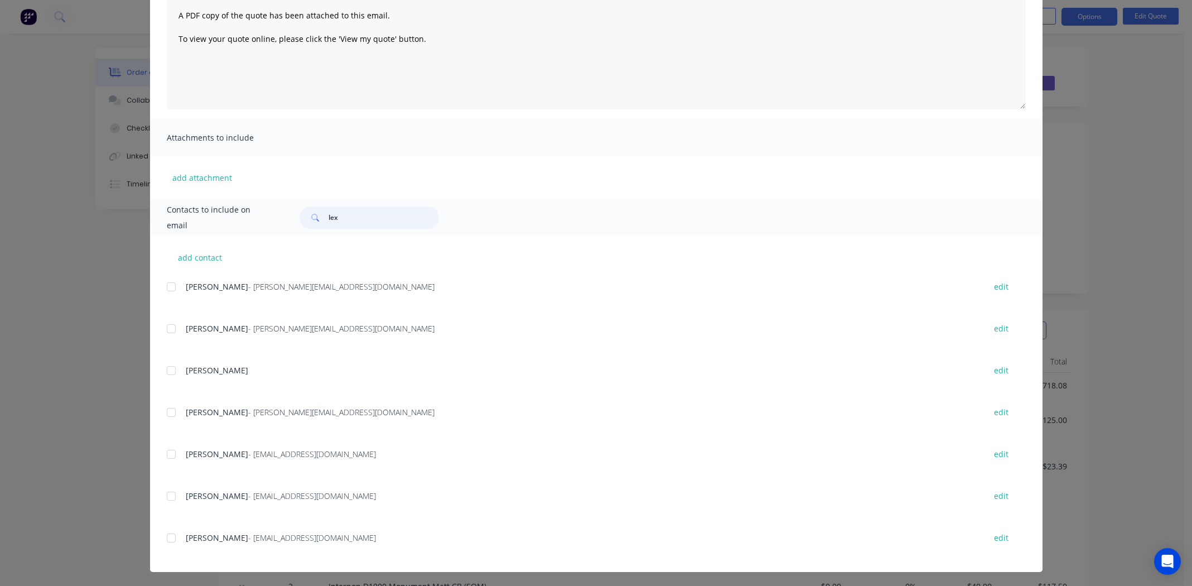
scroll to position [131, 0]
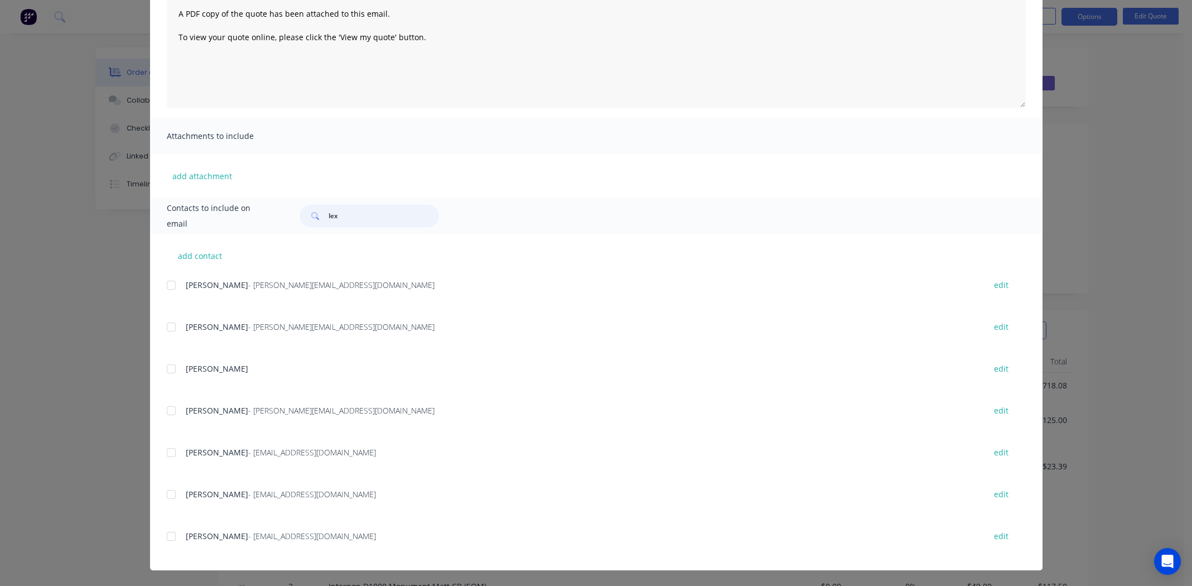
click at [170, 537] on div at bounding box center [171, 536] width 22 height 22
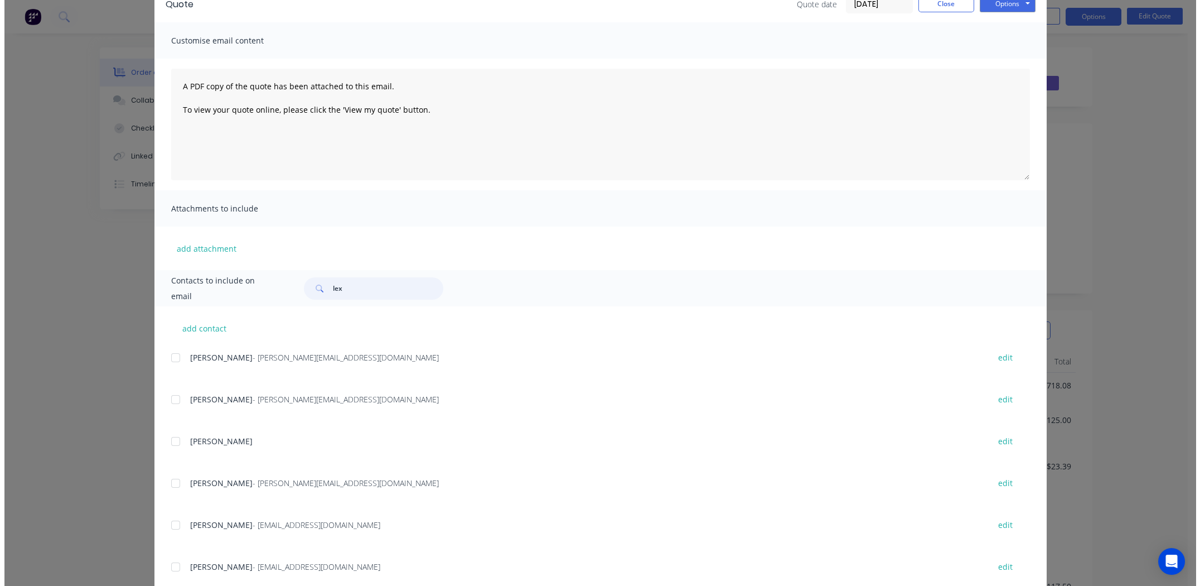
scroll to position [0, 0]
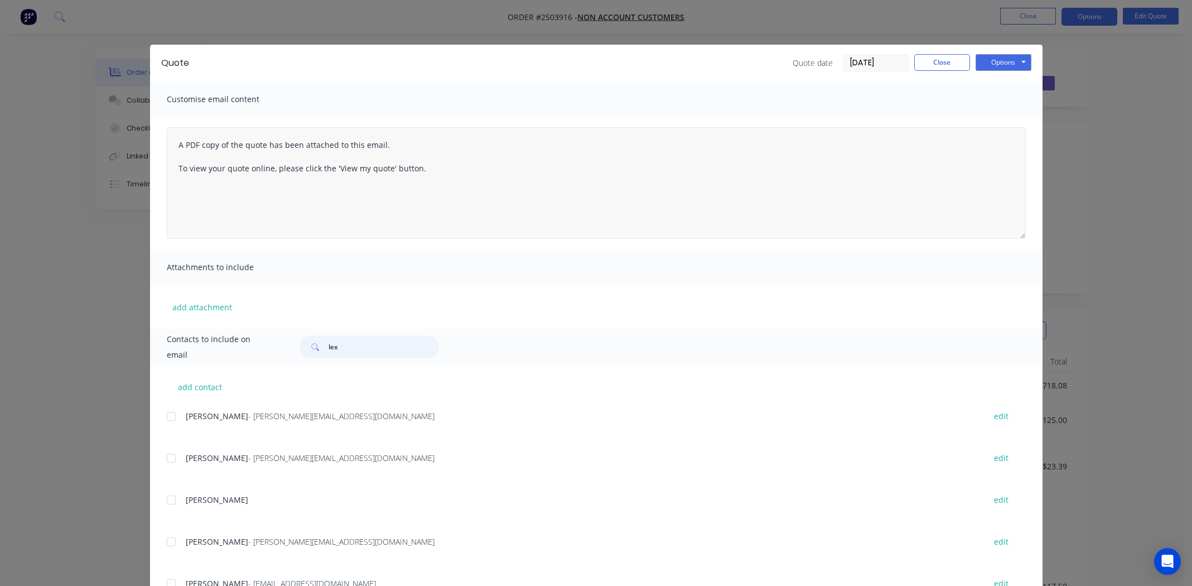
type input "lex"
click at [445, 171] on textarea "A PDF copy of the quote has been attached to this email. To view your quote onl…" at bounding box center [596, 183] width 859 height 112
type textarea "A PDF copy of the quote has been attached to this email. To view your quote onl…"
click at [1006, 62] on button "Options" at bounding box center [1004, 62] width 56 height 17
click at [1009, 117] on button "Email" at bounding box center [1011, 119] width 71 height 18
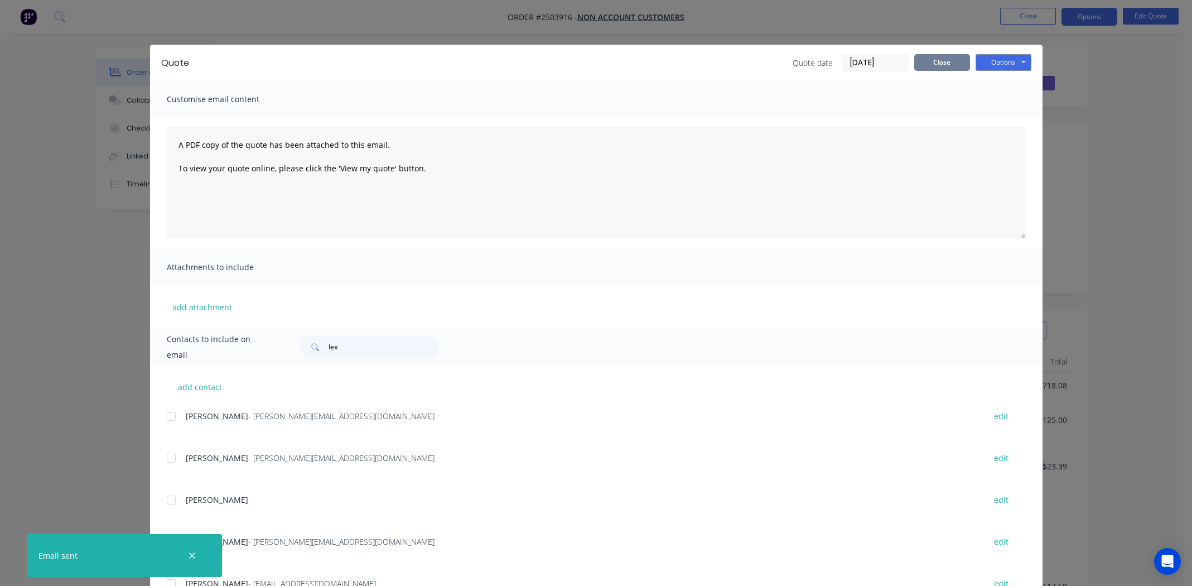
click at [943, 66] on button "Close" at bounding box center [942, 62] width 56 height 17
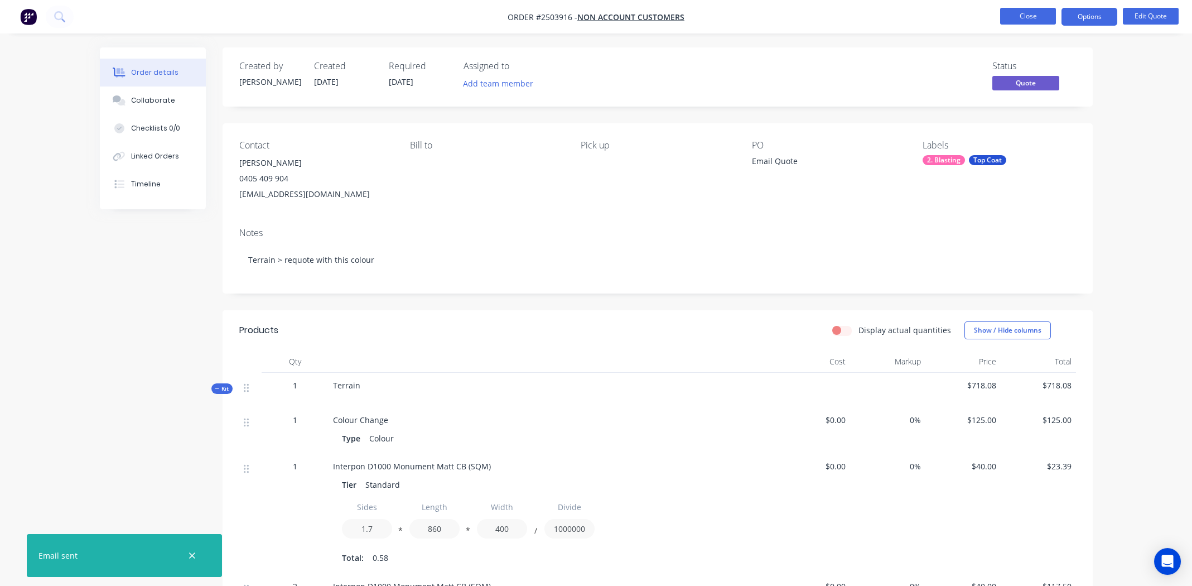
click at [1027, 17] on button "Close" at bounding box center [1028, 16] width 56 height 17
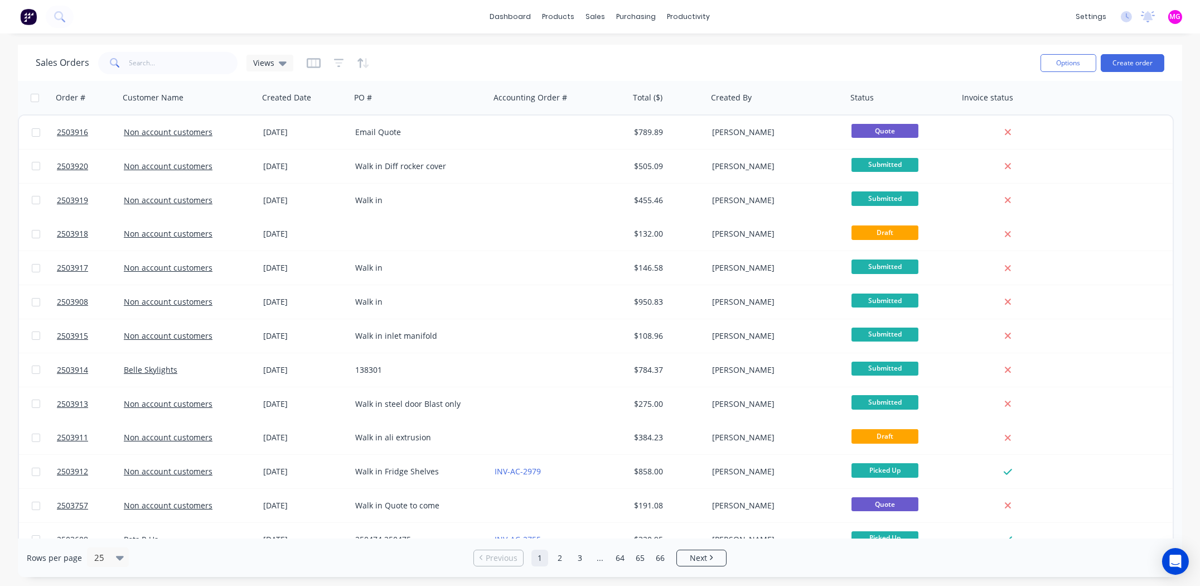
click at [542, 53] on div "Sales Orders Views" at bounding box center [534, 62] width 996 height 27
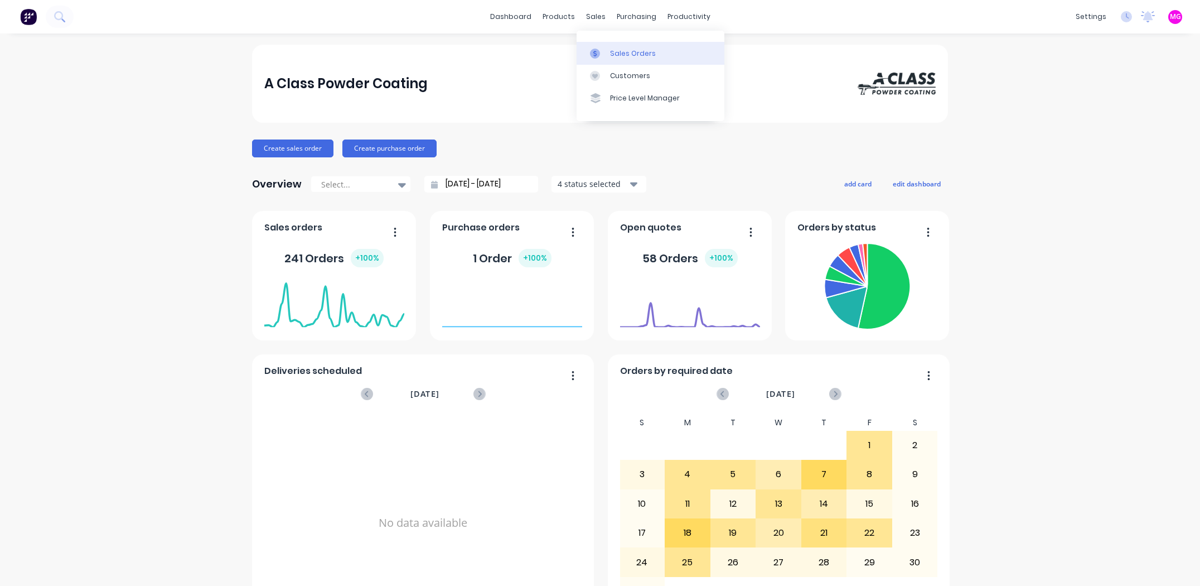
drag, startPoint x: 0, startPoint y: 0, endPoint x: 611, endPoint y: 52, distance: 613.6
click at [611, 52] on div "Sales Orders" at bounding box center [633, 54] width 46 height 10
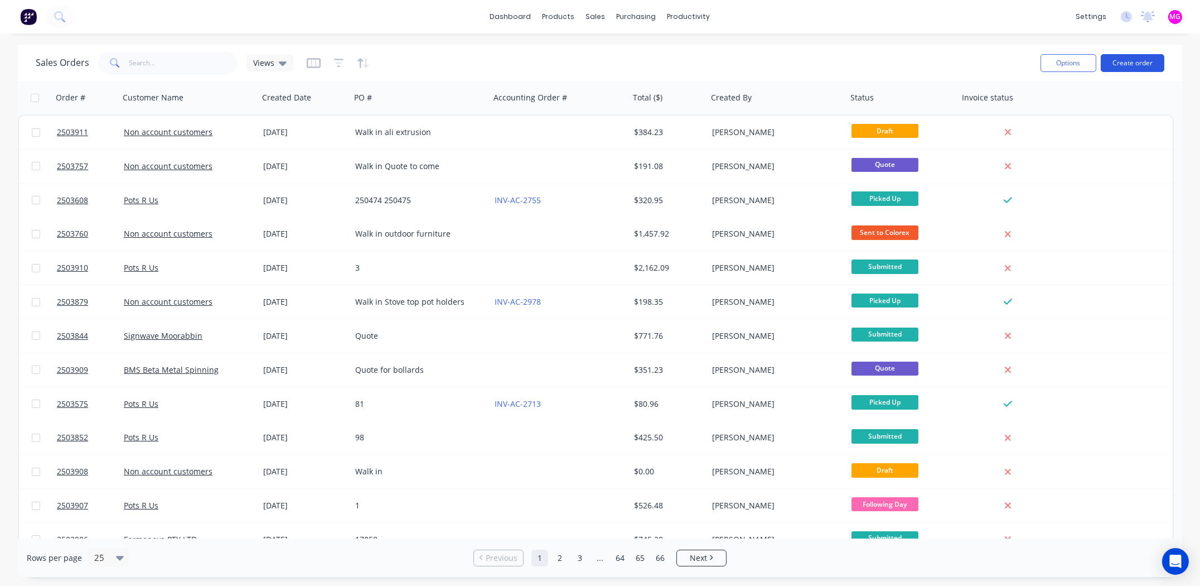
click at [1123, 61] on button "Create order" at bounding box center [1133, 63] width 64 height 18
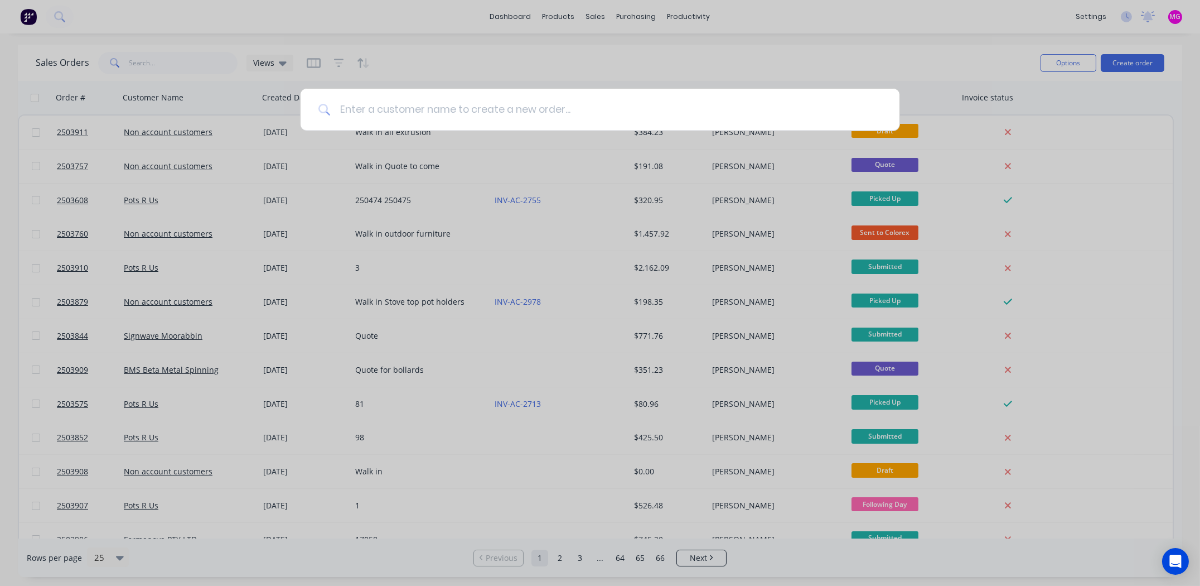
click at [374, 102] on input at bounding box center [606, 110] width 551 height 42
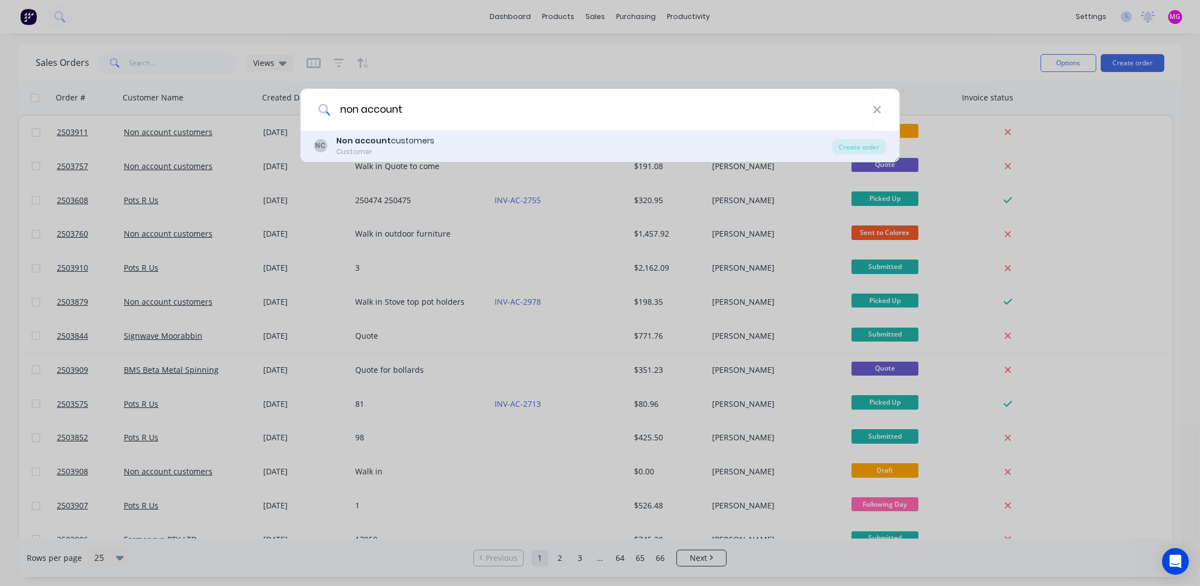
type input "non account"
click at [371, 140] on b "Non account" at bounding box center [363, 140] width 55 height 11
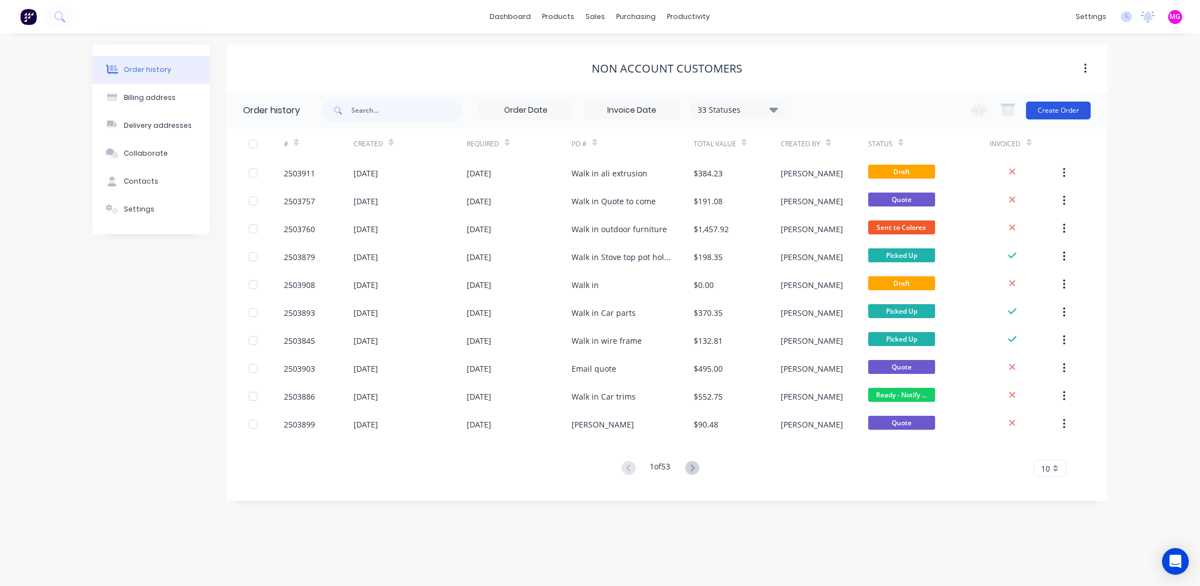
click at [1062, 112] on button "Create Order" at bounding box center [1058, 111] width 65 height 18
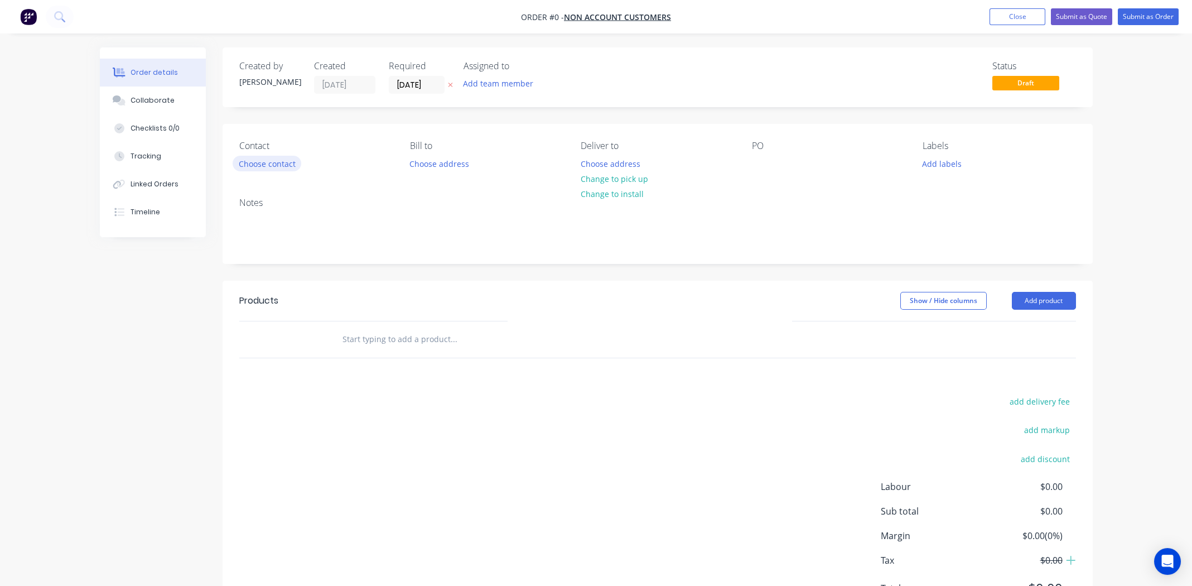
click at [258, 163] on button "Choose contact" at bounding box center [267, 163] width 69 height 15
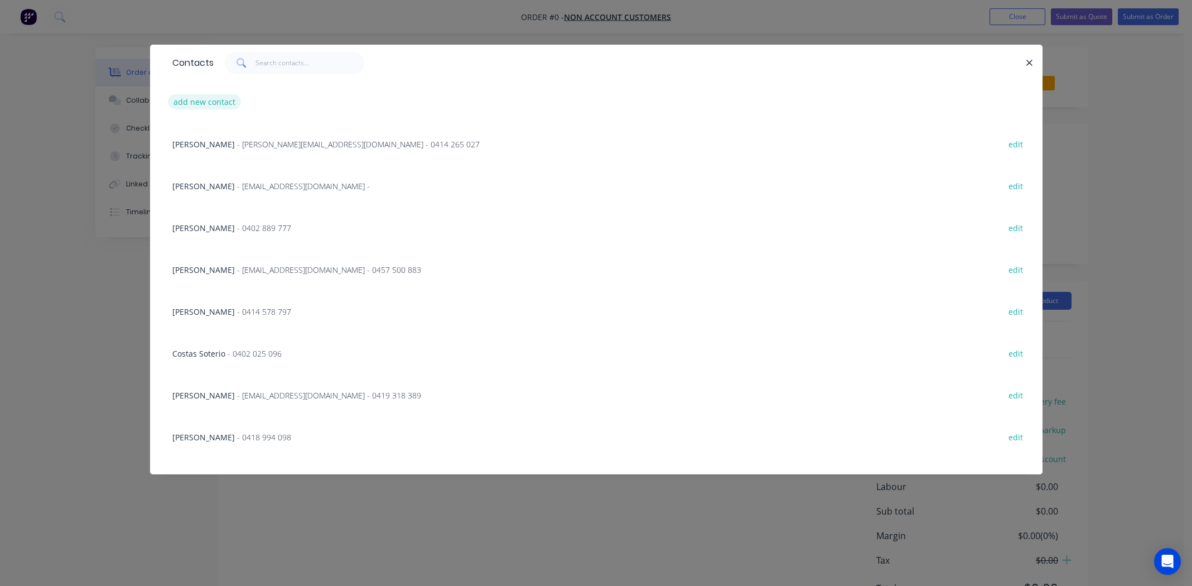
click at [217, 96] on button "add new contact" at bounding box center [205, 101] width 74 height 15
select select "AU"
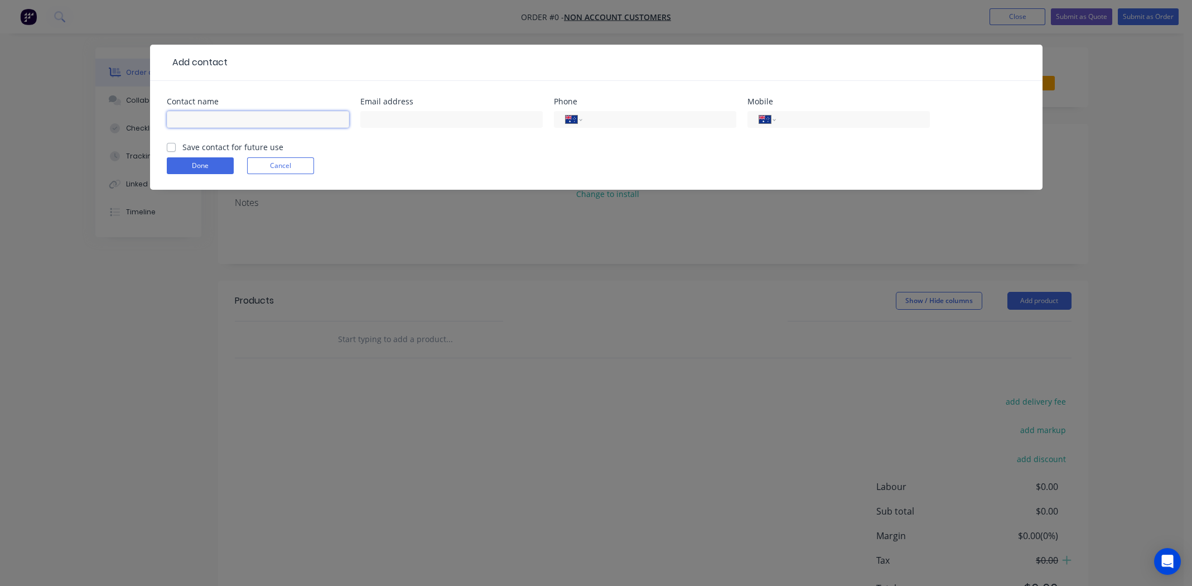
click at [207, 114] on input "text" at bounding box center [258, 119] width 182 height 17
type input "Adam Wilson"
click at [402, 118] on input "text" at bounding box center [451, 119] width 182 height 17
type input "operations@victoriagolf.com.au"
click at [843, 120] on input "tel" at bounding box center [851, 119] width 134 height 13
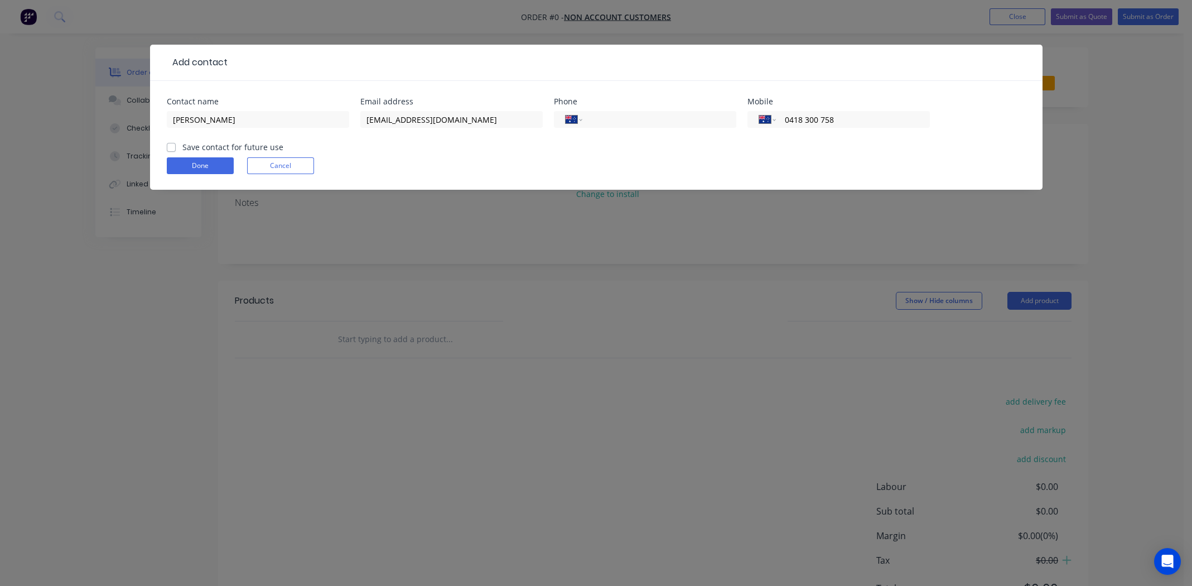
type input "0418 300 758"
click at [182, 149] on label "Save contact for future use" at bounding box center [232, 147] width 101 height 12
click at [171, 149] on input "Save contact for future use" at bounding box center [171, 146] width 9 height 11
checkbox input "true"
click at [187, 161] on button "Done" at bounding box center [200, 165] width 67 height 17
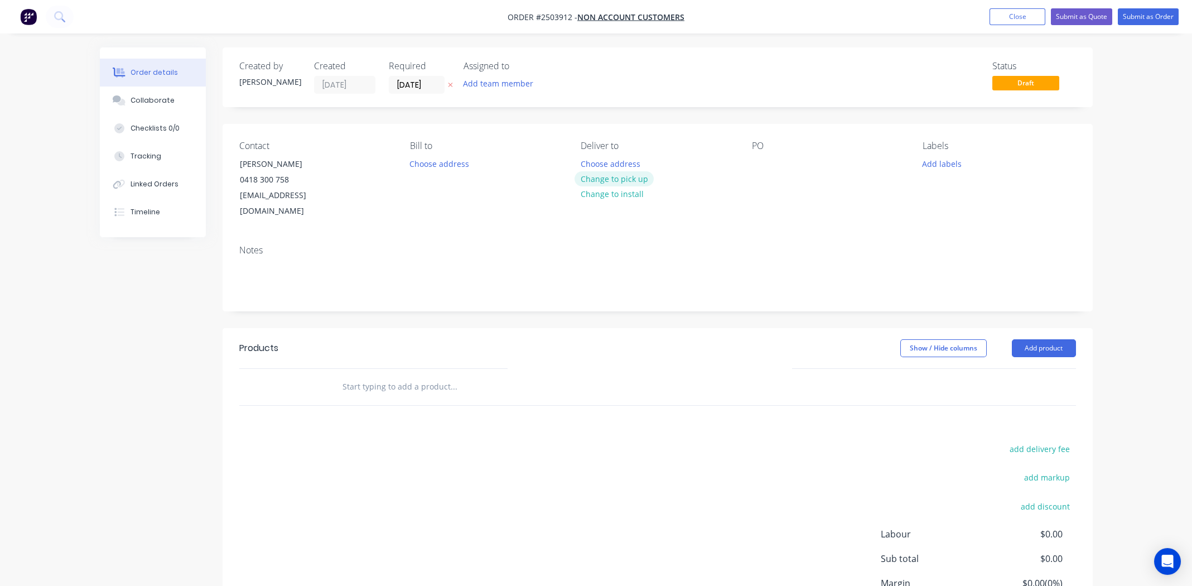
click at [633, 177] on button "Change to pick up" at bounding box center [613, 178] width 79 height 15
click at [769, 163] on div at bounding box center [761, 164] width 18 height 16
click at [939, 162] on button "Add labels" at bounding box center [941, 163] width 51 height 15
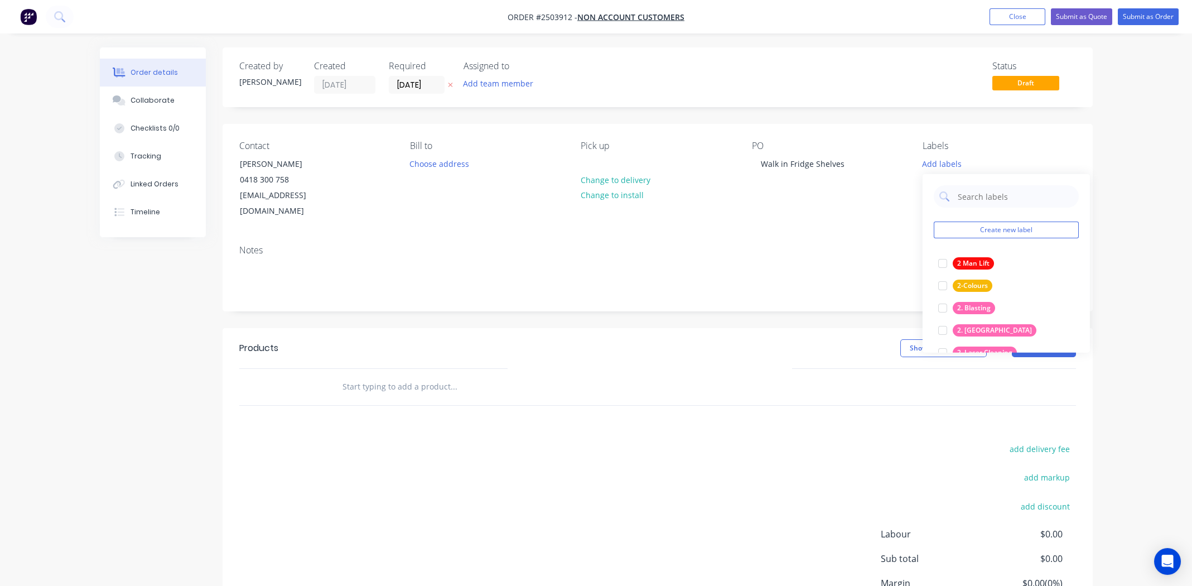
click at [852, 236] on div "Notes" at bounding box center [658, 273] width 870 height 75
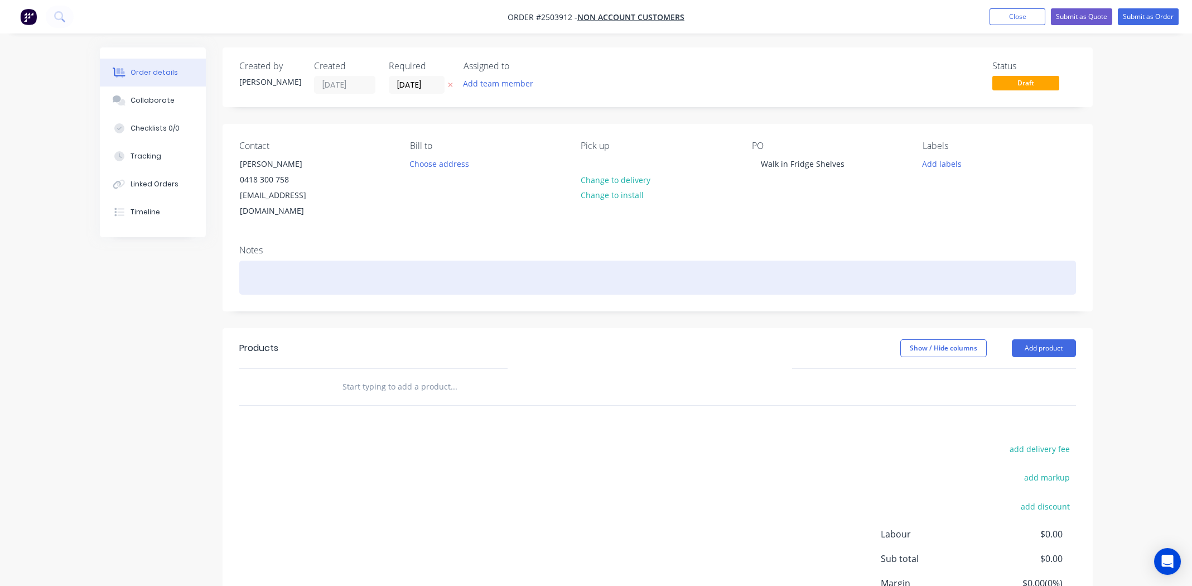
click at [298, 260] on div at bounding box center [657, 277] width 837 height 34
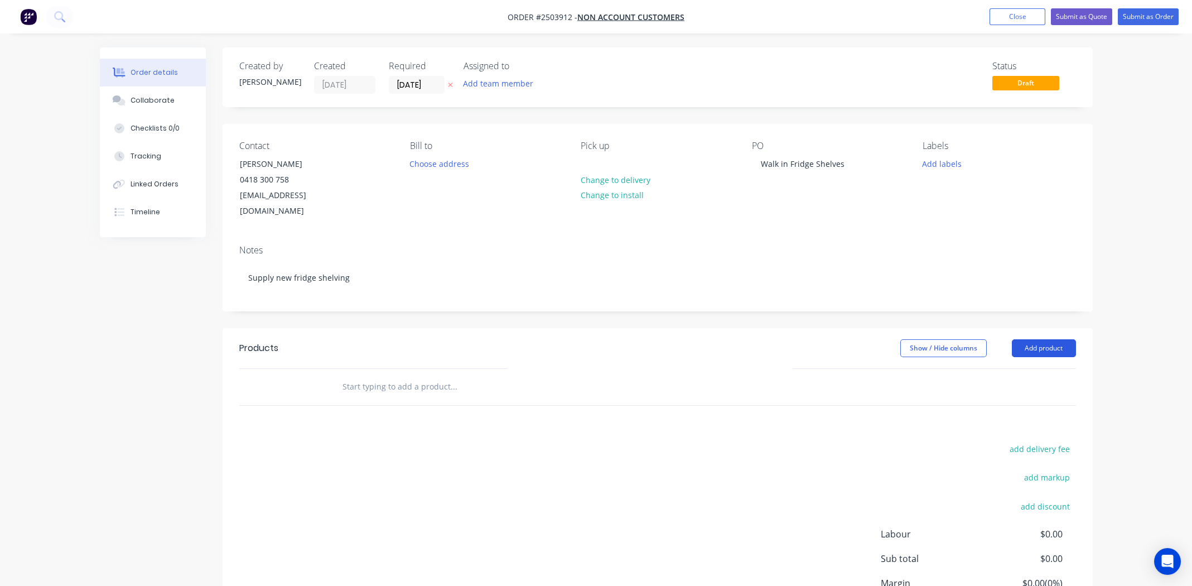
click at [1045, 339] on button "Add product" at bounding box center [1044, 348] width 64 height 18
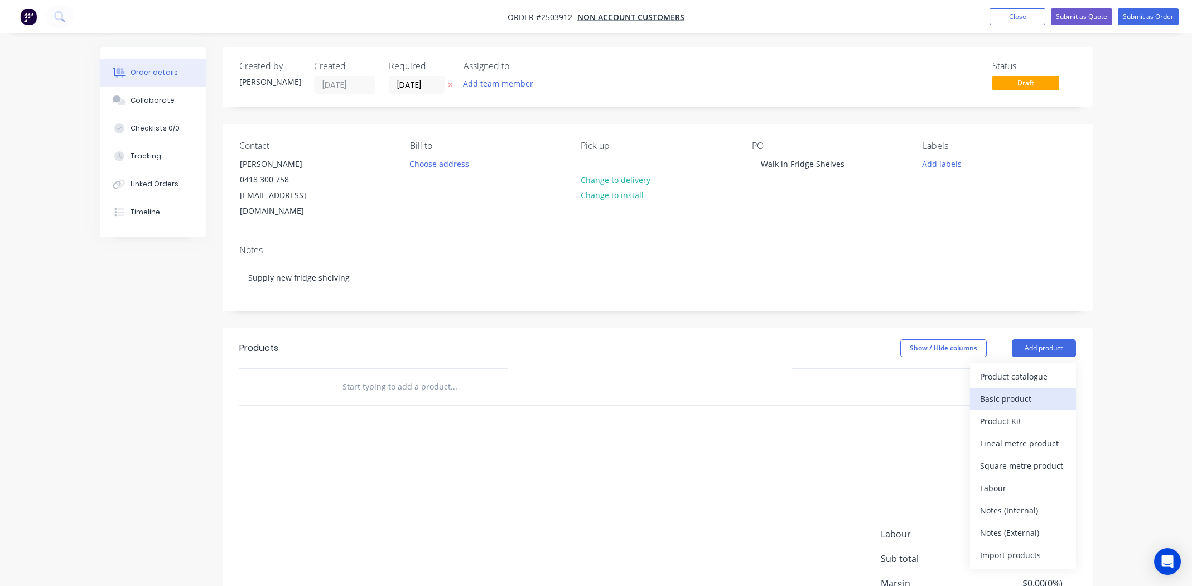
click at [1016, 390] on div "Basic product" at bounding box center [1023, 398] width 86 height 16
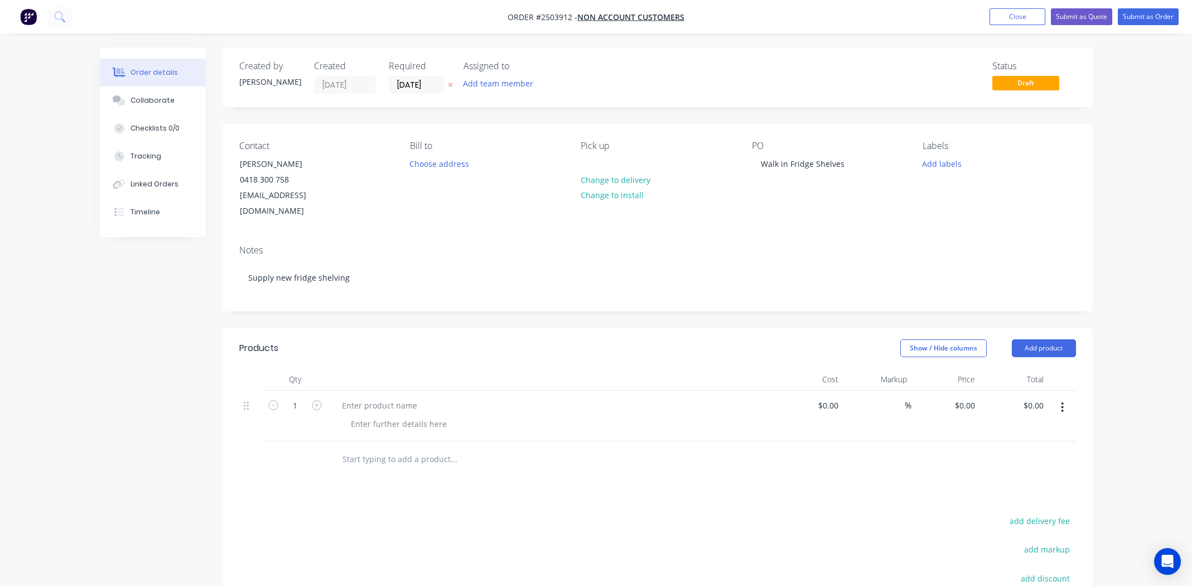
click at [360, 390] on div at bounding box center [552, 415] width 446 height 51
click at [363, 397] on div at bounding box center [379, 405] width 93 height 16
click at [390, 397] on div "Plasticoated Fridge and freezer shelving" at bounding box center [417, 405] width 168 height 16
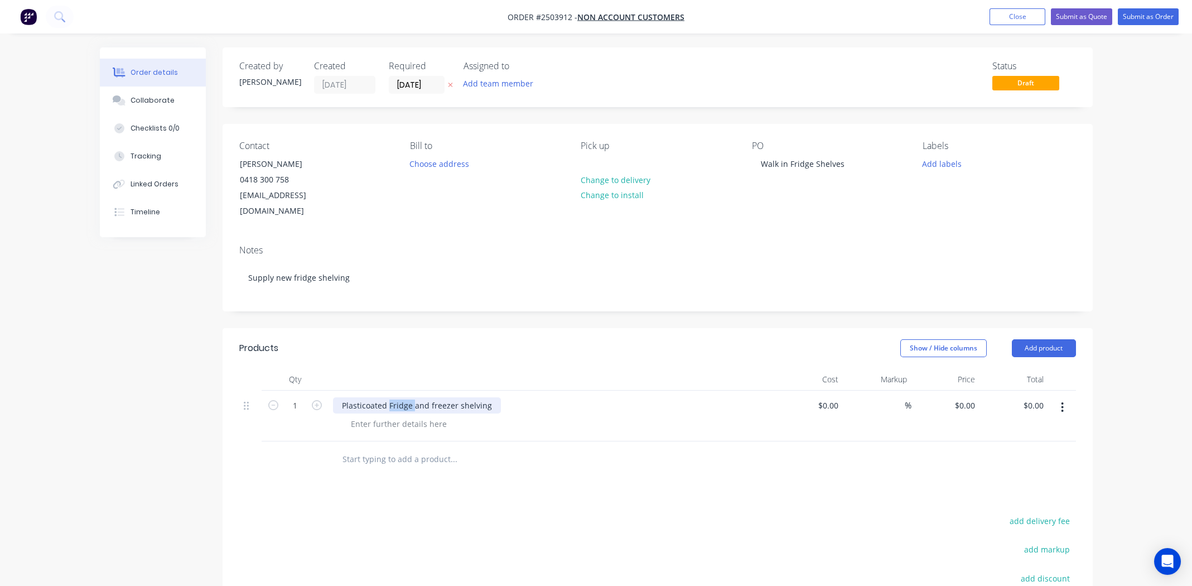
copy div "Plasticoated Fridge and freezer shelving"
click at [388, 416] on div at bounding box center [399, 424] width 114 height 16
click at [406, 397] on div "Plasticoated Fridge and freezer shelving" at bounding box center [417, 405] width 168 height 16
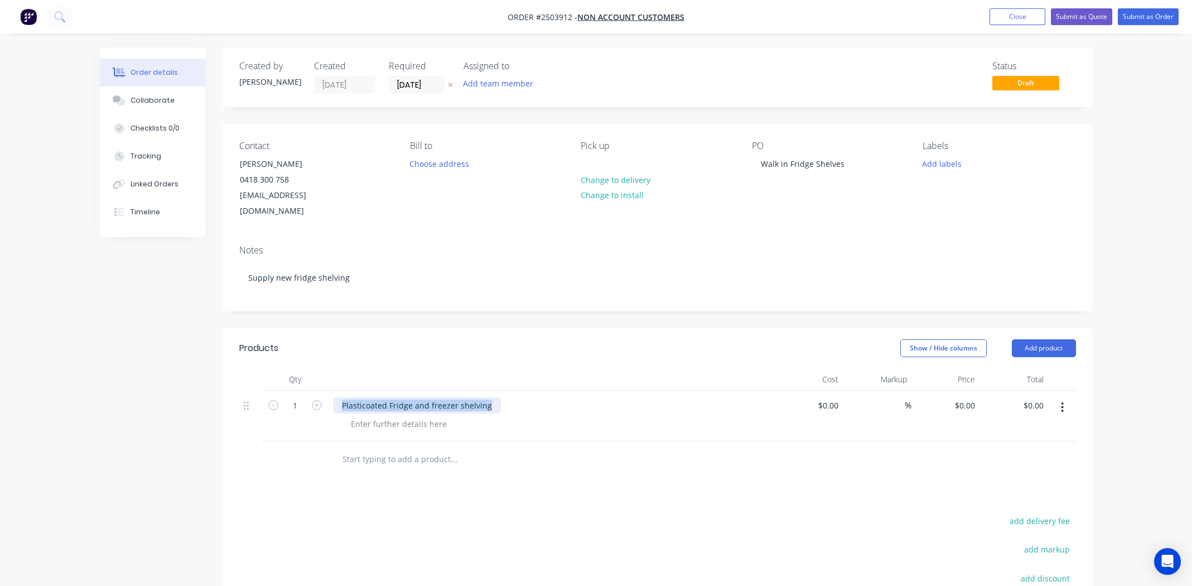
copy div "Plasticoated Fridge and freezer shelving"
click at [395, 416] on div at bounding box center [399, 424] width 114 height 16
paste div
click at [549, 416] on div "Plasticoated Fridge and freezer shelving" at bounding box center [556, 424] width 428 height 16
drag, startPoint x: 296, startPoint y: 390, endPoint x: 306, endPoint y: 396, distance: 11.3
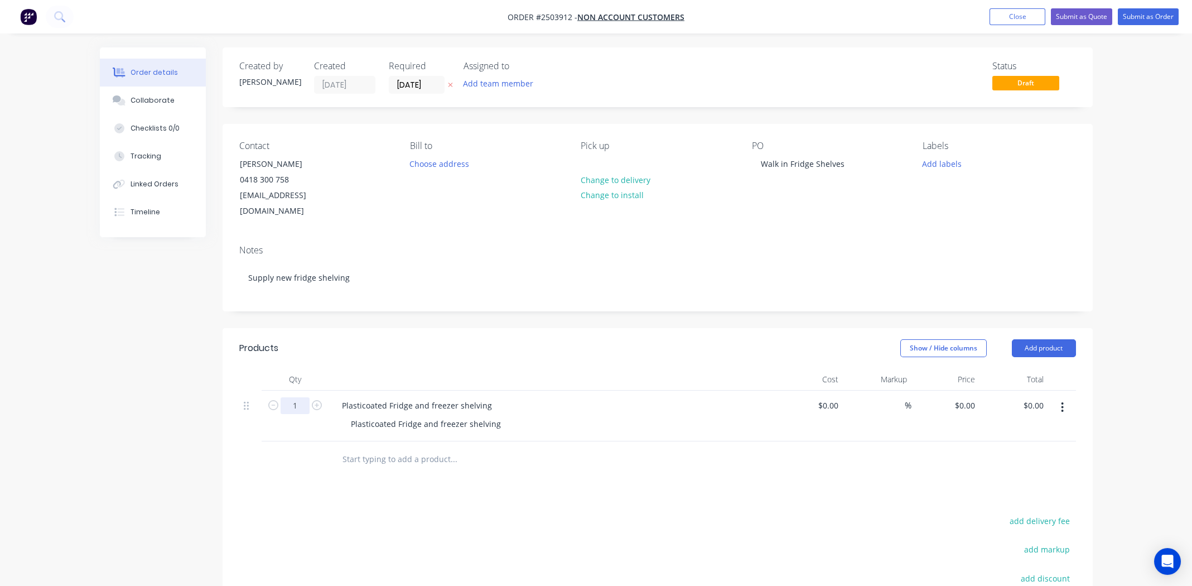
click at [296, 397] on input "1" at bounding box center [295, 405] width 29 height 17
click at [968, 397] on input "0" at bounding box center [967, 405] width 26 height 16
type input "$65.00"
click at [805, 453] on div at bounding box center [657, 459] width 837 height 36
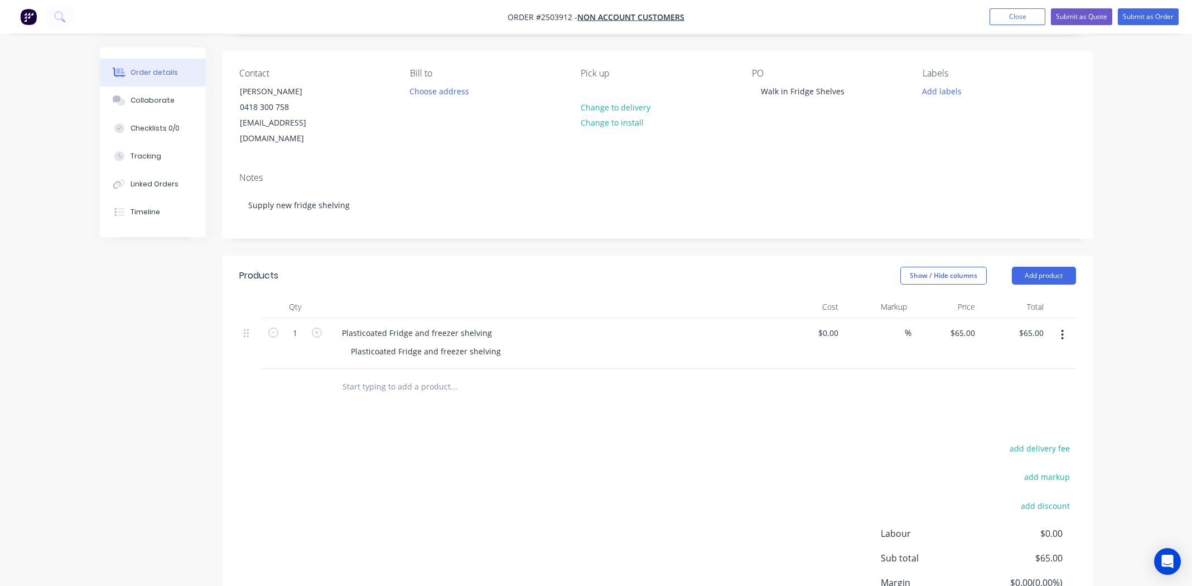
scroll to position [160, 0]
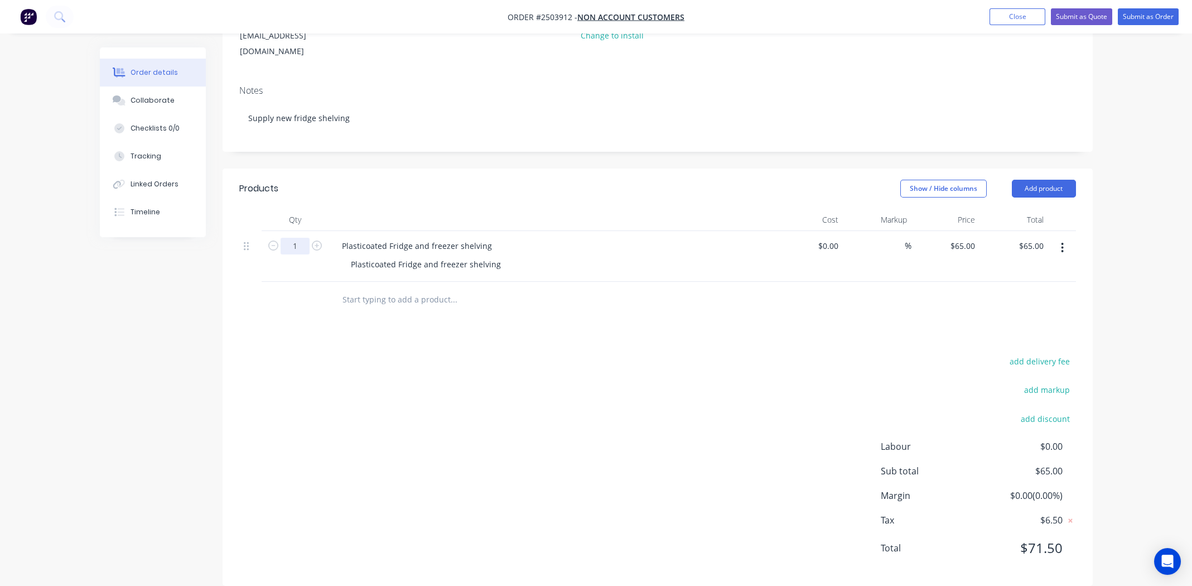
click at [304, 238] on input "1" at bounding box center [295, 246] width 29 height 17
type input "12"
type input "$780.00"
click at [456, 382] on div "add delivery fee add markup add discount Labour $0.00 Sub total $780.00 Margin …" at bounding box center [657, 461] width 837 height 215
click at [1147, 14] on button "Submit as Order" at bounding box center [1148, 16] width 61 height 17
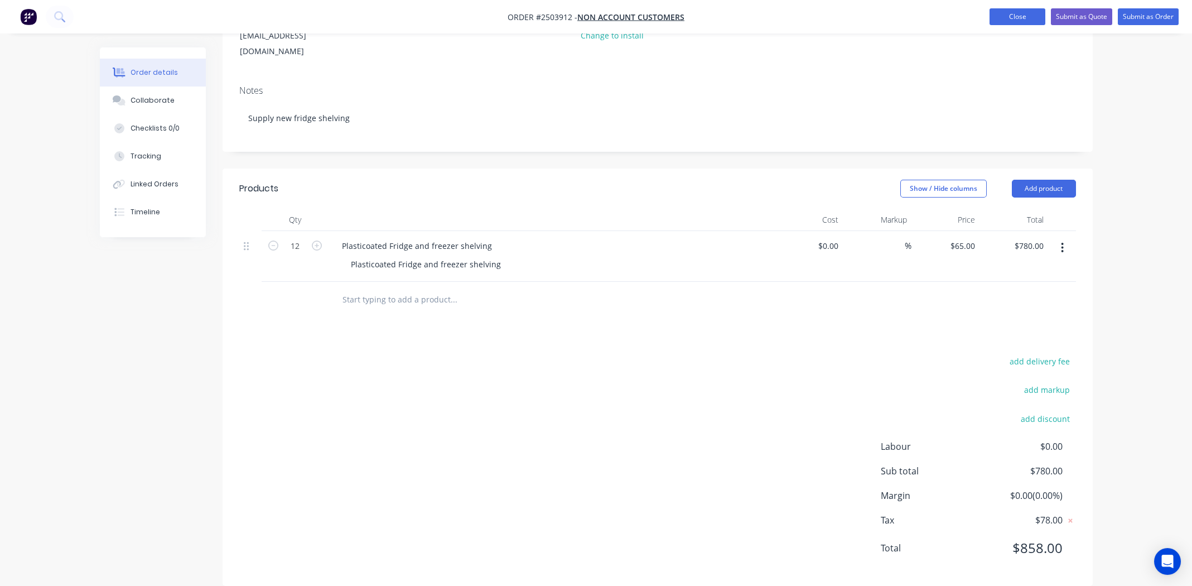
scroll to position [0, 0]
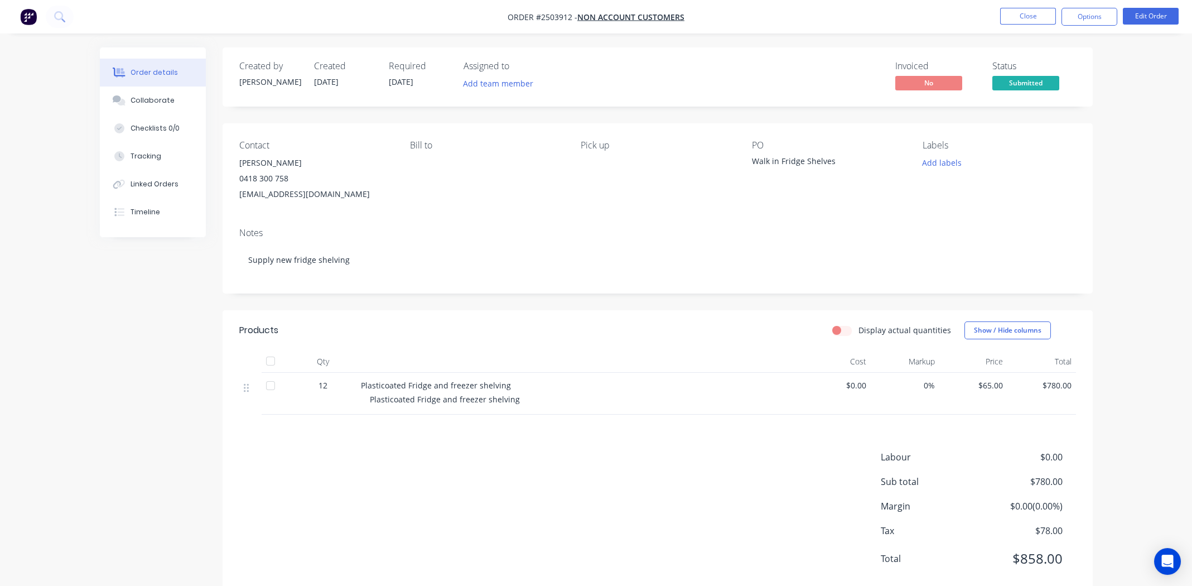
click at [656, 510] on div "Labour $0.00 Sub total $780.00 Margin $0.00 ( 0.00 %) Tax $78.00 Total $858.00" at bounding box center [657, 514] width 837 height 129
click at [1030, 83] on span "Submitted" at bounding box center [1025, 83] width 67 height 14
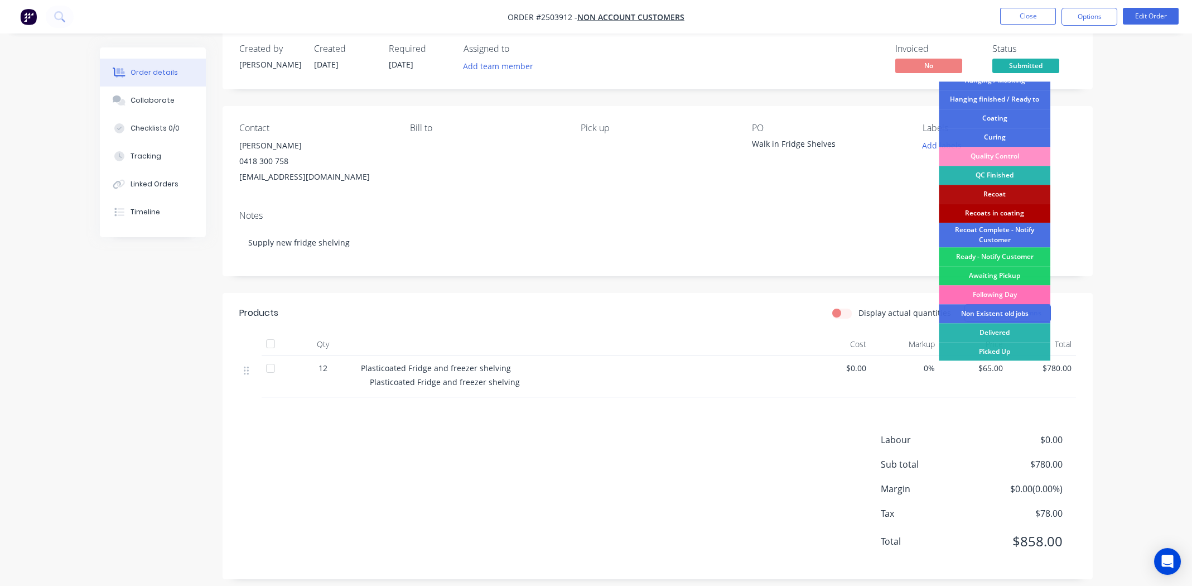
scroll to position [27, 0]
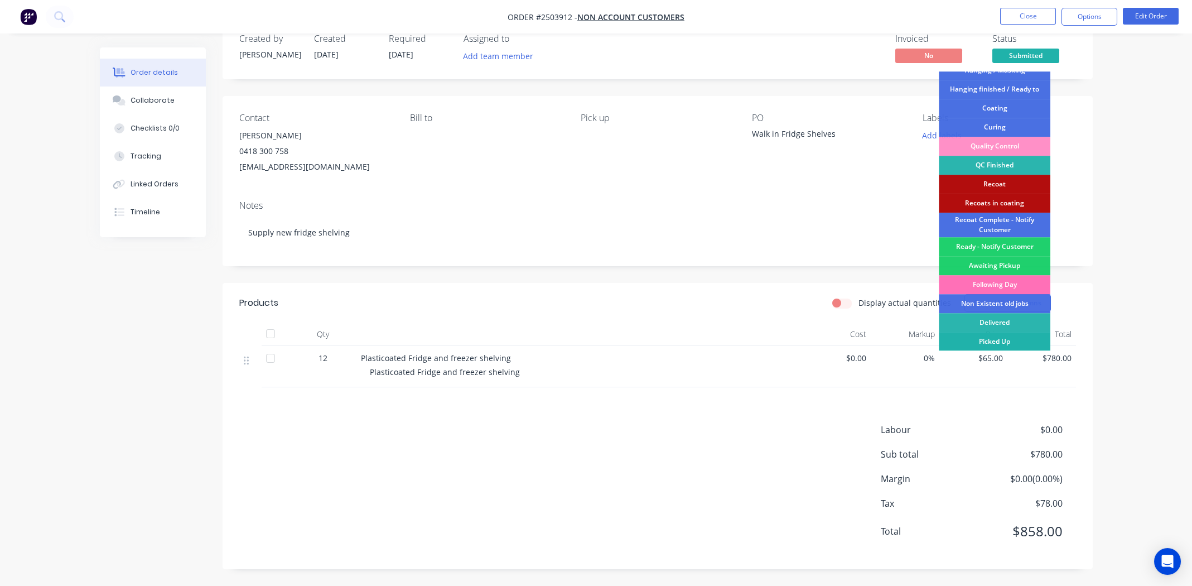
click at [998, 339] on div "Picked Up" at bounding box center [995, 341] width 112 height 19
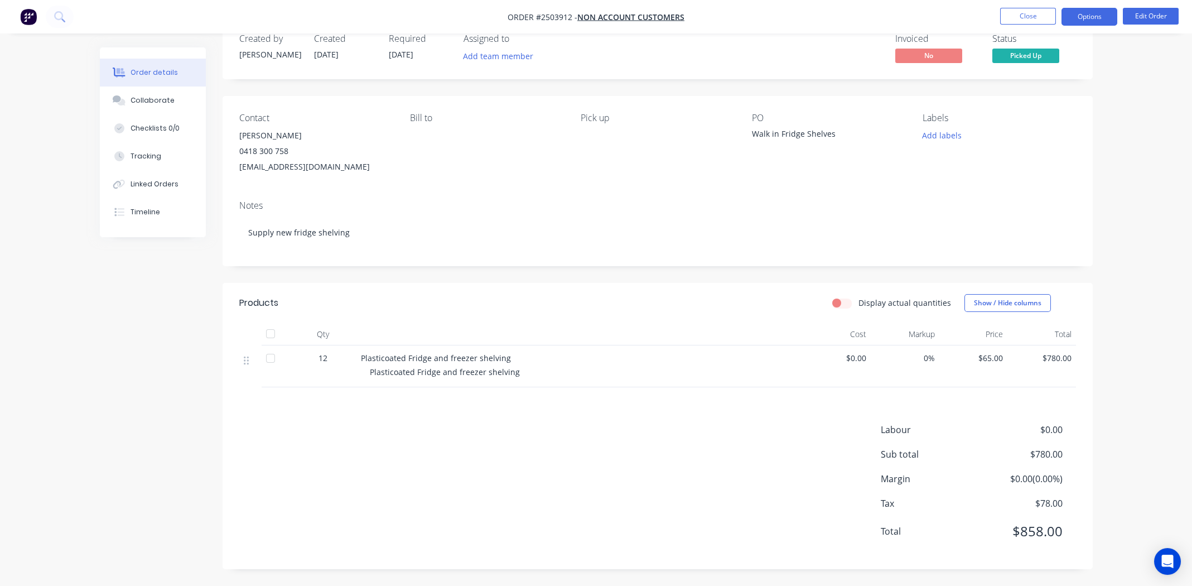
click at [1092, 18] on button "Options" at bounding box center [1089, 17] width 56 height 18
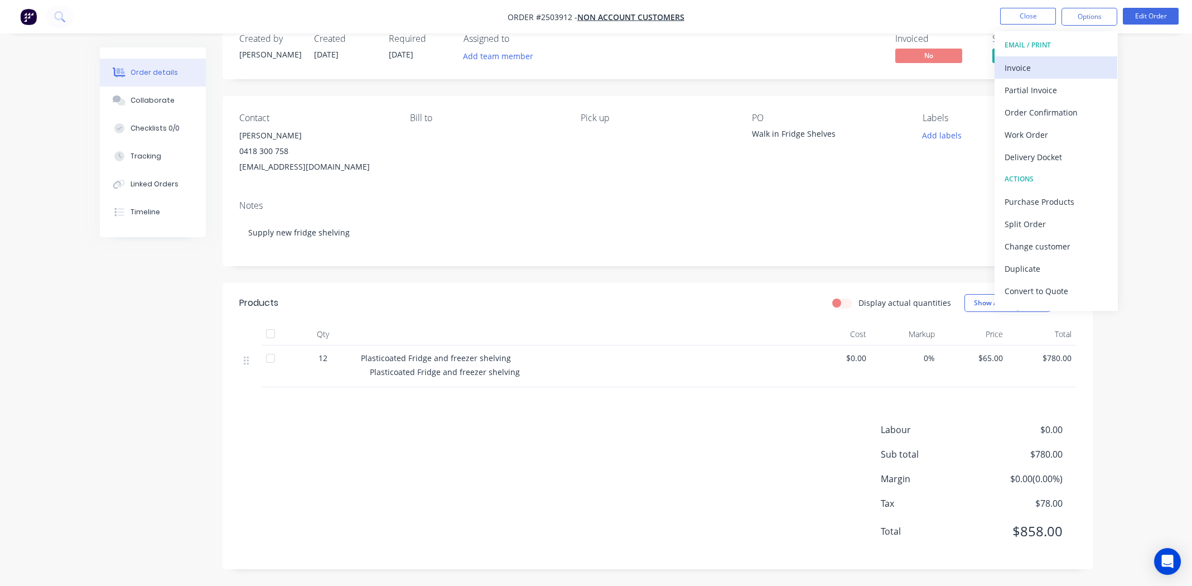
click at [1033, 65] on div "Invoice" at bounding box center [1056, 68] width 103 height 16
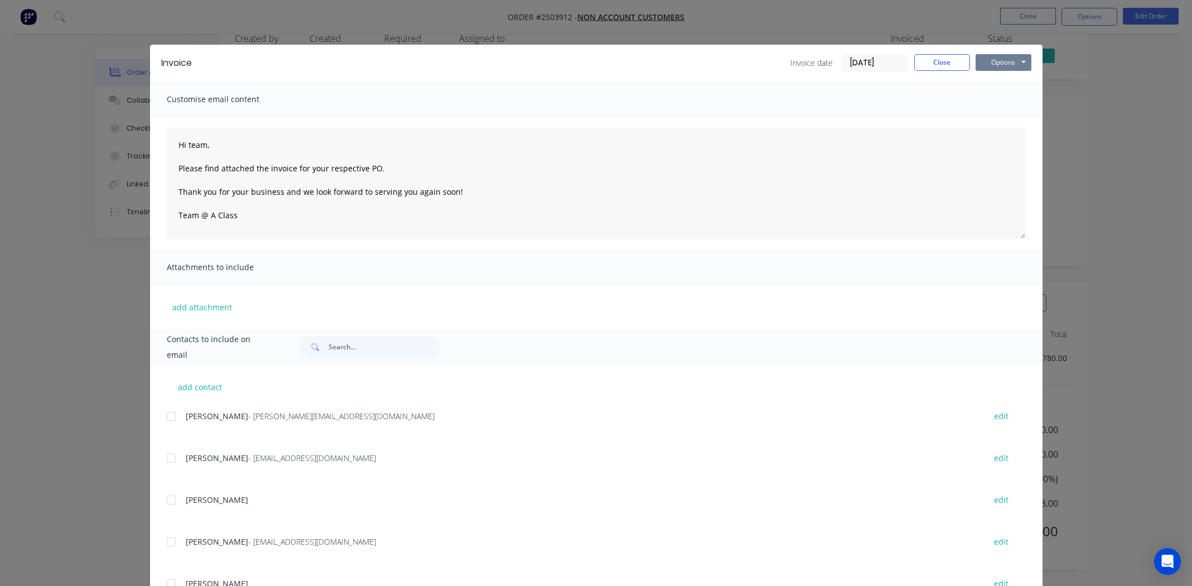
click at [1006, 61] on button "Options" at bounding box center [1004, 62] width 56 height 17
click at [992, 96] on button "Print" at bounding box center [1011, 100] width 71 height 18
click at [949, 58] on button "Close" at bounding box center [942, 62] width 56 height 17
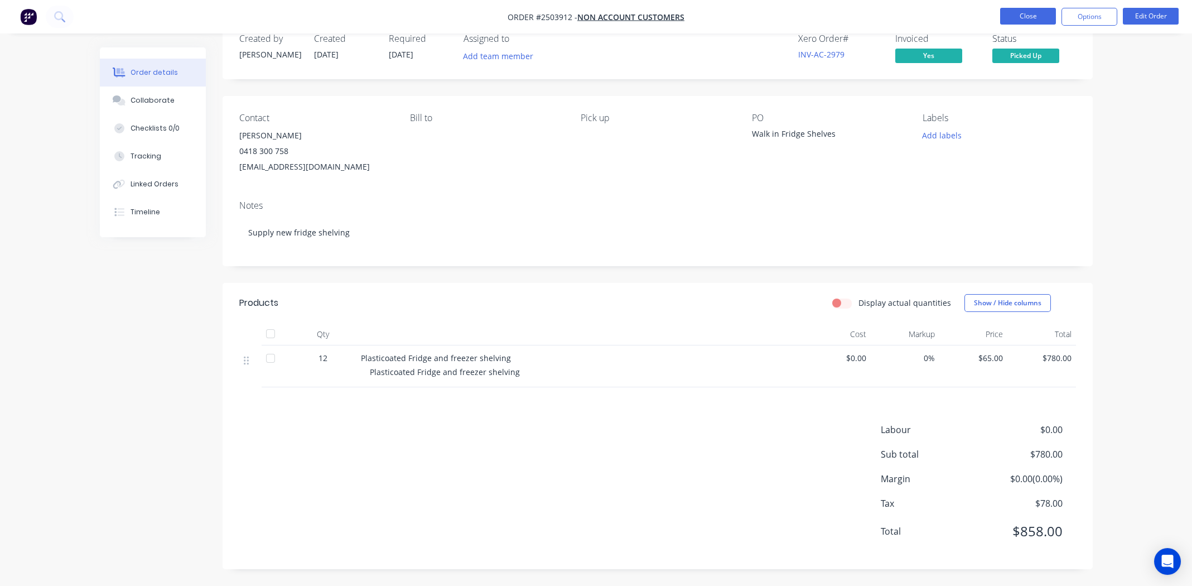
click at [1039, 12] on button "Close" at bounding box center [1028, 16] width 56 height 17
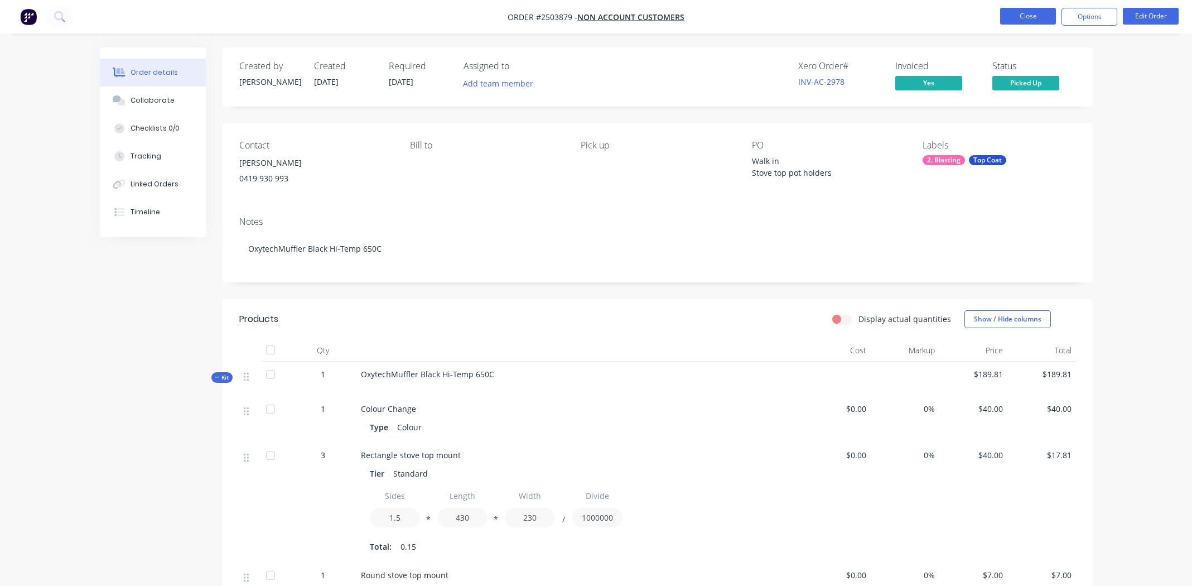
click at [1021, 14] on button "Close" at bounding box center [1028, 16] width 56 height 17
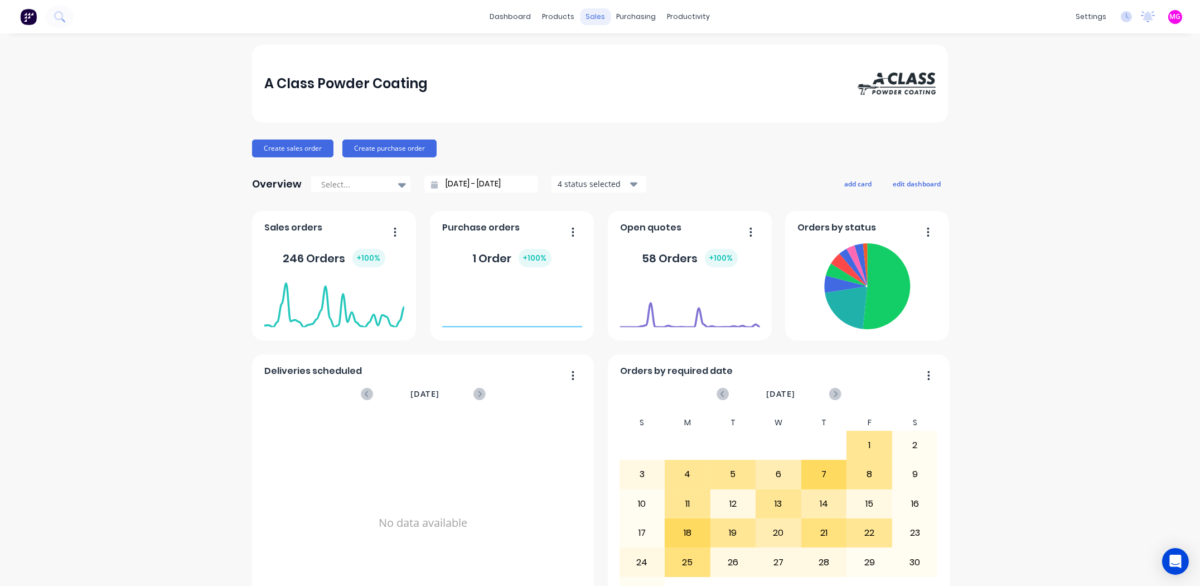
click at [592, 15] on div "sales" at bounding box center [596, 16] width 31 height 17
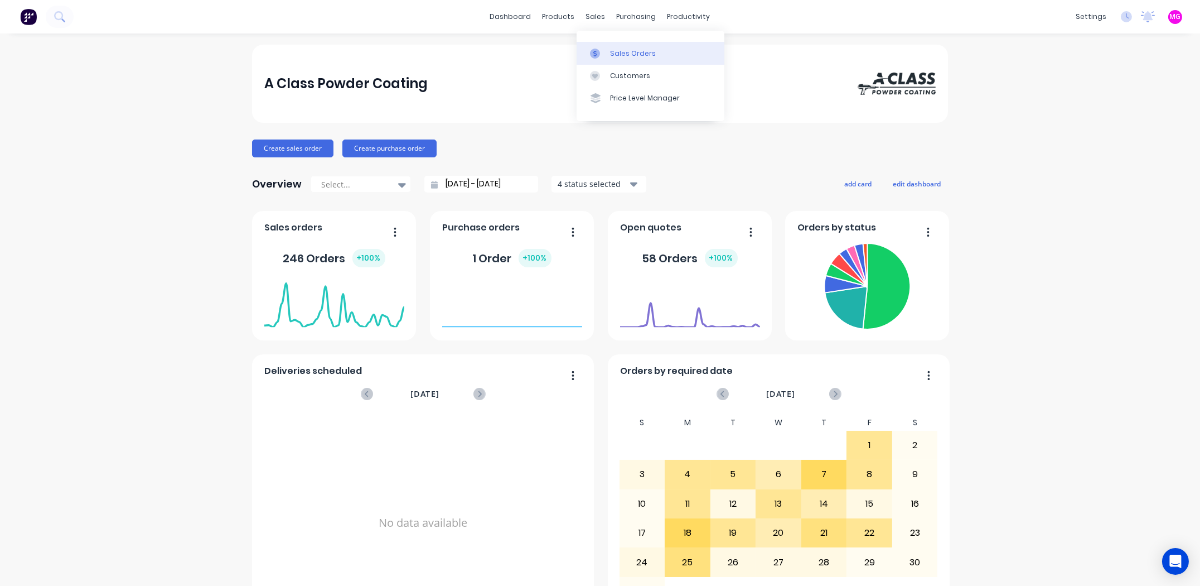
click at [633, 54] on div "Sales Orders" at bounding box center [633, 54] width 46 height 10
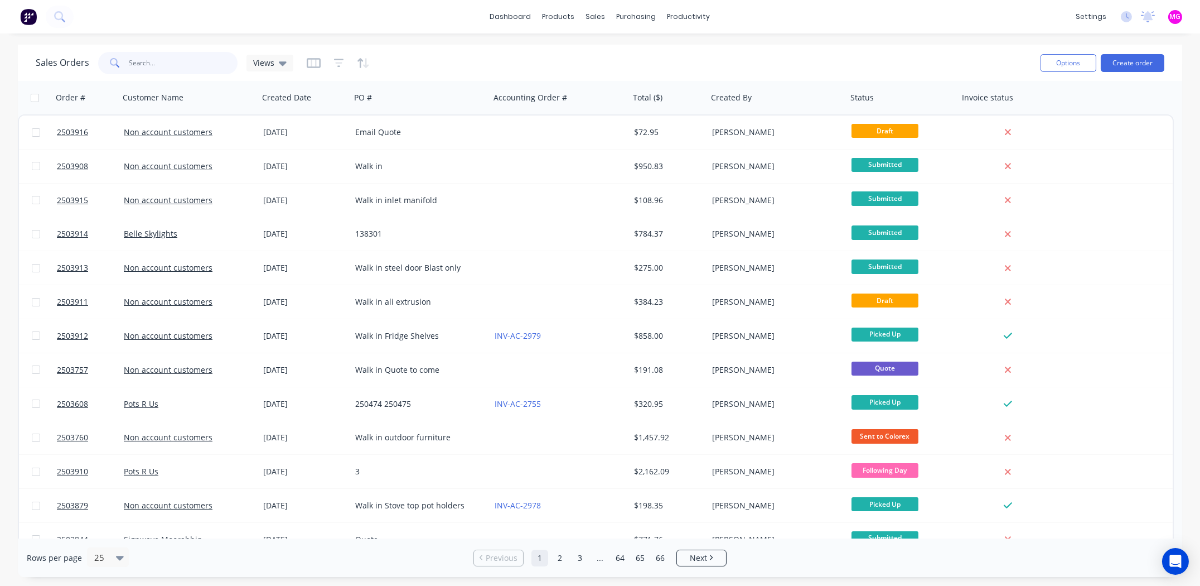
click at [147, 66] on input "text" at bounding box center [183, 63] width 109 height 22
type input "screens"
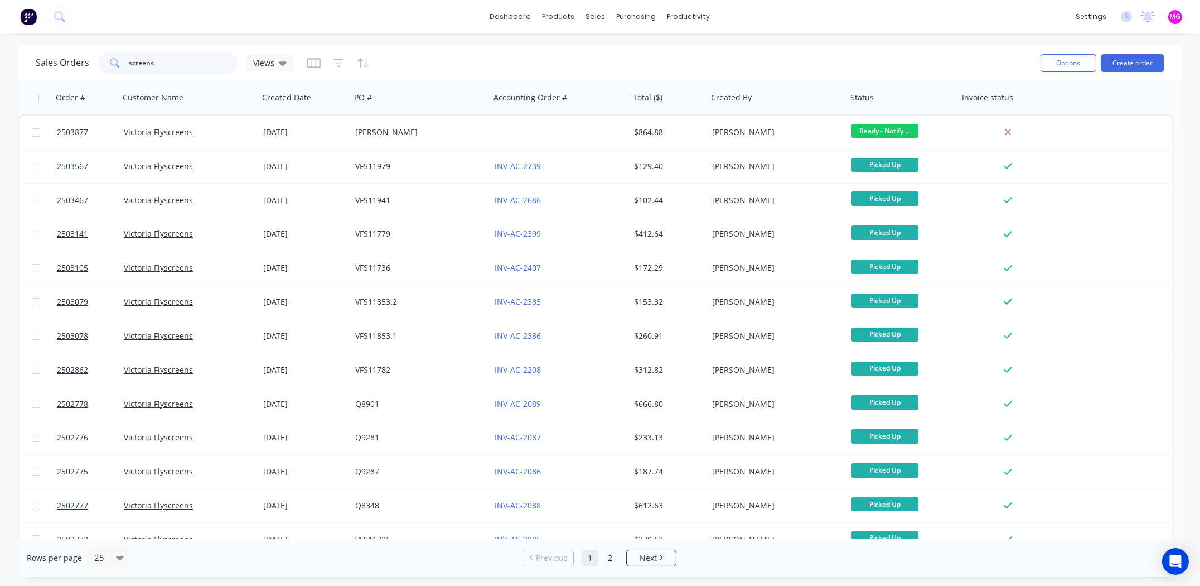
click at [165, 65] on input "screens" at bounding box center [183, 63] width 109 height 22
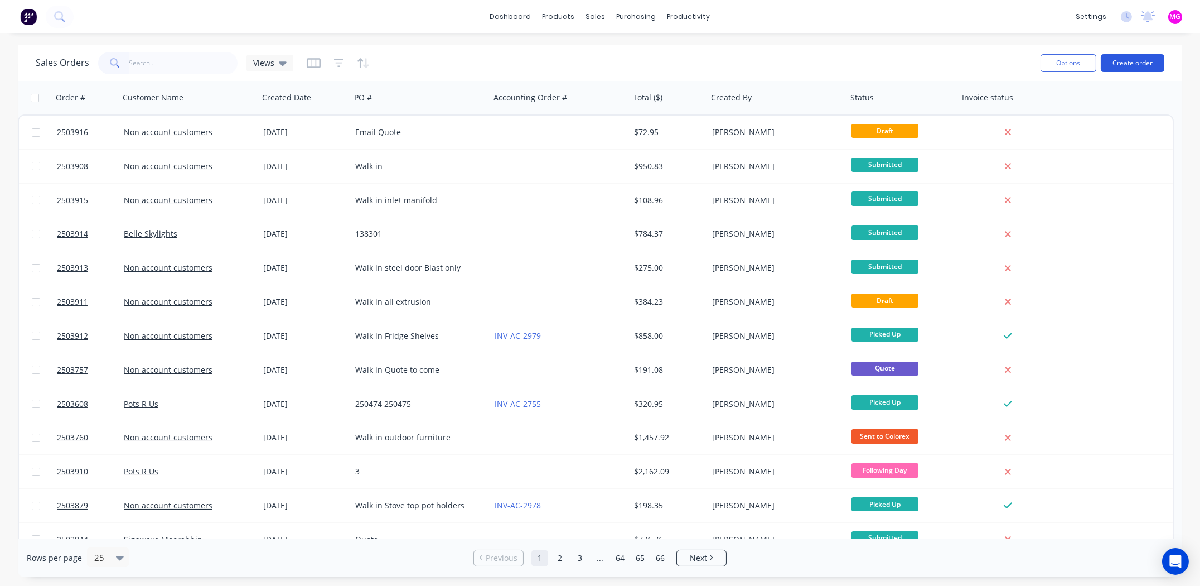
click at [1127, 64] on button "Create order" at bounding box center [1133, 63] width 64 height 18
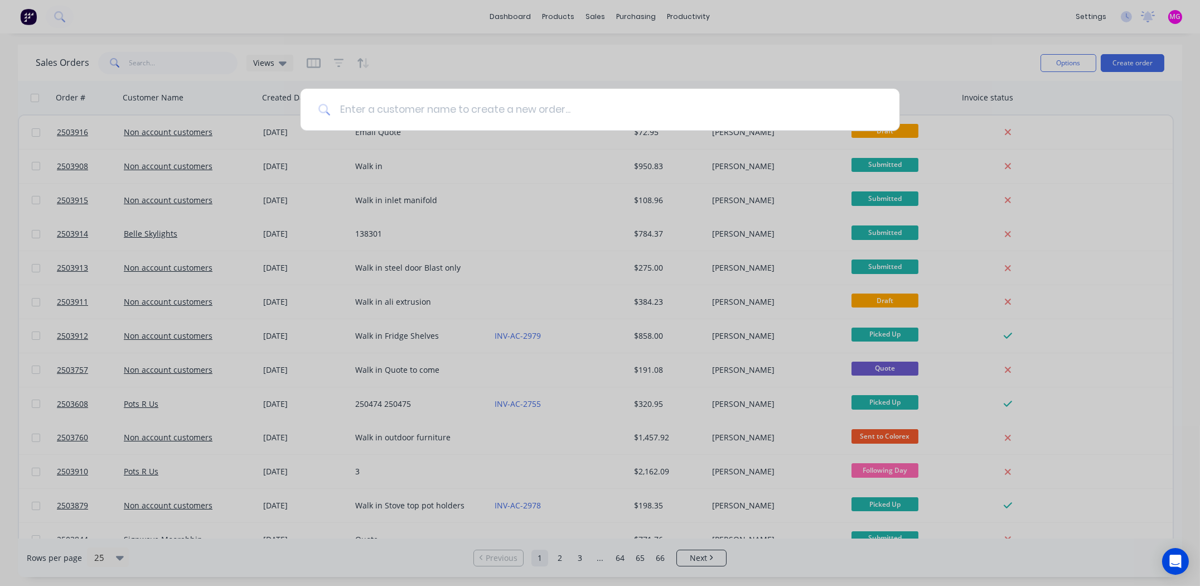
click at [421, 106] on input at bounding box center [606, 110] width 551 height 42
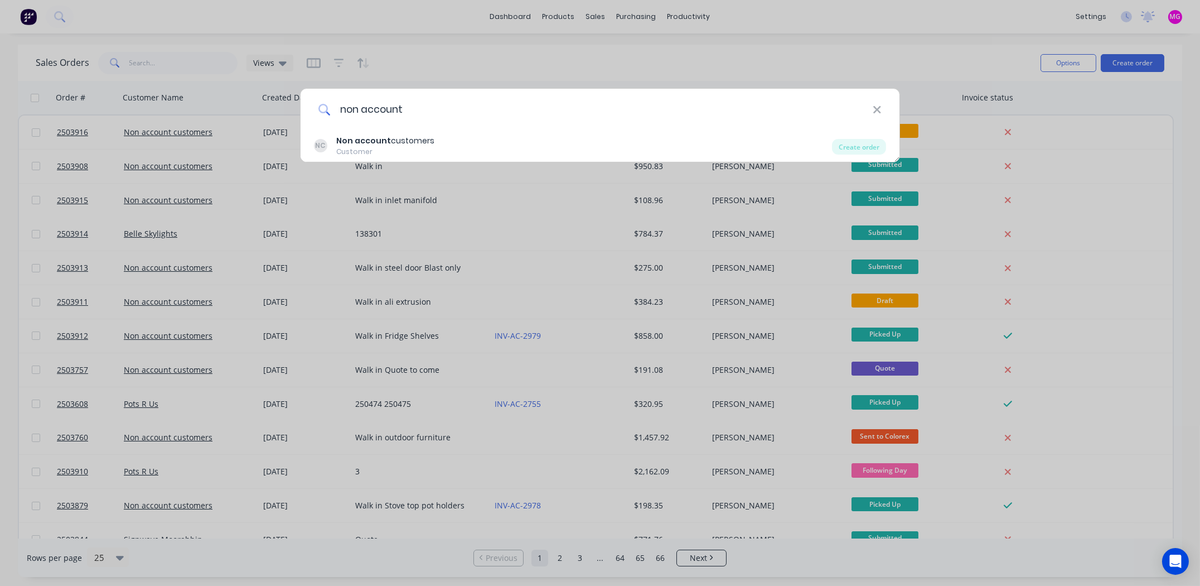
click at [370, 125] on input "non account" at bounding box center [602, 110] width 542 height 42
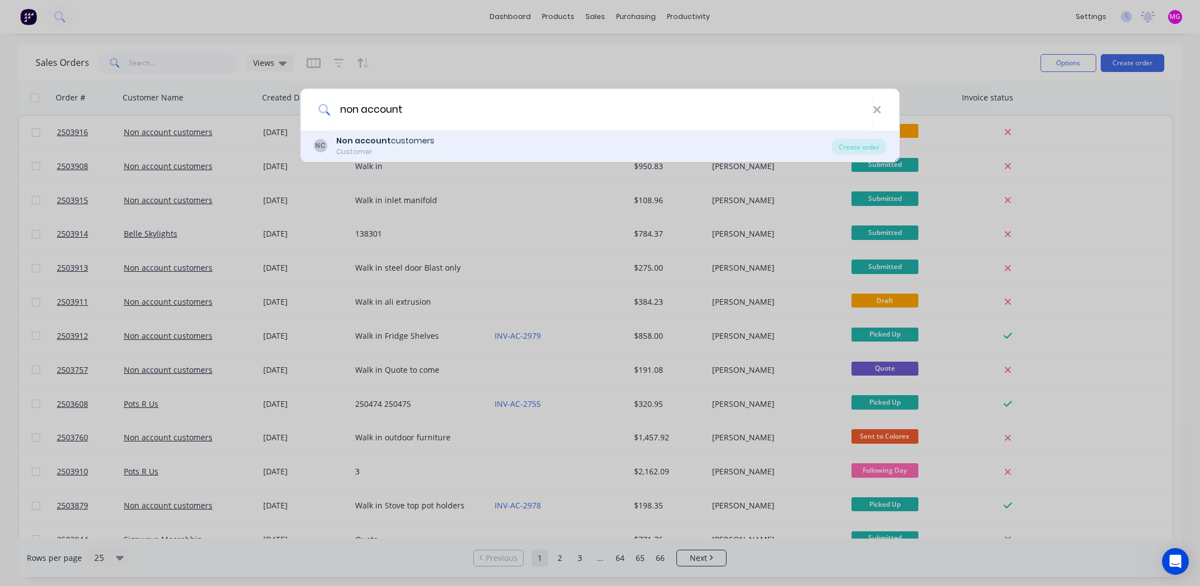
type input "non account"
click at [367, 137] on b "Non account" at bounding box center [363, 140] width 55 height 11
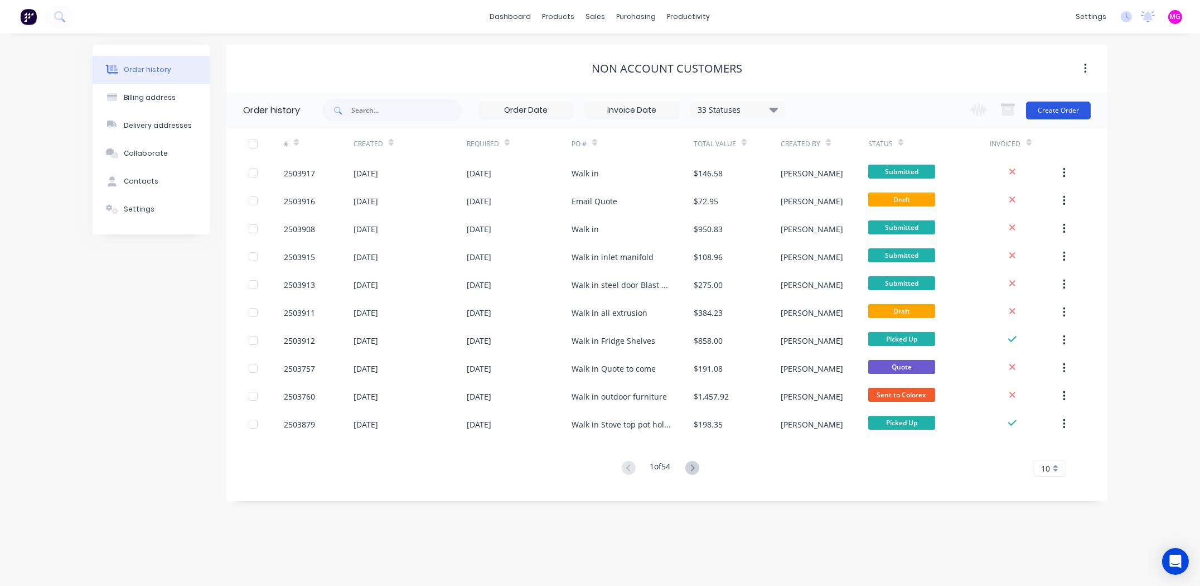
click at [1063, 108] on button "Create Order" at bounding box center [1058, 111] width 65 height 18
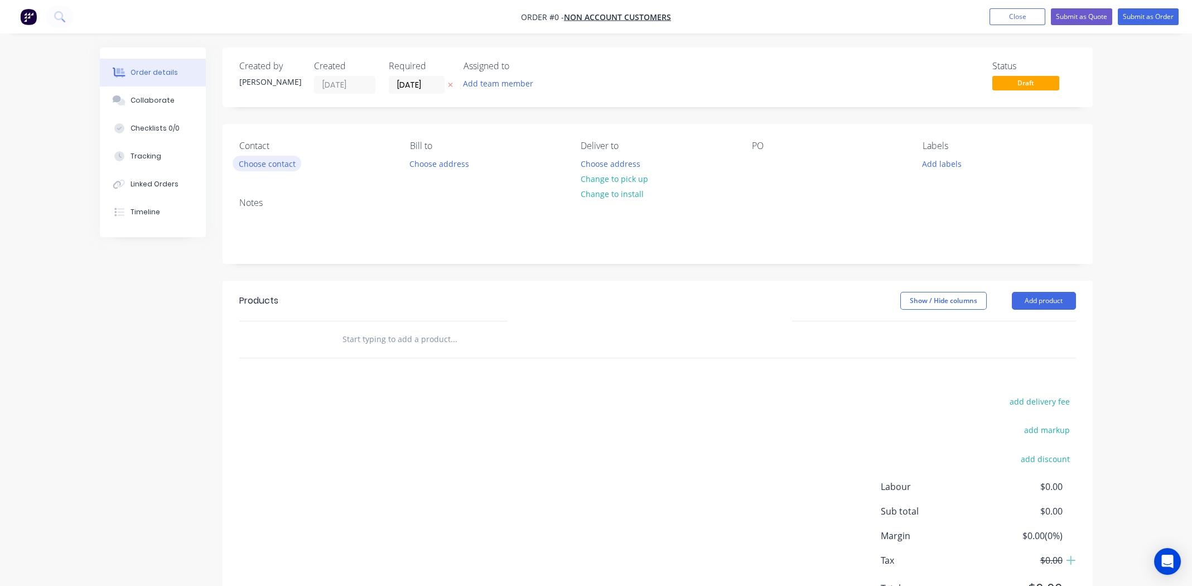
click at [255, 161] on button "Choose contact" at bounding box center [267, 163] width 69 height 15
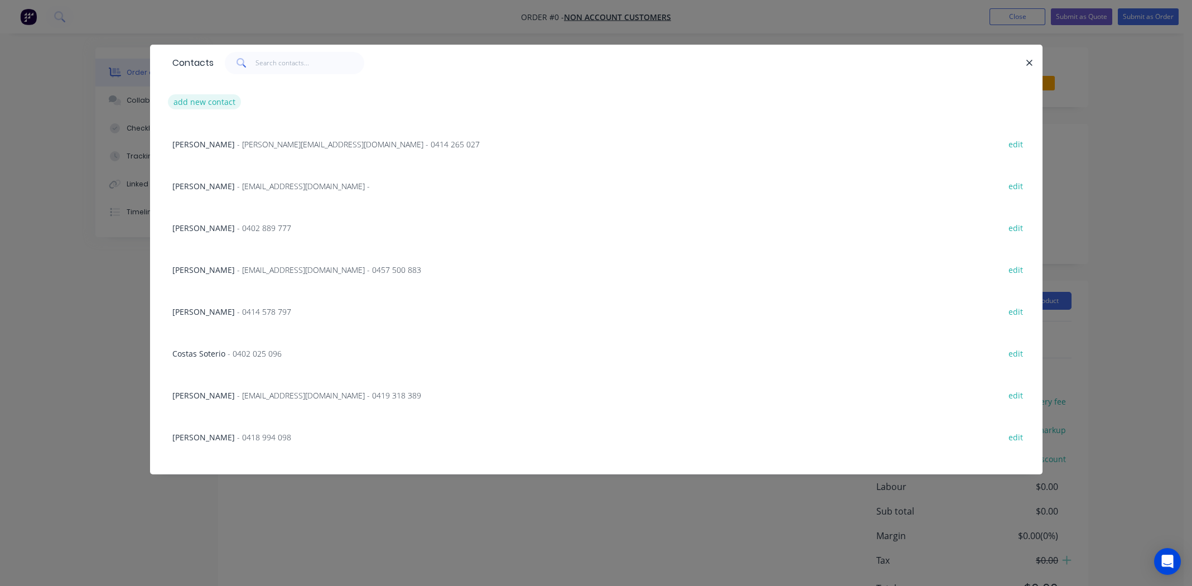
click at [212, 103] on button "add new contact" at bounding box center [205, 101] width 74 height 15
select select "AU"
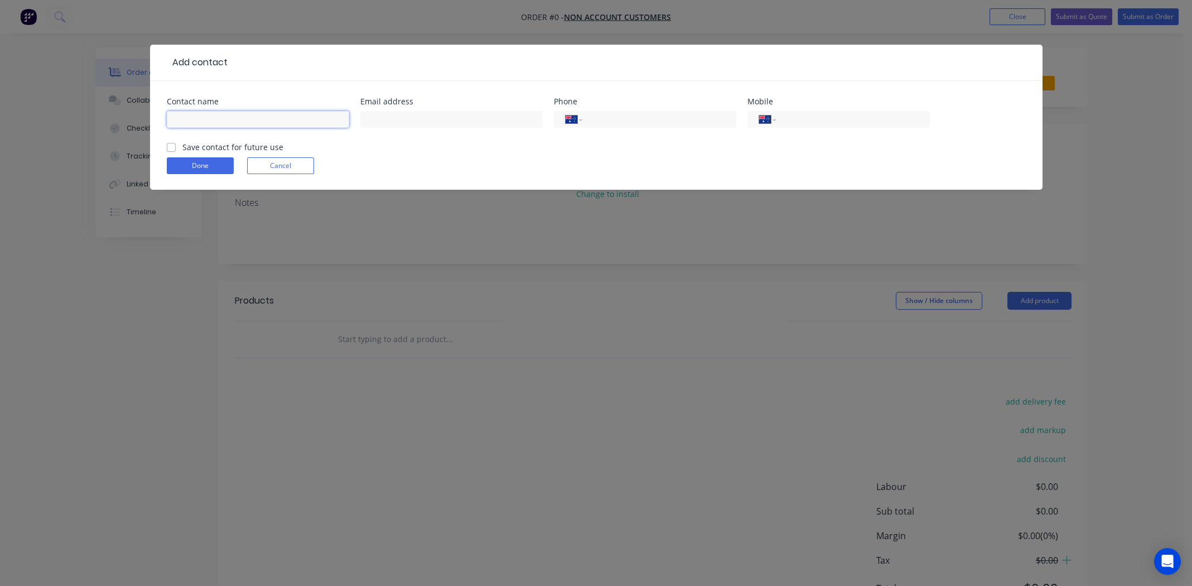
click at [214, 111] on input "text" at bounding box center [258, 119] width 182 height 17
type input "[PERSON_NAME]"
click at [827, 120] on input "tel" at bounding box center [851, 119] width 134 height 13
type input "0431 051 933"
click at [182, 146] on label "Save contact for future use" at bounding box center [232, 147] width 101 height 12
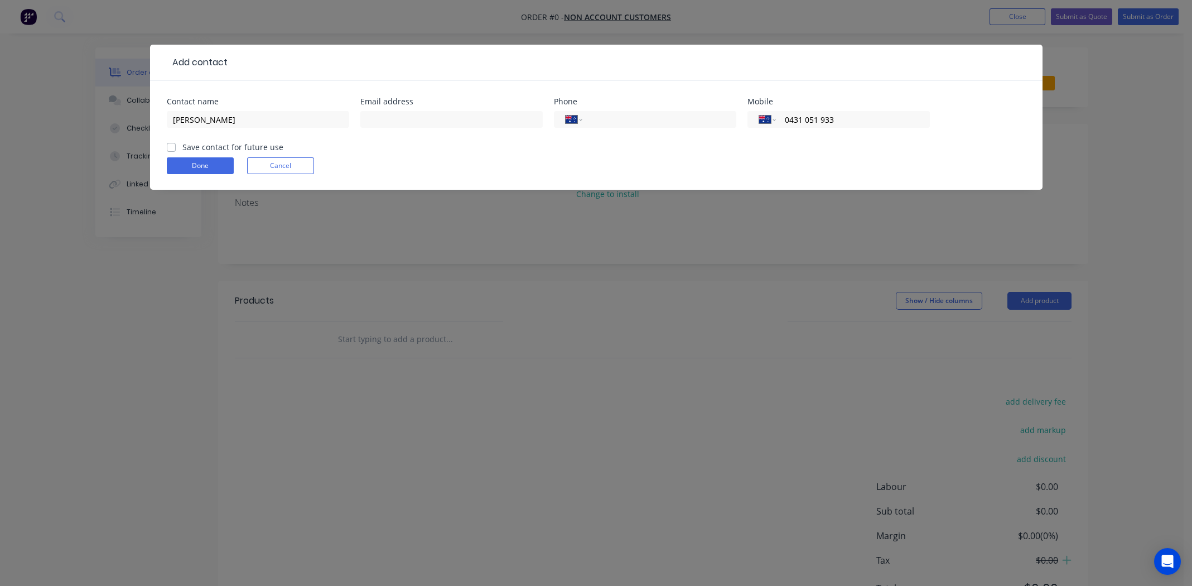
click at [174, 146] on input "Save contact for future use" at bounding box center [171, 146] width 9 height 11
checkbox input "true"
click at [181, 164] on button "Done" at bounding box center [200, 165] width 67 height 17
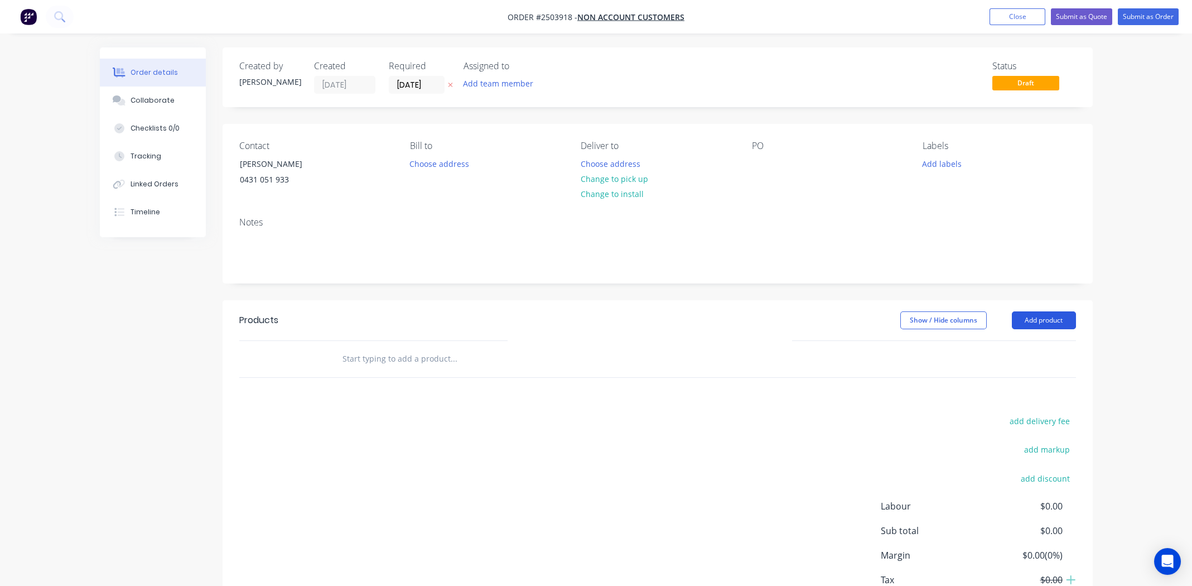
click at [1042, 321] on button "Add product" at bounding box center [1044, 320] width 64 height 18
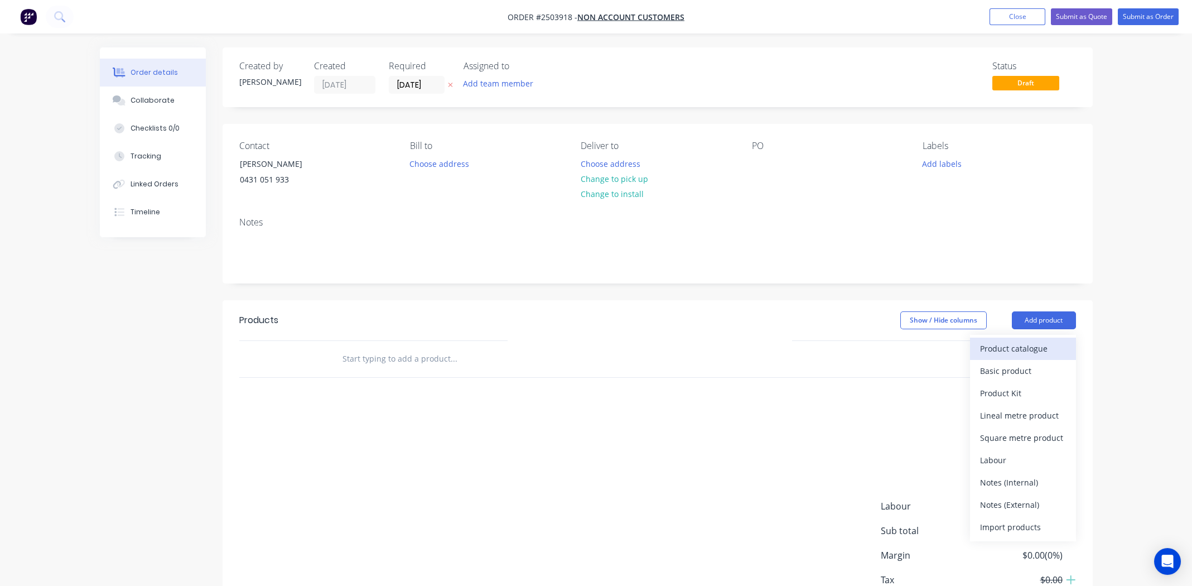
click at [1027, 343] on div "Product catalogue" at bounding box center [1023, 348] width 86 height 16
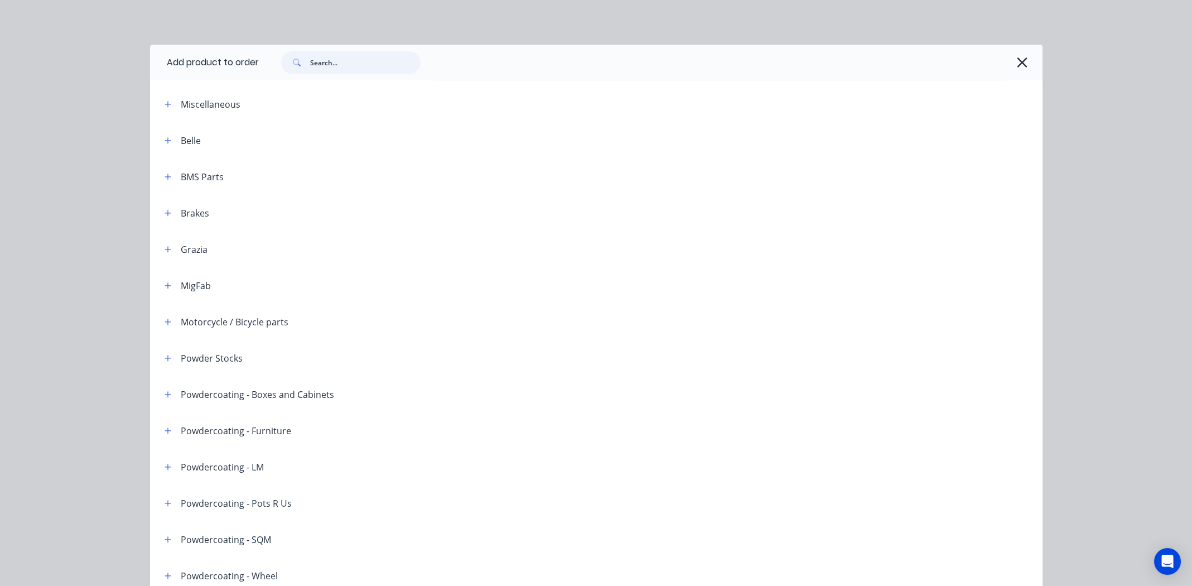
click at [359, 64] on input "text" at bounding box center [365, 62] width 110 height 22
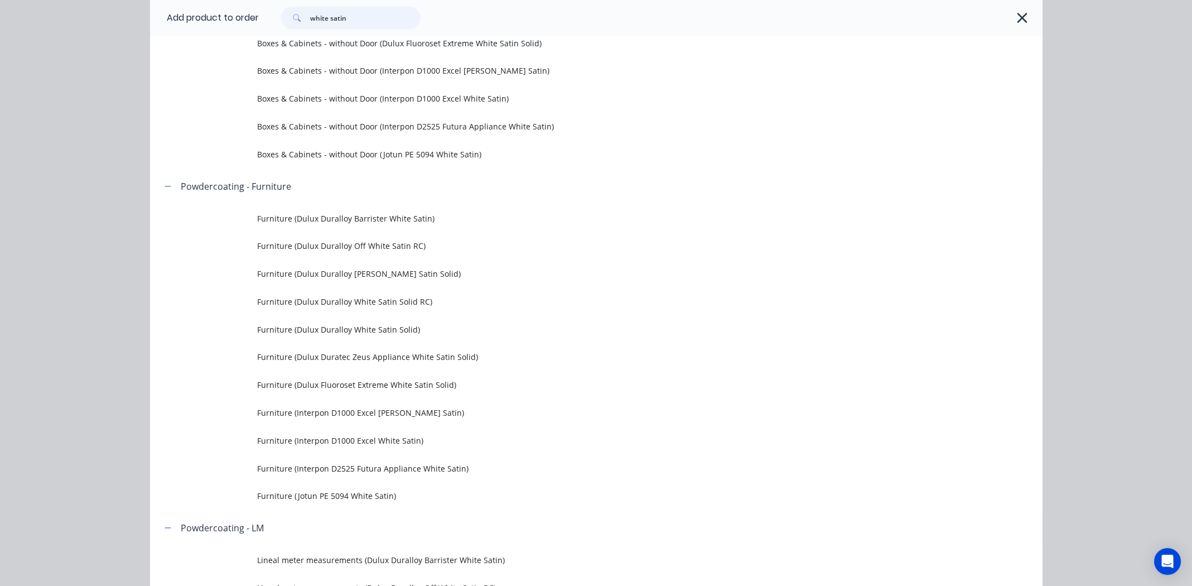
scroll to position [614, 0]
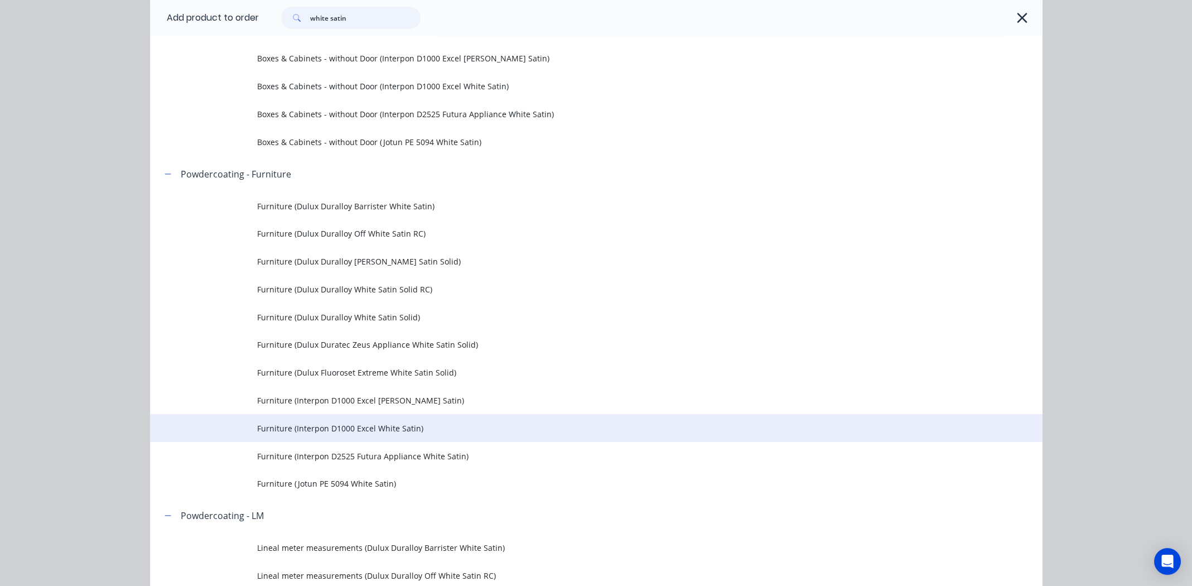
type input "white satin"
click at [317, 427] on span "Furniture (Interpon D1000 Excel White Satin)" at bounding box center [571, 428] width 628 height 12
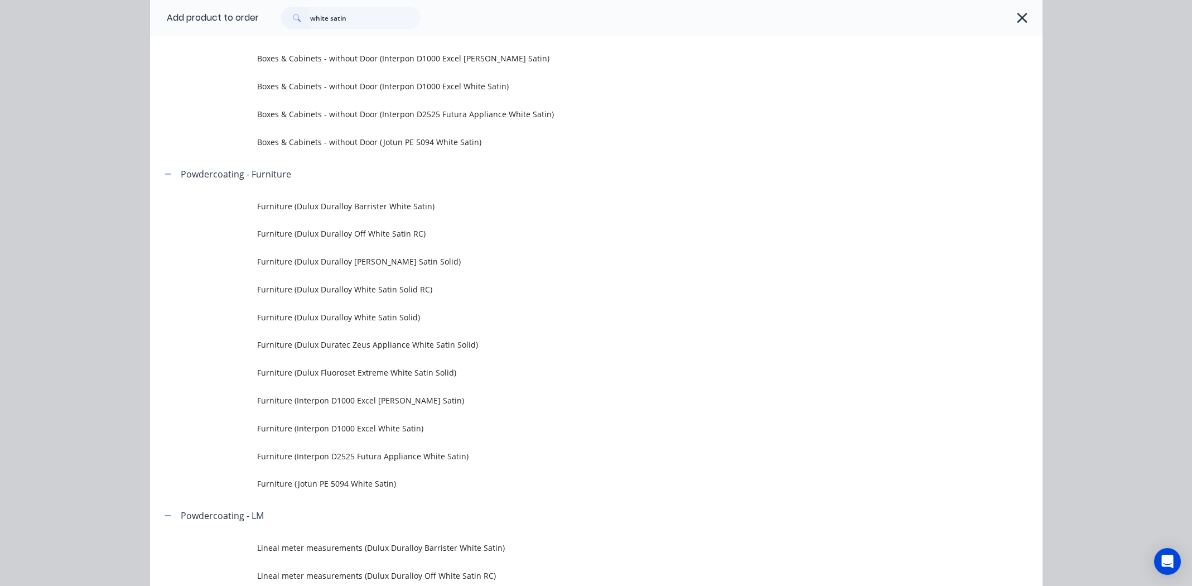
scroll to position [0, 0]
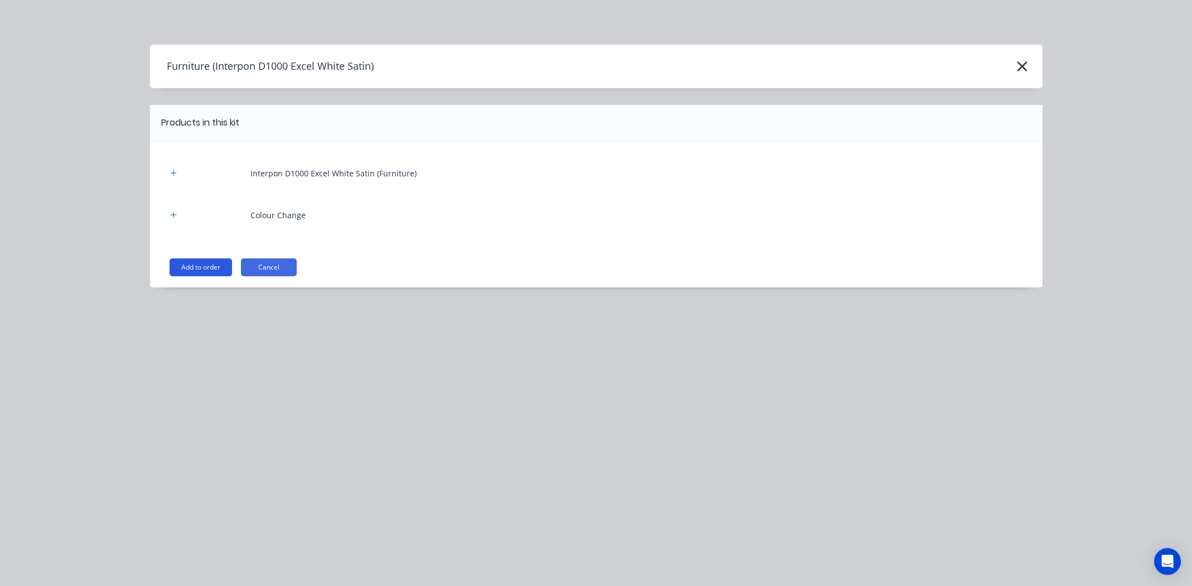
click at [202, 260] on button "Add to order" at bounding box center [201, 267] width 62 height 18
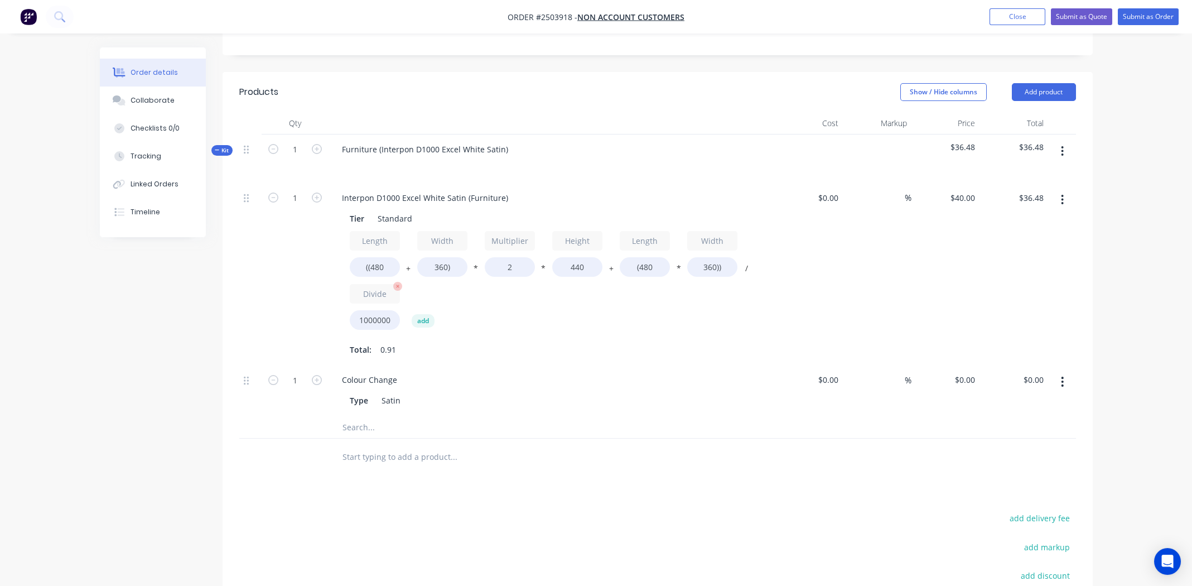
scroll to position [278, 0]
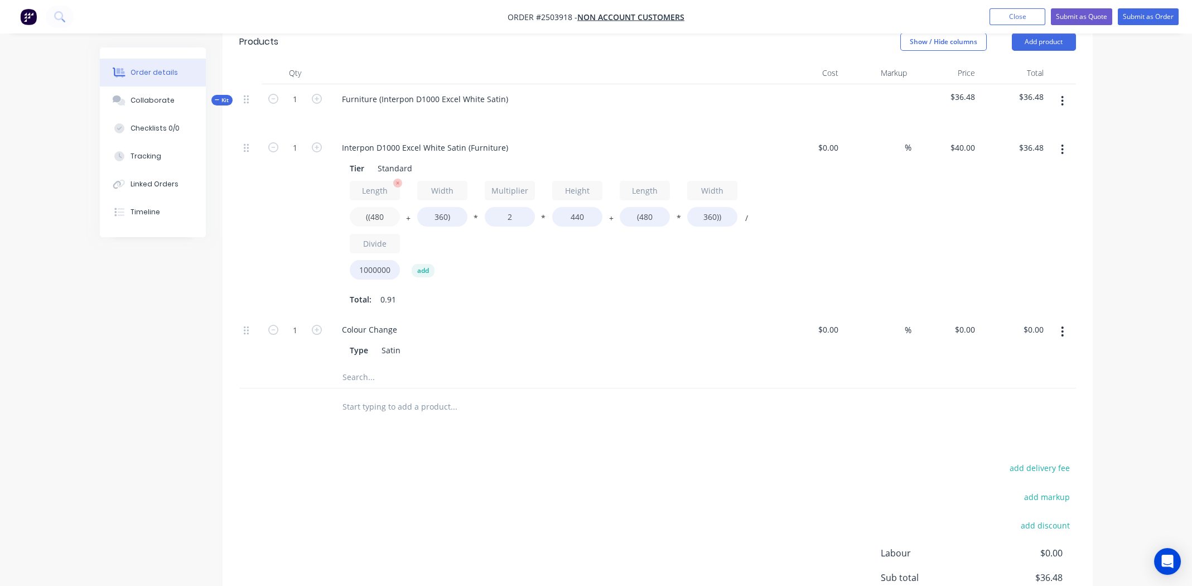
click at [380, 219] on input "((480" at bounding box center [375, 217] width 50 height 20
type input "((500"
type input "$37.18"
click at [439, 218] on input "360)" at bounding box center [442, 217] width 50 height 20
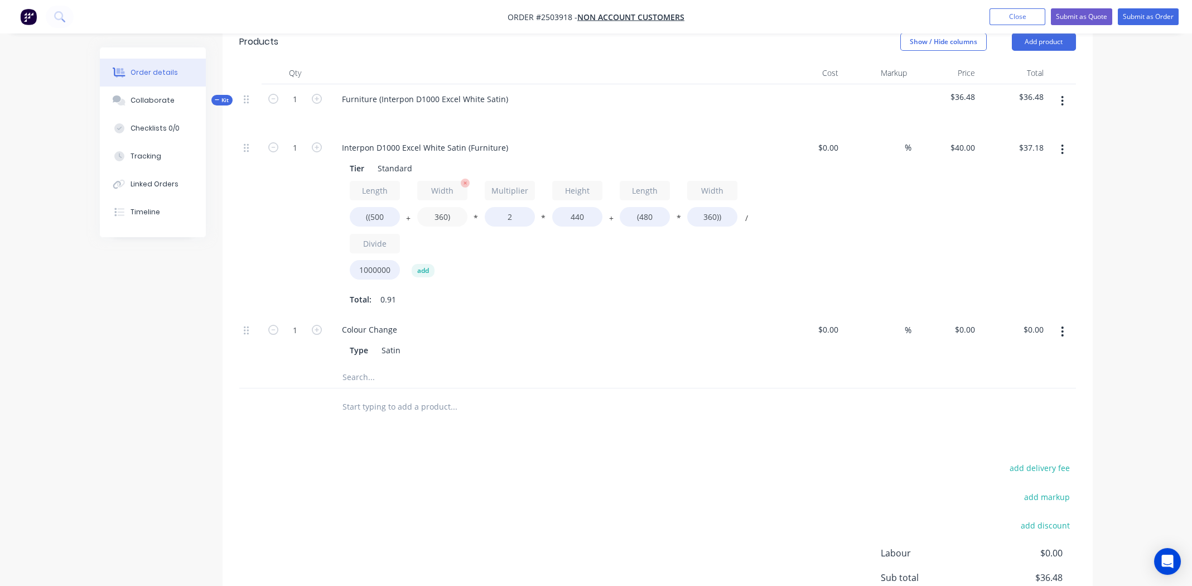
click at [439, 218] on input "360)" at bounding box center [442, 217] width 50 height 20
type input "500)"
type input "$42.11"
click at [576, 219] on input "440" at bounding box center [577, 217] width 50 height 20
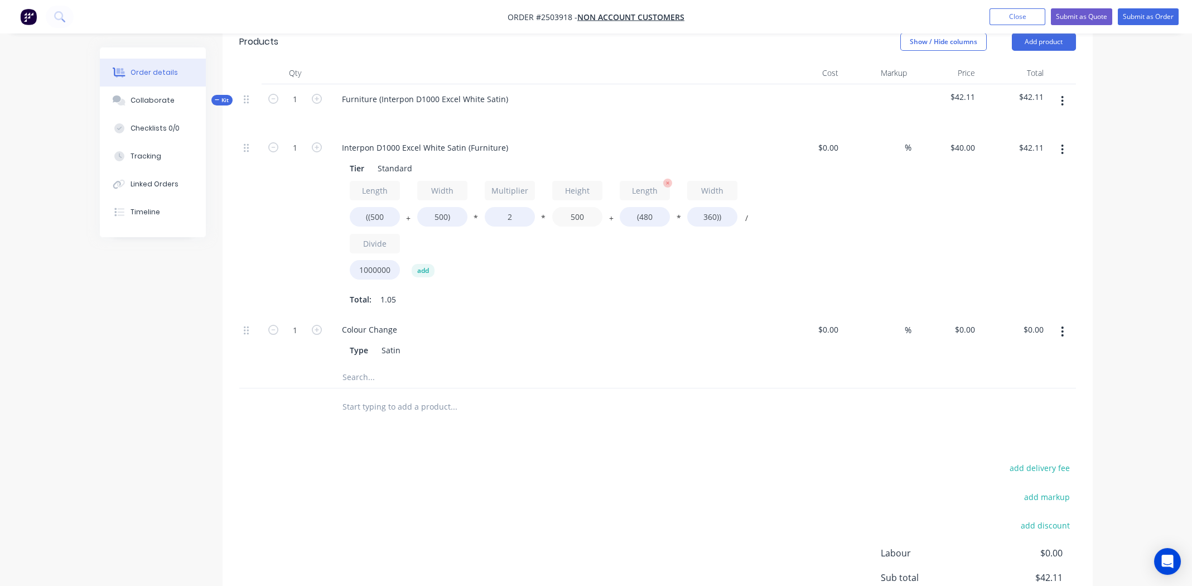
type input "500"
type input "$46.91"
click at [647, 214] on input "(480" at bounding box center [645, 217] width 50 height 20
type input "(500"
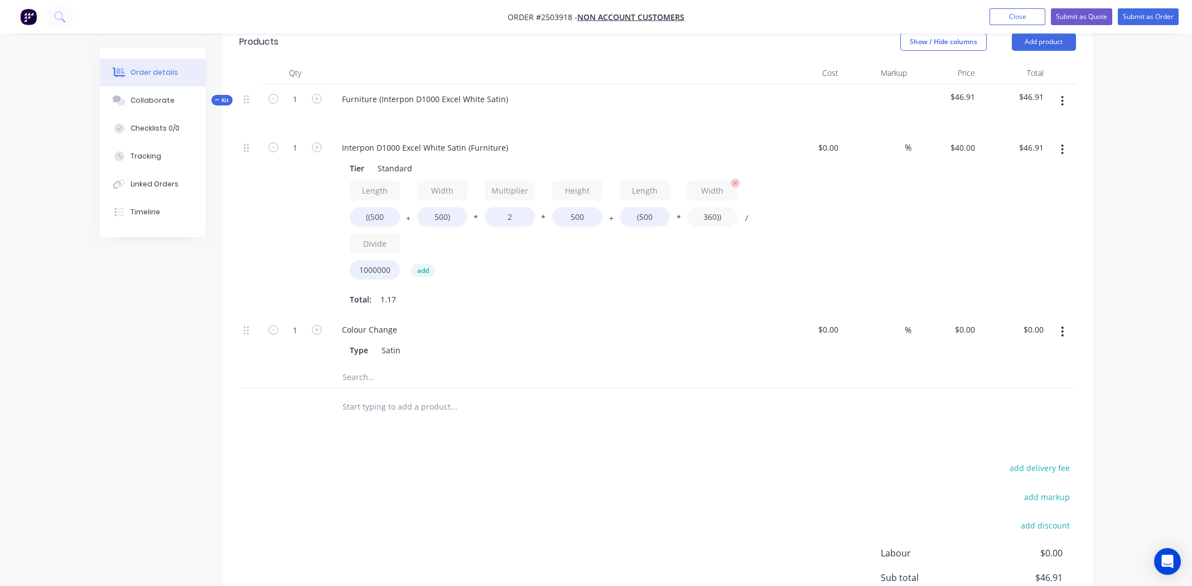
type input "$47.20"
click at [706, 217] on input "360))" at bounding box center [712, 217] width 50 height 20
type input "500))"
type input "$50.00"
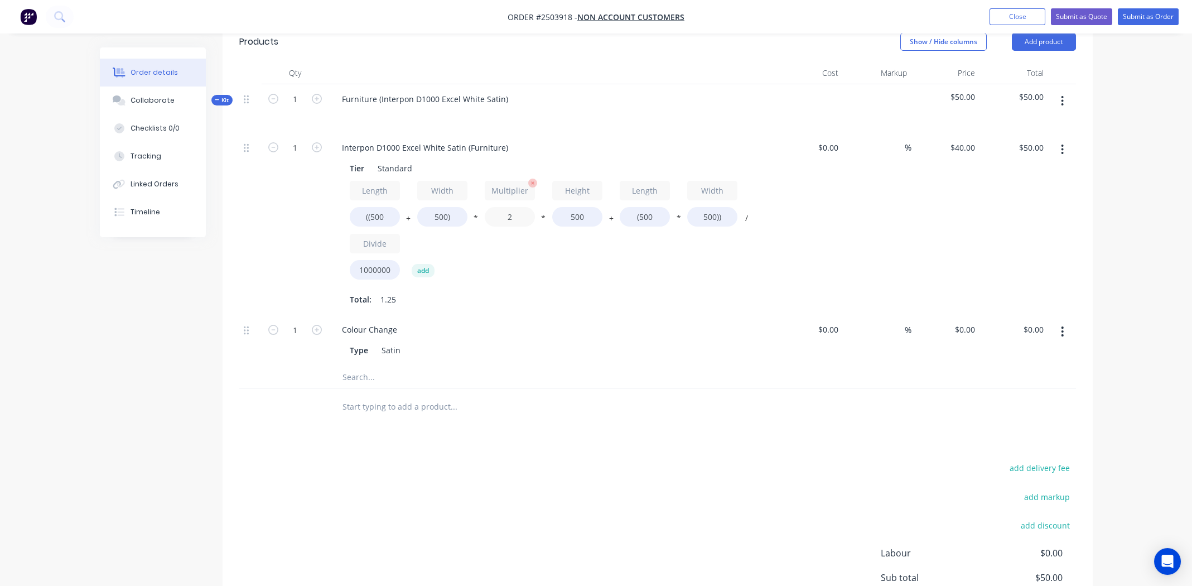
click at [507, 216] on input "2" at bounding box center [510, 217] width 50 height 20
click at [513, 214] on input "2" at bounding box center [510, 217] width 50 height 20
type input "1"
type input "$30.00"
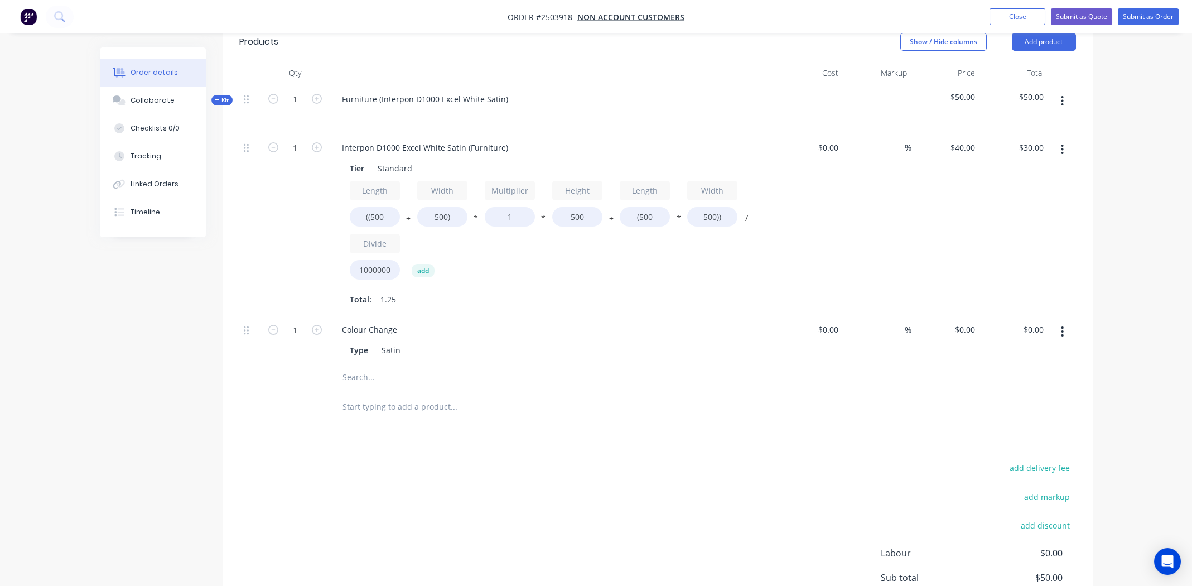
click at [671, 296] on div "Total: 1.25" at bounding box center [552, 299] width 404 height 17
click at [962, 208] on div "$40.00 $40.00" at bounding box center [945, 224] width 69 height 182
click at [293, 149] on input "1" at bounding box center [295, 147] width 29 height 17
type input "4"
type input "$120.00"
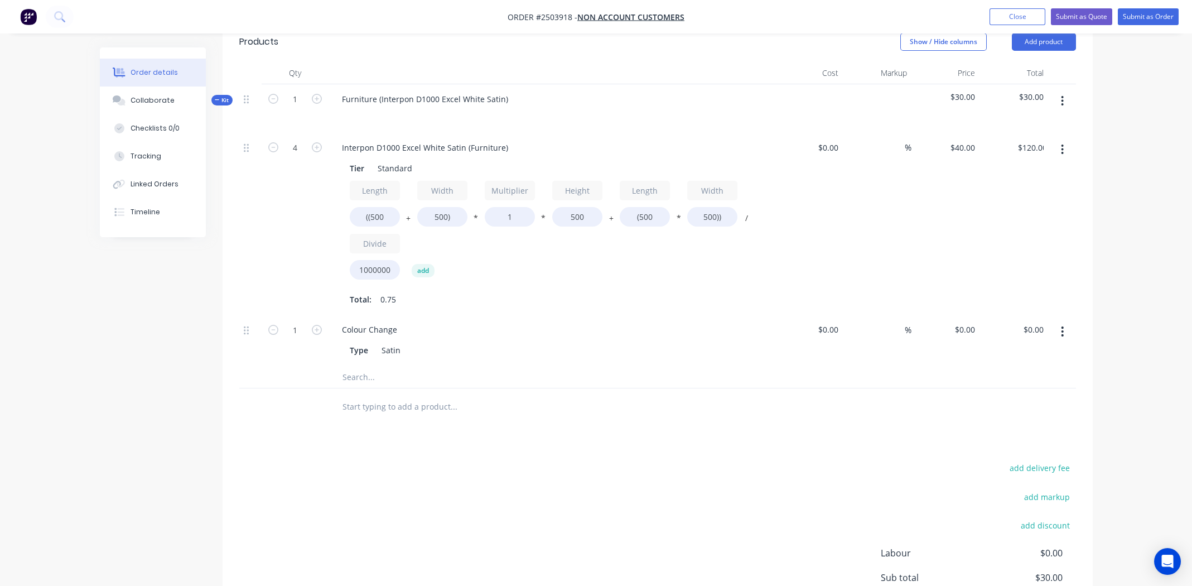
click at [697, 322] on div "Colour Change" at bounding box center [551, 329] width 437 height 16
click at [511, 215] on input "1" at bounding box center [510, 217] width 50 height 20
click at [510, 215] on input "1" at bounding box center [510, 217] width 50 height 20
type input ".8"
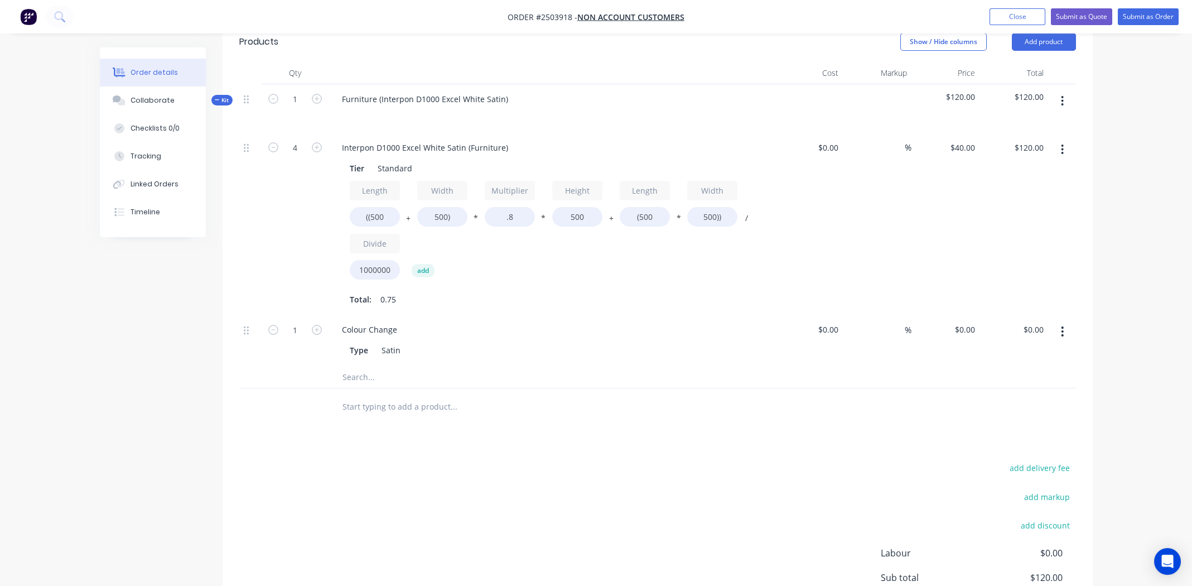
type input "$104.00"
click at [879, 243] on div "%" at bounding box center [877, 224] width 69 height 182
click at [1063, 146] on icon "button" at bounding box center [1062, 149] width 3 height 12
click at [1022, 178] on div "Duplicate" at bounding box center [1023, 179] width 86 height 16
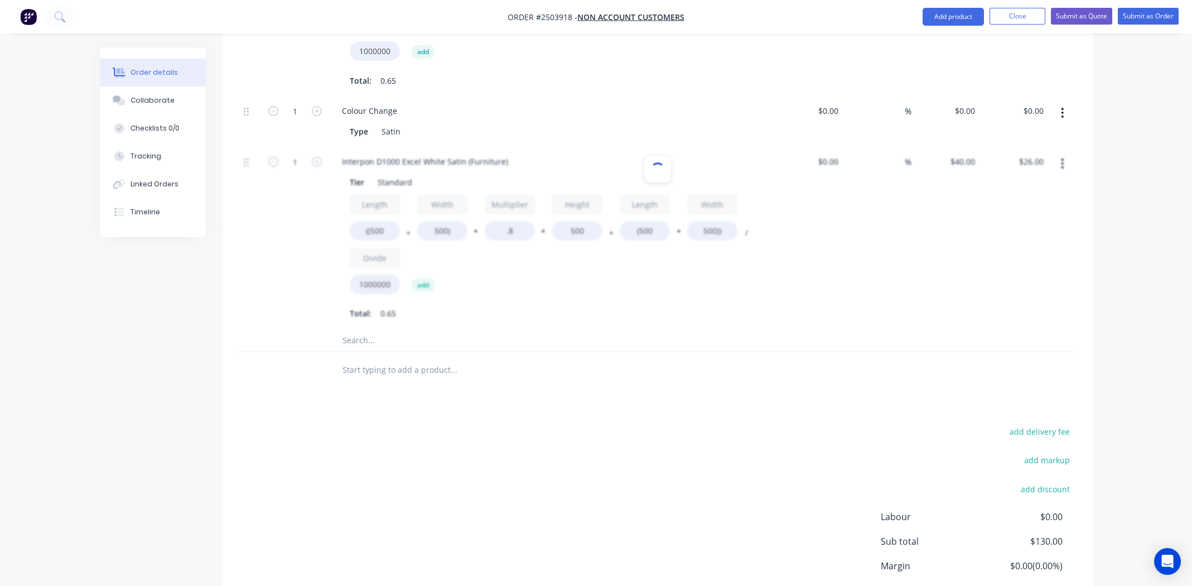
scroll to position [501, 0]
click at [379, 227] on div at bounding box center [657, 233] width 837 height 182
click at [622, 325] on div at bounding box center [500, 336] width 335 height 22
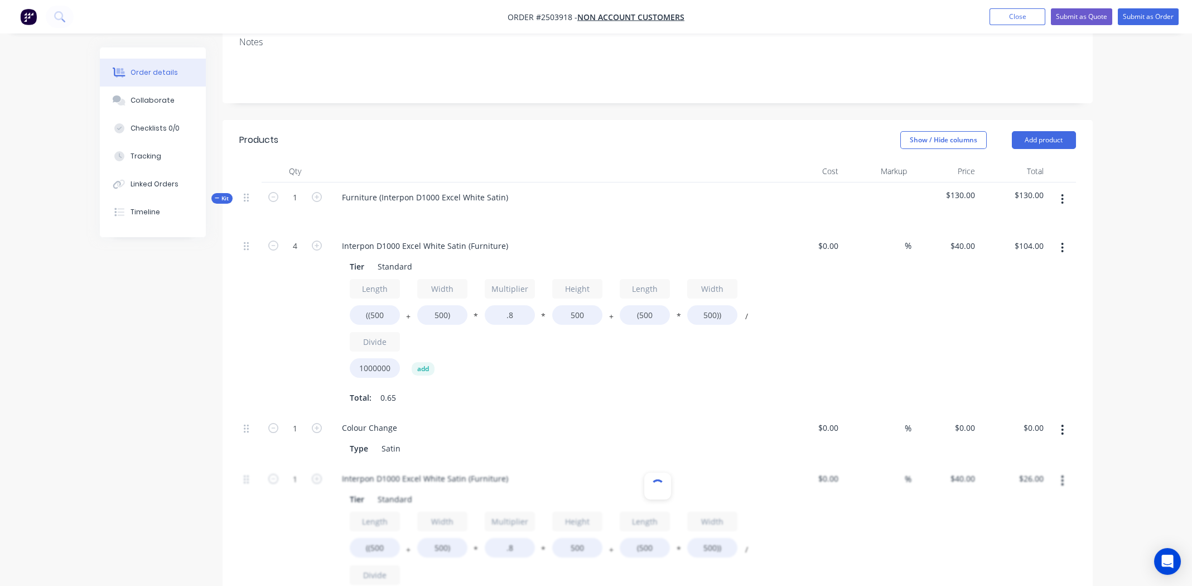
scroll to position [446, 0]
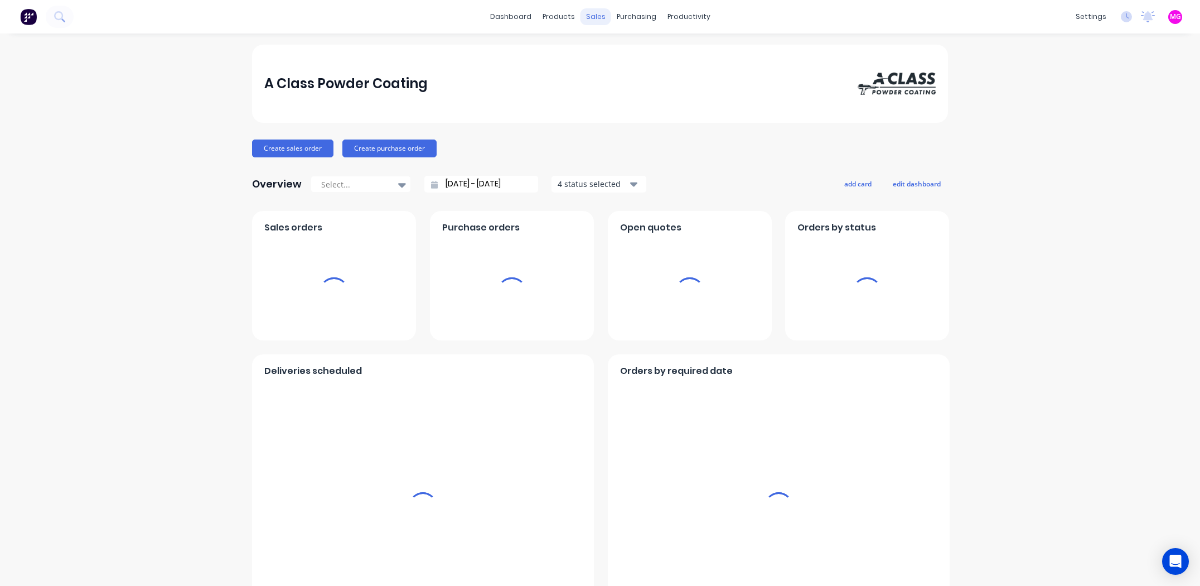
click at [588, 15] on div "sales" at bounding box center [596, 16] width 31 height 17
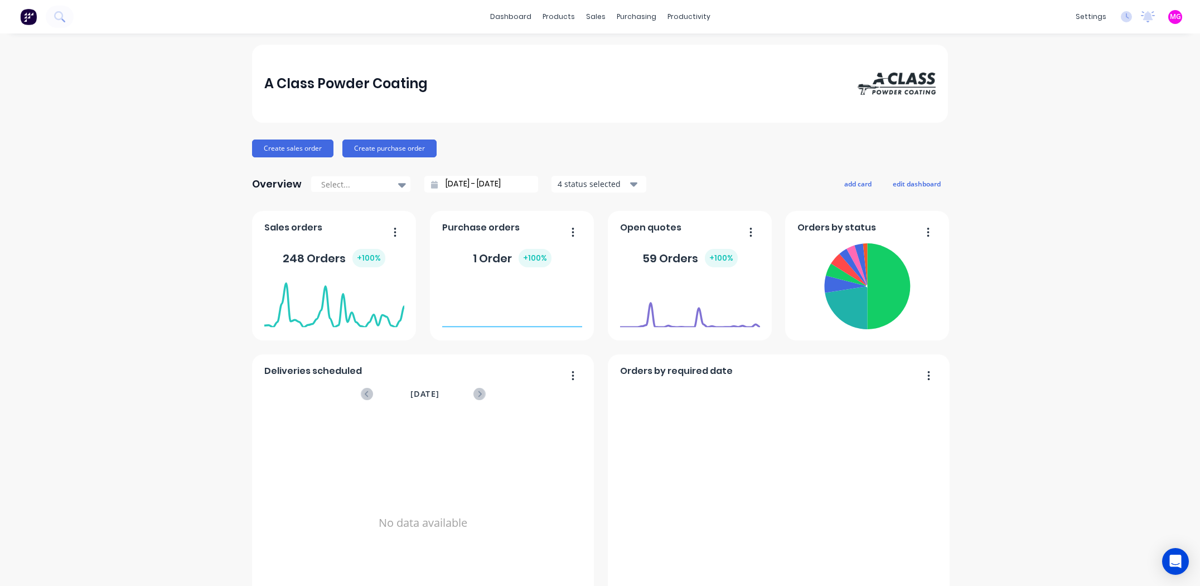
click at [590, 19] on div "sales" at bounding box center [596, 16] width 31 height 17
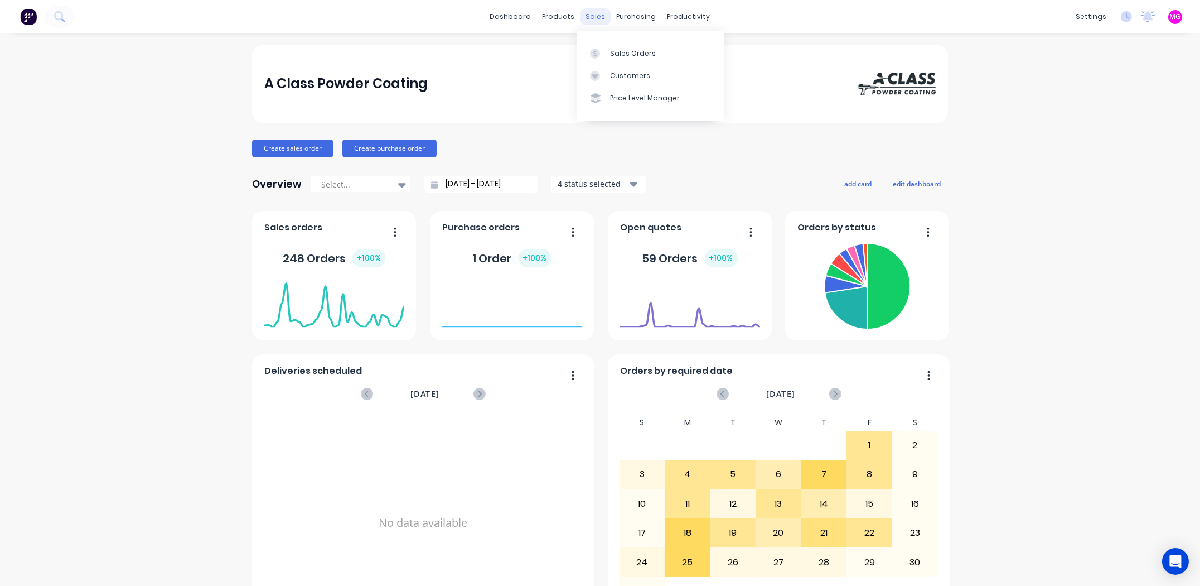
click at [595, 20] on div "sales" at bounding box center [596, 16] width 31 height 17
click at [626, 56] on div "Sales Orders" at bounding box center [633, 54] width 46 height 10
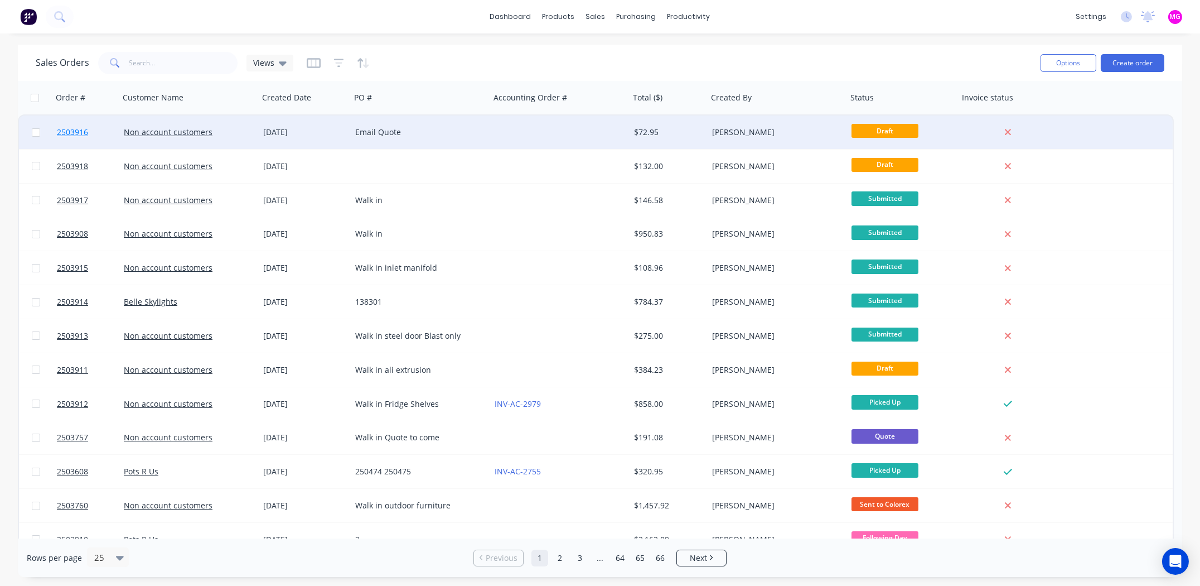
click at [76, 133] on span "2503916" at bounding box center [72, 132] width 31 height 11
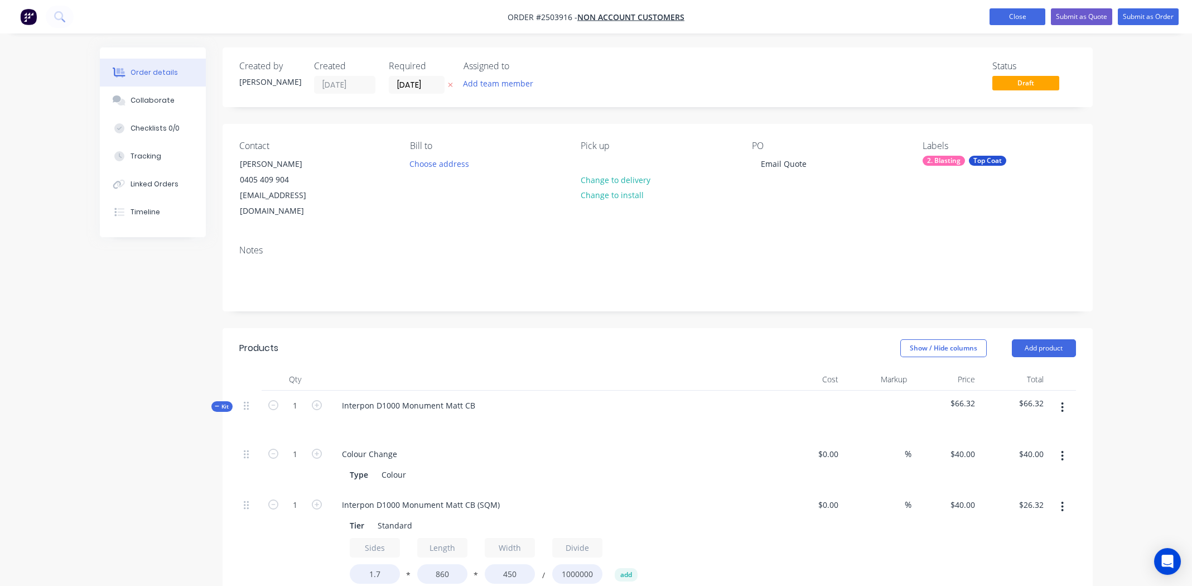
click at [1018, 12] on button "Close" at bounding box center [1017, 16] width 56 height 17
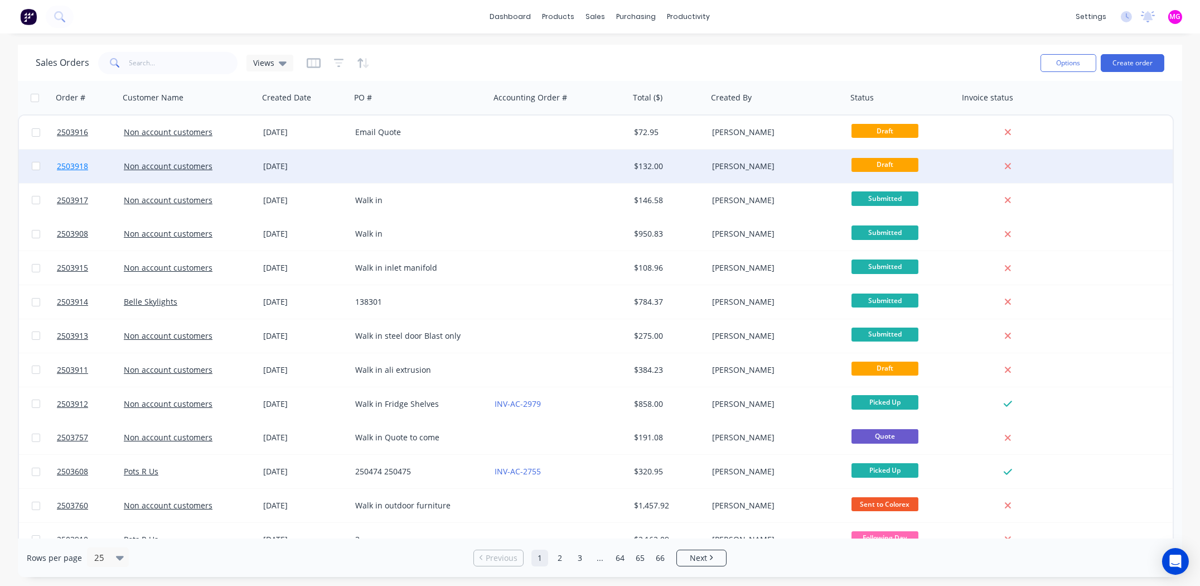
click at [72, 166] on span "2503918" at bounding box center [72, 166] width 31 height 11
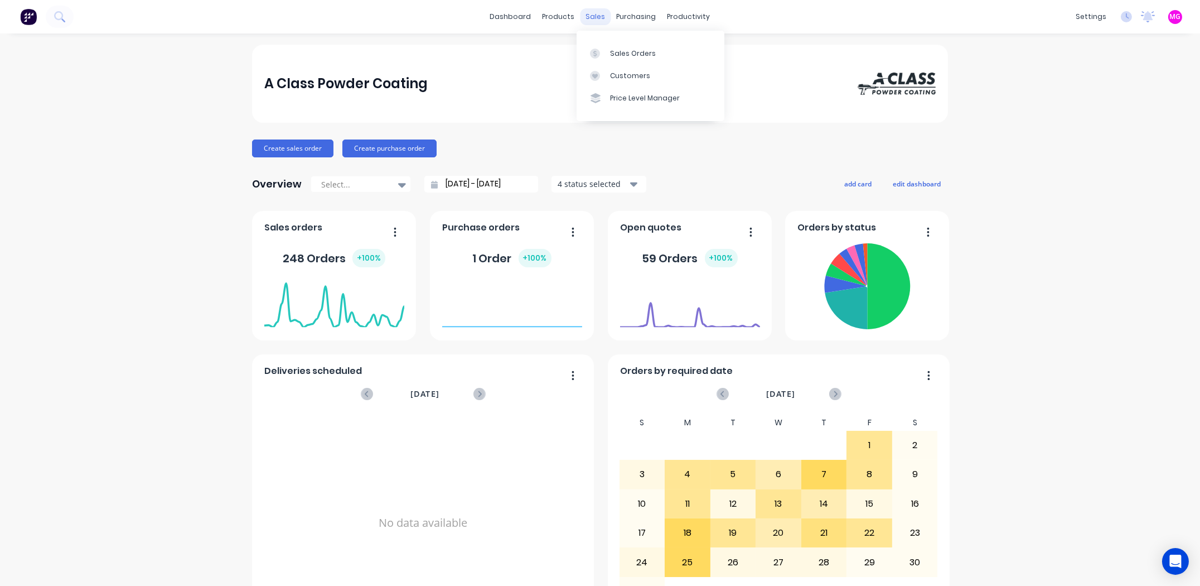
click at [593, 18] on div "sales" at bounding box center [596, 16] width 31 height 17
click at [629, 51] on div "Sales Orders" at bounding box center [633, 54] width 46 height 10
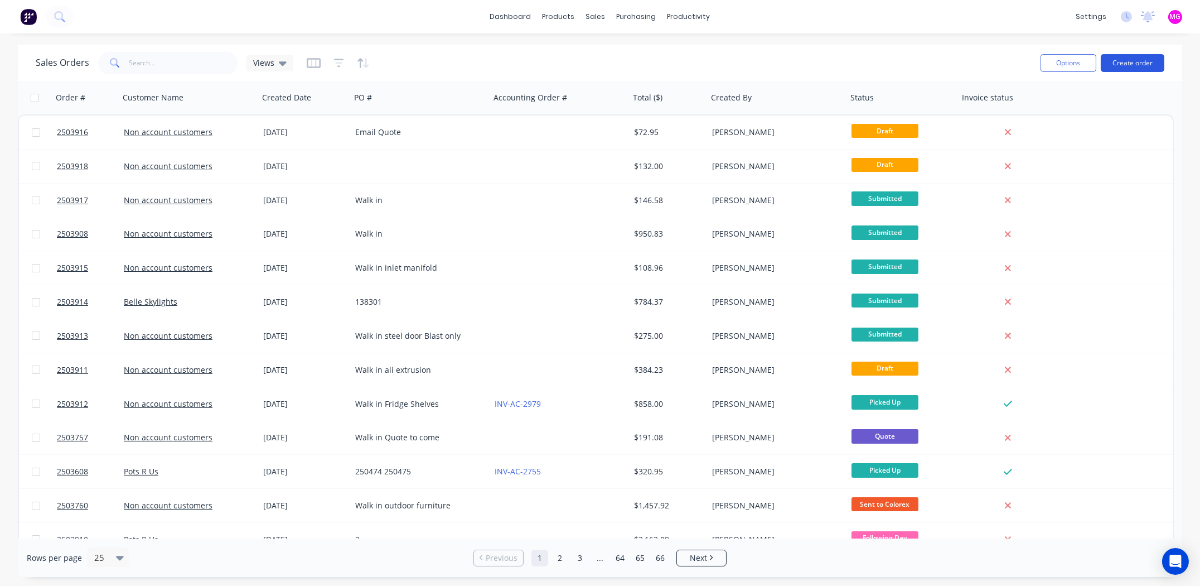
click at [1130, 62] on button "Create order" at bounding box center [1133, 63] width 64 height 18
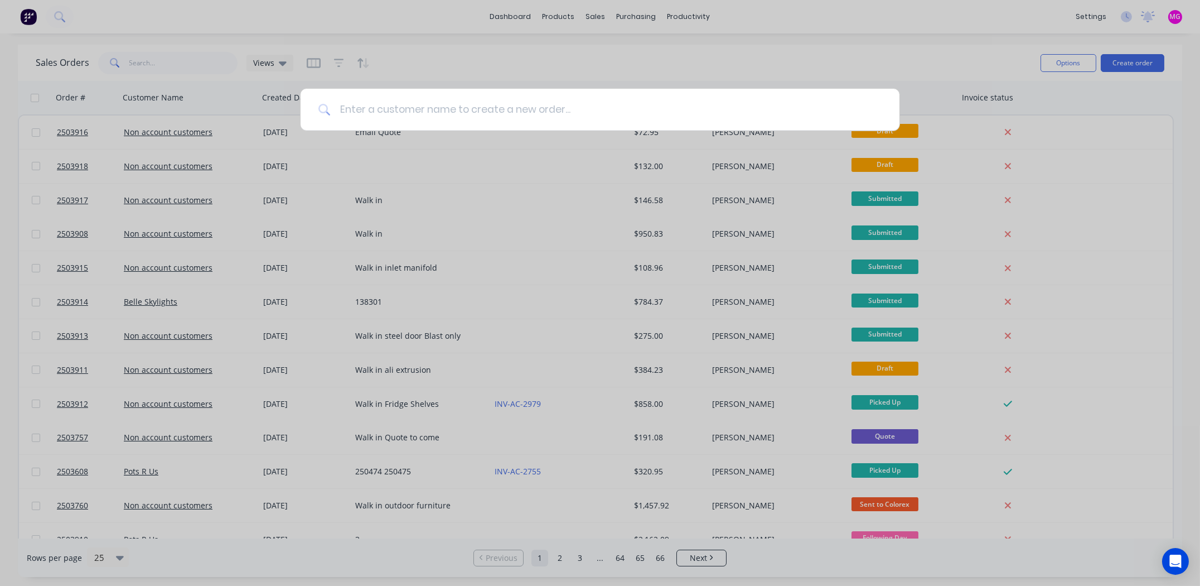
click at [572, 103] on input at bounding box center [606, 110] width 551 height 42
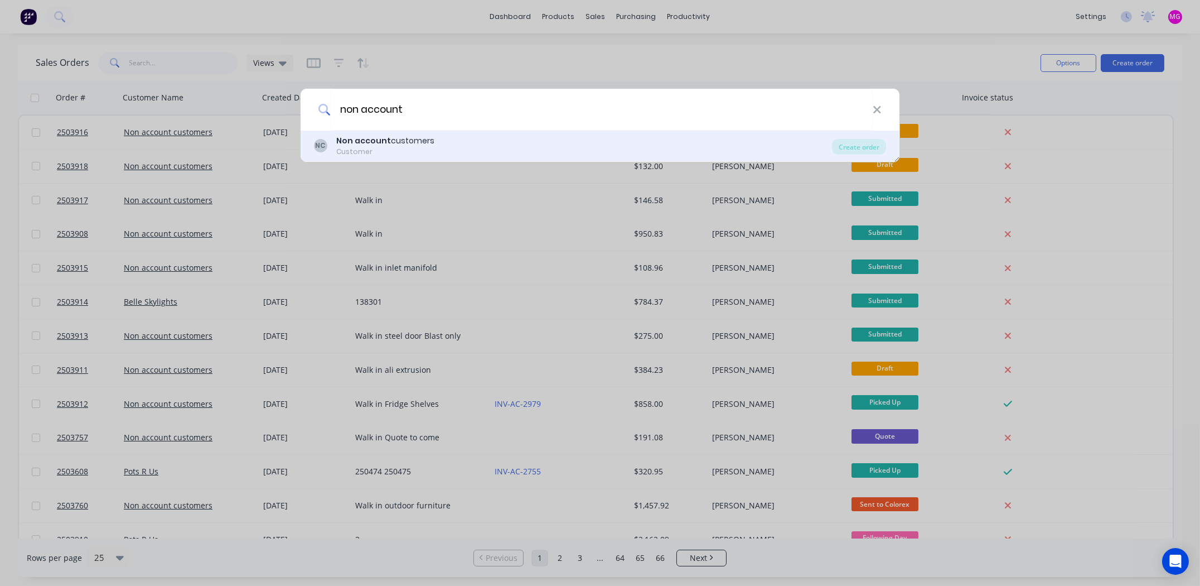
type input "non account"
click at [370, 139] on b "Non account" at bounding box center [363, 140] width 55 height 11
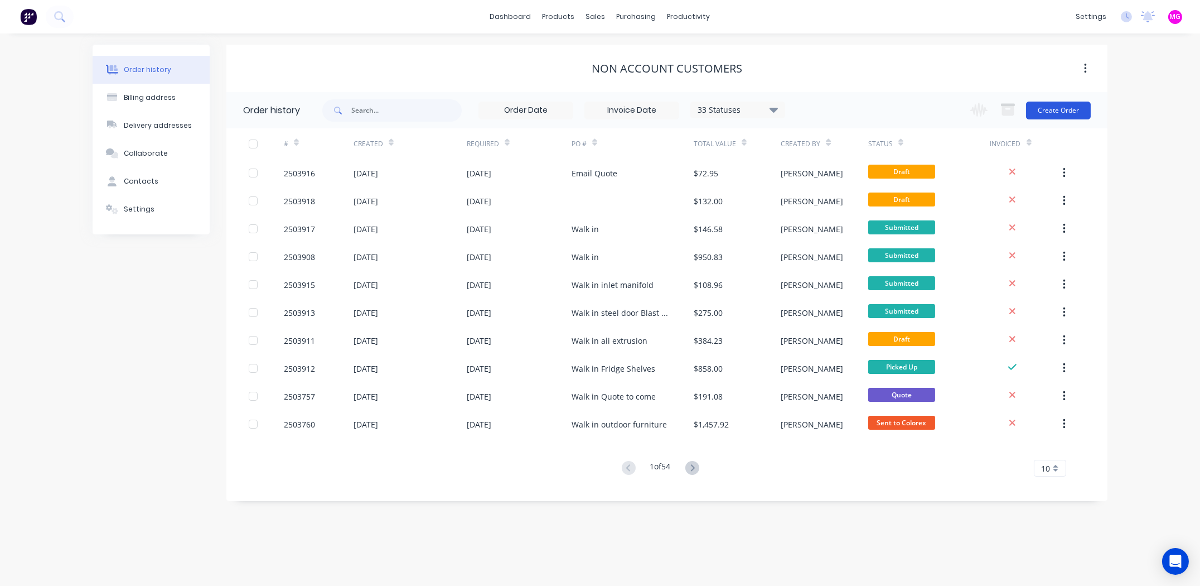
click at [1060, 108] on button "Create Order" at bounding box center [1058, 111] width 65 height 18
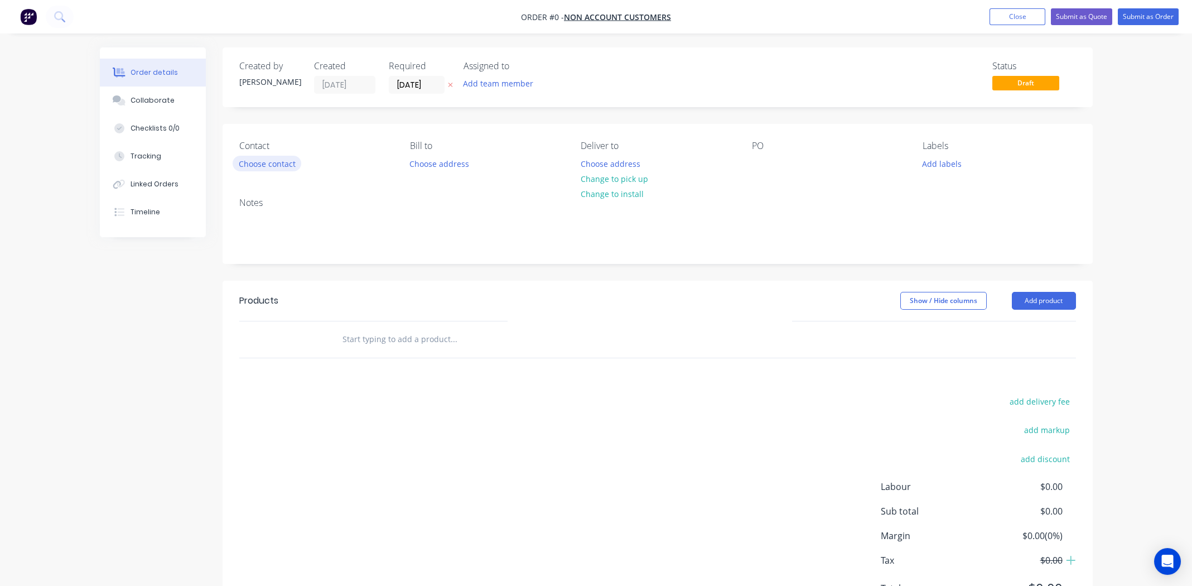
click at [267, 161] on button "Choose contact" at bounding box center [267, 163] width 69 height 15
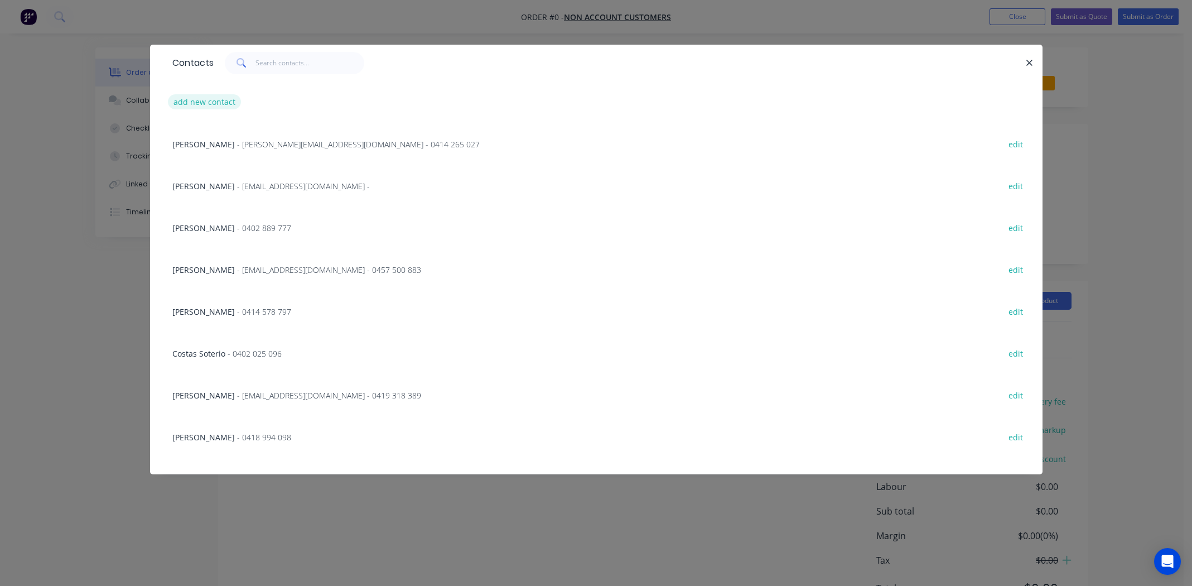
click at [219, 103] on button "add new contact" at bounding box center [205, 101] width 74 height 15
select select "AU"
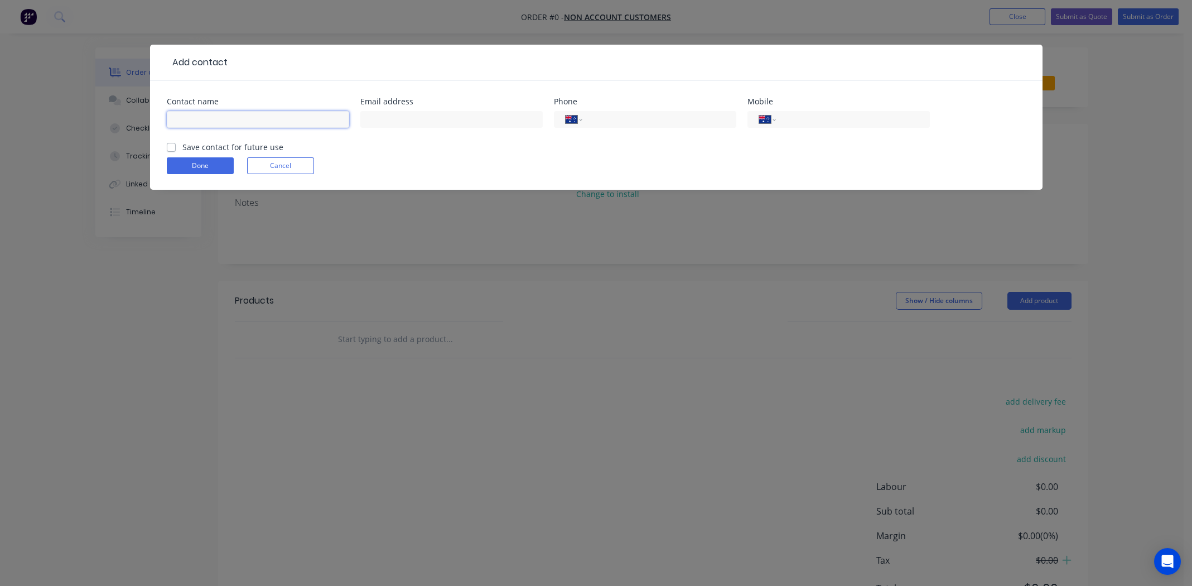
click at [218, 118] on input "text" at bounding box center [258, 119] width 182 height 17
click at [235, 120] on input "[PERSON_NAME]" at bounding box center [258, 119] width 182 height 17
type input "[PERSON_NAME]"
drag, startPoint x: 814, startPoint y: 123, endPoint x: 807, endPoint y: 137, distance: 15.2
click at [814, 123] on input "tel" at bounding box center [851, 119] width 134 height 13
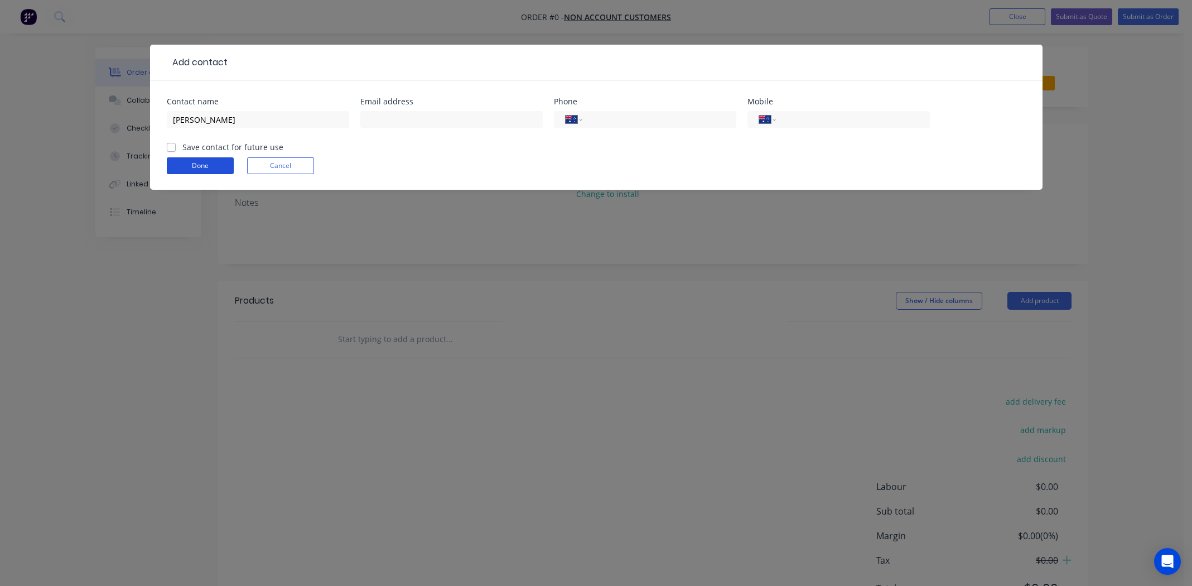
click at [192, 170] on button "Done" at bounding box center [200, 165] width 67 height 17
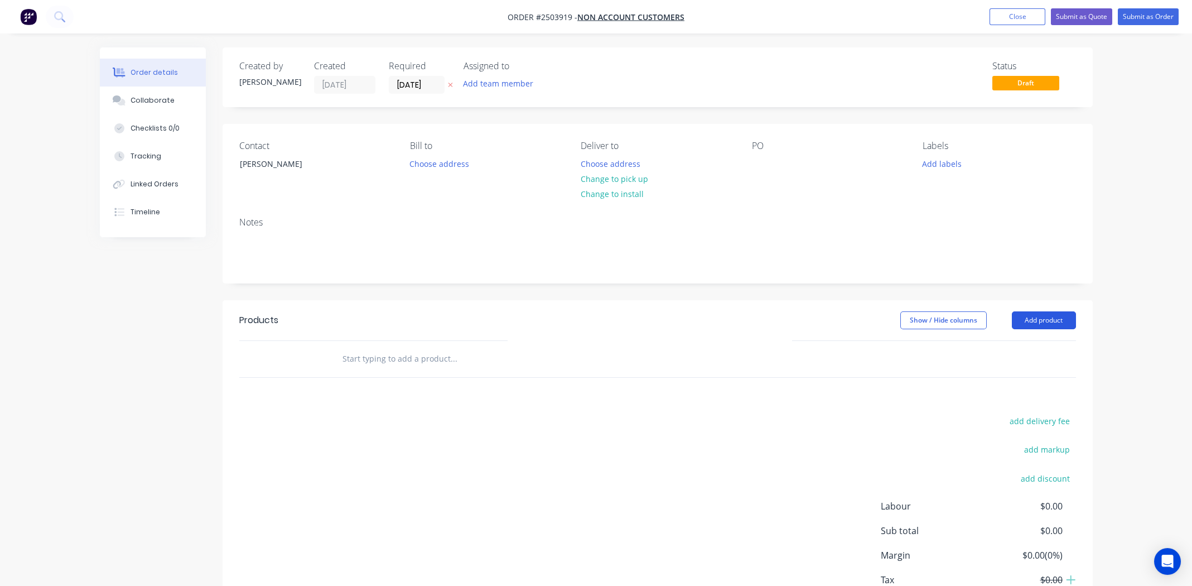
click at [1045, 322] on button "Add product" at bounding box center [1044, 320] width 64 height 18
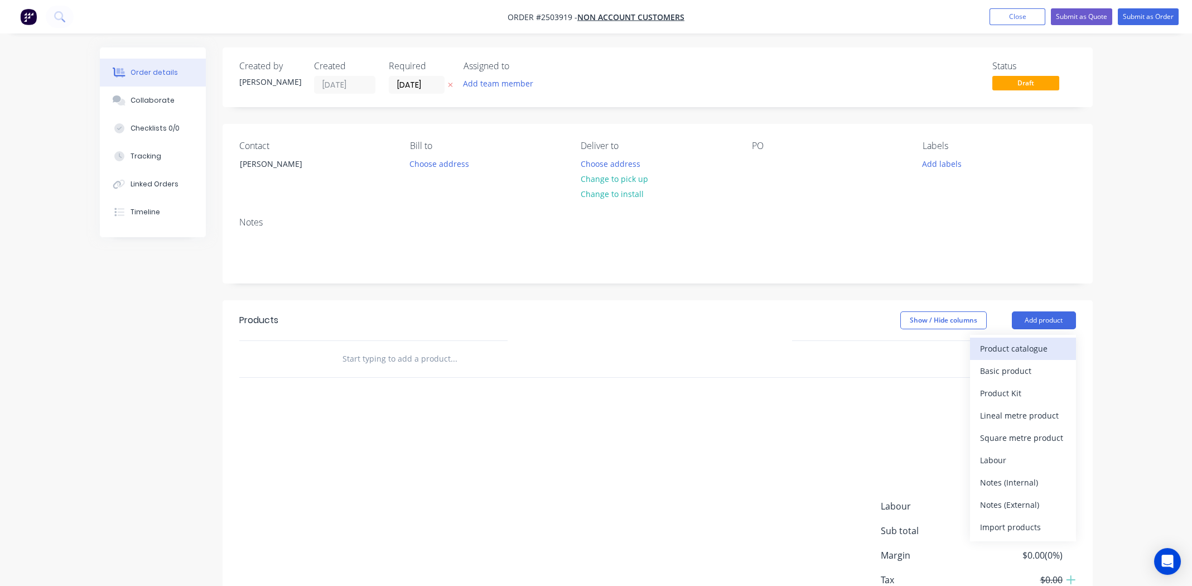
click at [1023, 341] on div "Product catalogue" at bounding box center [1023, 348] width 86 height 16
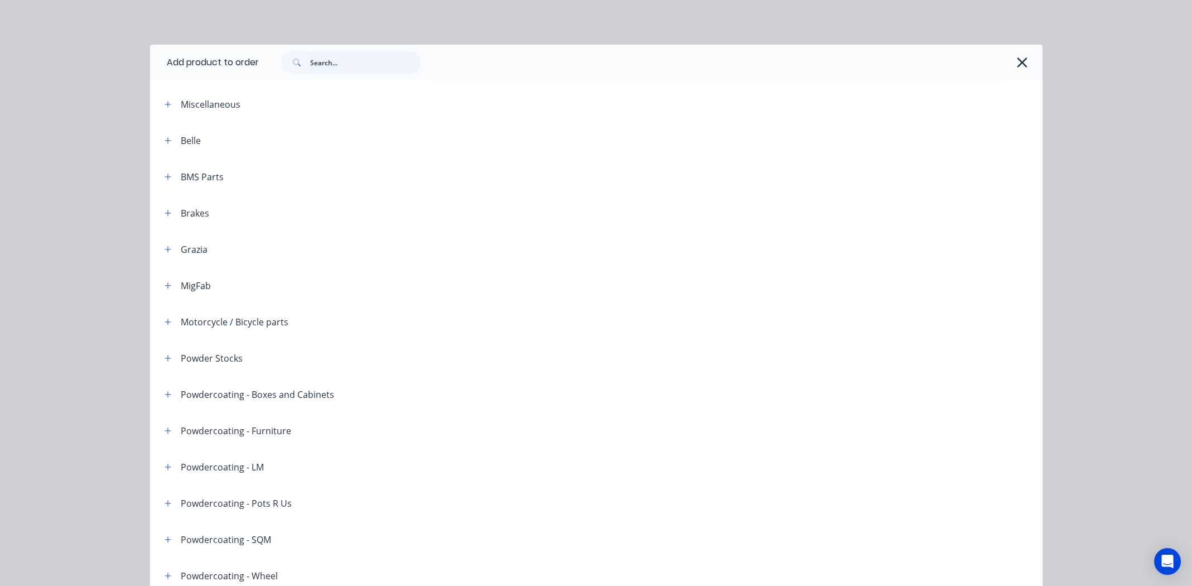
click at [330, 51] on input "text" at bounding box center [365, 62] width 110 height 22
type input "s"
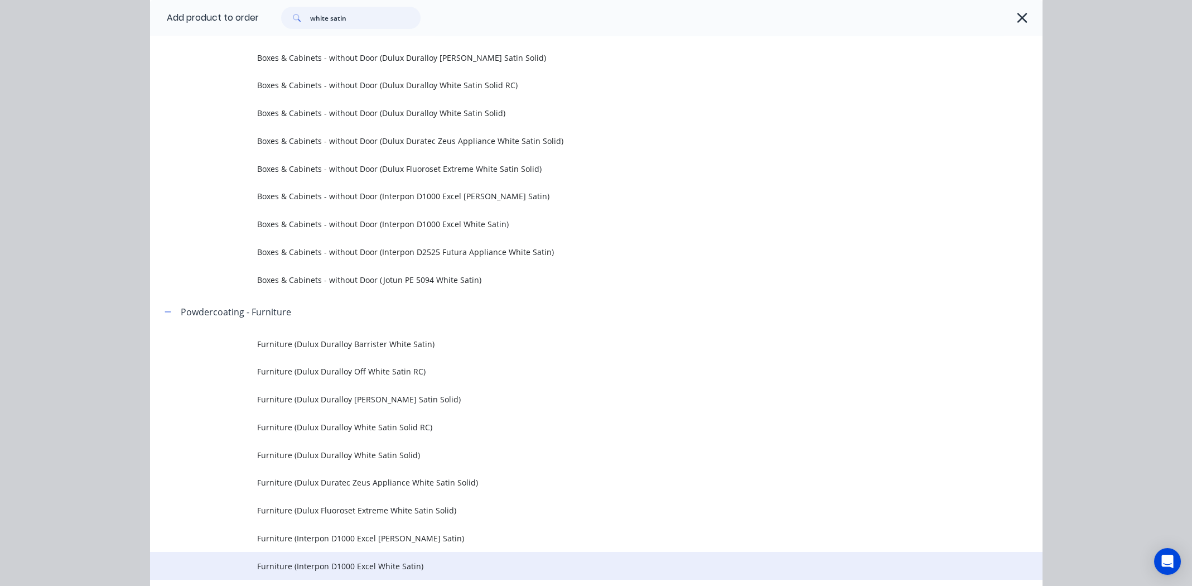
scroll to position [725, 0]
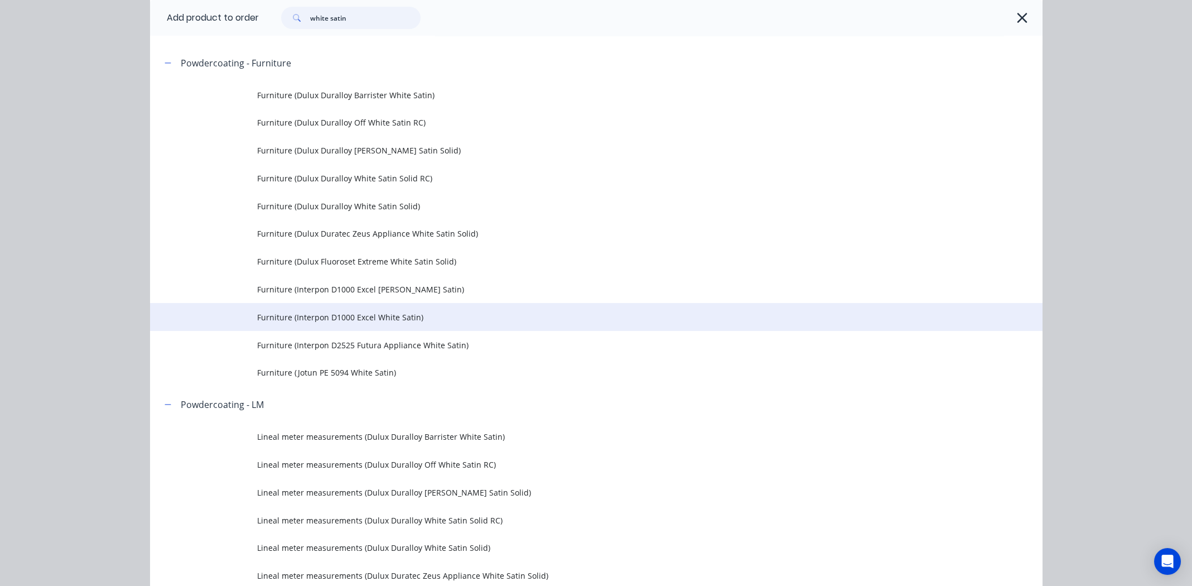
type input "white satin"
click at [342, 312] on span "Furniture (Interpon D1000 Excel White Satin)" at bounding box center [571, 317] width 628 height 12
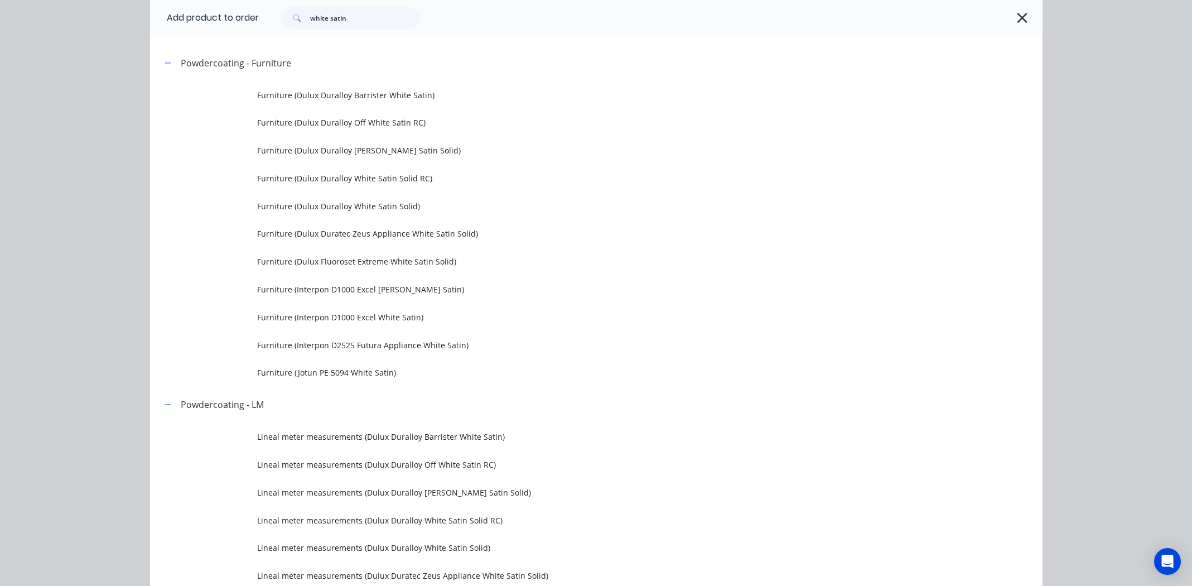
scroll to position [0, 0]
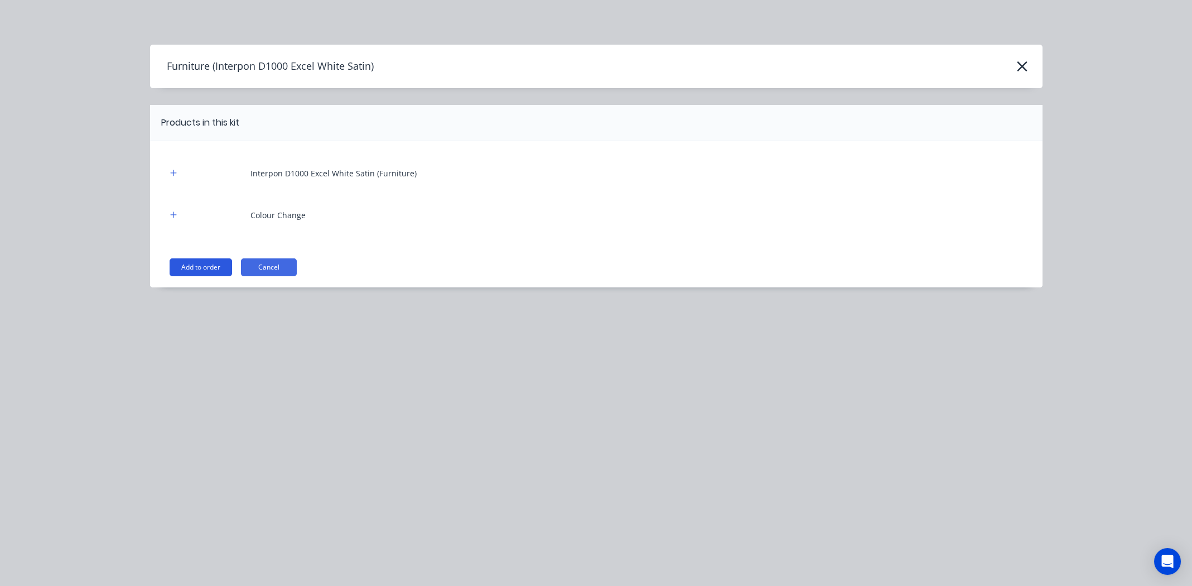
click at [197, 264] on button "Add to order" at bounding box center [201, 267] width 62 height 18
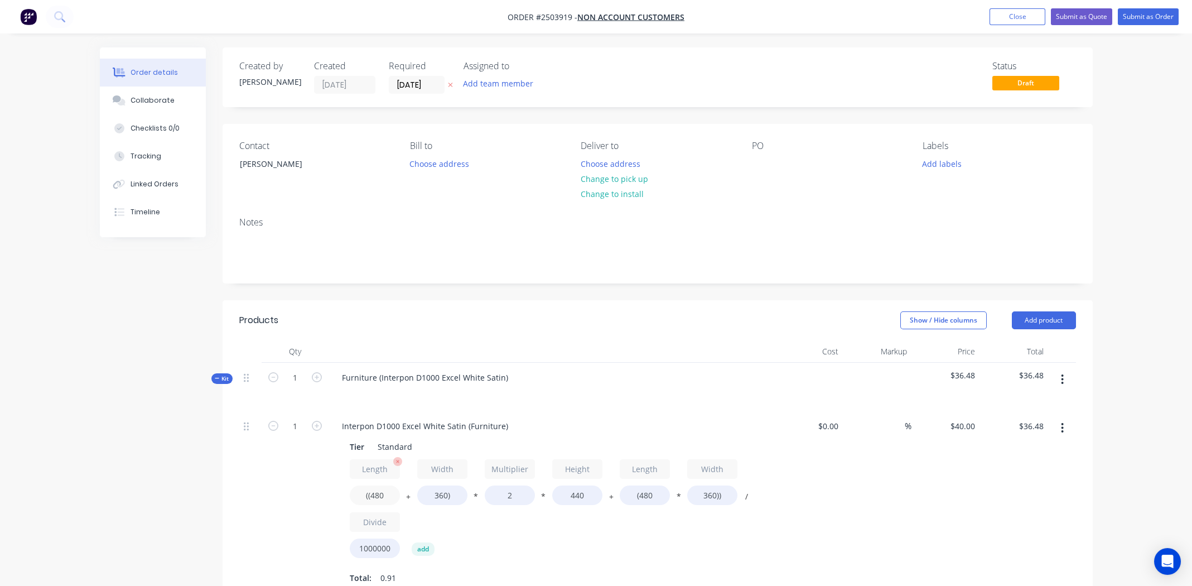
click at [383, 496] on input "((480" at bounding box center [375, 495] width 50 height 20
type input "((500"
type input "$37.18"
click at [441, 499] on input "360)" at bounding box center [442, 495] width 50 height 20
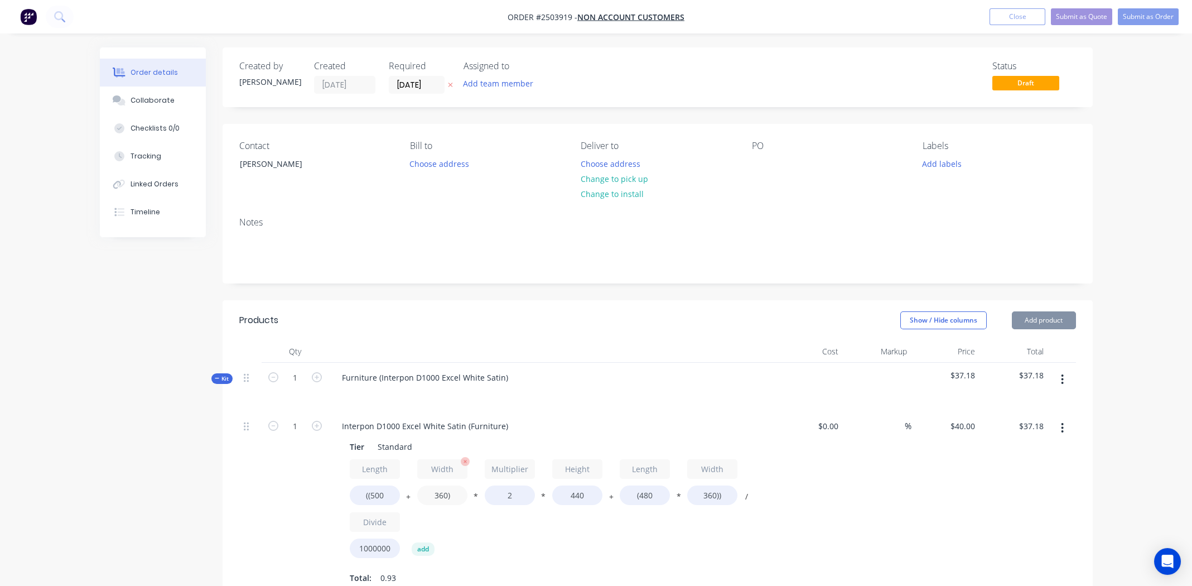
click at [441, 499] on input "360)" at bounding box center [442, 495] width 50 height 20
type input "500)"
type input "$42.11"
click at [569, 495] on input "440" at bounding box center [577, 495] width 50 height 20
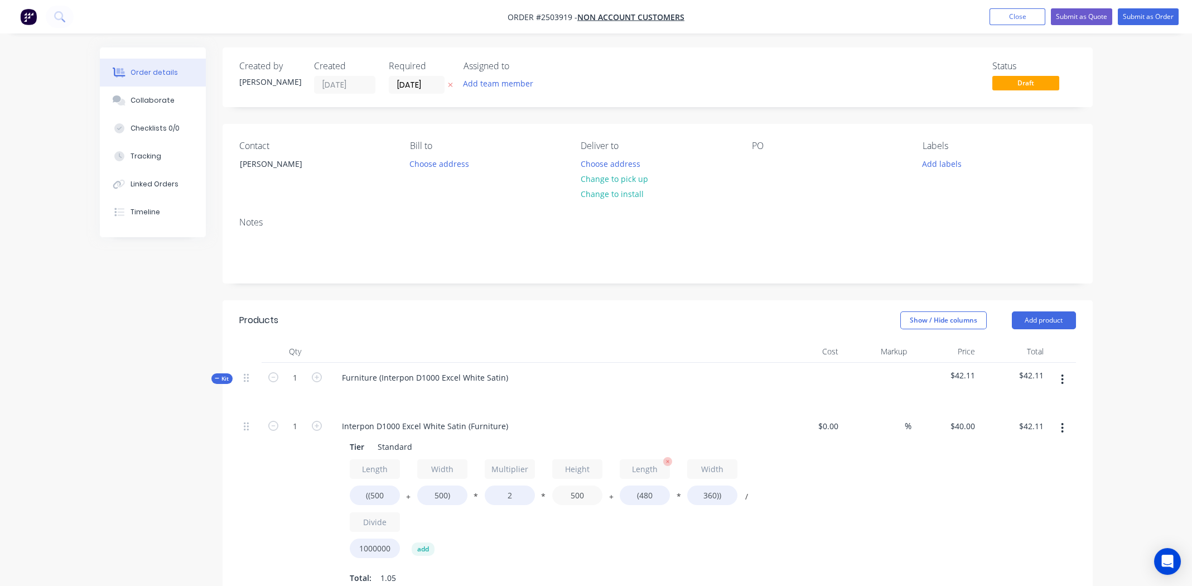
type input "500"
type input "$46.91"
click at [654, 493] on input "(480" at bounding box center [645, 495] width 50 height 20
type input "(500"
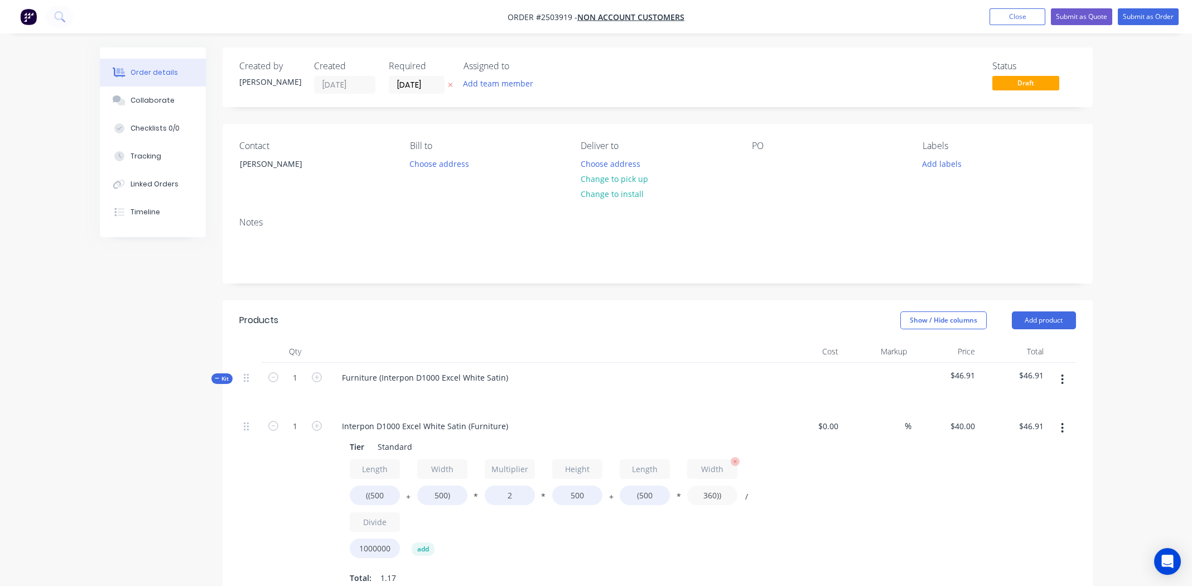
type input "$47.20"
click at [712, 494] on input "360))" at bounding box center [712, 495] width 50 height 20
type input "500))"
type input "$50.00"
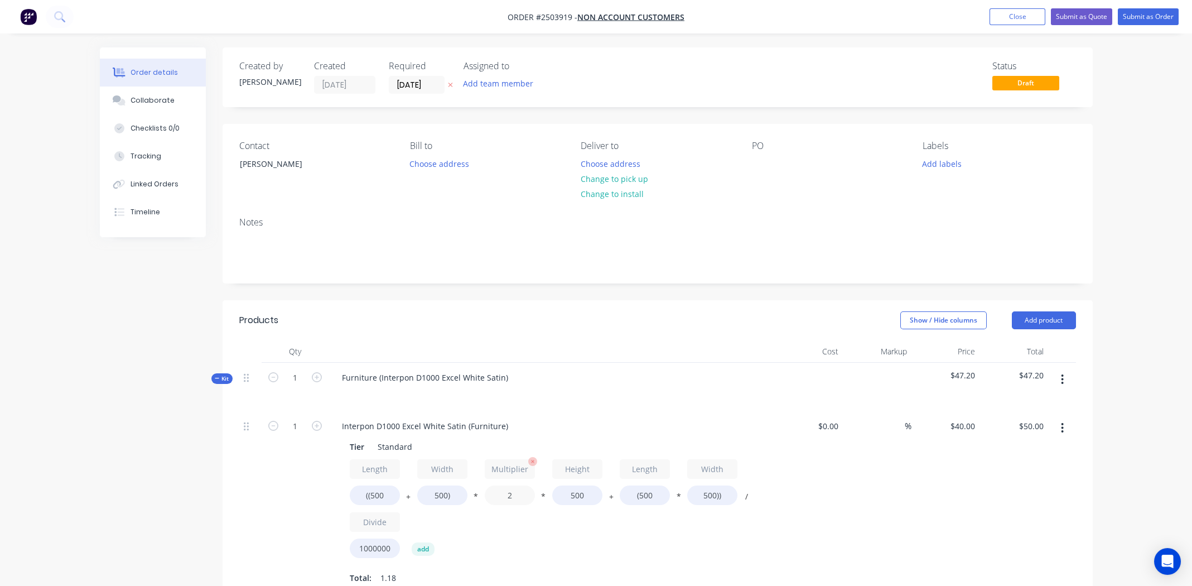
click at [514, 496] on input "2" at bounding box center [510, 495] width 50 height 20
type input "1"
type input "$30.00"
click at [861, 517] on div "%" at bounding box center [877, 502] width 69 height 182
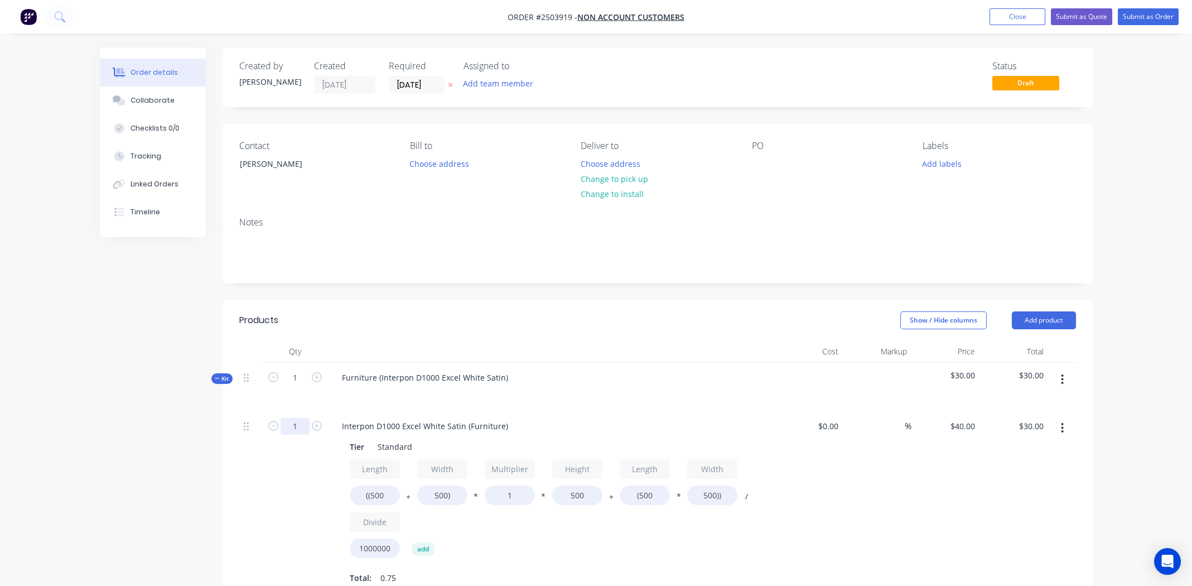
click at [282, 426] on input "1" at bounding box center [295, 426] width 29 height 17
type input "4"
type input "$120.00"
click at [881, 493] on div "%" at bounding box center [877, 502] width 69 height 182
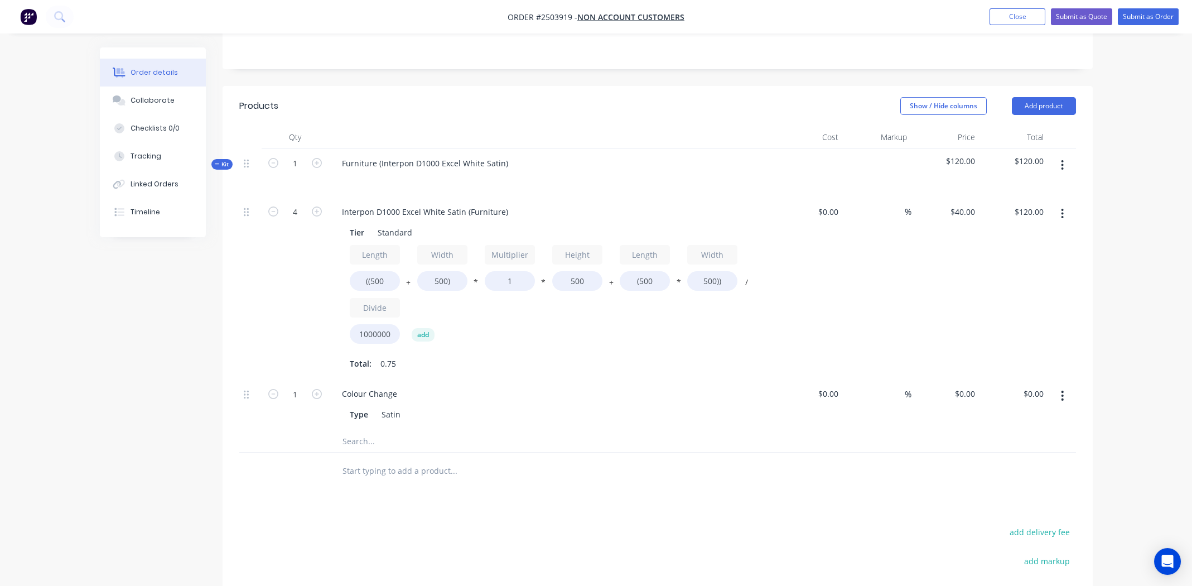
scroll to position [223, 0]
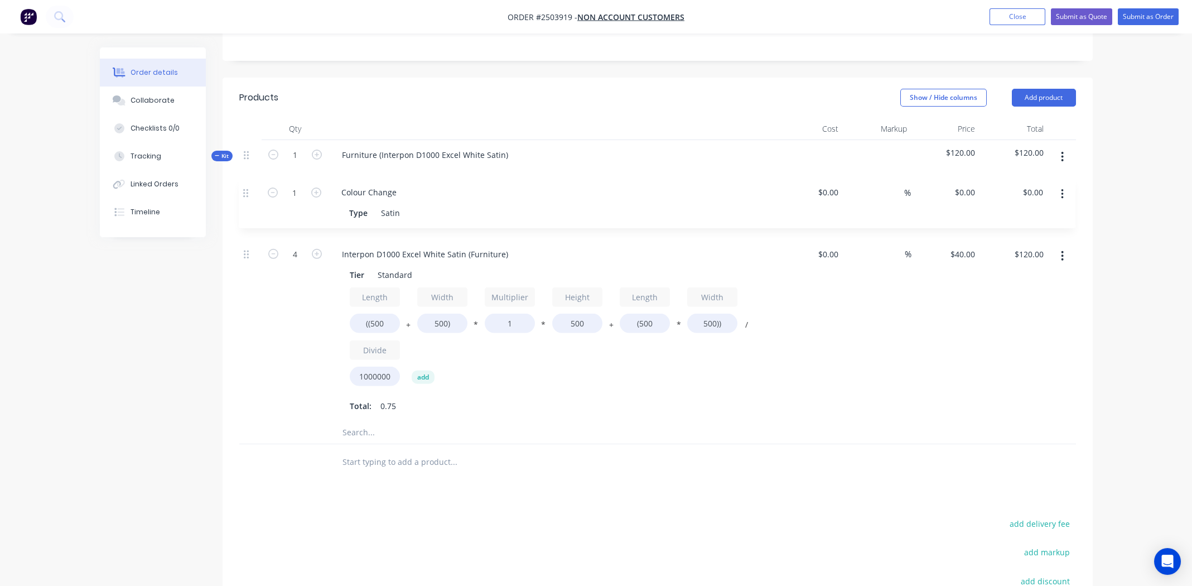
drag, startPoint x: 248, startPoint y: 390, endPoint x: 249, endPoint y: 195, distance: 195.2
click at [249, 195] on div "4 Interpon D1000 Excel White Satin (Furniture) Tier Standard Length ((500 + Wid…" at bounding box center [657, 305] width 837 height 233
click at [1061, 253] on icon "button" at bounding box center [1062, 256] width 3 height 12
click at [1028, 284] on div "Duplicate" at bounding box center [1023, 285] width 86 height 16
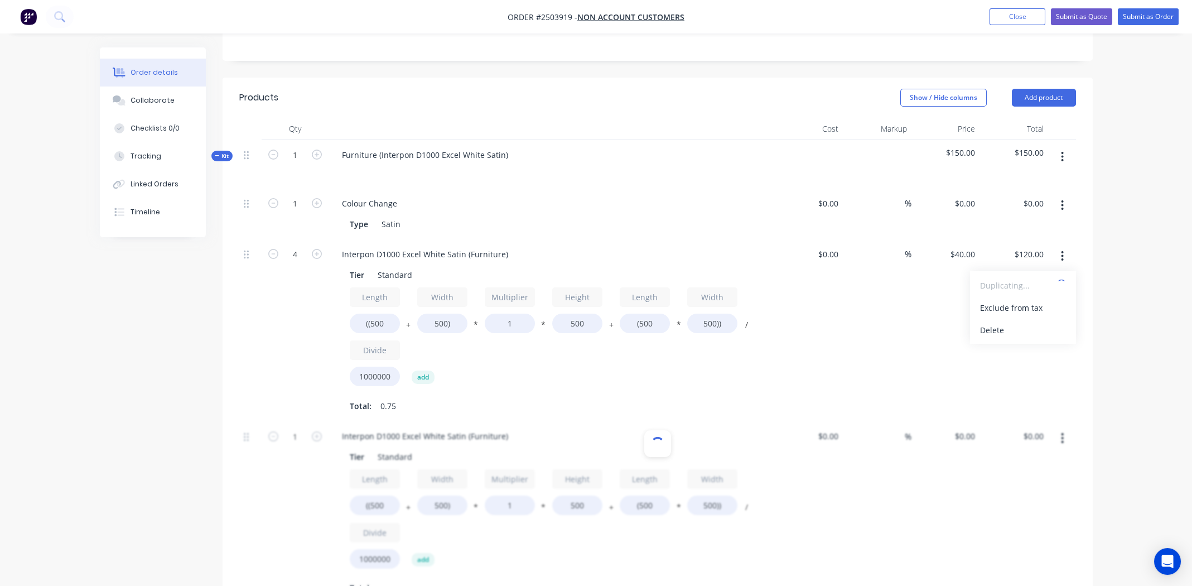
type input "$40.00"
type input "$30.00"
click at [379, 501] on input "((500" at bounding box center [375, 505] width 50 height 20
type input "((800"
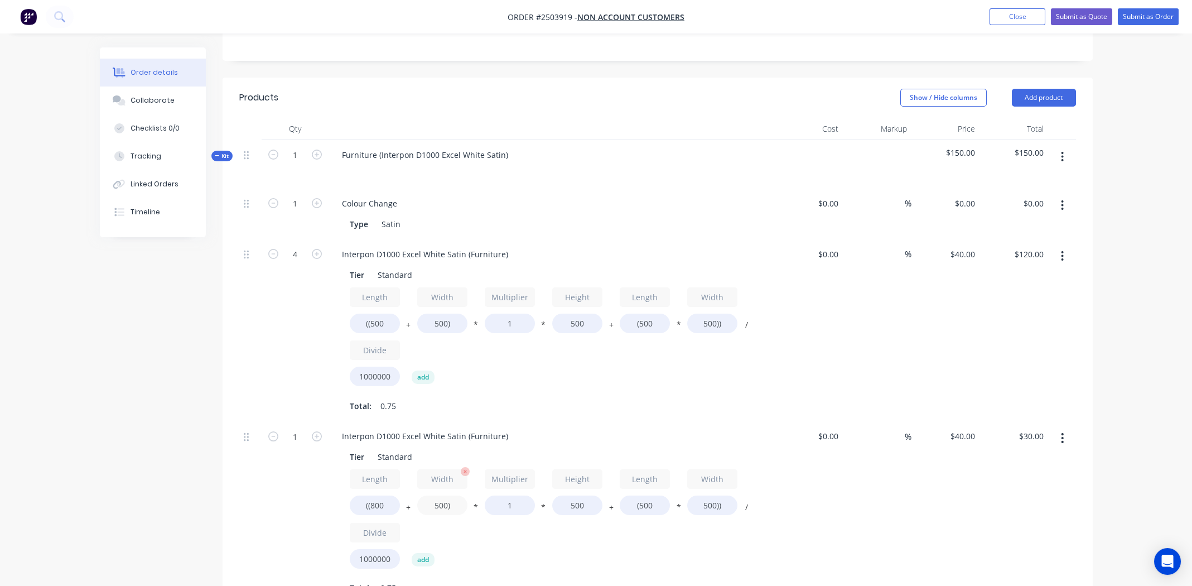
type input "$36.00"
click at [441, 506] on input "500)" at bounding box center [442, 505] width 50 height 20
type input "800)"
type input "$42.00"
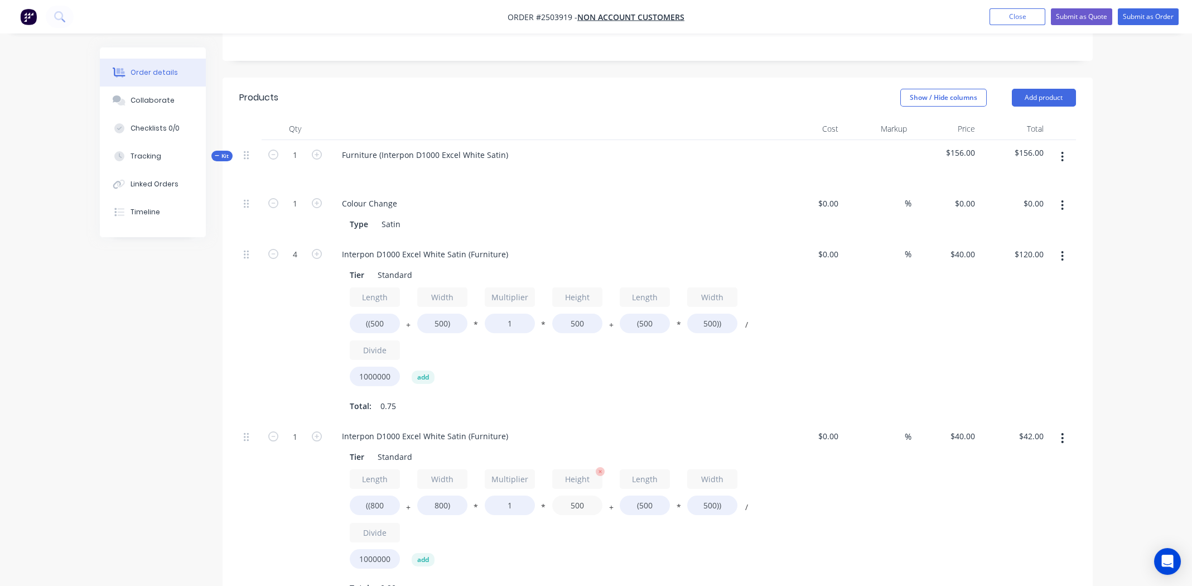
click at [581, 503] on input "500" at bounding box center [577, 505] width 50 height 20
click at [581, 502] on input "500" at bounding box center [577, 505] width 50 height 20
type input "360"
type input "$33.04"
click at [651, 501] on input "(500" at bounding box center [645, 505] width 50 height 20
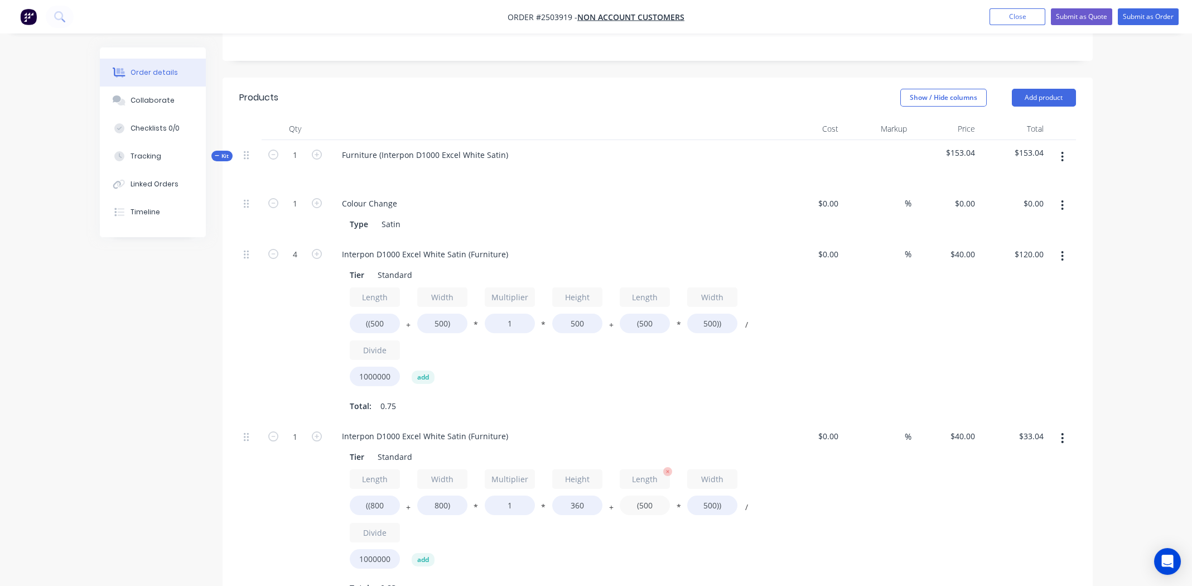
click at [651, 501] on input "(500" at bounding box center [645, 505] width 50 height 20
type input "(800"
type input "$39.04"
click at [708, 503] on input "500))" at bounding box center [712, 505] width 50 height 20
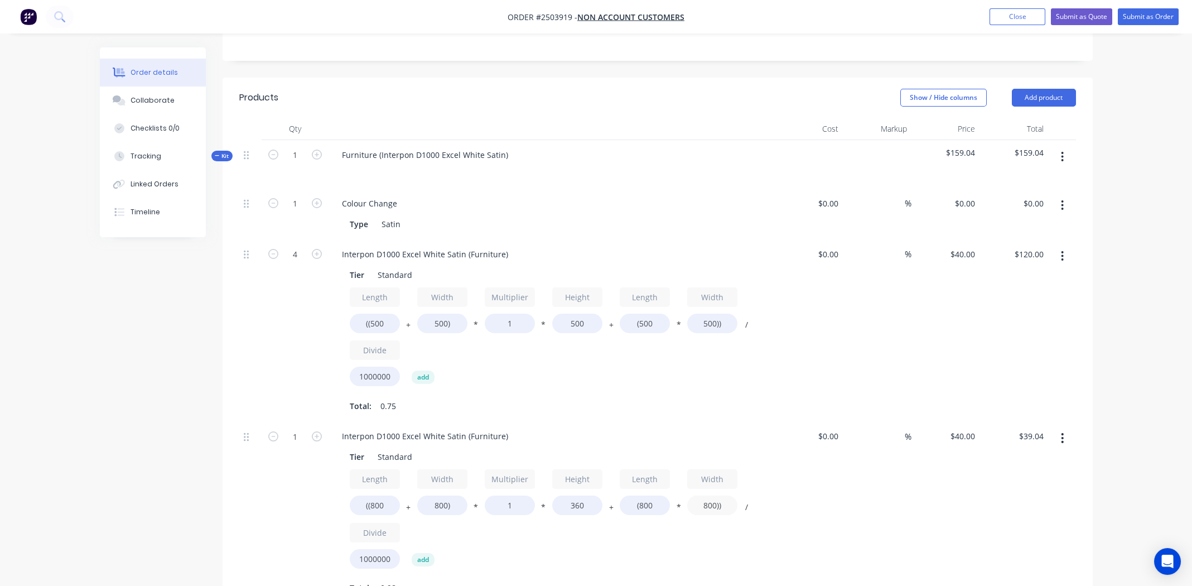
type input "800))"
type input "$48.64"
click at [836, 495] on div "$0.00 $0.00" at bounding box center [809, 512] width 69 height 182
click at [1061, 434] on icon "button" at bounding box center [1062, 438] width 3 height 12
click at [1020, 464] on div "Duplicate" at bounding box center [1023, 467] width 86 height 16
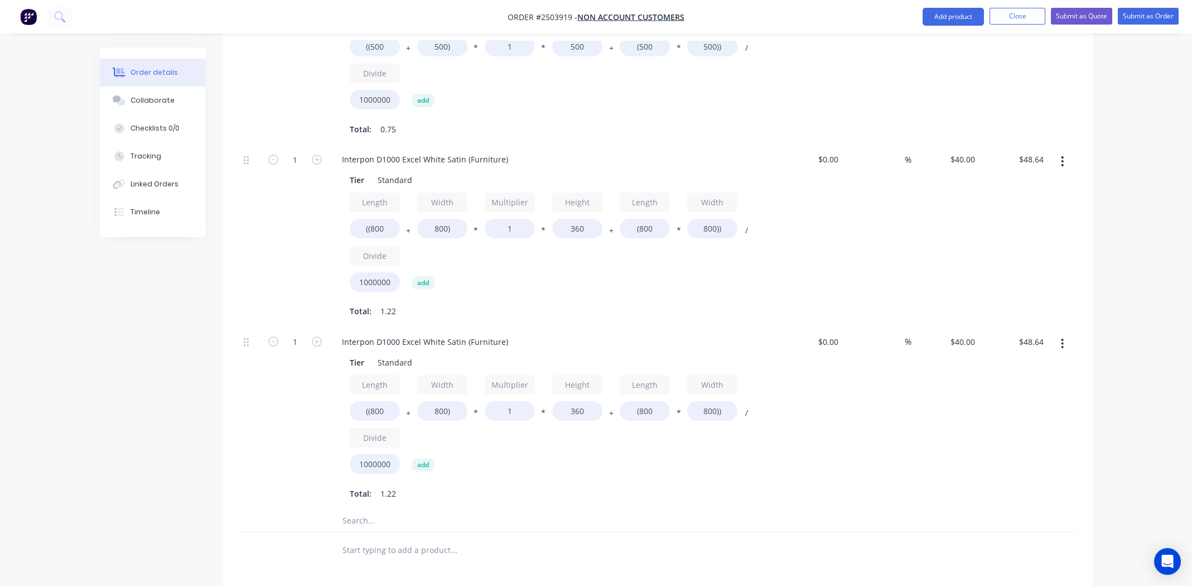
scroll to position [501, 0]
click at [374, 405] on input "((800" at bounding box center [375, 409] width 50 height 20
type input "((1090"
type input "$52.82"
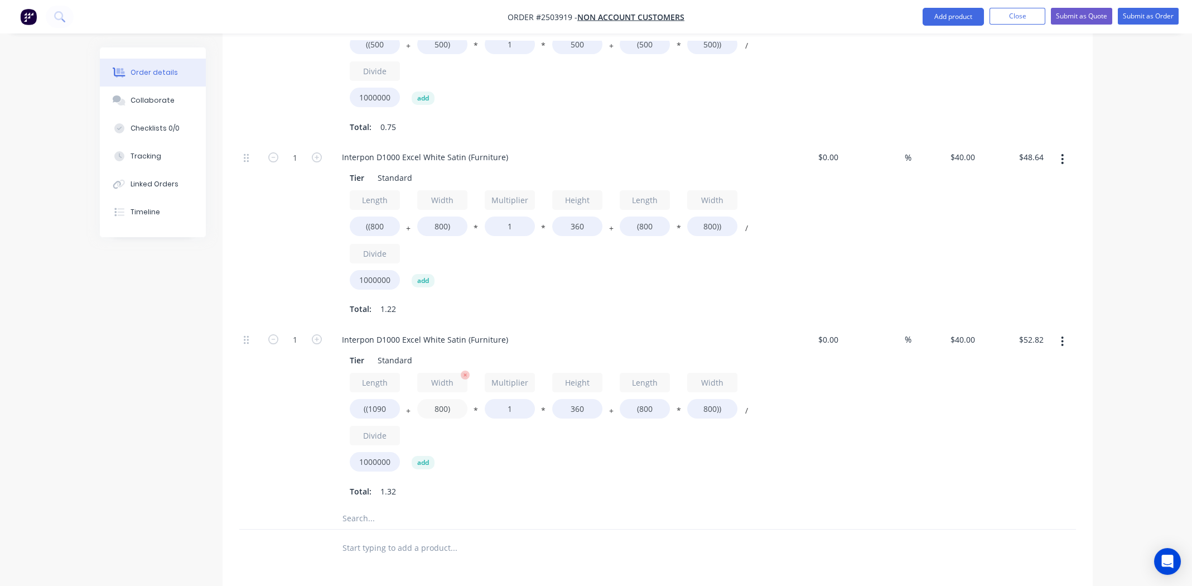
click at [438, 408] on input "800)" at bounding box center [442, 409] width 50 height 20
type input "1090)"
type input "$56.99"
click at [582, 408] on input "360" at bounding box center [577, 409] width 50 height 20
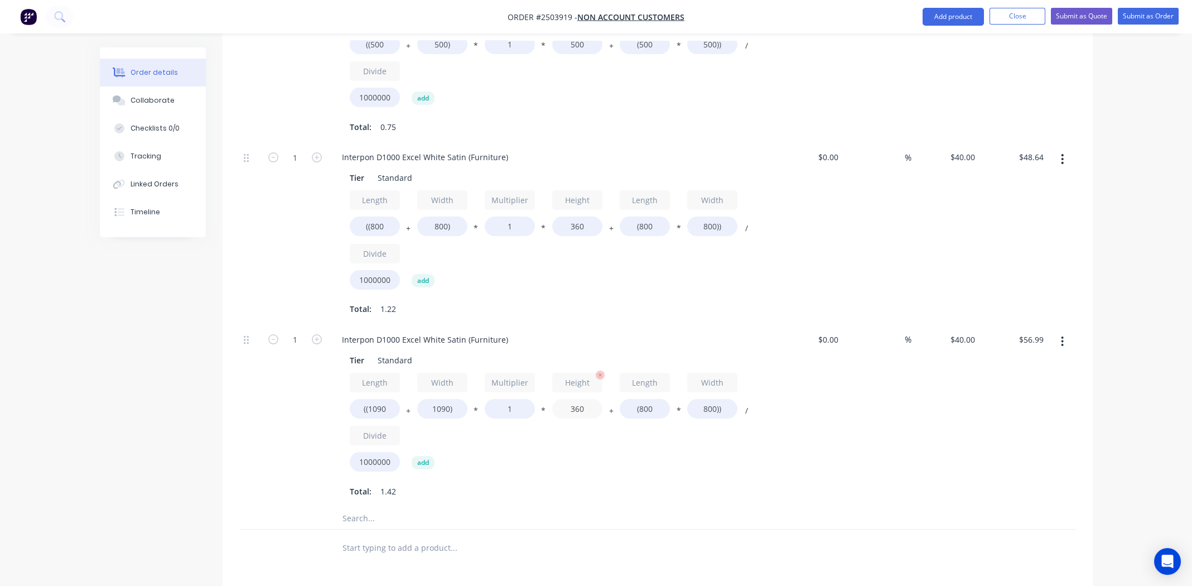
click at [582, 408] on input "360" at bounding box center [577, 409] width 50 height 20
click at [649, 405] on input "(800" at bounding box center [645, 409] width 50 height 20
type input "(1090"
type input "$66.27"
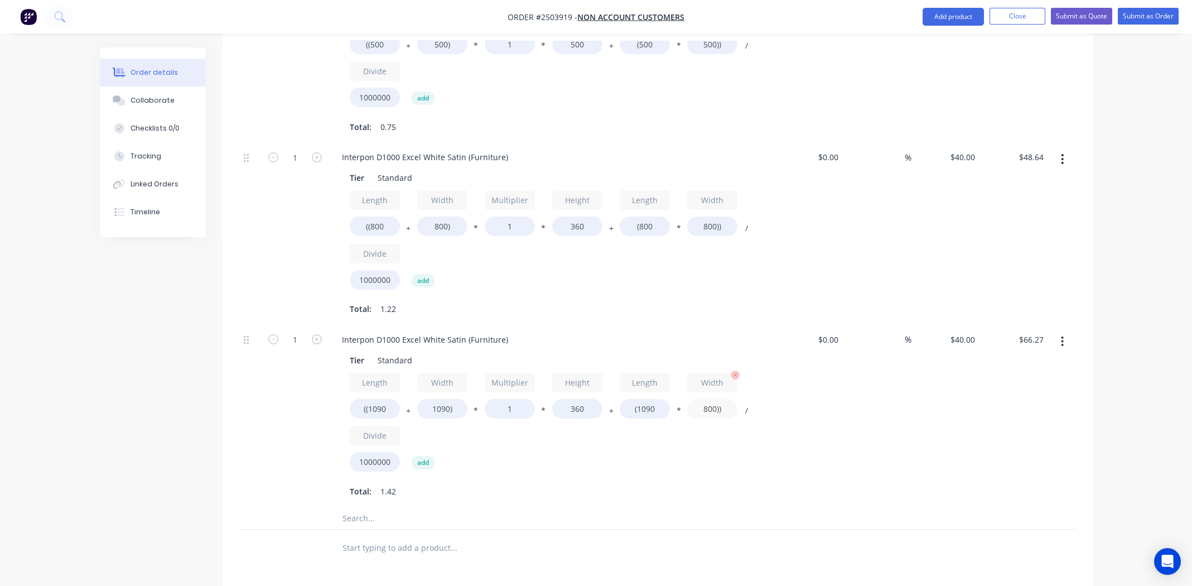
click at [709, 405] on input "800))" at bounding box center [712, 409] width 50 height 20
click at [708, 405] on input "800))" at bounding box center [712, 409] width 50 height 20
type input "1090))"
type input "$78.92"
click at [900, 416] on div "%" at bounding box center [877, 416] width 69 height 182
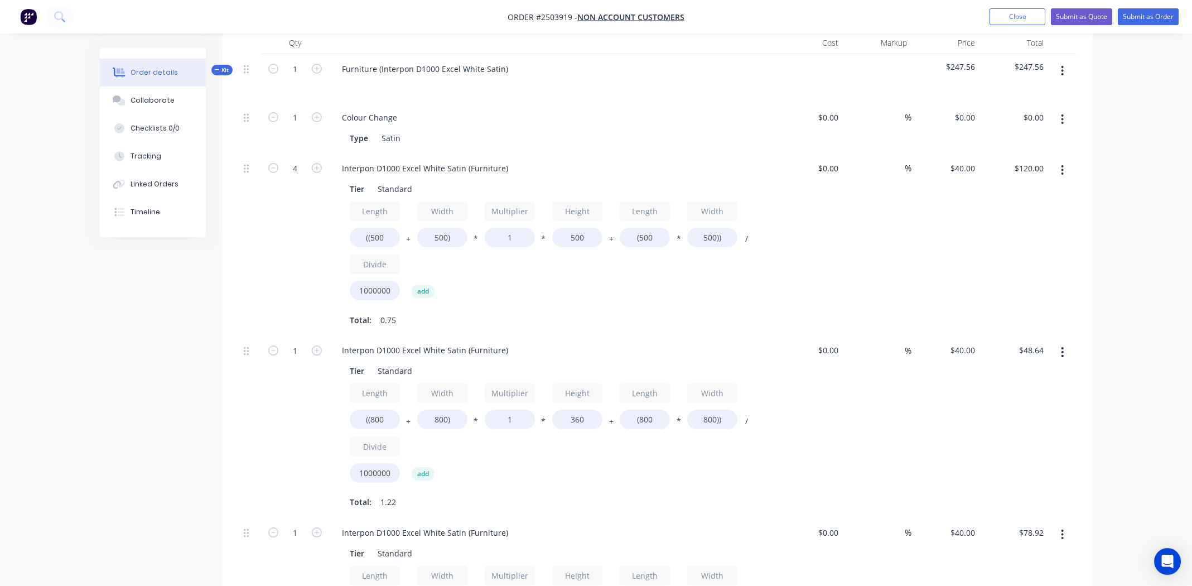
scroll to position [207, 0]
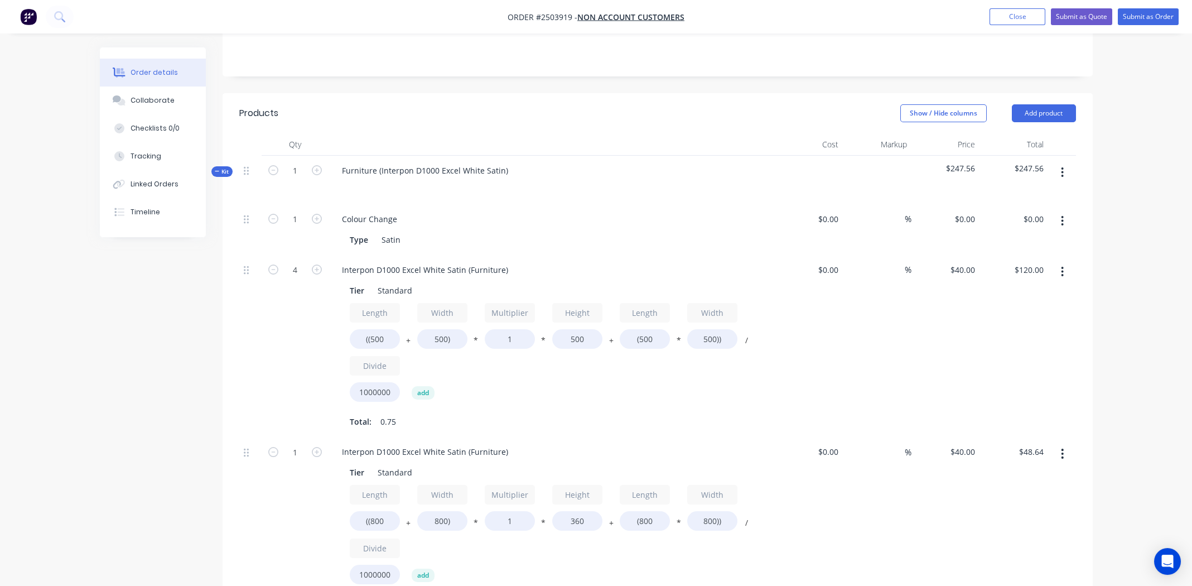
click at [1061, 168] on icon "button" at bounding box center [1062, 172] width 3 height 12
click at [1037, 199] on div "Add product to kit" at bounding box center [1023, 202] width 86 height 16
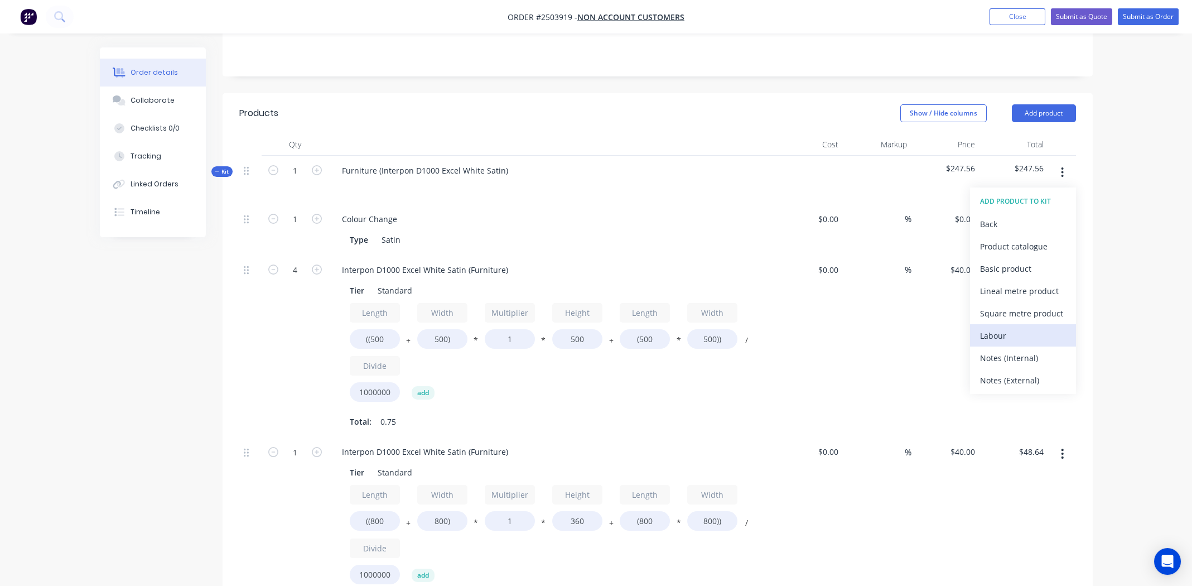
click at [1008, 333] on div "Labour" at bounding box center [1023, 335] width 86 height 16
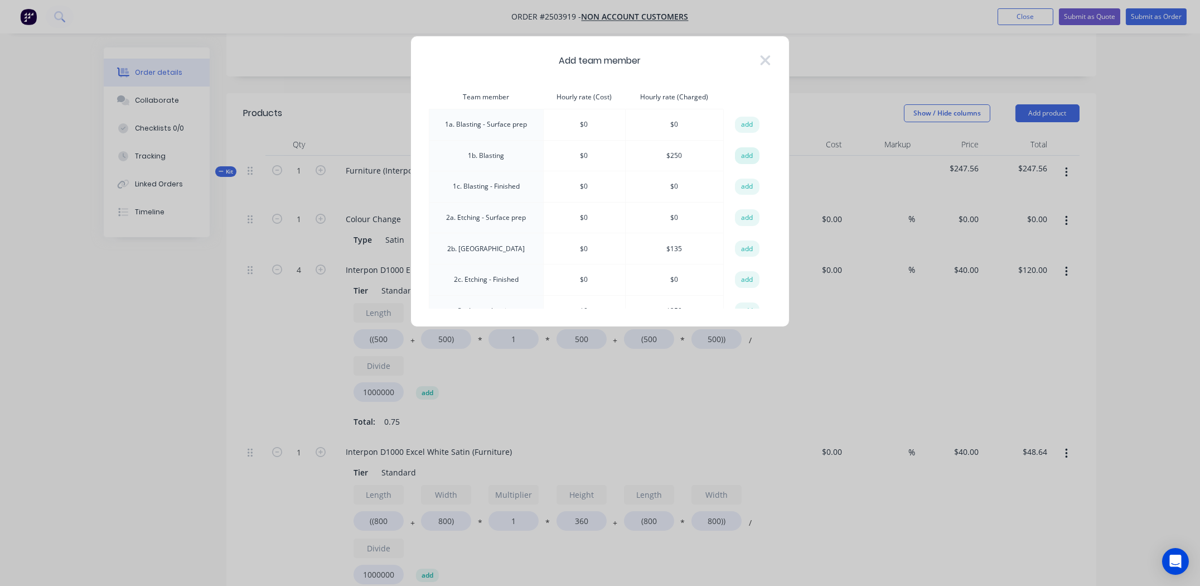
click at [747, 154] on button "add" at bounding box center [747, 155] width 25 height 17
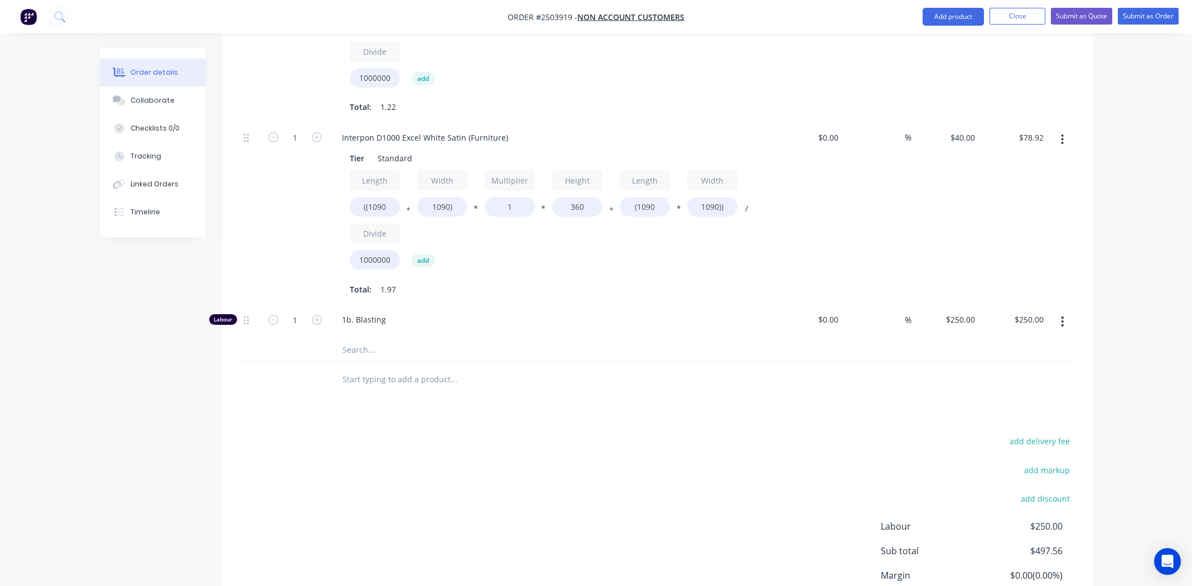
scroll to position [798, 0]
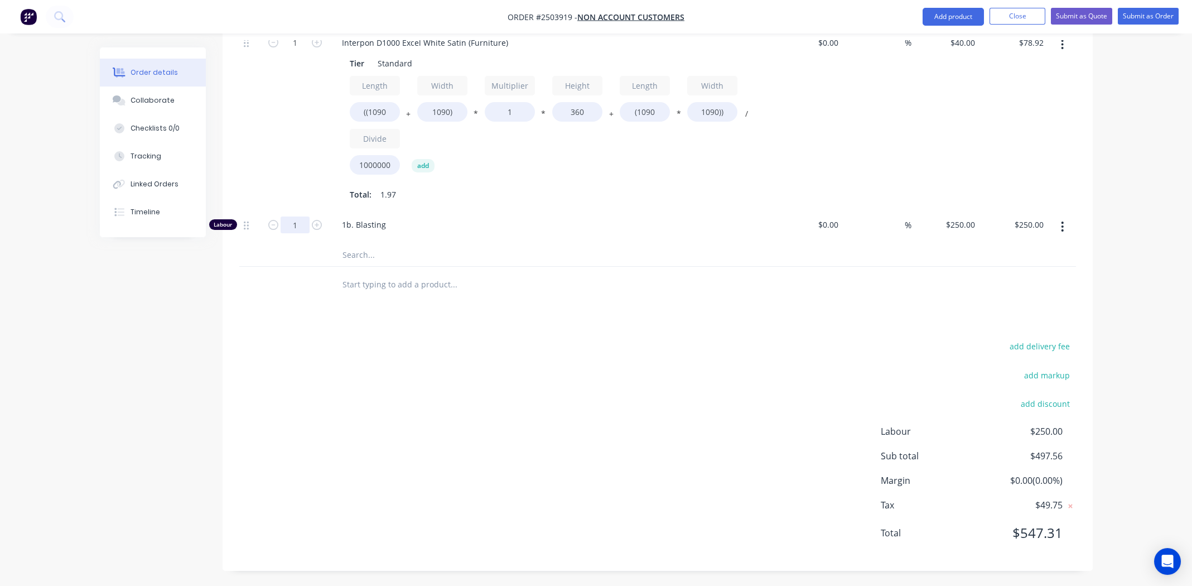
type input "0.666"
type input "$166.50"
click at [690, 375] on div "add delivery fee add markup add discount Labour $166.50 Sub total $414.06 Margi…" at bounding box center [657, 446] width 837 height 215
click at [794, 394] on div "add delivery fee add markup add discount Labour $166.50 Sub total $414.06 Margi…" at bounding box center [657, 446] width 837 height 215
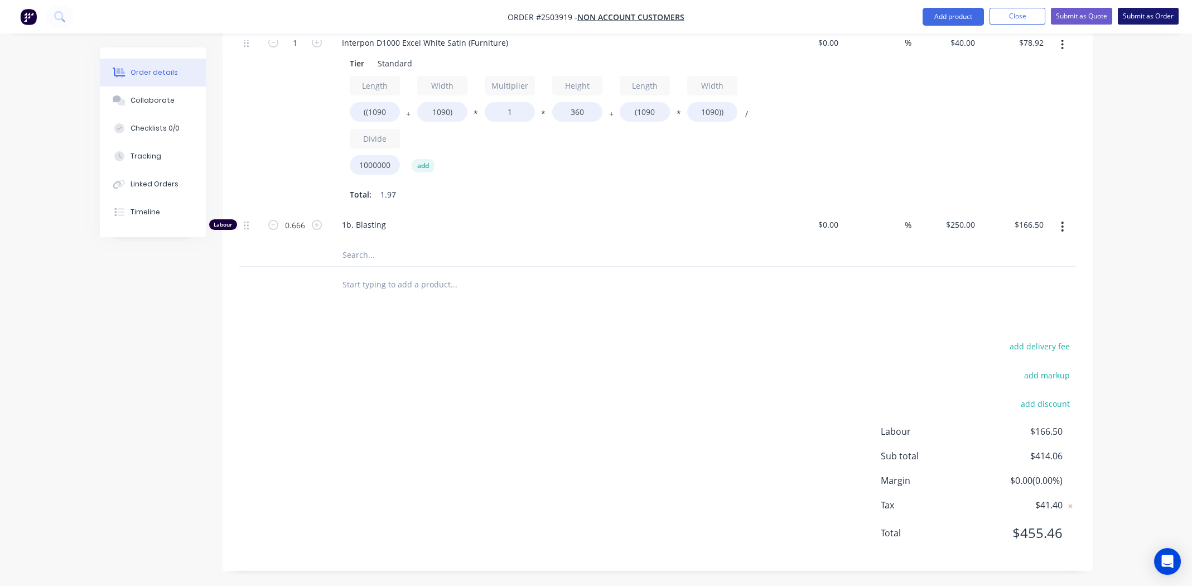
click at [1140, 16] on button "Submit as Order" at bounding box center [1148, 16] width 61 height 17
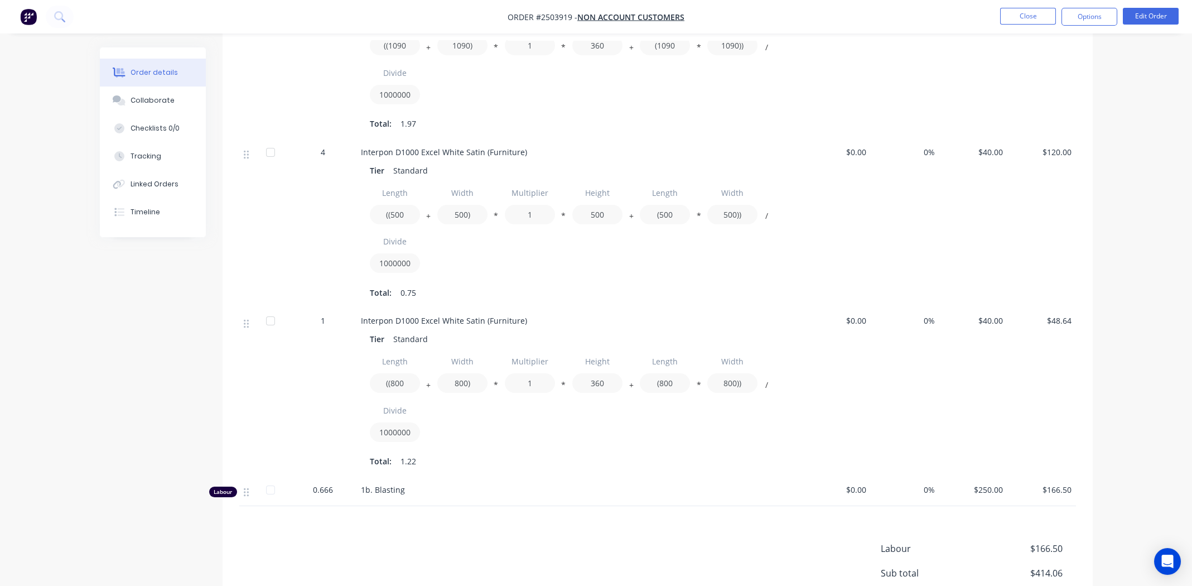
scroll to position [591, 0]
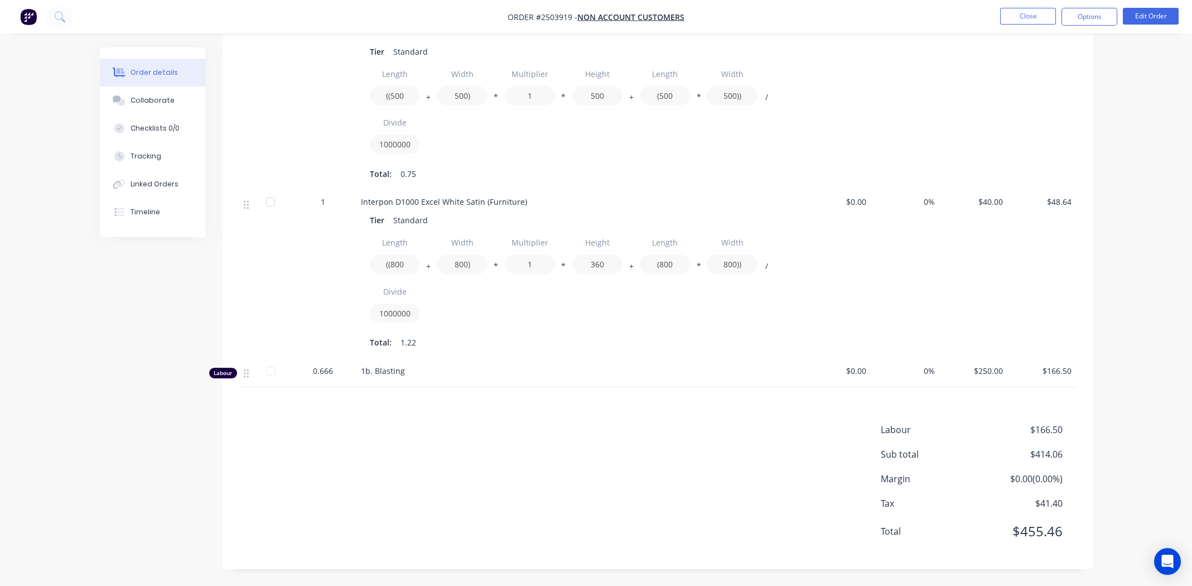
click at [564, 490] on div "Labour $166.50 Sub total $414.06 Margin $0.00 ( 0.00 %) Tax $41.40 Total $455.46" at bounding box center [657, 487] width 837 height 129
click at [1098, 18] on button "Options" at bounding box center [1089, 17] width 56 height 18
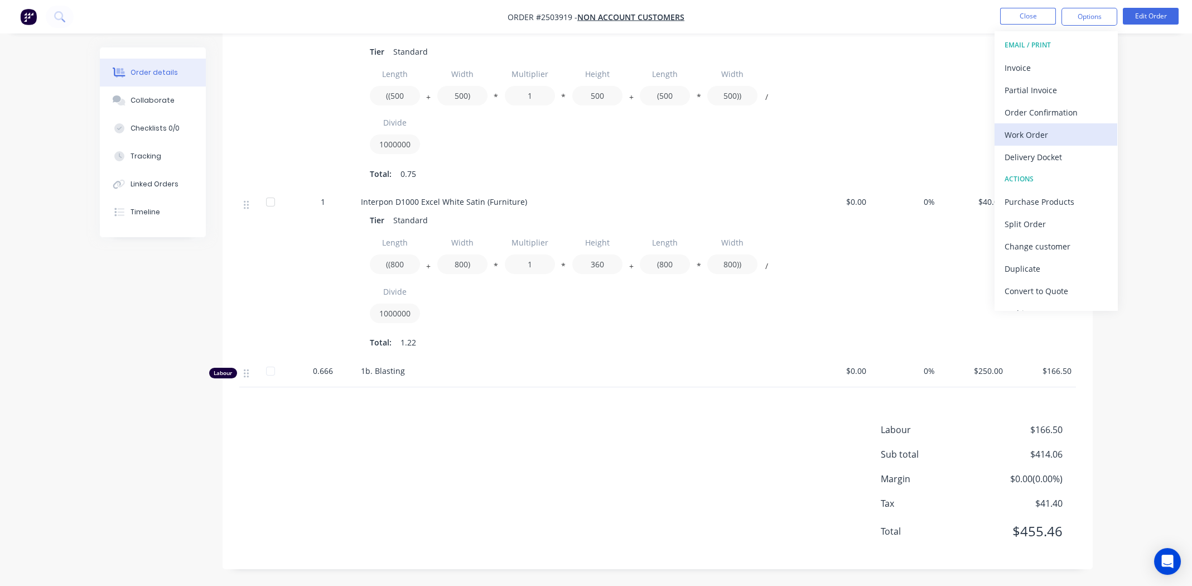
click at [1031, 131] on div "Work Order" at bounding box center [1056, 135] width 103 height 16
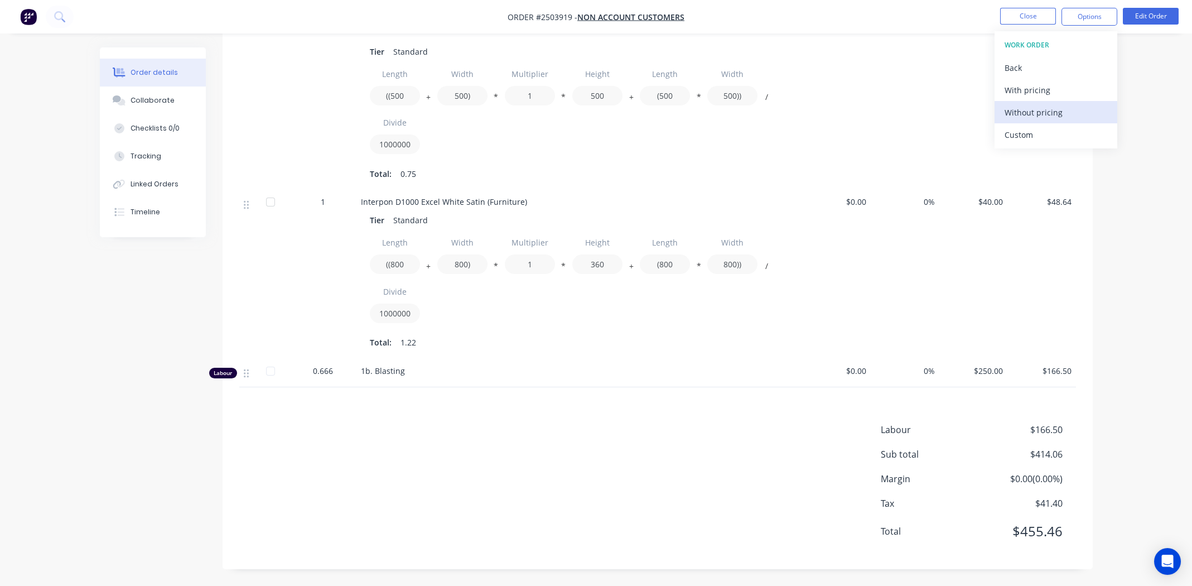
click at [1030, 113] on div "Without pricing" at bounding box center [1056, 112] width 103 height 16
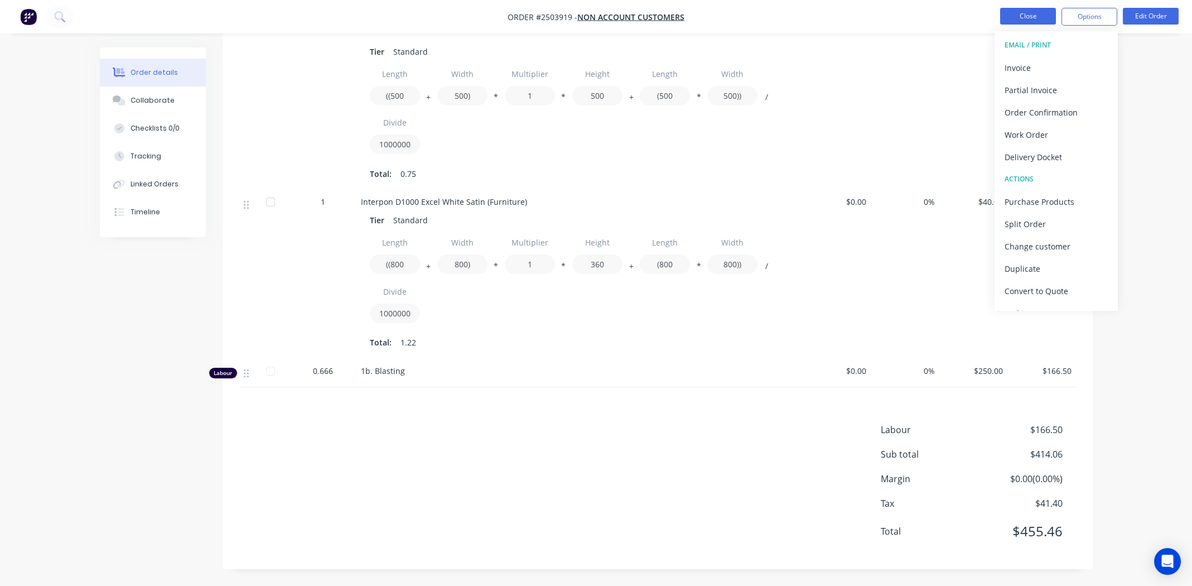
click at [1009, 16] on button "Close" at bounding box center [1028, 16] width 56 height 17
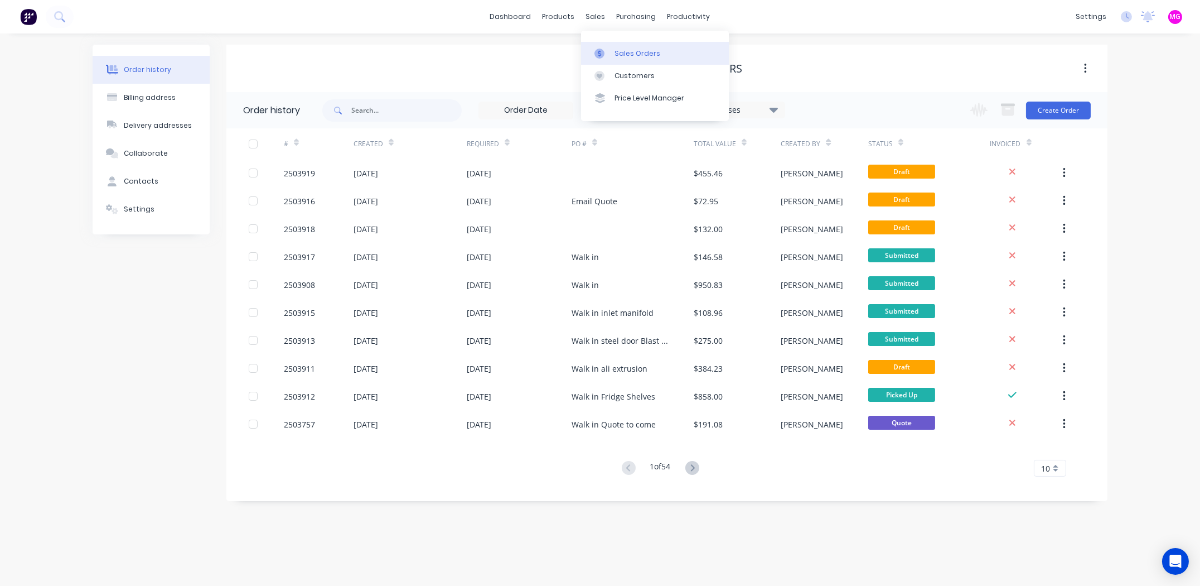
click at [591, 19] on div "sales" at bounding box center [596, 16] width 31 height 17
click at [631, 52] on div "Sales Orders" at bounding box center [638, 54] width 46 height 10
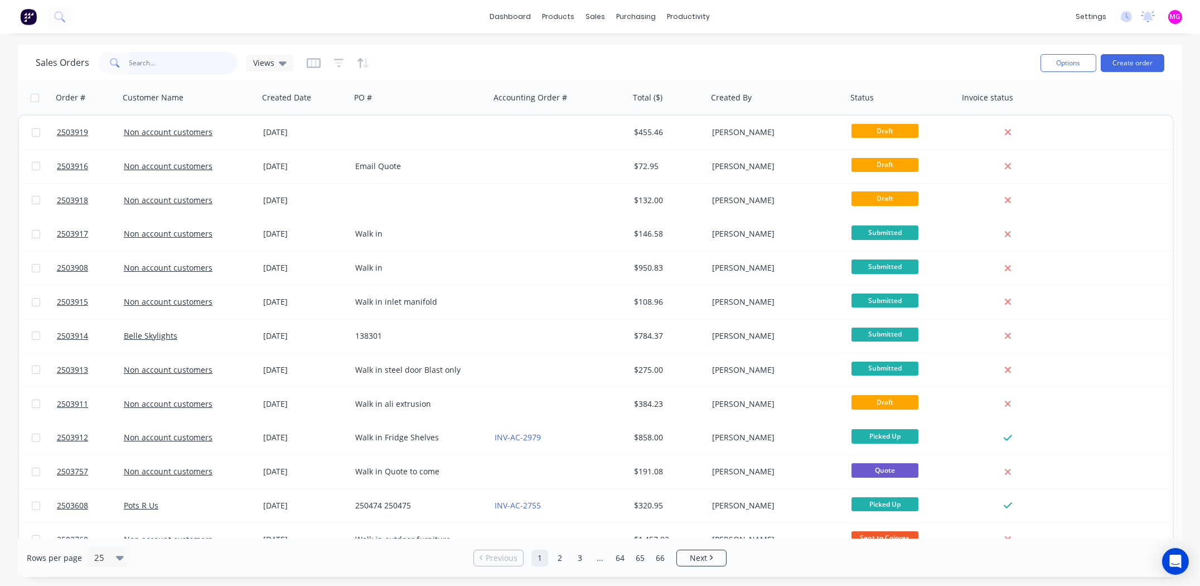
click at [159, 59] on input "text" at bounding box center [183, 63] width 109 height 22
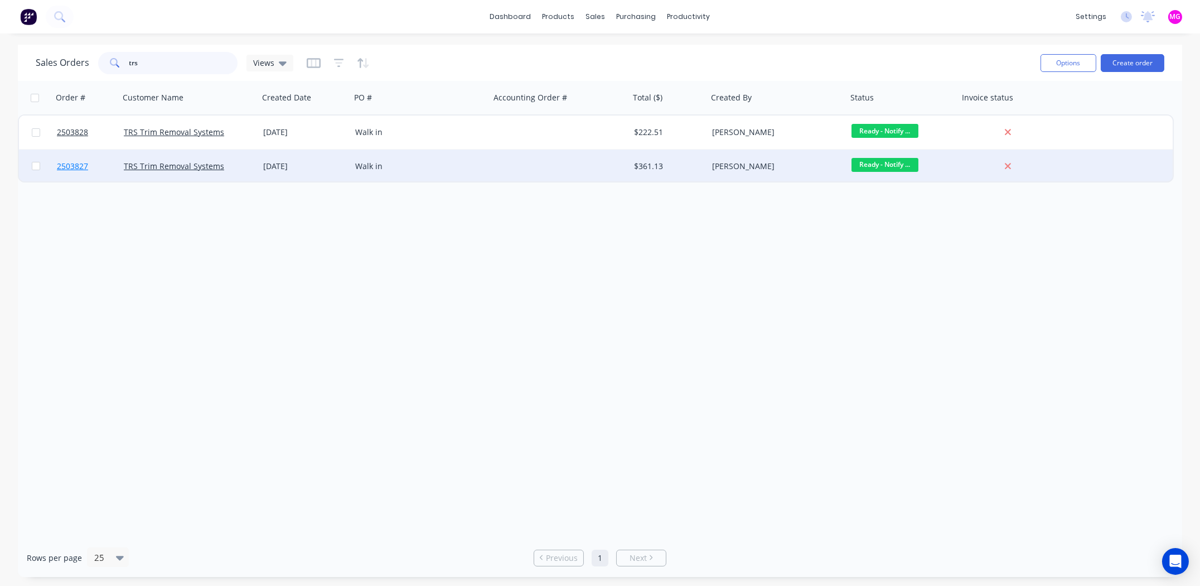
type input "trs"
click at [67, 163] on span "2503827" at bounding box center [72, 166] width 31 height 11
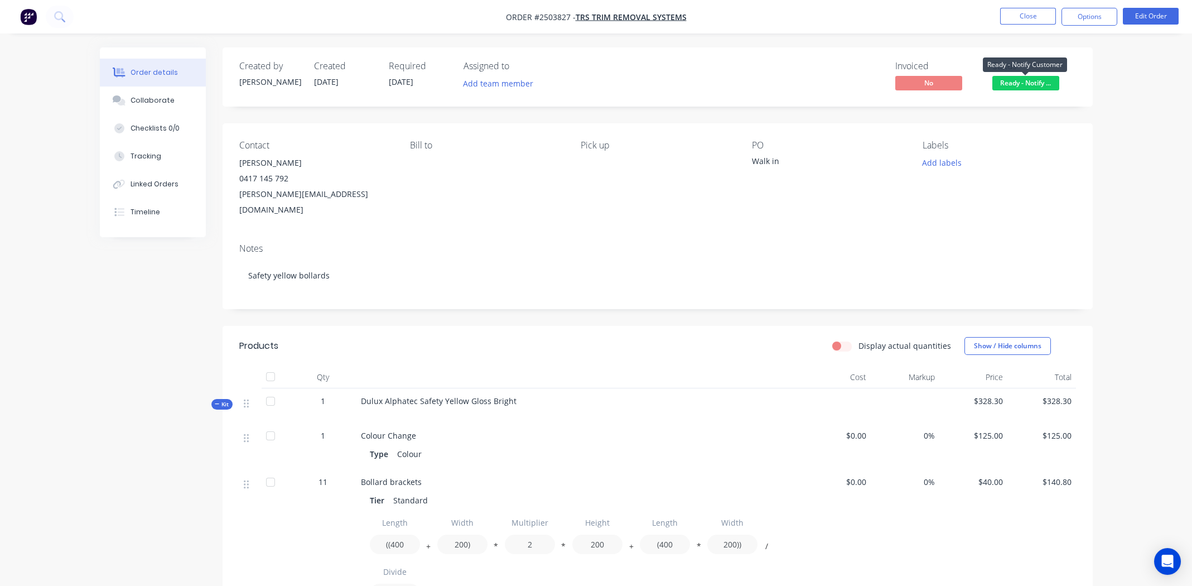
click at [1022, 78] on span "Ready - Notify ..." at bounding box center [1025, 83] width 67 height 14
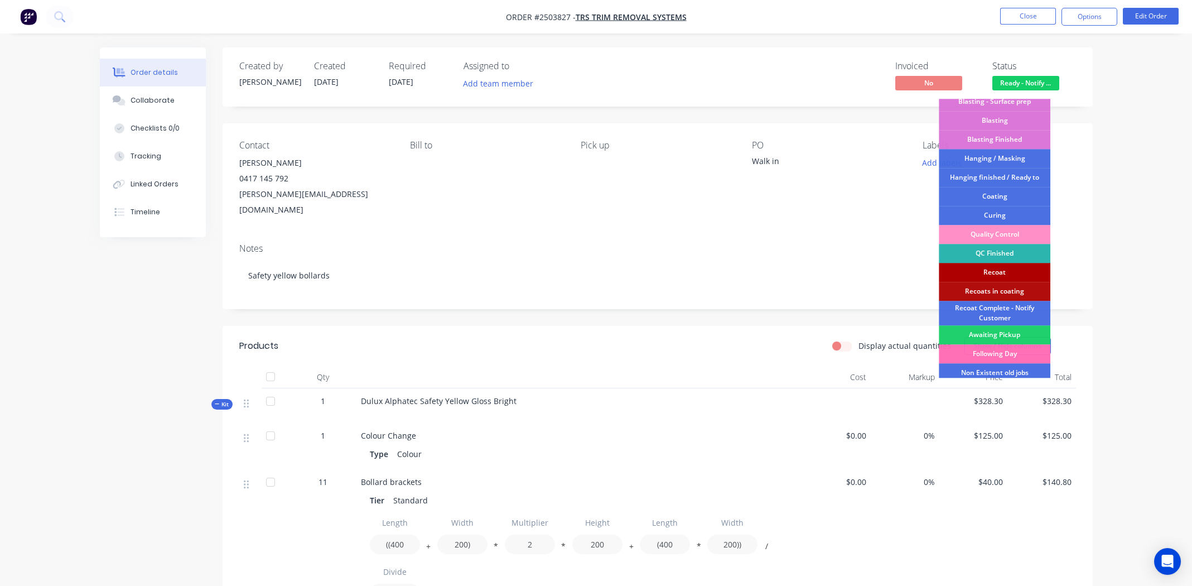
scroll to position [238, 0]
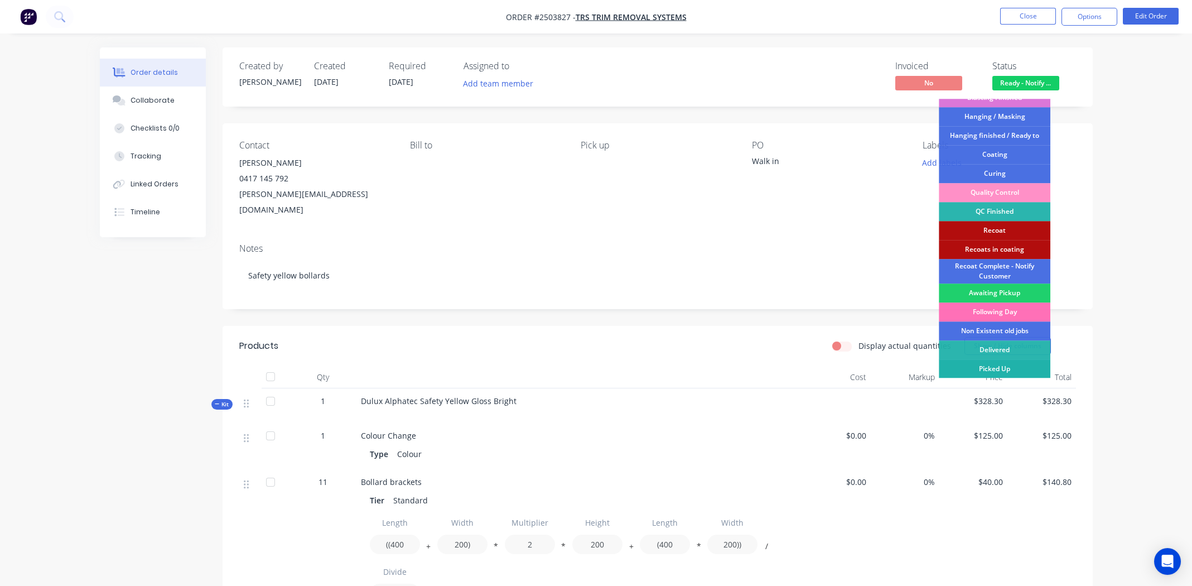
click at [1003, 368] on div "Picked Up" at bounding box center [995, 368] width 112 height 19
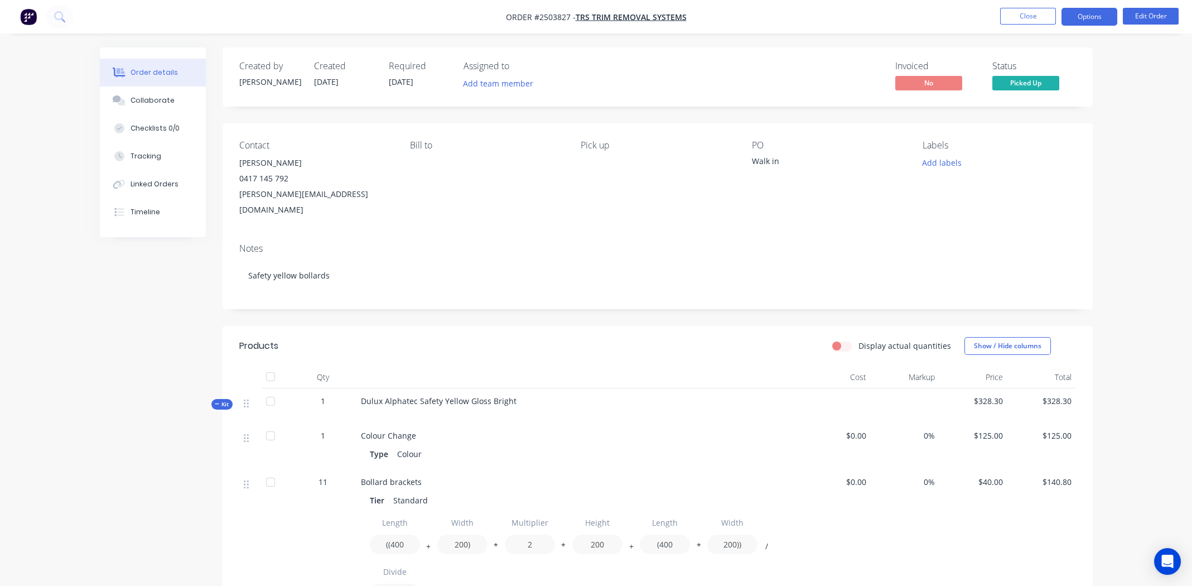
click at [1089, 15] on button "Options" at bounding box center [1089, 17] width 56 height 18
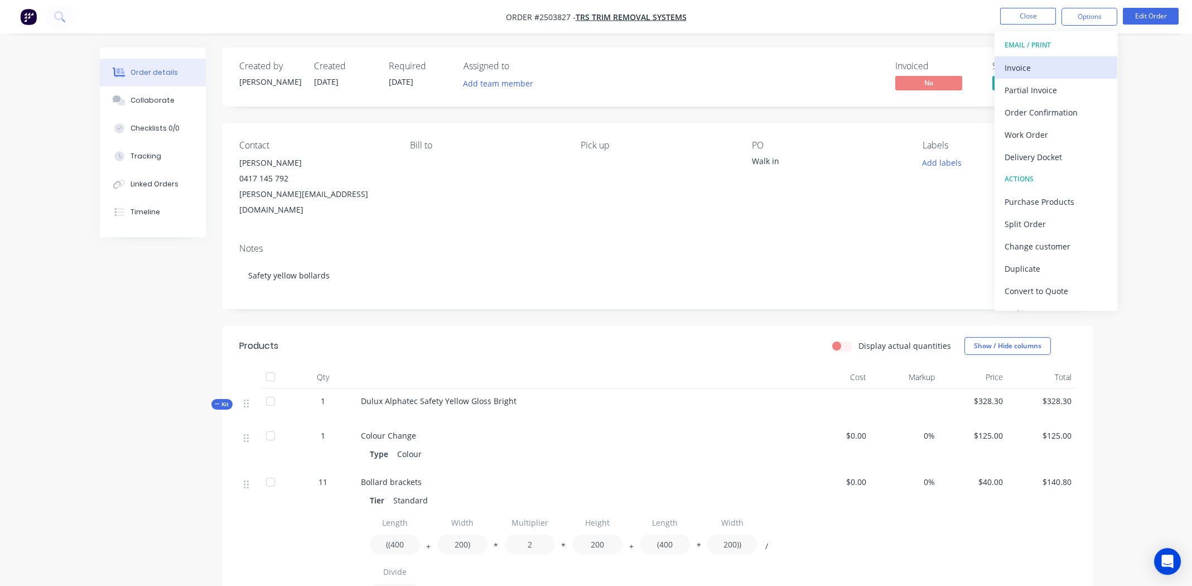
click at [1071, 62] on div "Invoice" at bounding box center [1056, 68] width 103 height 16
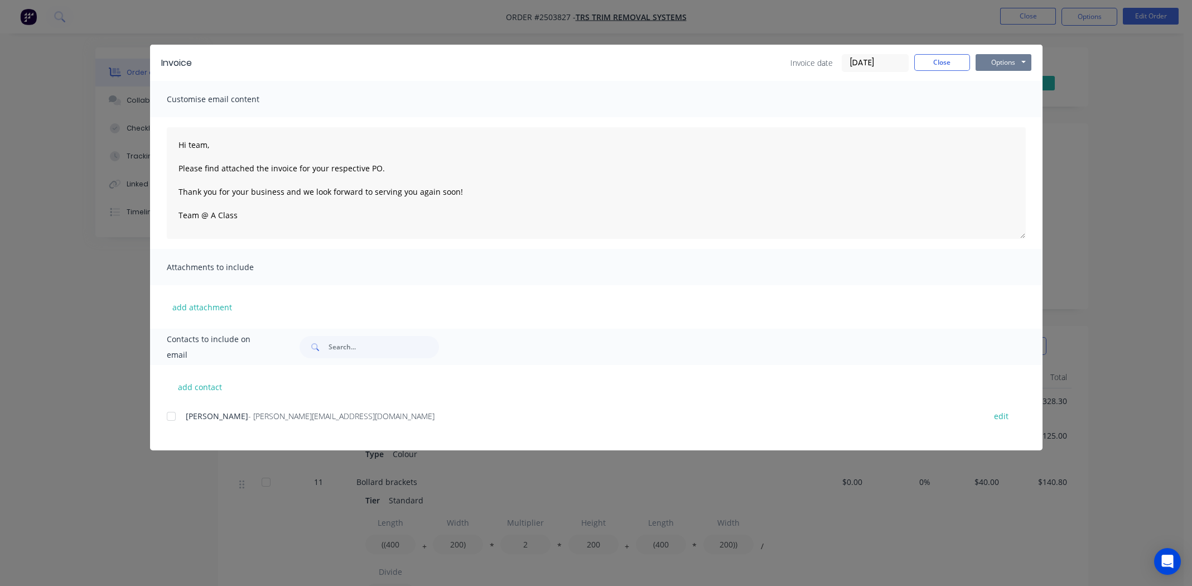
click at [998, 61] on button "Options" at bounding box center [1004, 62] width 56 height 17
click at [1002, 101] on button "Print" at bounding box center [1011, 100] width 71 height 18
click at [942, 56] on button "Close" at bounding box center [942, 62] width 56 height 17
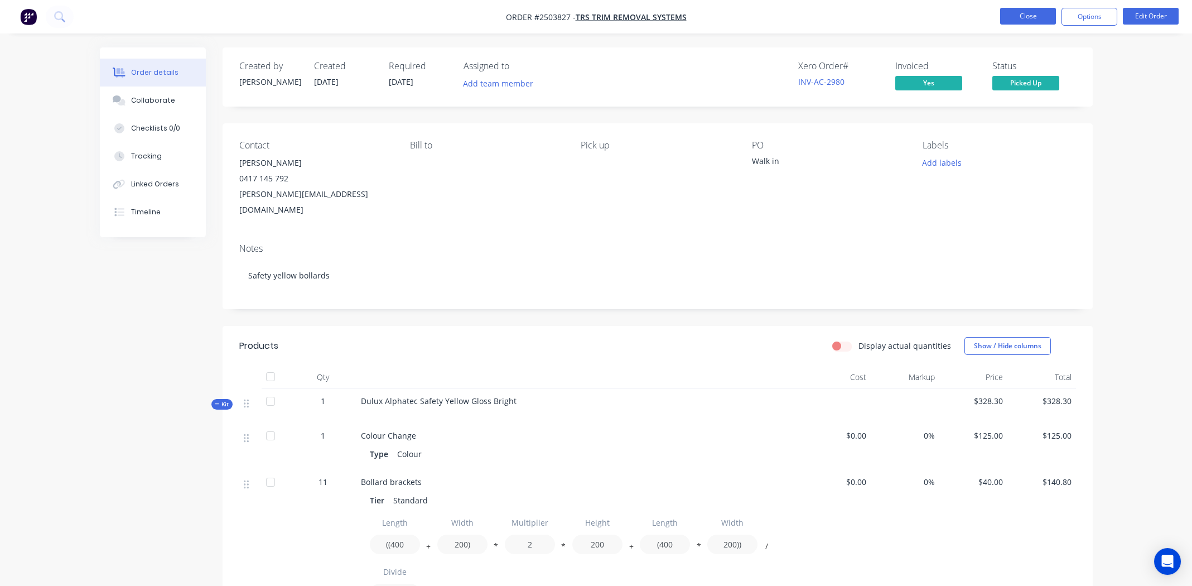
click at [1012, 17] on button "Close" at bounding box center [1028, 16] width 56 height 17
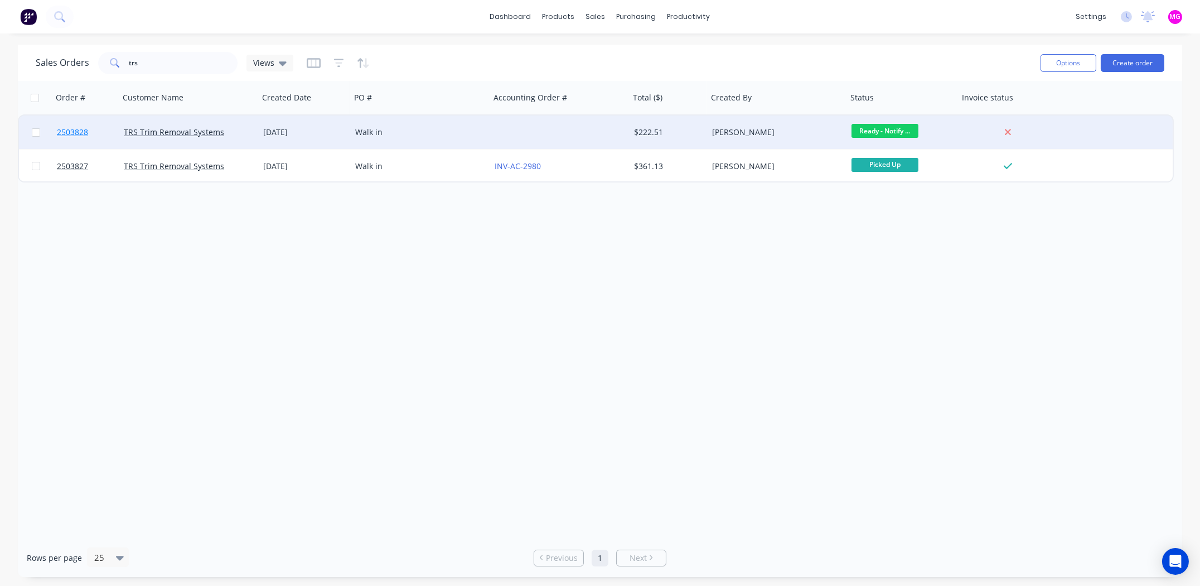
click at [62, 133] on span "2503828" at bounding box center [72, 132] width 31 height 11
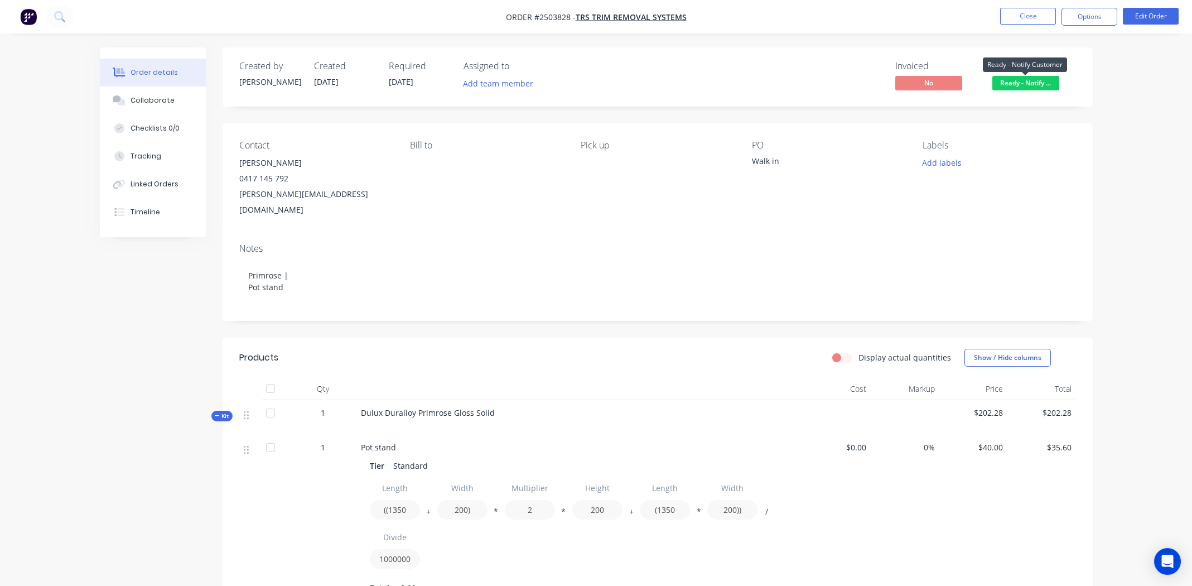
drag, startPoint x: 1023, startPoint y: 77, endPoint x: 1022, endPoint y: 88, distance: 10.7
click at [1022, 76] on span "Ready - Notify ..." at bounding box center [1025, 83] width 67 height 14
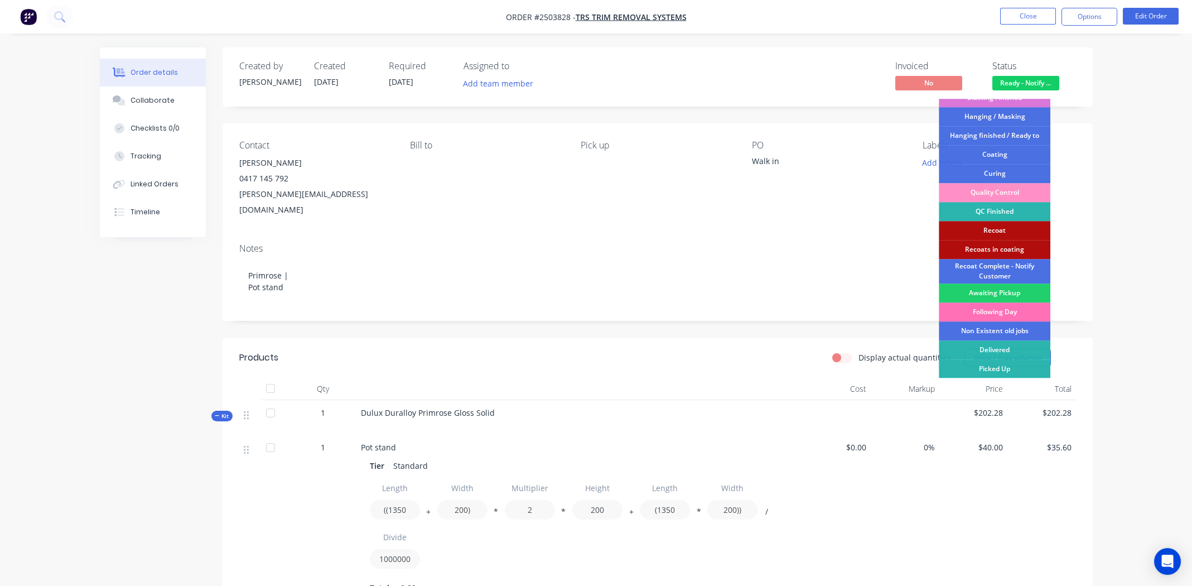
scroll to position [276, 0]
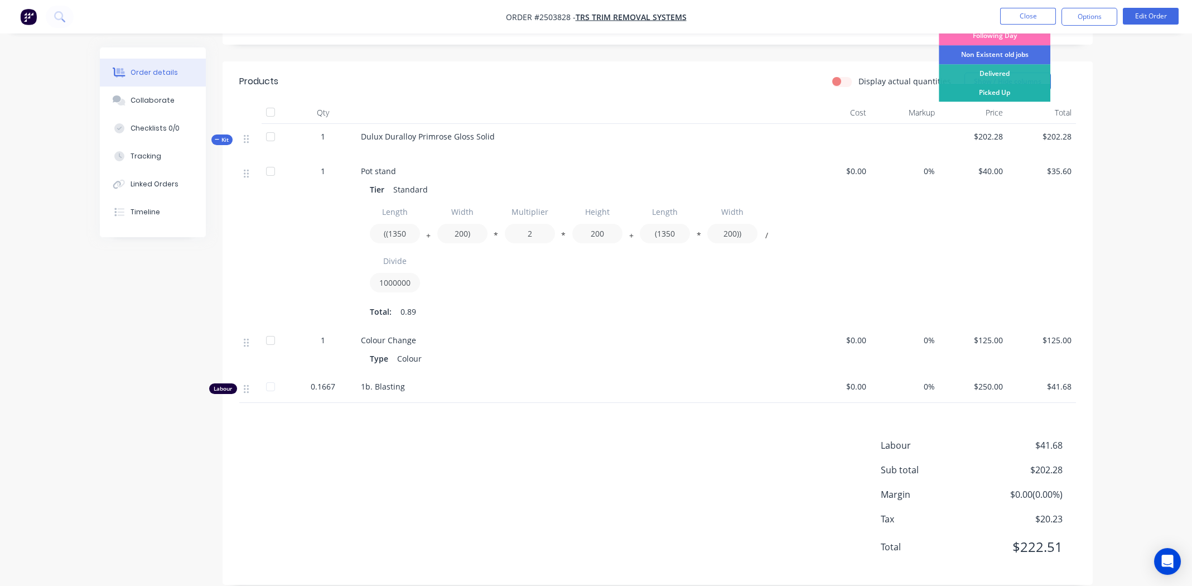
click at [984, 95] on div "Picked Up" at bounding box center [995, 92] width 112 height 19
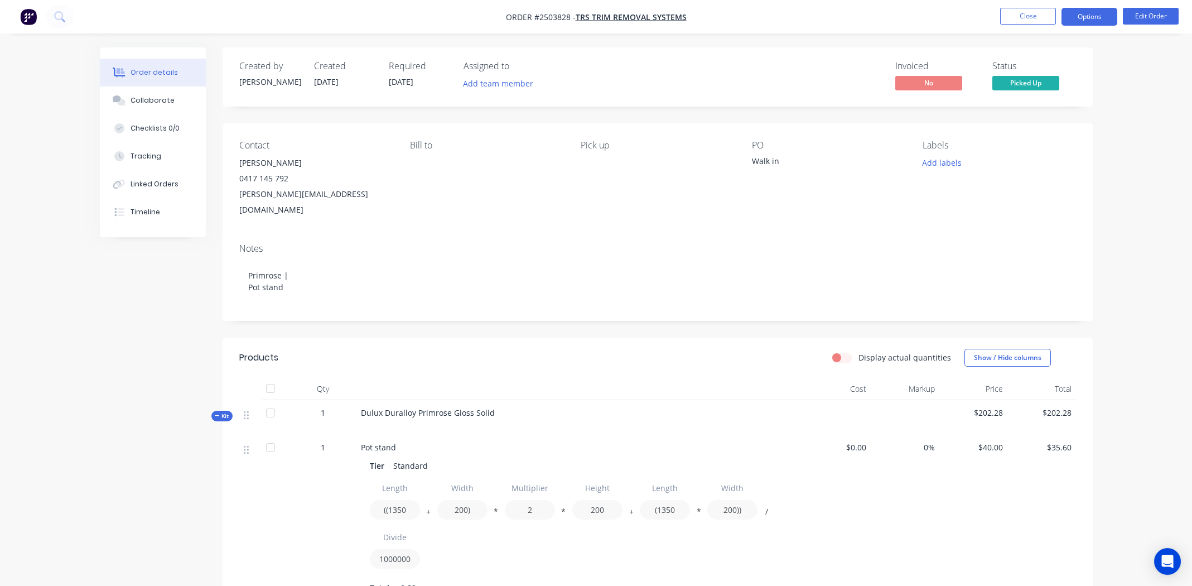
click at [1086, 9] on button "Options" at bounding box center [1089, 17] width 56 height 18
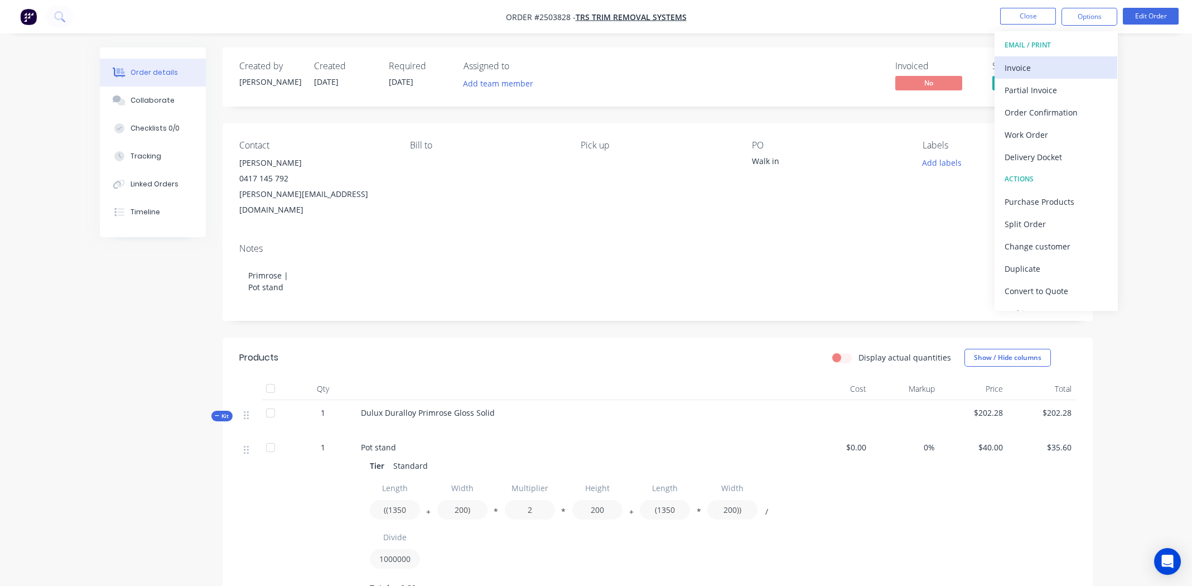
click at [1037, 65] on div "Invoice" at bounding box center [1056, 68] width 103 height 16
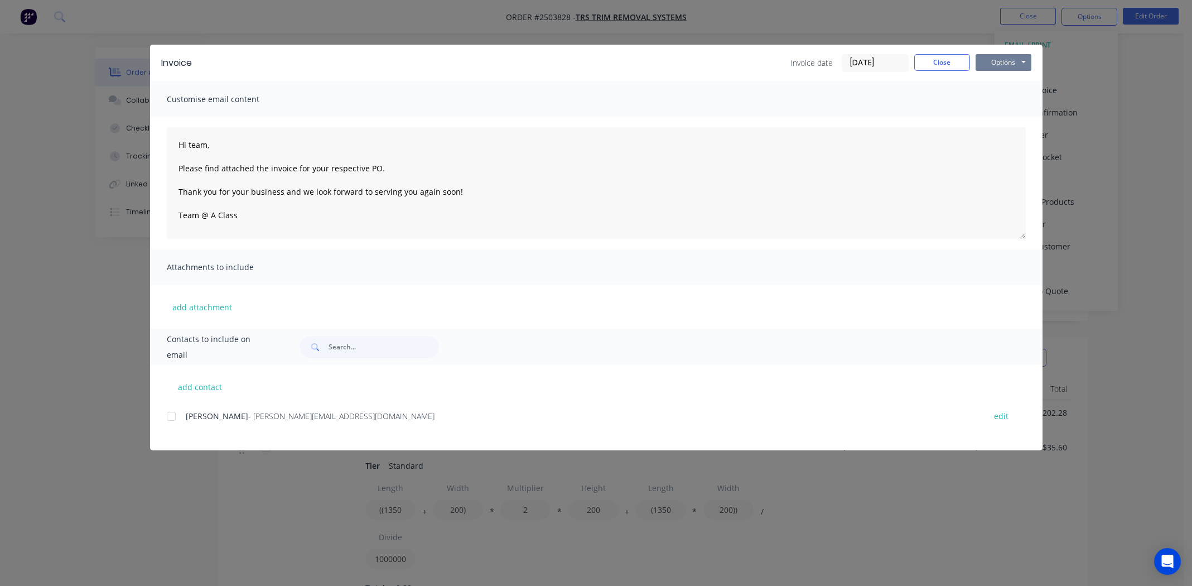
click at [1010, 64] on button "Options" at bounding box center [1004, 62] width 56 height 17
click at [996, 99] on button "Print" at bounding box center [1011, 100] width 71 height 18
click at [938, 63] on button "Close" at bounding box center [942, 62] width 56 height 17
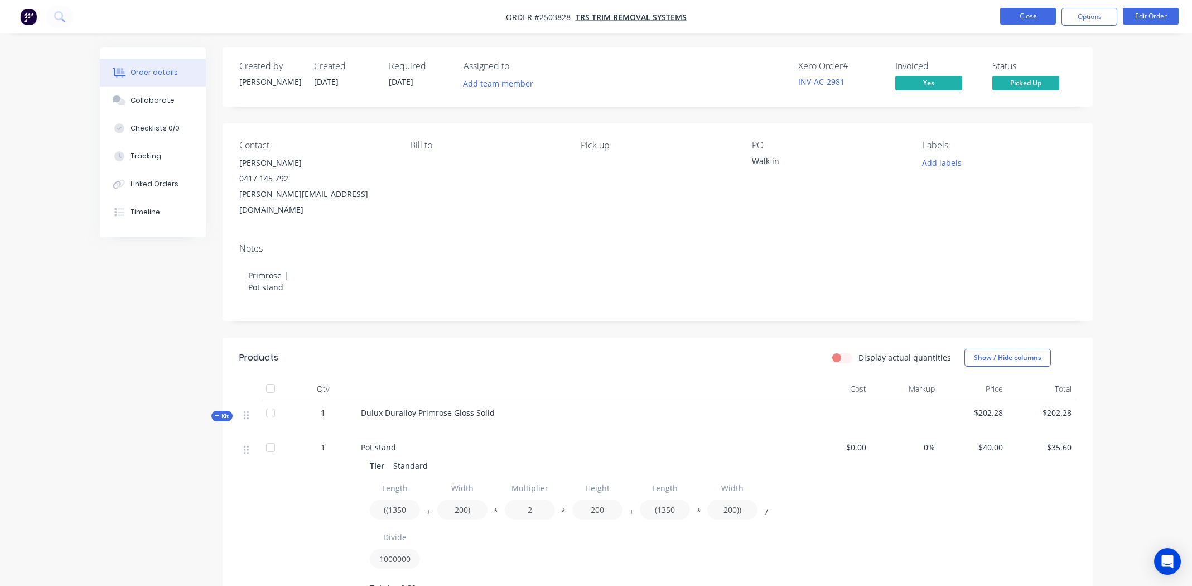
click at [1017, 16] on button "Close" at bounding box center [1028, 16] width 56 height 17
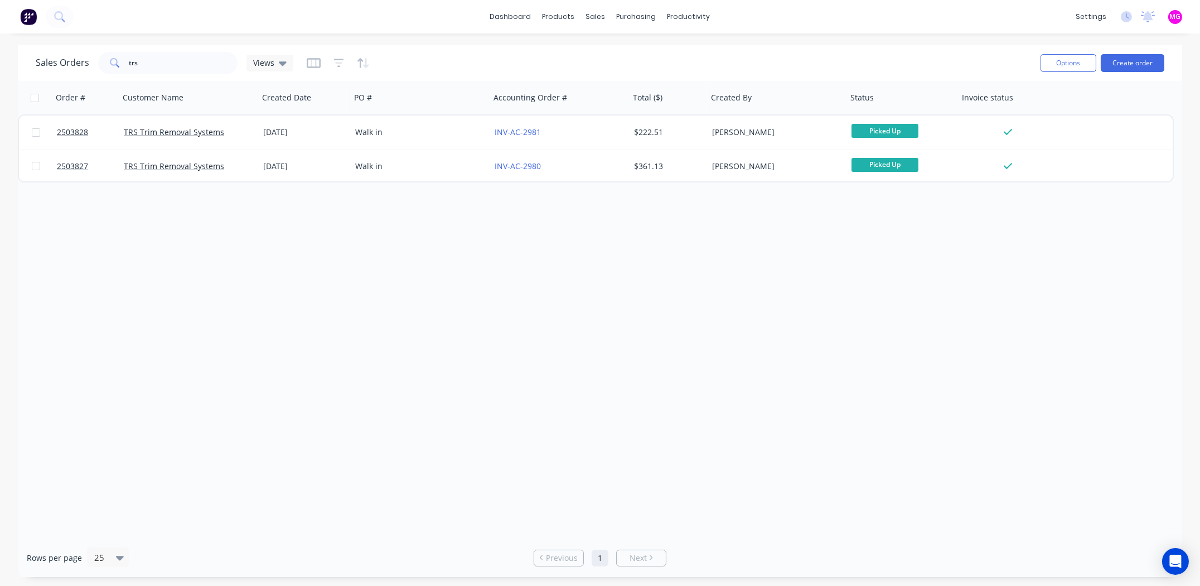
click at [225, 317] on div "Order # Customer Name Created Date PO # Accounting Order # Total ($) Created By…" at bounding box center [600, 309] width 1165 height 457
click at [151, 67] on input "trs" at bounding box center [183, 63] width 109 height 22
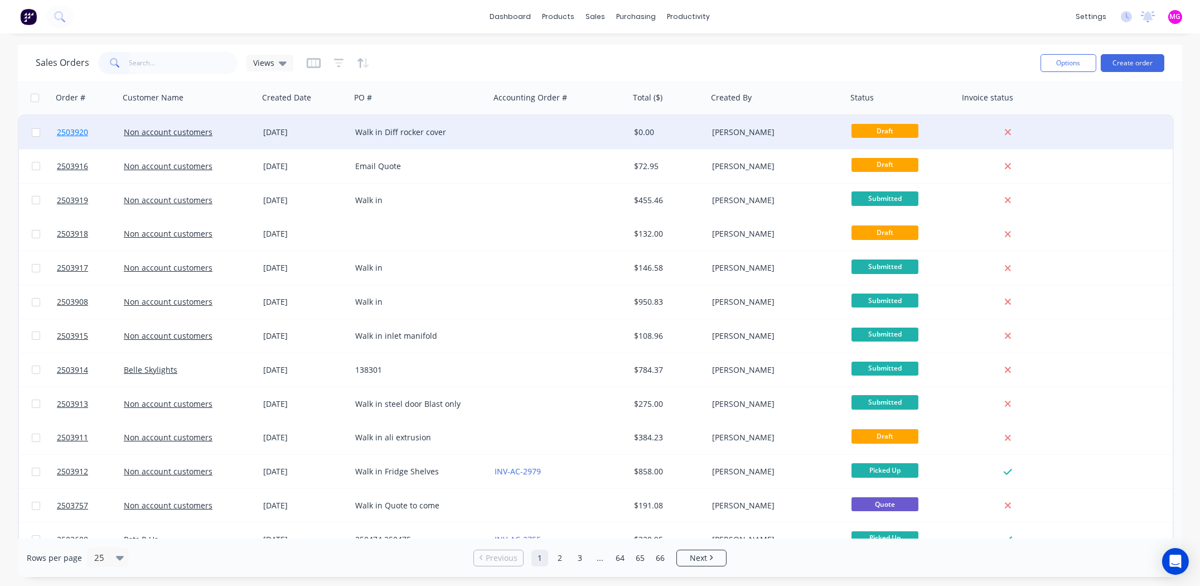
click at [83, 131] on span "2503920" at bounding box center [72, 132] width 31 height 11
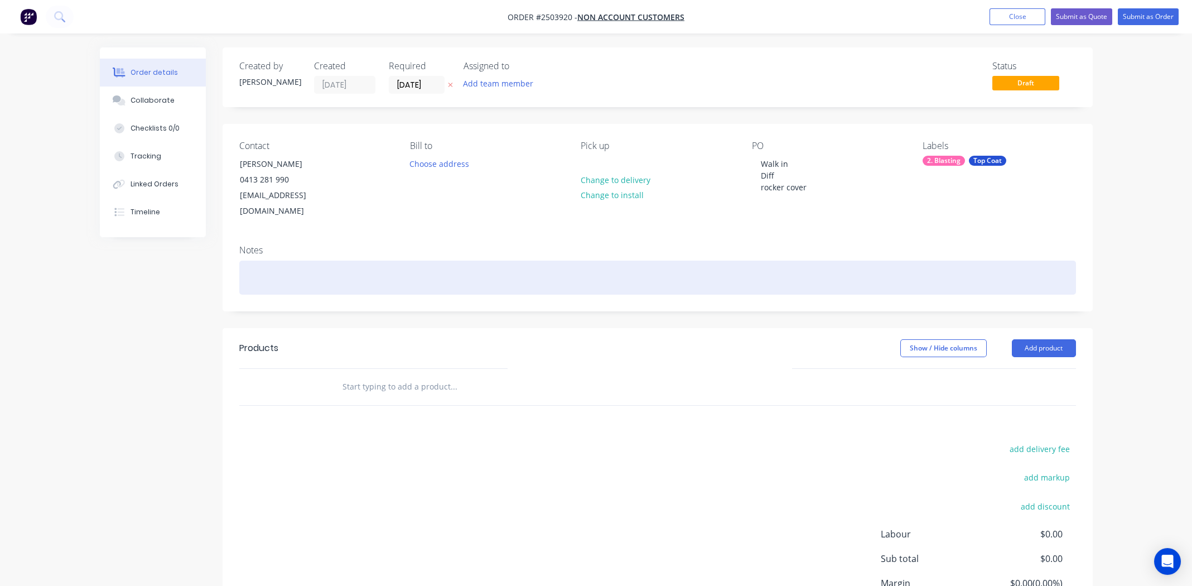
click at [282, 260] on div at bounding box center [657, 277] width 837 height 34
click at [260, 260] on div at bounding box center [657, 277] width 837 height 34
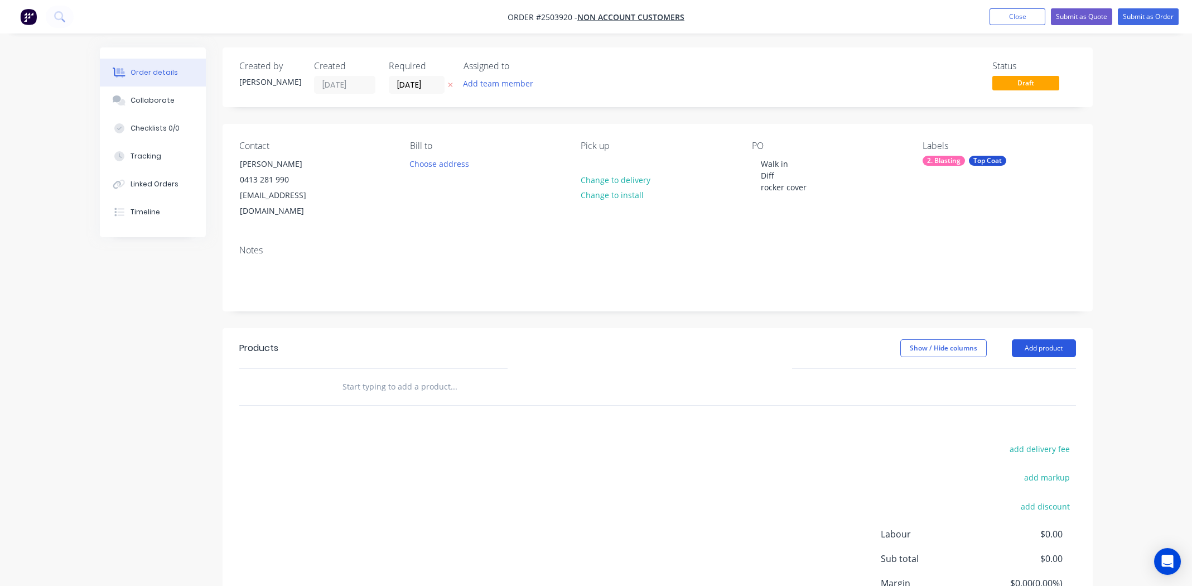
click at [1045, 339] on button "Add product" at bounding box center [1044, 348] width 64 height 18
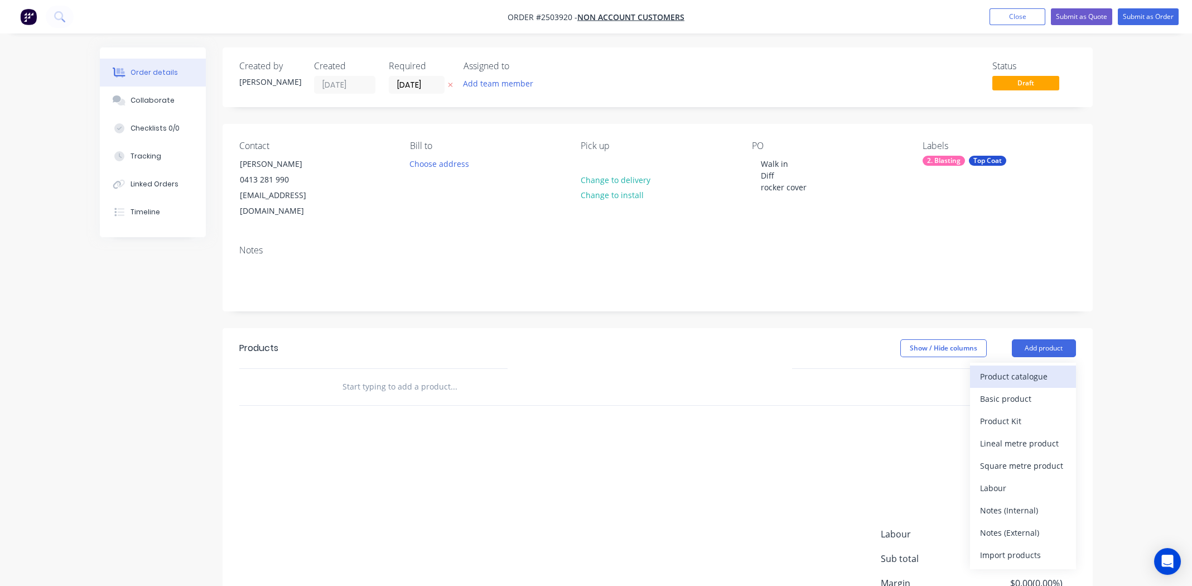
click at [1025, 368] on div "Product catalogue" at bounding box center [1023, 376] width 86 height 16
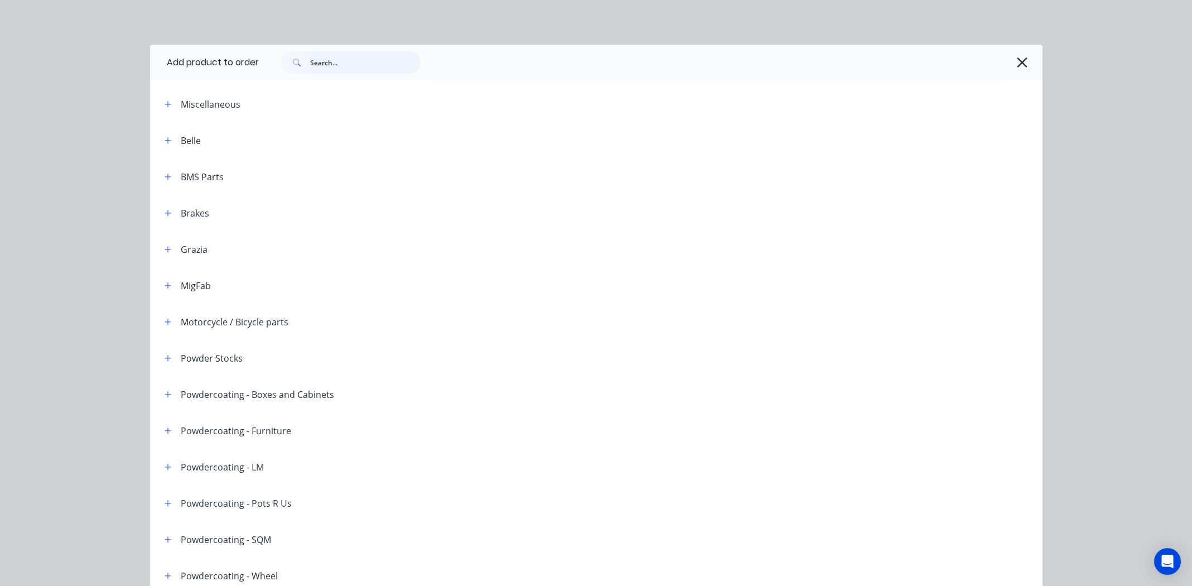
click at [340, 55] on input "text" at bounding box center [365, 62] width 110 height 22
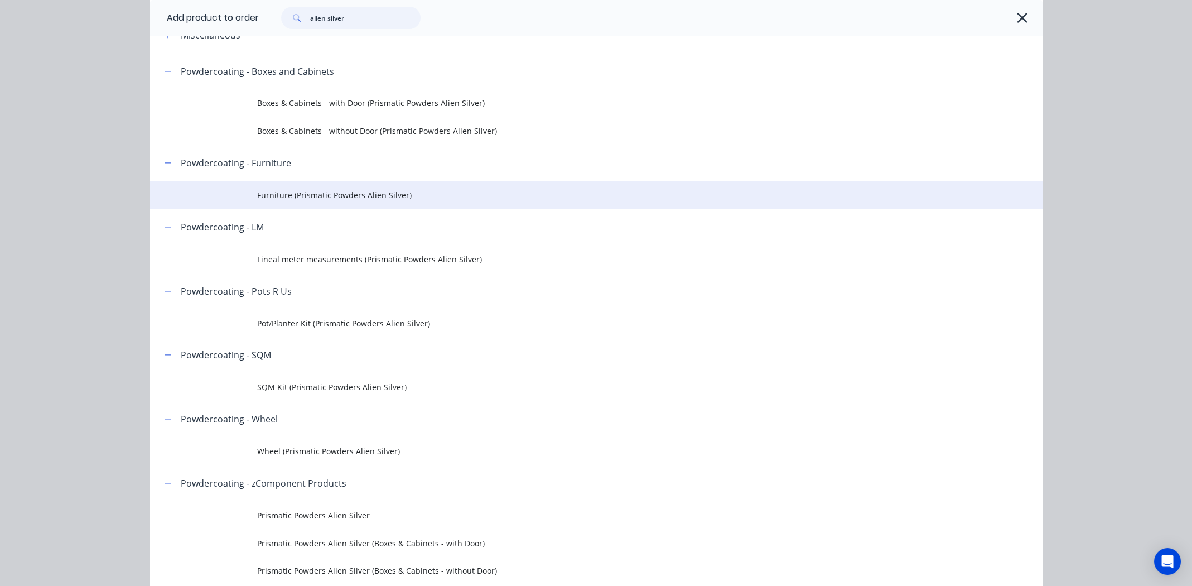
scroll to position [111, 0]
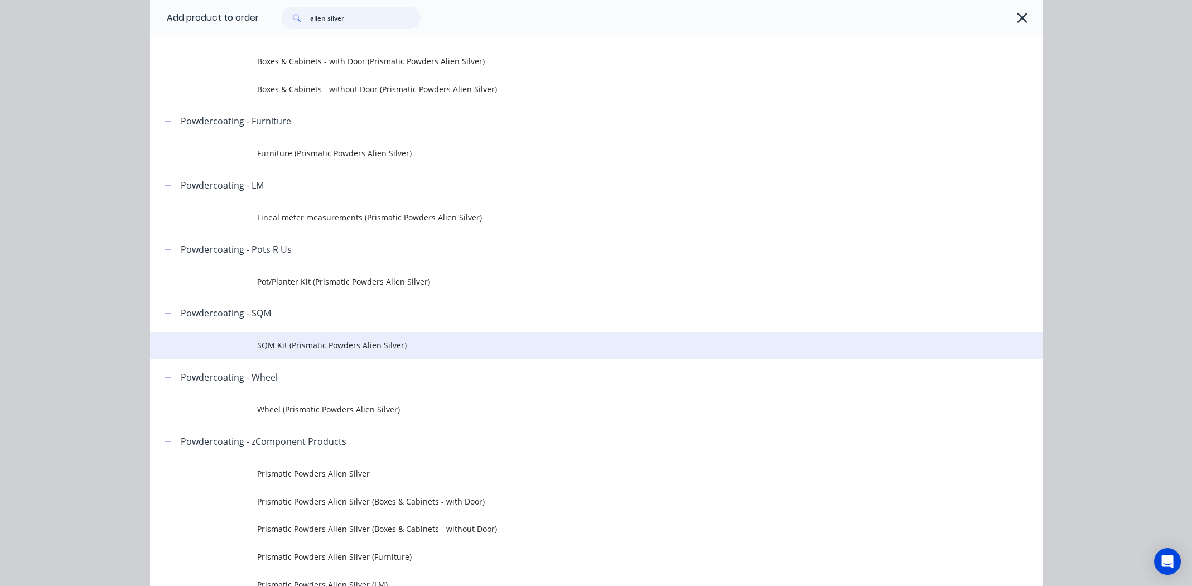
type input "alien silver"
click at [281, 344] on span "SQM Kit (Prismatic Powders Alien Silver)" at bounding box center [571, 345] width 628 height 12
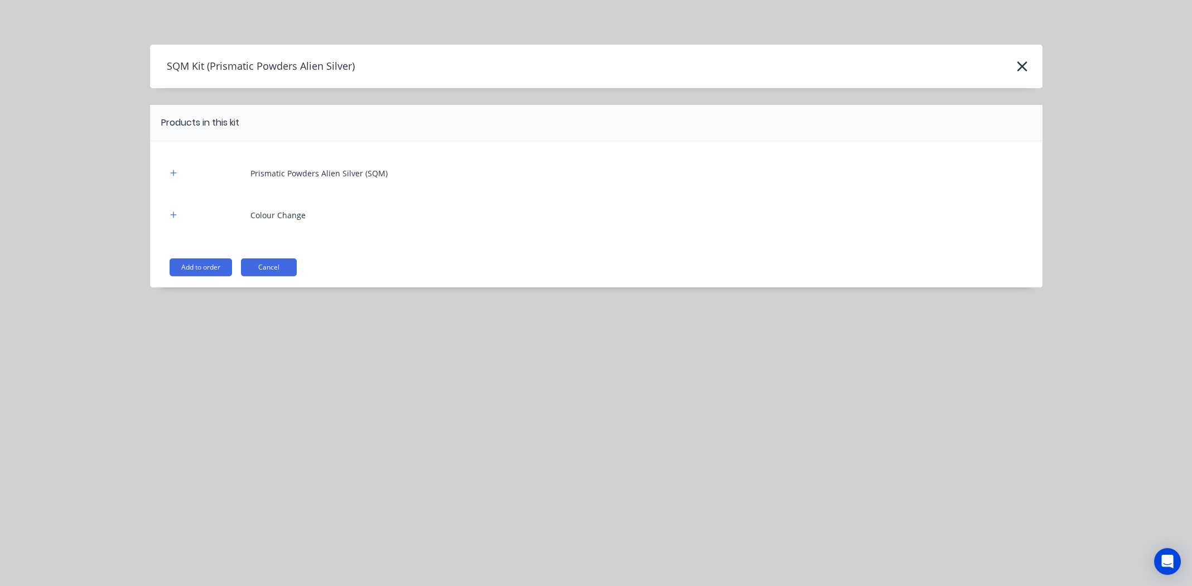
click at [196, 269] on button "Add to order" at bounding box center [201, 267] width 62 height 18
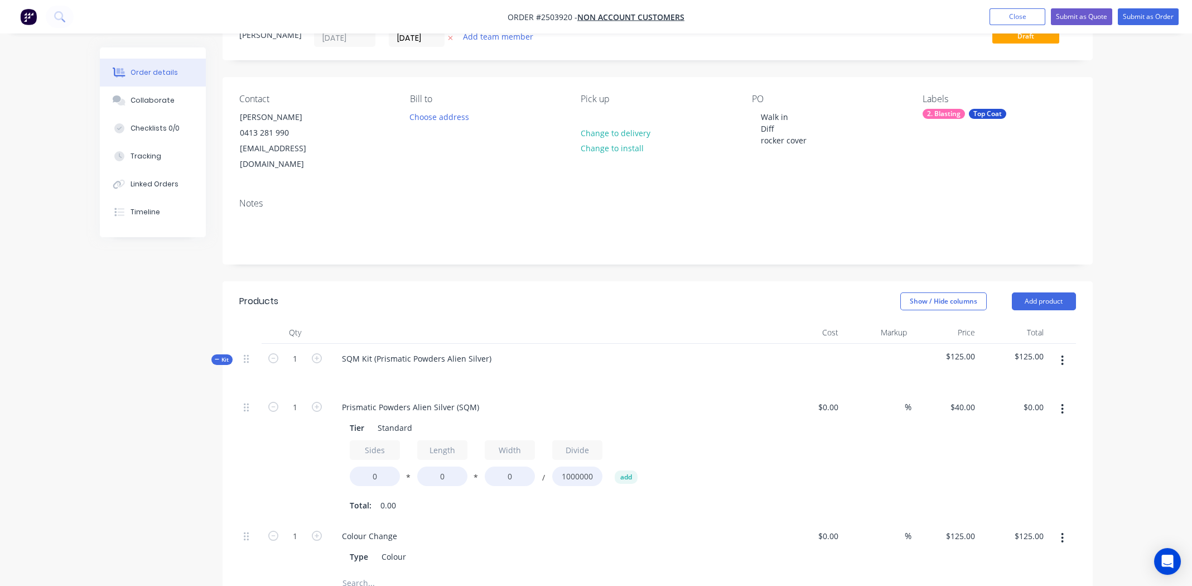
scroll to position [111, 0]
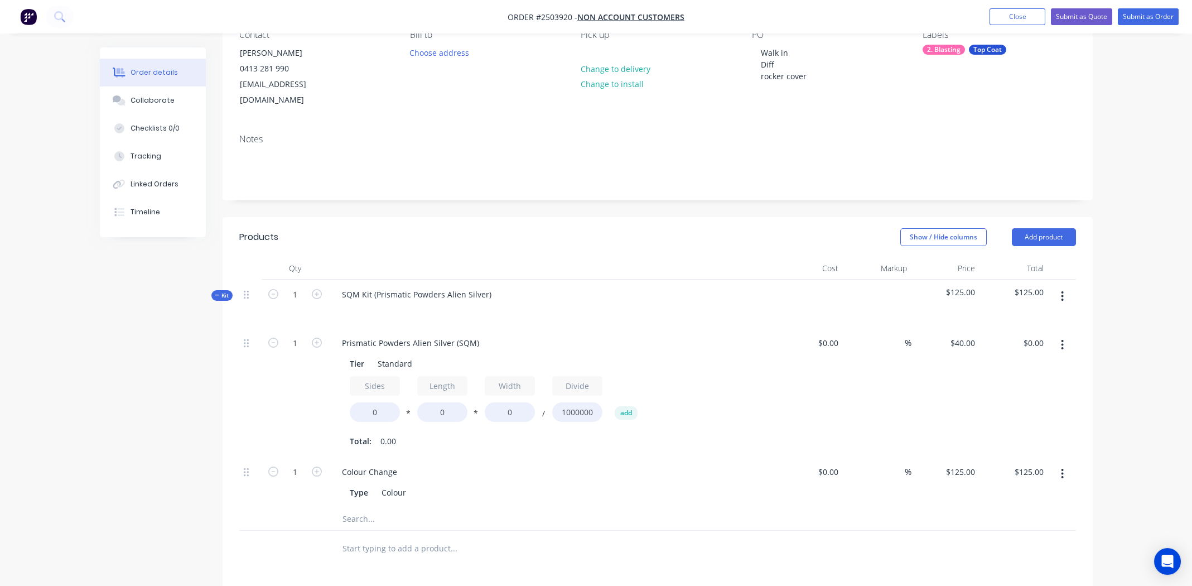
click at [1059, 335] on button "button" at bounding box center [1062, 345] width 26 height 20
click at [1050, 366] on div "Duplicate" at bounding box center [1023, 374] width 86 height 16
click at [1060, 335] on button "button" at bounding box center [1062, 345] width 26 height 20
click at [733, 353] on div "Tier Standard Sides 0 * Length 0 * Width 0 / Divide 1000000 add Total: 0.00" at bounding box center [551, 401] width 437 height 96
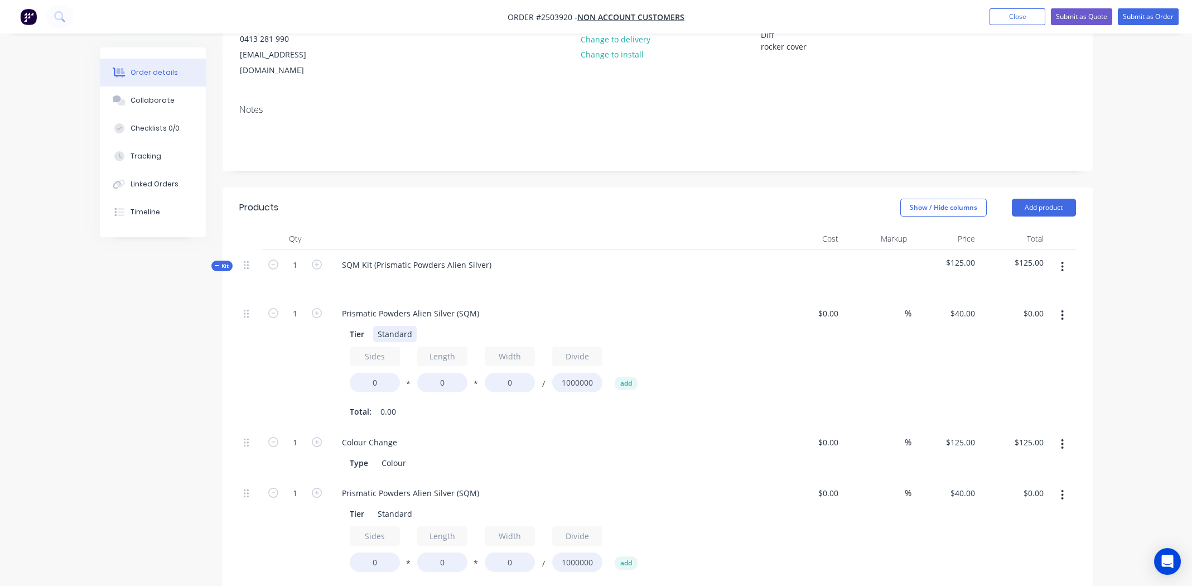
scroll to position [223, 0]
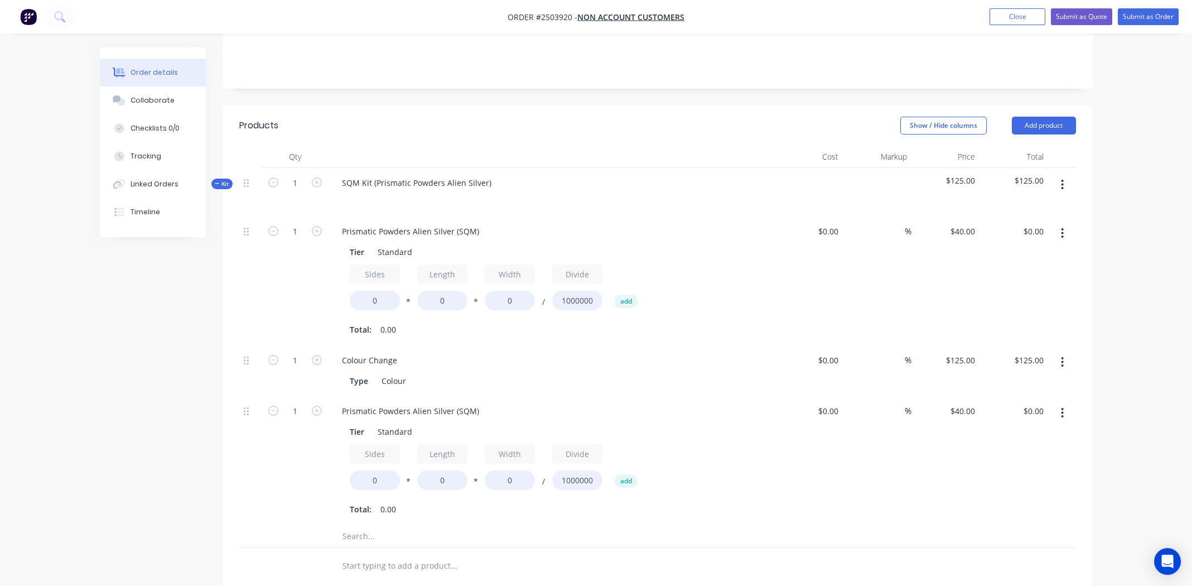
click at [1058, 223] on button "button" at bounding box center [1062, 233] width 26 height 20
click at [1015, 299] on div "Delete" at bounding box center [1023, 307] width 86 height 16
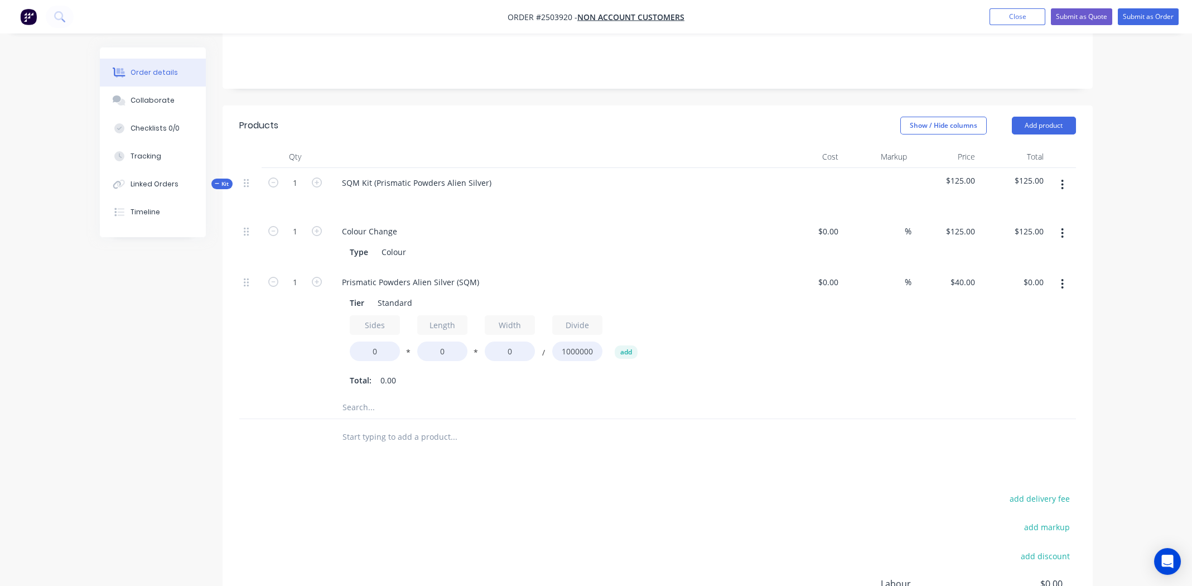
click at [1064, 274] on button "button" at bounding box center [1062, 284] width 26 height 20
click at [1041, 350] on div "Delete" at bounding box center [1023, 358] width 86 height 16
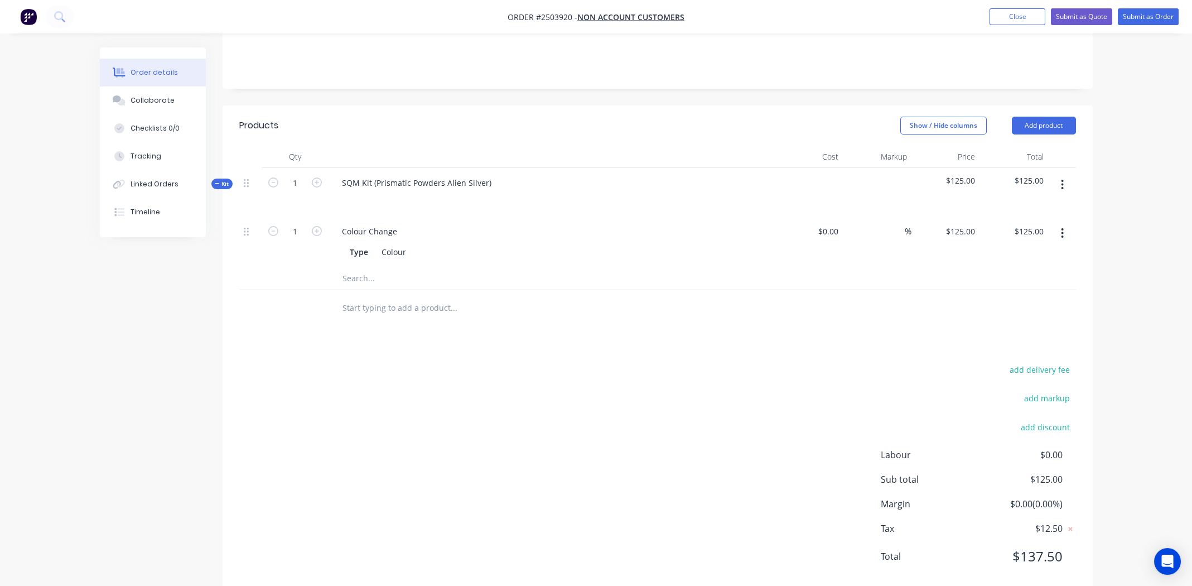
click at [1063, 178] on icon "button" at bounding box center [1062, 184] width 3 height 12
click at [1052, 206] on div "Add product to kit" at bounding box center [1023, 214] width 86 height 16
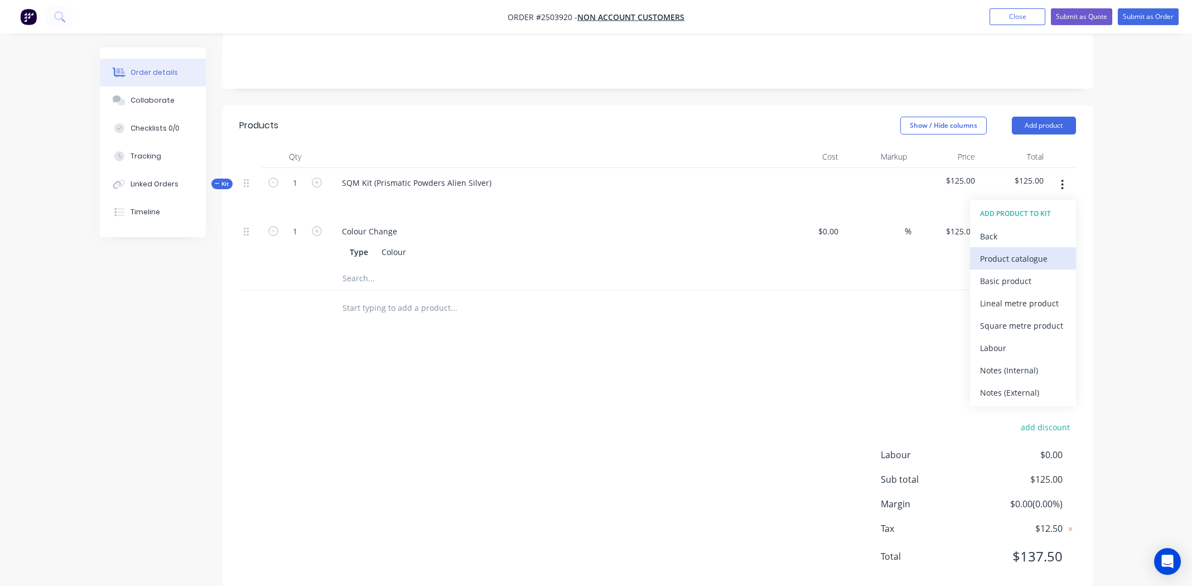
click at [1024, 250] on div "Product catalogue" at bounding box center [1023, 258] width 86 height 16
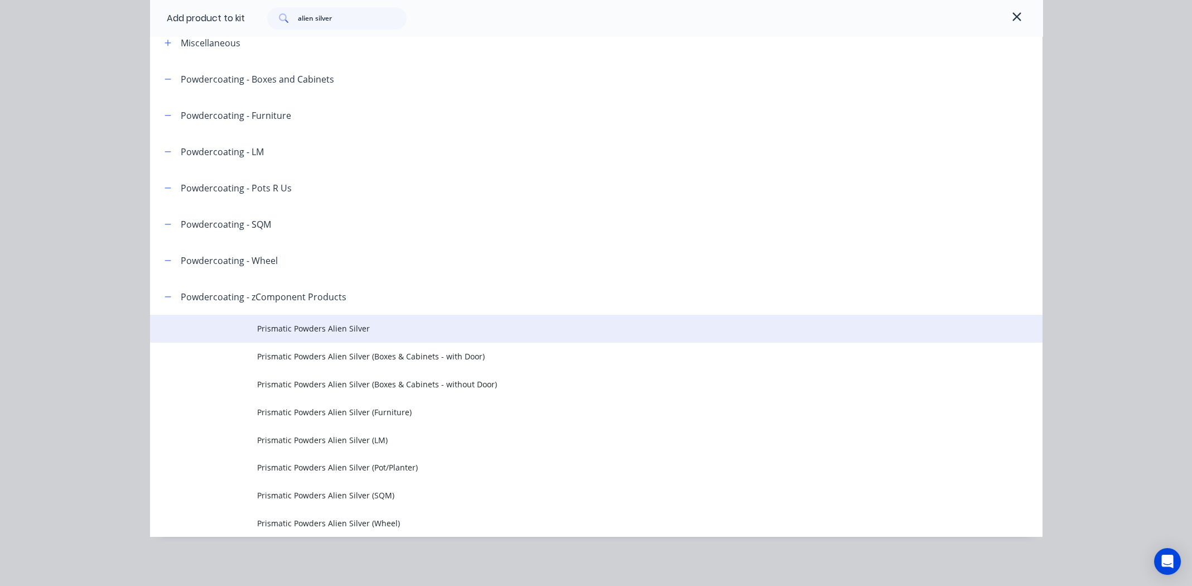
scroll to position [247, 0]
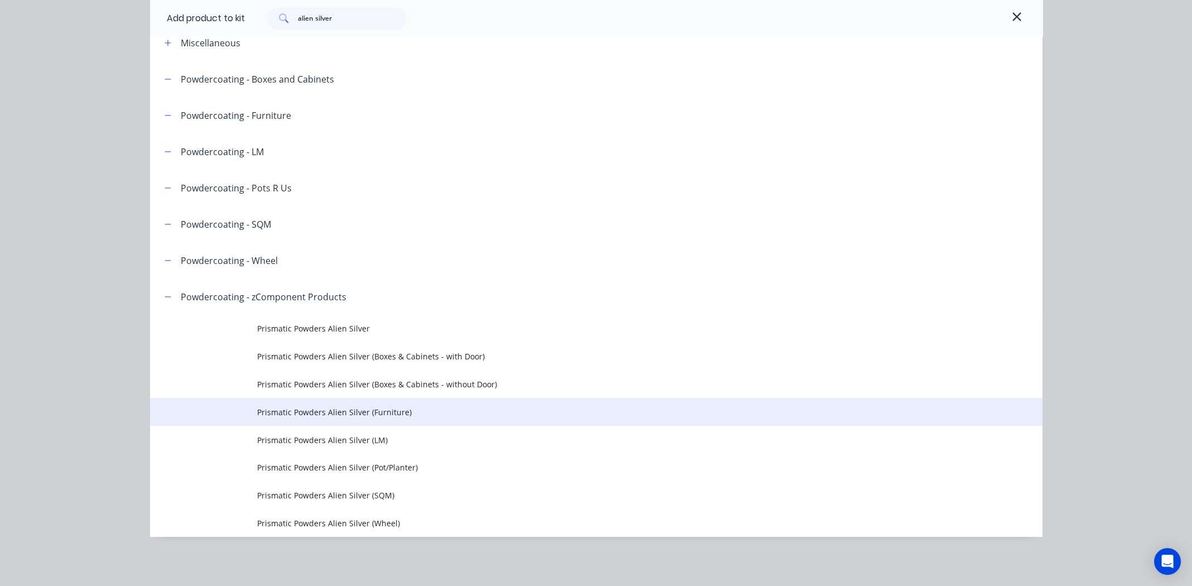
click at [289, 408] on span "Prismatic Powders Alien Silver (Furniture)" at bounding box center [571, 412] width 628 height 12
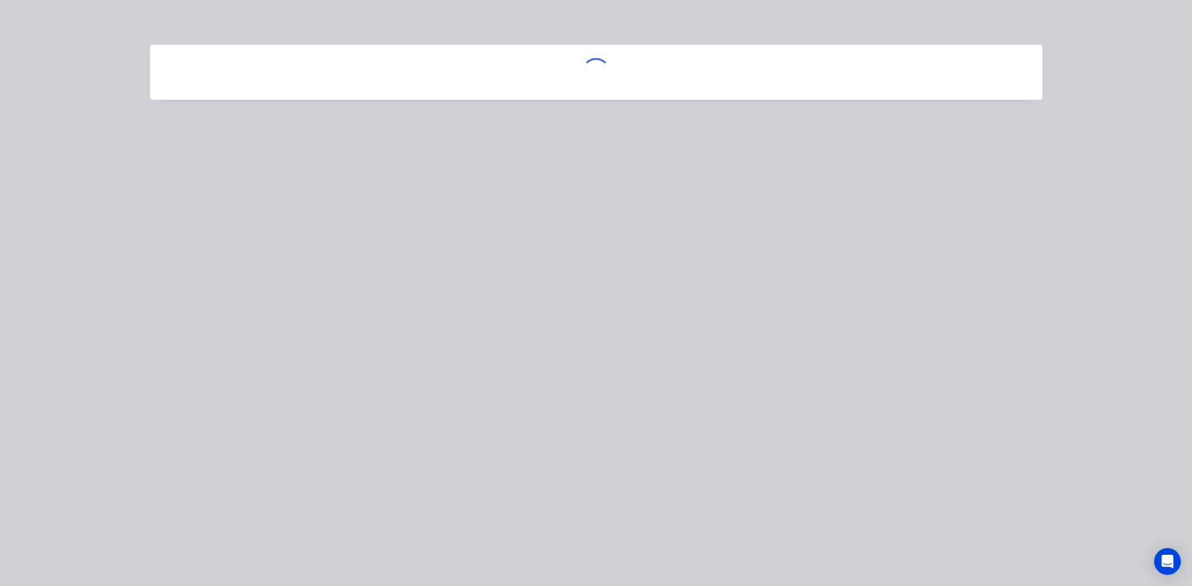
scroll to position [0, 0]
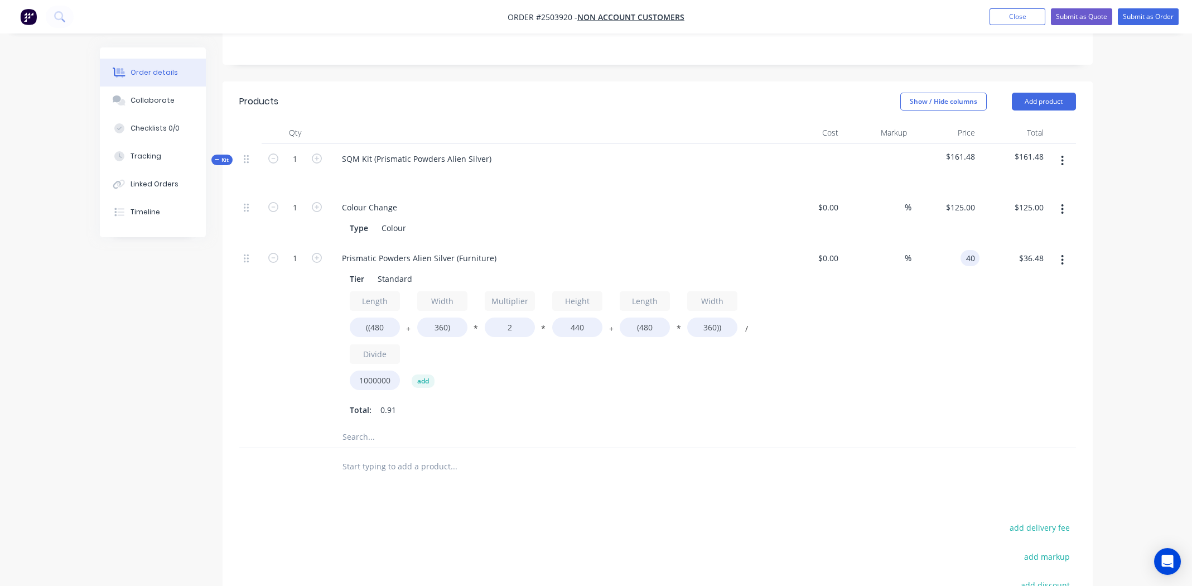
click at [977, 250] on input "40" at bounding box center [972, 258] width 15 height 16
type input "$90.00"
type input "$82.08"
click at [1050, 276] on div at bounding box center [1062, 334] width 28 height 182
click at [377, 317] on input "((480" at bounding box center [375, 327] width 50 height 20
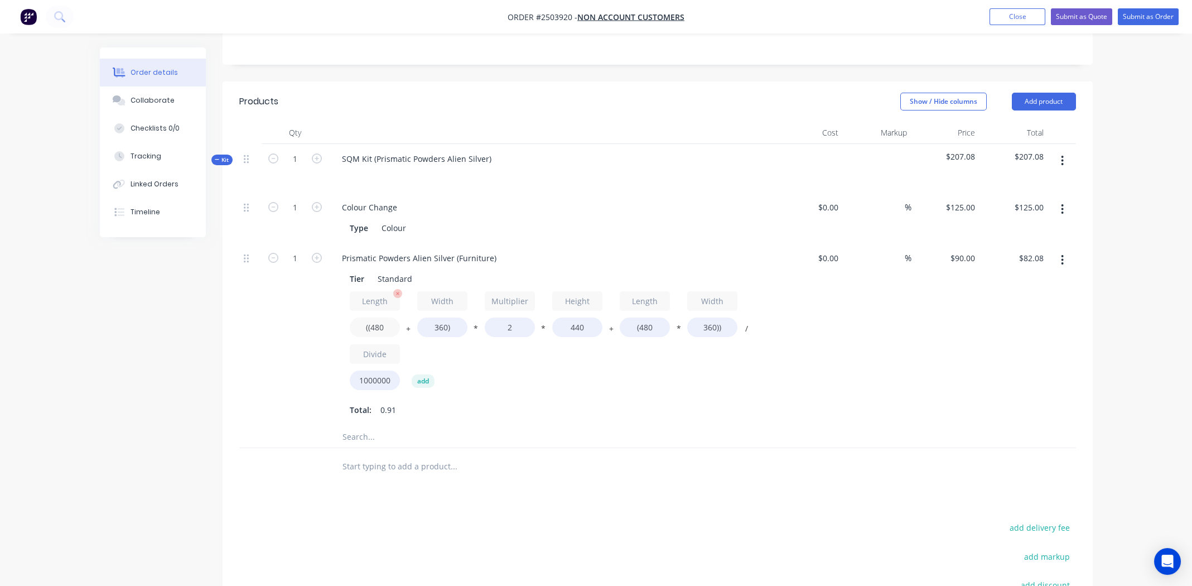
click at [377, 317] on input "((480" at bounding box center [375, 327] width 50 height 20
type input "((500"
type input "$83.66"
click at [442, 317] on input "360)" at bounding box center [442, 327] width 50 height 20
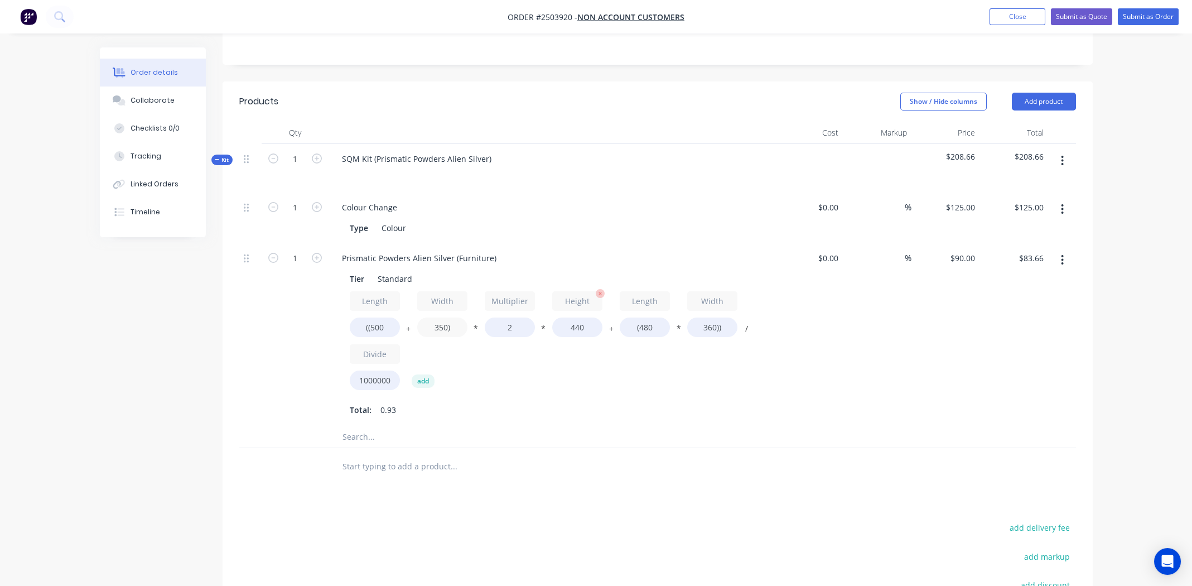
type input "350)"
type input "$82.87"
click at [576, 317] on input "440" at bounding box center [577, 327] width 50 height 20
type input "350"
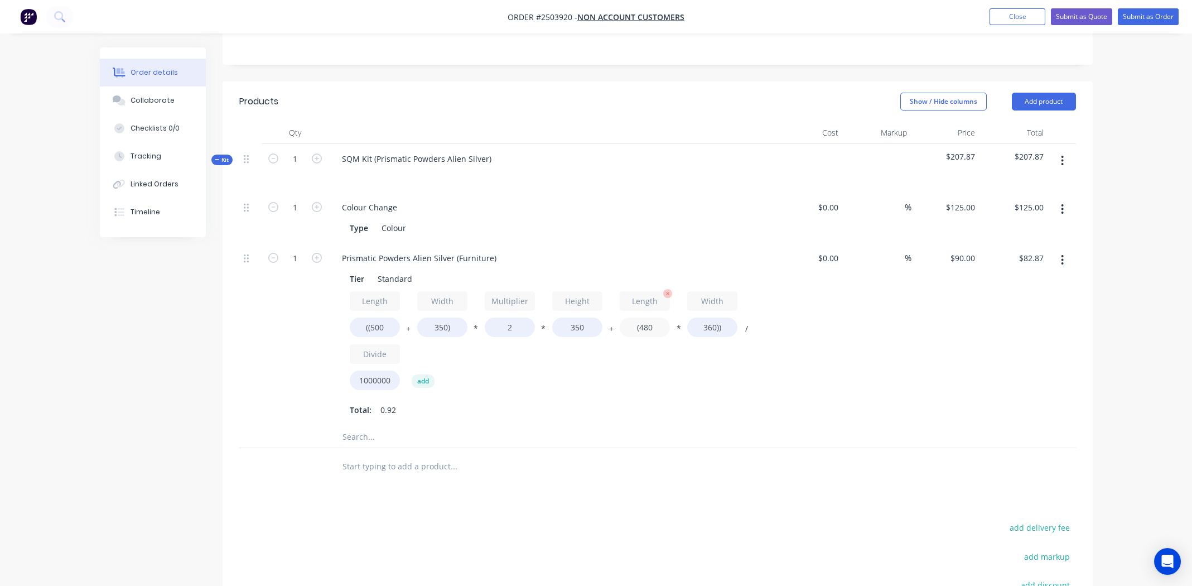
type input "$69.10"
click at [651, 317] on input "(480" at bounding box center [645, 327] width 50 height 20
type input "(500"
type input "$69.75"
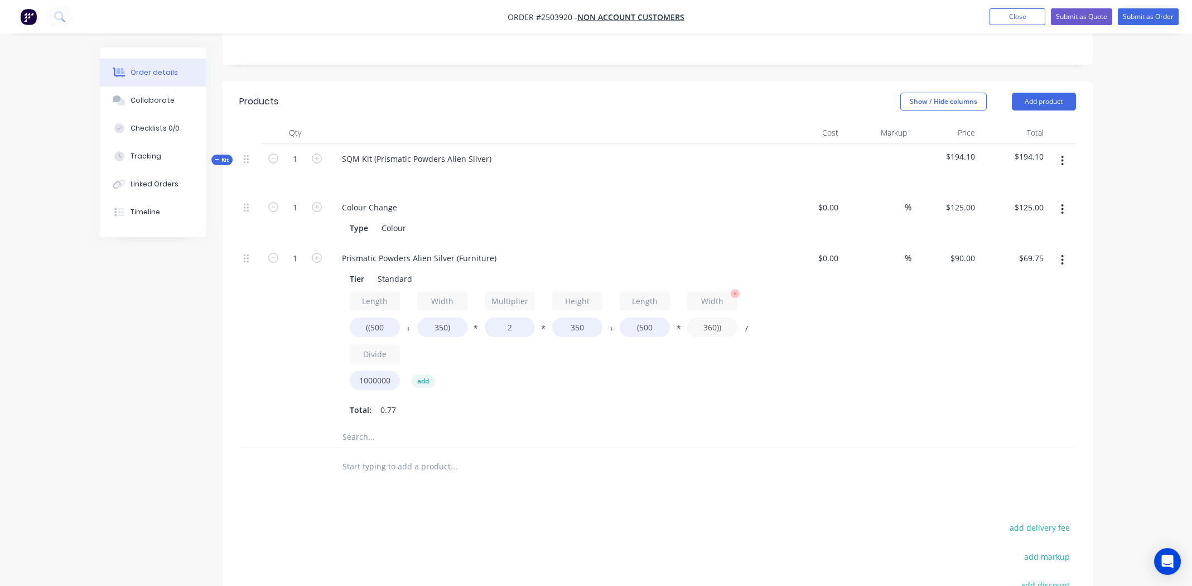
click at [705, 317] on input "360))" at bounding box center [712, 327] width 50 height 20
type input "350))"
type input "$69.30"
click at [667, 347] on div "Length ((500 + Width 350) * Multiplier 2 * Height 350 + Length (500 * Width 350…" at bounding box center [552, 343] width 404 height 104
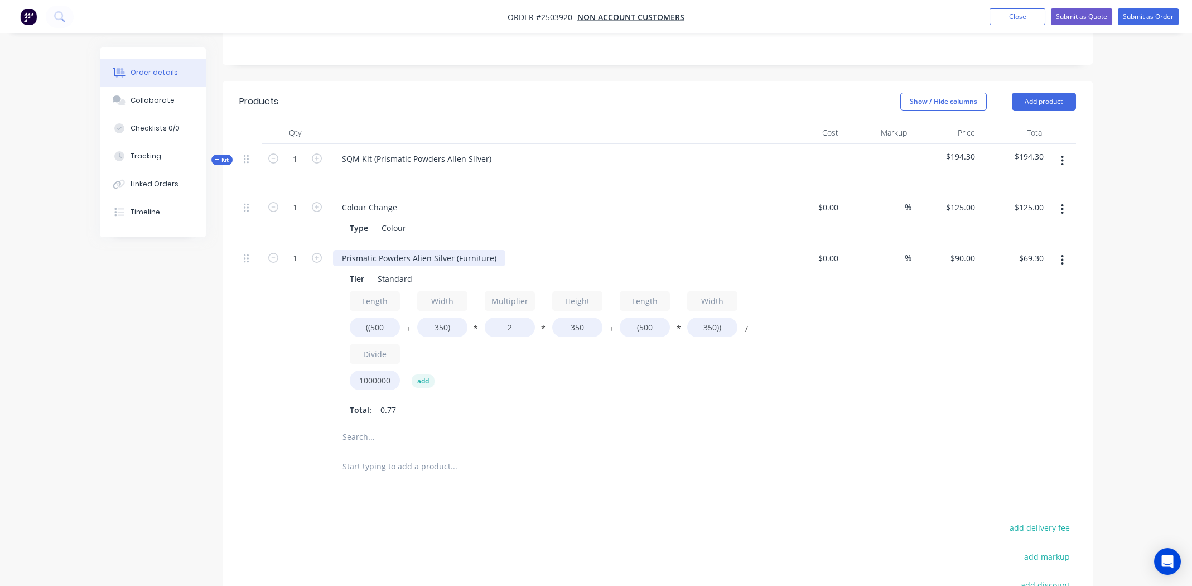
click at [437, 250] on div "Prismatic Powders Alien Silver (Furniture)" at bounding box center [419, 258] width 172 height 16
click at [542, 370] on div "Length ((500 + Width 350) * Multiplier 2 * Height 350 + Length (500 * Width 350…" at bounding box center [552, 343] width 404 height 104
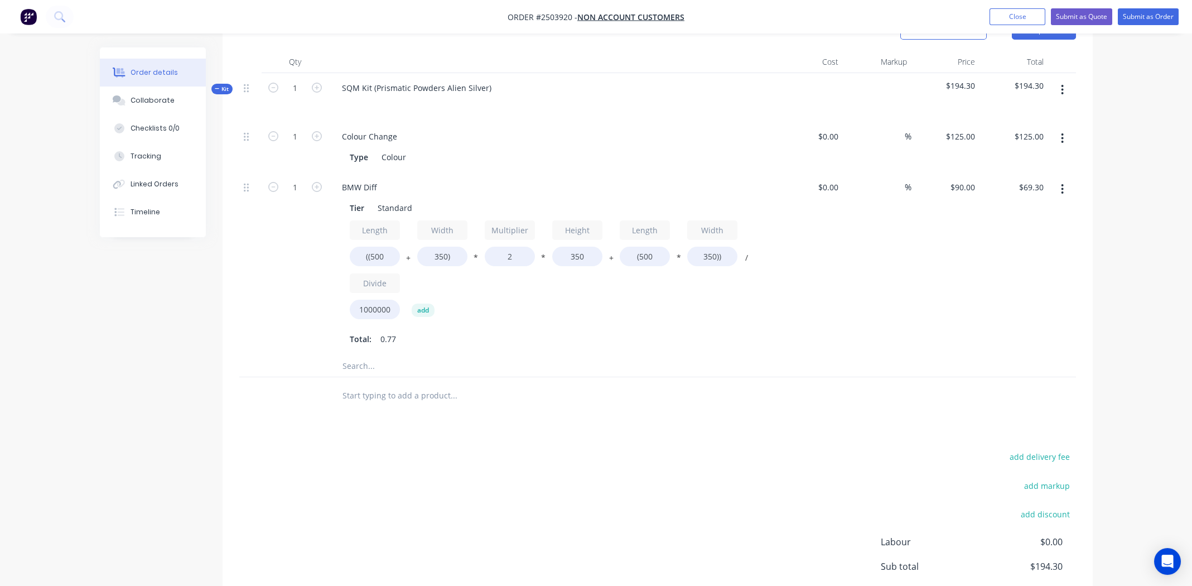
scroll to position [245, 0]
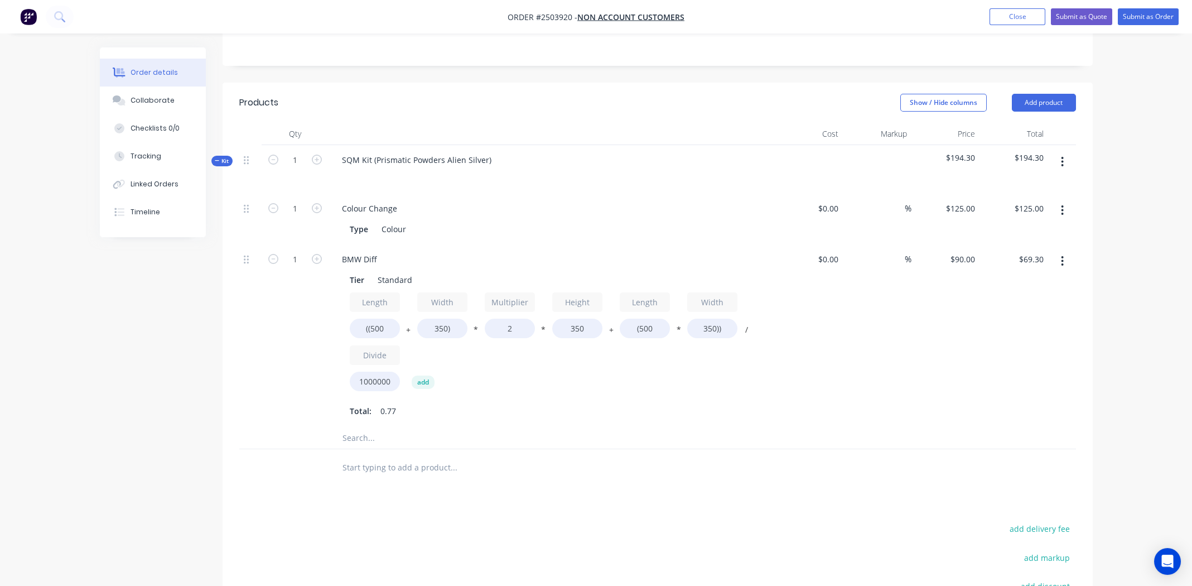
click at [1063, 256] on icon "button" at bounding box center [1062, 261] width 2 height 10
click at [1036, 282] on div "Duplicate" at bounding box center [1023, 290] width 86 height 16
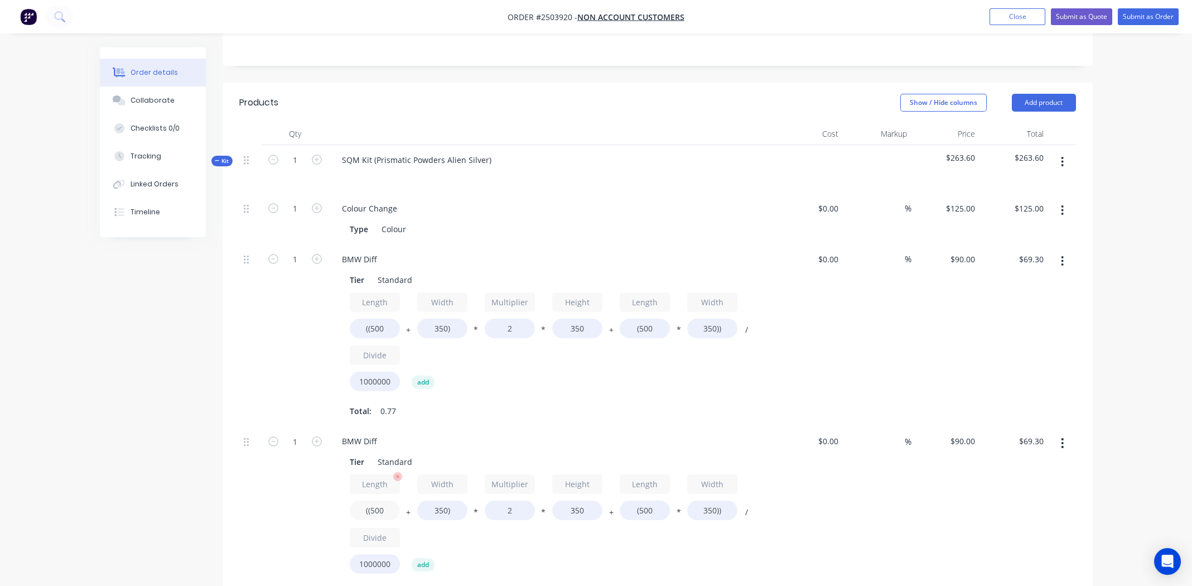
click at [382, 500] on input "((500" at bounding box center [375, 510] width 50 height 20
type input "((600"
type input "$75.60"
click at [437, 500] on input "350)" at bounding box center [442, 510] width 50 height 20
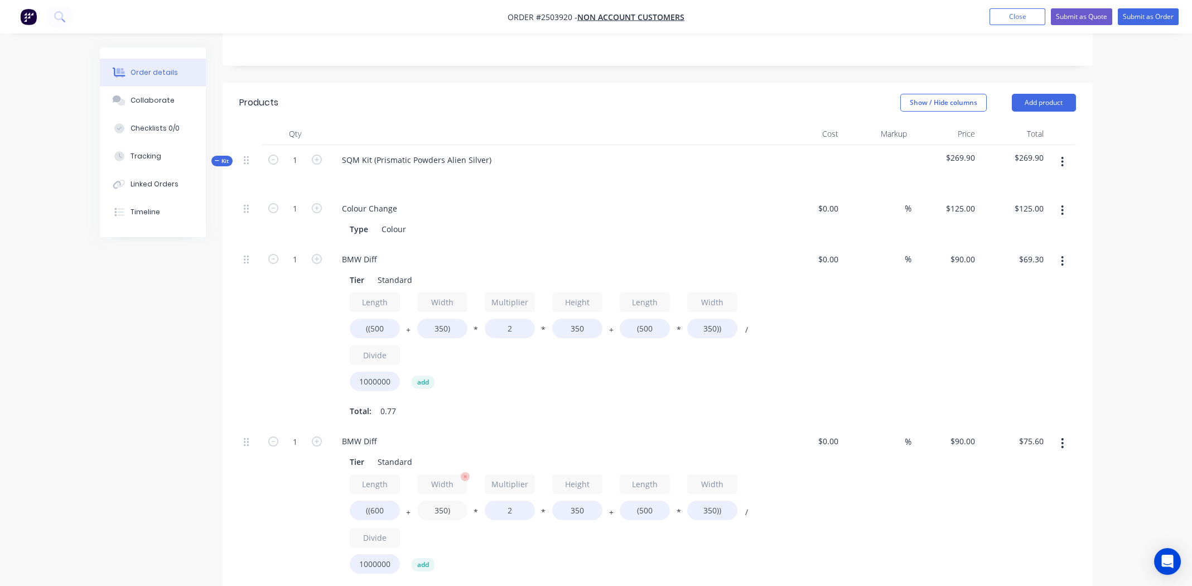
click at [437, 500] on input "350)" at bounding box center [442, 510] width 50 height 20
type input "250)"
type input "$69.30"
click at [580, 500] on input "350" at bounding box center [577, 510] width 50 height 20
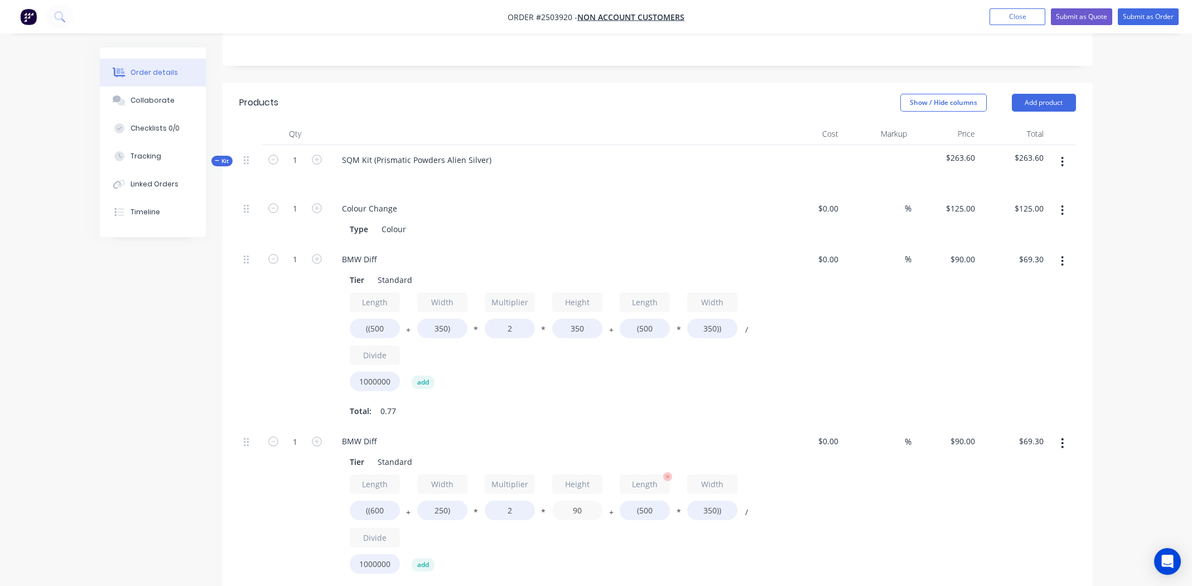
type input "90"
type input "$29.52"
click at [642, 500] on input "(500" at bounding box center [645, 510] width 50 height 20
type input "(600"
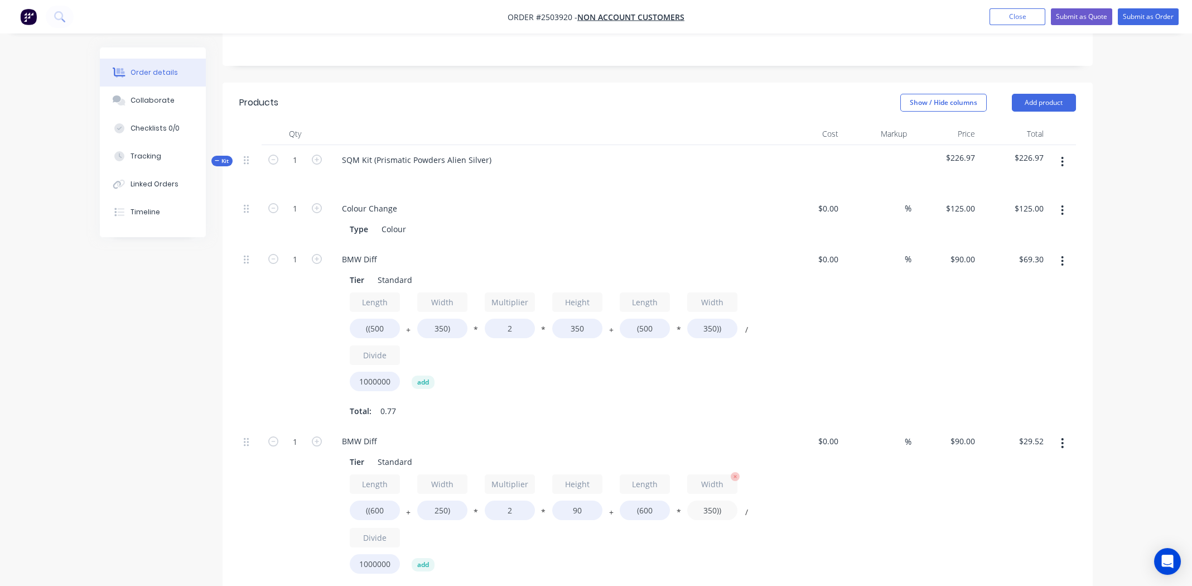
type input "$32.67"
click at [709, 500] on input "350))" at bounding box center [712, 510] width 50 height 20
type input "250))"
type input "$27.27"
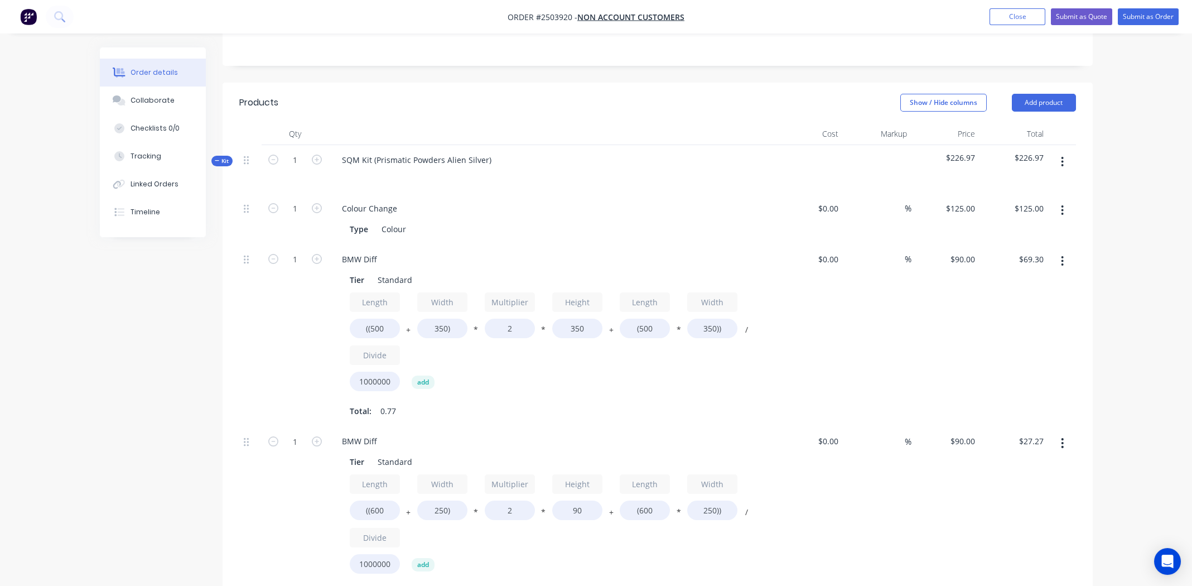
click at [871, 491] on div "%" at bounding box center [877, 517] width 69 height 182
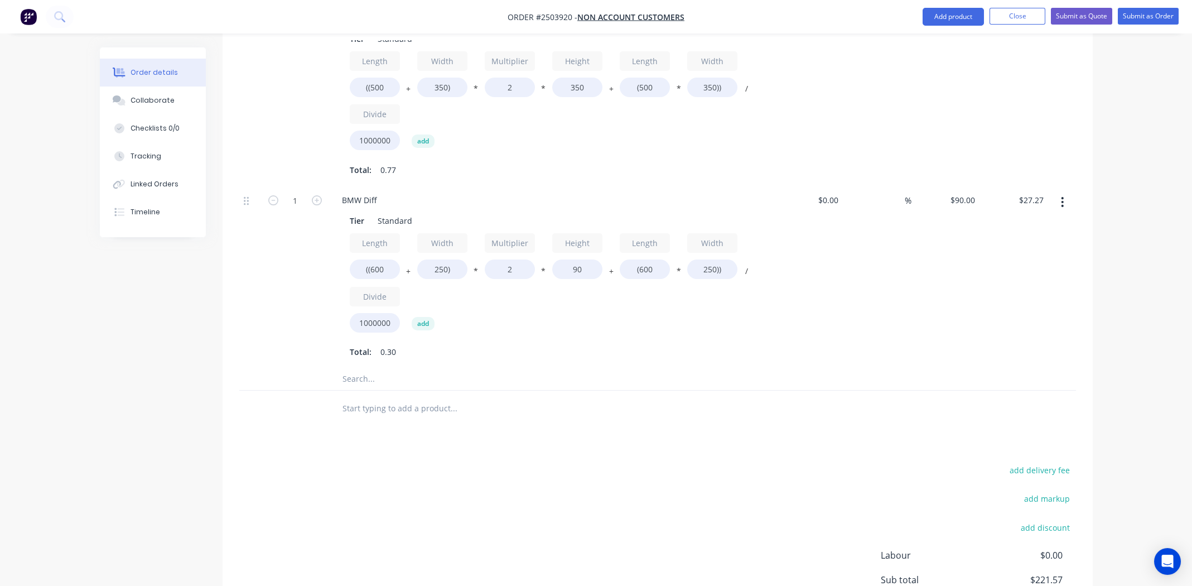
scroll to position [301, 0]
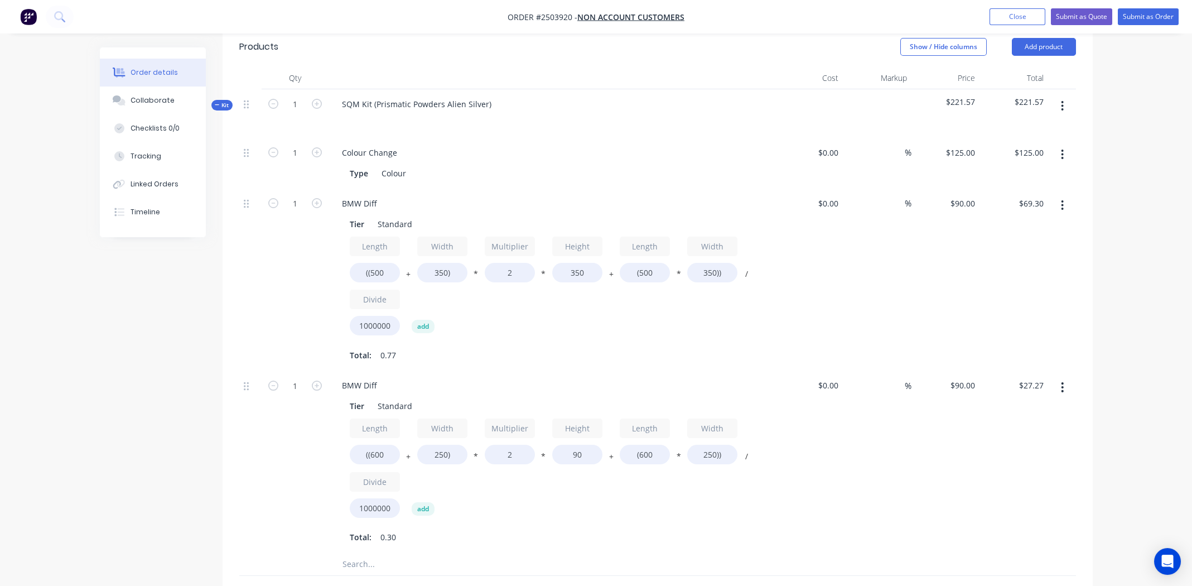
click at [1063, 100] on icon "button" at bounding box center [1062, 106] width 3 height 12
click at [1013, 127] on div "Add product to kit" at bounding box center [1023, 135] width 86 height 16
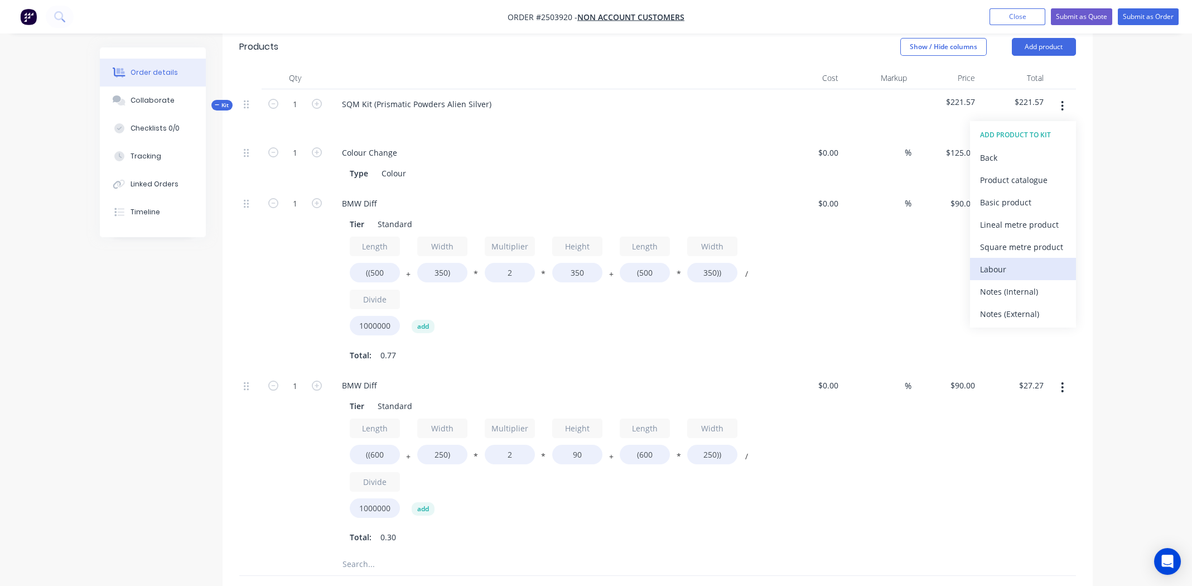
click at [1007, 261] on div "Labour" at bounding box center [1023, 269] width 86 height 16
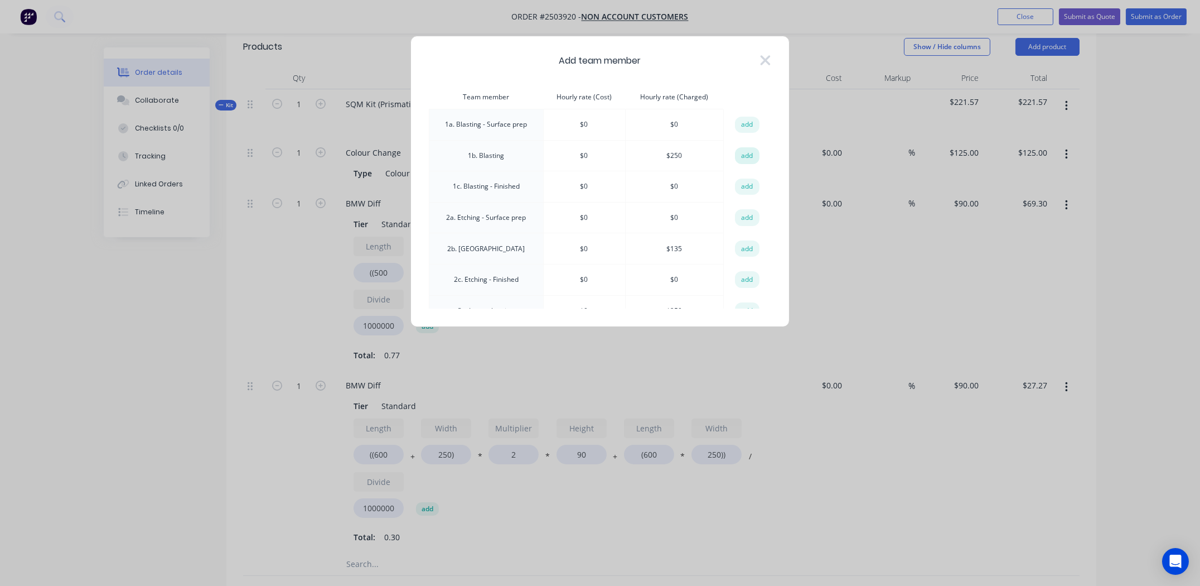
click at [746, 153] on button "add" at bounding box center [747, 155] width 25 height 17
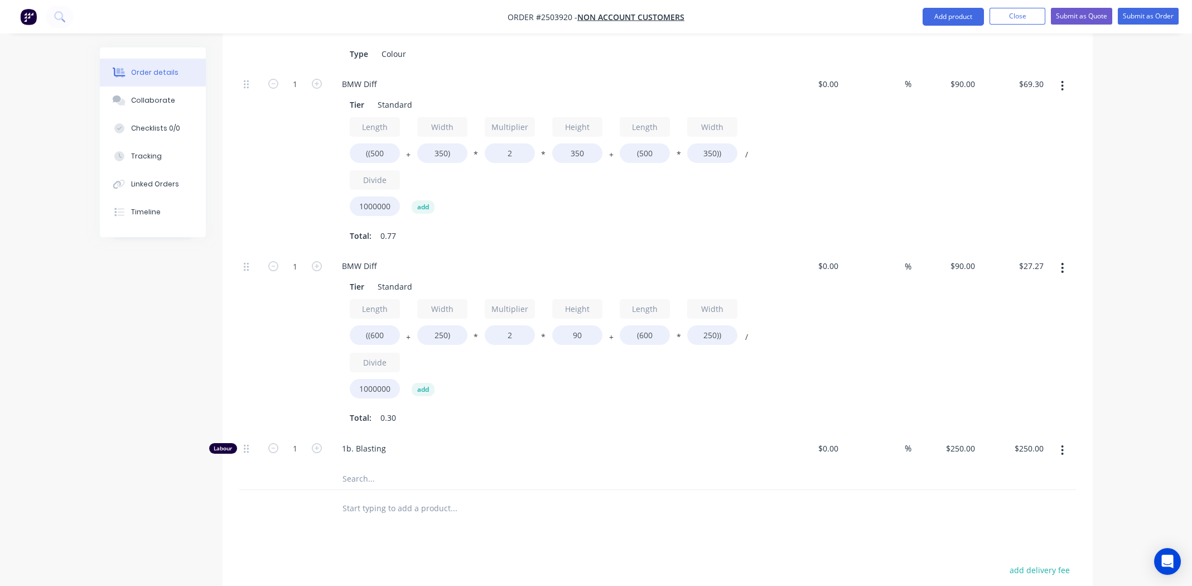
scroll to position [580, 0]
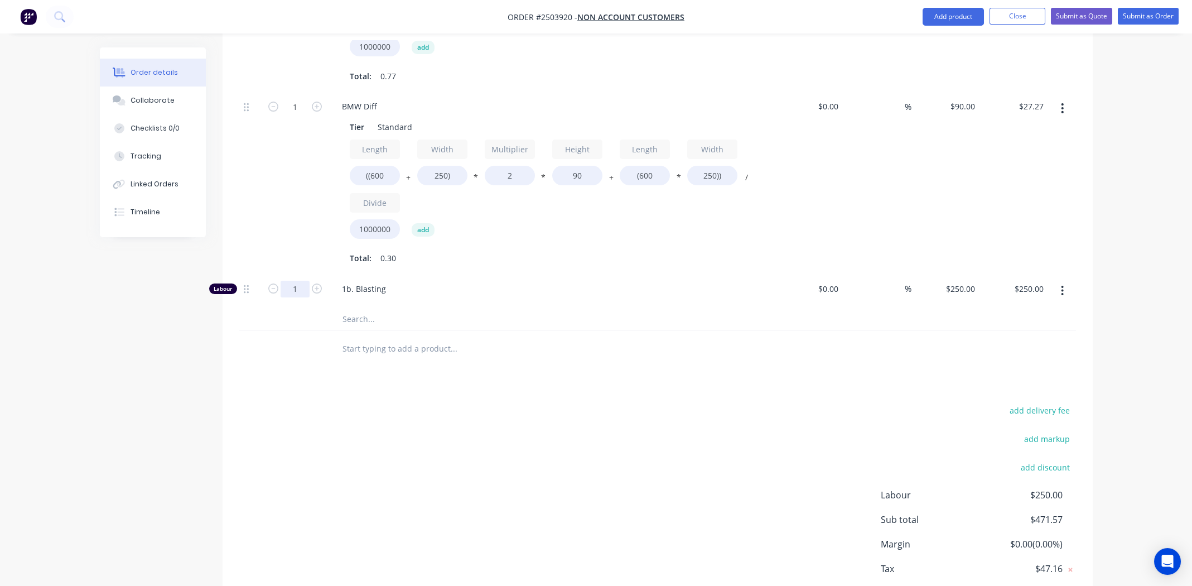
type input "0.666"
type input "$166.50"
click at [572, 402] on div "add delivery fee add markup add discount Labour $166.50 Sub total $388.07 Margi…" at bounding box center [657, 509] width 837 height 215
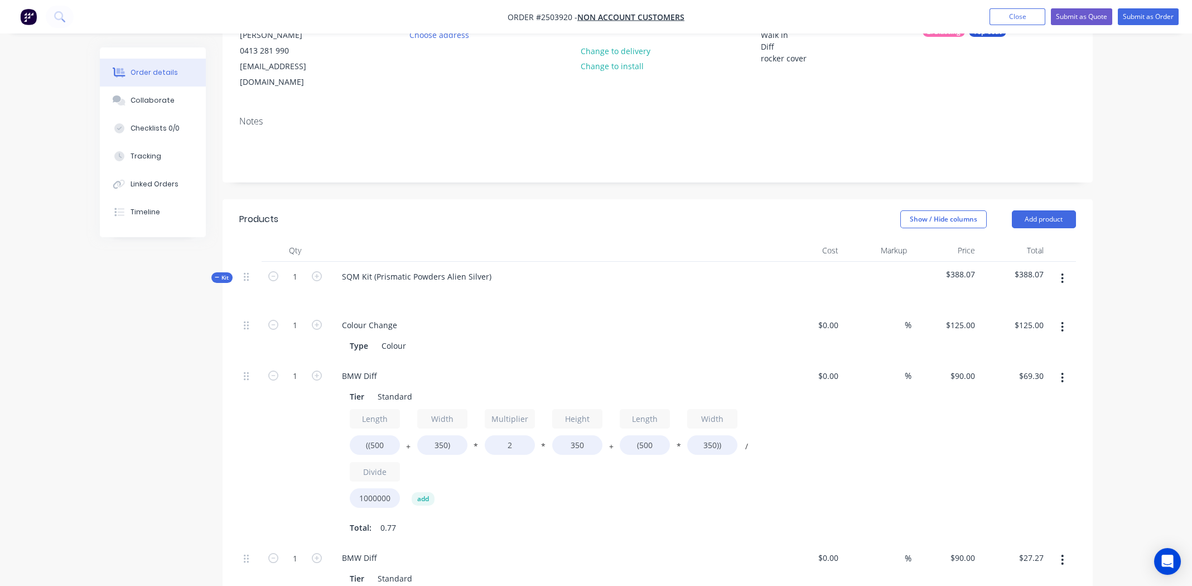
scroll to position [70, 0]
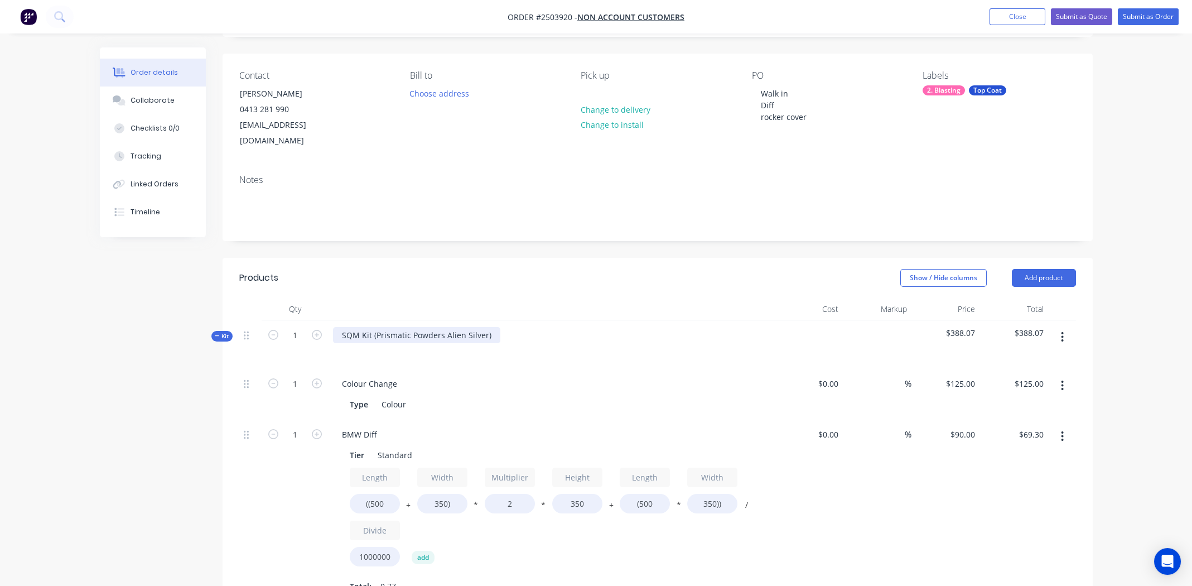
click at [491, 327] on div "SQM Kit (Prismatic Powders Alien Silver)" at bounding box center [416, 335] width 167 height 16
click at [400, 327] on div "Prismatic Powders Alien Silver" at bounding box center [398, 335] width 131 height 16
copy div "Prismatic Powders Alien Silver"
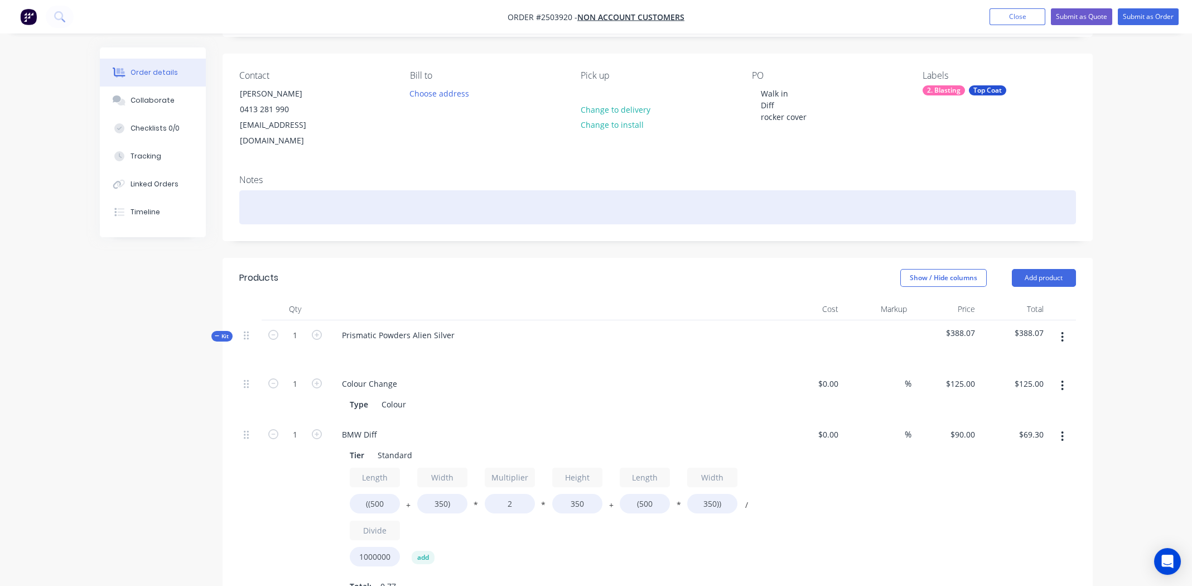
click at [257, 194] on div at bounding box center [657, 207] width 837 height 34
paste div
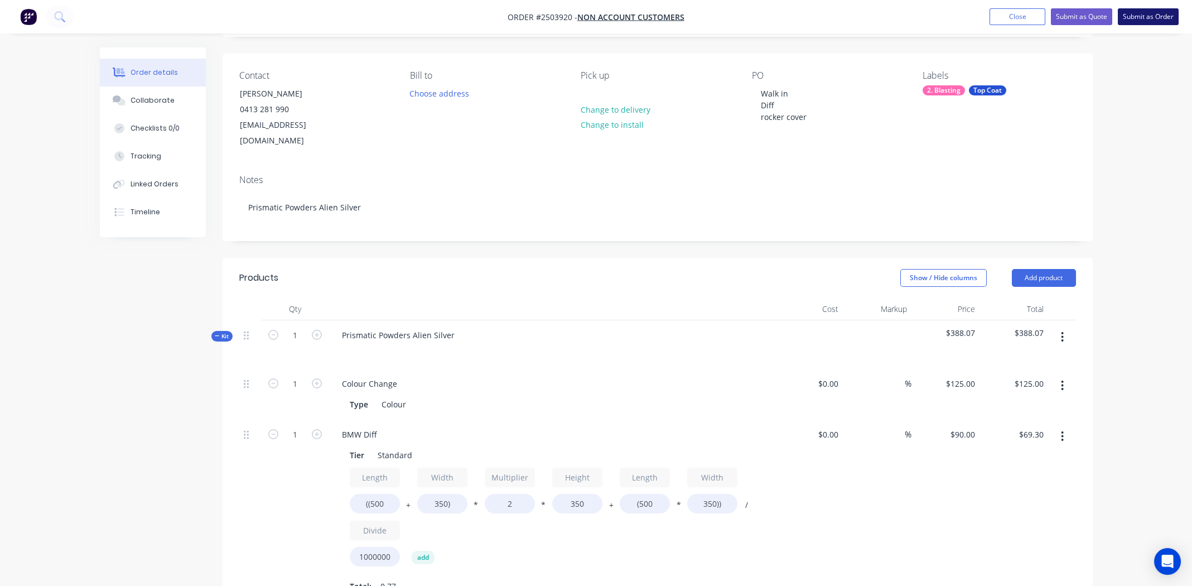
click at [1145, 20] on button "Submit as Order" at bounding box center [1148, 16] width 61 height 17
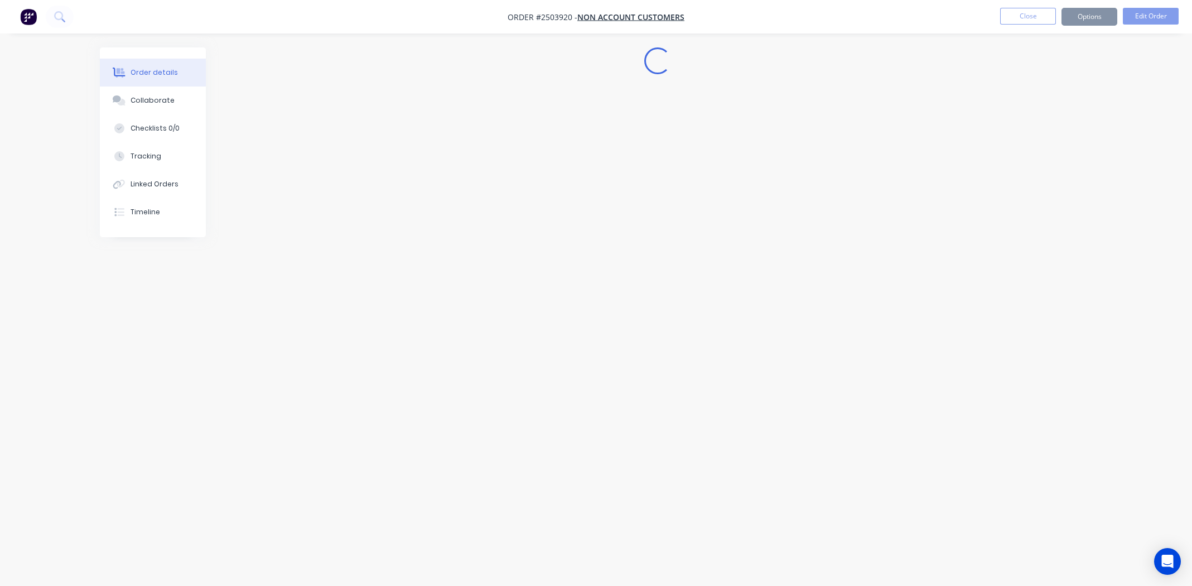
scroll to position [0, 0]
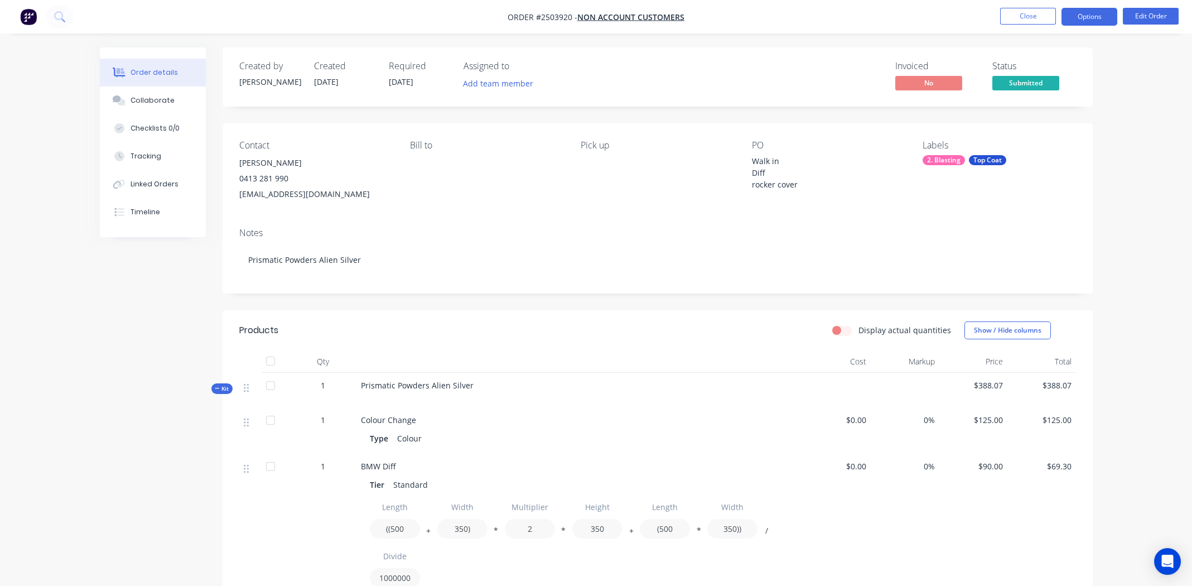
click at [1087, 16] on button "Options" at bounding box center [1089, 17] width 56 height 18
click at [592, 214] on div "Contact [PERSON_NAME] [PHONE_NUMBER] [EMAIL_ADDRESS][DOMAIN_NAME] [PERSON_NAME]…" at bounding box center [658, 170] width 870 height 95
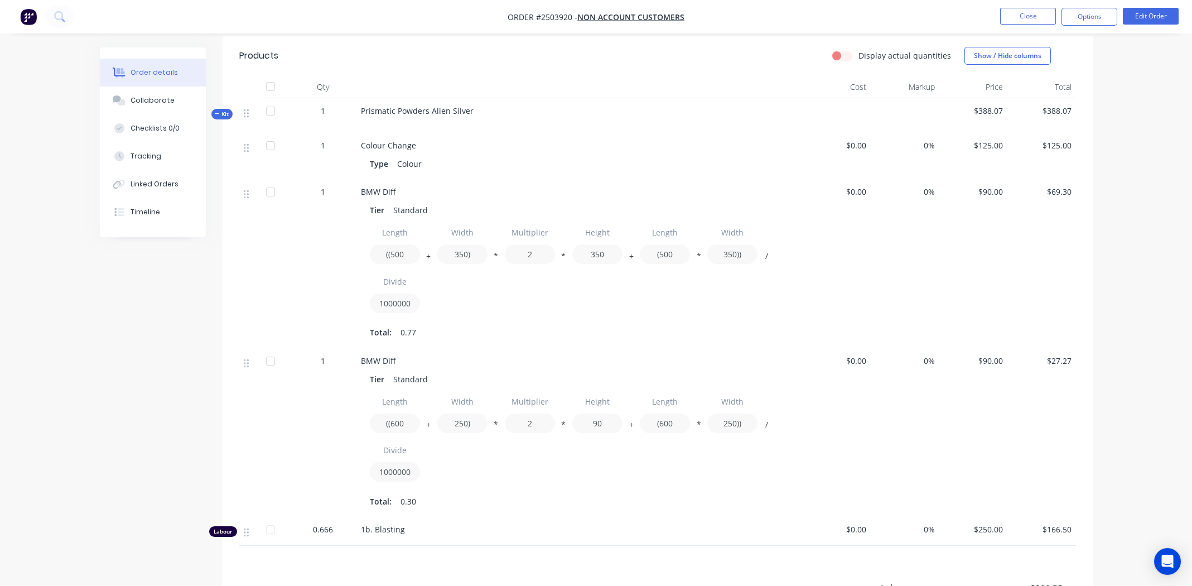
scroll to position [278, 0]
click at [1151, 15] on button "Edit Order" at bounding box center [1151, 16] width 56 height 17
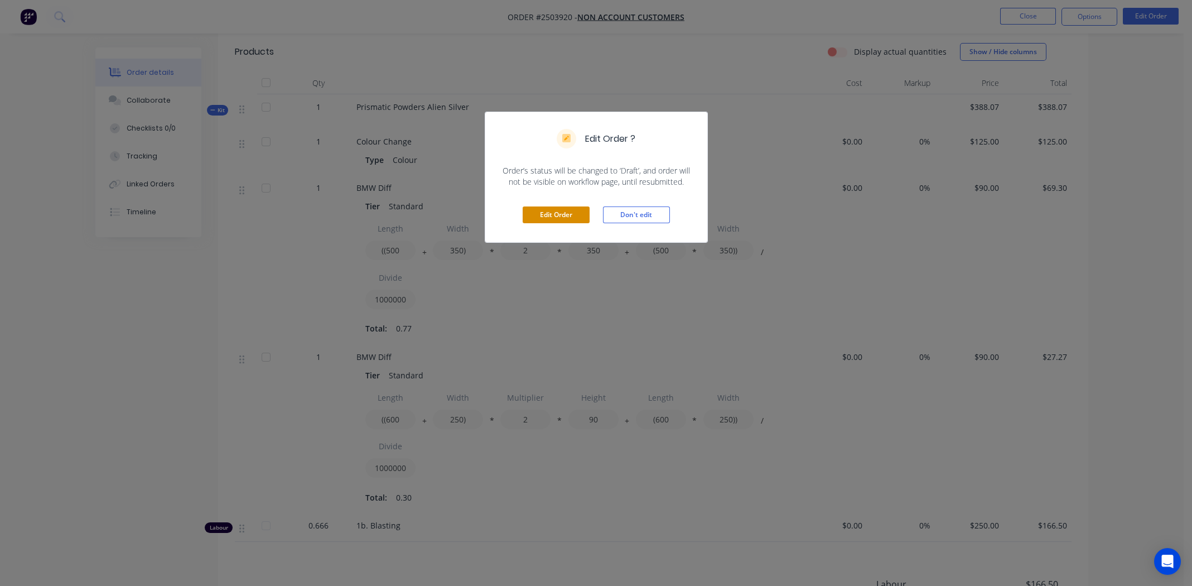
click at [549, 209] on button "Edit Order" at bounding box center [556, 214] width 67 height 17
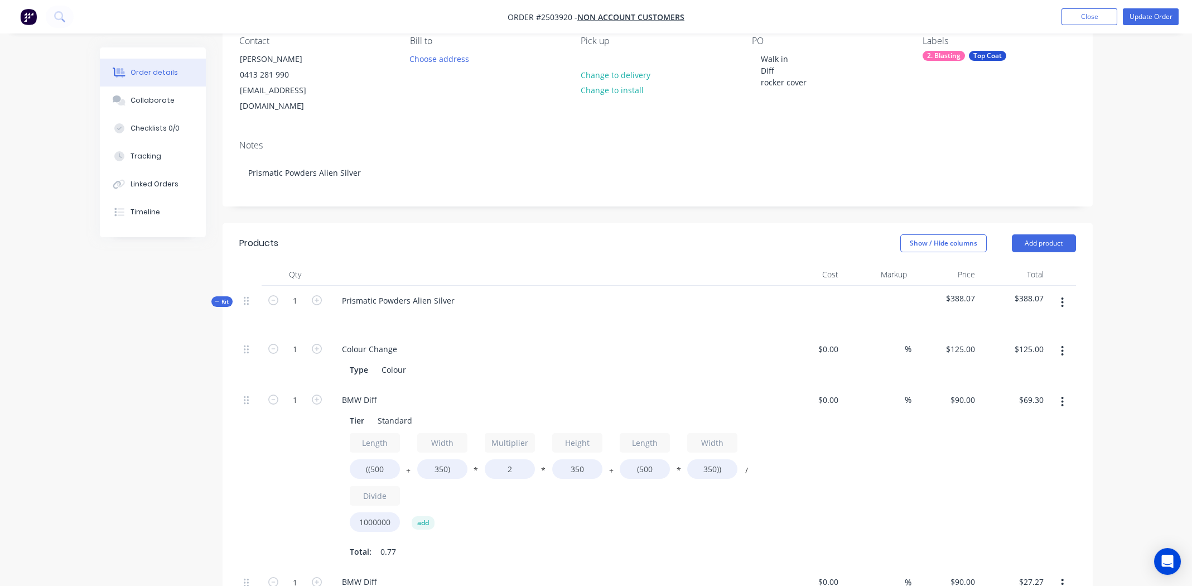
scroll to position [167, 0]
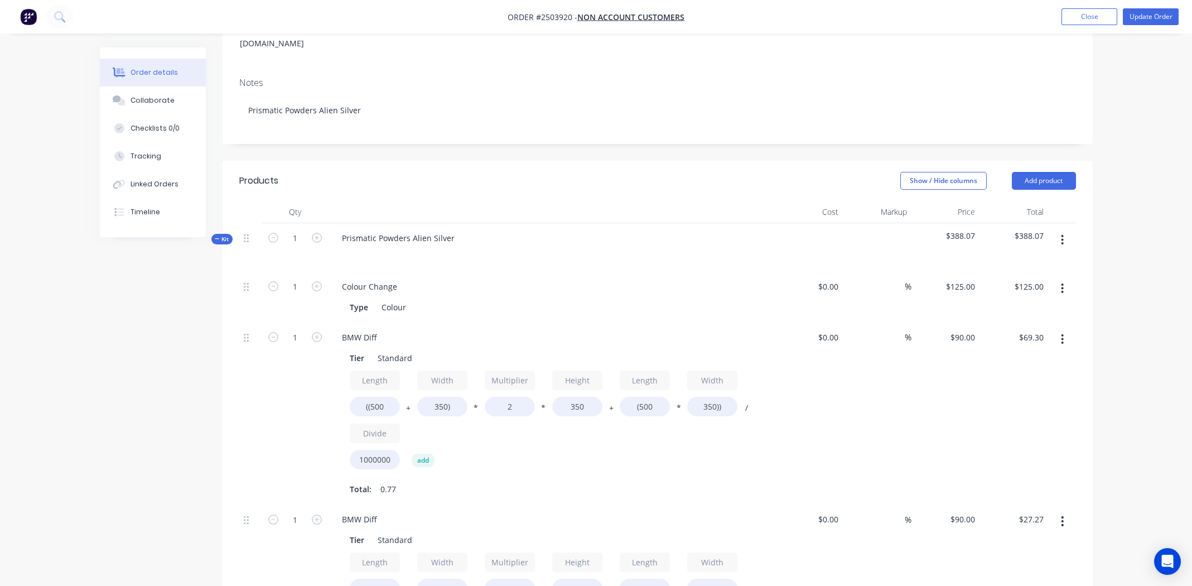
click at [1059, 230] on button "button" at bounding box center [1062, 240] width 26 height 20
click at [926, 431] on div "$90.00 $90.00" at bounding box center [945, 413] width 69 height 182
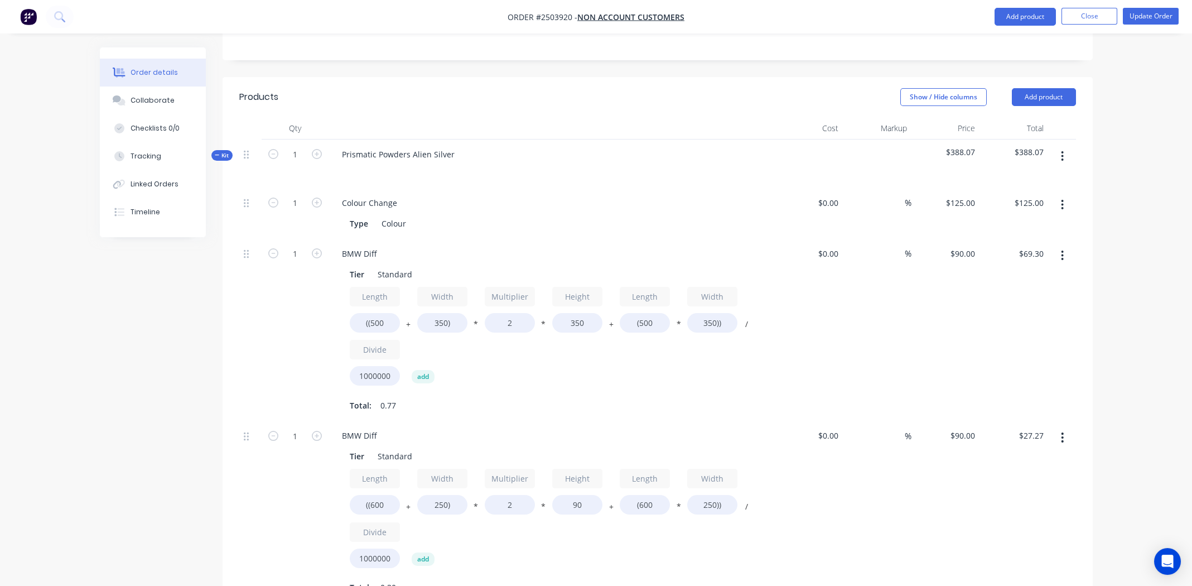
scroll to position [446, 0]
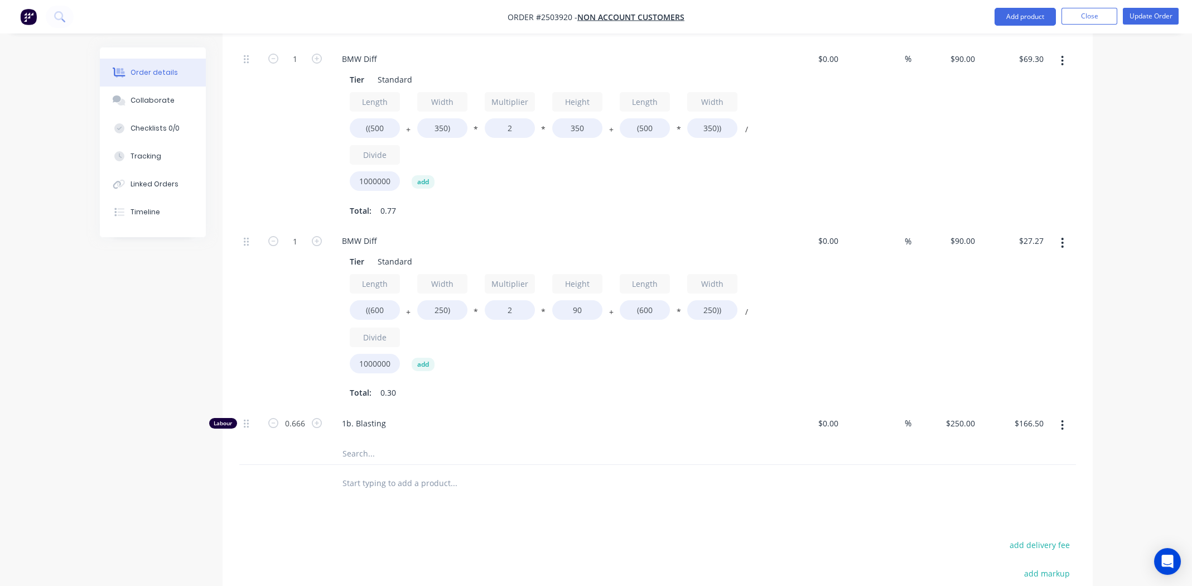
click at [1061, 419] on icon "button" at bounding box center [1062, 425] width 3 height 12
click at [1025, 446] on div "Duplicate" at bounding box center [1023, 454] width 86 height 16
click at [1064, 452] on icon "button" at bounding box center [1062, 458] width 3 height 12
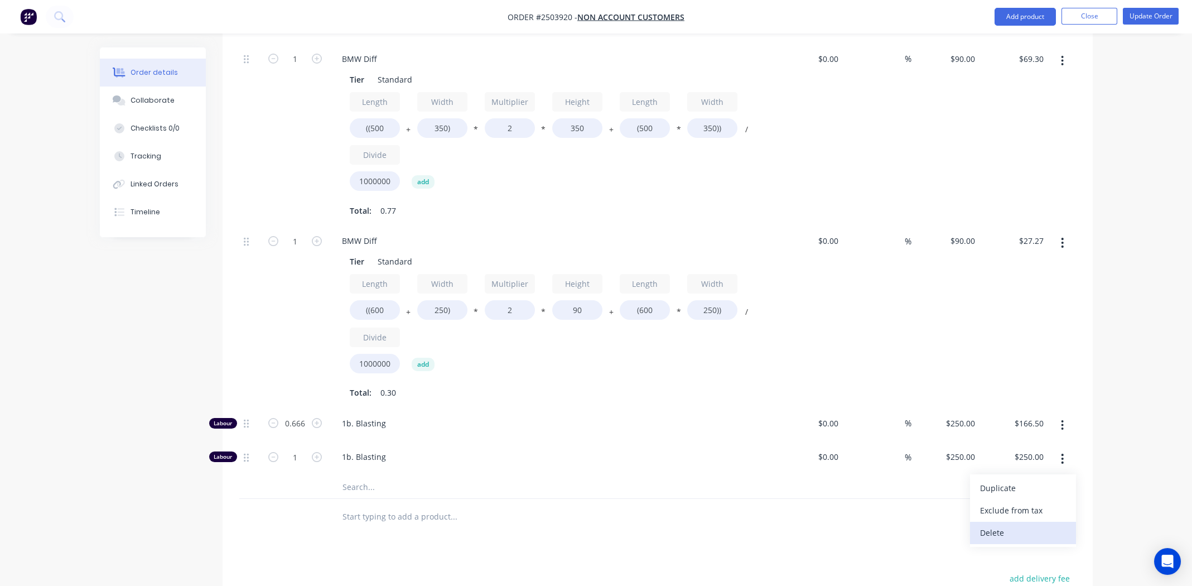
click at [1001, 524] on div "Delete" at bounding box center [1023, 532] width 86 height 16
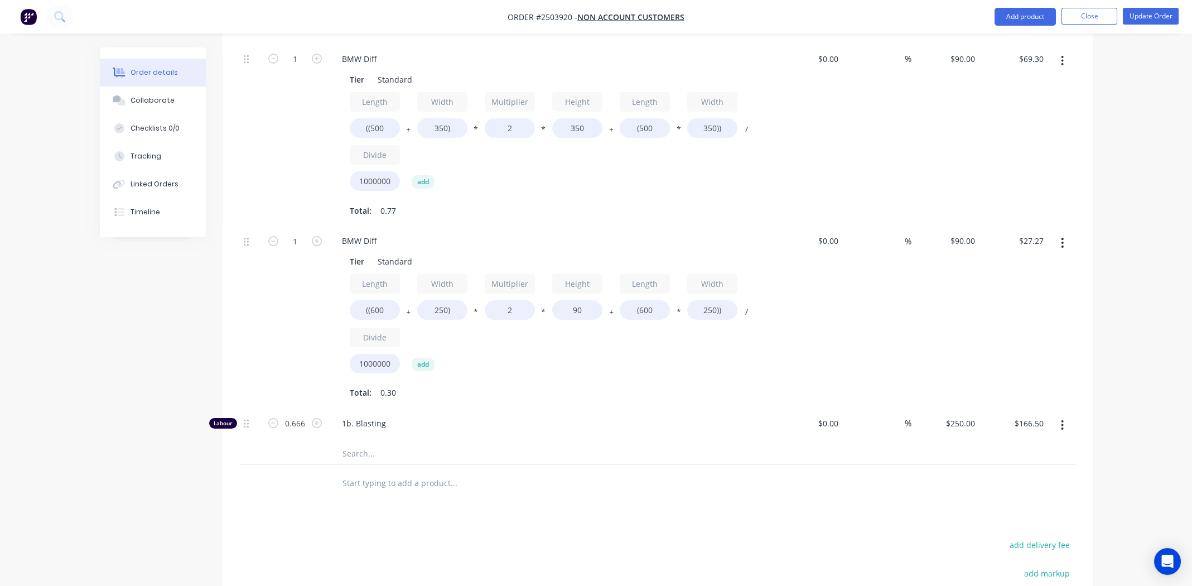
click at [753, 505] on div "Products Show / Hide columns Add product Qty Cost Markup Price Total Kit 1 Pris…" at bounding box center [658, 325] width 870 height 887
click at [1063, 238] on icon "button" at bounding box center [1062, 243] width 2 height 10
click at [1021, 264] on div "Duplicate" at bounding box center [1023, 272] width 86 height 16
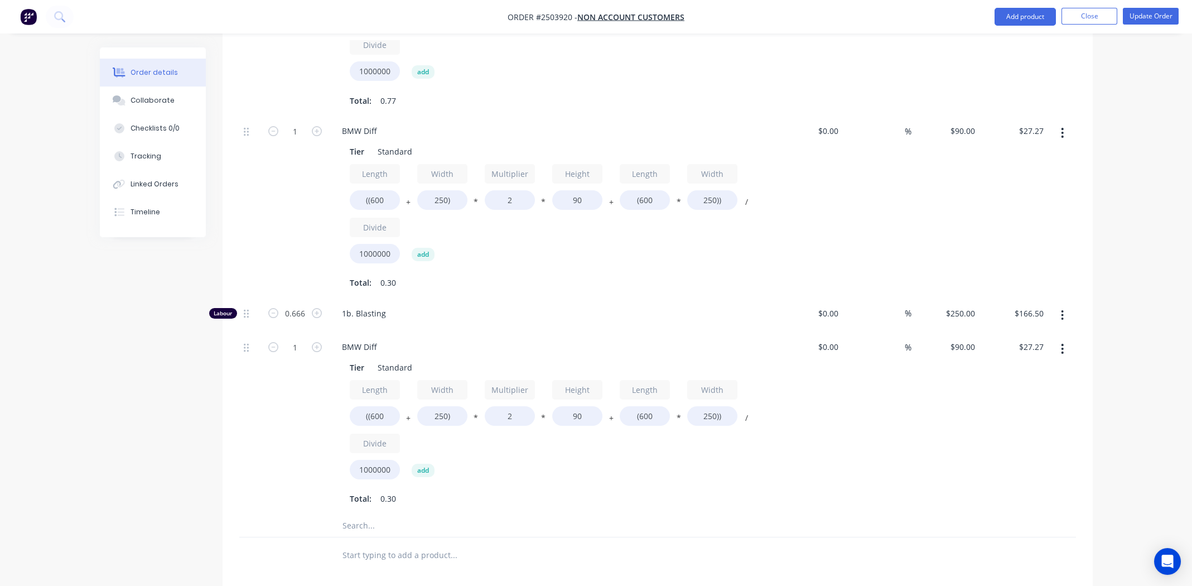
scroll to position [557, 0]
click at [373, 337] on div "BMW Diff" at bounding box center [359, 345] width 53 height 16
click at [617, 450] on div "Length ((600 + Width 250) * Multiplier 2 * Height 90 + Length (600 * Width 250)…" at bounding box center [552, 430] width 404 height 104
click at [380, 404] on input "((600" at bounding box center [375, 414] width 50 height 20
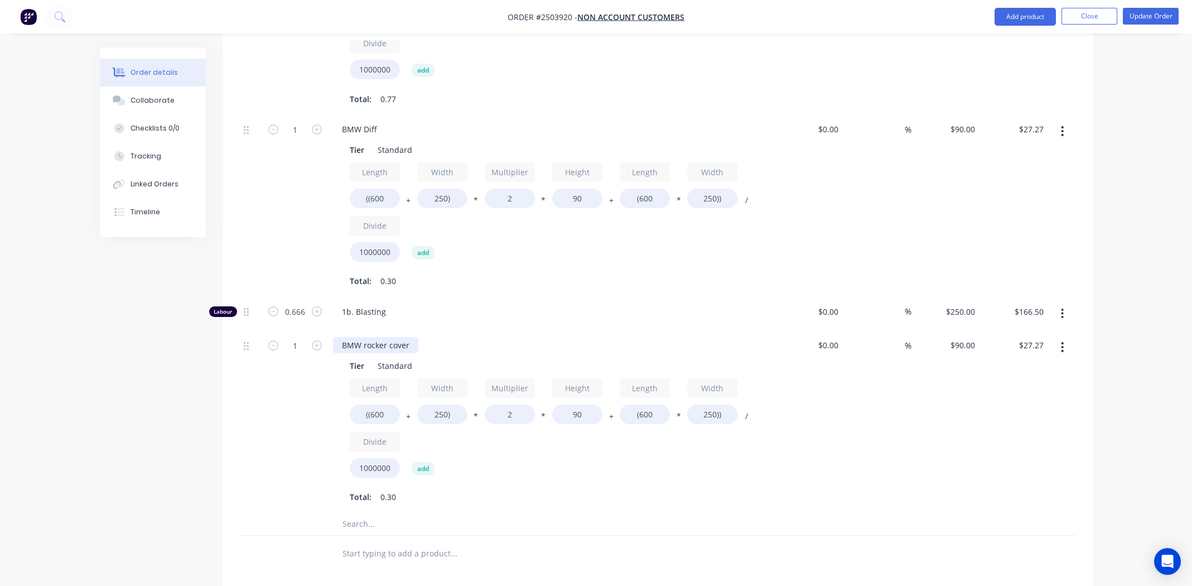
click at [407, 337] on div "BMW rocker cover" at bounding box center [375, 345] width 85 height 16
click at [384, 404] on input "((600" at bounding box center [375, 414] width 50 height 20
type input "((500"
type input "$25.65"
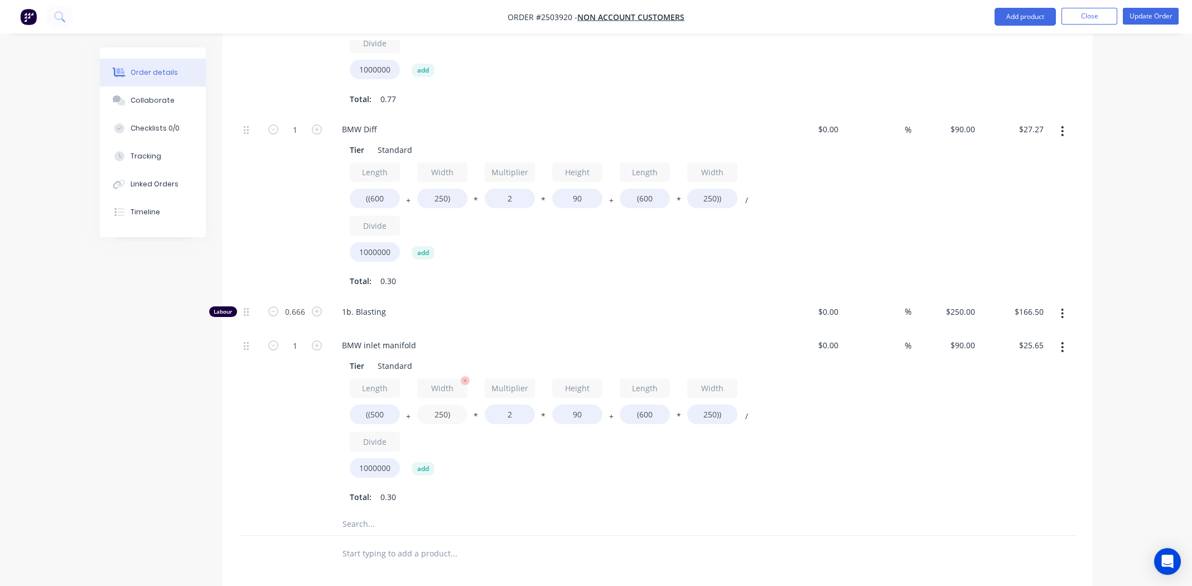
click at [434, 404] on input "250)" at bounding box center [442, 414] width 50 height 20
type input "300)"
type input "$26.46"
click at [581, 404] on input "90" at bounding box center [577, 414] width 50 height 20
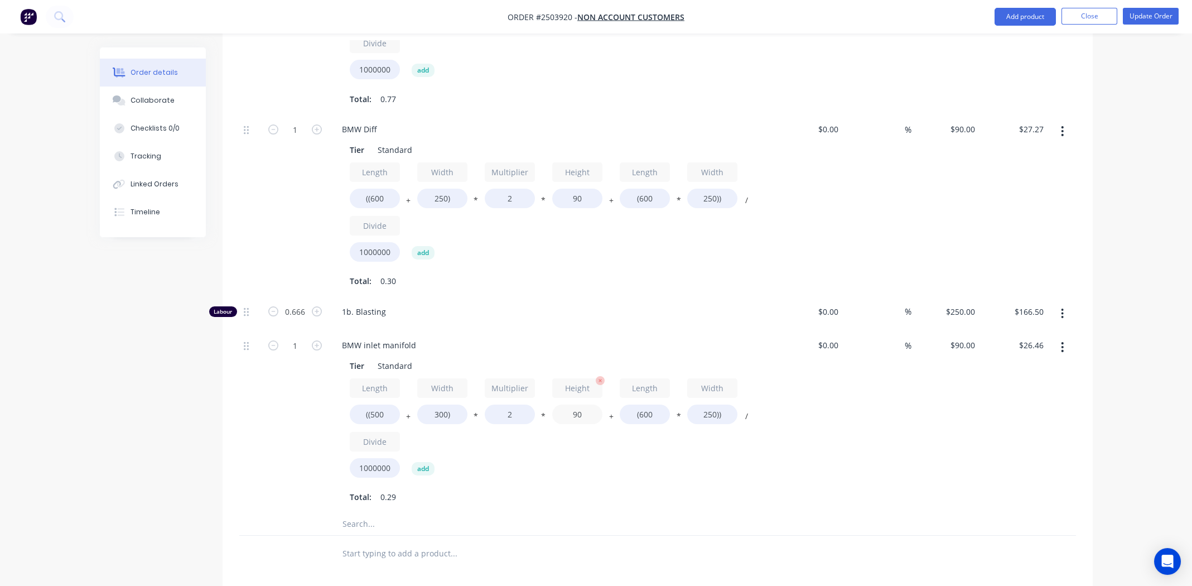
click at [581, 404] on input "90" at bounding box center [577, 414] width 50 height 20
type input "3"
type input "400"
type input "$71.10"
click at [646, 404] on input "(600" at bounding box center [645, 414] width 50 height 20
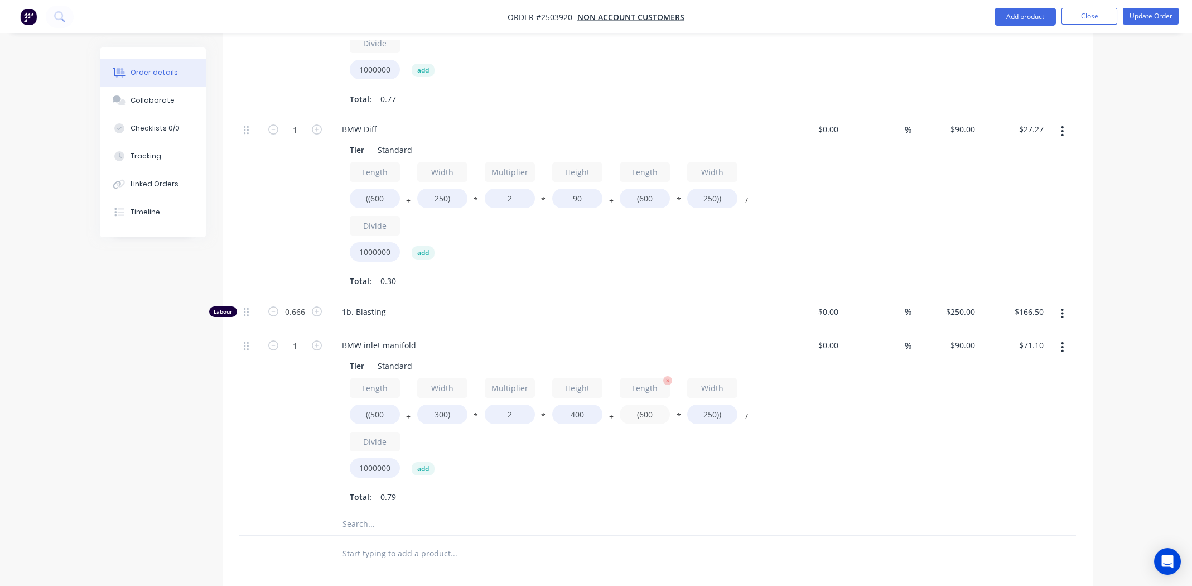
click at [646, 404] on input "(600" at bounding box center [645, 414] width 50 height 20
type input "(500"
type input "$68.85"
click at [704, 404] on input "250))" at bounding box center [712, 414] width 50 height 20
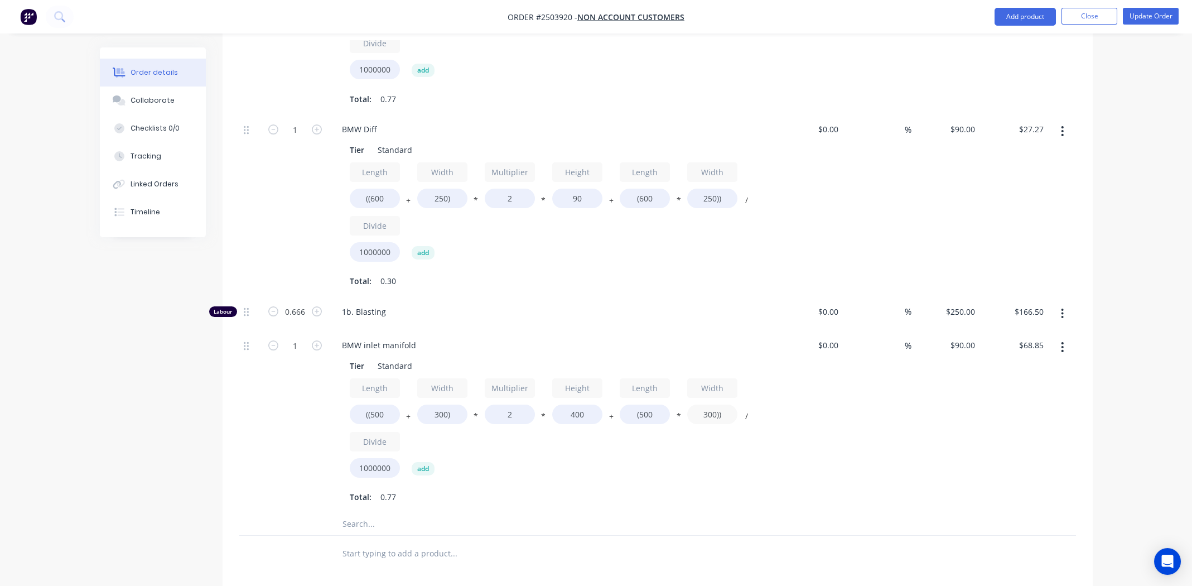
type input "300))"
type input "$71.10"
click at [924, 424] on div "$90.00 $90.00" at bounding box center [945, 421] width 69 height 182
click at [909, 393] on div "%" at bounding box center [877, 421] width 69 height 182
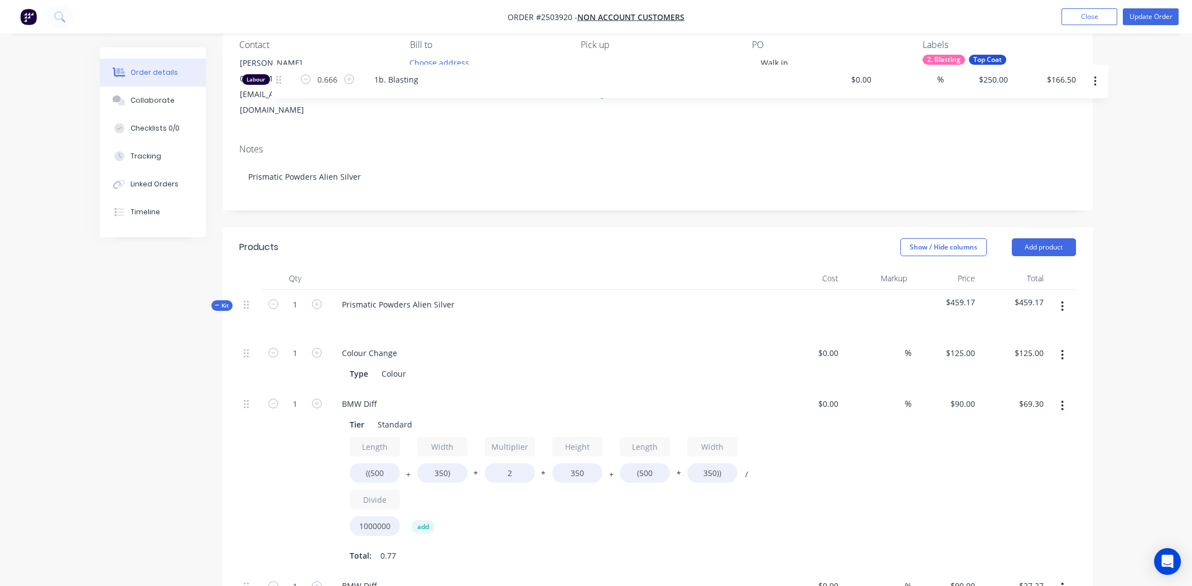
scroll to position [95, 0]
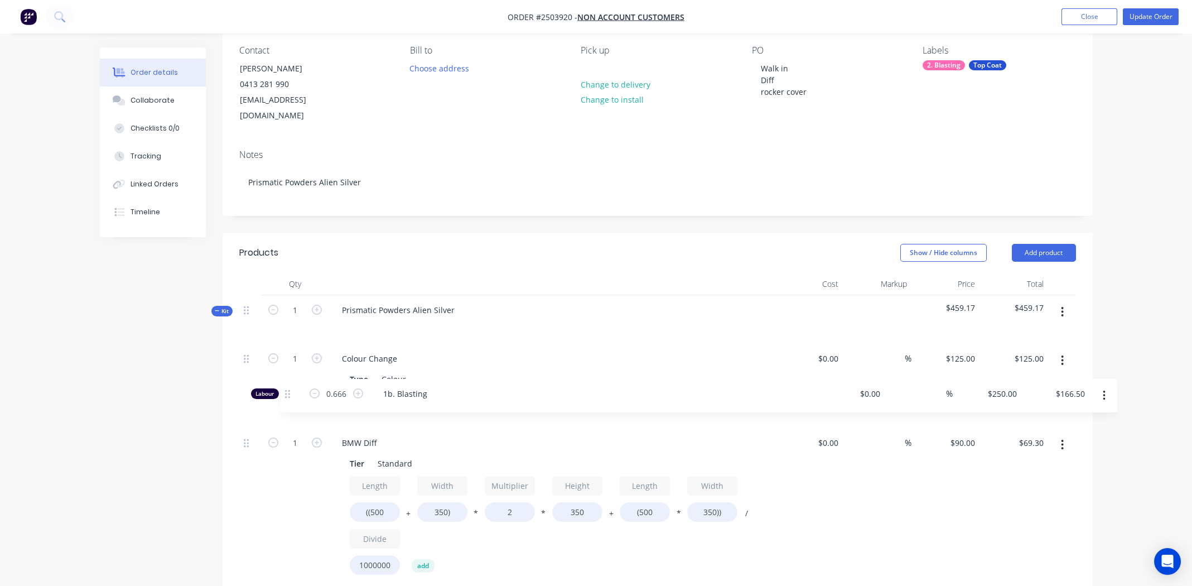
drag, startPoint x: 245, startPoint y: 294, endPoint x: 290, endPoint y: 393, distance: 109.1
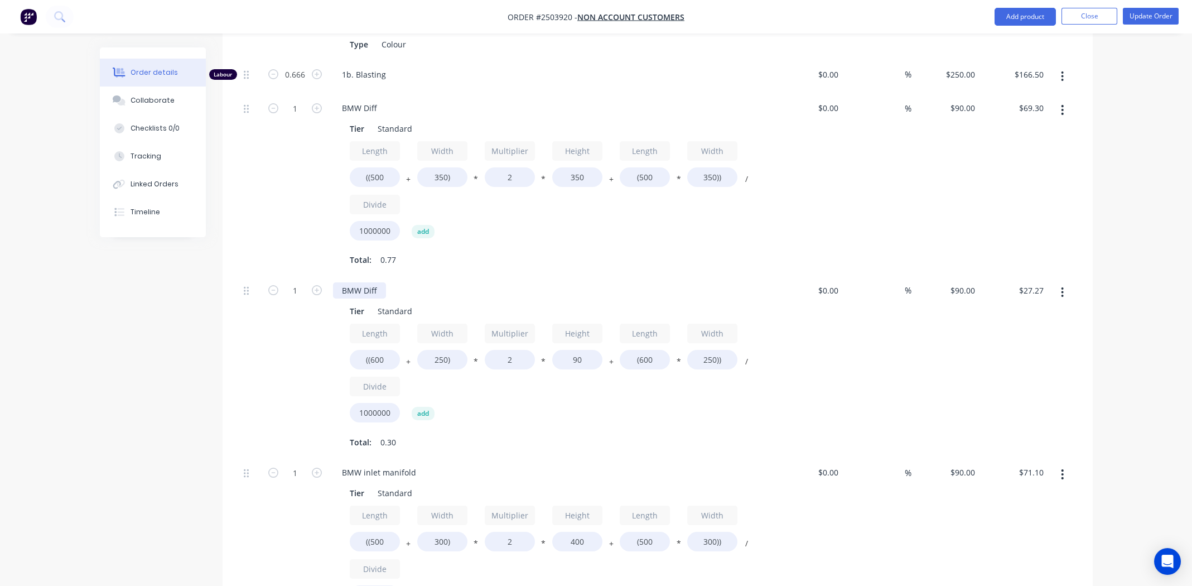
click at [375, 282] on div "BMW Diff" at bounding box center [359, 290] width 53 height 16
click at [370, 282] on div "BMW Diff" at bounding box center [359, 290] width 53 height 16
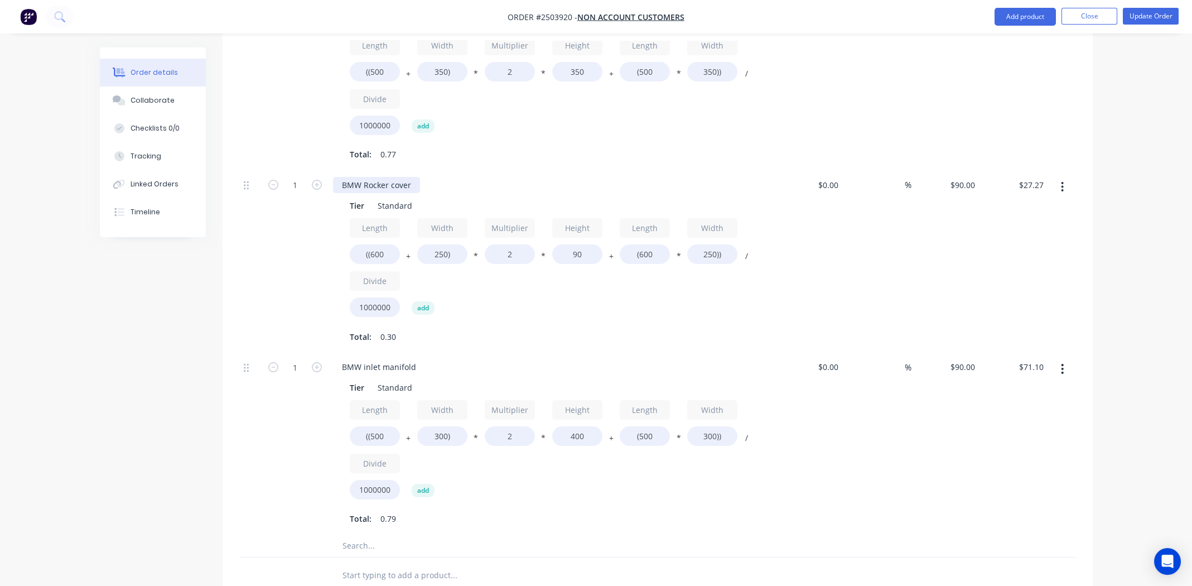
scroll to position [542, 0]
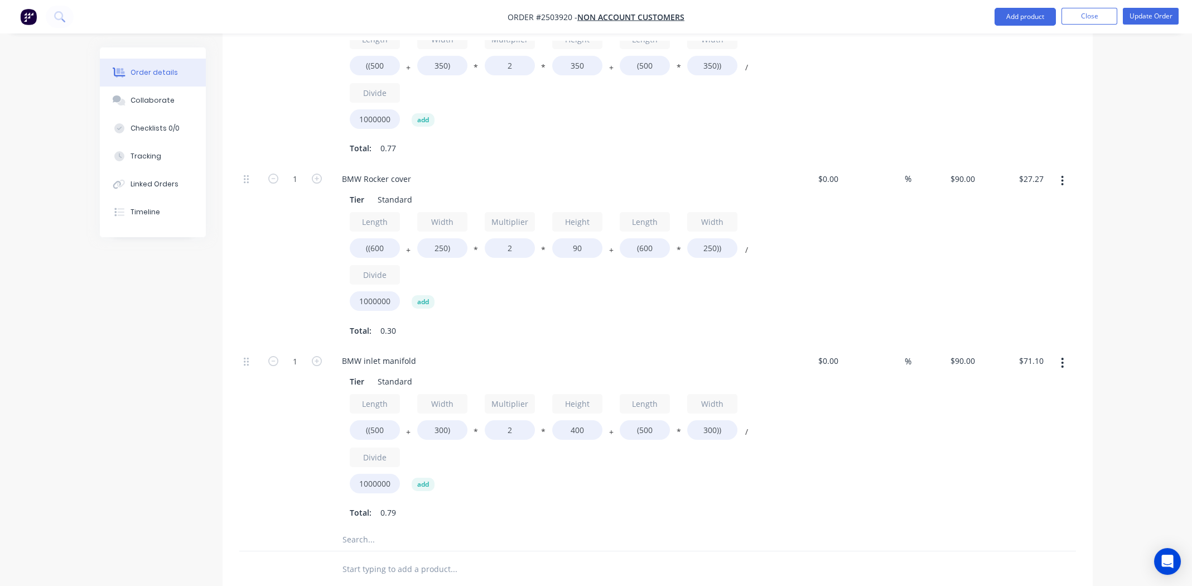
click at [984, 469] on div "$71.10 $71.10" at bounding box center [1013, 437] width 69 height 182
click at [1147, 15] on button "Update Order" at bounding box center [1151, 16] width 56 height 17
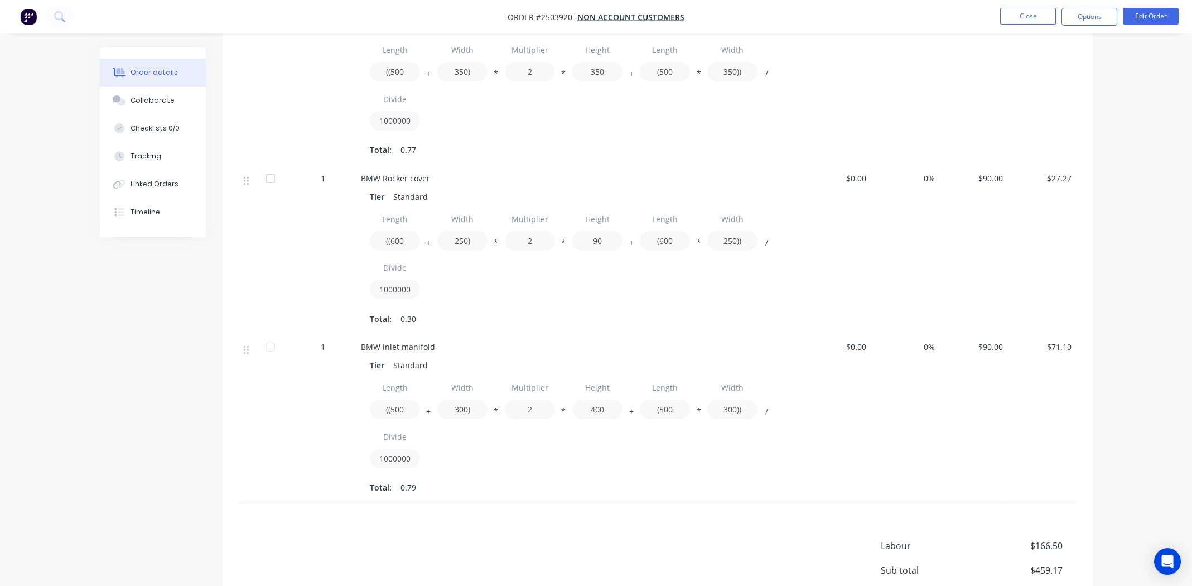
scroll to position [601, 0]
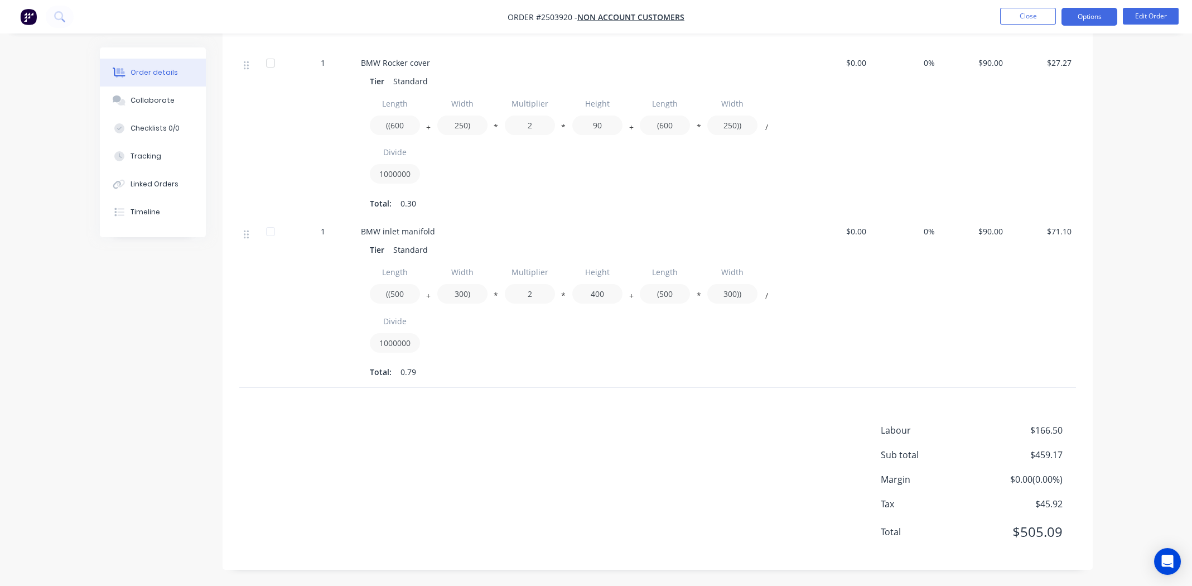
click at [1082, 12] on button "Options" at bounding box center [1089, 17] width 56 height 18
drag, startPoint x: 552, startPoint y: 366, endPoint x: 605, endPoint y: 359, distance: 52.9
click at [554, 366] on div "Total: 0.79" at bounding box center [579, 372] width 419 height 17
click at [1093, 22] on button "Options" at bounding box center [1089, 17] width 56 height 18
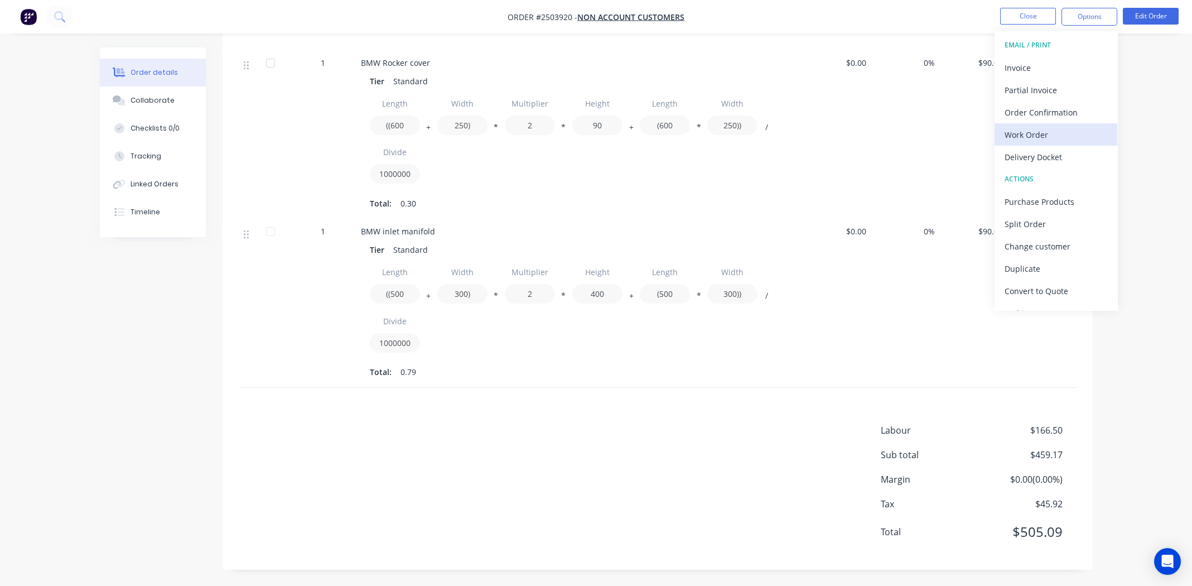
click at [1039, 129] on div "Work Order" at bounding box center [1056, 135] width 103 height 16
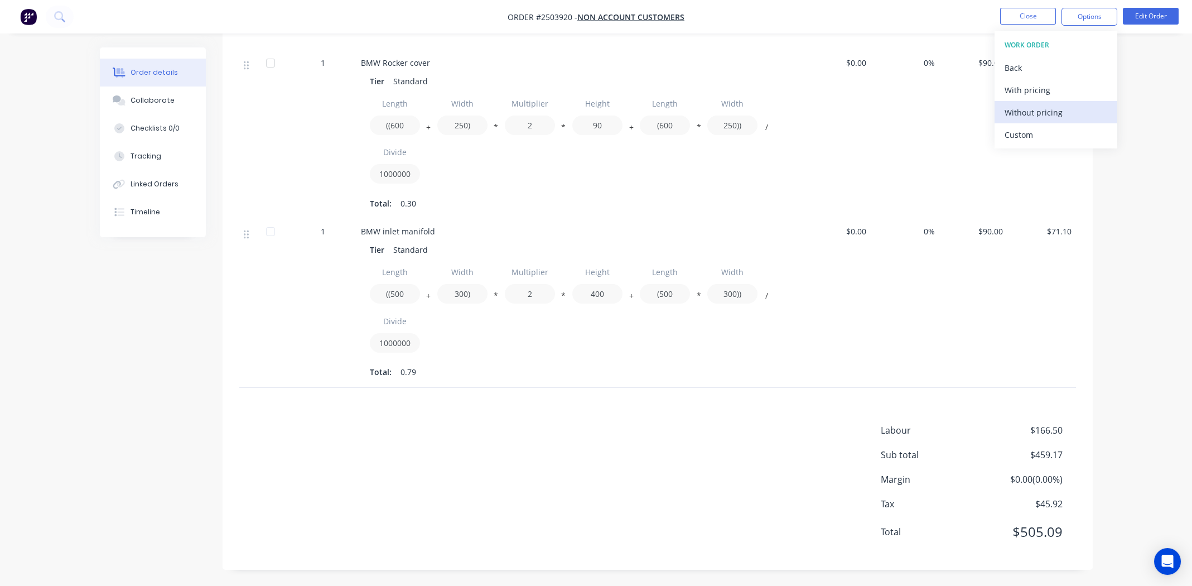
click at [1036, 114] on div "Without pricing" at bounding box center [1056, 112] width 103 height 16
click at [898, 120] on div "0%" at bounding box center [905, 134] width 69 height 169
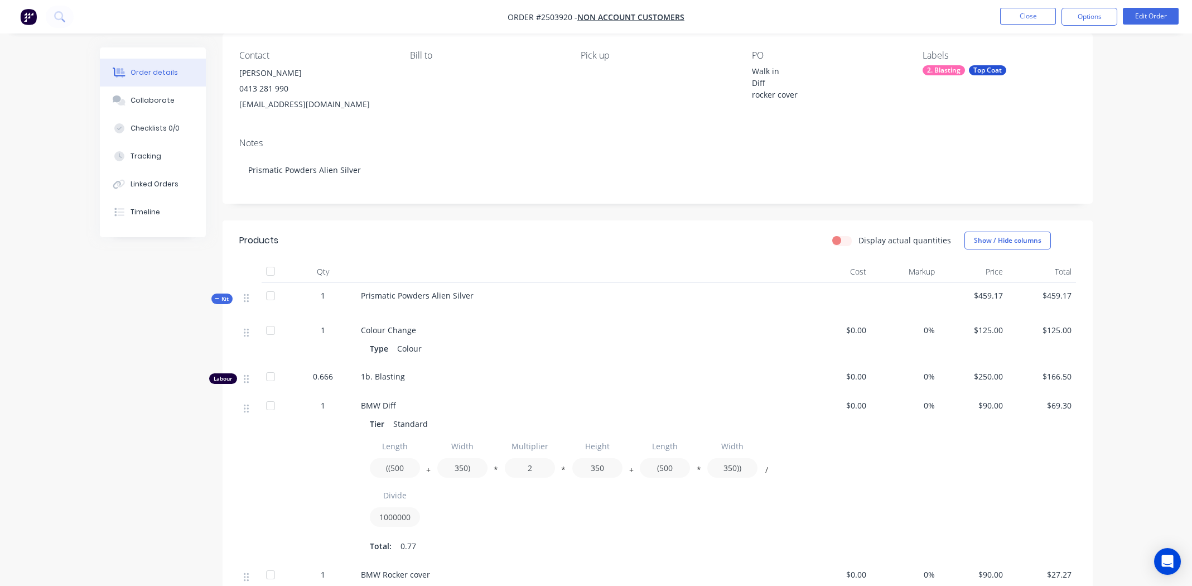
click at [998, 133] on div "Notes Prismatic Powders Alien Silver" at bounding box center [658, 166] width 870 height 75
